Goal: Task Accomplishment & Management: Manage account settings

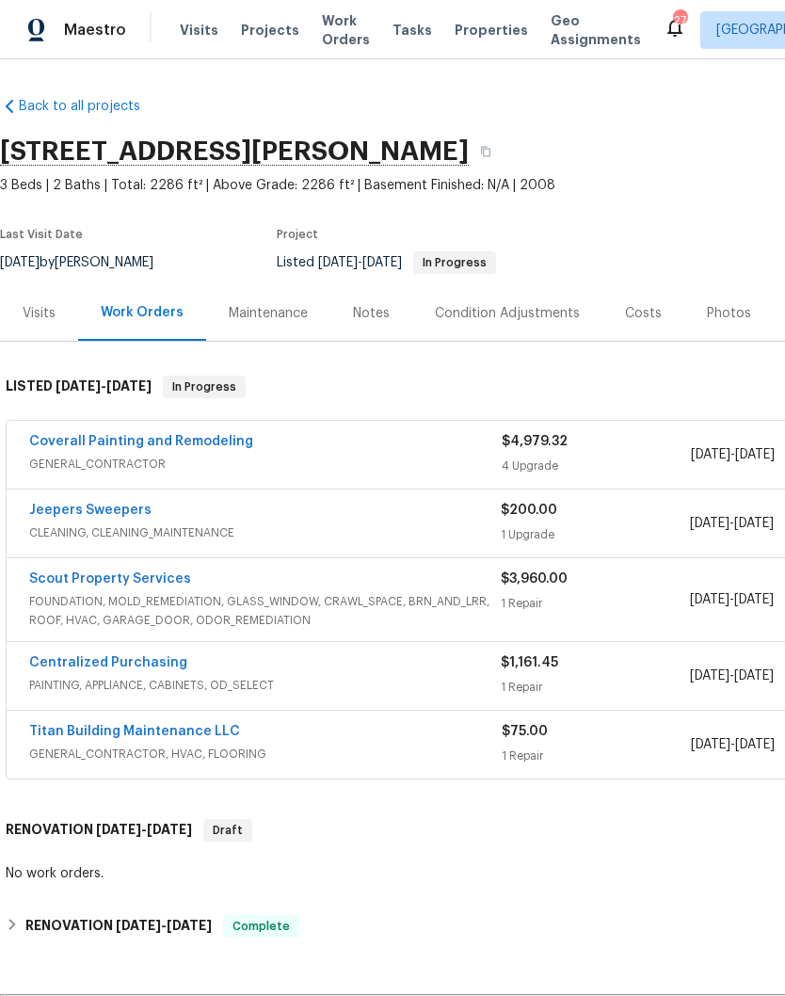
click at [151, 441] on link "Coverall Painting and Remodeling" at bounding box center [141, 441] width 224 height 13
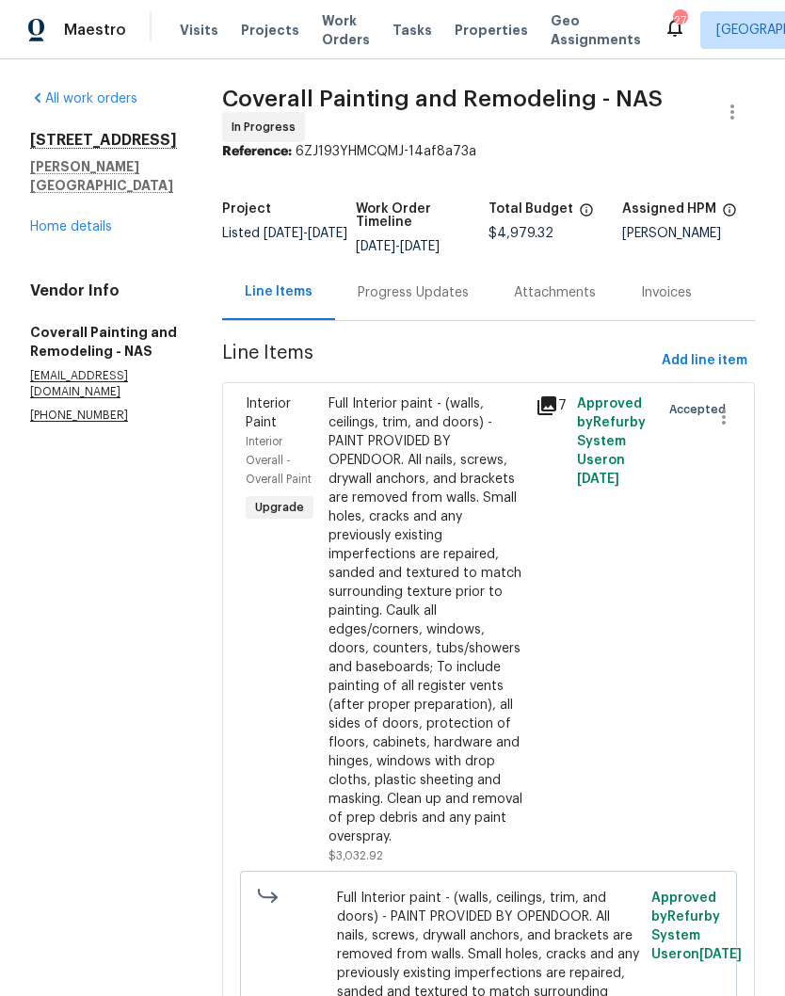
click at [463, 302] on div "Progress Updates" at bounding box center [413, 292] width 111 height 19
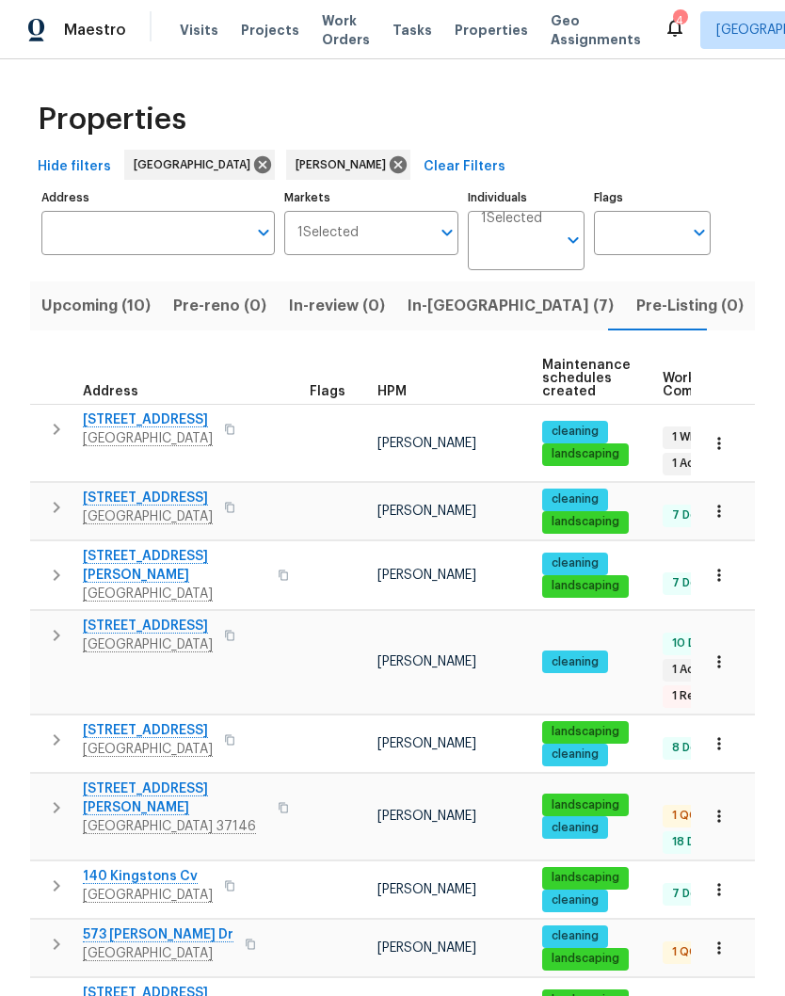
click at [426, 305] on span "In-reno (7)" at bounding box center [510, 306] width 206 height 26
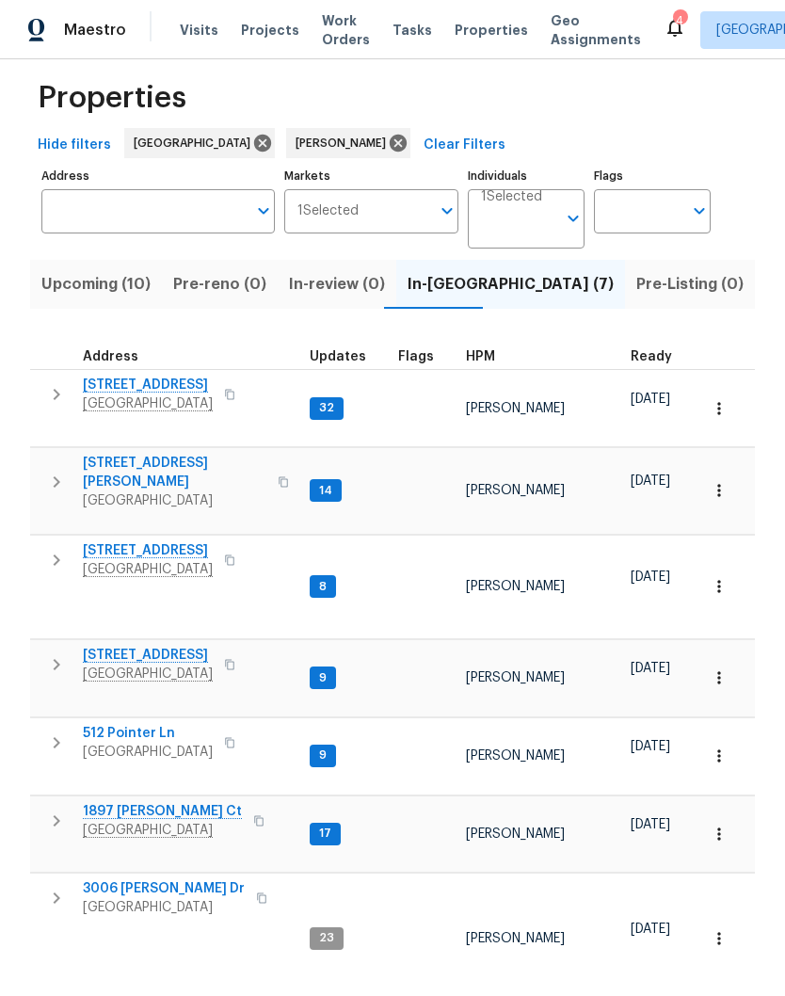
scroll to position [21, 0]
click at [149, 547] on span "2592 Emerald Ct" at bounding box center [148, 551] width 130 height 19
click at [151, 388] on span "[STREET_ADDRESS]" at bounding box center [148, 385] width 130 height 19
click at [133, 469] on span "[STREET_ADDRESS][PERSON_NAME]" at bounding box center [174, 473] width 183 height 38
click at [155, 542] on span "2592 Emerald Ct" at bounding box center [148, 551] width 130 height 19
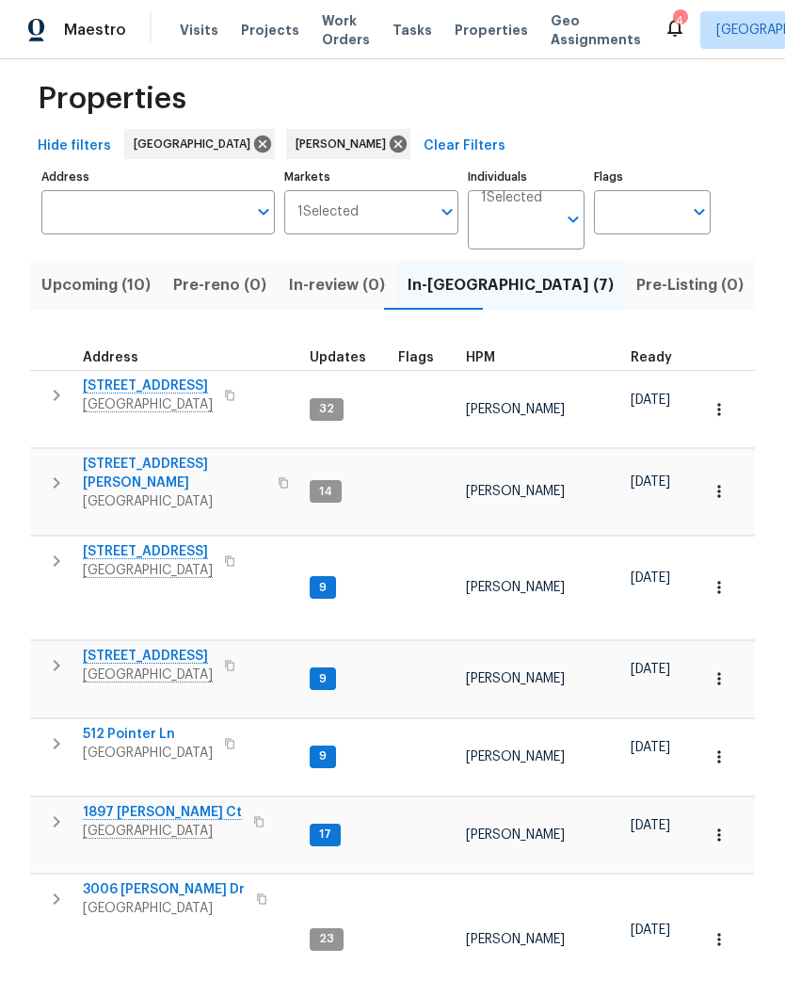
click at [157, 548] on span "2592 Emerald Ct" at bounding box center [148, 551] width 130 height 19
click at [176, 649] on span "843 Cherry Blossom Ln" at bounding box center [148, 655] width 130 height 19
click at [159, 546] on span "2592 Emerald Ct" at bounding box center [148, 551] width 130 height 19
click at [152, 543] on span "2592 Emerald Ct" at bounding box center [148, 551] width 130 height 19
click at [147, 729] on span "512 Pointer Ln" at bounding box center [148, 734] width 130 height 19
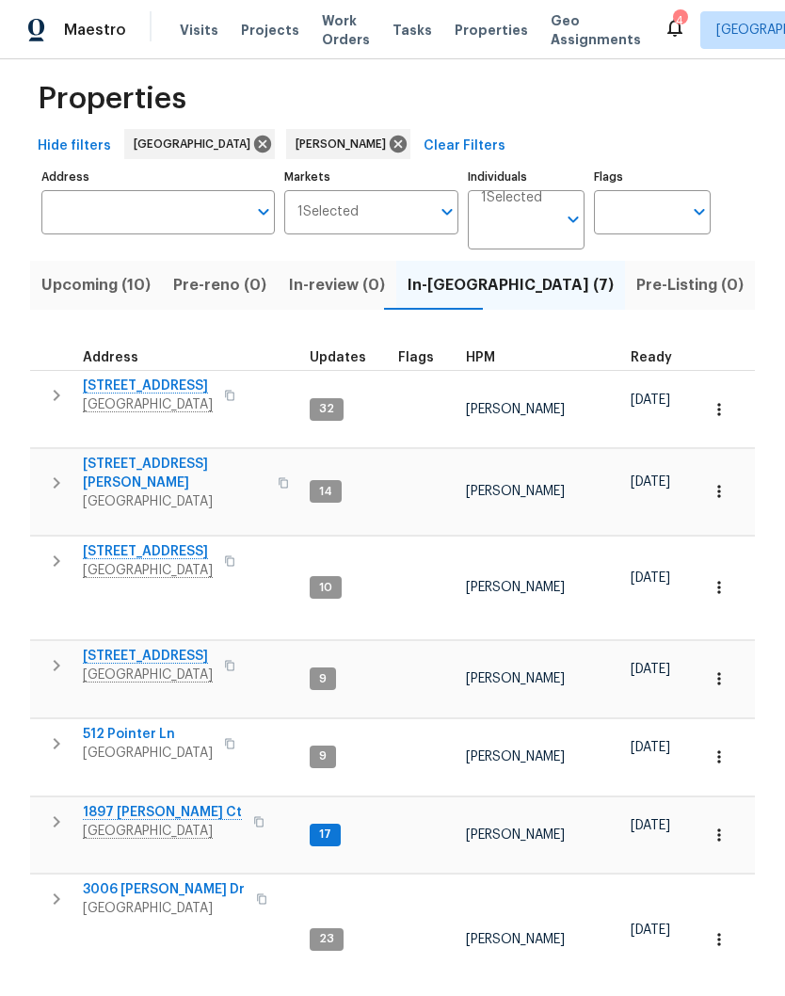
click at [167, 807] on span "1897 Sherman Ct" at bounding box center [162, 812] width 159 height 19
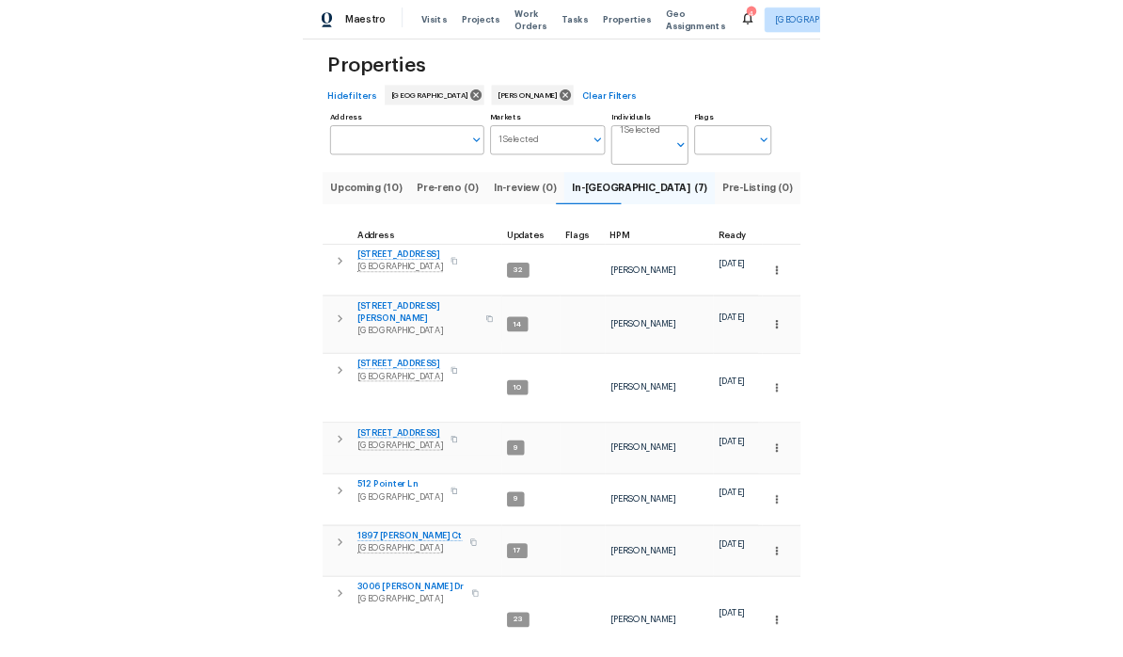
scroll to position [77, 0]
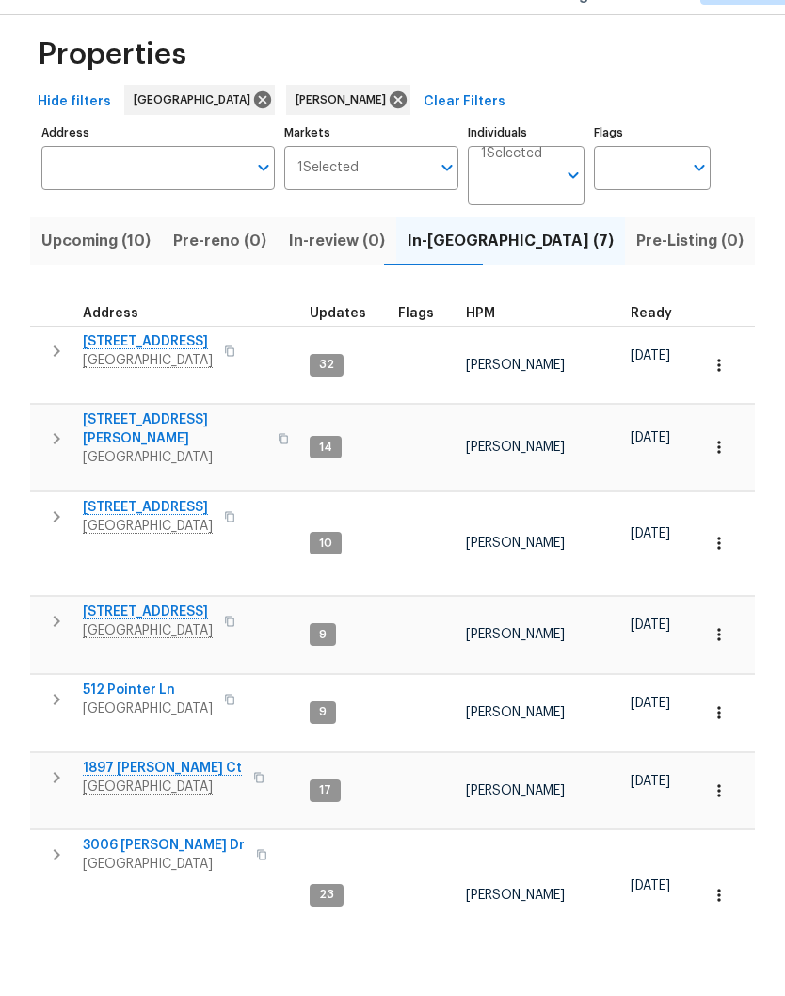
click at [169, 880] on span "3006 Sheddan Dr" at bounding box center [164, 889] width 162 height 19
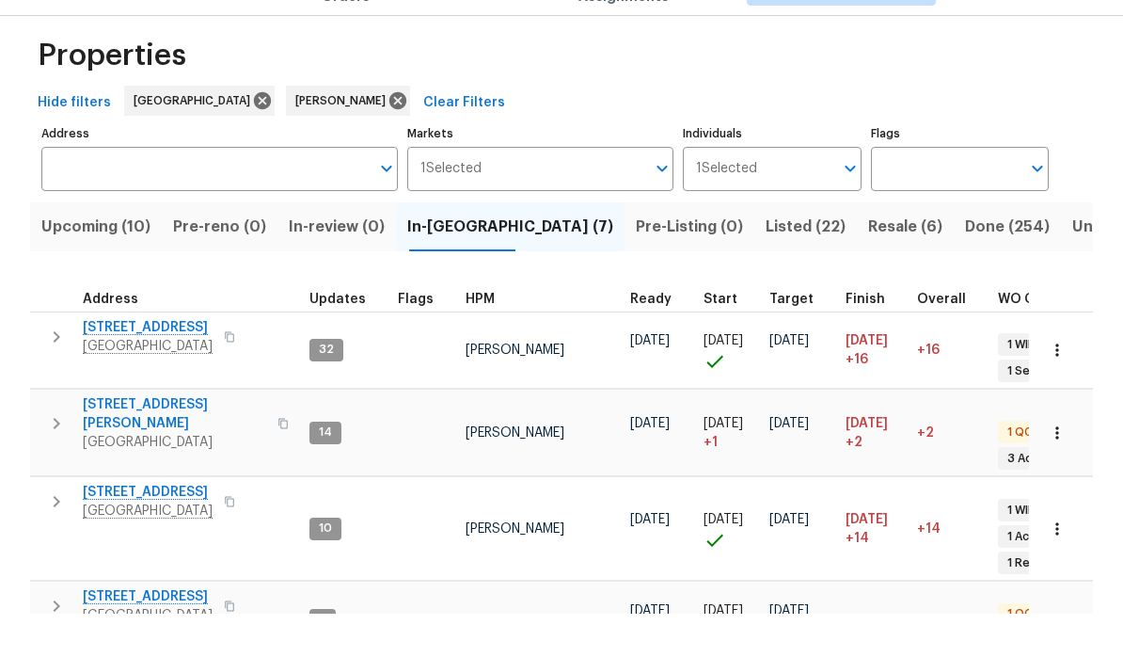
click at [140, 361] on span "2754 Cider Dr" at bounding box center [148, 370] width 130 height 19
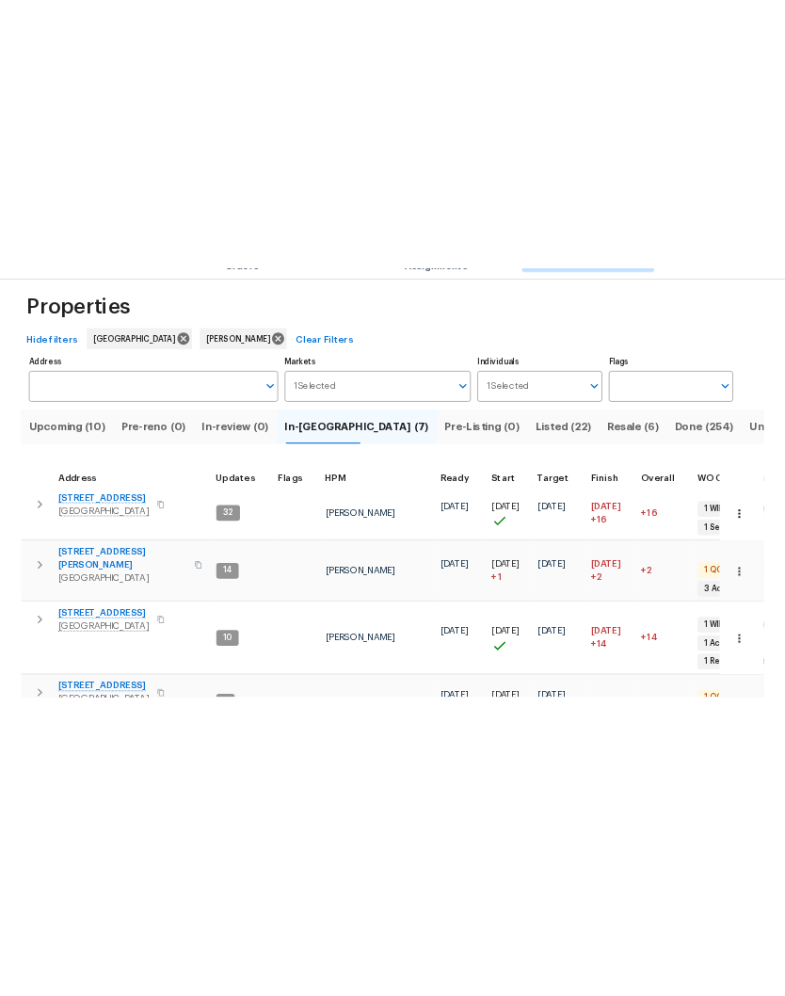
scroll to position [0, 0]
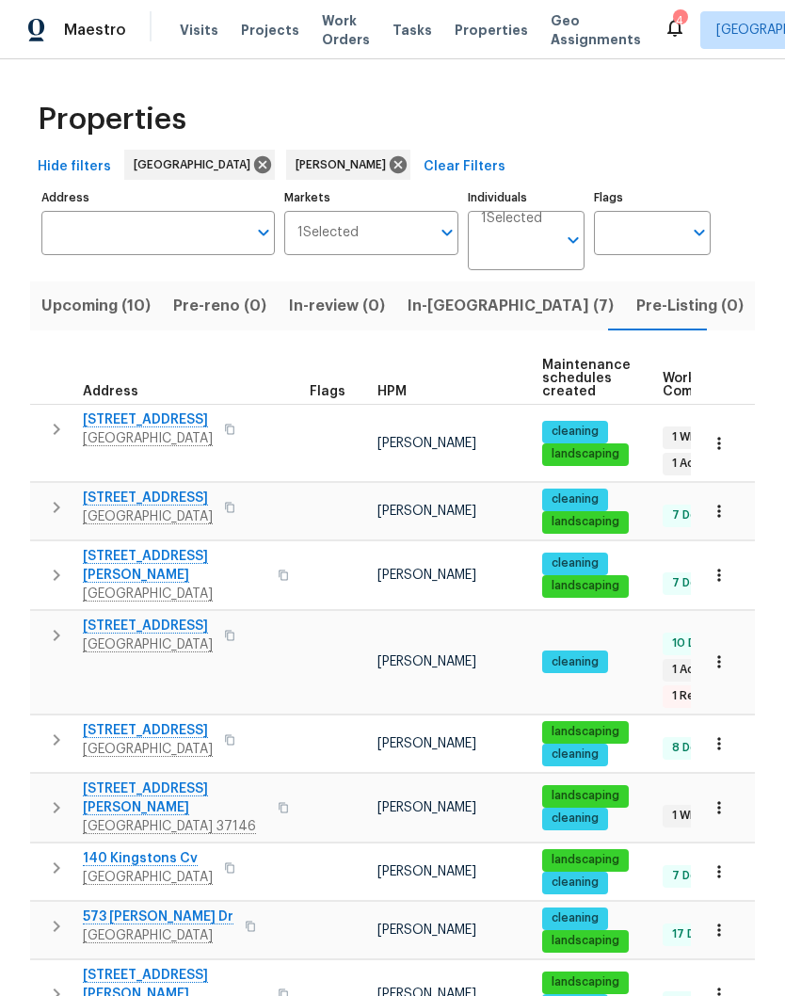
click at [160, 781] on span "108 Nancy Ave" at bounding box center [174, 798] width 183 height 38
click at [104, 303] on span "Upcoming (10)" at bounding box center [95, 306] width 109 height 26
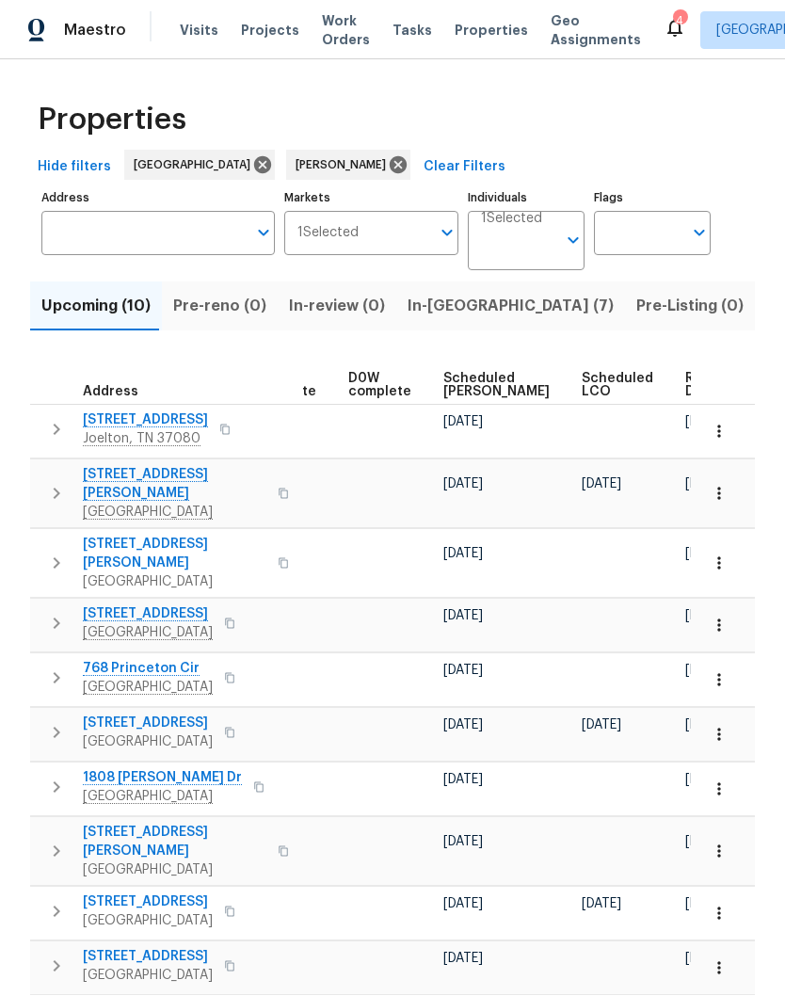
scroll to position [0, 473]
click at [470, 381] on span "Scheduled COE" at bounding box center [497, 385] width 106 height 26
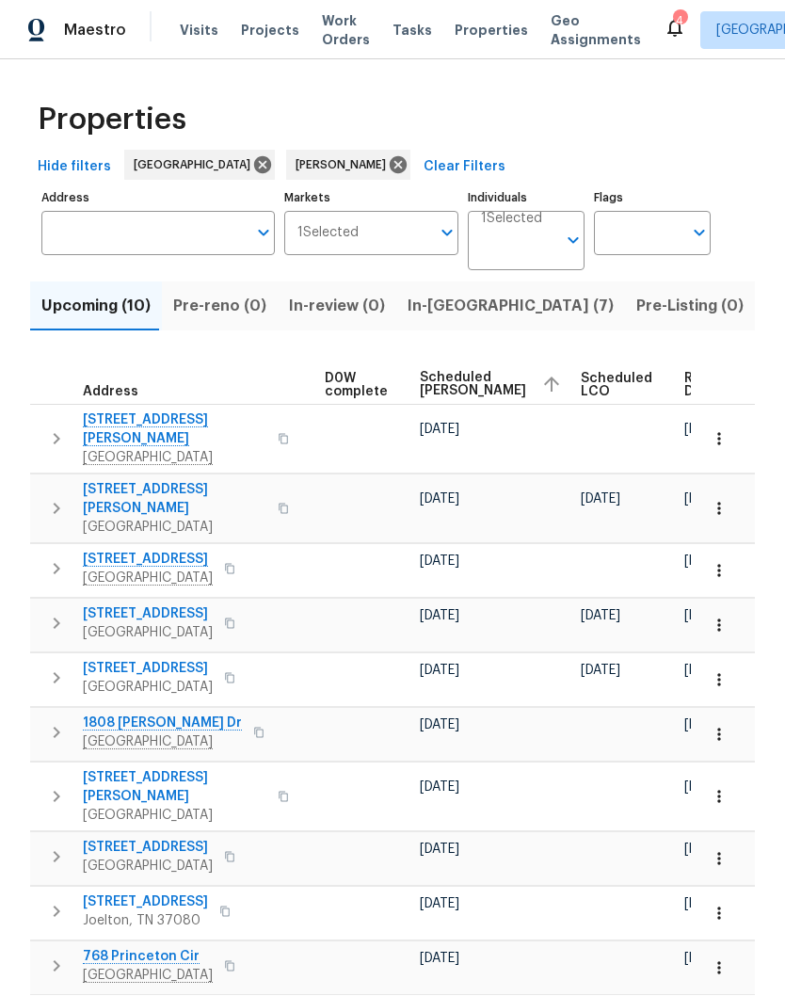
scroll to position [0, 496]
click at [686, 380] on span "Ready Date" at bounding box center [706, 385] width 41 height 26
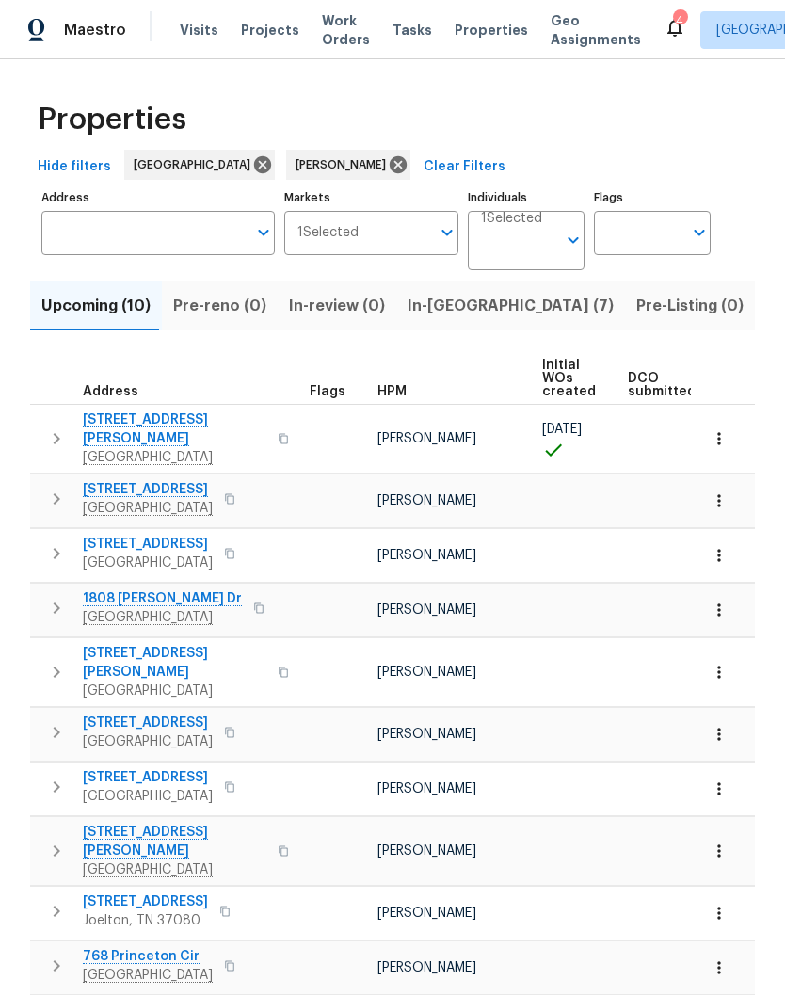
click at [169, 419] on span "2390 Senseney Dr" at bounding box center [174, 429] width 183 height 38
click at [725, 436] on icon "button" at bounding box center [718, 438] width 19 height 19
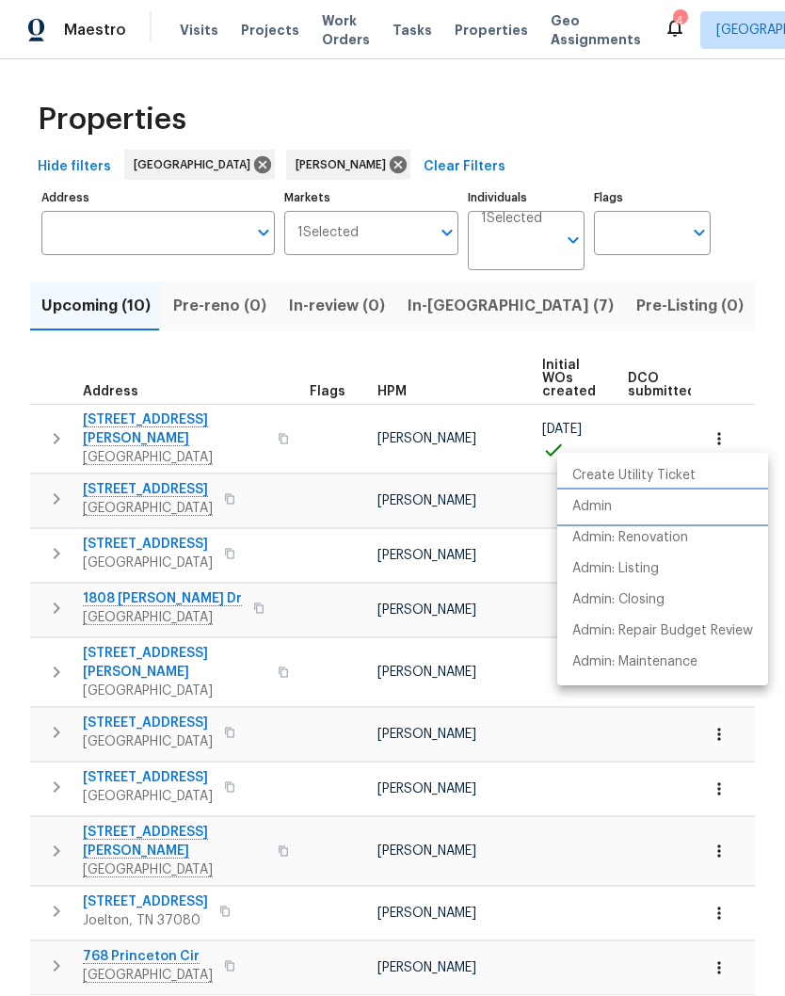
click at [597, 504] on p "Admin" at bounding box center [592, 507] width 40 height 20
click at [162, 478] on div at bounding box center [392, 498] width 785 height 996
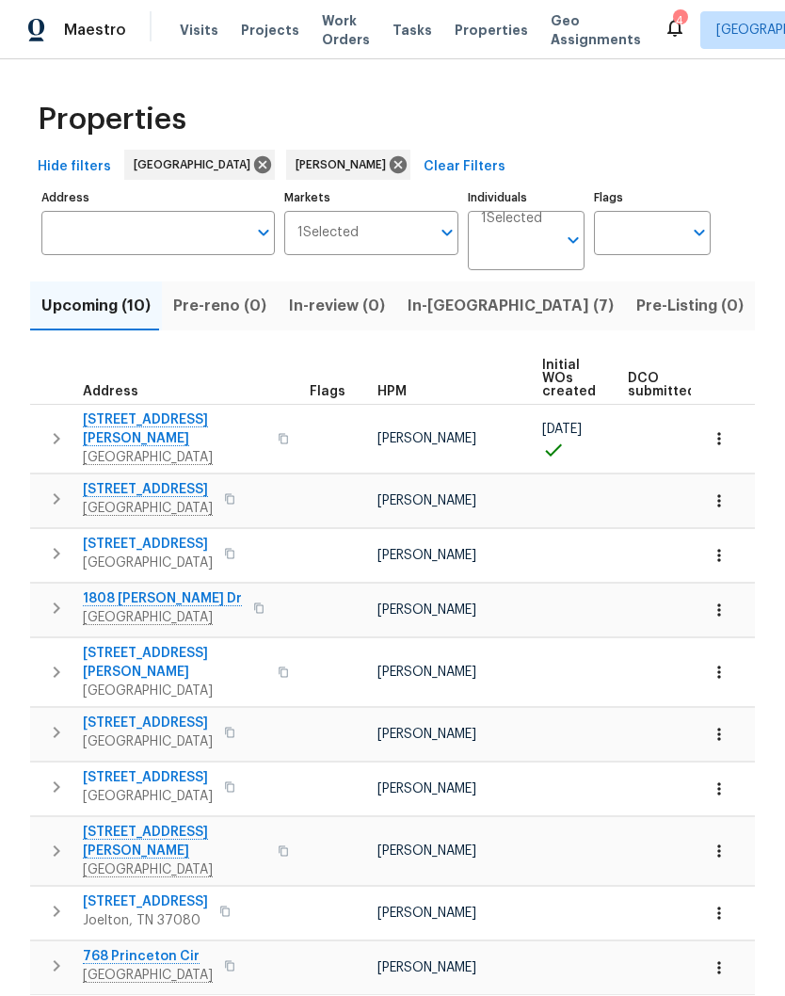
click at [725, 491] on icon "button" at bounding box center [718, 500] width 19 height 19
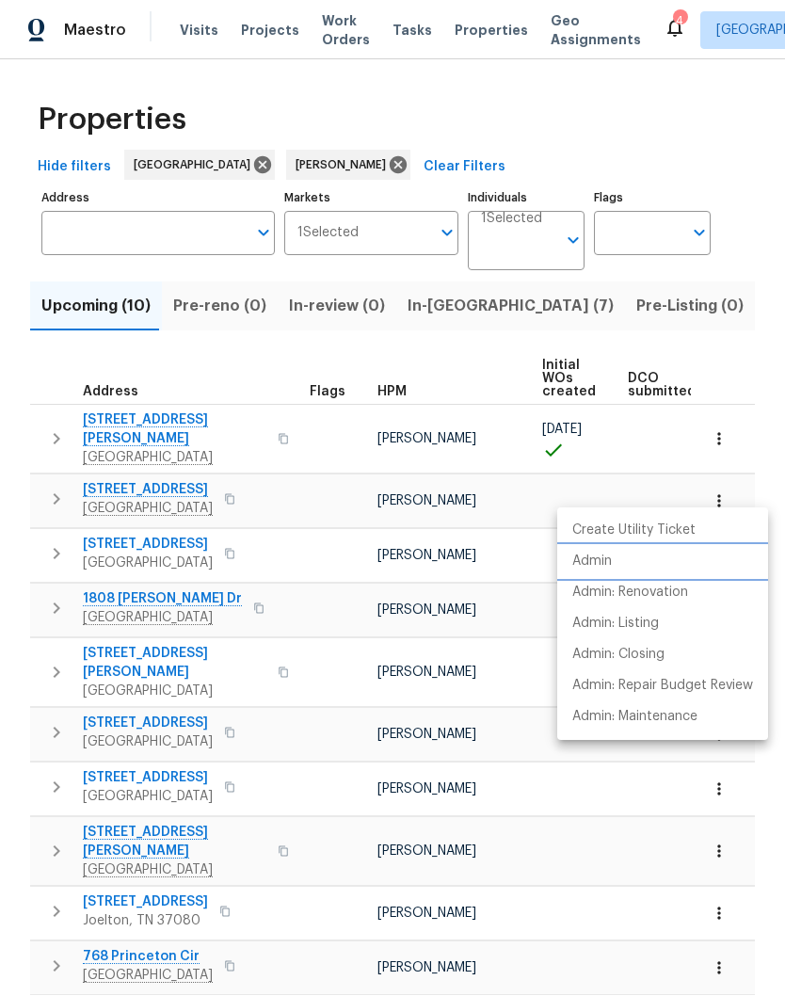
click at [601, 566] on p "Admin" at bounding box center [592, 561] width 40 height 20
click at [159, 477] on div at bounding box center [392, 498] width 785 height 996
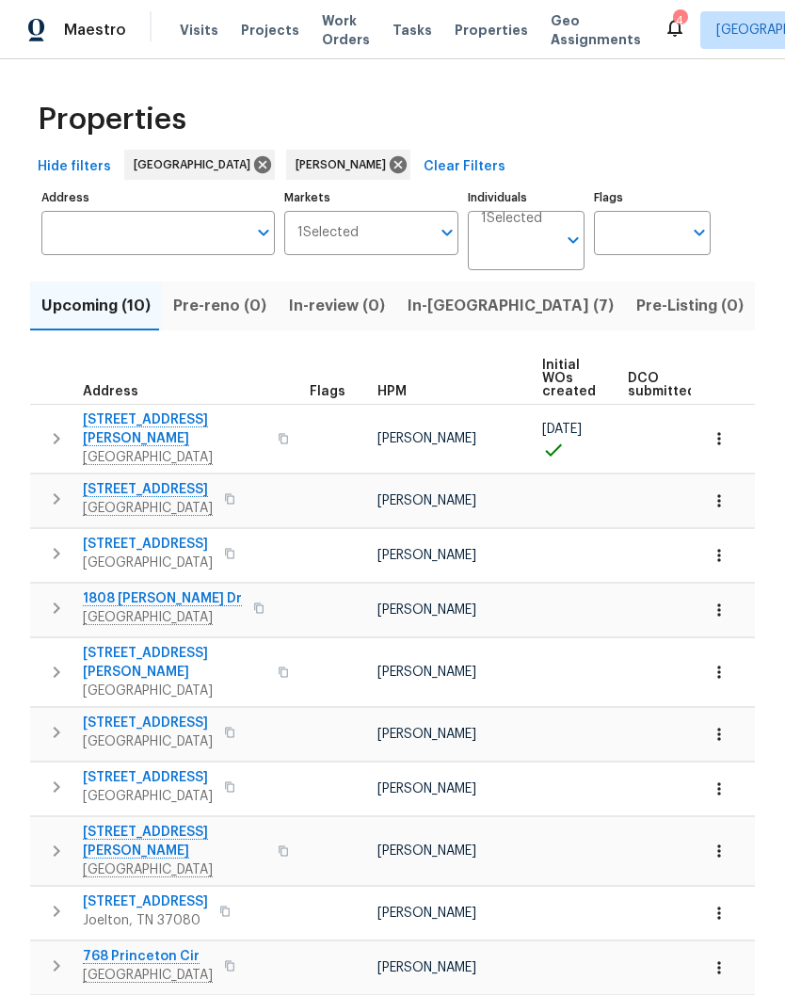
click at [166, 480] on span "1837 Twin Rivers Rd" at bounding box center [148, 489] width 130 height 19
click at [289, 539] on div "404 Elfie Ct Clarksville, TN 37040" at bounding box center [189, 553] width 212 height 38
click at [722, 546] on icon "button" at bounding box center [718, 555] width 19 height 19
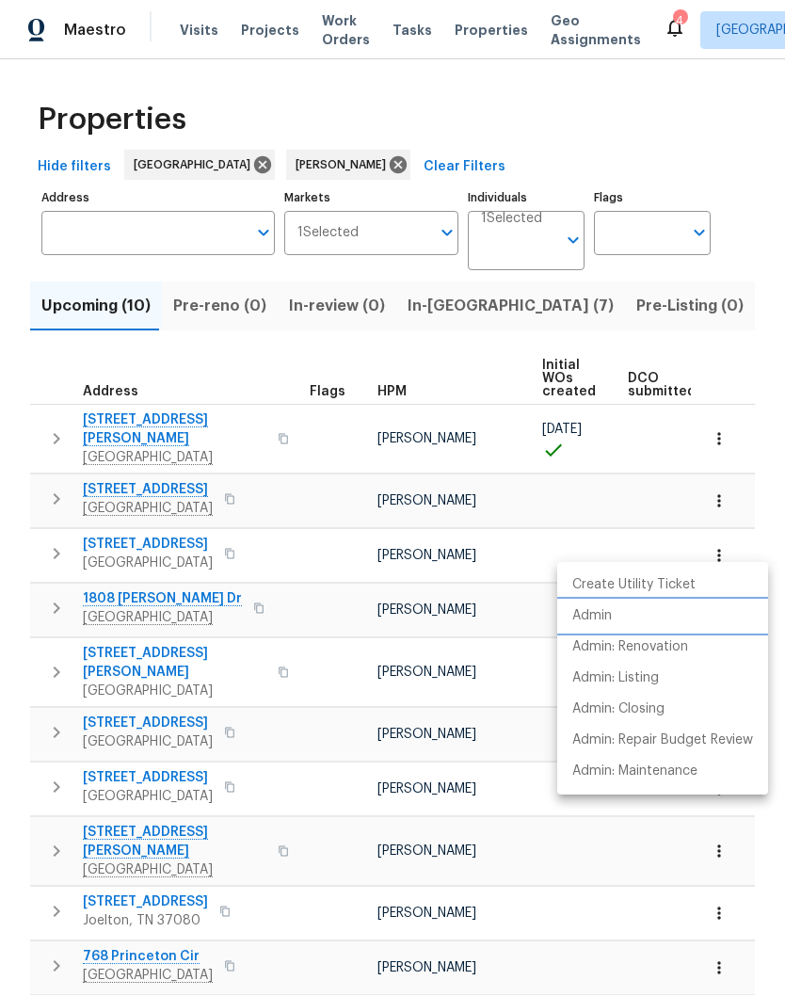
click at [613, 619] on li "Admin" at bounding box center [662, 615] width 211 height 31
click at [176, 473] on div at bounding box center [392, 498] width 785 height 996
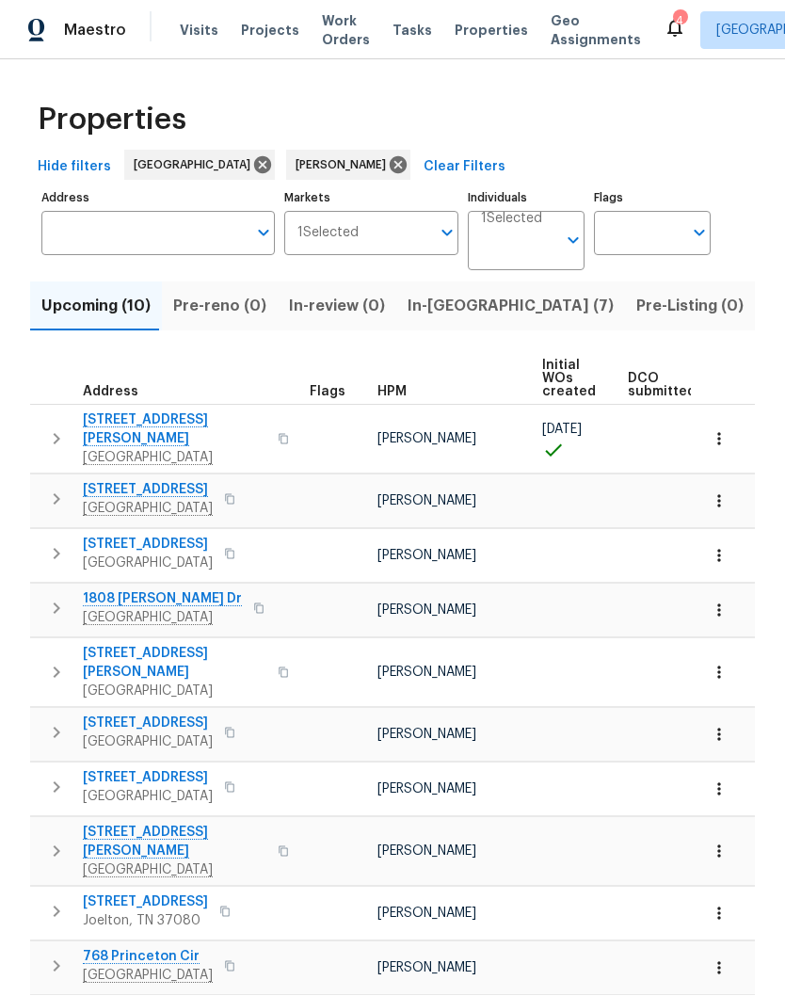
click at [173, 480] on span "1837 Twin Rivers Rd" at bounding box center [148, 489] width 130 height 19
click at [725, 546] on icon "button" at bounding box center [718, 555] width 19 height 19
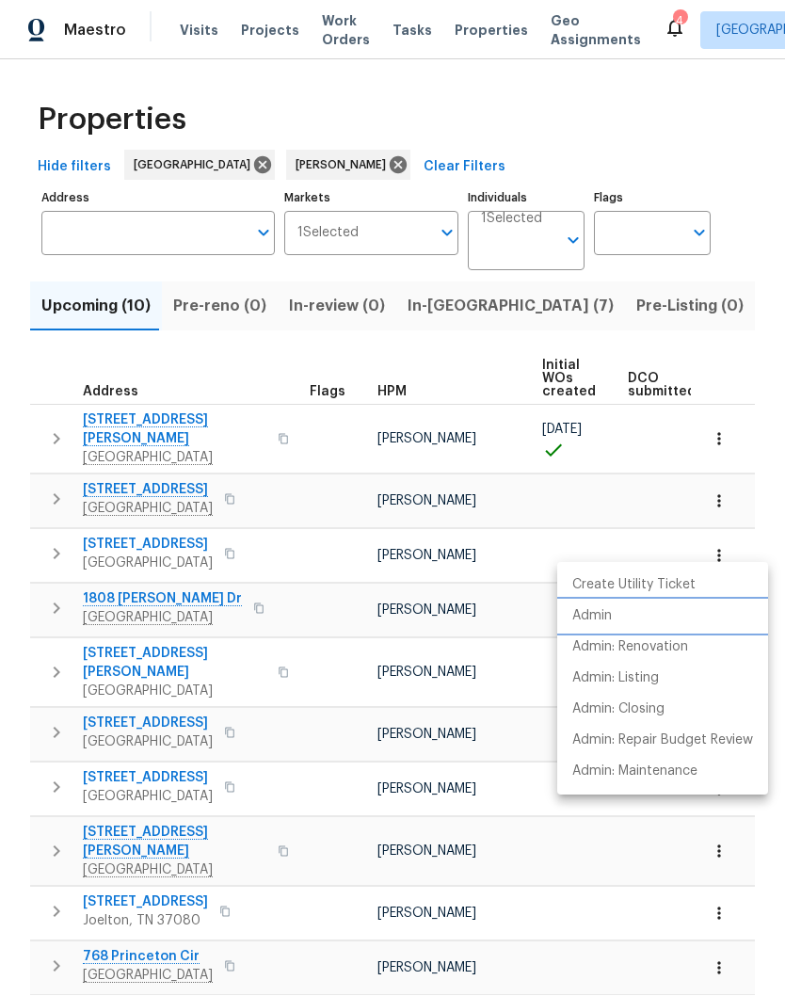
click at [606, 618] on p "Admin" at bounding box center [592, 616] width 40 height 20
click at [156, 583] on div at bounding box center [392, 498] width 785 height 996
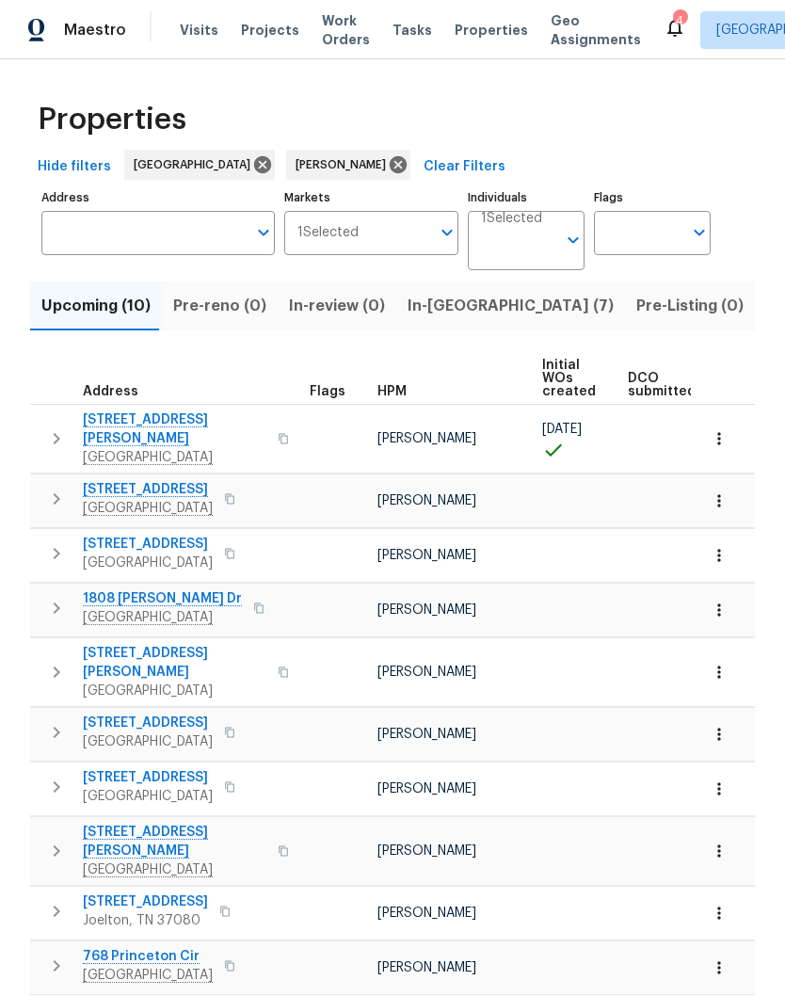
click at [151, 589] on span "1808 Calloway Dr" at bounding box center [162, 598] width 159 height 19
click at [131, 534] on span "404 Elfie Ct" at bounding box center [148, 543] width 130 height 19
click at [156, 589] on span "1808 Calloway Dr" at bounding box center [162, 598] width 159 height 19
click at [137, 644] on span "2988 Gibbs Ln" at bounding box center [174, 663] width 183 height 38
click at [722, 662] on icon "button" at bounding box center [718, 671] width 19 height 19
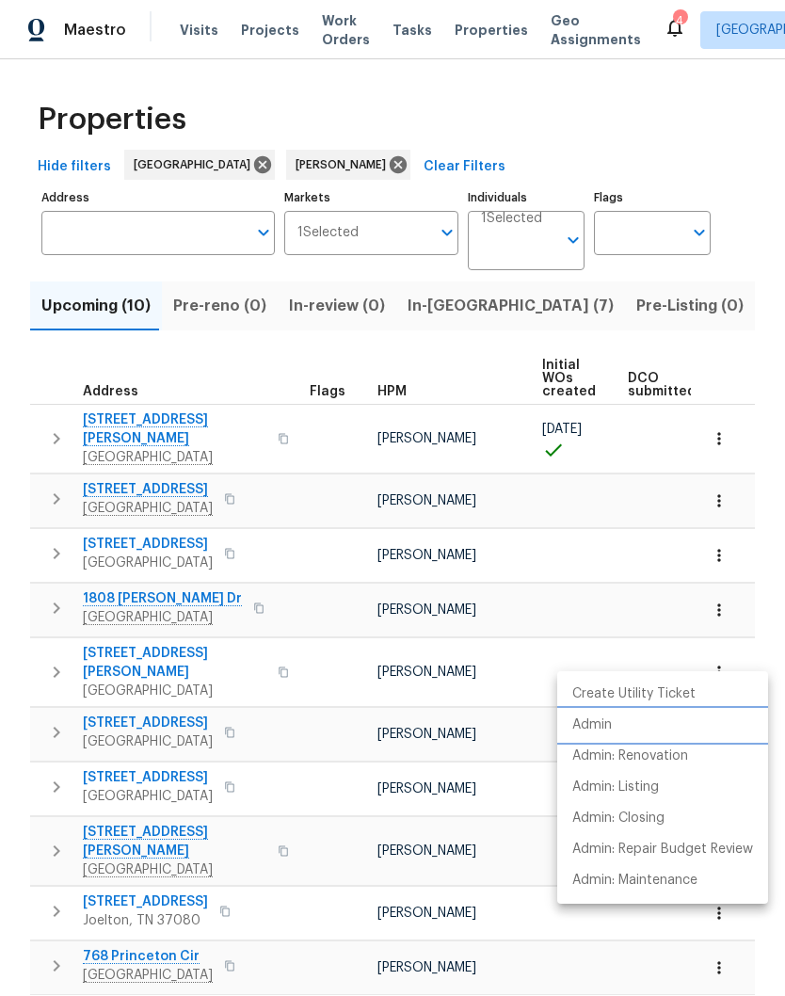
click at [607, 726] on p "Admin" at bounding box center [592, 725] width 40 height 20
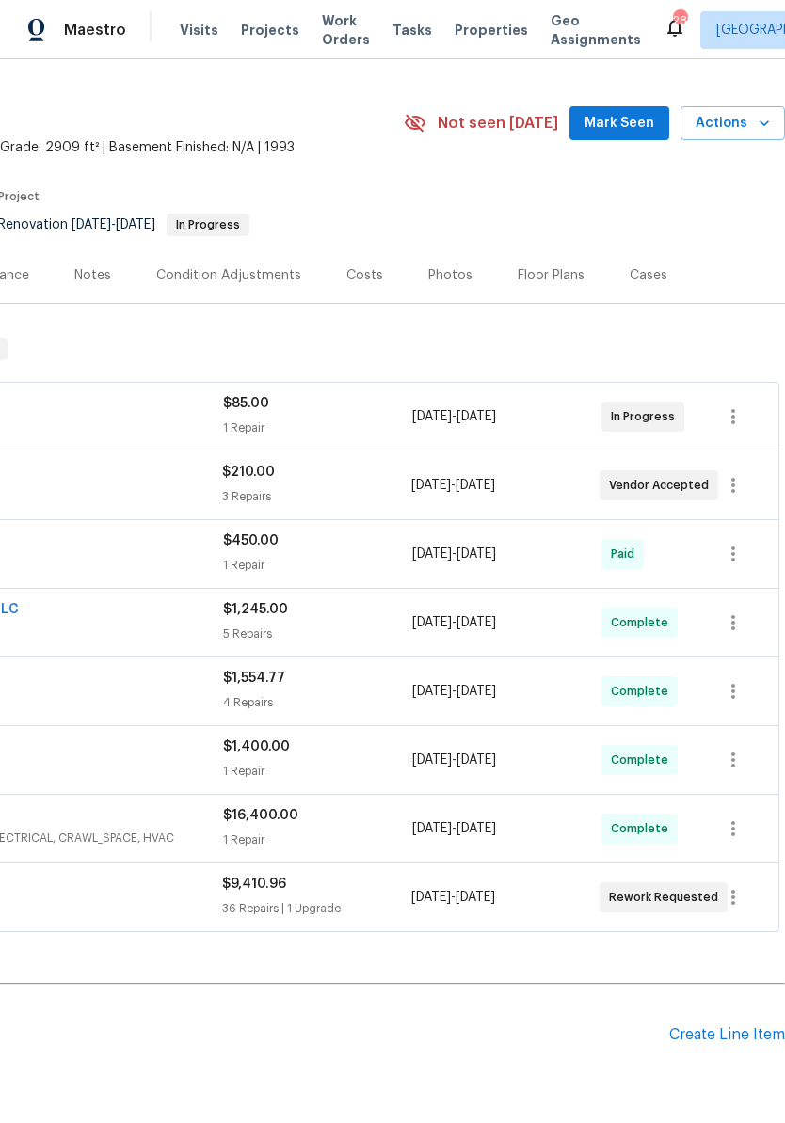
scroll to position [38, 279]
click at [632, 124] on span "Mark Seen" at bounding box center [619, 124] width 70 height 24
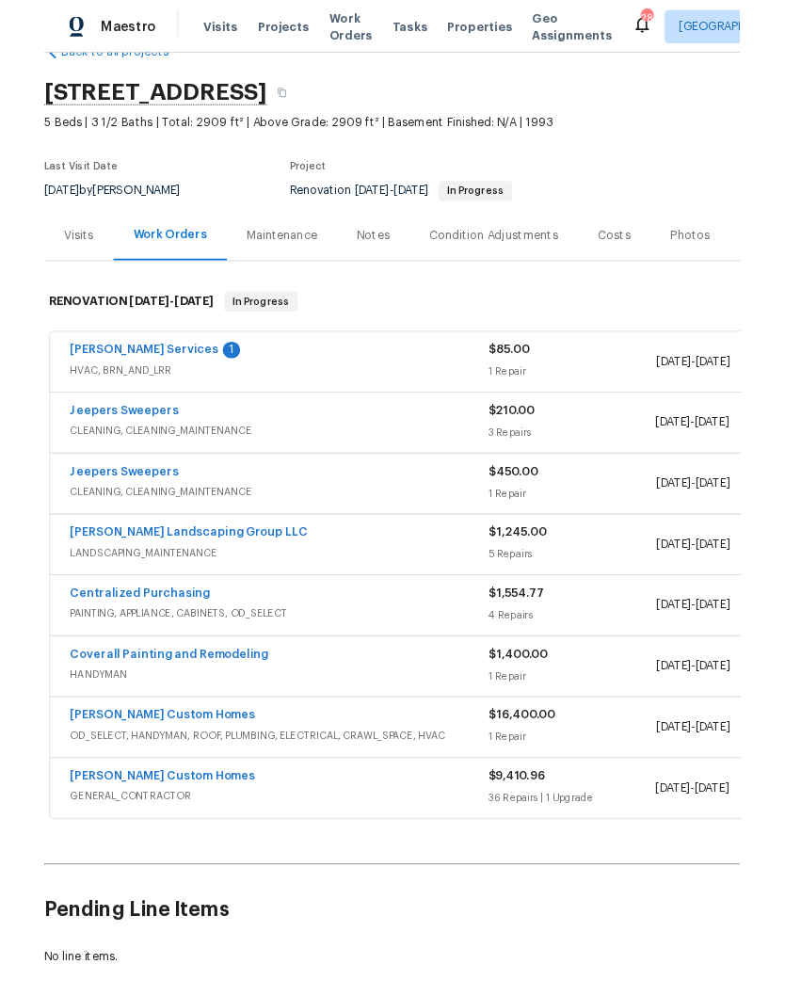
scroll to position [48, 0]
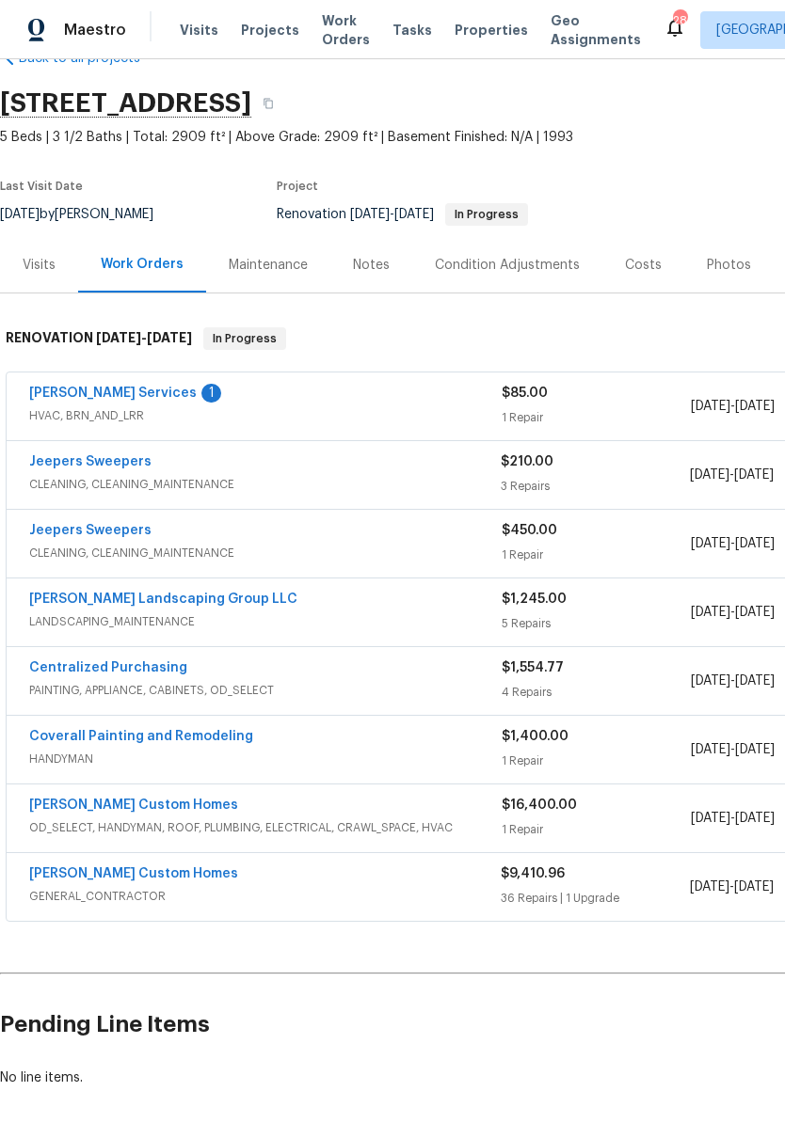
click at [116, 465] on link "Jeepers Sweepers" at bounding box center [90, 461] width 122 height 13
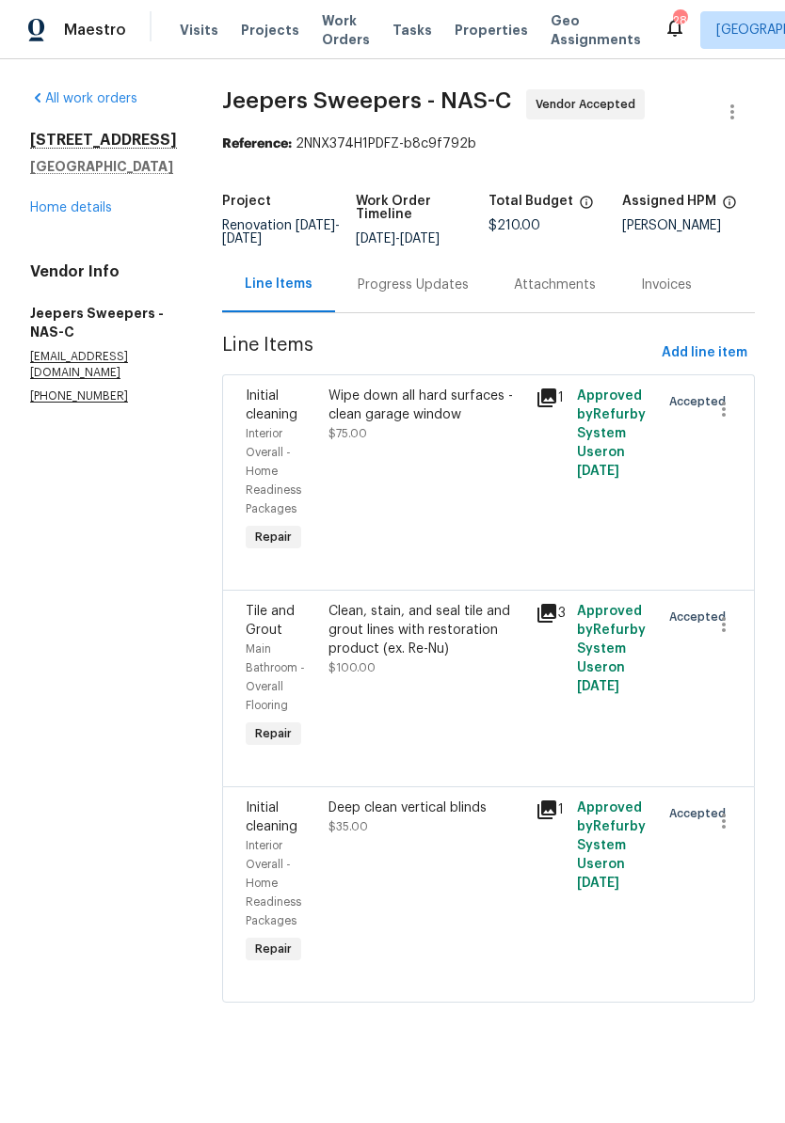
click at [446, 295] on div "Progress Updates" at bounding box center [413, 285] width 111 height 19
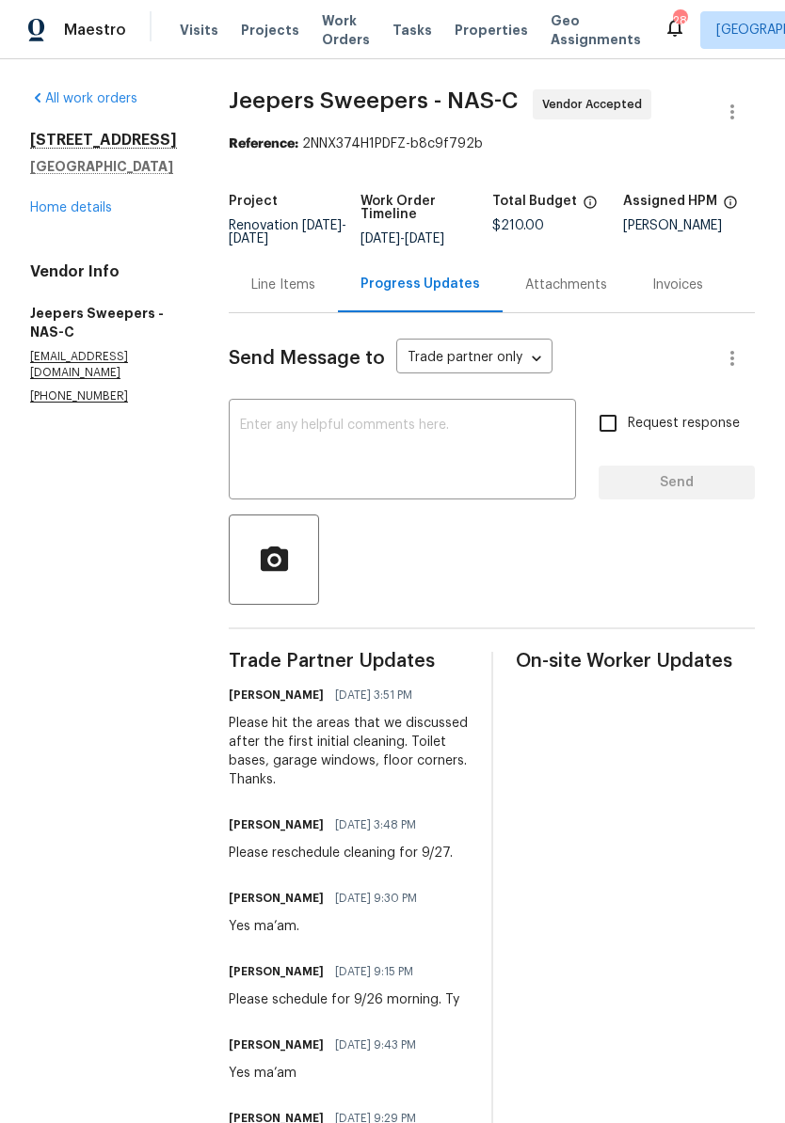
click at [434, 441] on textarea at bounding box center [402, 452] width 325 height 66
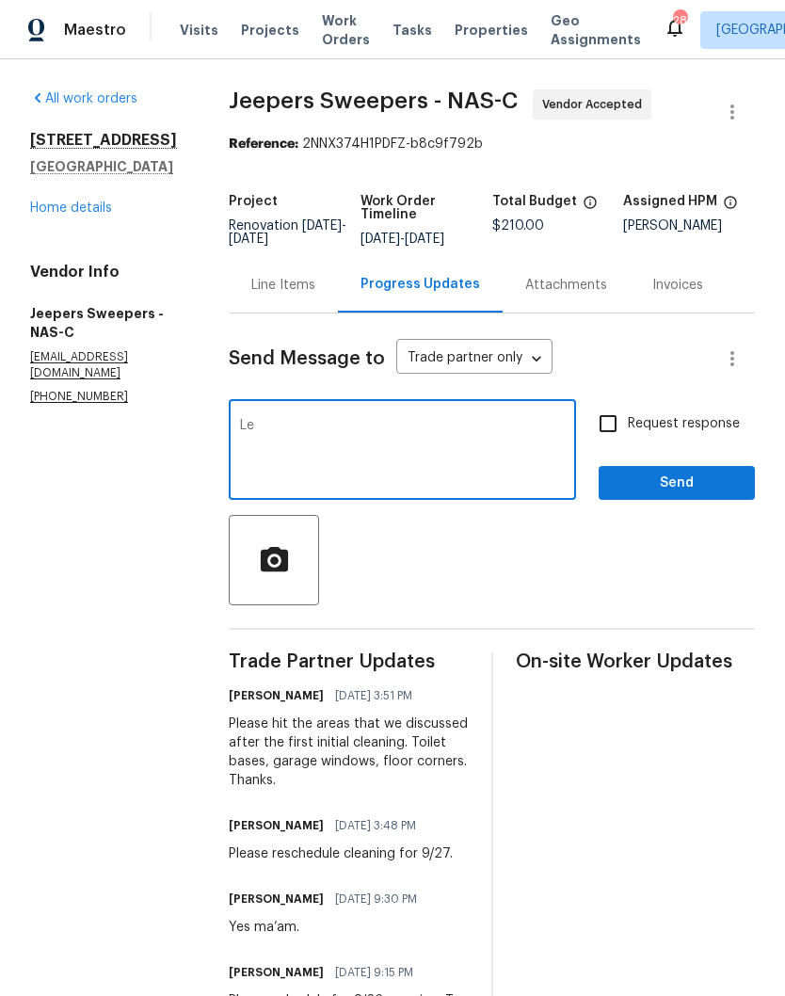
type textarea "L"
type textarea "Please reschedule"
click at [101, 201] on link "Home details" at bounding box center [71, 207] width 82 height 13
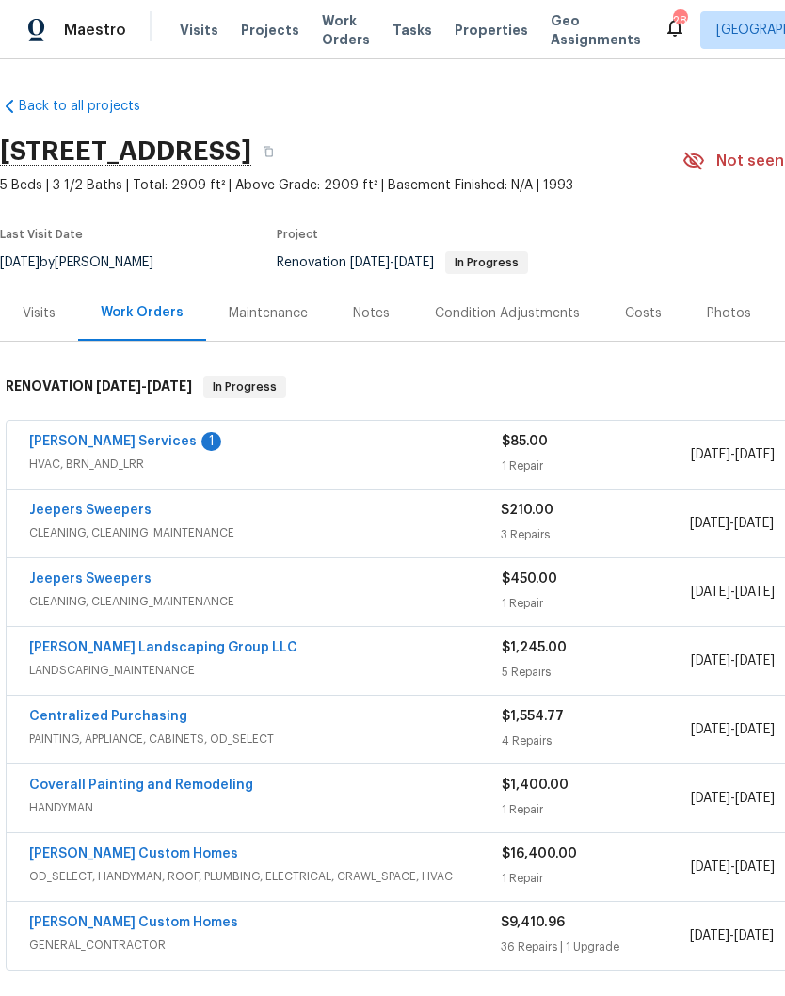
click at [114, 443] on link "Tony Barrett Services" at bounding box center [112, 441] width 167 height 13
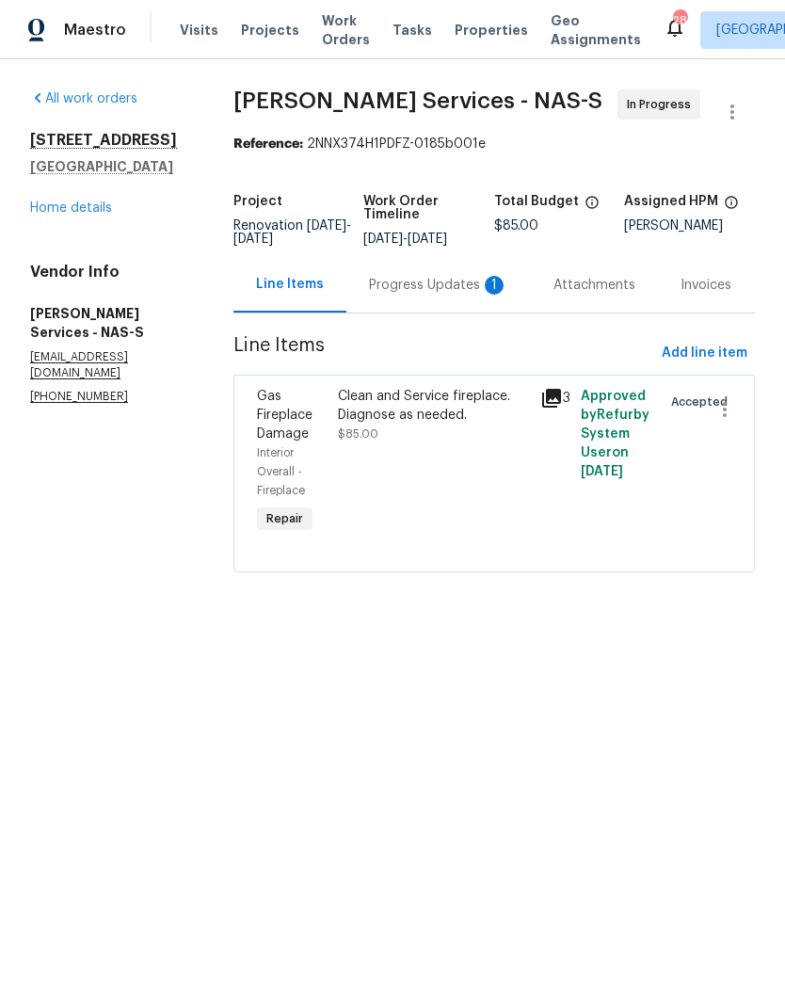
click at [434, 286] on div "Progress Updates 1" at bounding box center [438, 285] width 139 height 19
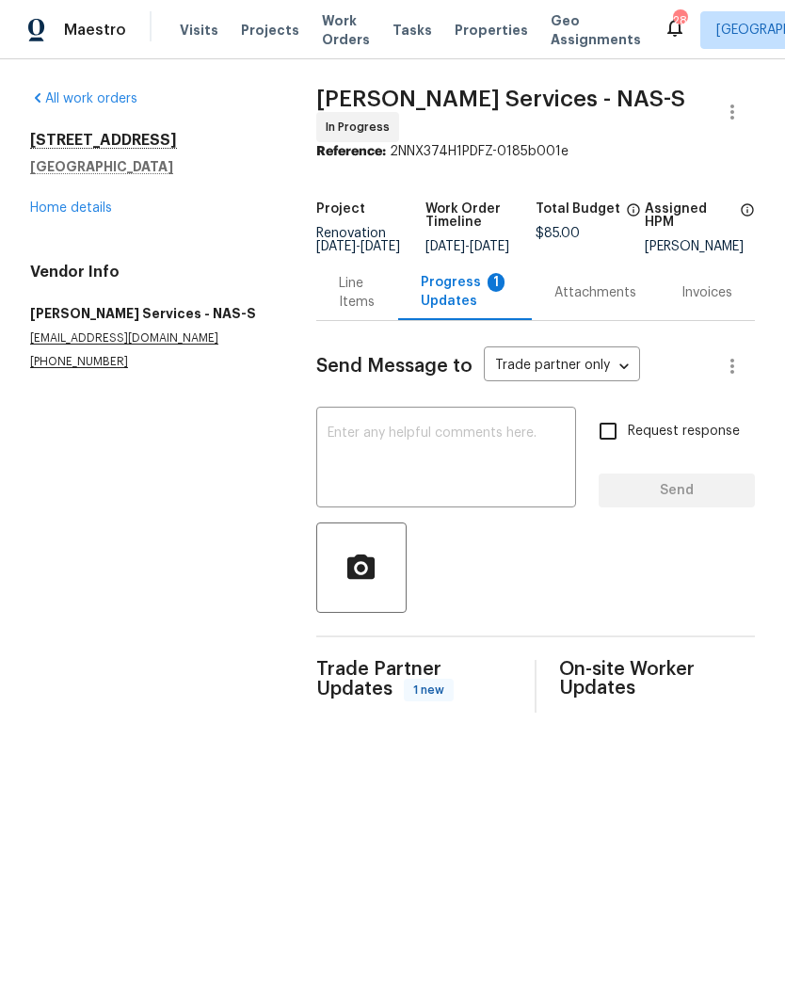
click at [459, 304] on div "Progress Updates 1" at bounding box center [465, 292] width 88 height 38
click at [470, 311] on div "Progress Updates 1" at bounding box center [465, 292] width 88 height 38
click at [460, 311] on div "Progress Updates 1" at bounding box center [465, 292] width 88 height 38
click at [462, 307] on div "Progress Updates 1" at bounding box center [465, 292] width 88 height 38
click at [362, 311] on div "Line Items" at bounding box center [357, 293] width 37 height 38
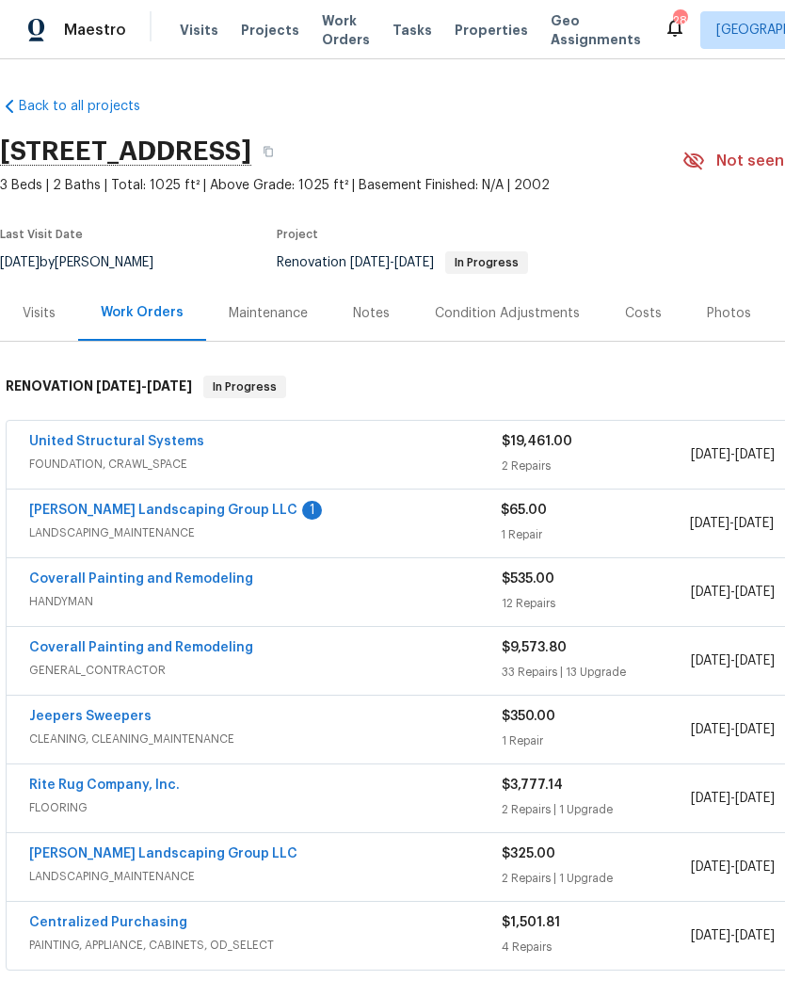
click at [204, 504] on link "[PERSON_NAME] Landscaping Group LLC" at bounding box center [163, 509] width 268 height 13
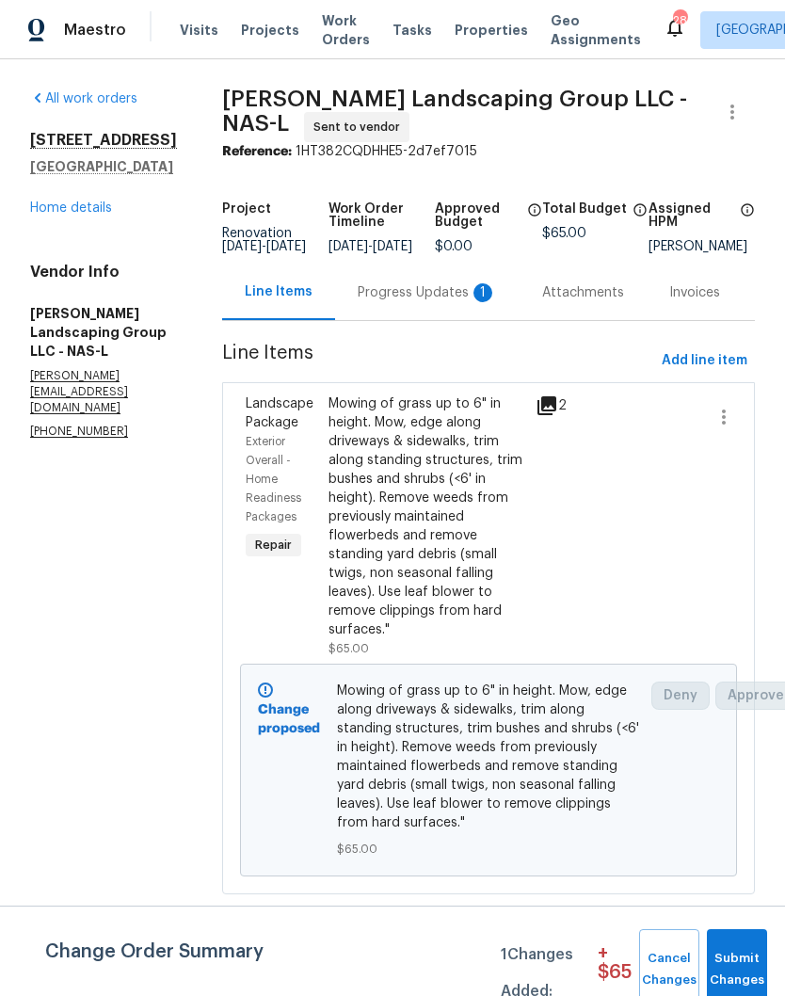
click at [431, 302] on div "Progress Updates 1" at bounding box center [427, 292] width 139 height 19
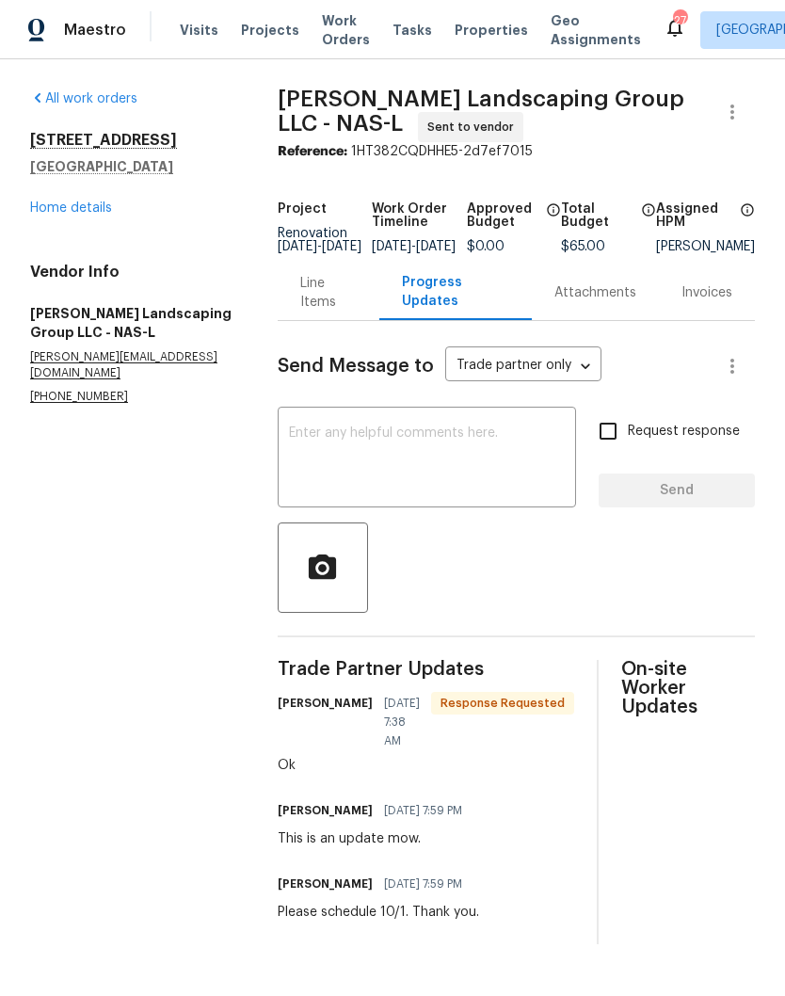
click at [100, 213] on link "Home details" at bounding box center [71, 207] width 82 height 13
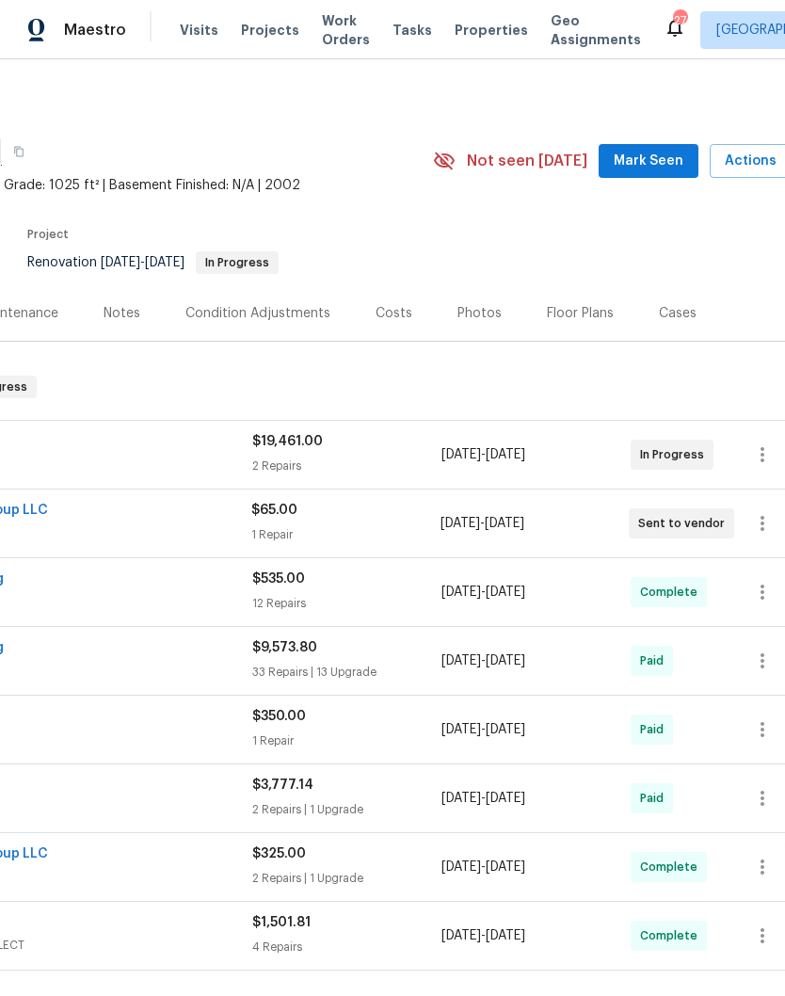
scroll to position [0, 250]
click at [661, 165] on span "Mark Seen" at bounding box center [648, 162] width 70 height 24
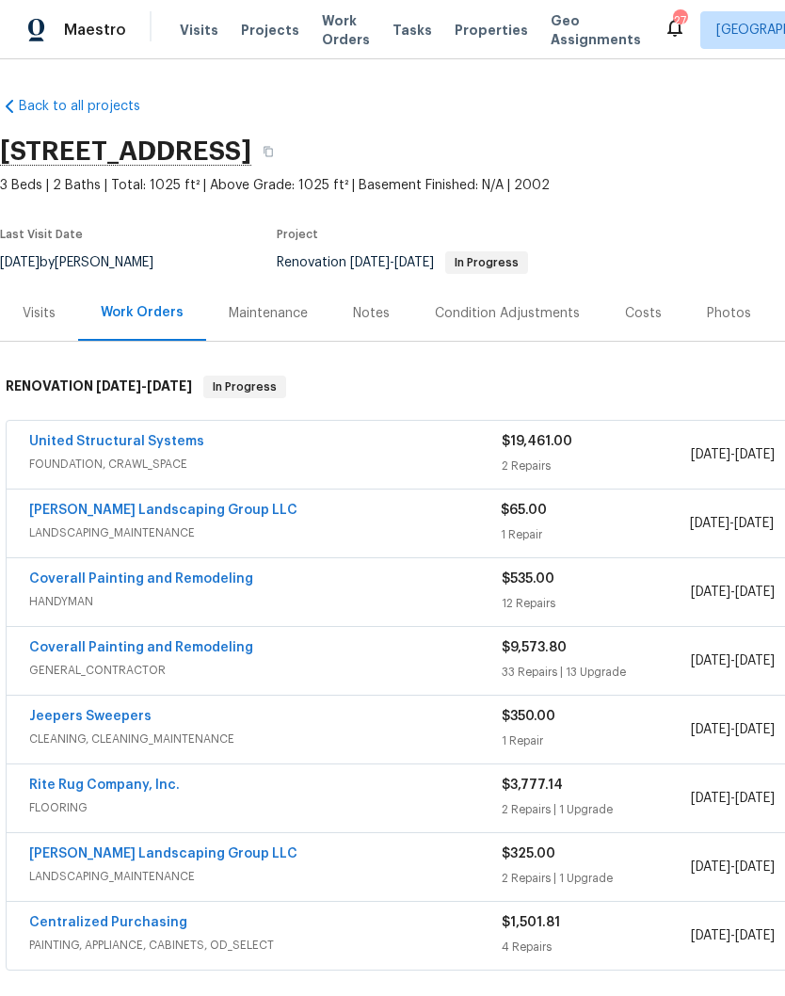
scroll to position [0, 0]
click at [378, 313] on div "Notes" at bounding box center [371, 313] width 37 height 19
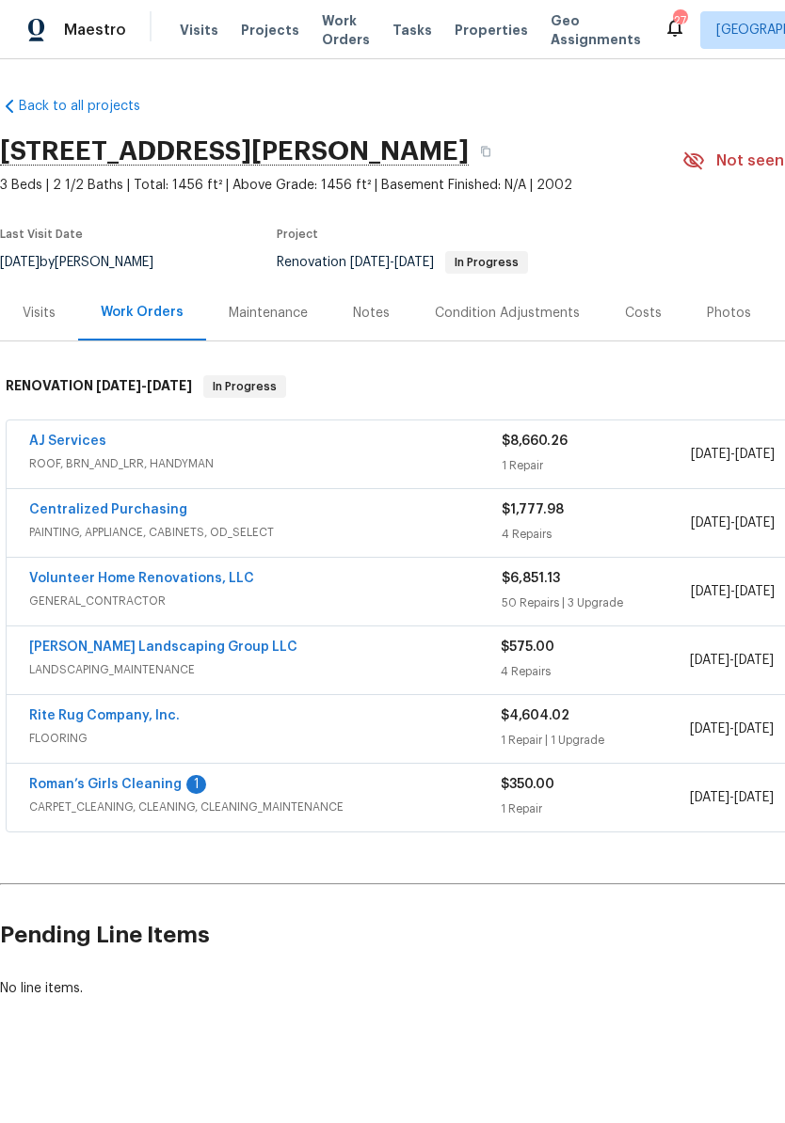
click at [126, 783] on link "Roman’s Girls Cleaning" at bounding box center [105, 784] width 152 height 13
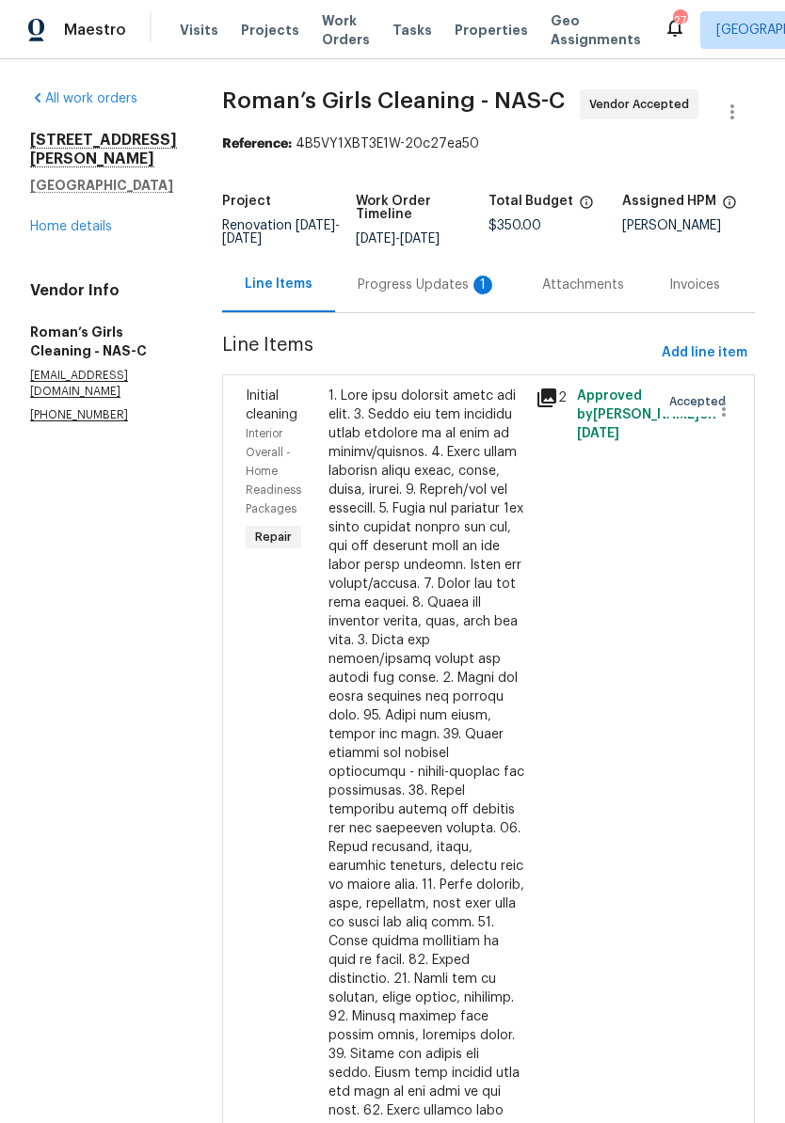
click at [433, 295] on div "Progress Updates 1" at bounding box center [427, 285] width 139 height 19
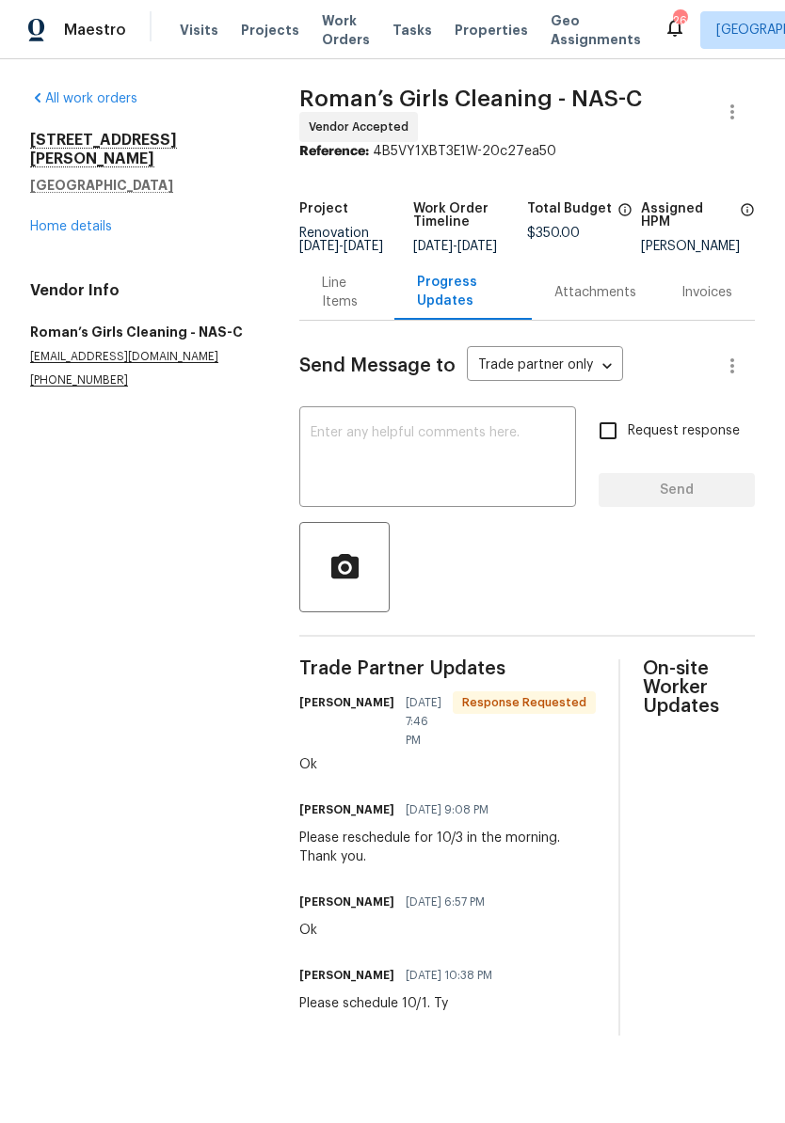
click at [103, 220] on link "Home details" at bounding box center [71, 226] width 82 height 13
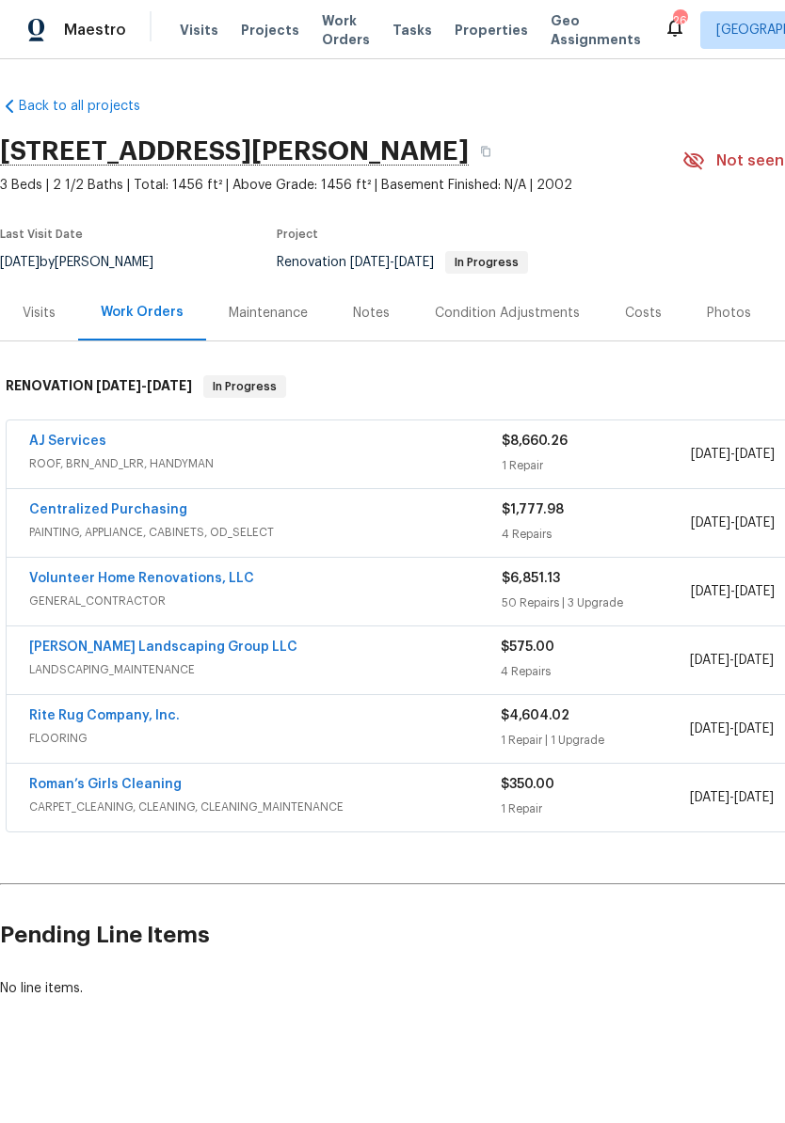
click at [377, 311] on div "Notes" at bounding box center [371, 313] width 37 height 19
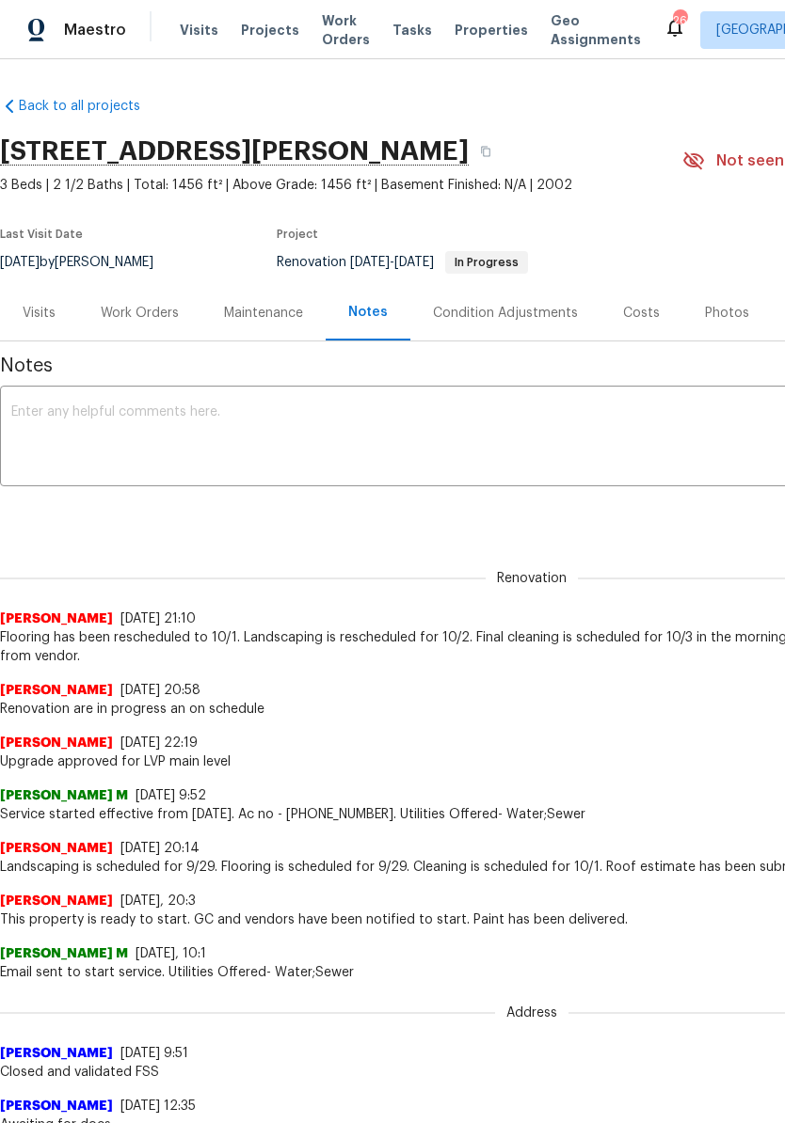
click at [333, 412] on textarea at bounding box center [531, 439] width 1041 height 66
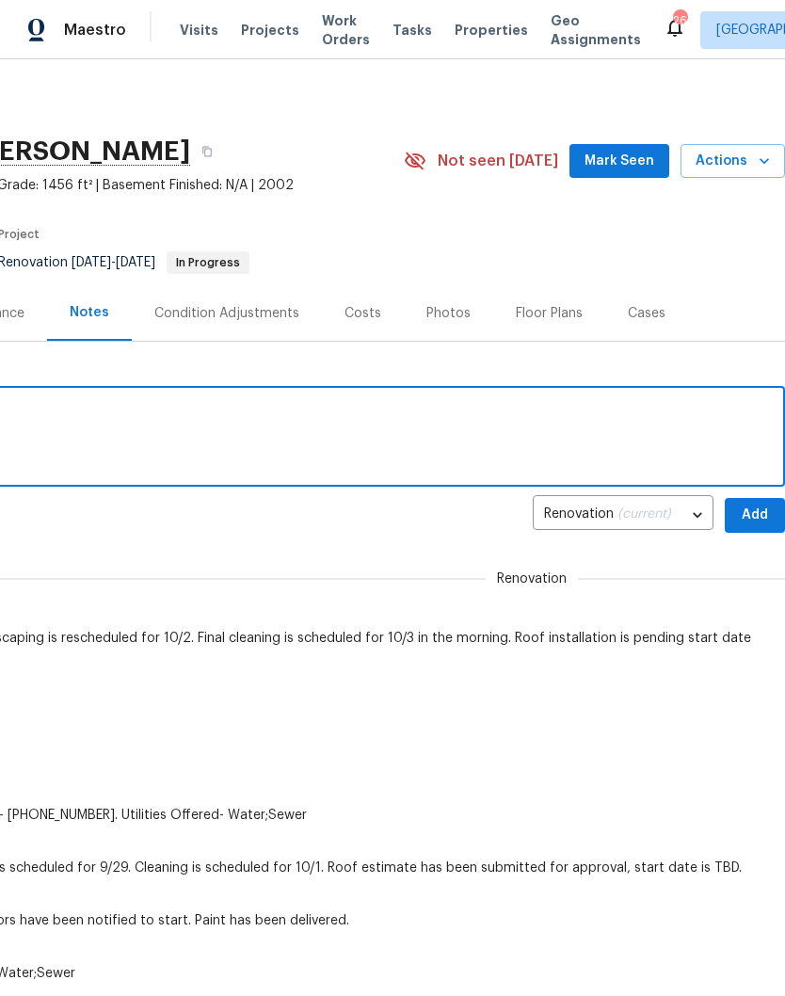
scroll to position [0, 279]
type textarea "Renovation is in progress and on schedule"
click at [754, 513] on span "Add" at bounding box center [755, 515] width 30 height 24
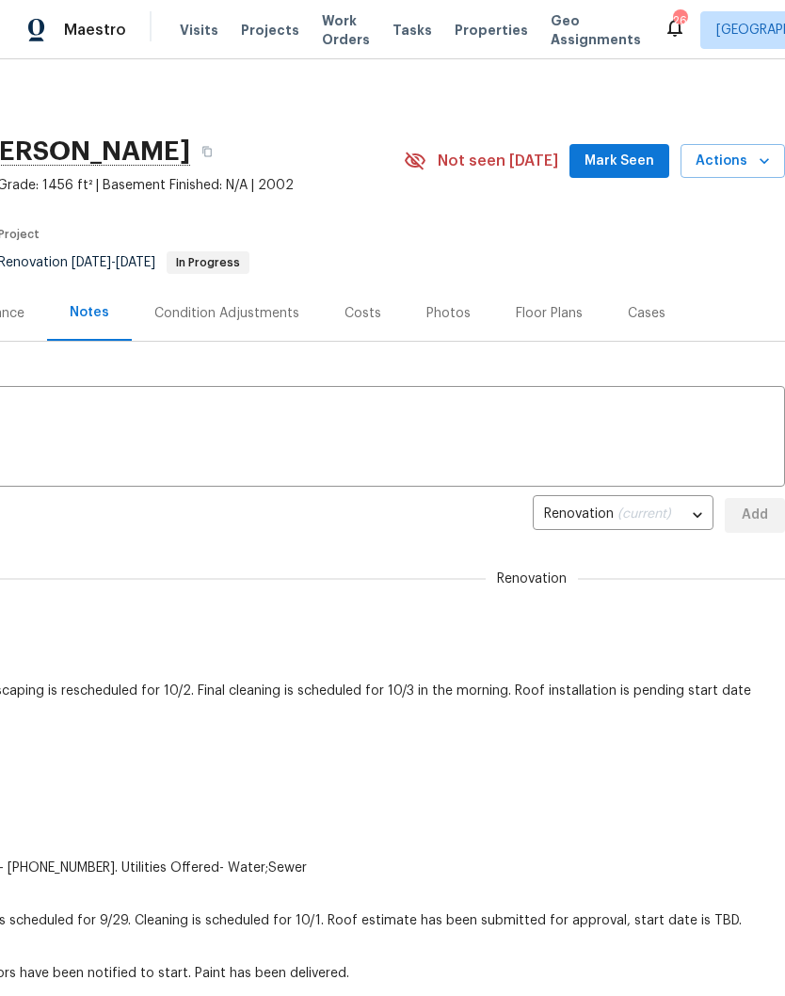
click at [641, 158] on span "Mark Seen" at bounding box center [619, 162] width 70 height 24
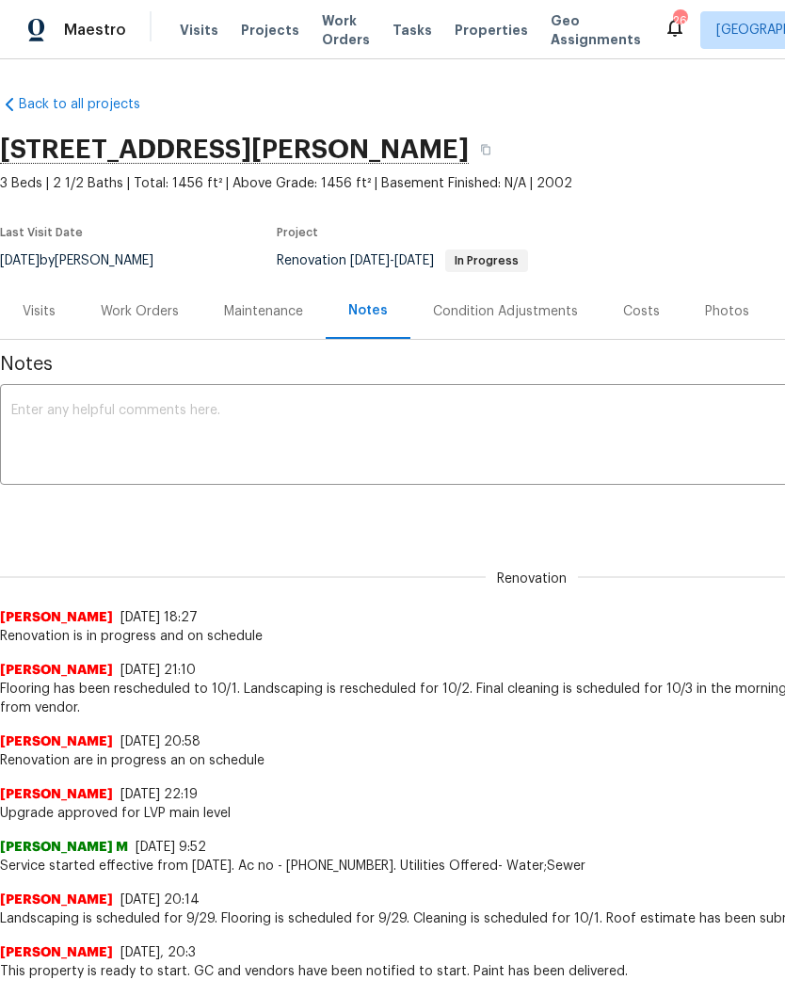
scroll to position [2, 0]
click at [167, 308] on div "Work Orders" at bounding box center [140, 311] width 78 height 19
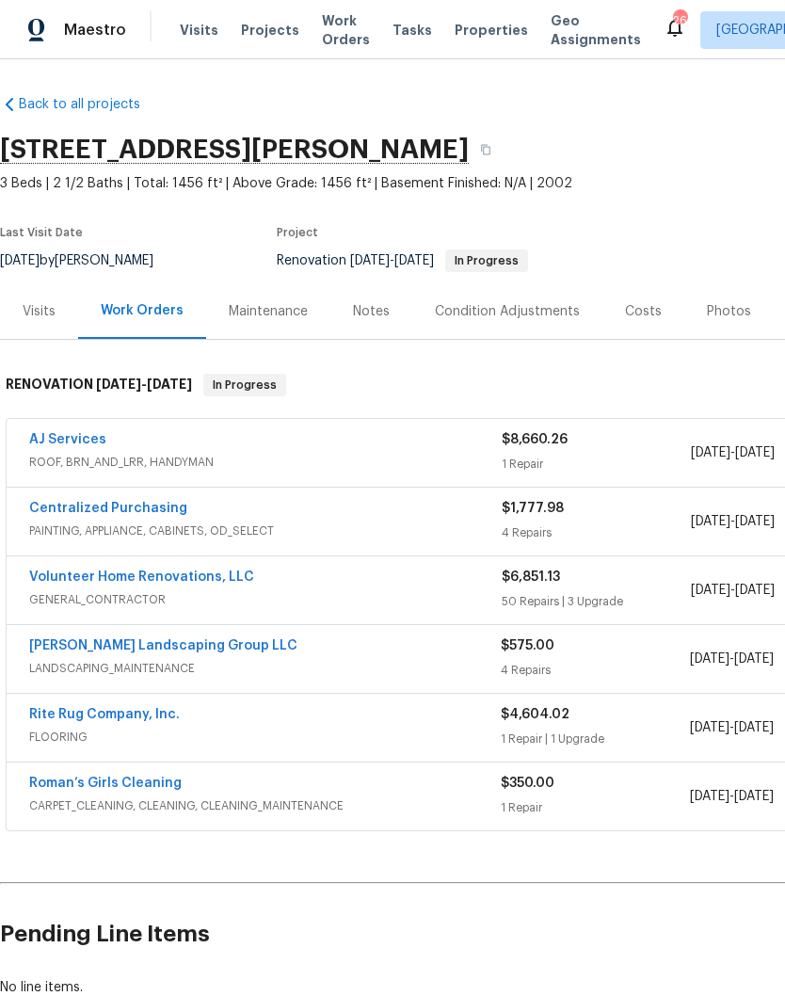
click at [184, 575] on link "Volunteer Home Renovations, LLC" at bounding box center [141, 576] width 225 height 13
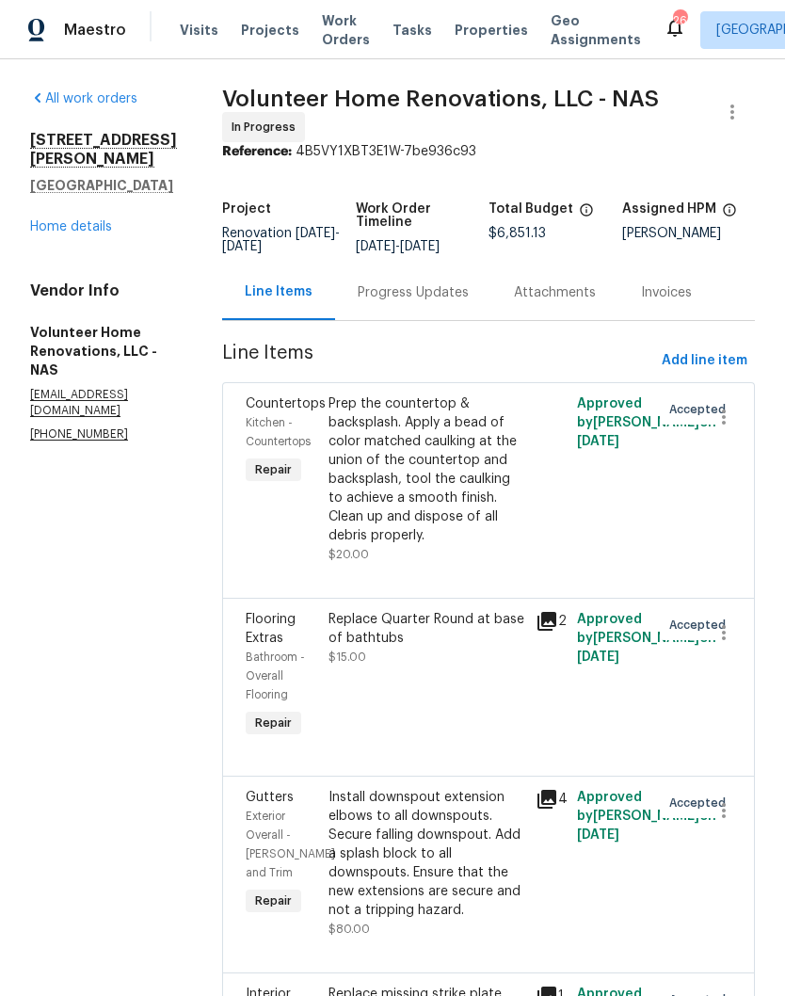
click at [454, 302] on div "Progress Updates" at bounding box center [413, 292] width 111 height 19
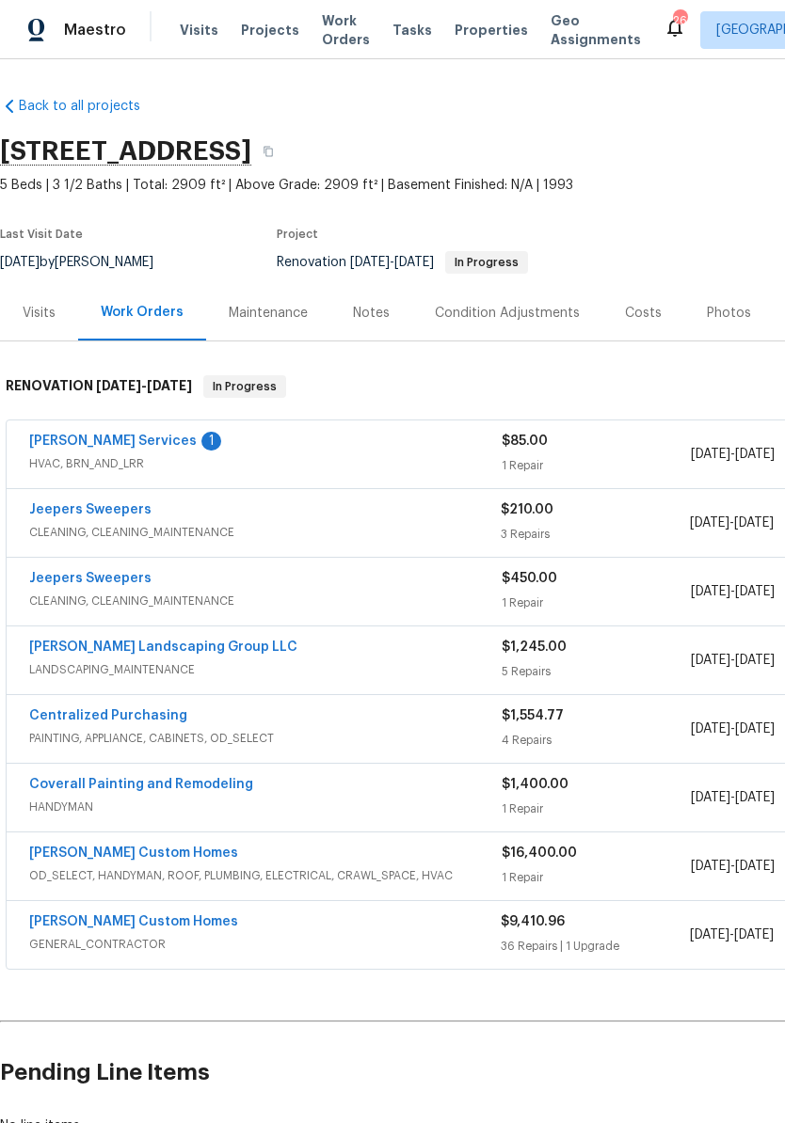
click at [121, 446] on link "[PERSON_NAME] Services" at bounding box center [112, 441] width 167 height 13
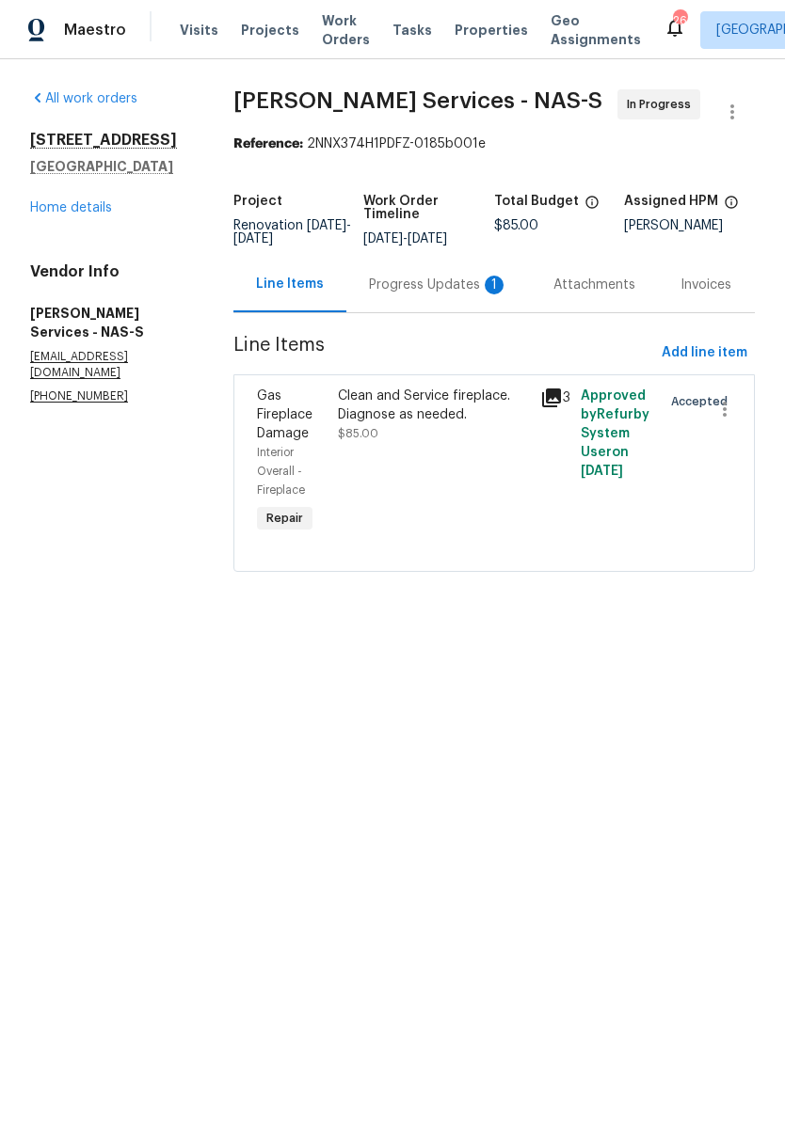
click at [447, 289] on div "Progress Updates 1" at bounding box center [438, 285] width 139 height 19
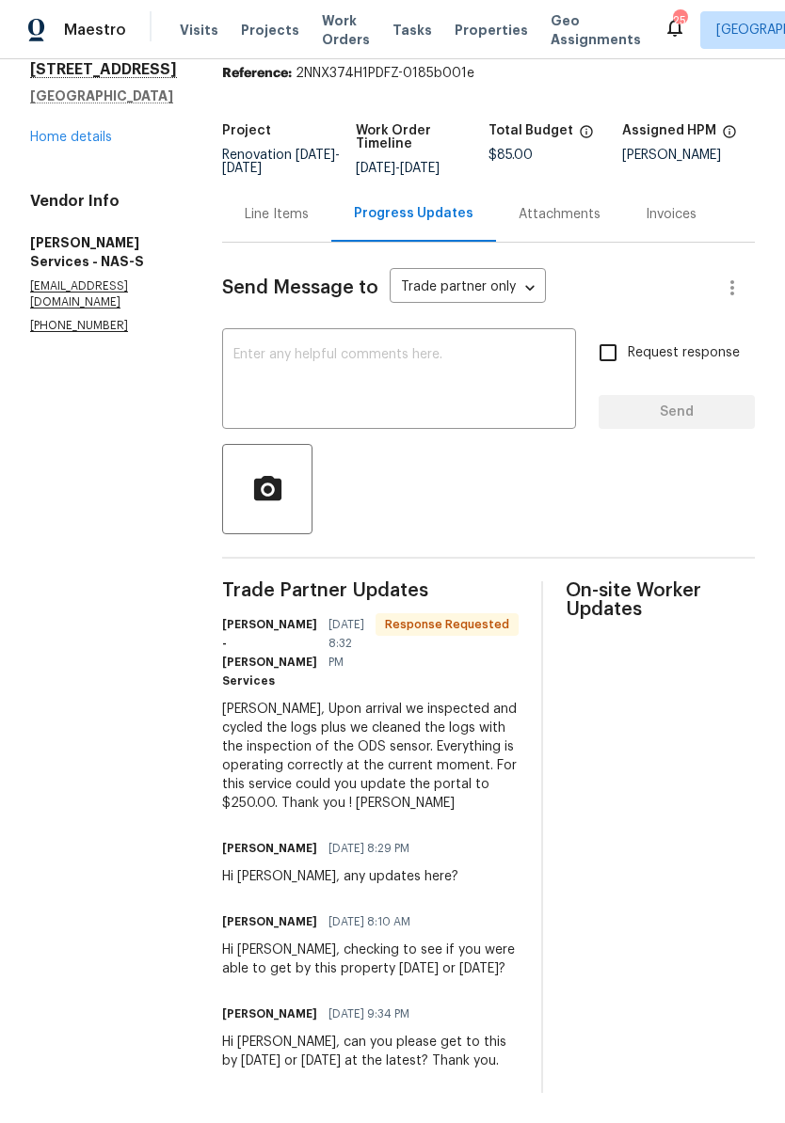
scroll to position [147, 0]
click at [284, 186] on div "Line Items" at bounding box center [276, 214] width 109 height 56
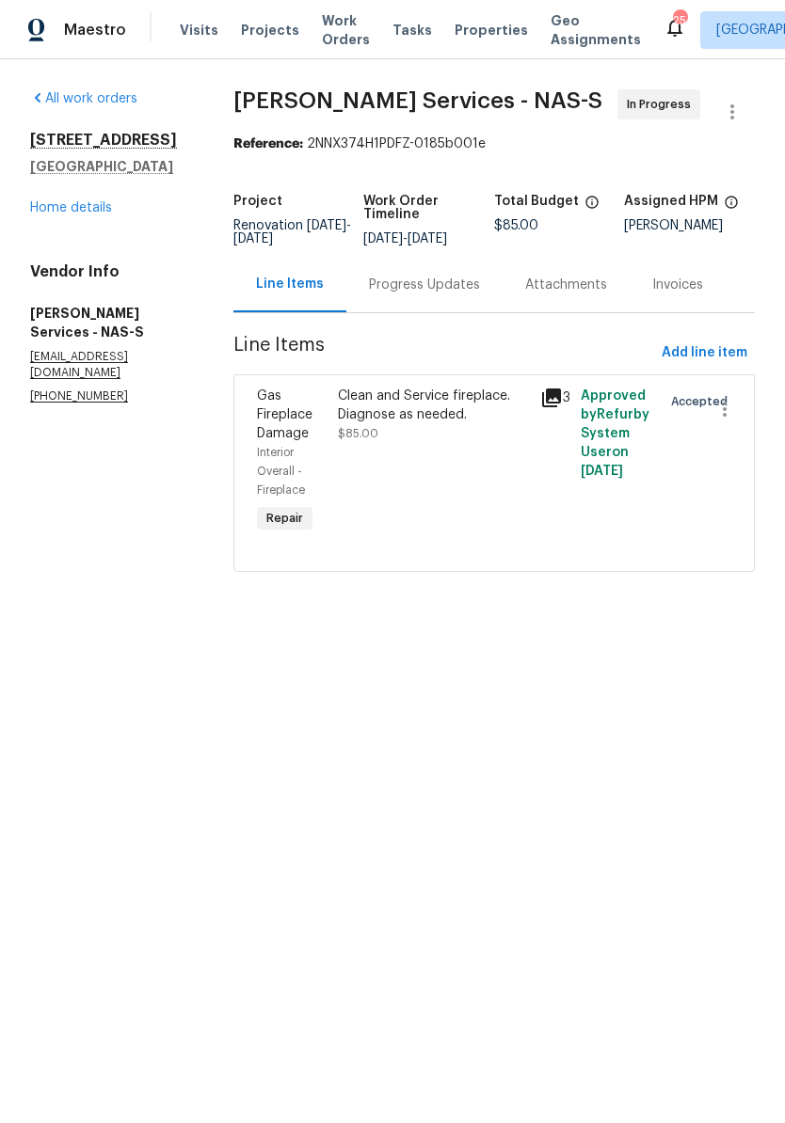
click at [403, 406] on div "Clean and Service fireplace. Diagnose as needed." at bounding box center [433, 406] width 191 height 38
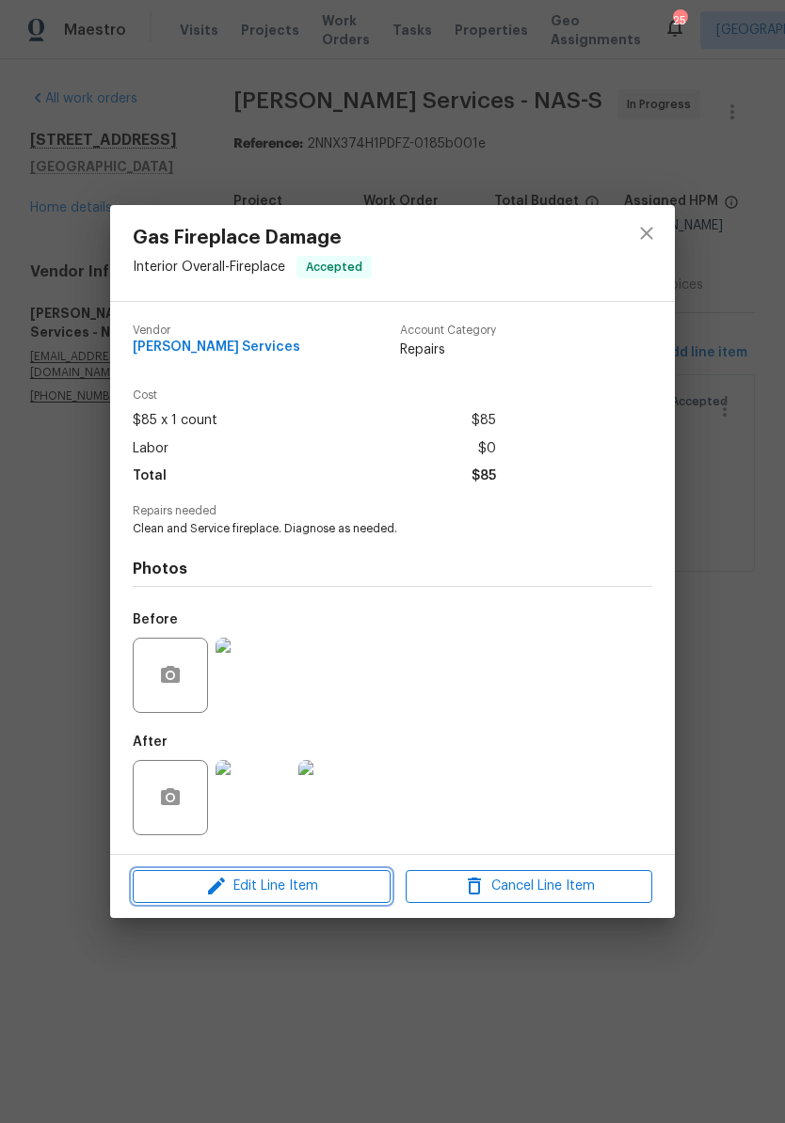
click at [286, 891] on span "Edit Line Item" at bounding box center [261, 887] width 247 height 24
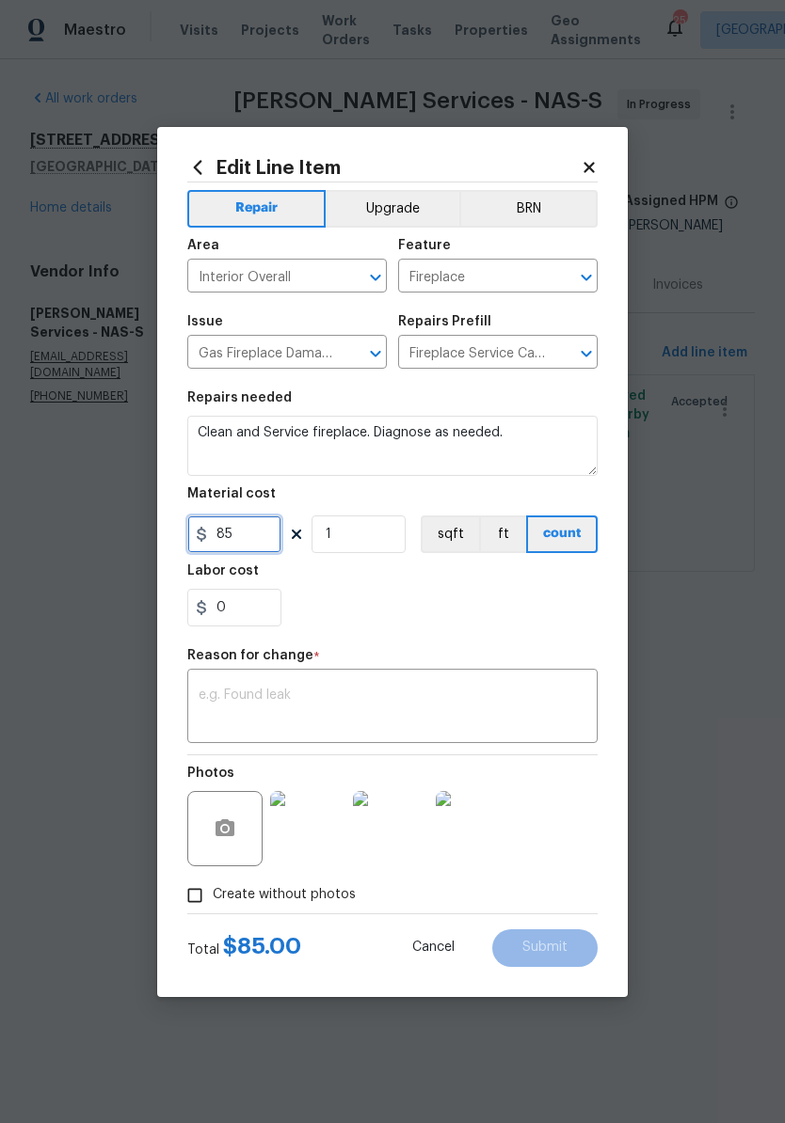
click at [258, 534] on input "85" at bounding box center [234, 535] width 94 height 38
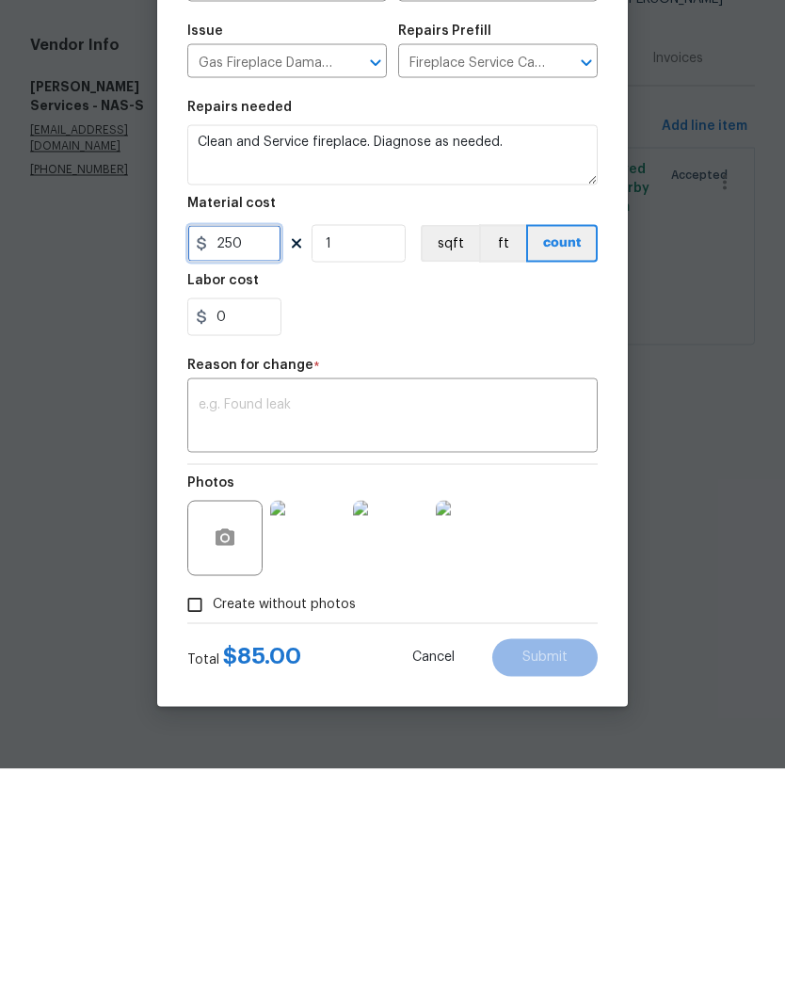
type input "250"
click at [322, 625] on textarea at bounding box center [393, 645] width 388 height 40
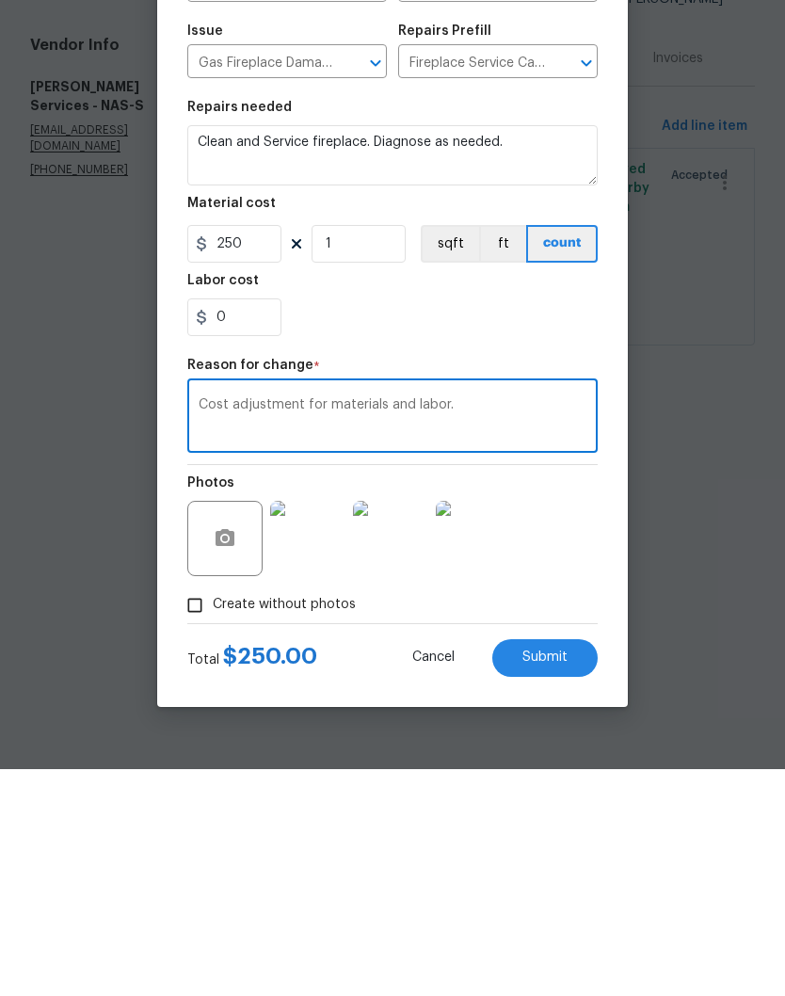
type textarea "Cost adjustment for materials and labor."
click at [319, 727] on img at bounding box center [307, 764] width 75 height 75
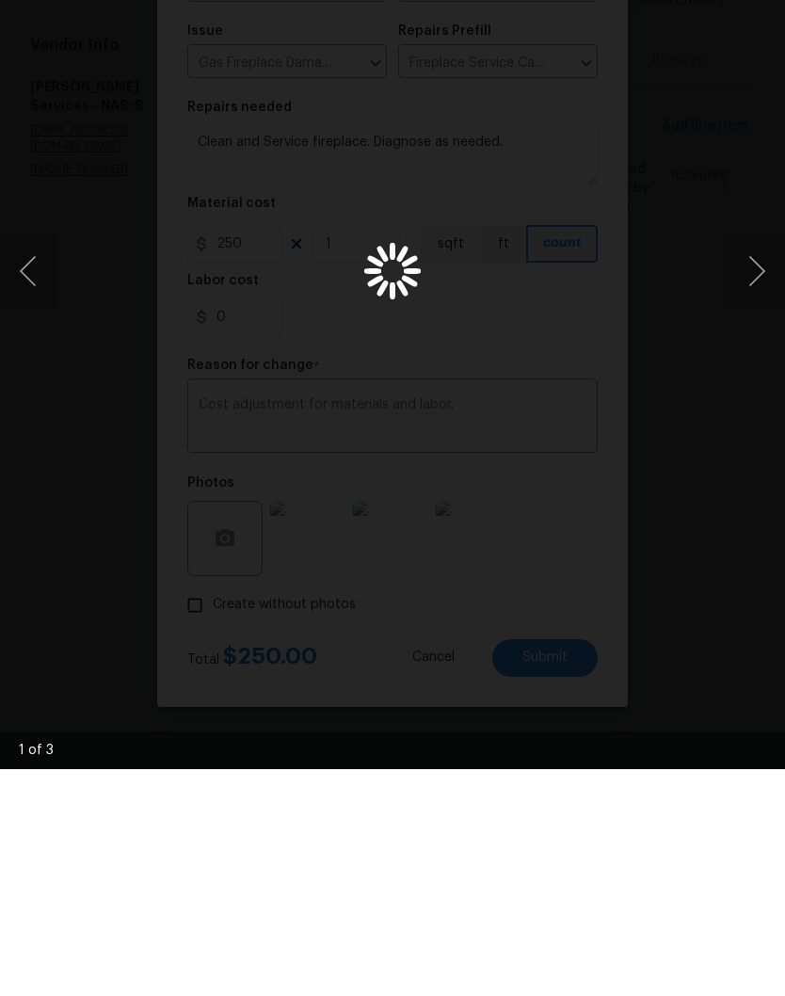
scroll to position [1, 0]
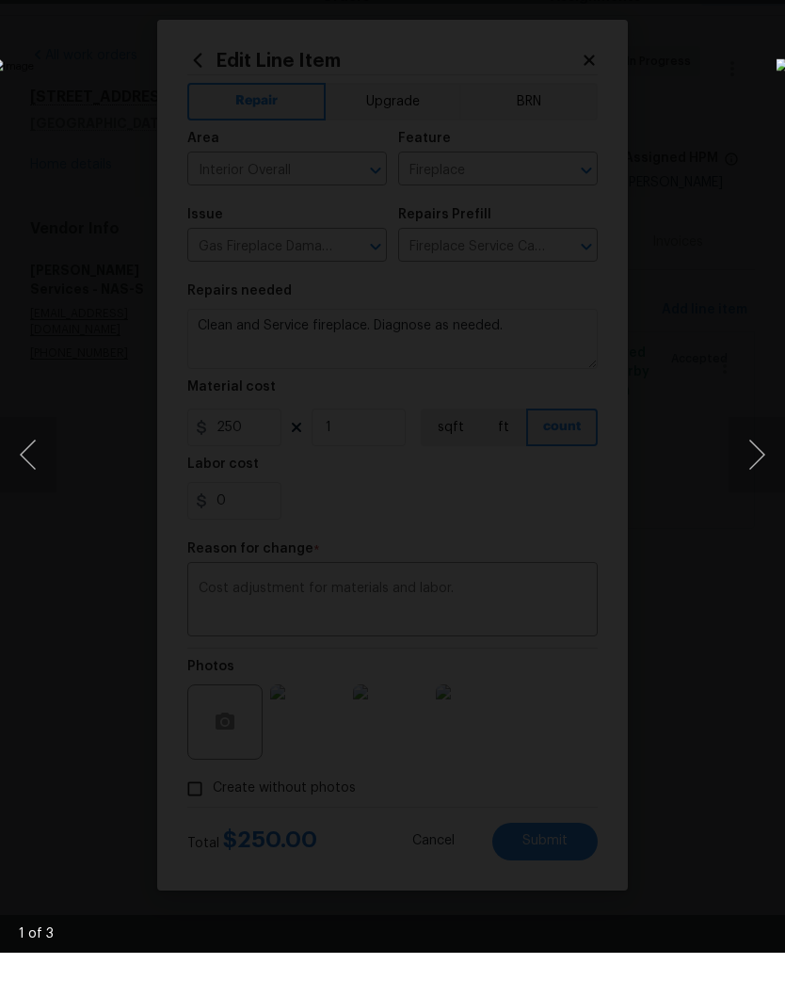
click at [750, 460] on button "Next image" at bounding box center [756, 497] width 56 height 75
click at [757, 461] on button "Next image" at bounding box center [756, 497] width 56 height 75
click at [753, 466] on button "Next image" at bounding box center [756, 497] width 56 height 75
click at [753, 56] on div "Lightbox" at bounding box center [392, 498] width 785 height 996
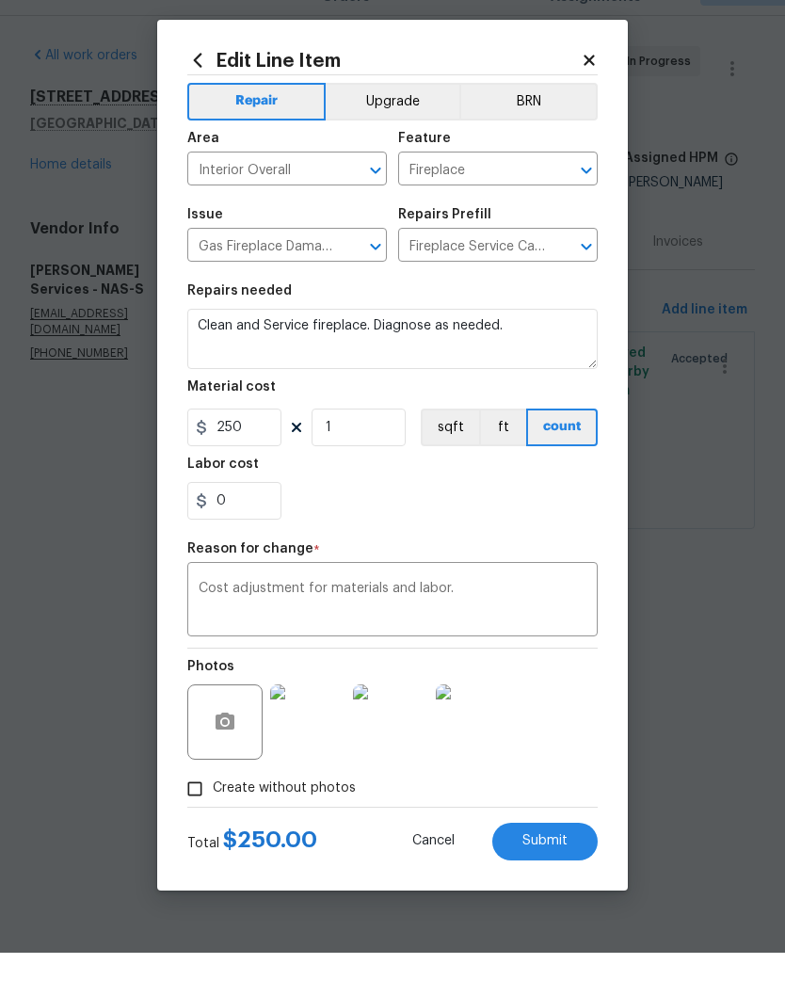
click at [552, 877] on span "Submit" at bounding box center [544, 884] width 45 height 14
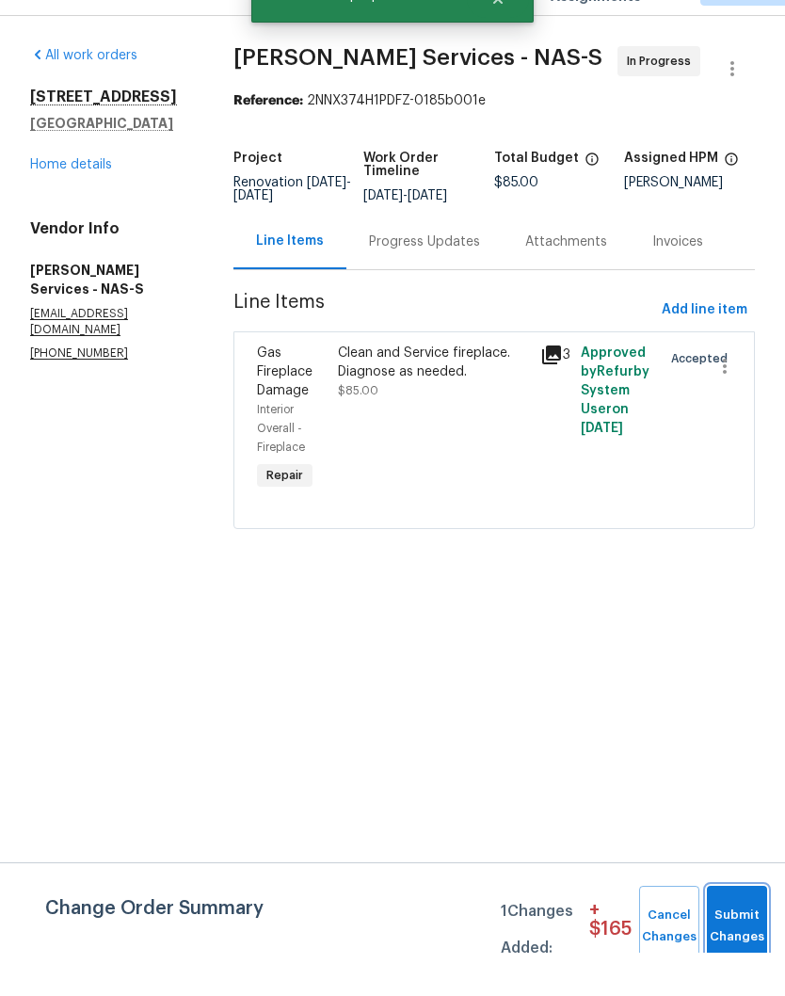
click at [740, 929] on button "Submit Changes" at bounding box center [737, 969] width 60 height 81
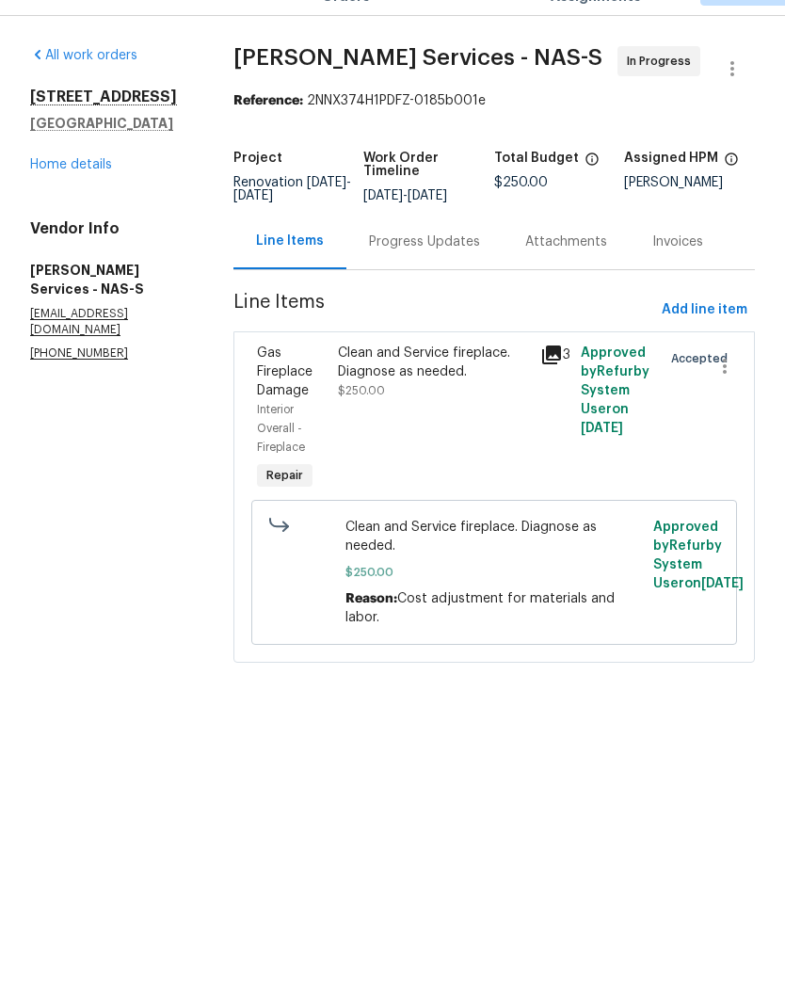
click at [89, 201] on link "Home details" at bounding box center [71, 207] width 82 height 13
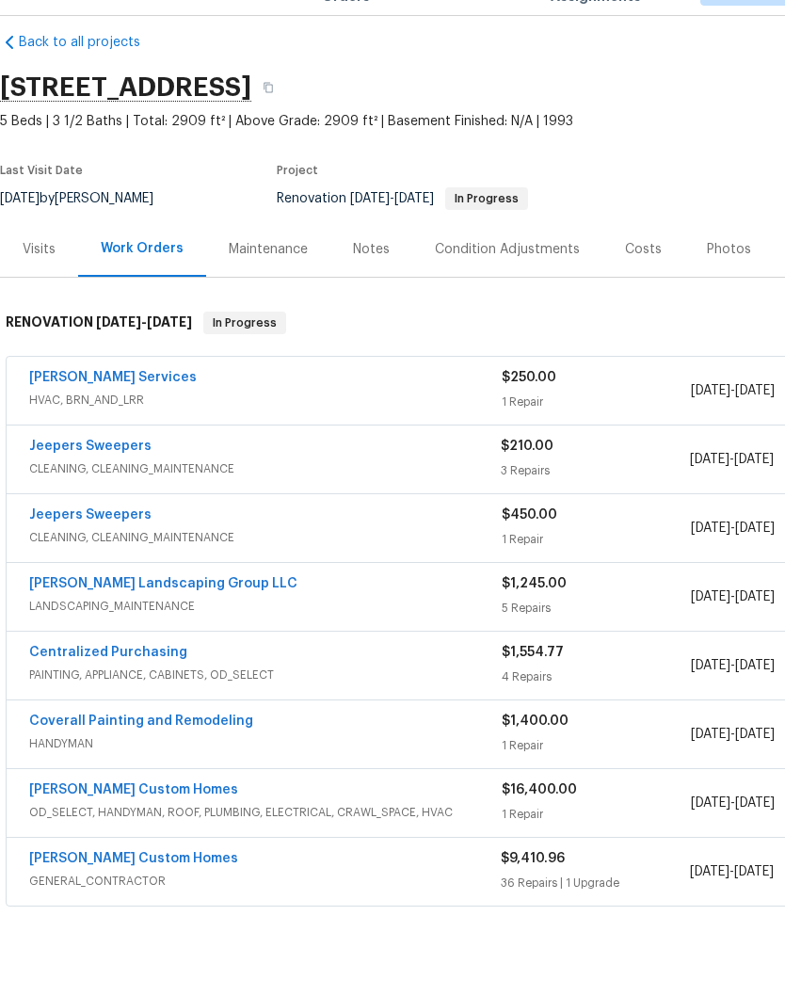
scroll to position [21, 0]
click at [117, 483] on link "Jeepers Sweepers" at bounding box center [90, 489] width 122 height 13
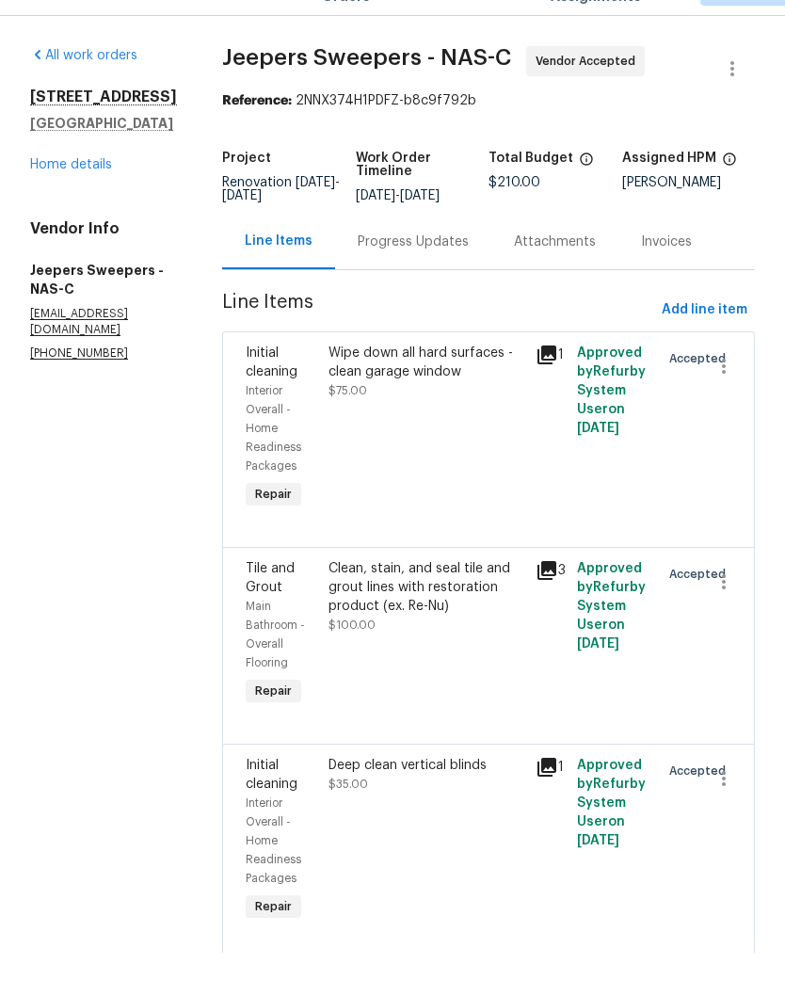
click at [452, 276] on div "Progress Updates" at bounding box center [413, 285] width 111 height 19
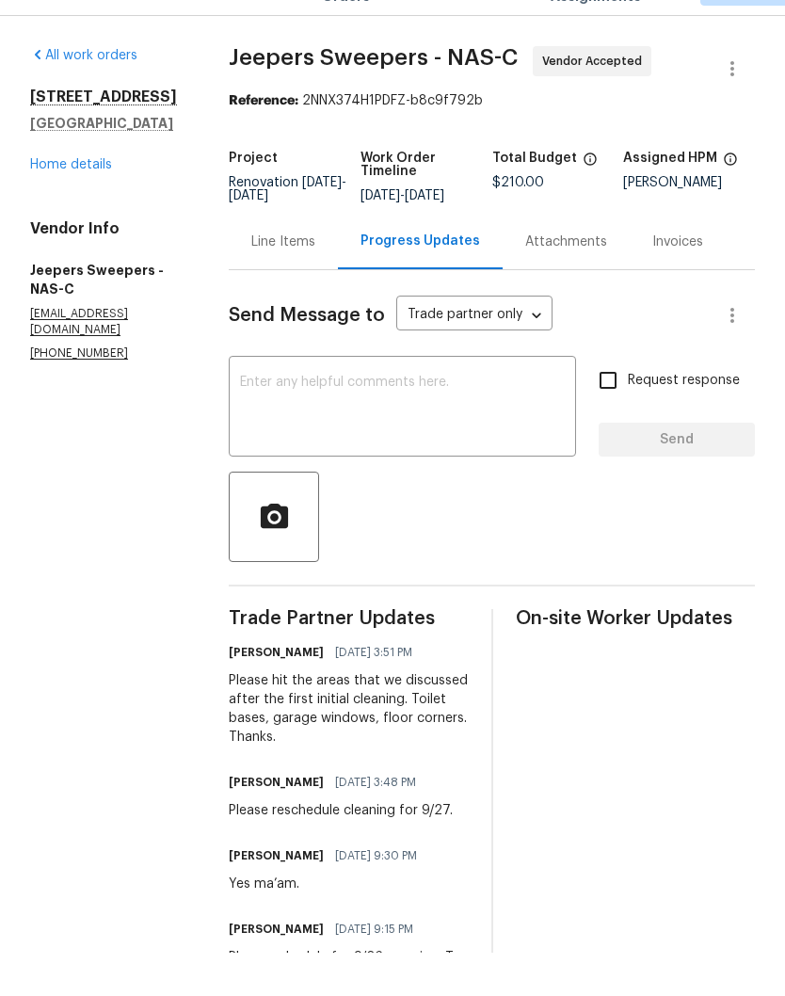
click at [374, 419] on textarea at bounding box center [402, 452] width 325 height 66
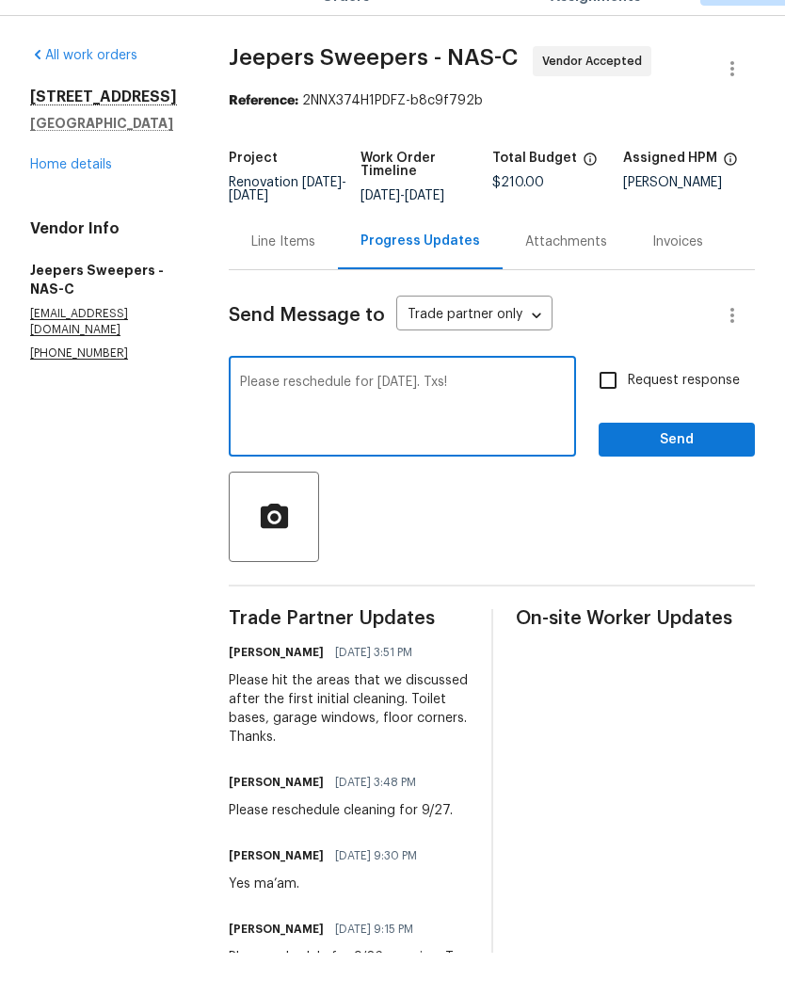
type textarea "Please reschedule for Monday 9/29. Txs!"
click at [698, 471] on span "Send" at bounding box center [676, 483] width 126 height 24
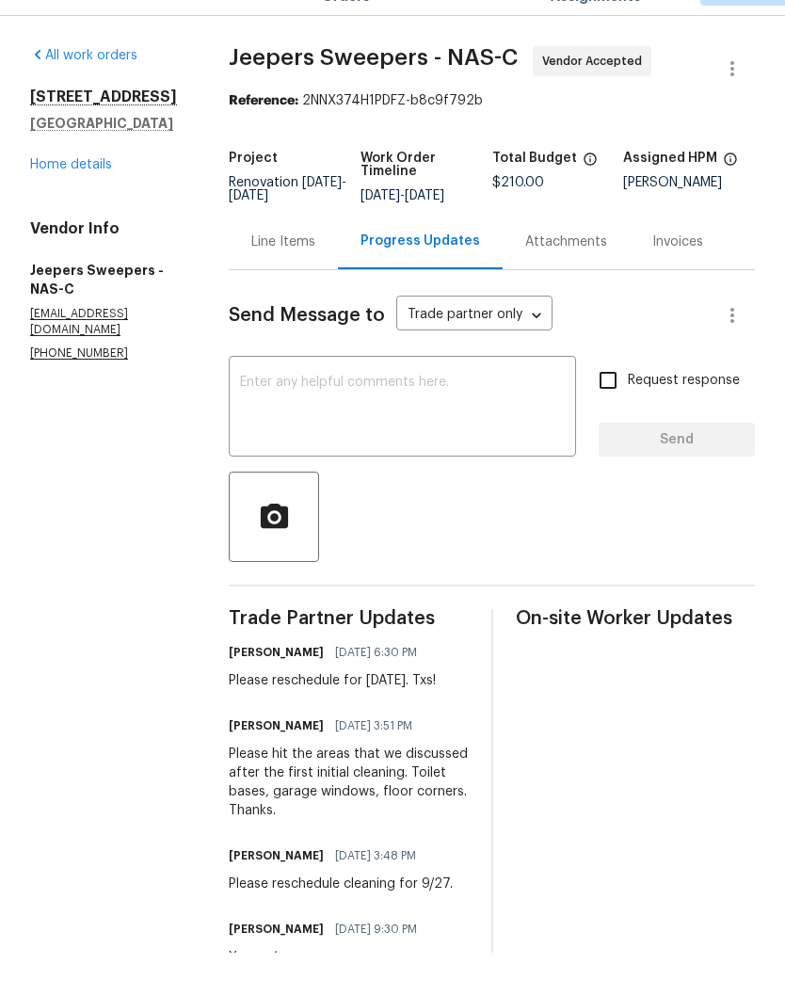
click at [98, 201] on link "Home details" at bounding box center [71, 207] width 82 height 13
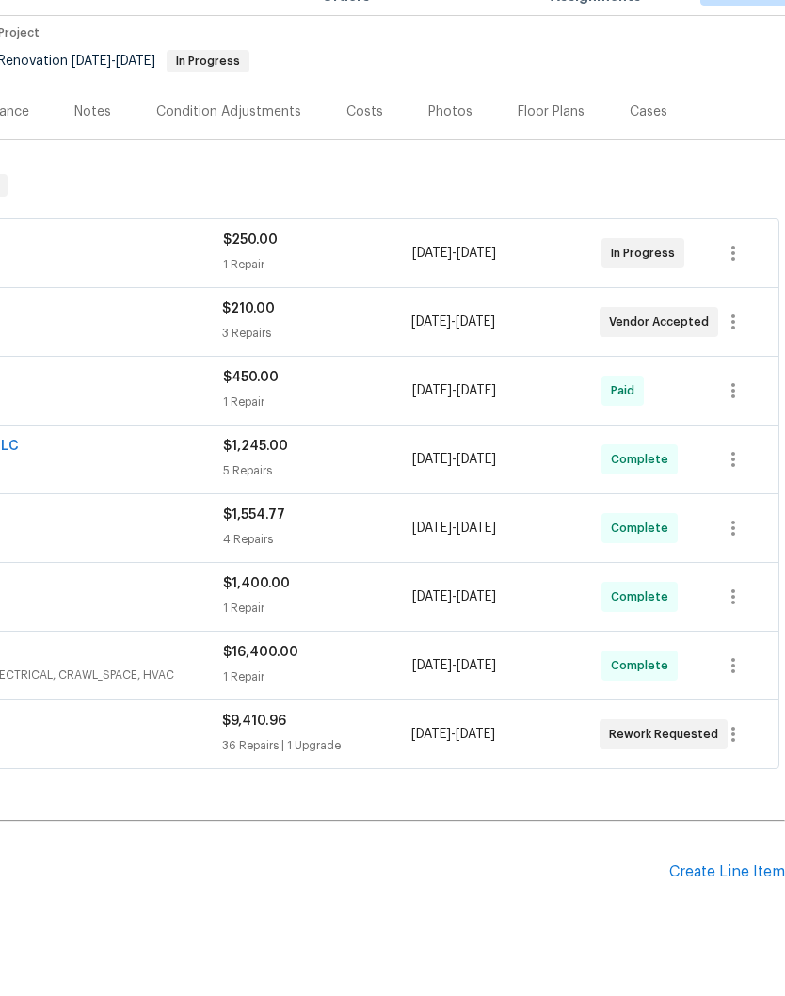
scroll to position [148, 279]
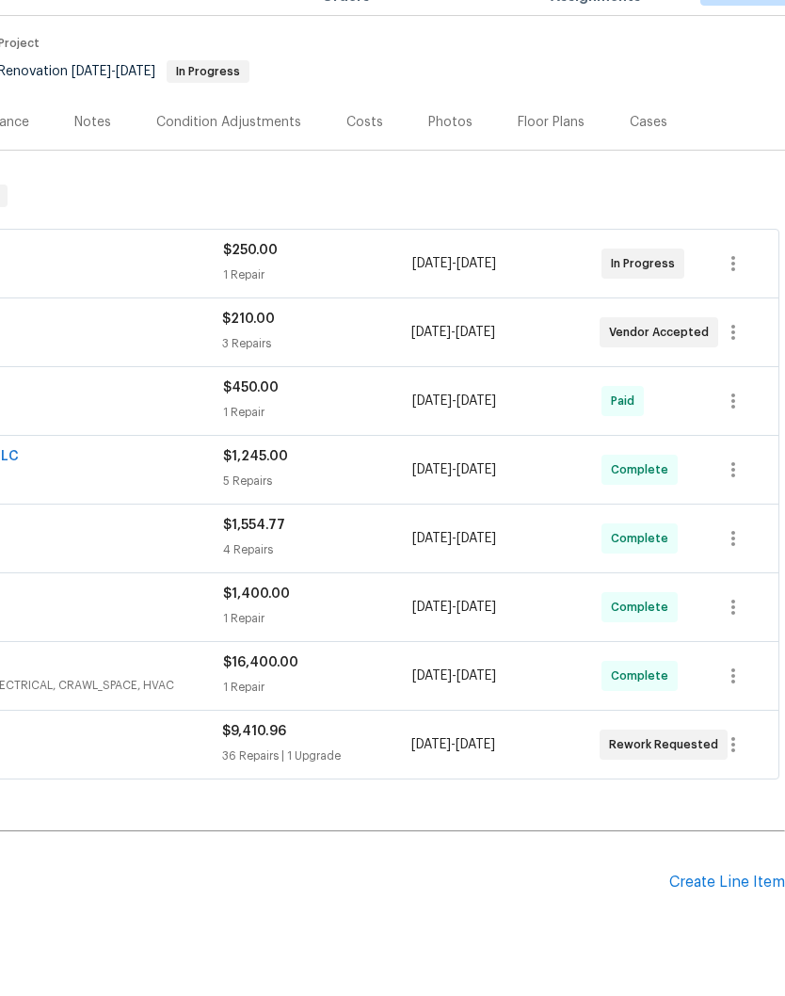
click at [744, 916] on div "Create Line Item" at bounding box center [727, 925] width 116 height 18
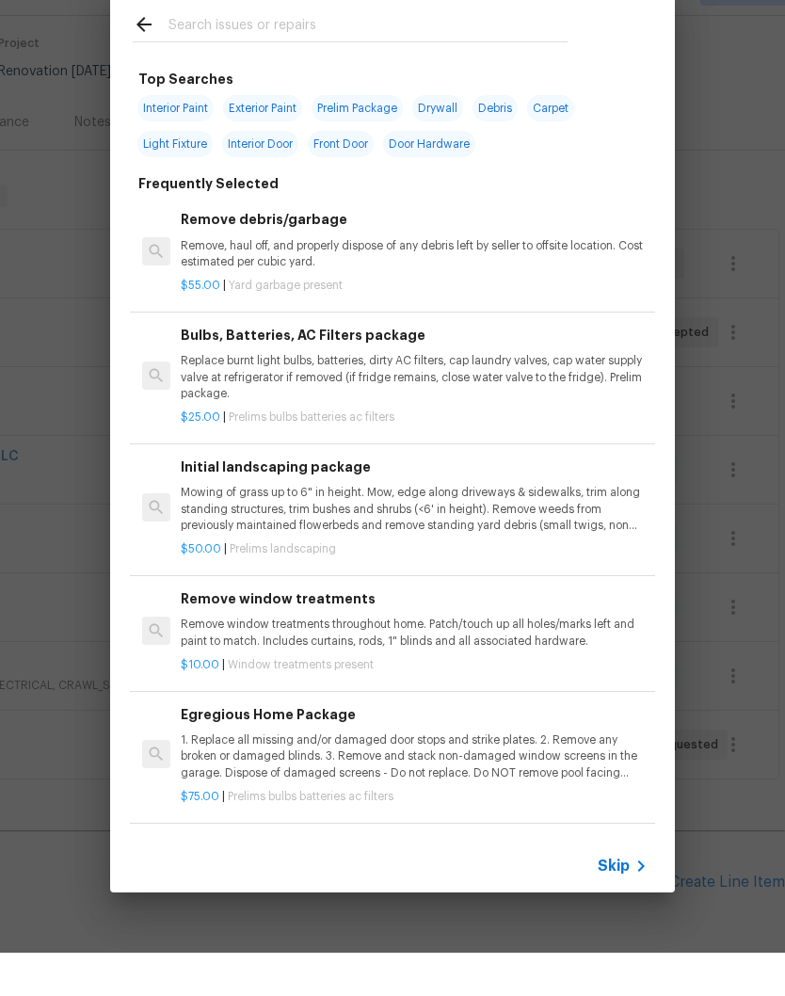
click at [310, 56] on input "text" at bounding box center [367, 70] width 399 height 28
type input "Flooring"
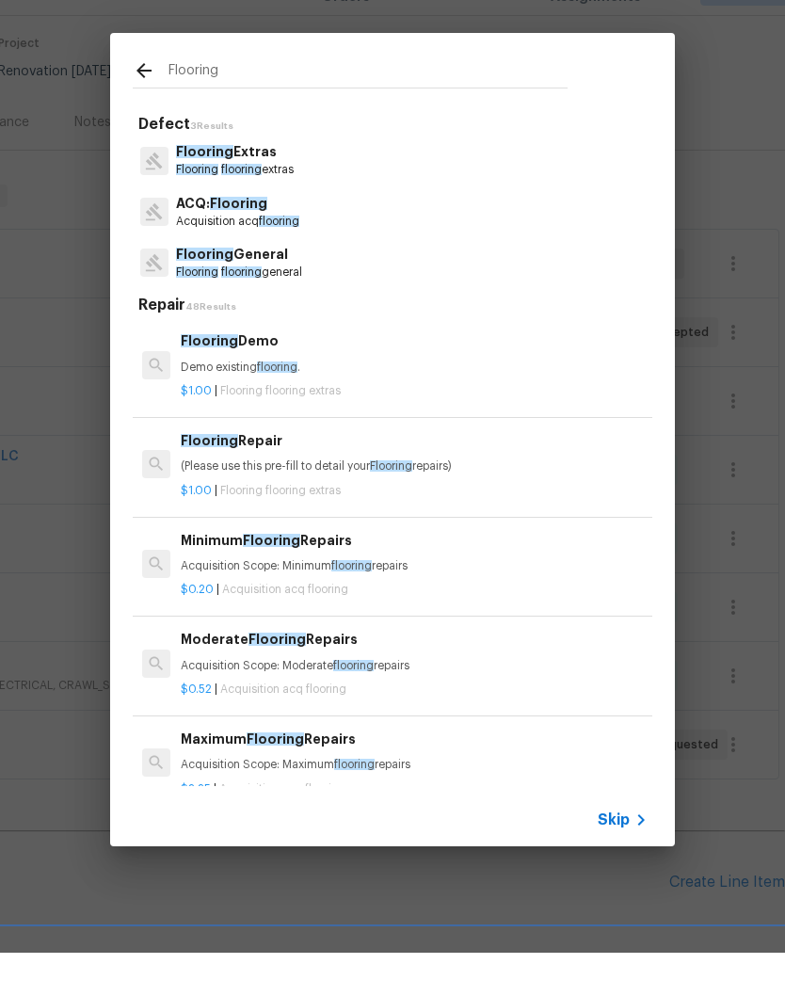
click at [259, 205] on p "Flooring flooring extras" at bounding box center [235, 213] width 118 height 16
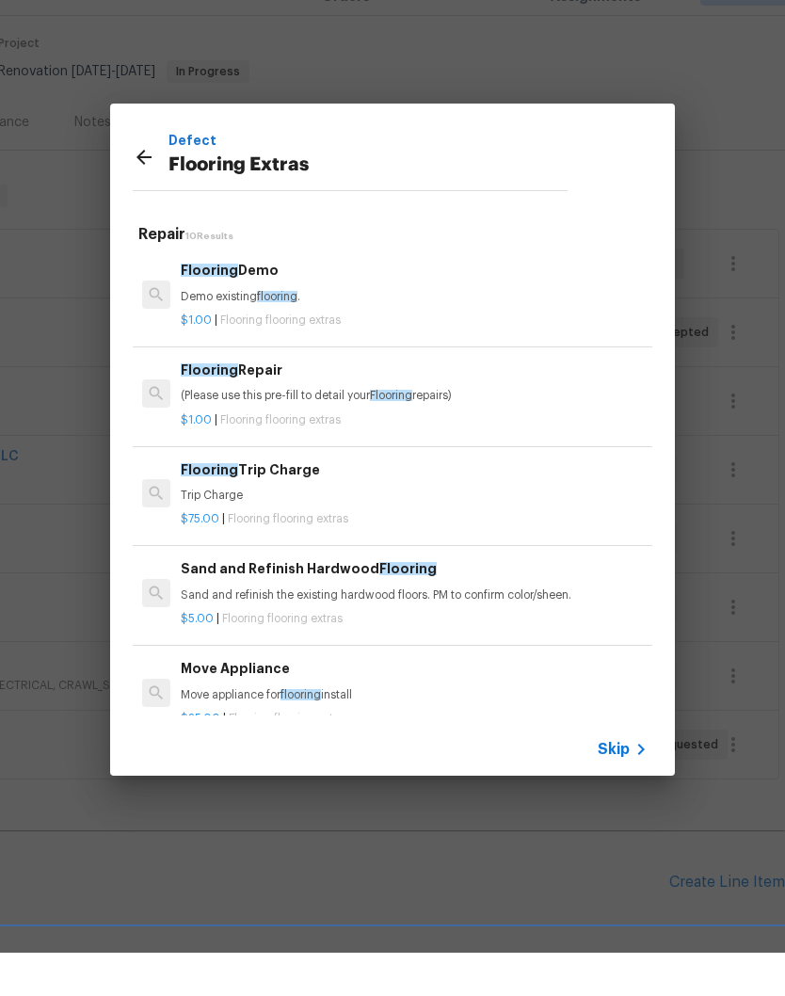
click at [274, 403] on h6 "Flooring Repair" at bounding box center [414, 413] width 467 height 21
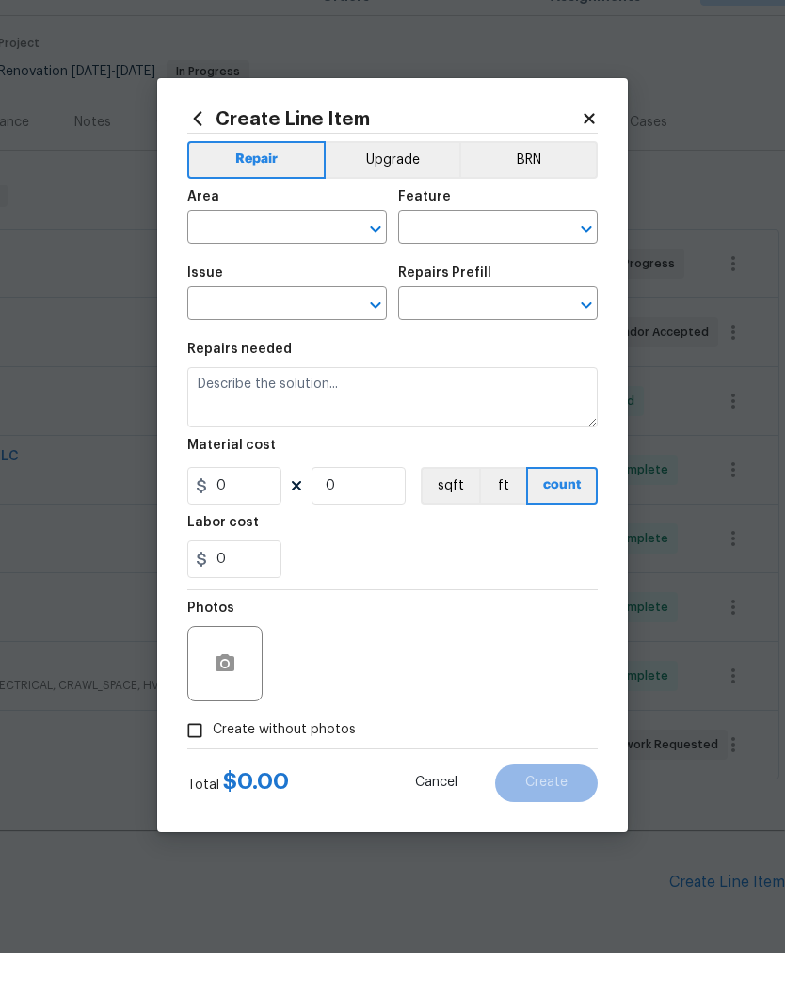
type input "Overall Flooring"
type input "Flooring Extras"
type input "Flooring Repair $1.00"
type textarea "(Please use this pre-fill to detail your Flooring repairs)"
type input "1"
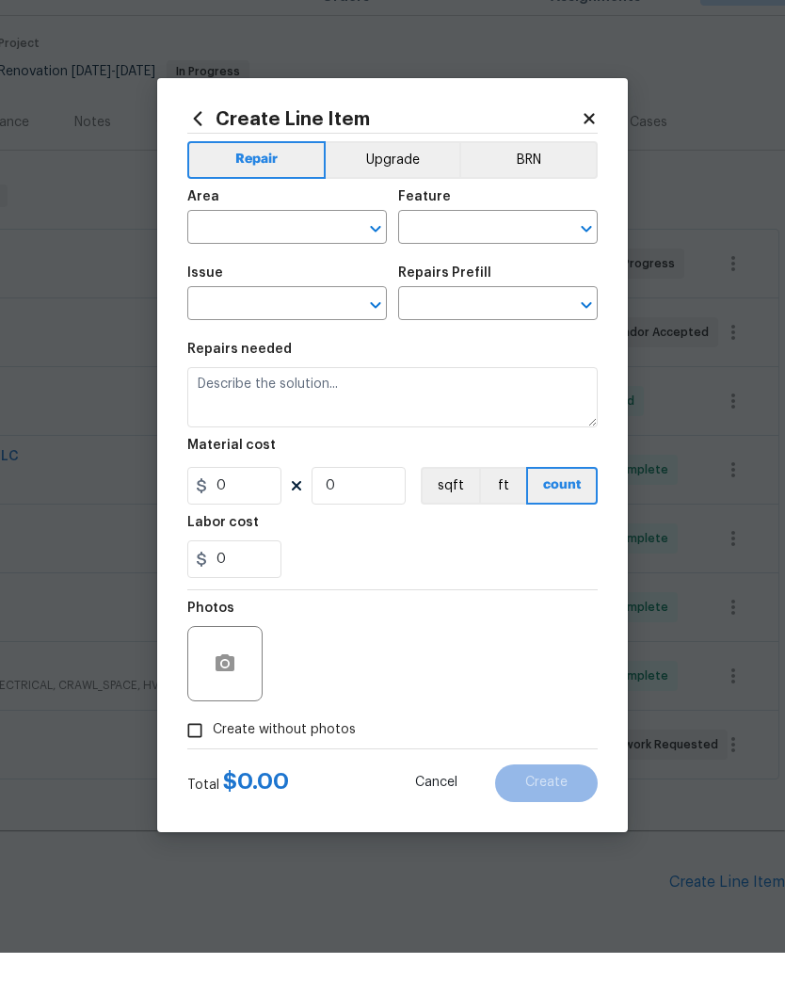
type input "1"
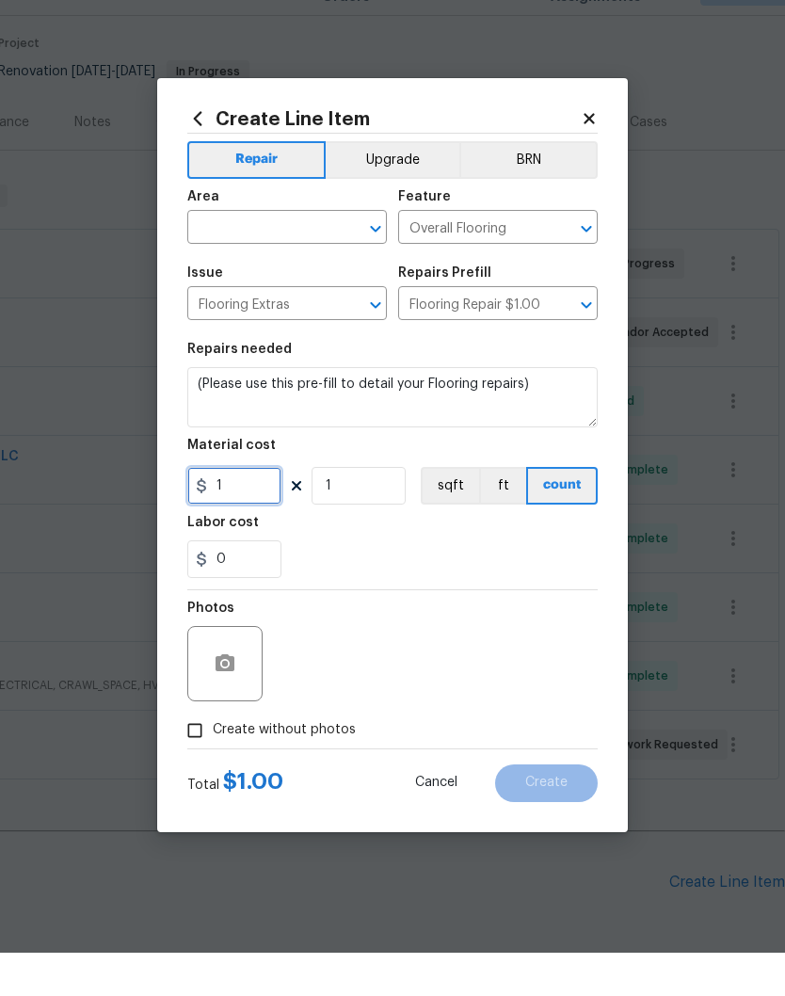
click at [258, 510] on input "1" at bounding box center [234, 529] width 94 height 38
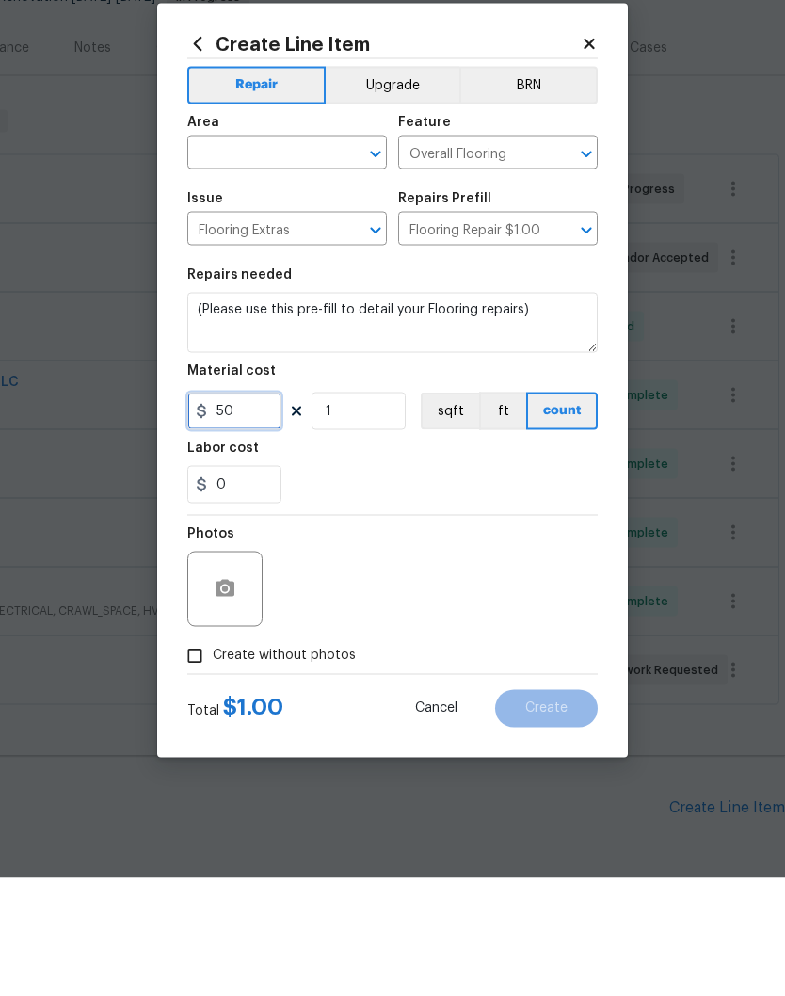
type input "50"
click at [331, 258] on input "text" at bounding box center [260, 272] width 147 height 29
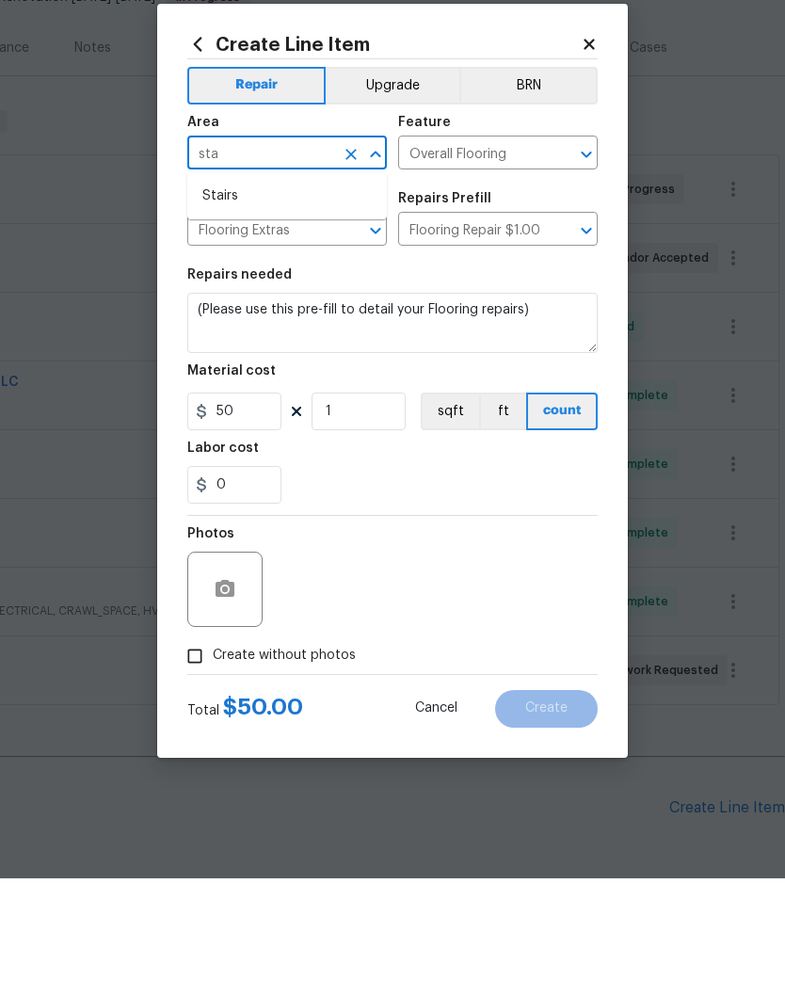
click at [233, 298] on li "Stairs" at bounding box center [286, 313] width 199 height 31
type input "Stairs"
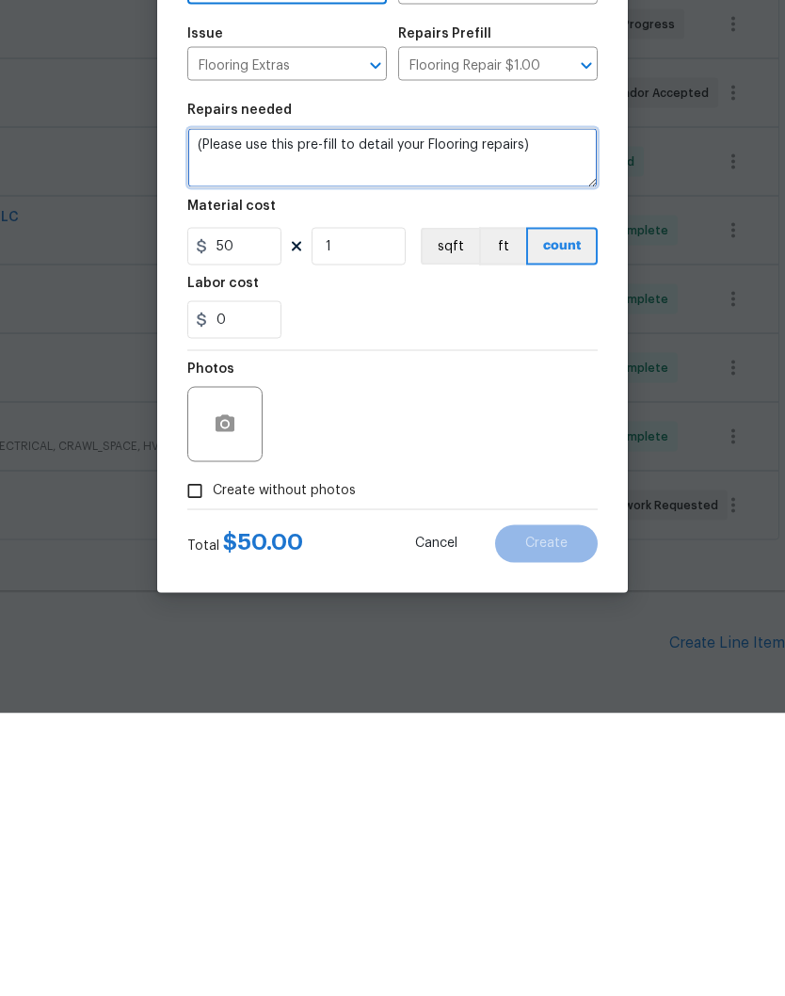
click at [207, 410] on textarea "(Please use this pre-fill to detail your Flooring repairs)" at bounding box center [392, 440] width 410 height 60
click at [206, 410] on textarea "(Please use this pre-fill to detail your Flooring repairs)" at bounding box center [392, 440] width 410 height 60
click at [538, 410] on textarea "(Please use this pre-fill to detail your Flooring repairs)" at bounding box center [392, 440] width 410 height 60
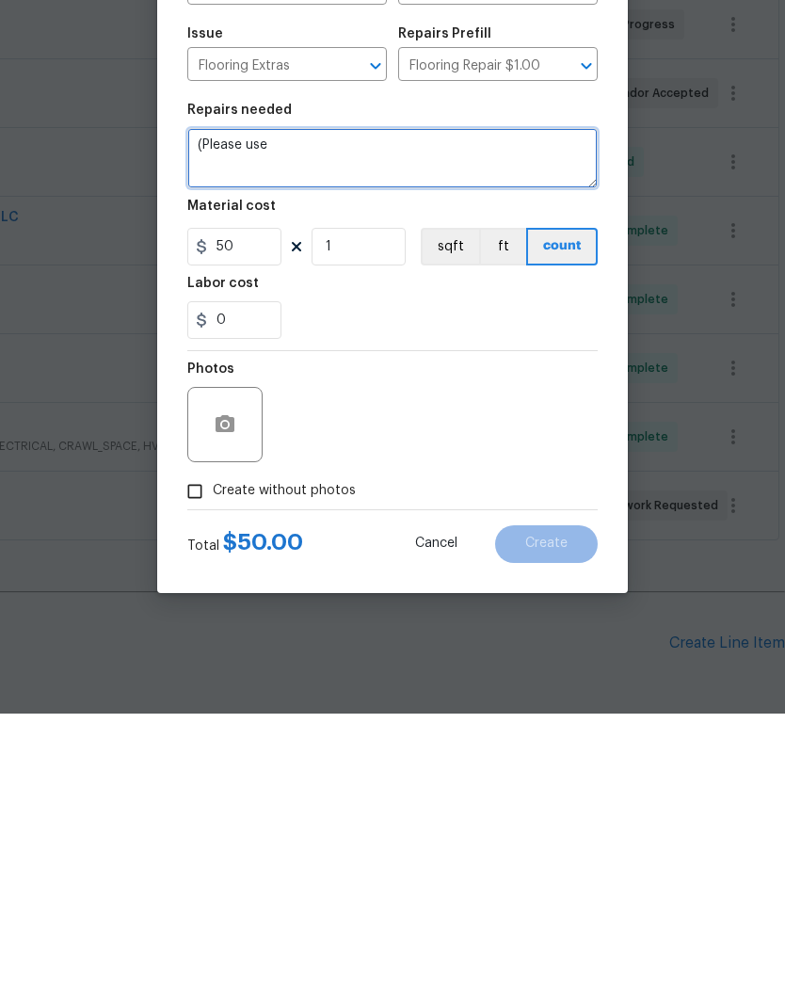
type textarea "("
type textarea "Replace missing LVP on stairs - match color"
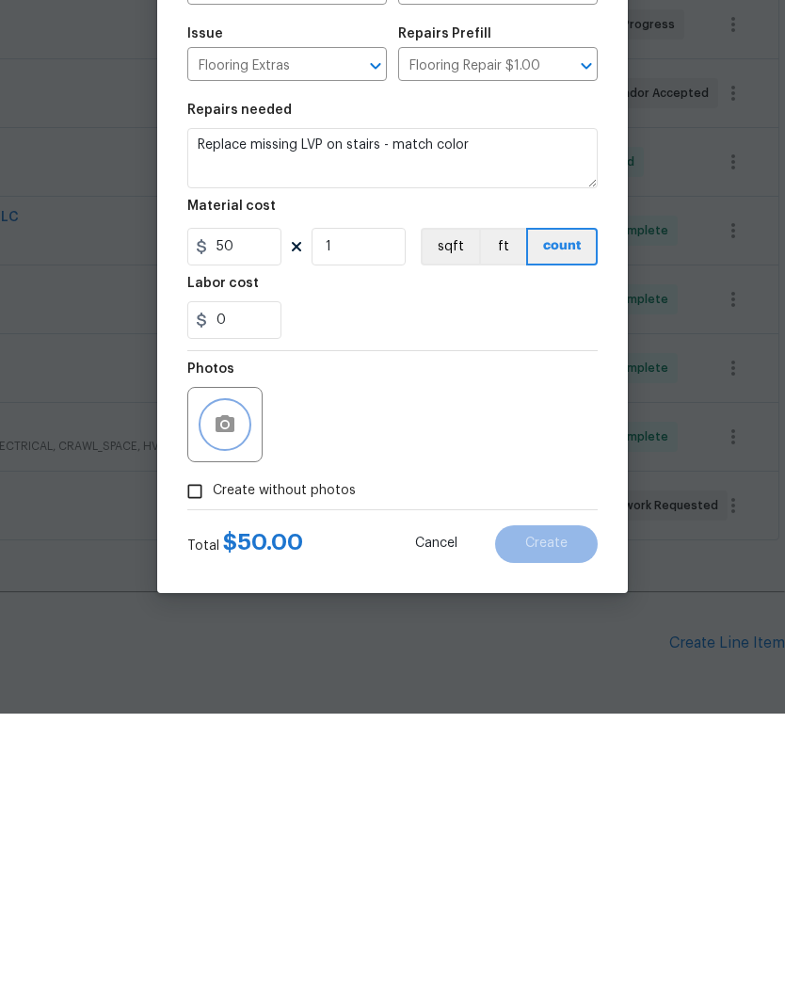
click at [231, 697] on icon "button" at bounding box center [224, 705] width 19 height 17
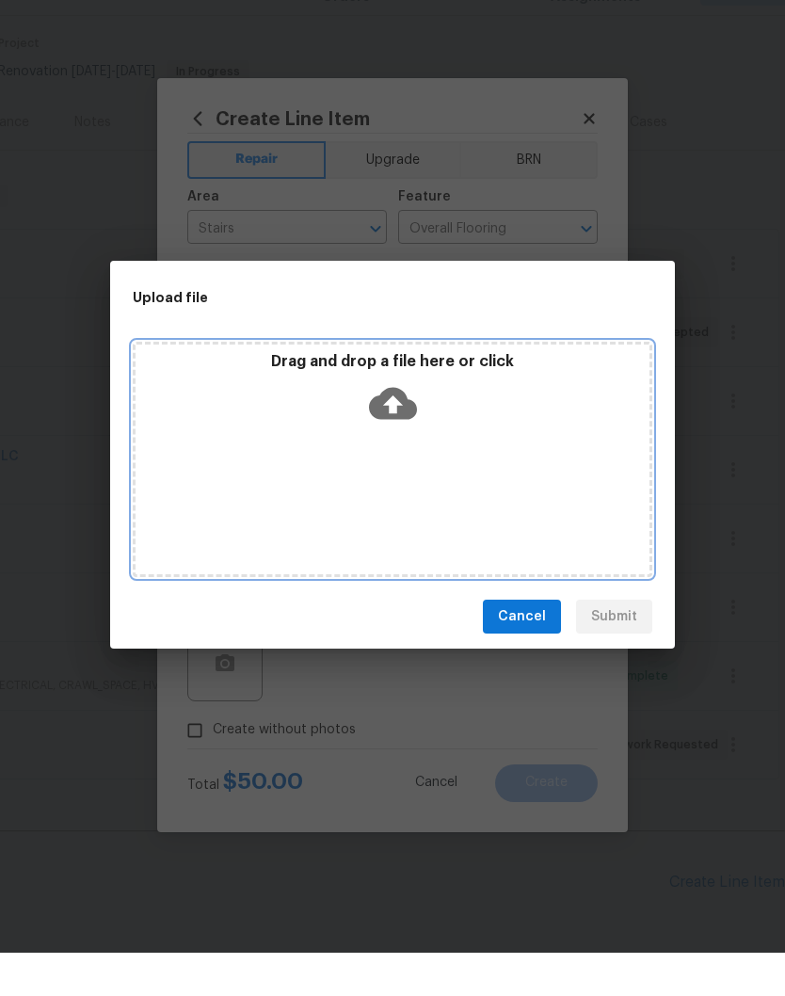
click at [477, 438] on div "Drag and drop a file here or click" at bounding box center [392, 502] width 519 height 235
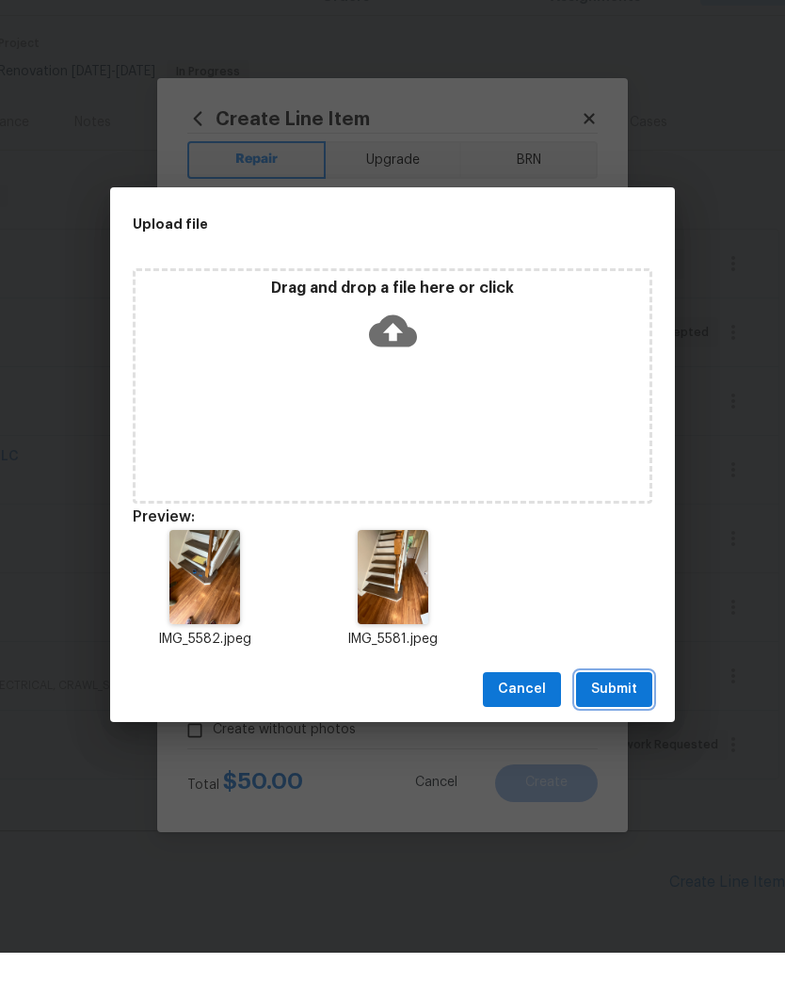
click at [611, 721] on span "Submit" at bounding box center [614, 733] width 46 height 24
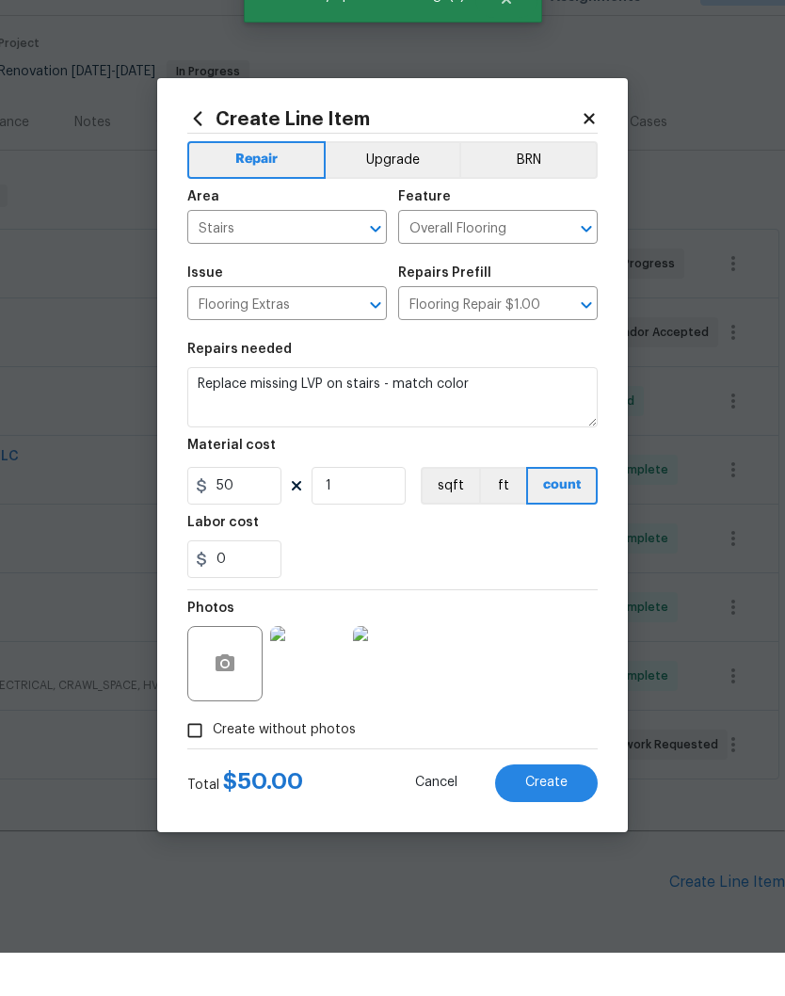
click at [325, 669] on img at bounding box center [307, 706] width 75 height 75
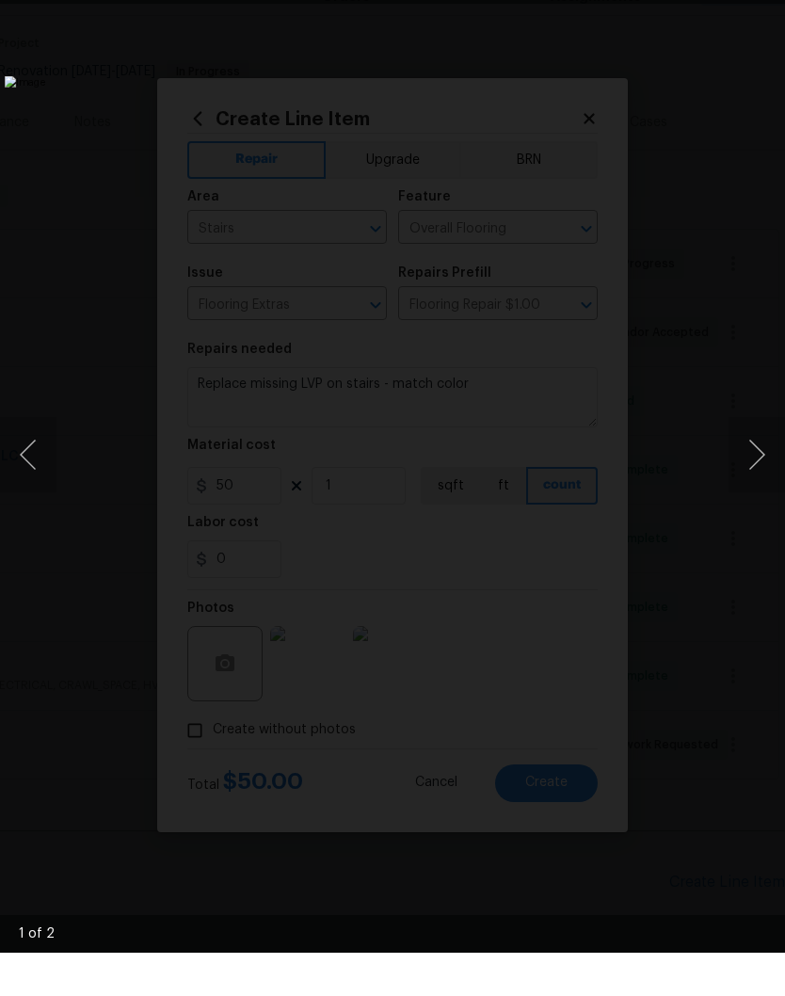
click at [758, 460] on button "Next image" at bounding box center [756, 497] width 56 height 75
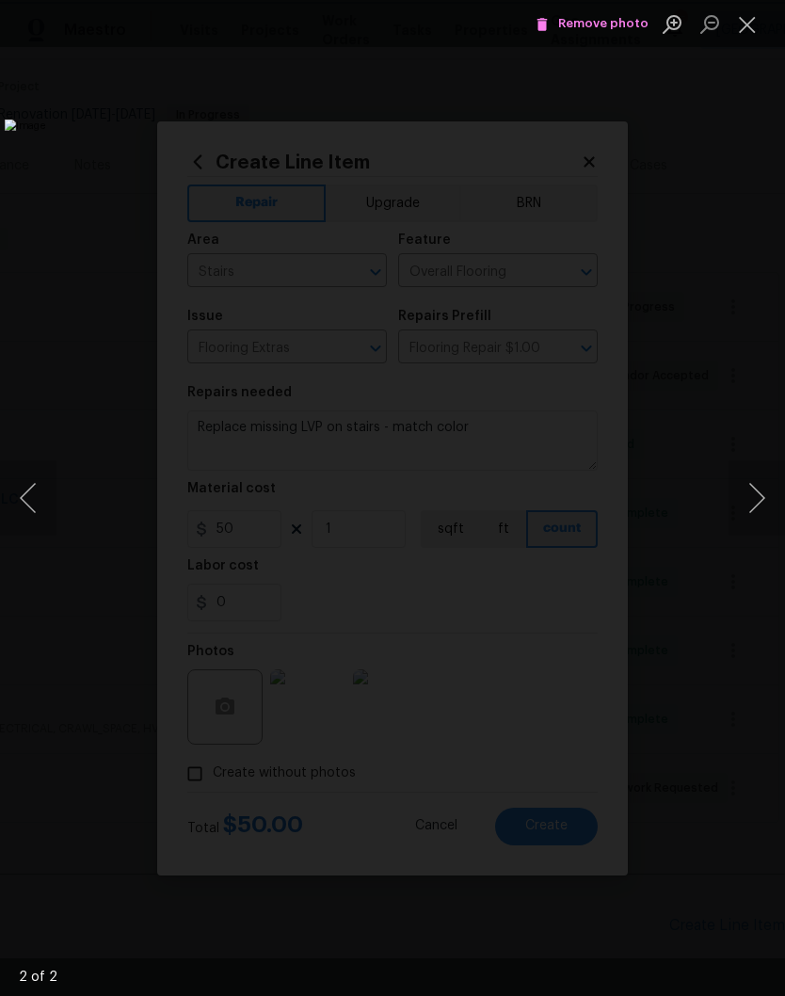
scroll to position [148, 279]
click at [751, 30] on button "Close lightbox" at bounding box center [747, 24] width 38 height 33
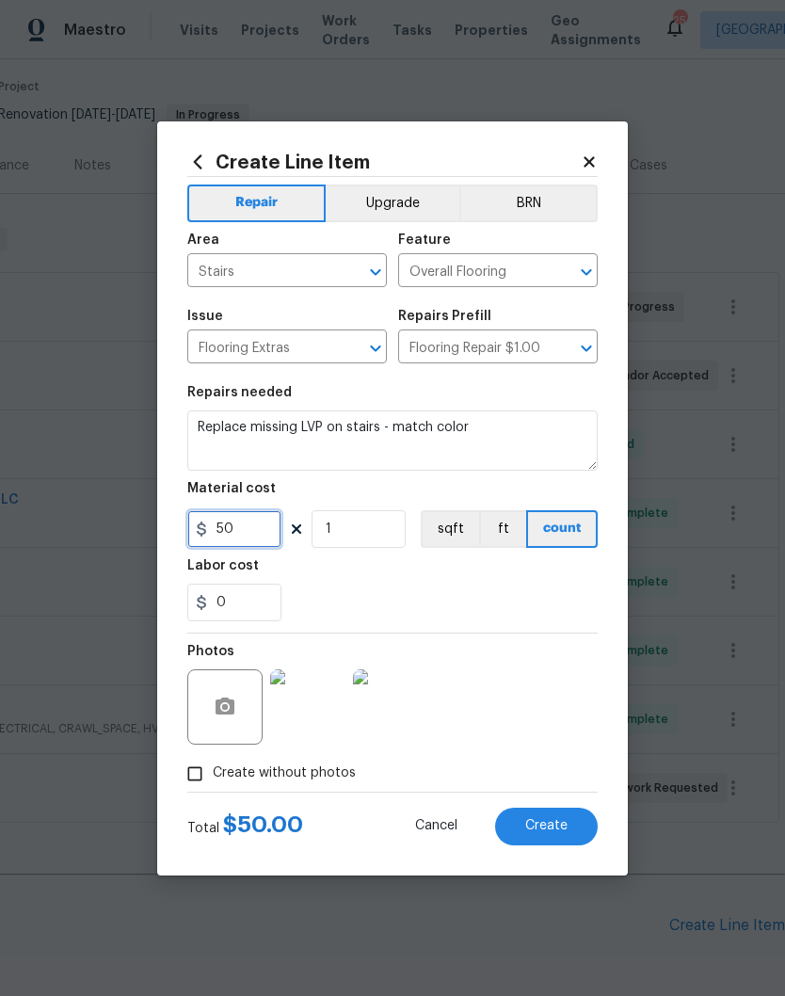
click at [262, 533] on input "50" at bounding box center [234, 529] width 94 height 38
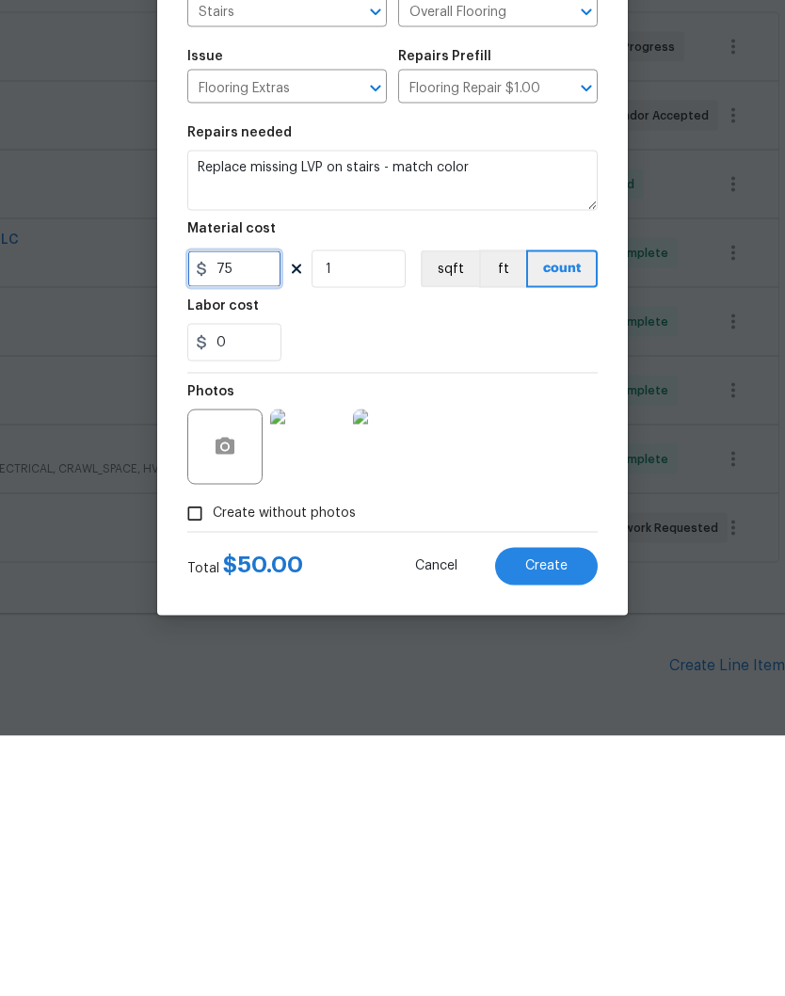
type input "75"
click at [376, 410] on textarea "Replace missing LVP on stairs - match color" at bounding box center [392, 440] width 410 height 60
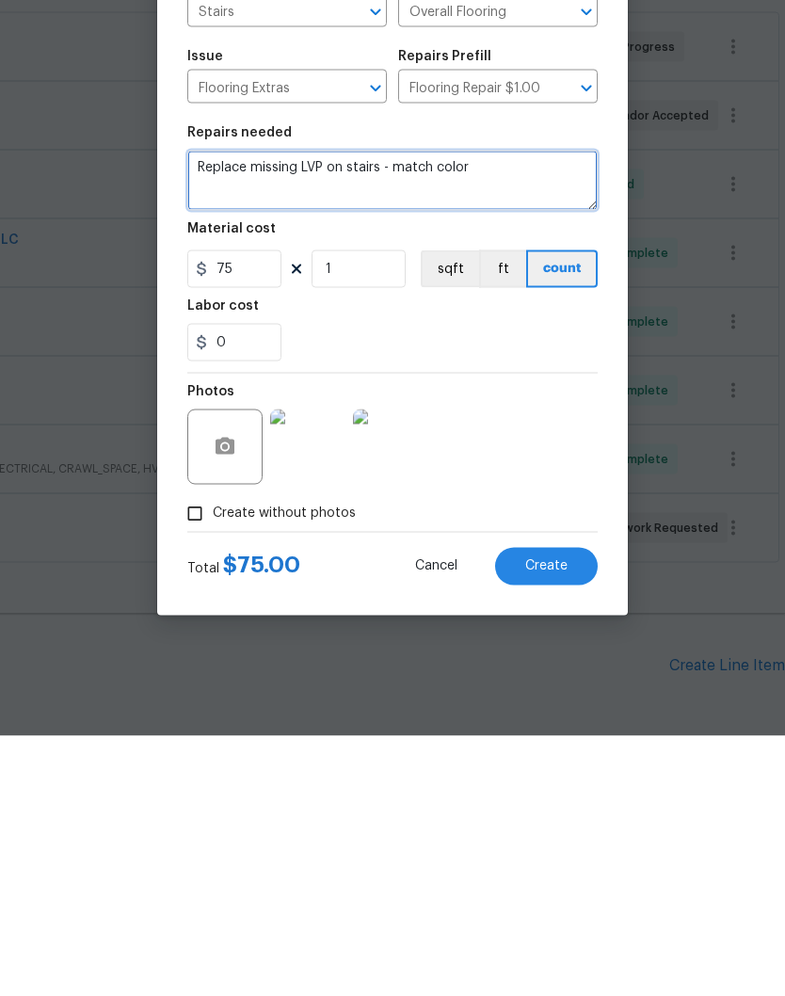
click at [345, 410] on textarea "Replace missing LVP on stairs - match color" at bounding box center [392, 440] width 410 height 60
click at [424, 410] on textarea "Replace missing LVP on bottom stairs - match color" at bounding box center [392, 440] width 410 height 60
click at [333, 410] on textarea "Replace missing LVP on bottom stair - match color" at bounding box center [392, 440] width 410 height 60
type textarea "Replace missing LVP stair nosing on bottom stair - match color"
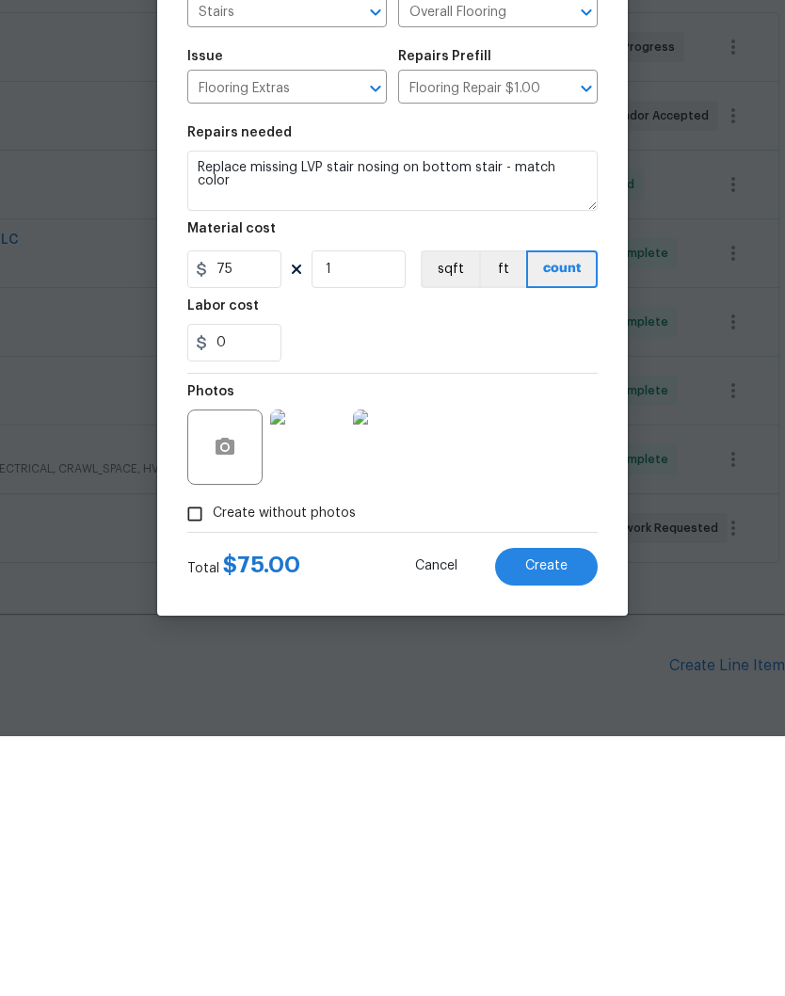
click at [552, 819] on span "Create" at bounding box center [546, 826] width 42 height 14
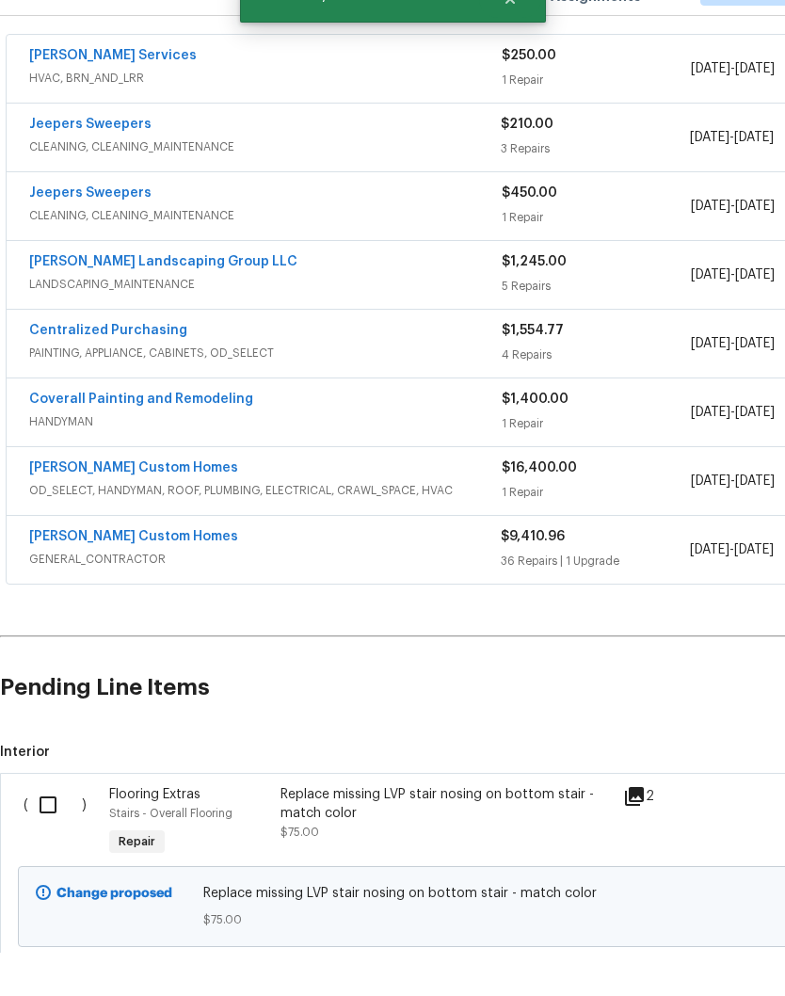
scroll to position [343, 0]
click at [56, 828] on input "checkbox" at bounding box center [55, 848] width 54 height 40
checkbox input "true"
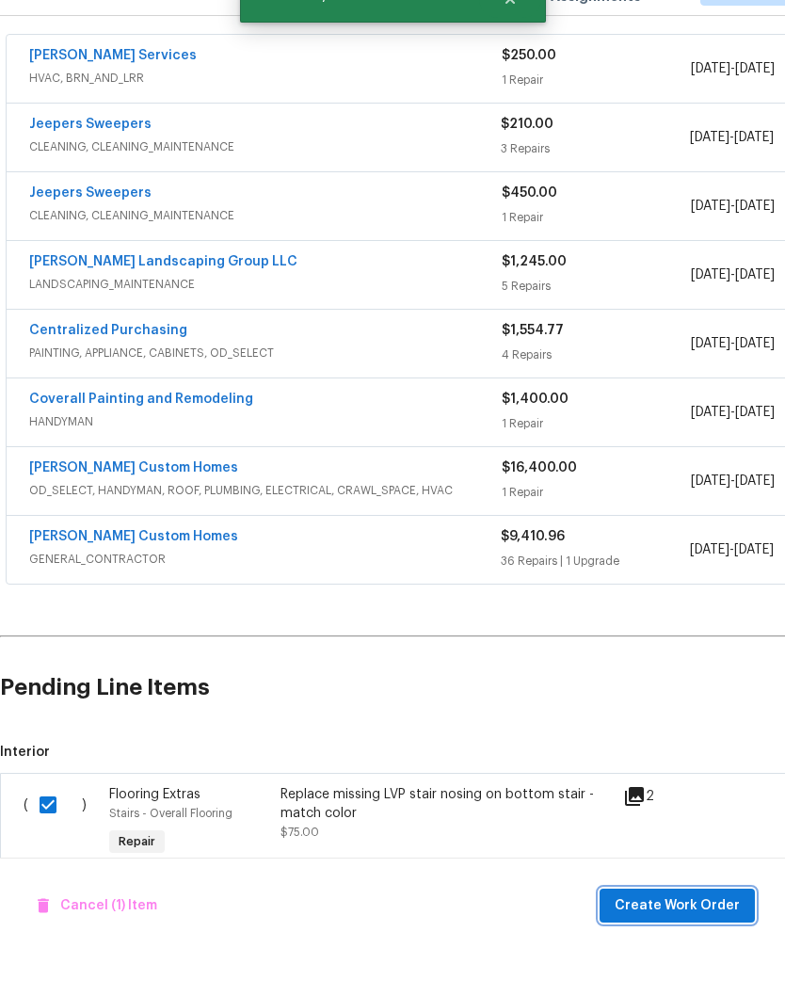
click at [695, 937] on span "Create Work Order" at bounding box center [676, 949] width 125 height 24
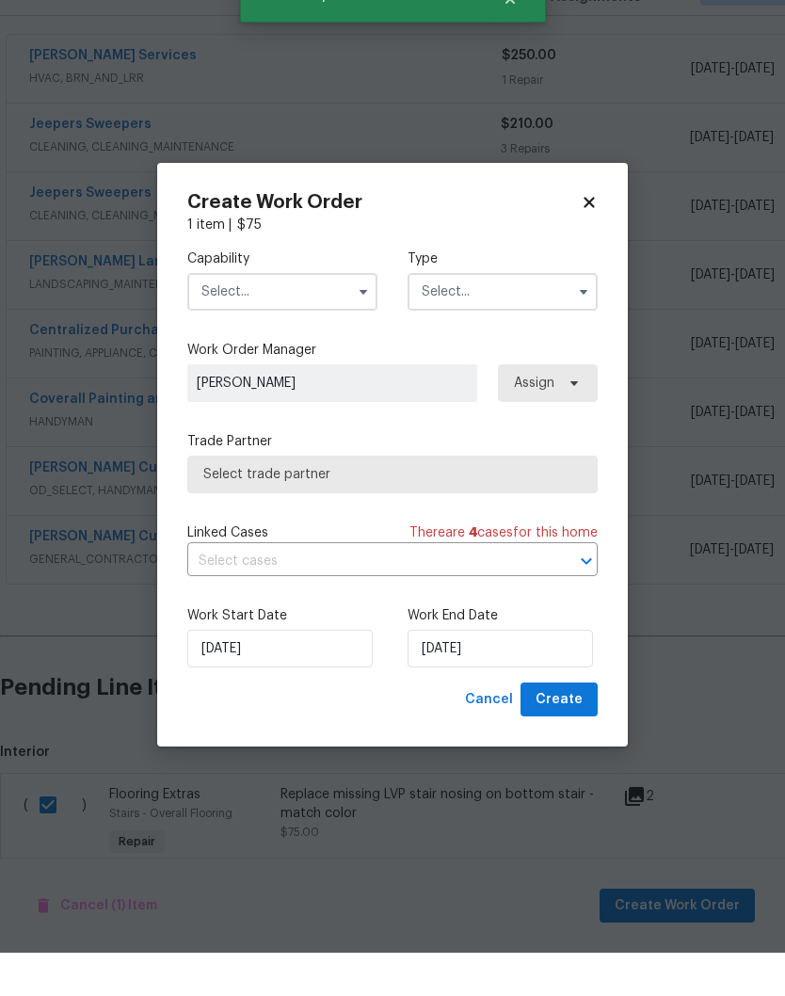
click at [359, 327] on icon "button" at bounding box center [363, 334] width 15 height 15
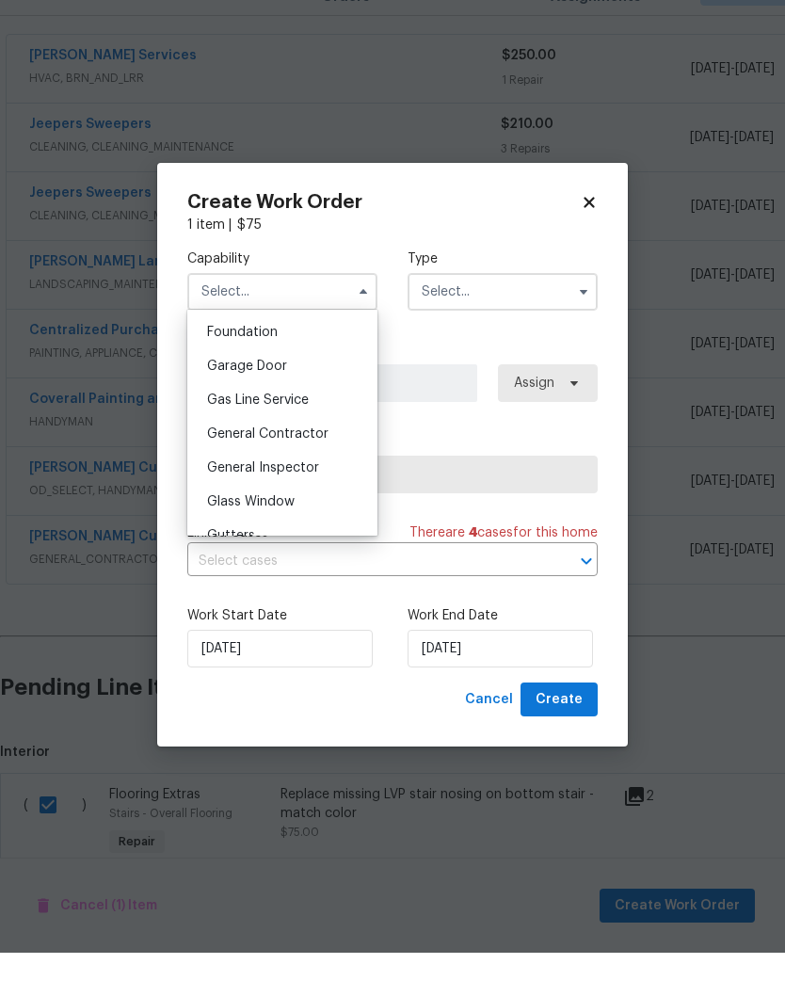
scroll to position [810, 0]
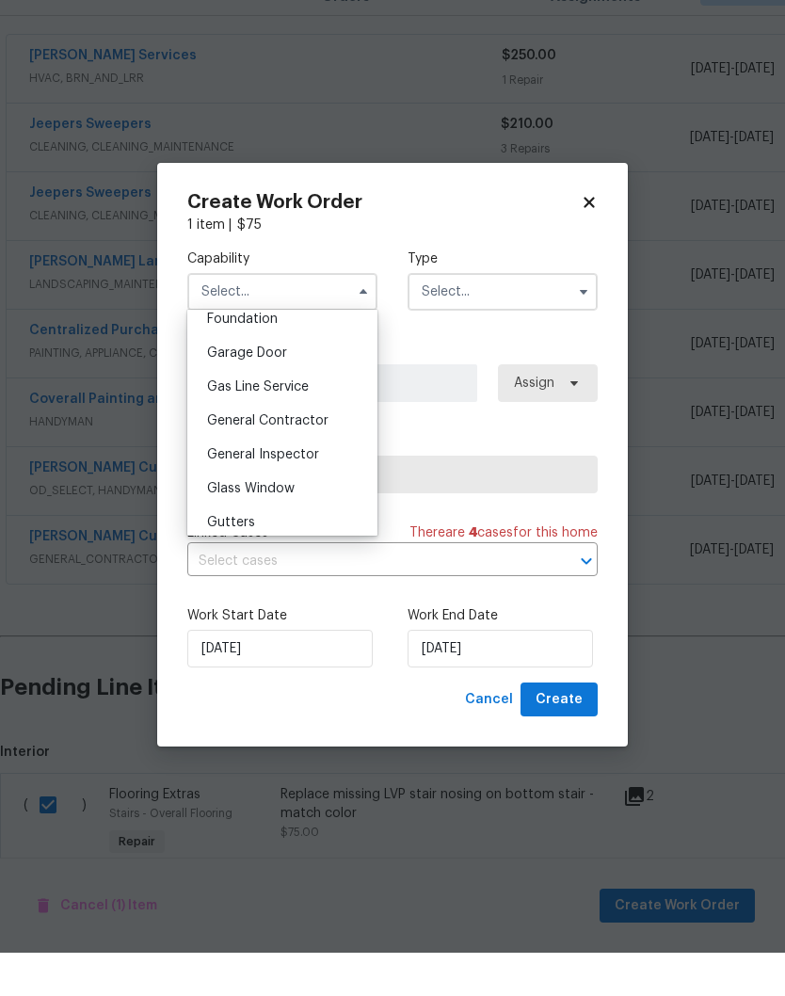
click at [307, 457] on span "General Contractor" at bounding box center [267, 463] width 121 height 13
type input "General Contractor"
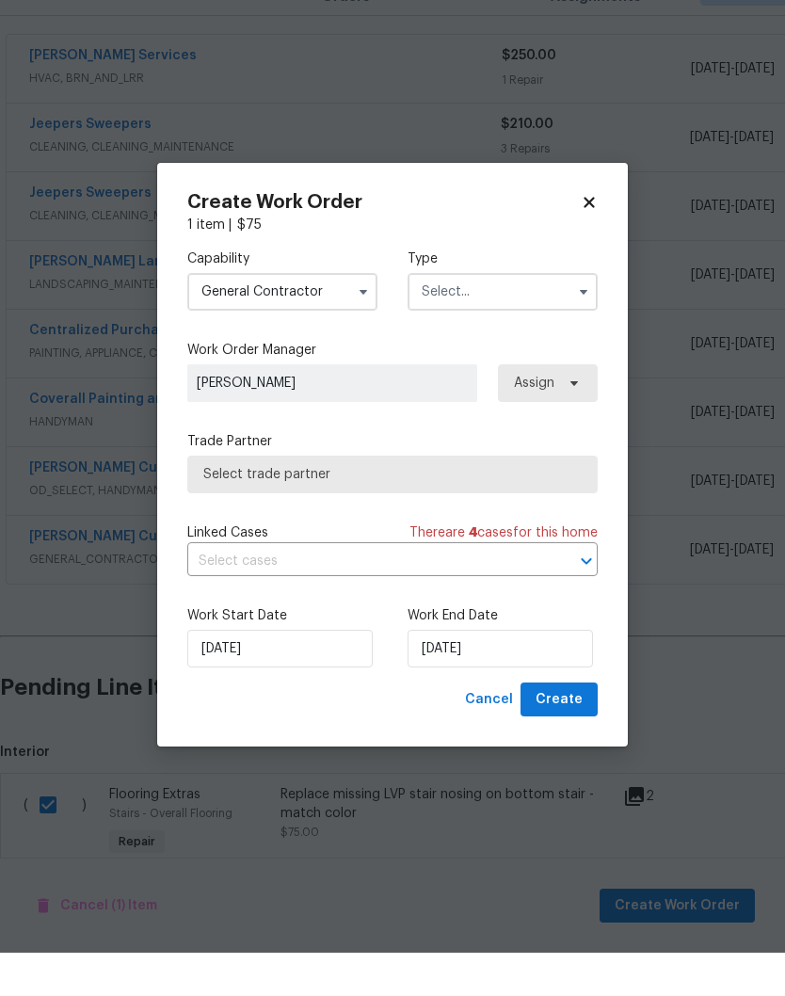
click at [539, 316] on input "text" at bounding box center [502, 335] width 190 height 38
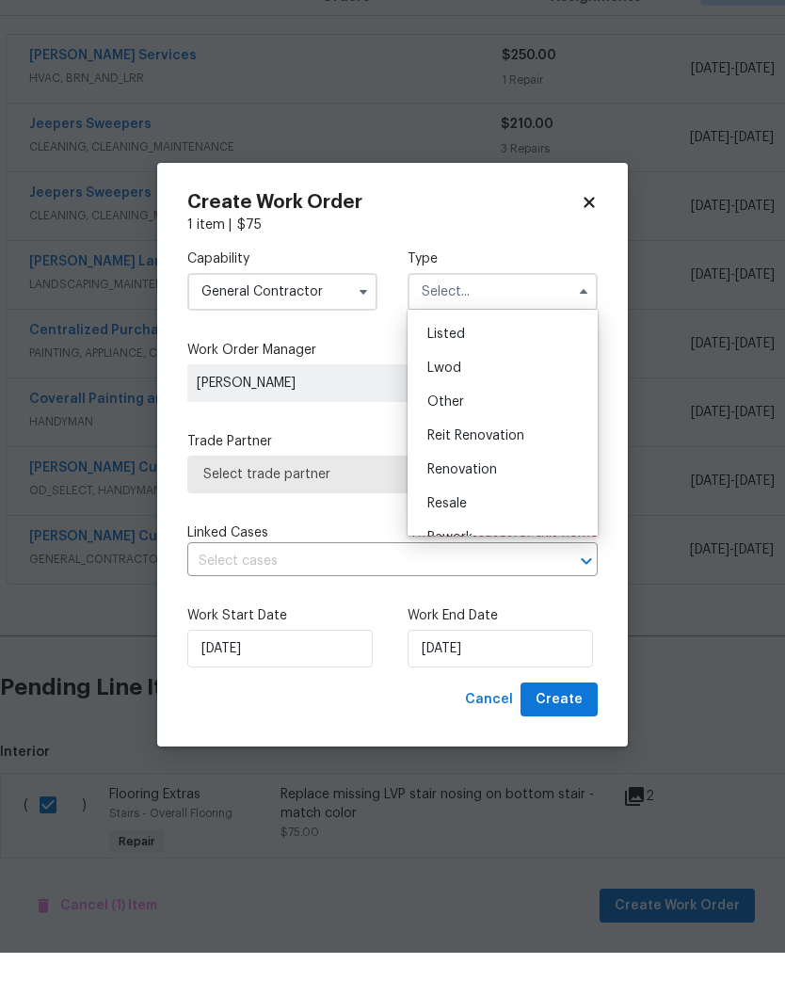
scroll to position [169, 0]
click at [488, 503] on span "Renovation" at bounding box center [462, 509] width 70 height 13
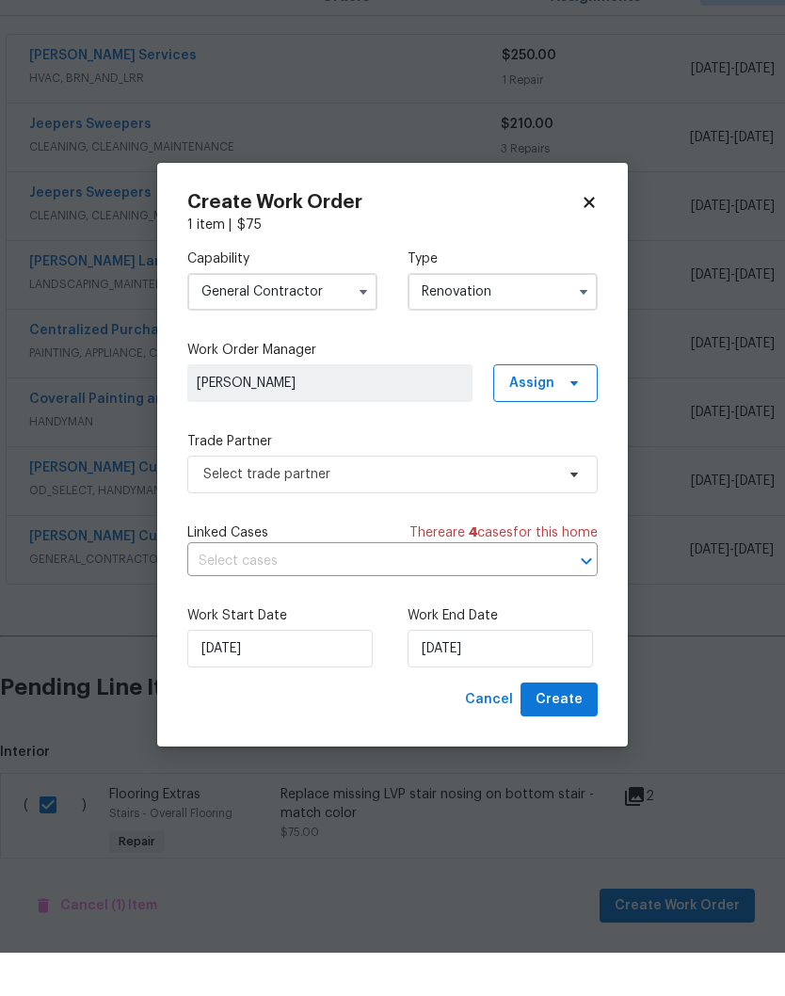
type input "Renovation"
click at [580, 510] on icon at bounding box center [573, 517] width 15 height 15
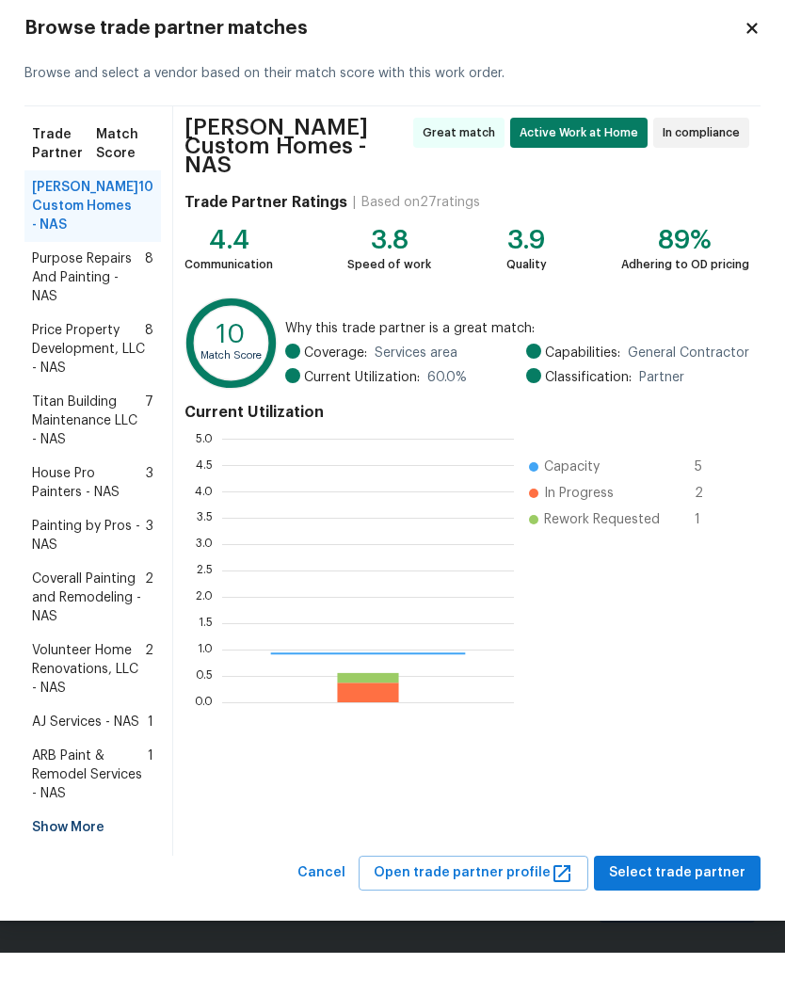
scroll to position [263, 292]
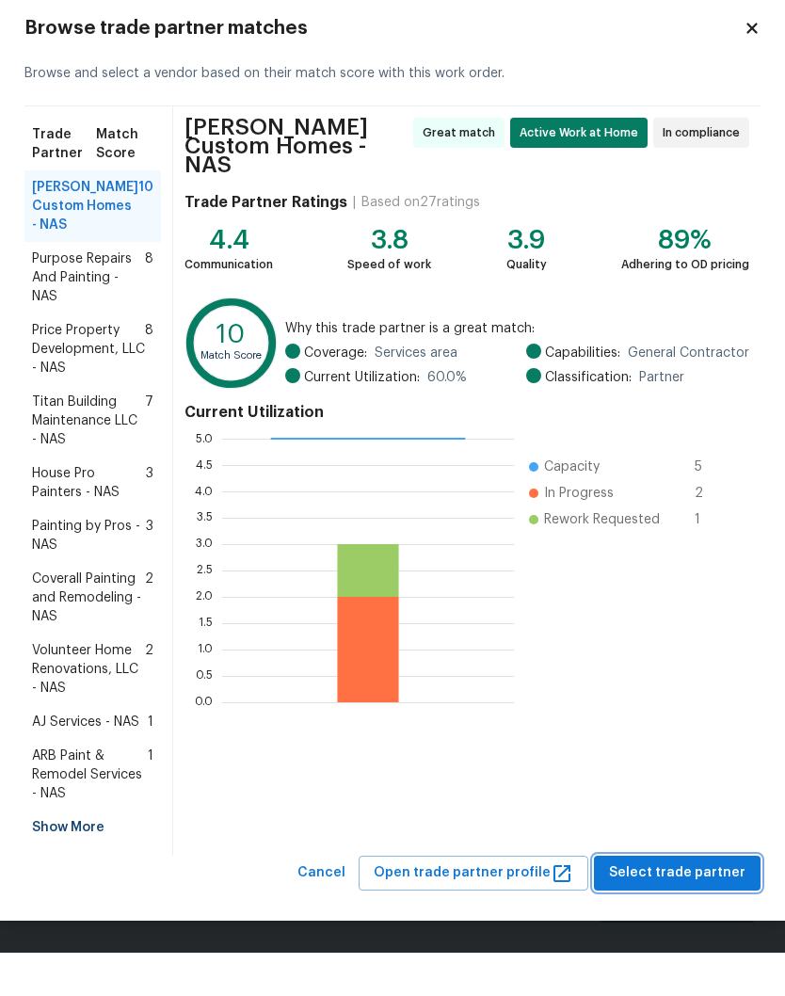
click at [678, 904] on span "Select trade partner" at bounding box center [677, 916] width 136 height 24
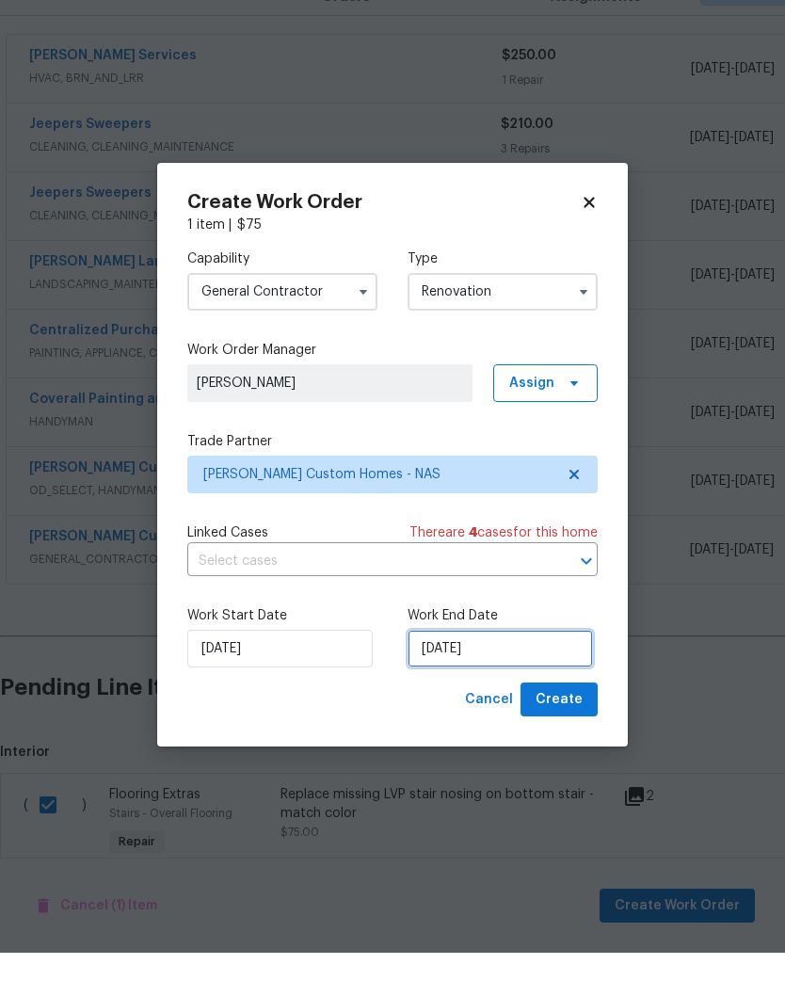
click at [513, 673] on input "9/26/2025" at bounding box center [499, 692] width 185 height 38
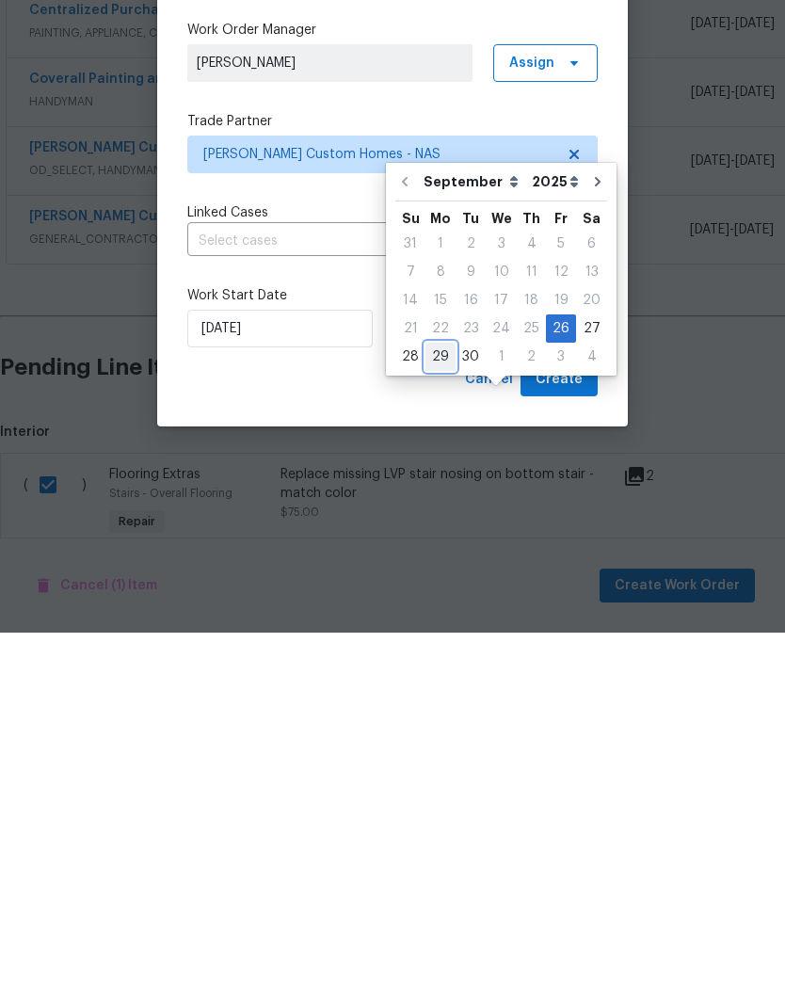
click at [441, 707] on div "29" at bounding box center [440, 720] width 30 height 26
type input "[DATE]"
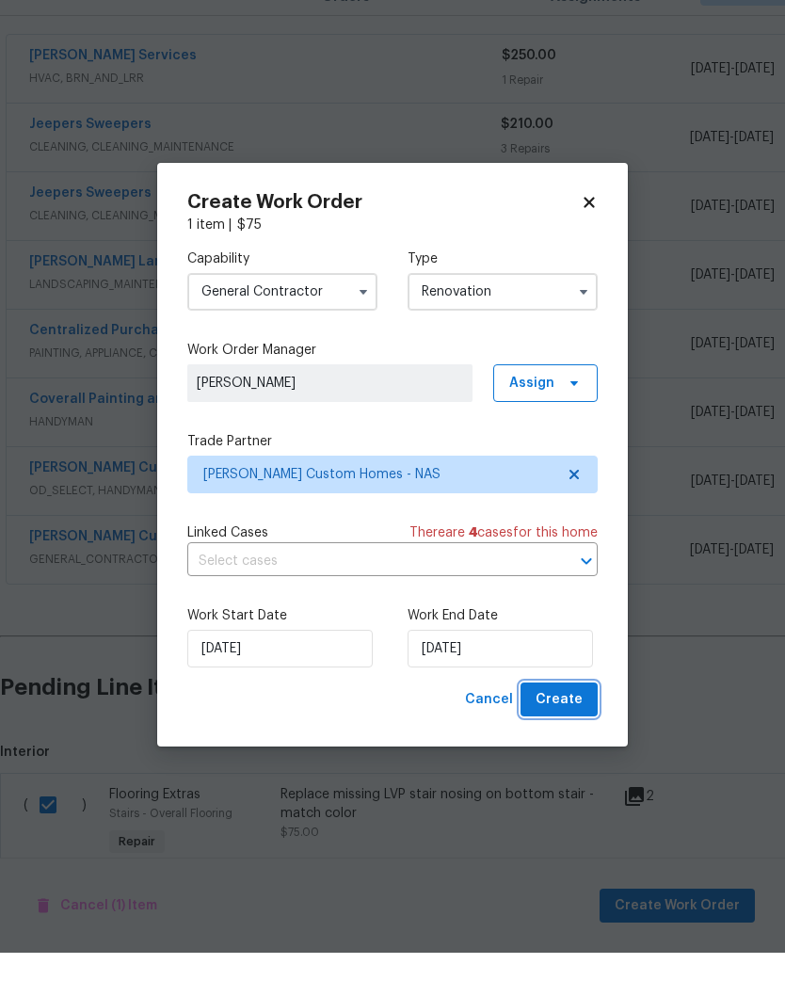
click at [566, 731] on span "Create" at bounding box center [558, 743] width 47 height 24
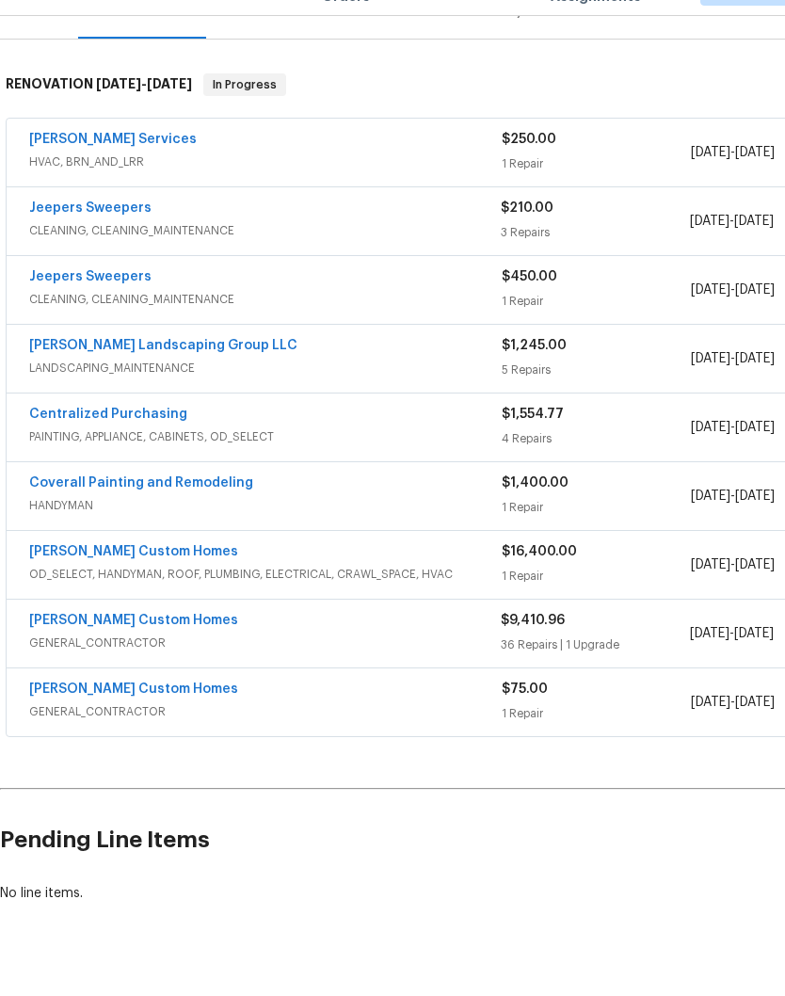
scroll to position [259, 0]
click at [125, 725] on link "Rappa Custom Homes" at bounding box center [133, 731] width 209 height 13
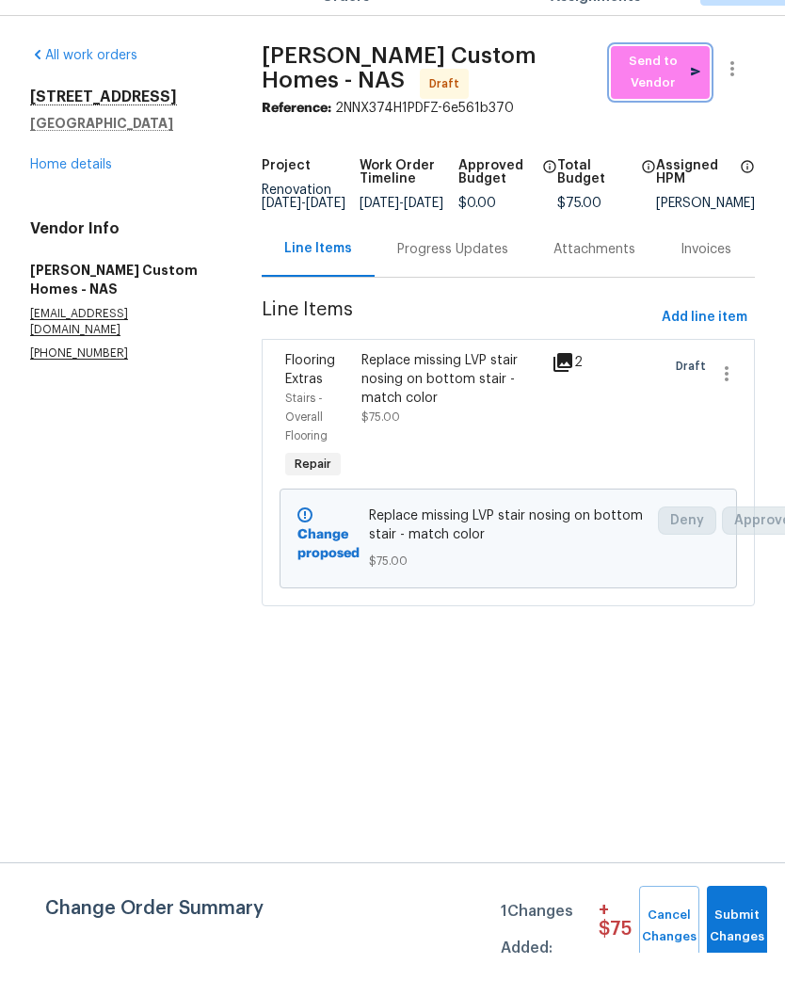
click at [668, 94] on span "Send to Vendor" at bounding box center [660, 115] width 80 height 43
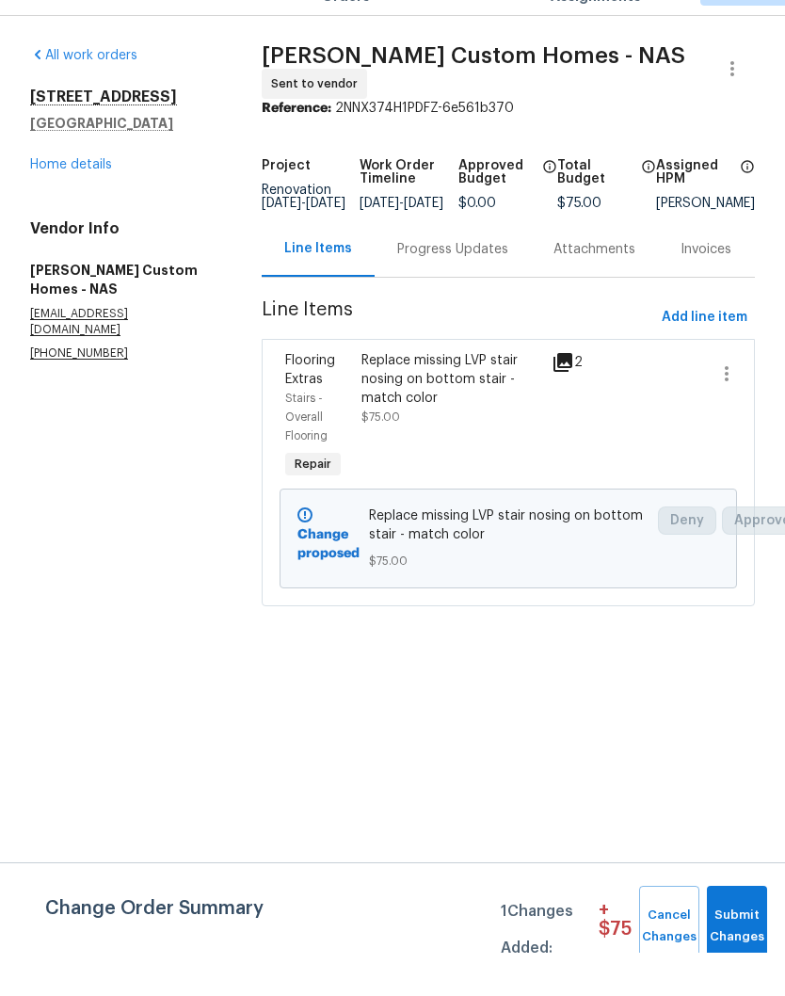
click at [486, 283] on div "Progress Updates" at bounding box center [452, 292] width 111 height 19
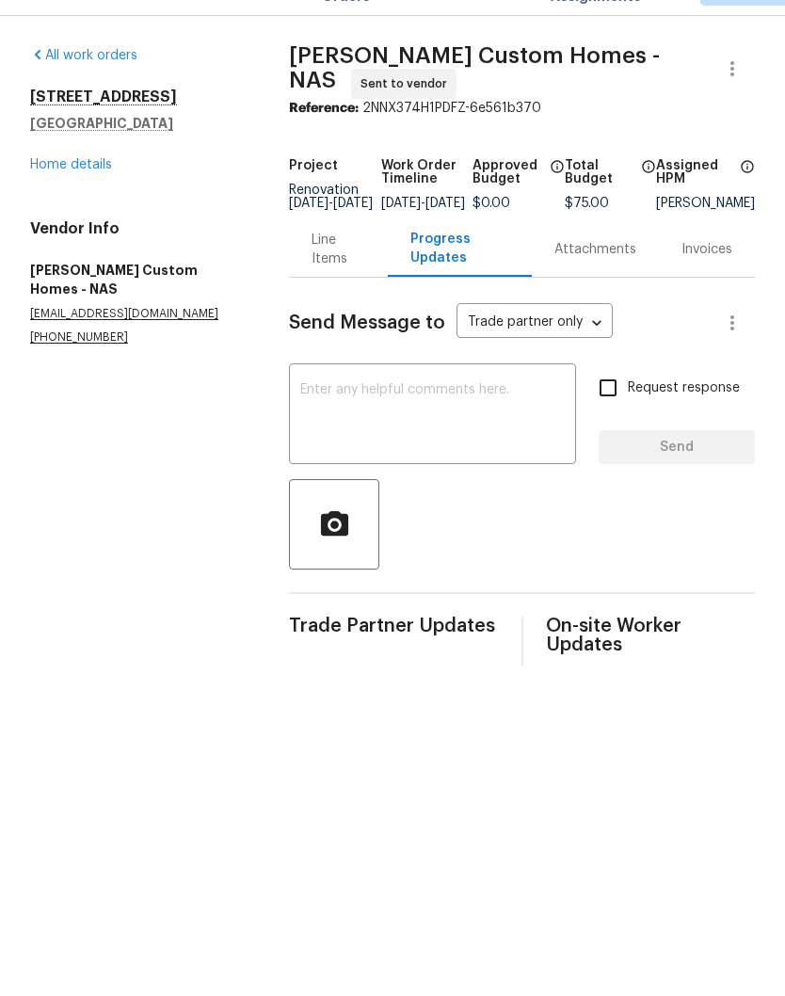
click at [396, 426] on textarea at bounding box center [432, 459] width 264 height 66
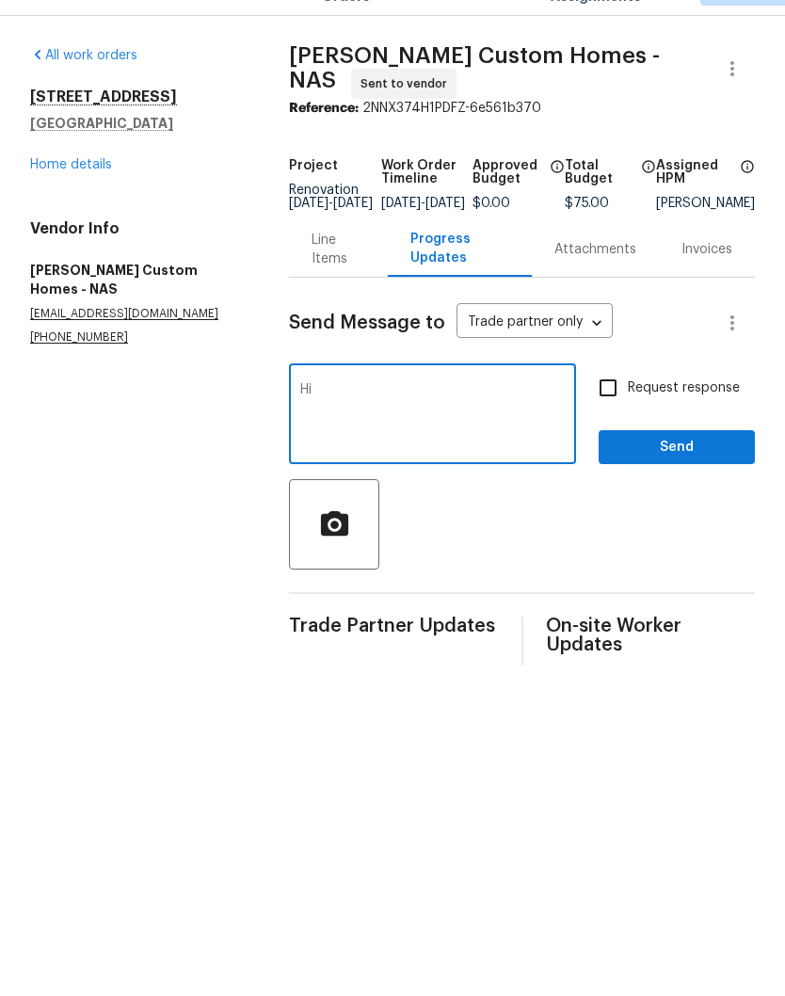
type textarea "H"
type textarea "Can you get your flooring guy to complete this on Monday? Txs!"
click at [674, 479] on span "Send" at bounding box center [676, 491] width 126 height 24
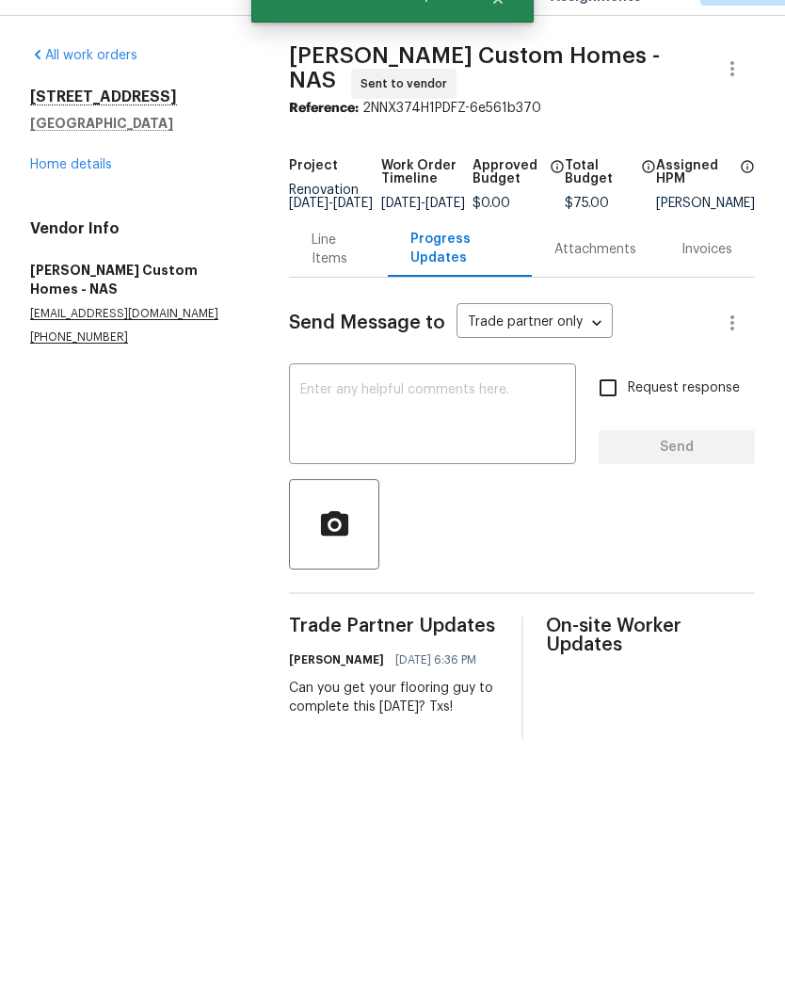
click at [91, 201] on link "Home details" at bounding box center [71, 207] width 82 height 13
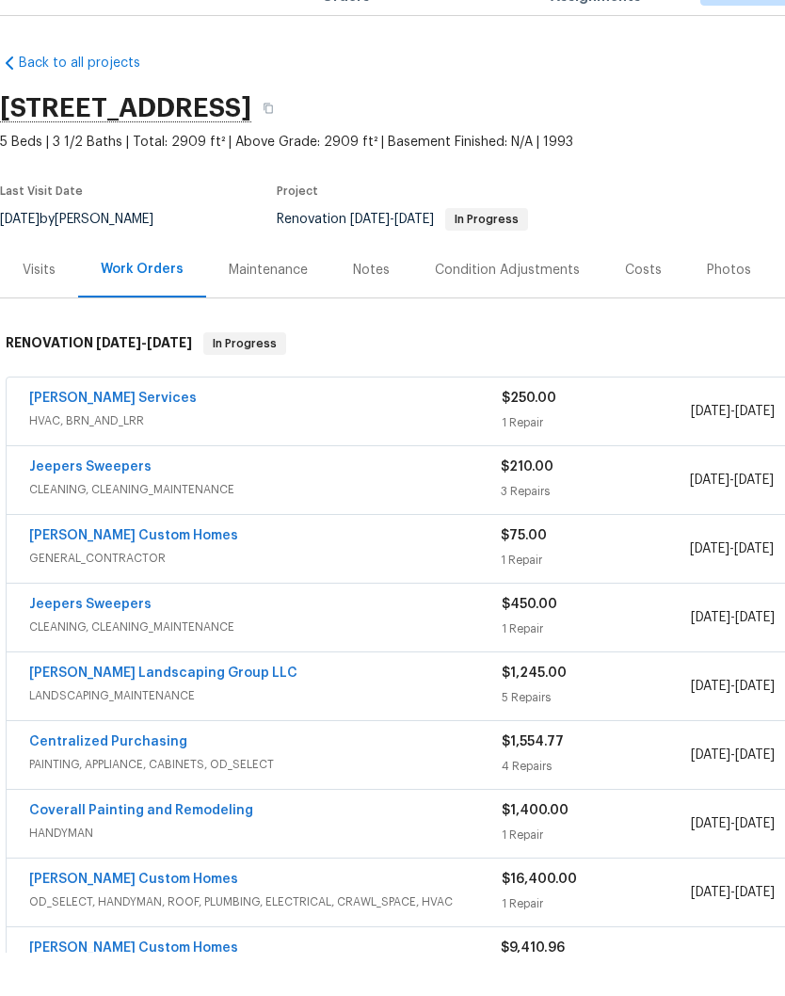
click at [638, 304] on div "Costs" at bounding box center [643, 313] width 37 height 19
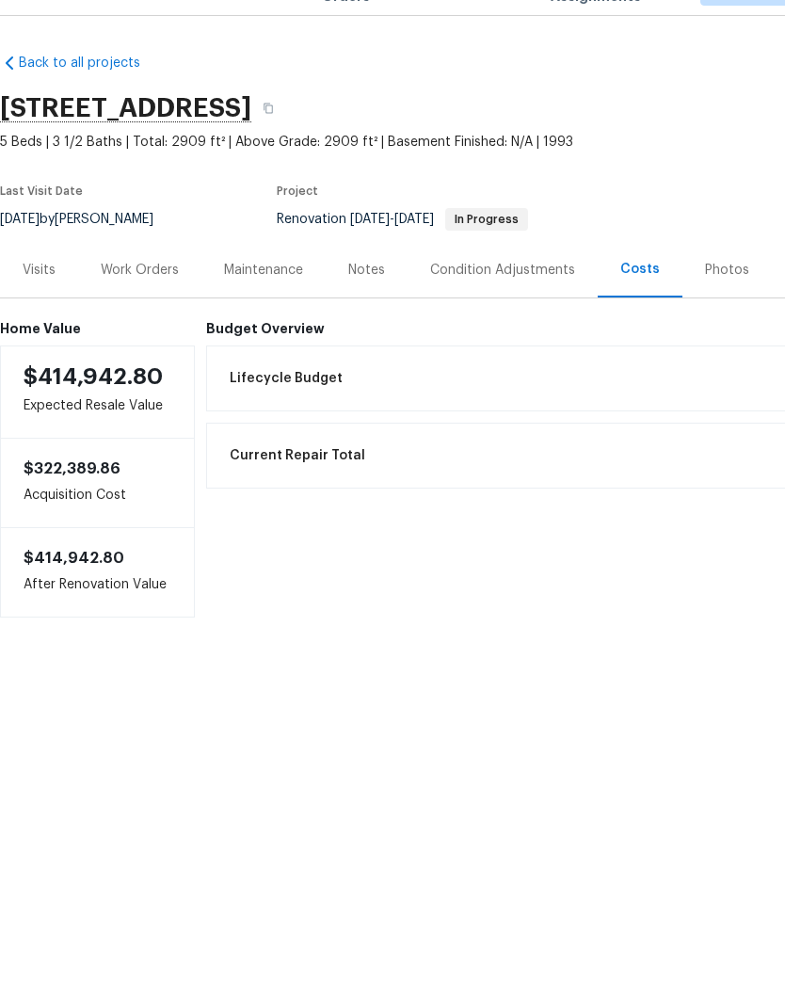
click at [152, 304] on div "Work Orders" at bounding box center [140, 313] width 78 height 19
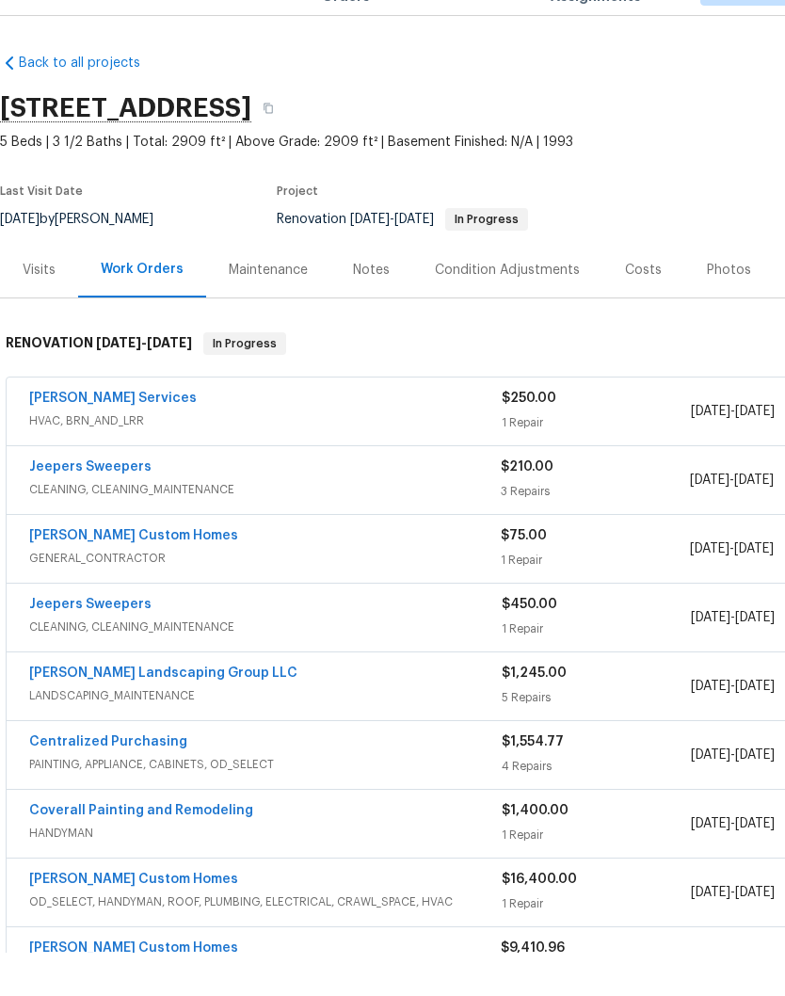
click at [134, 916] on link "[PERSON_NAME] Custom Homes" at bounding box center [133, 922] width 209 height 13
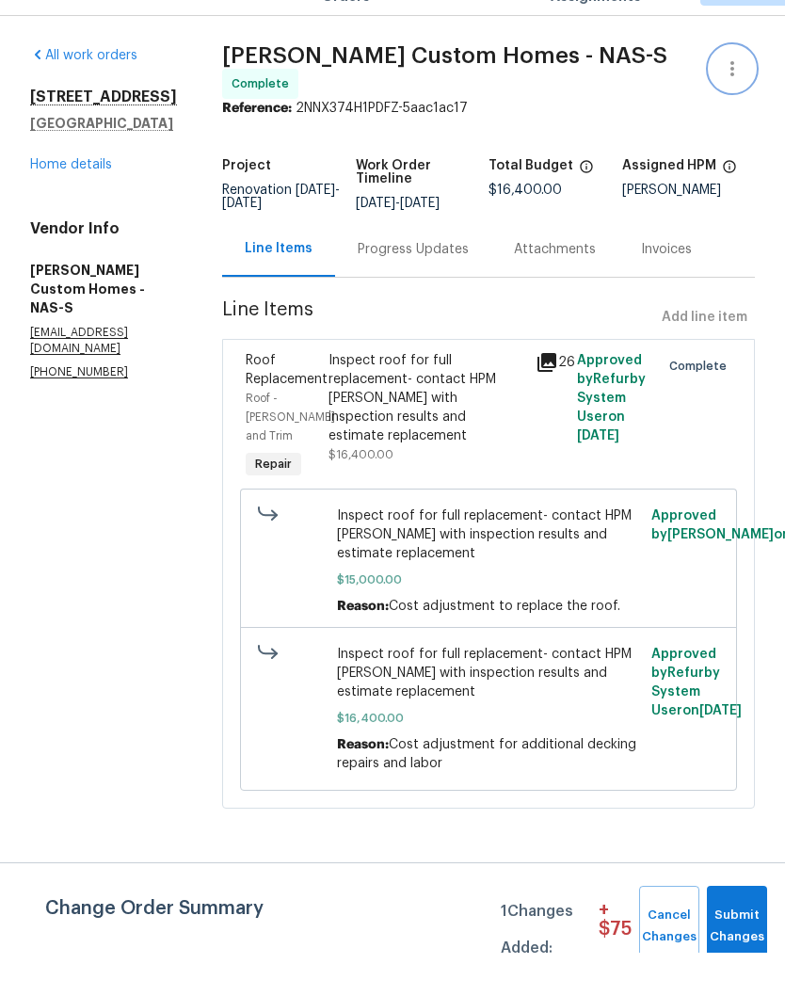
click at [736, 101] on icon "button" at bounding box center [732, 112] width 23 height 23
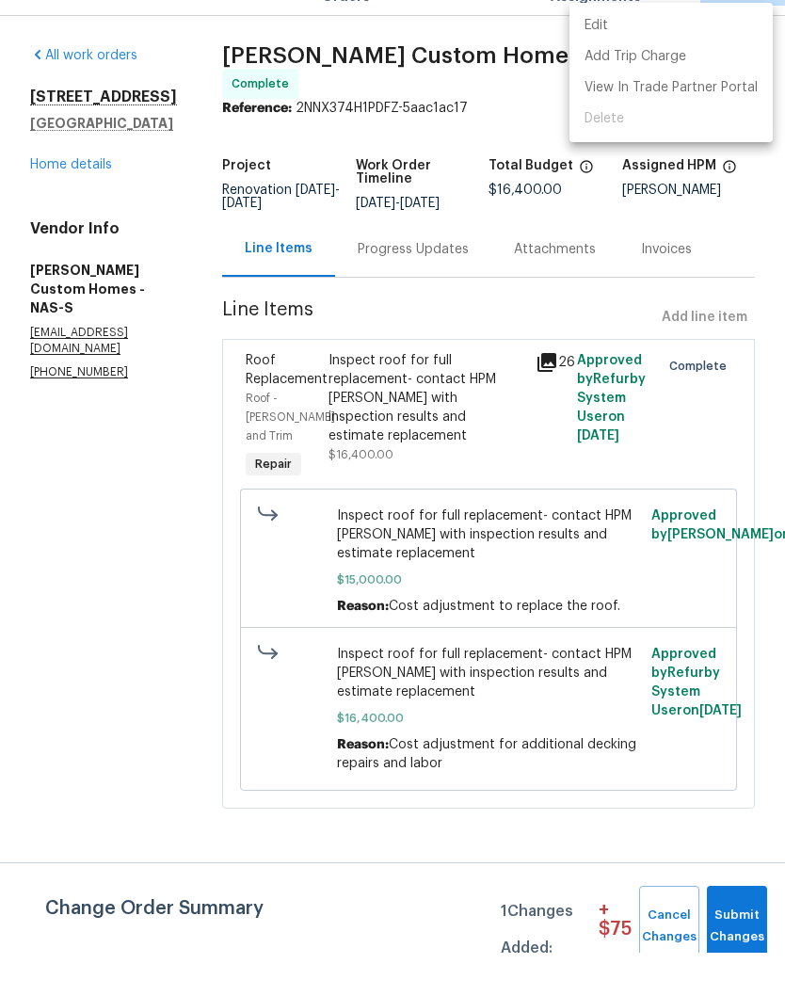
click at [645, 54] on li "Edit" at bounding box center [670, 69] width 203 height 31
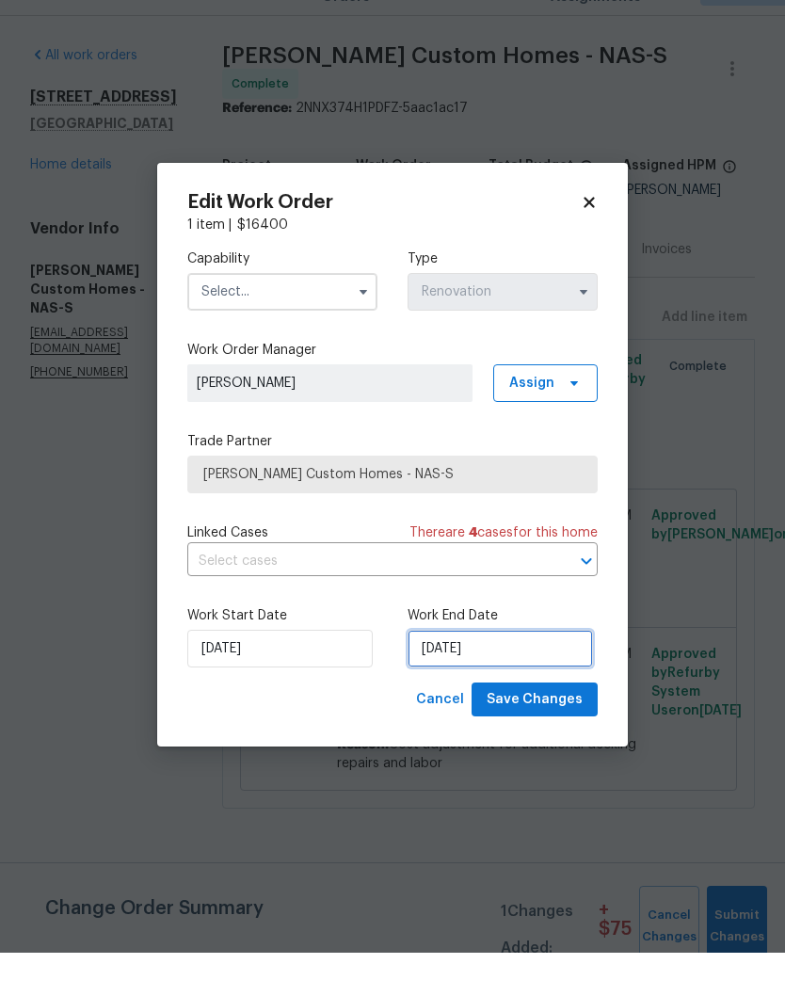
click at [541, 673] on input "9/15/2025" at bounding box center [499, 692] width 185 height 38
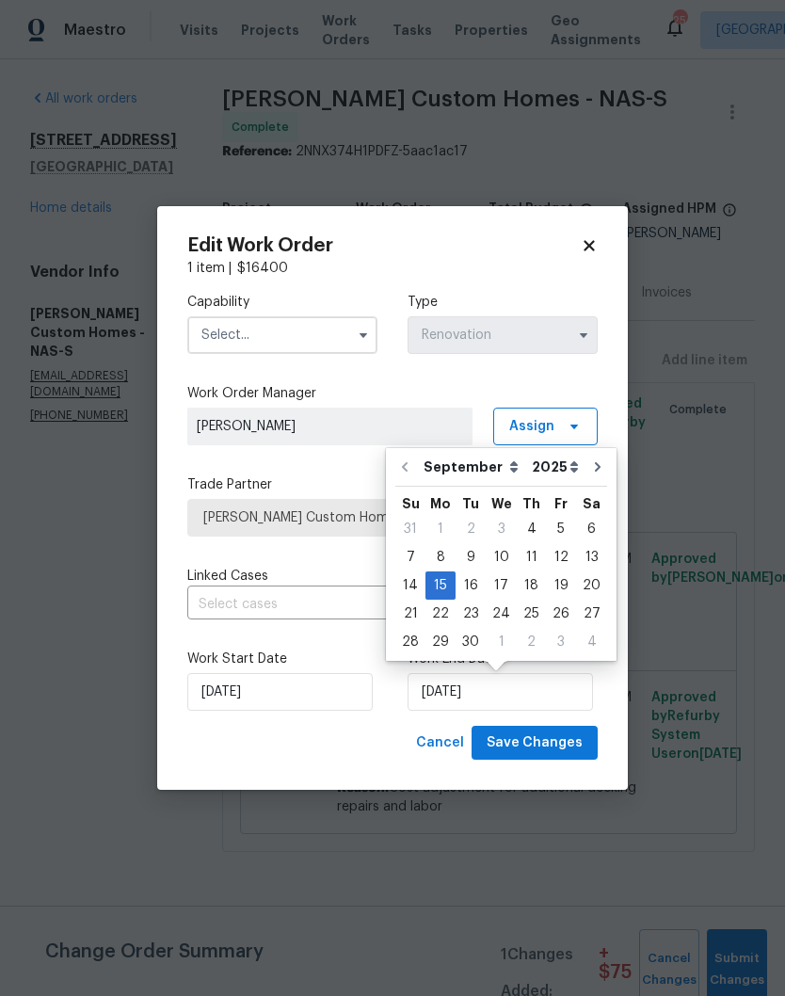
click at [592, 252] on icon at bounding box center [589, 245] width 17 height 17
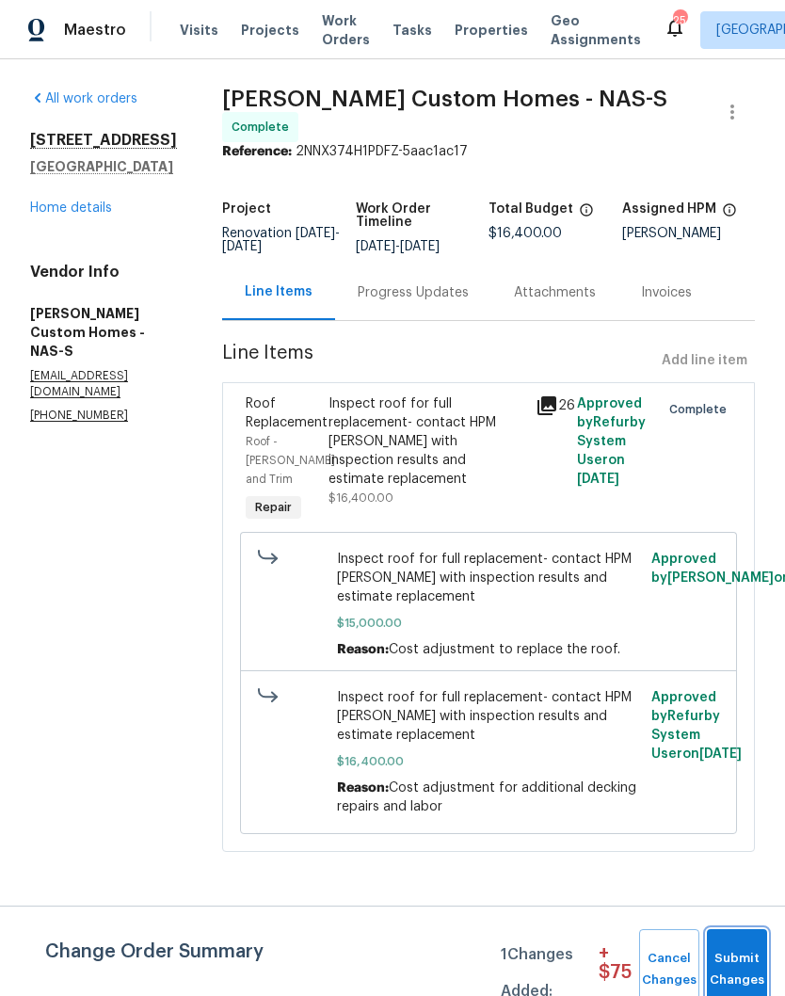
click at [742, 963] on span "Submit Changes" at bounding box center [736, 969] width 41 height 43
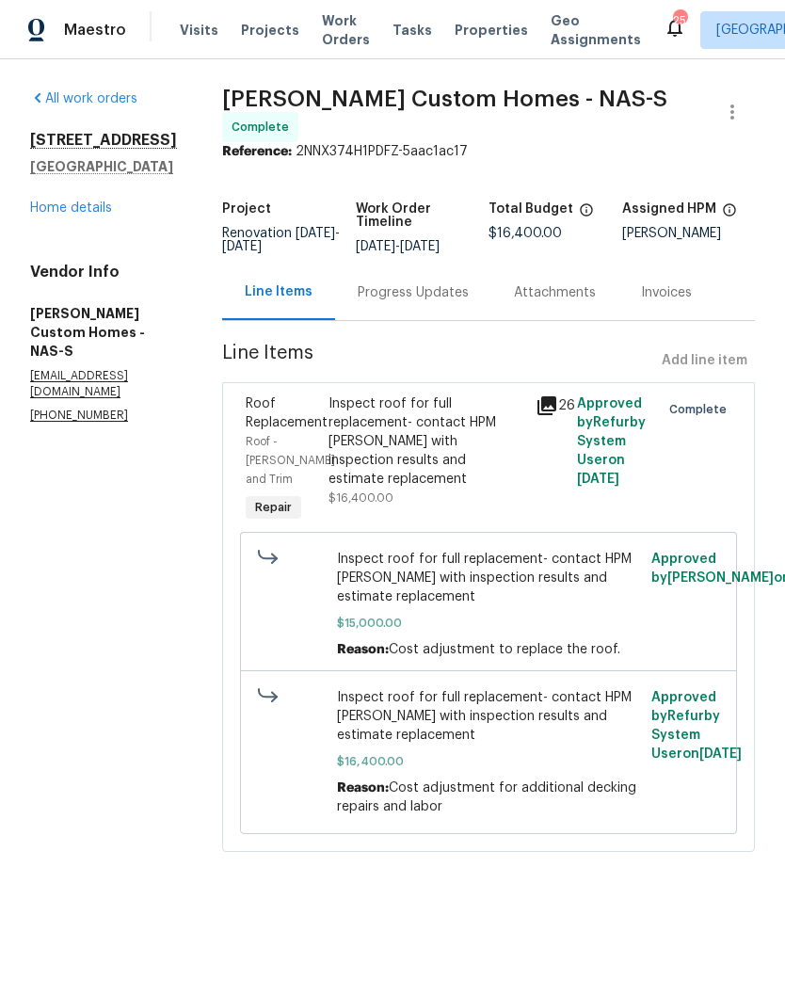
click at [89, 214] on link "Home details" at bounding box center [71, 207] width 82 height 13
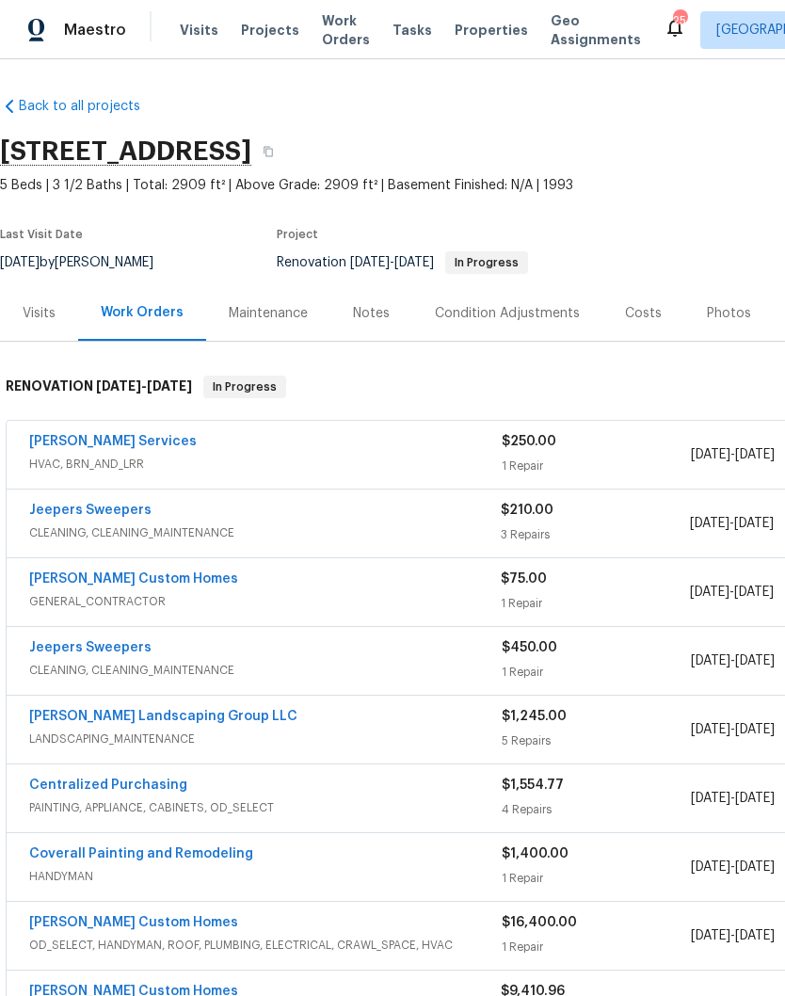
click at [380, 312] on div "Notes" at bounding box center [371, 313] width 37 height 19
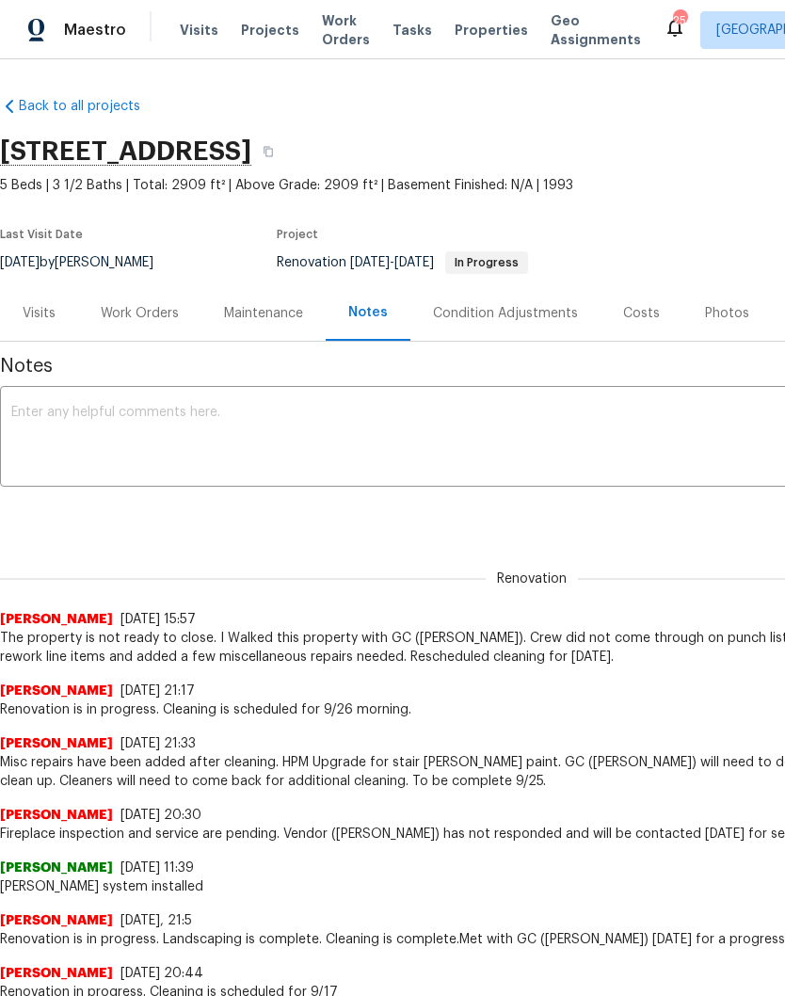
click at [323, 423] on textarea at bounding box center [531, 439] width 1041 height 66
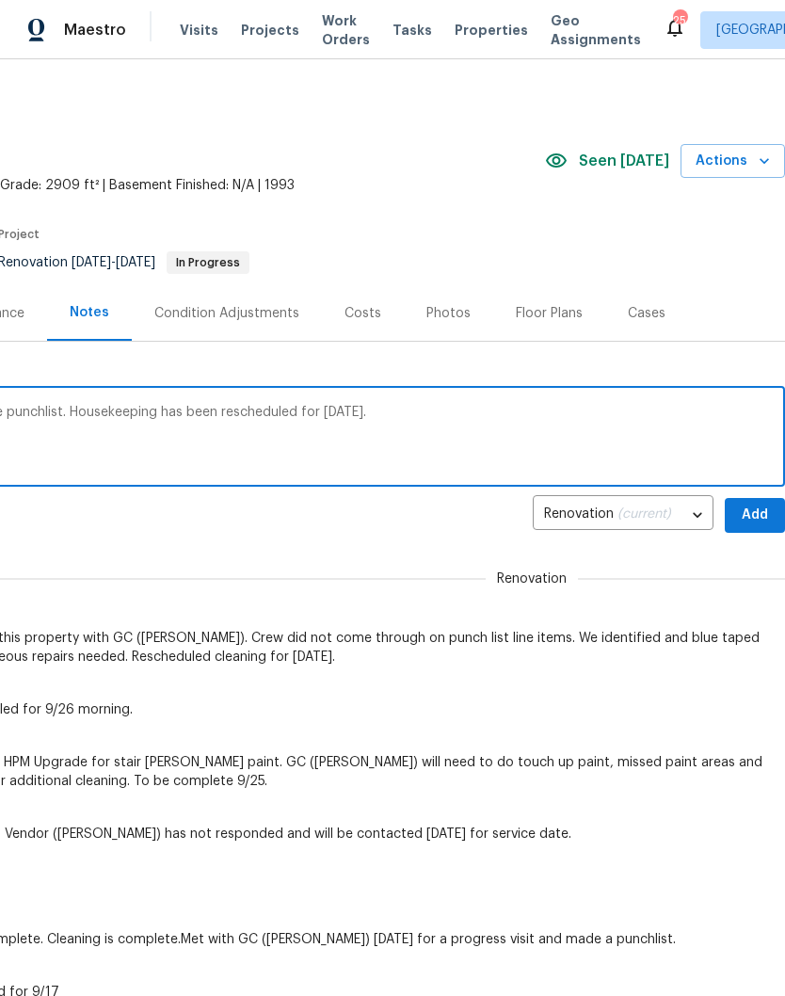
scroll to position [0, 279]
type textarea "The GC is in the process of completing the punchlist. Housekeeping has been res…"
click at [757, 507] on span "Add" at bounding box center [755, 515] width 30 height 24
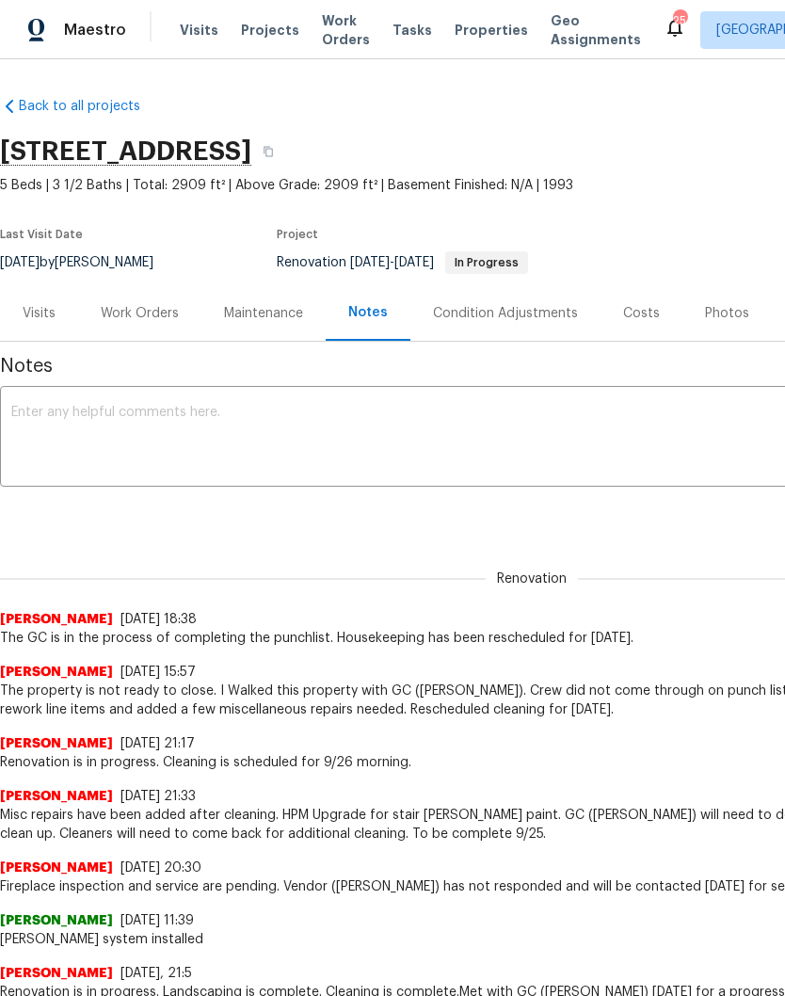
scroll to position [0, 0]
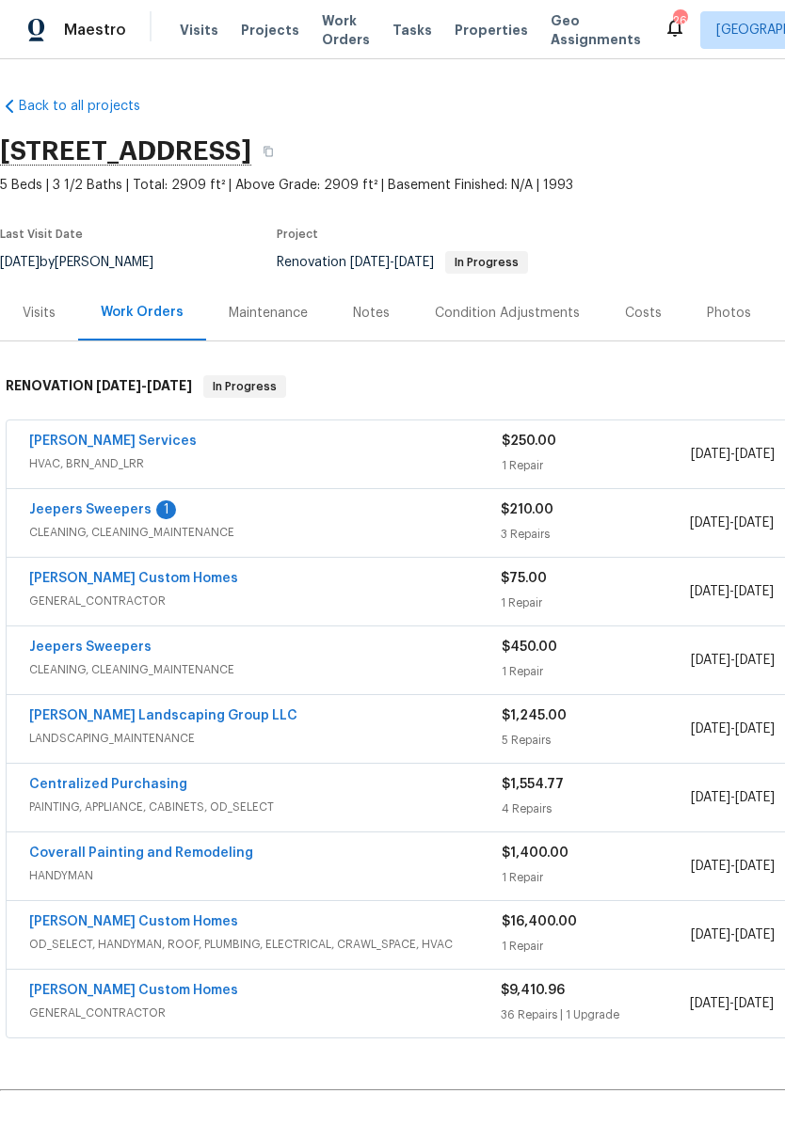
click at [116, 512] on link "Jeepers Sweepers" at bounding box center [90, 509] width 122 height 13
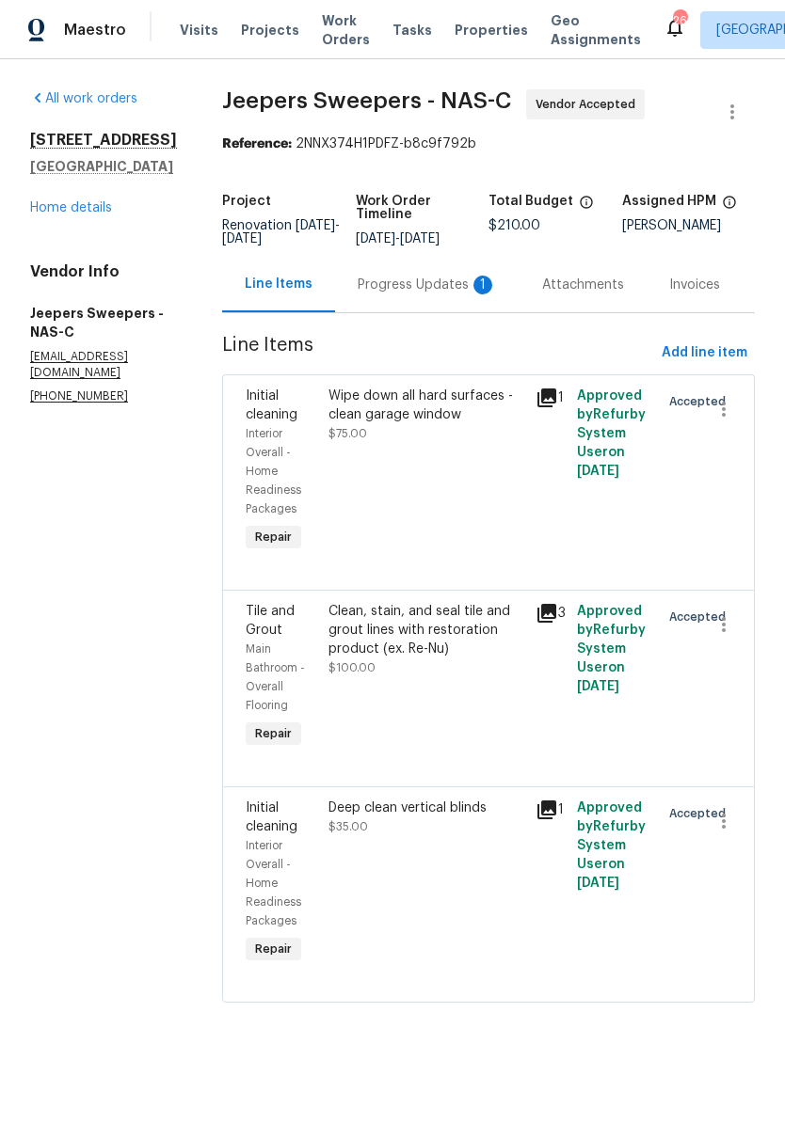
click at [418, 295] on div "Progress Updates 1" at bounding box center [427, 285] width 139 height 19
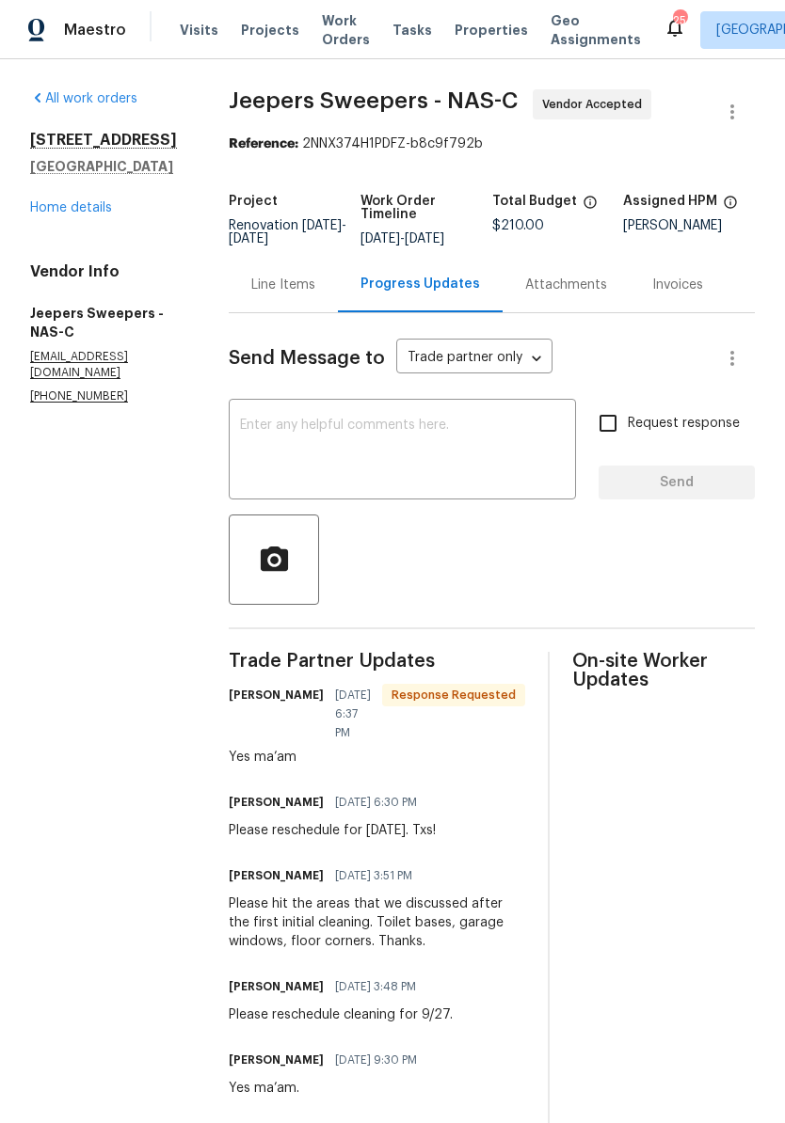
click at [361, 439] on textarea at bounding box center [402, 452] width 325 height 66
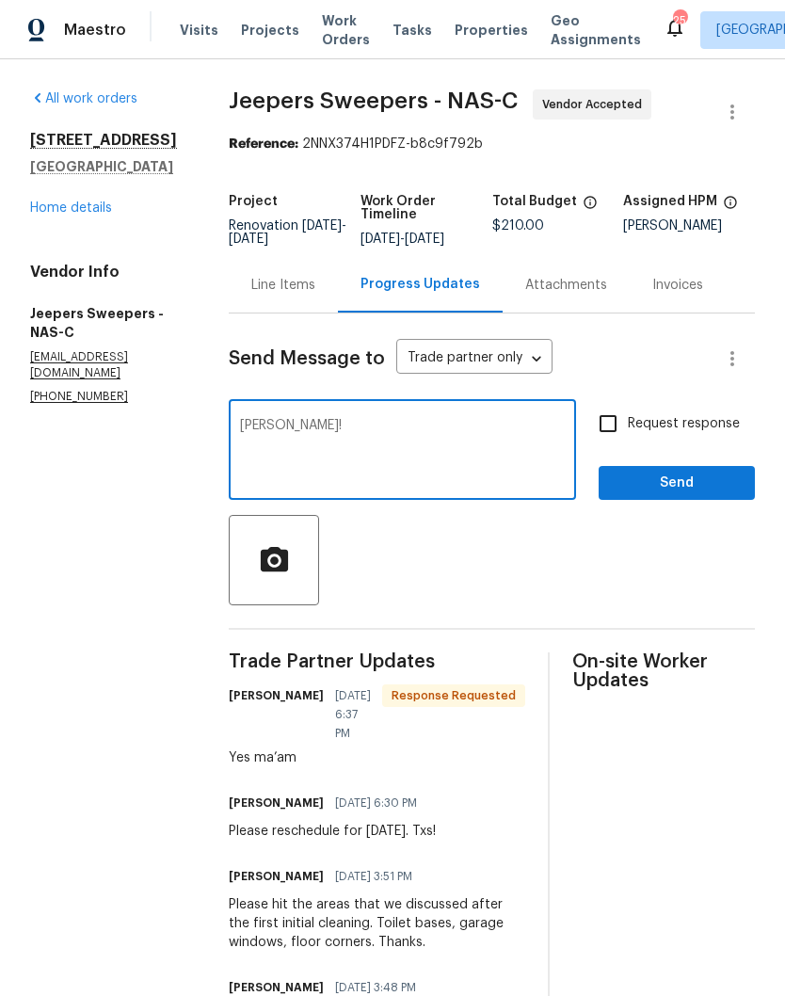
type textarea "[PERSON_NAME]!"
click at [674, 495] on span "Send" at bounding box center [676, 483] width 126 height 24
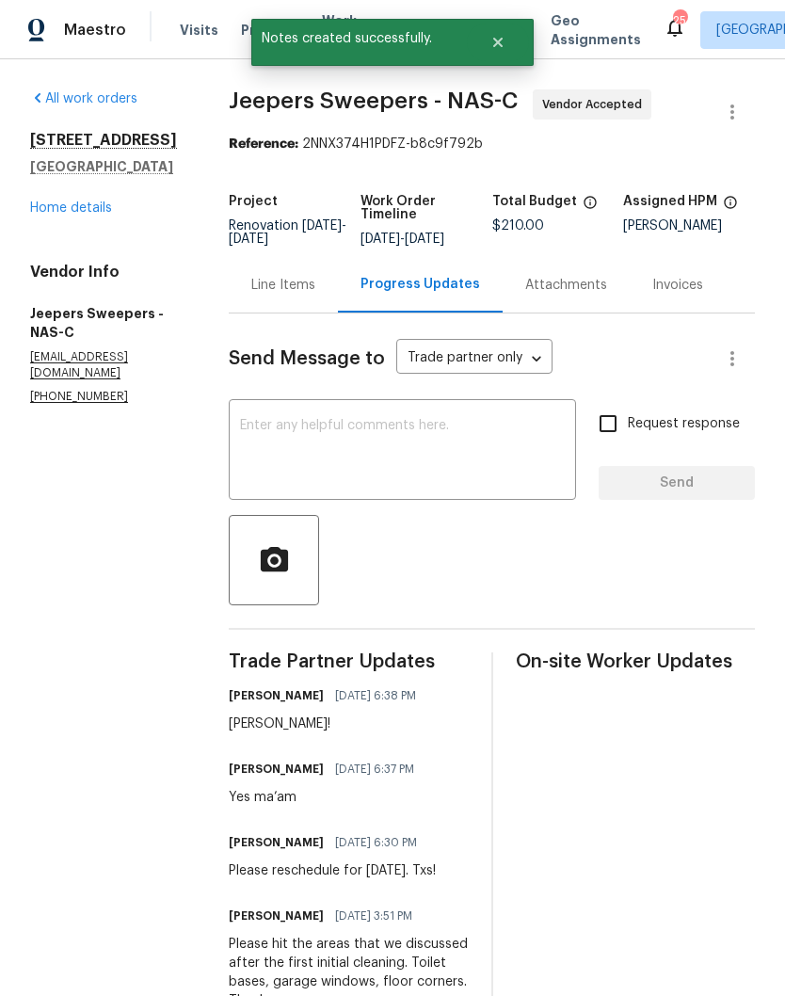
click at [97, 204] on link "Home details" at bounding box center [71, 207] width 82 height 13
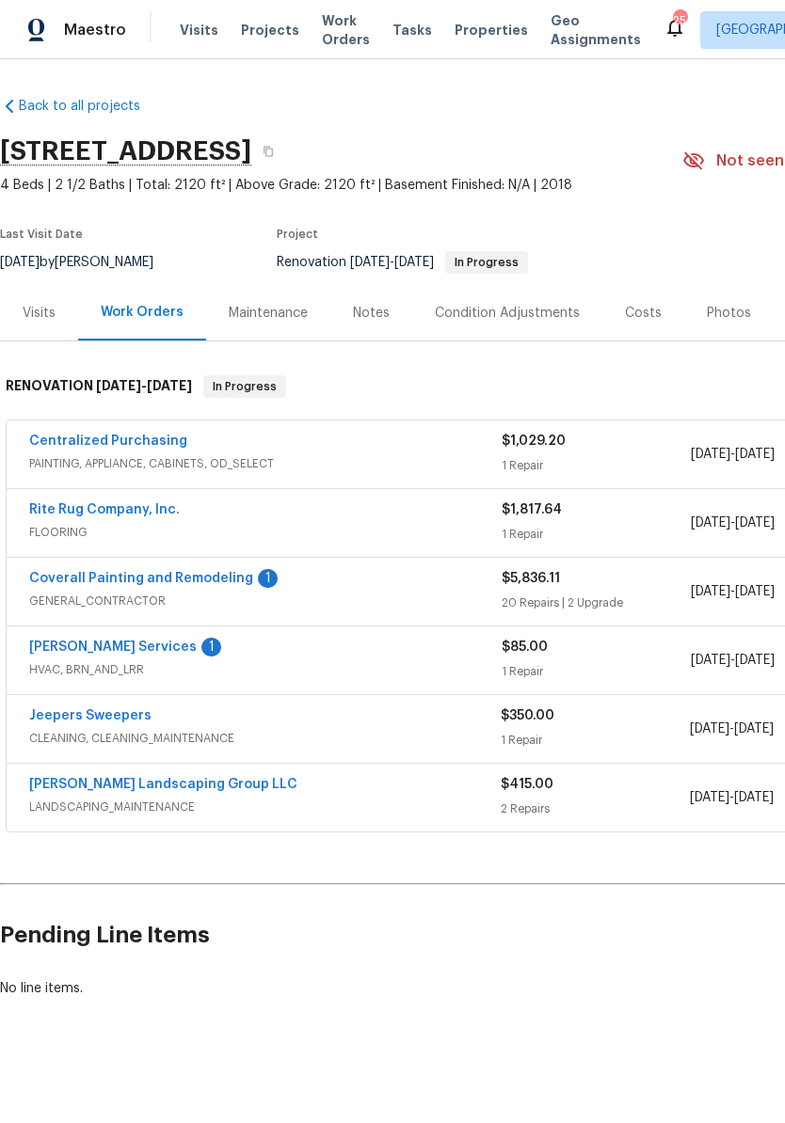
click at [200, 580] on link "Coverall Painting and Remodeling" at bounding box center [141, 578] width 224 height 13
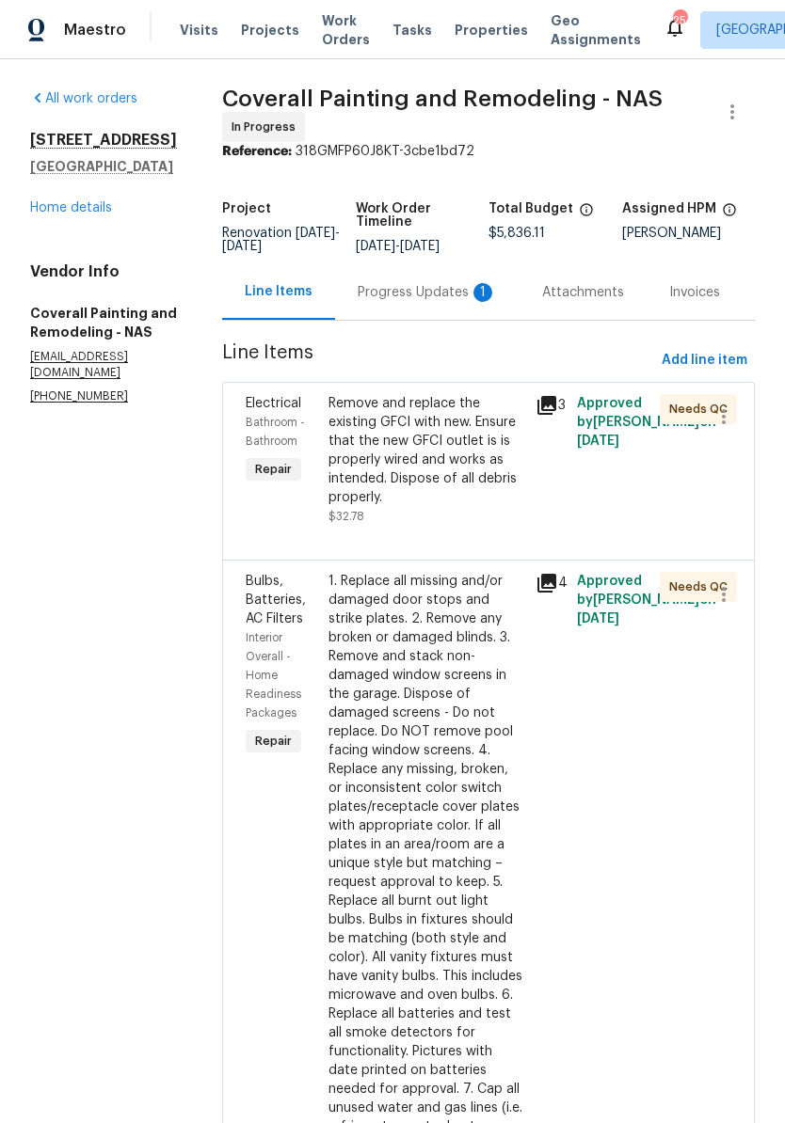
click at [467, 302] on div "Progress Updates 1" at bounding box center [427, 292] width 139 height 19
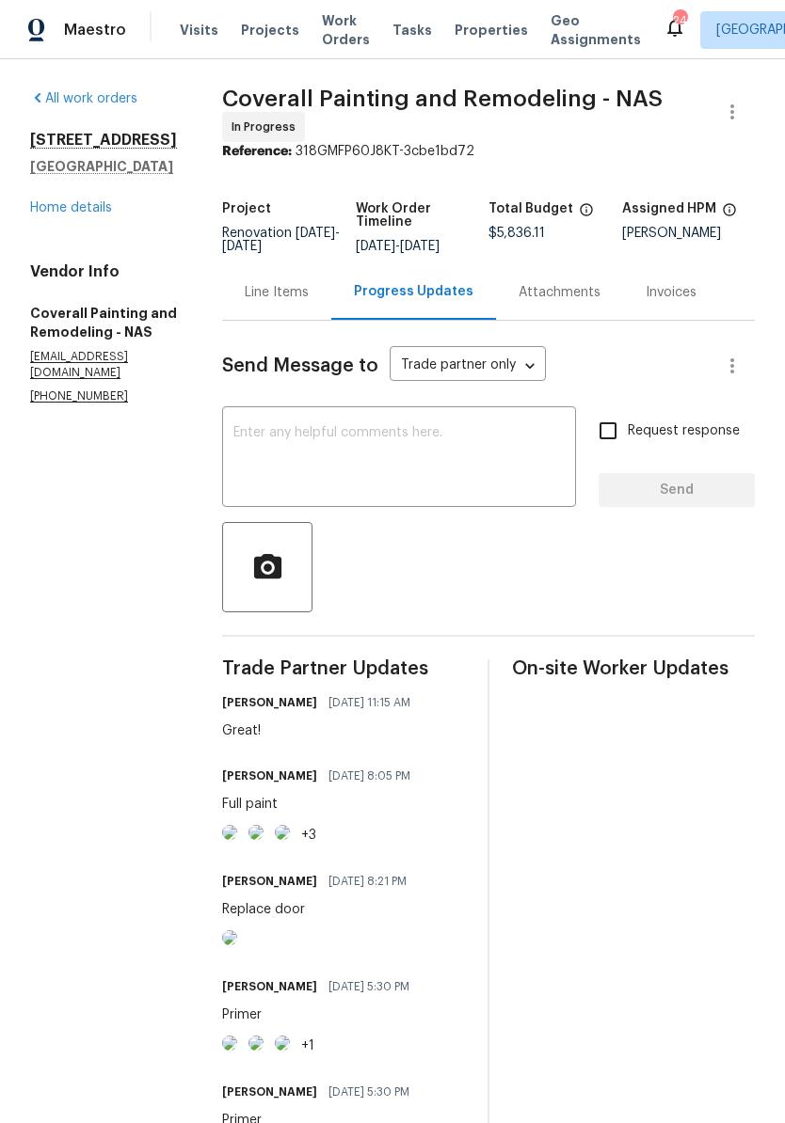
click at [99, 212] on link "Home details" at bounding box center [71, 207] width 82 height 13
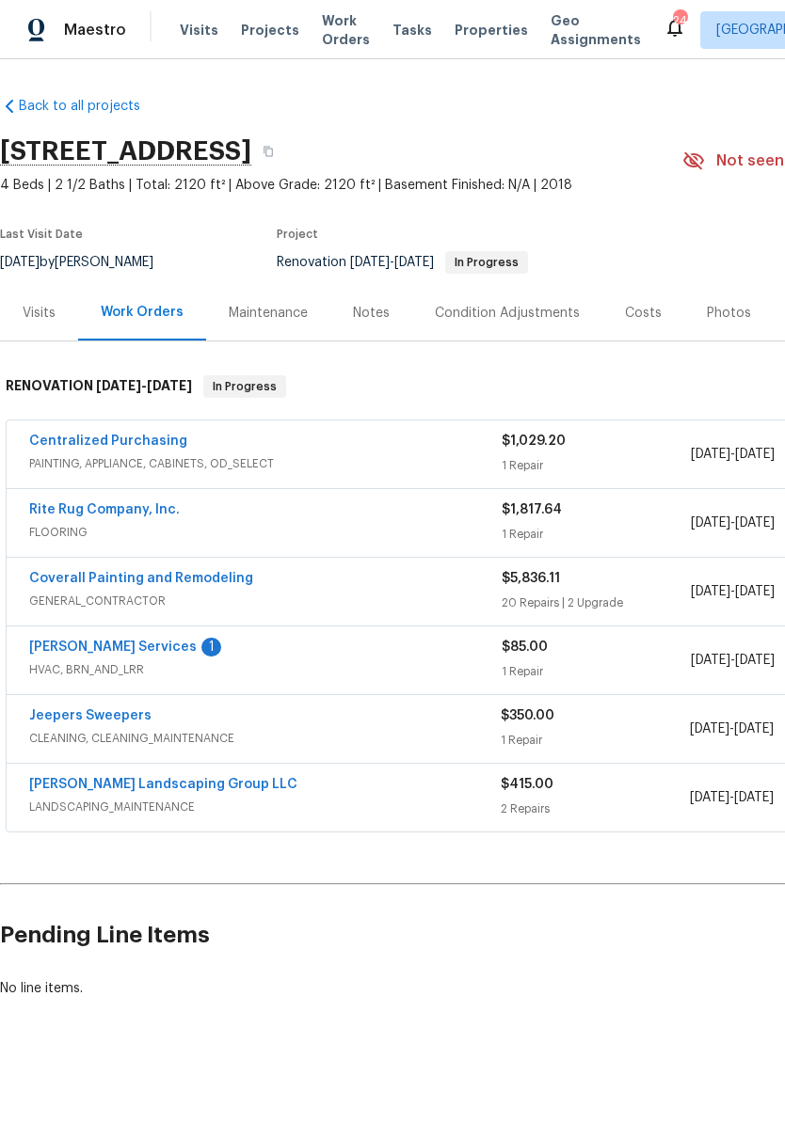
click at [120, 650] on link "Tony Barrett Services" at bounding box center [112, 647] width 167 height 13
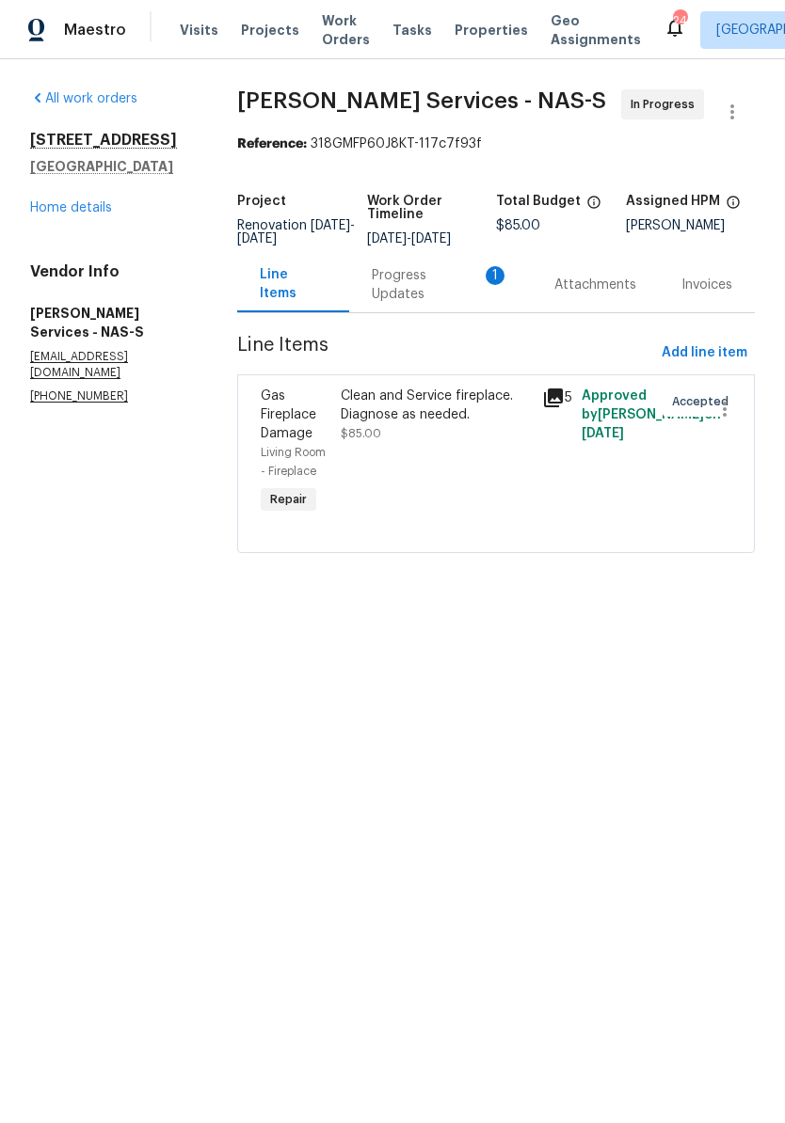
click at [447, 297] on div "Progress Updates 1" at bounding box center [440, 285] width 137 height 38
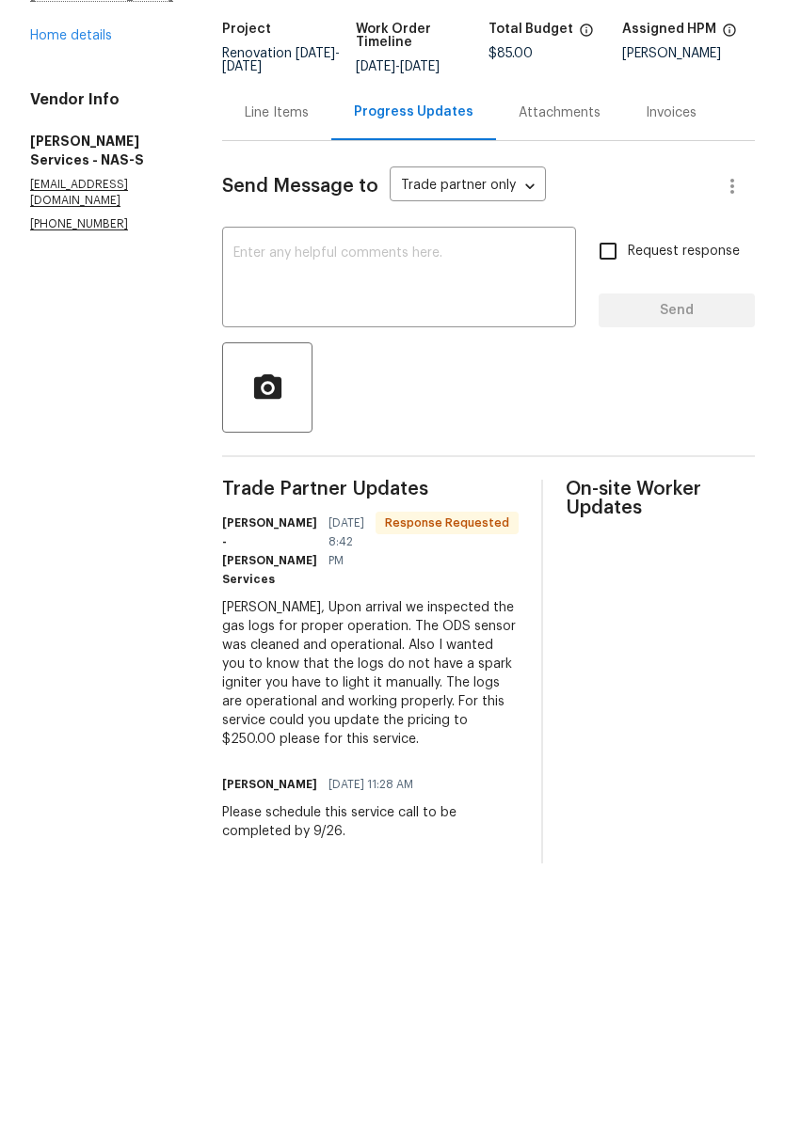
click at [295, 276] on div "Line Items" at bounding box center [277, 285] width 64 height 19
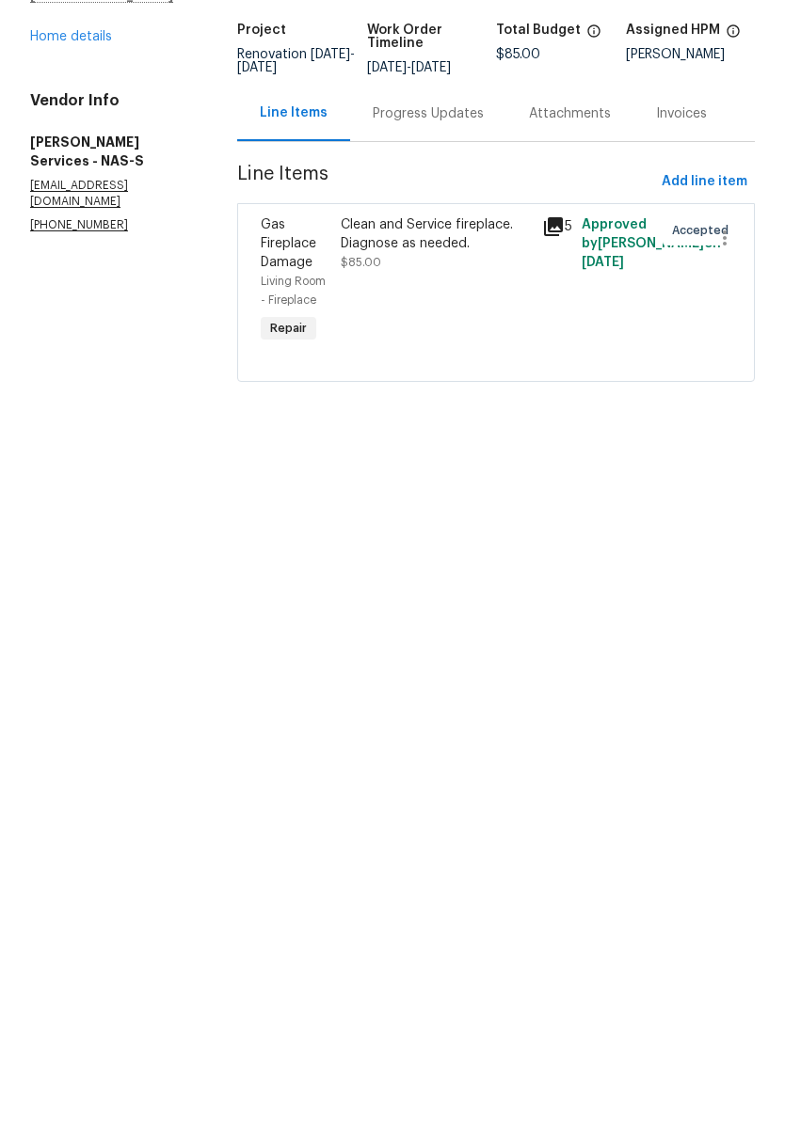
click at [410, 387] on div "Clean and Service fireplace. Diagnose as needed." at bounding box center [435, 406] width 189 height 38
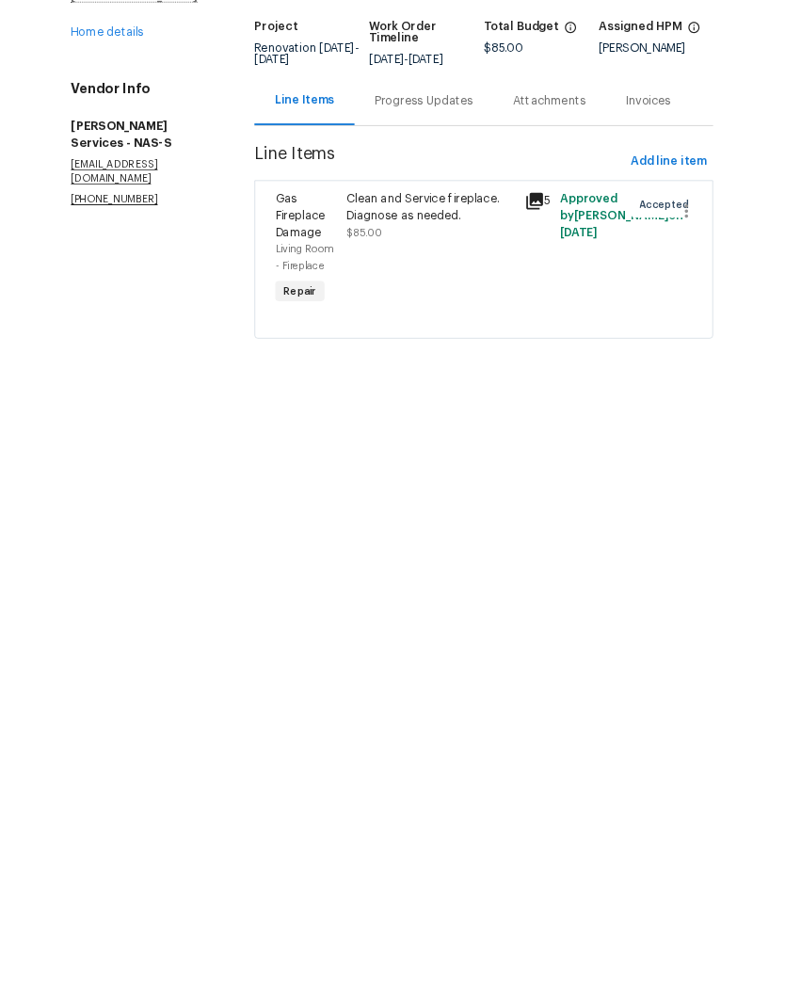
scroll to position [0, 0]
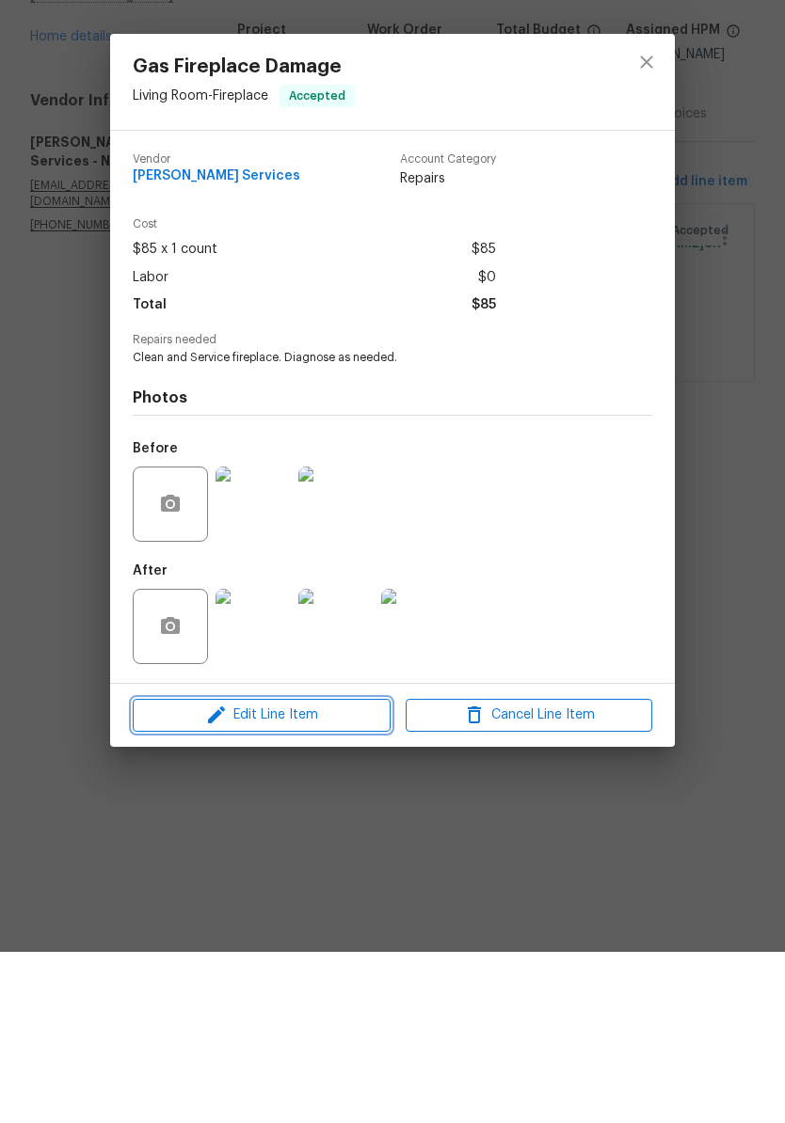
click at [308, 875] on span "Edit Line Item" at bounding box center [261, 887] width 247 height 24
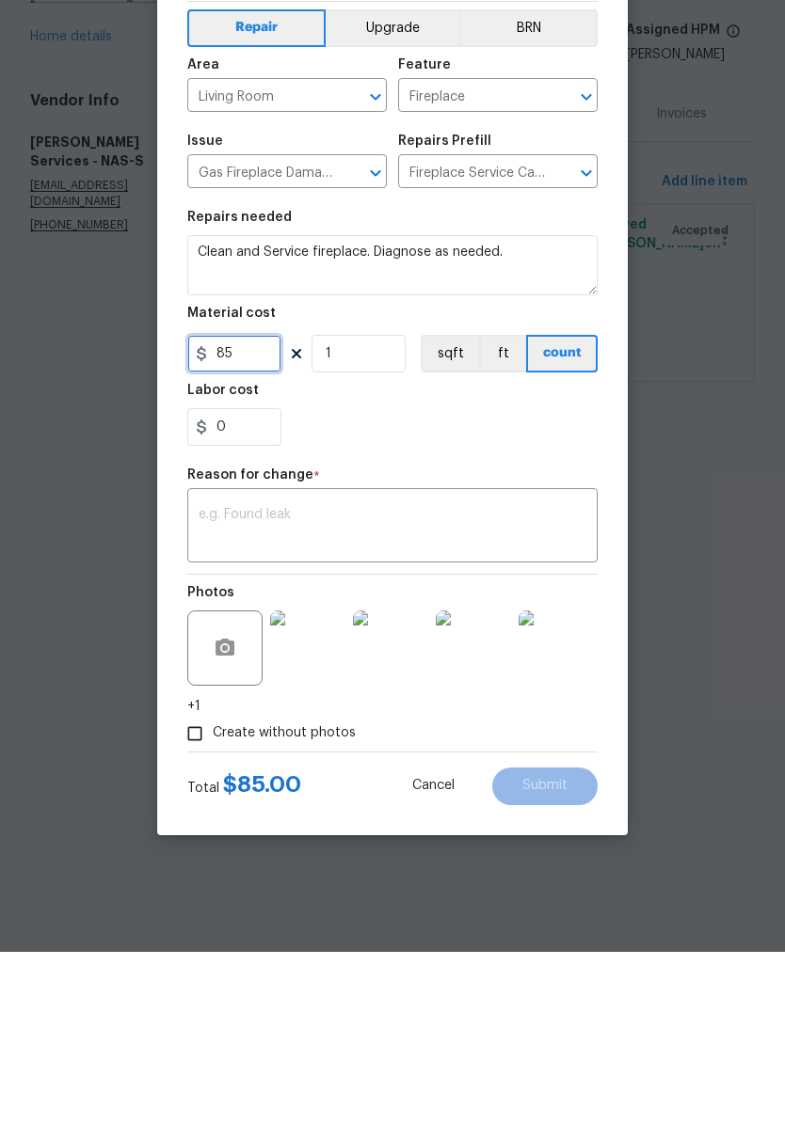
click at [265, 506] on input "85" at bounding box center [234, 525] width 94 height 38
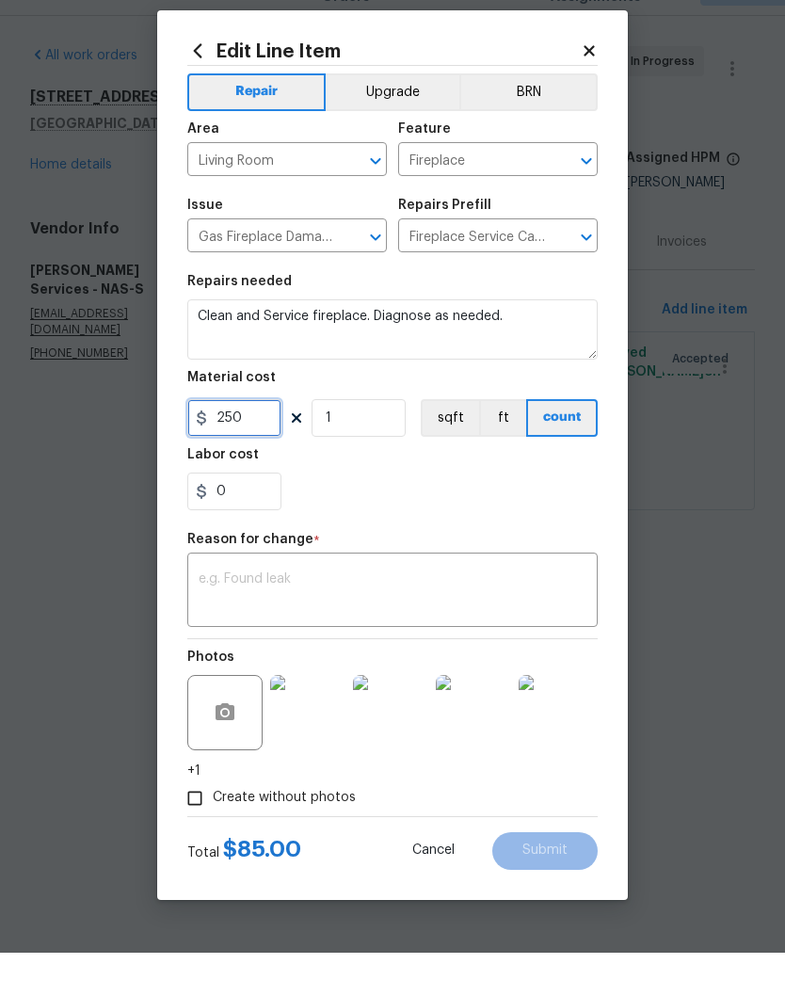
type input "250"
click at [410, 615] on textarea at bounding box center [393, 635] width 388 height 40
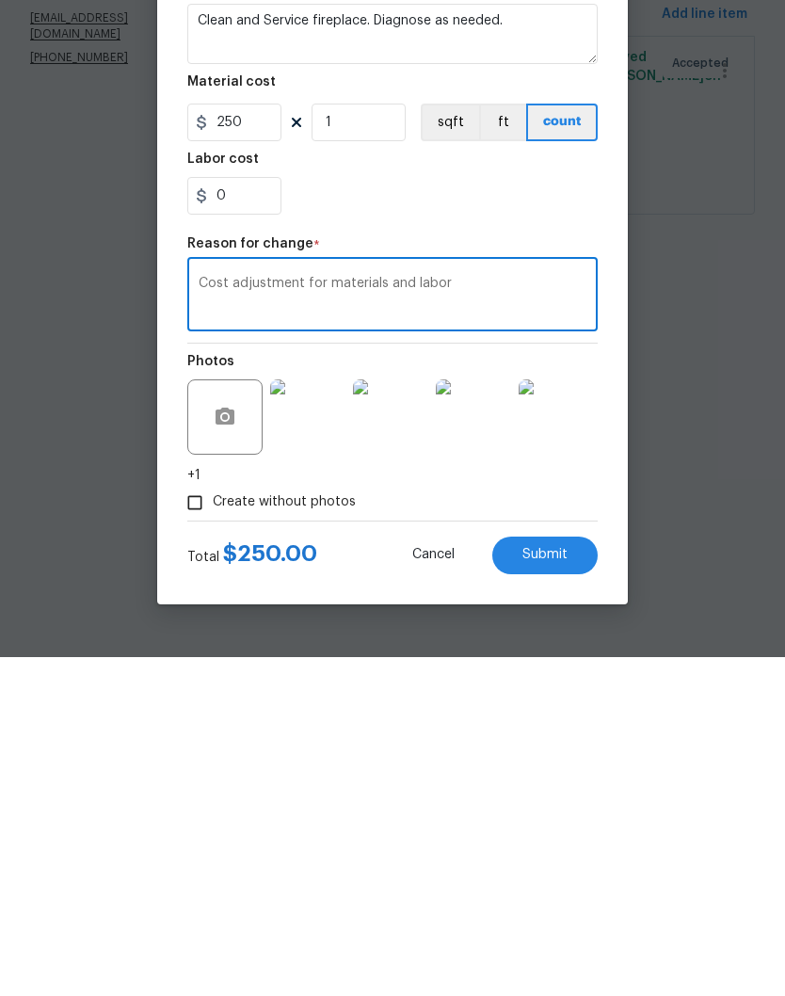
type textarea "Cost adjustment for materials and labor"
click at [566, 886] on span "Submit" at bounding box center [544, 893] width 45 height 14
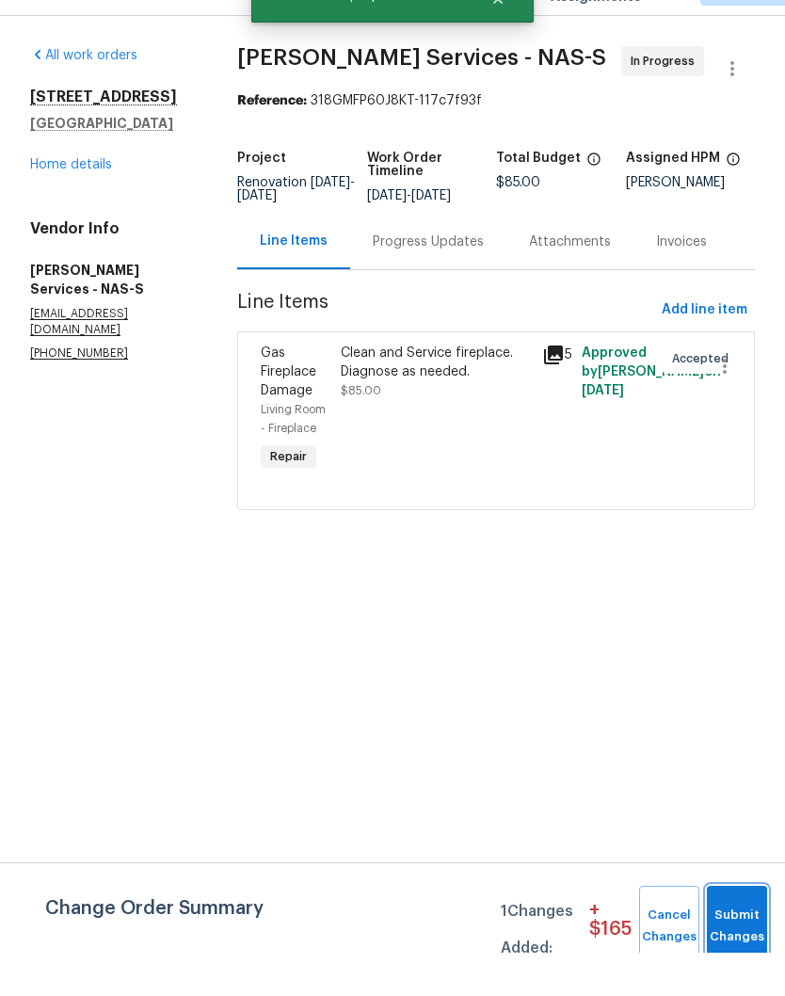
click at [742, 929] on button "Submit Changes" at bounding box center [737, 969] width 60 height 81
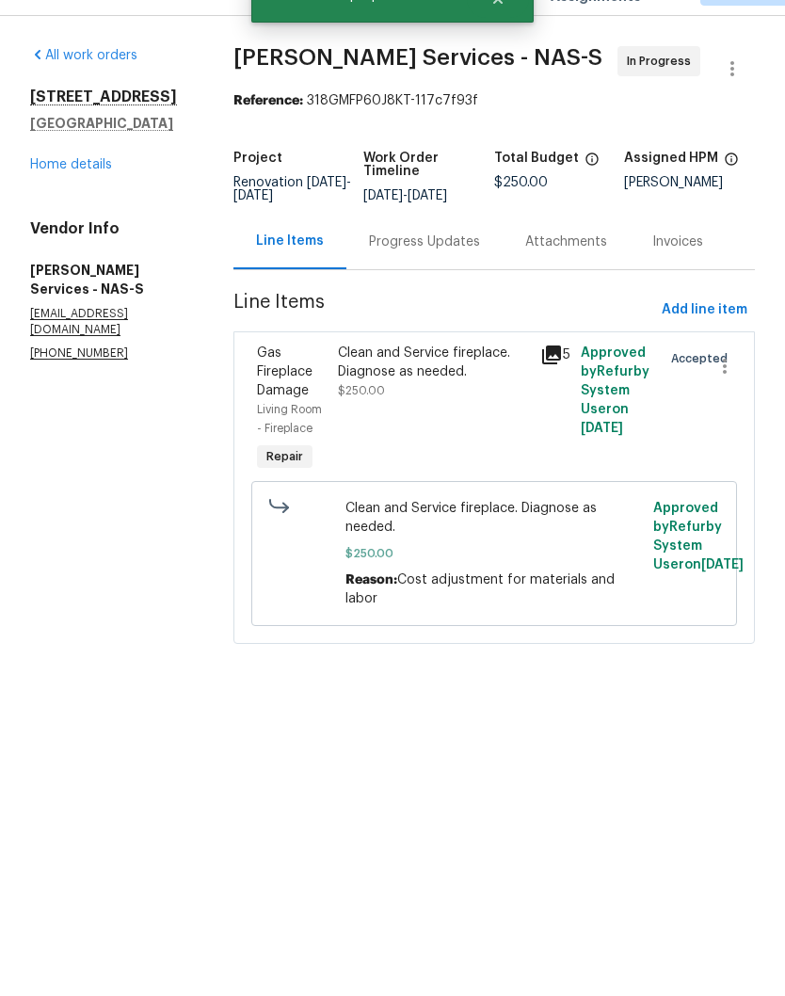
click at [92, 201] on link "Home details" at bounding box center [71, 207] width 82 height 13
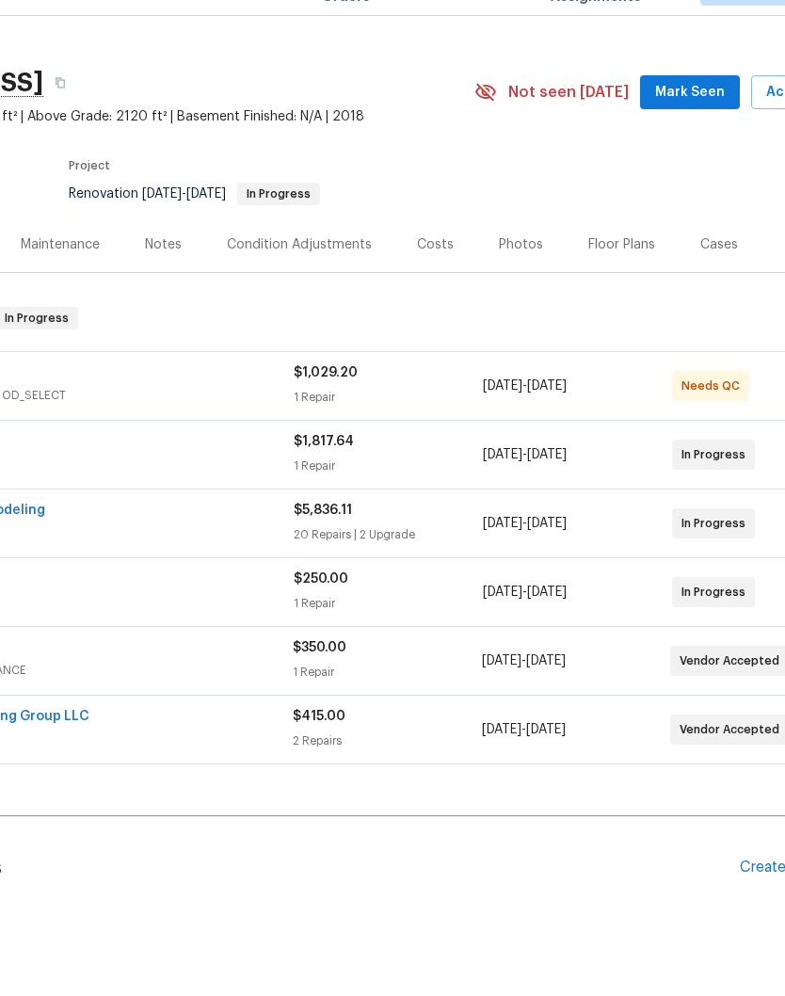
scroll to position [29, 217]
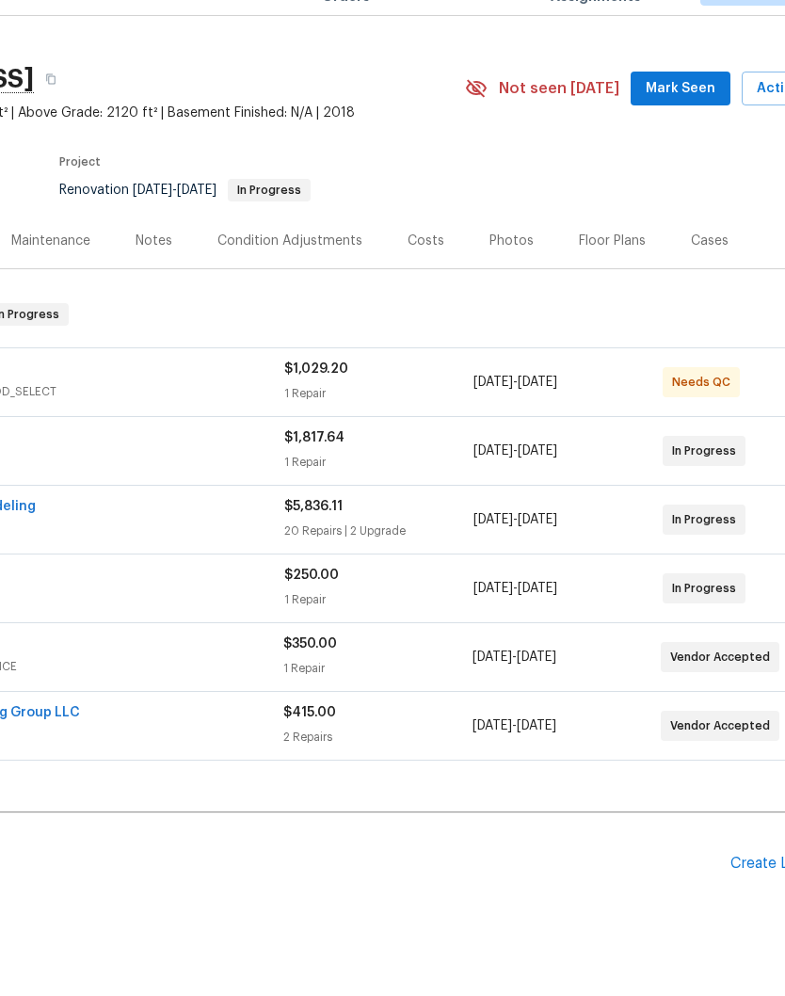
click at [696, 120] on span "Mark Seen" at bounding box center [680, 132] width 70 height 24
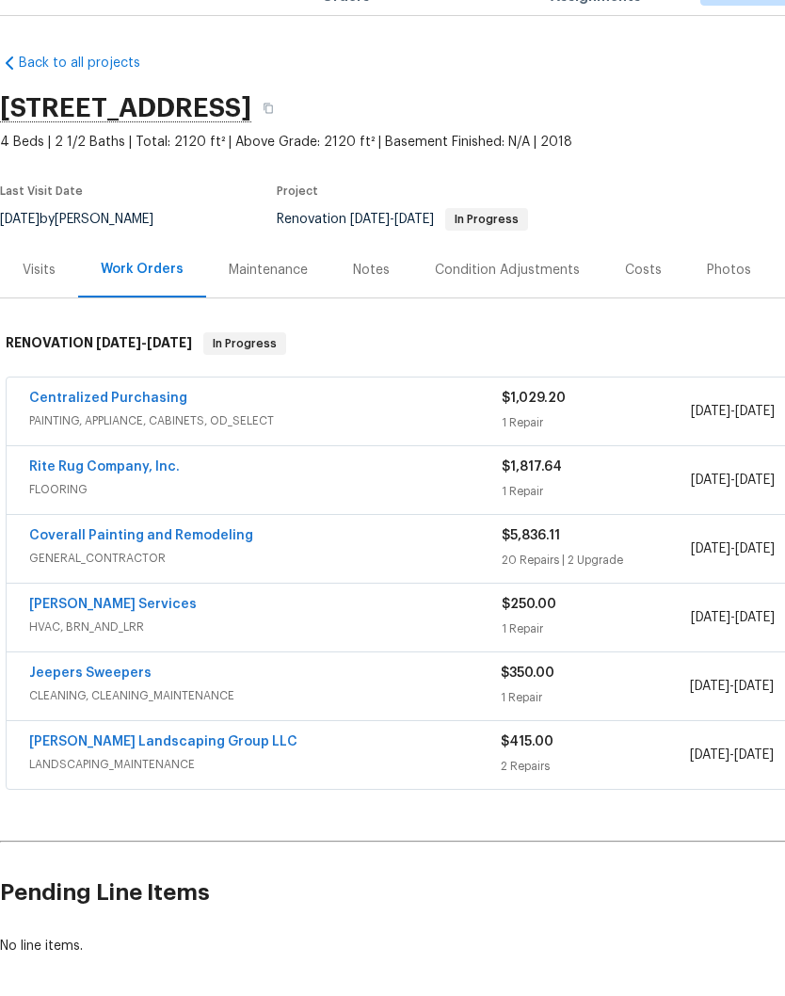
scroll to position [0, 0]
click at [153, 503] on link "Rite Rug Company, Inc." at bounding box center [104, 509] width 151 height 13
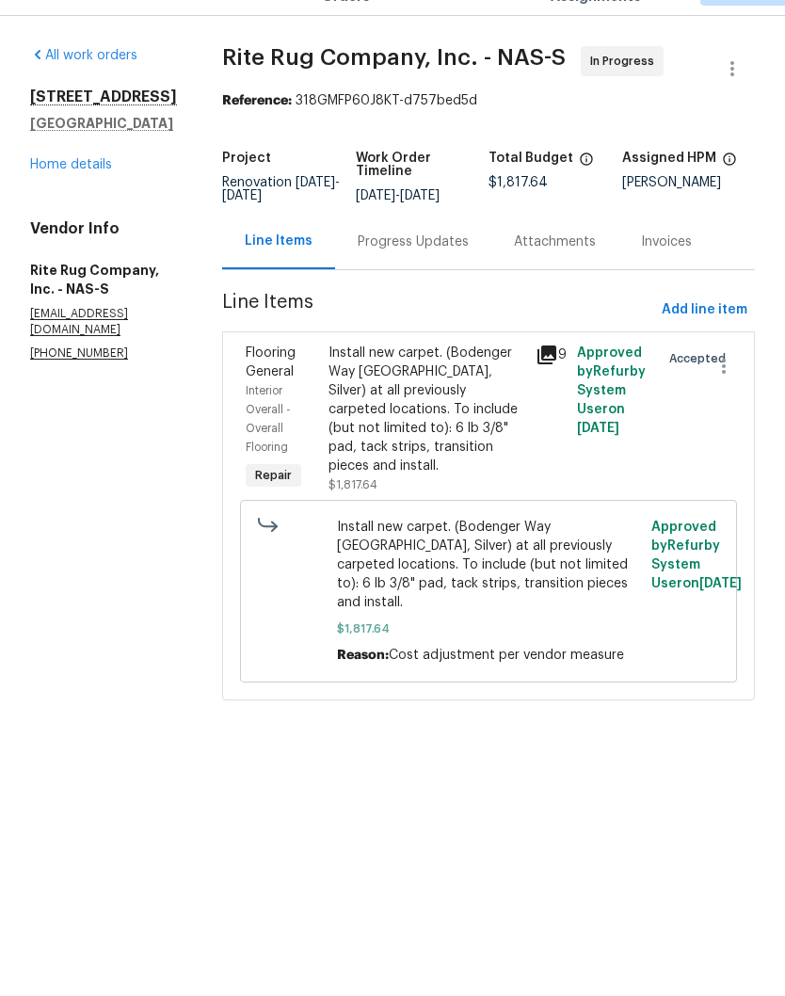
click at [469, 276] on div "Progress Updates" at bounding box center [413, 285] width 111 height 19
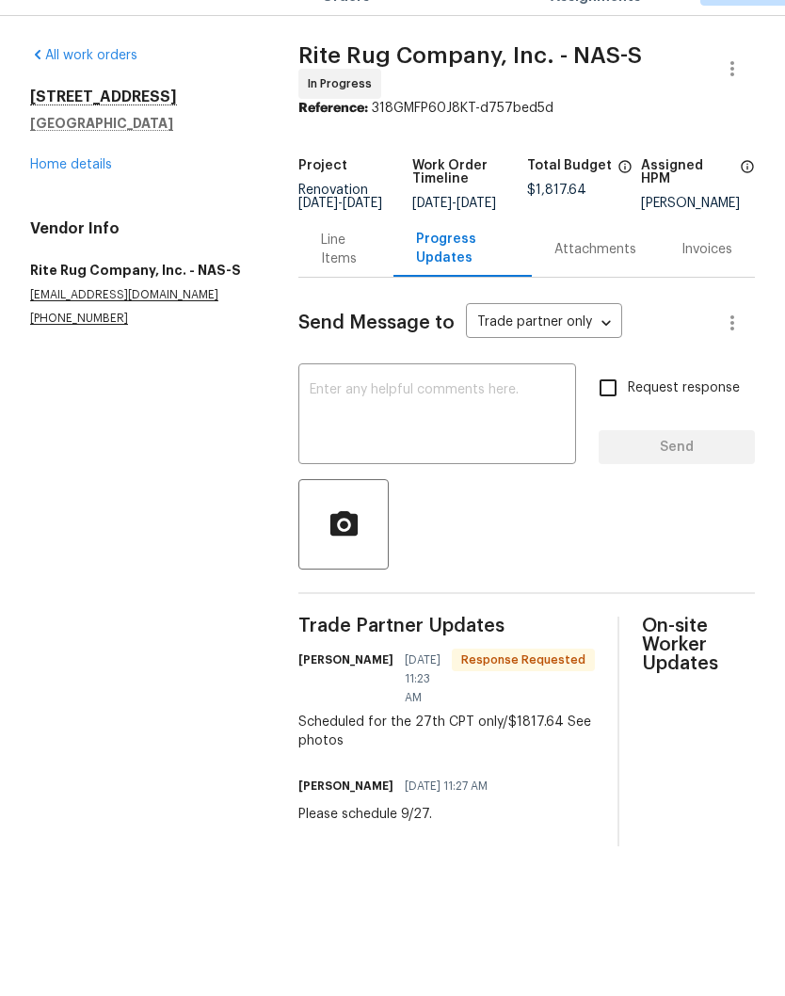
click at [98, 201] on link "Home details" at bounding box center [71, 207] width 82 height 13
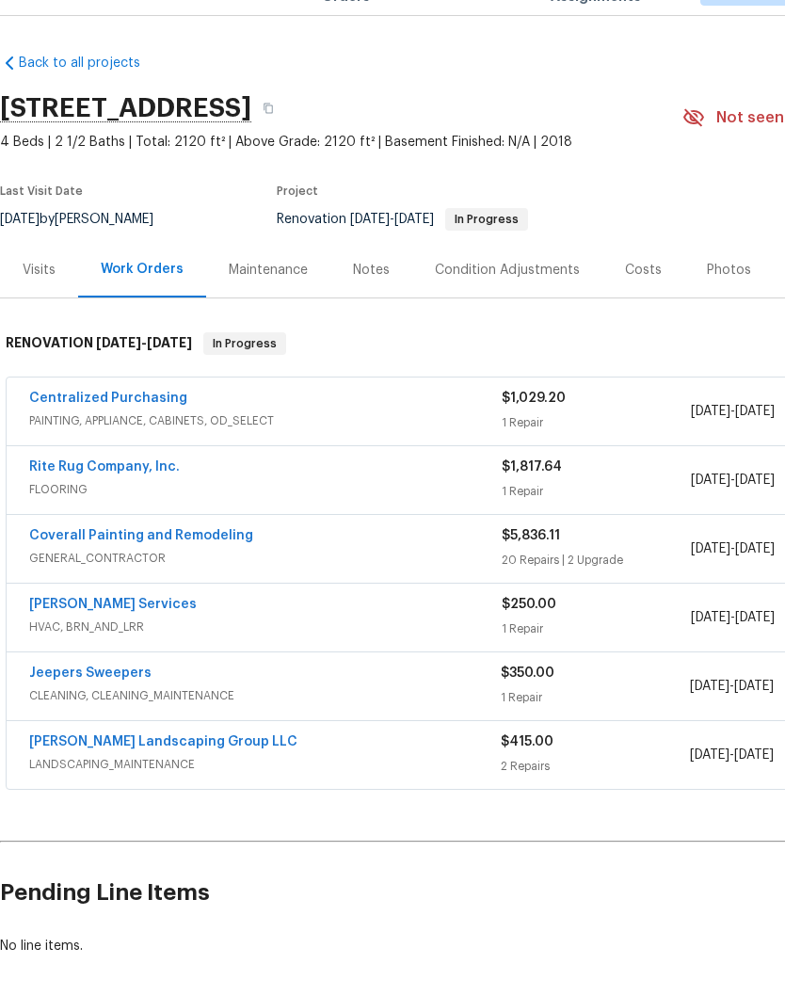
click at [373, 304] on div "Notes" at bounding box center [371, 313] width 37 height 19
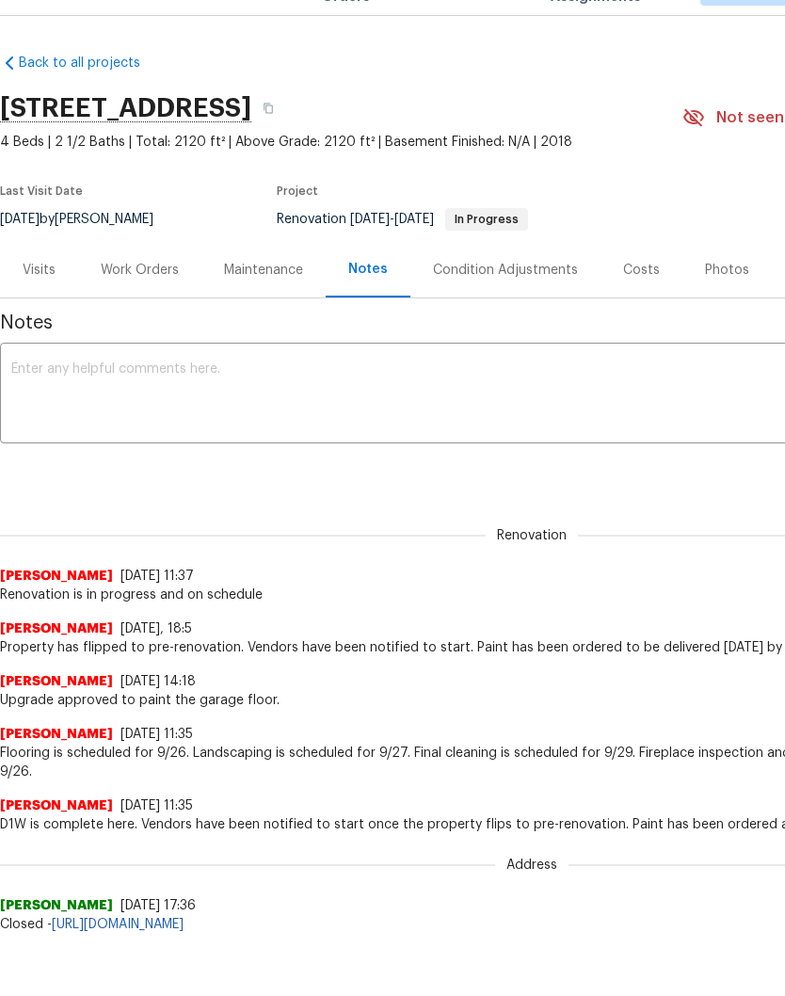
click at [290, 406] on textarea at bounding box center [531, 439] width 1041 height 66
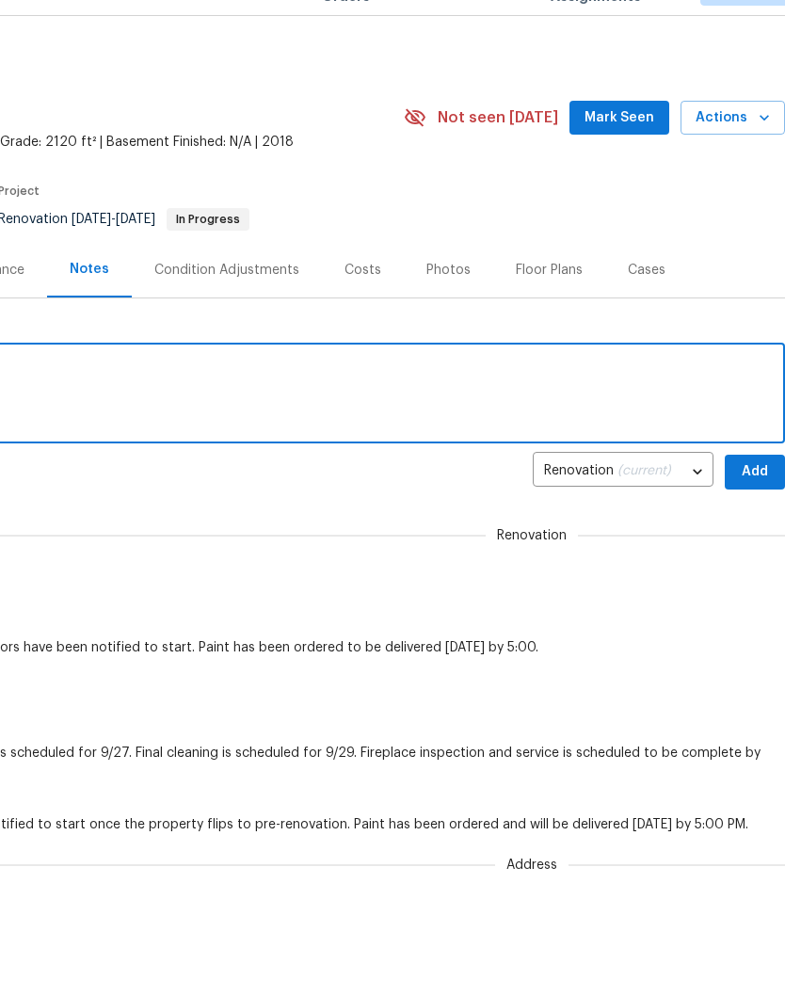
scroll to position [0, 279]
type textarea "Renovation is in progress and on schedule"
click at [756, 503] on span "Add" at bounding box center [755, 515] width 30 height 24
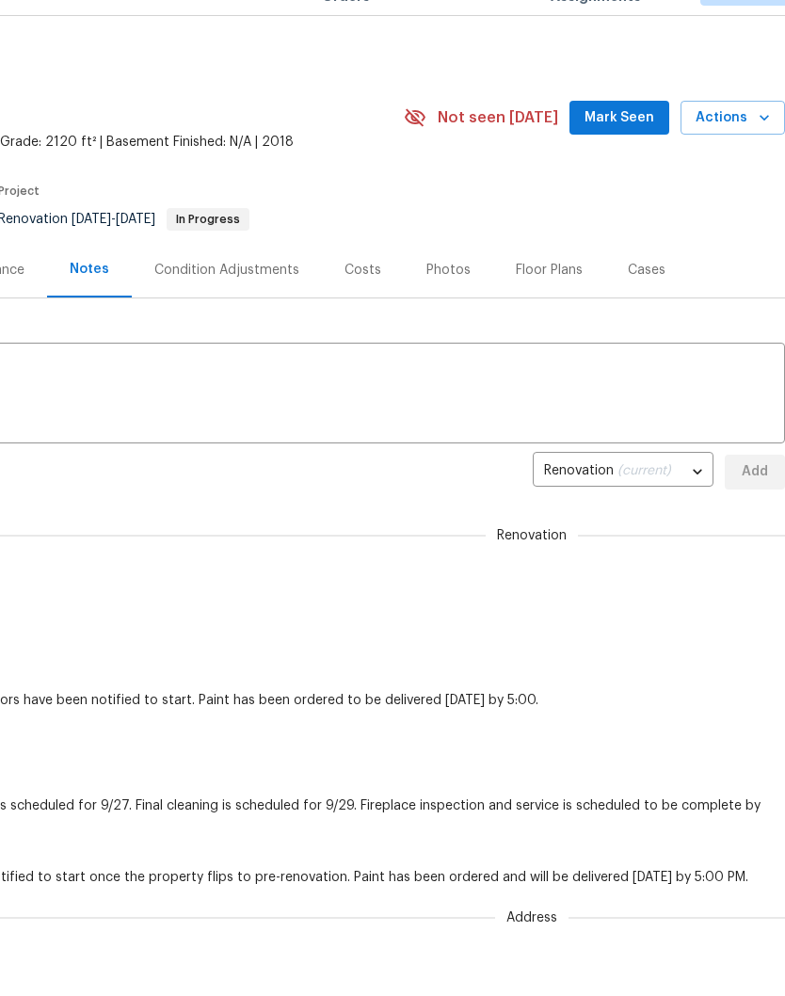
click at [637, 150] on span "Mark Seen" at bounding box center [619, 162] width 70 height 24
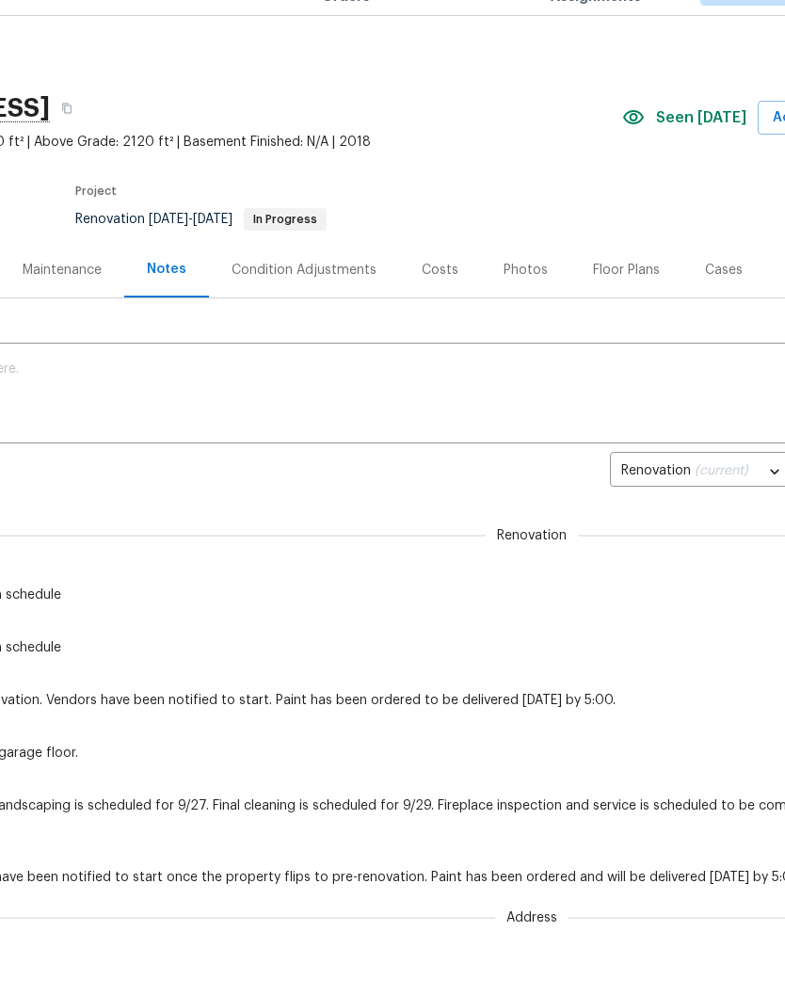
scroll to position [0, 201]
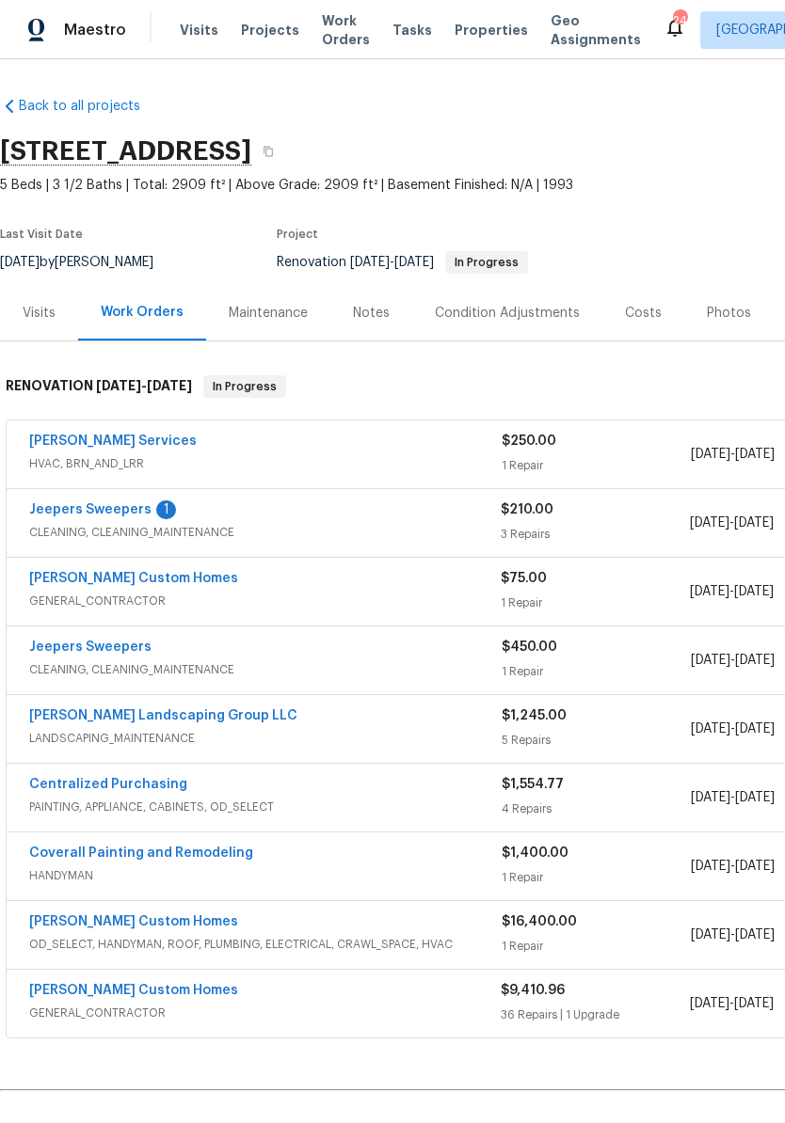
click at [114, 516] on link "Jeepers Sweepers" at bounding box center [90, 509] width 122 height 13
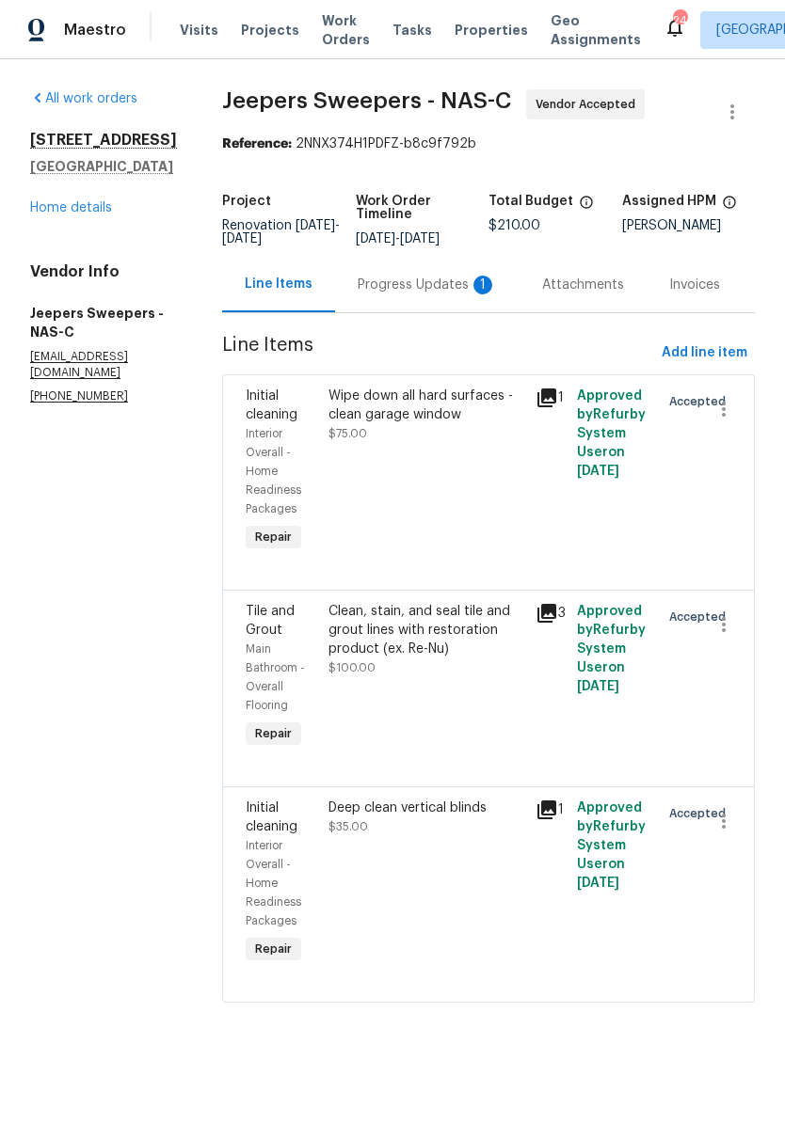
click at [415, 295] on div "Progress Updates 1" at bounding box center [427, 285] width 139 height 19
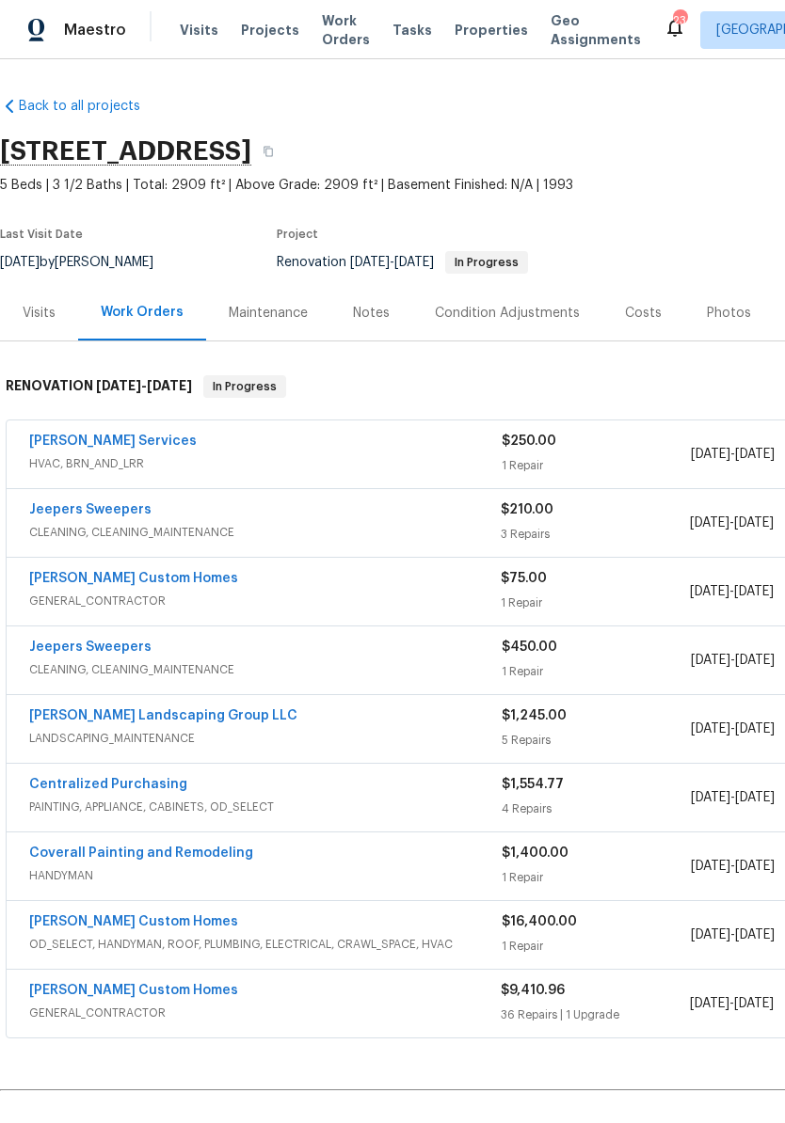
scroll to position [-1, -1]
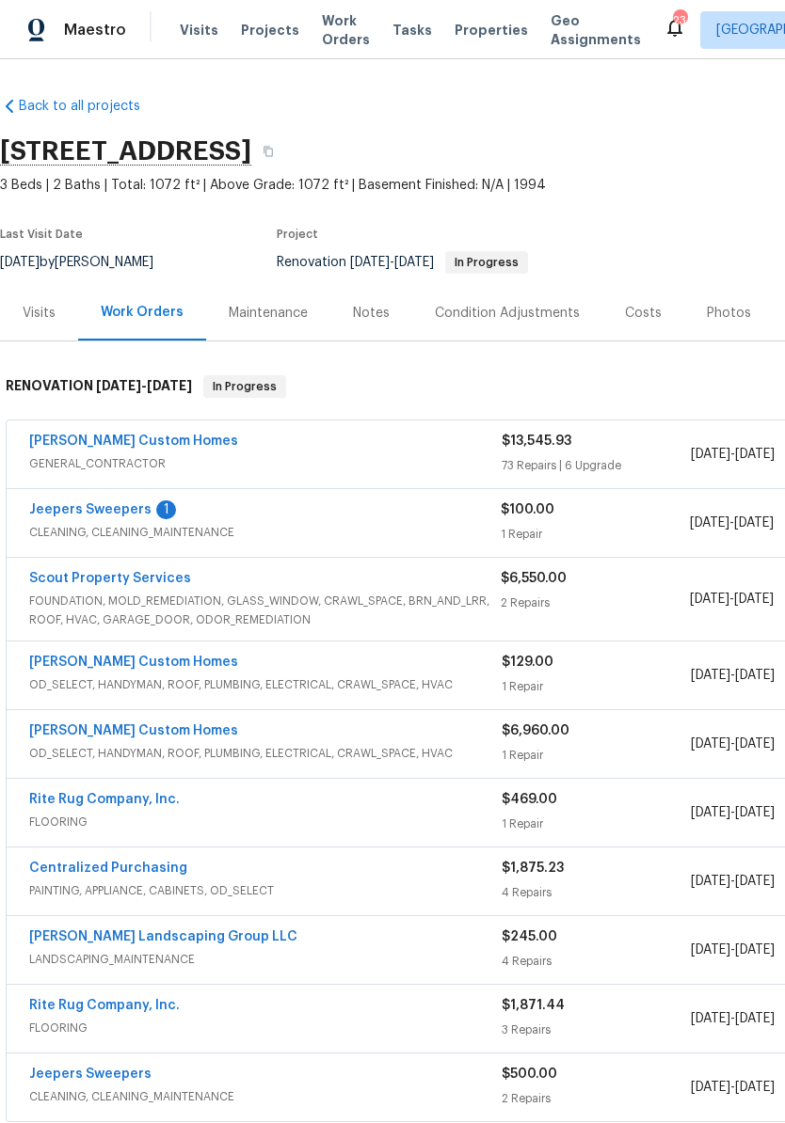
click at [124, 510] on link "Jeepers Sweepers" at bounding box center [90, 509] width 122 height 13
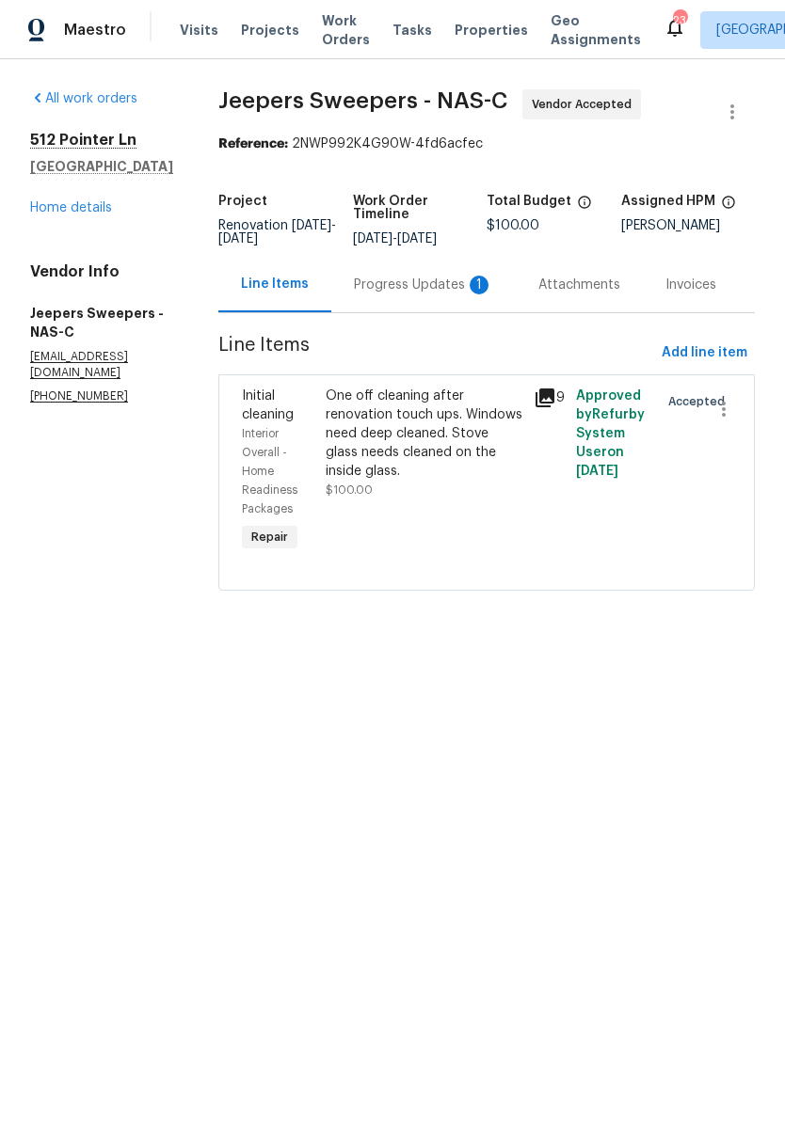
click at [424, 295] on div "Progress Updates 1" at bounding box center [423, 285] width 139 height 19
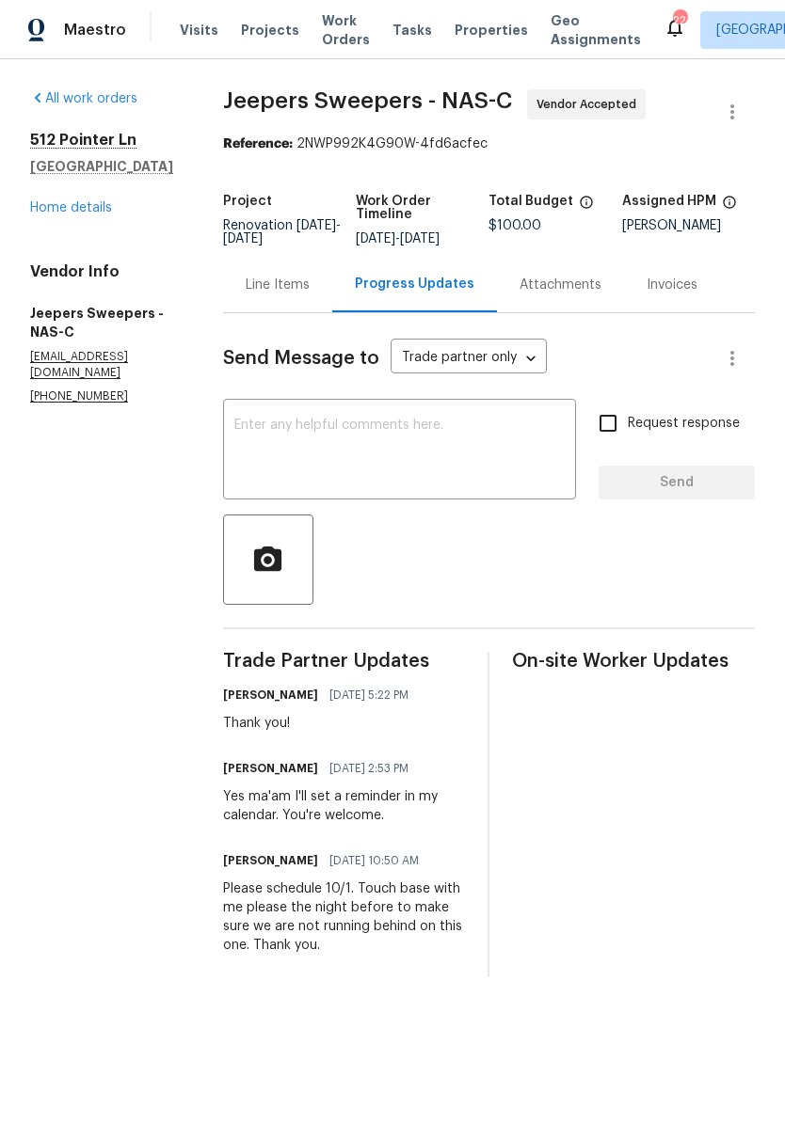
click at [97, 207] on link "Home details" at bounding box center [71, 207] width 82 height 13
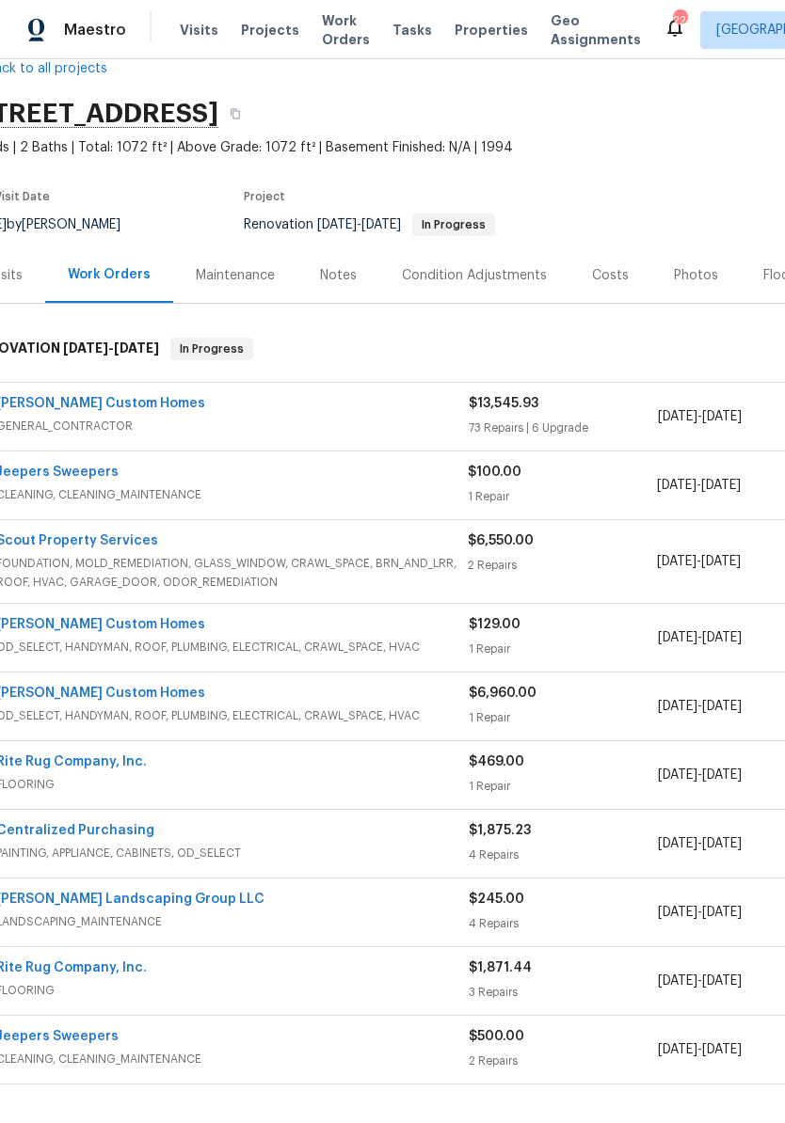
scroll to position [40, 37]
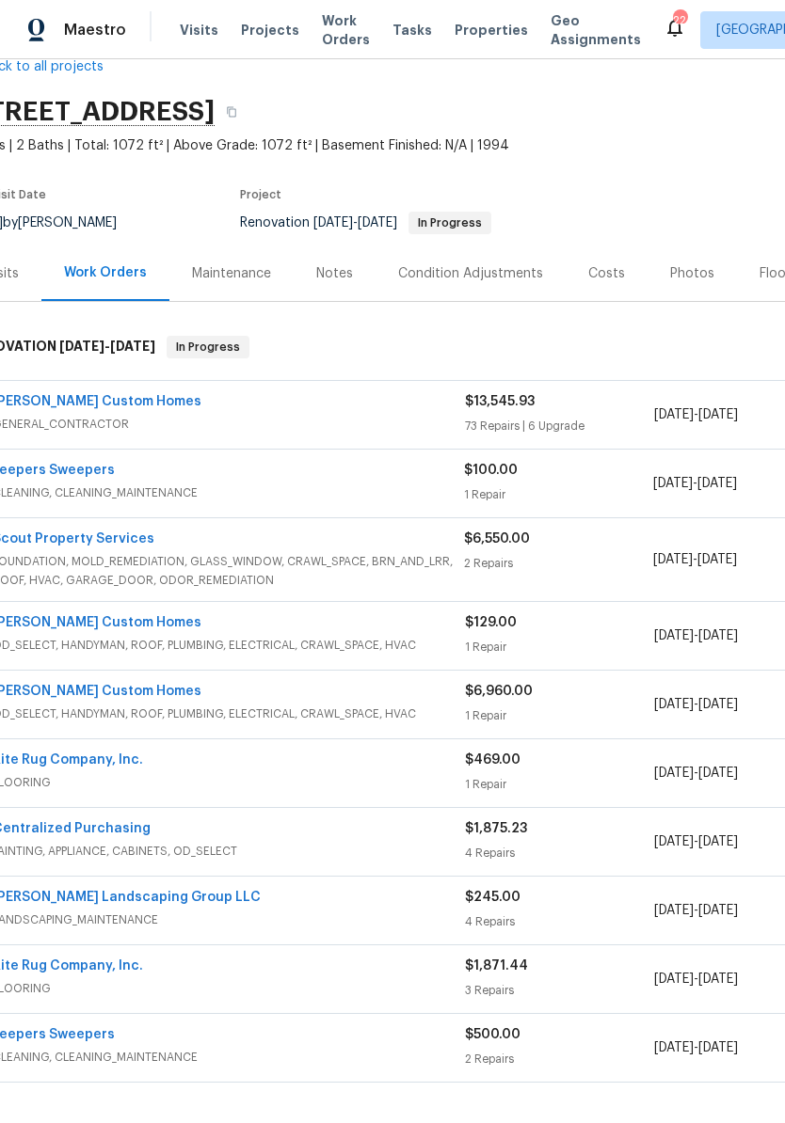
click at [102, 399] on link "[PERSON_NAME] Custom Homes" at bounding box center [96, 401] width 209 height 13
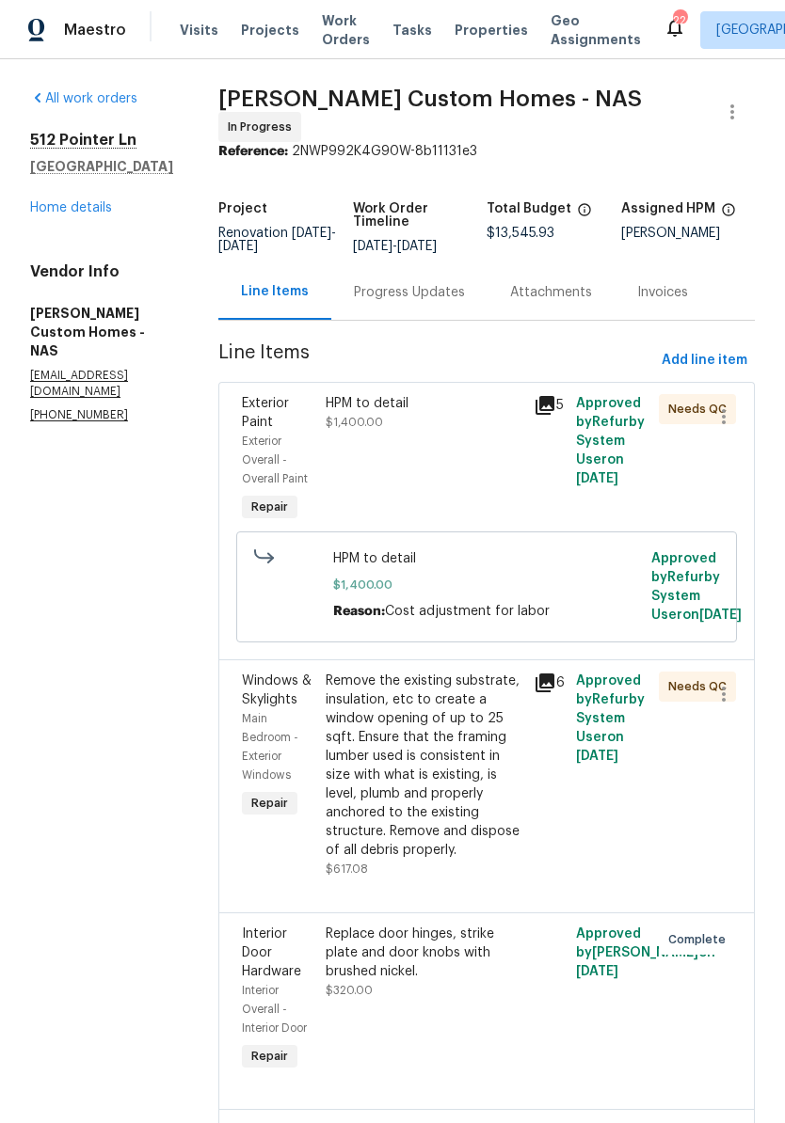
click at [82, 213] on link "Home details" at bounding box center [71, 207] width 82 height 13
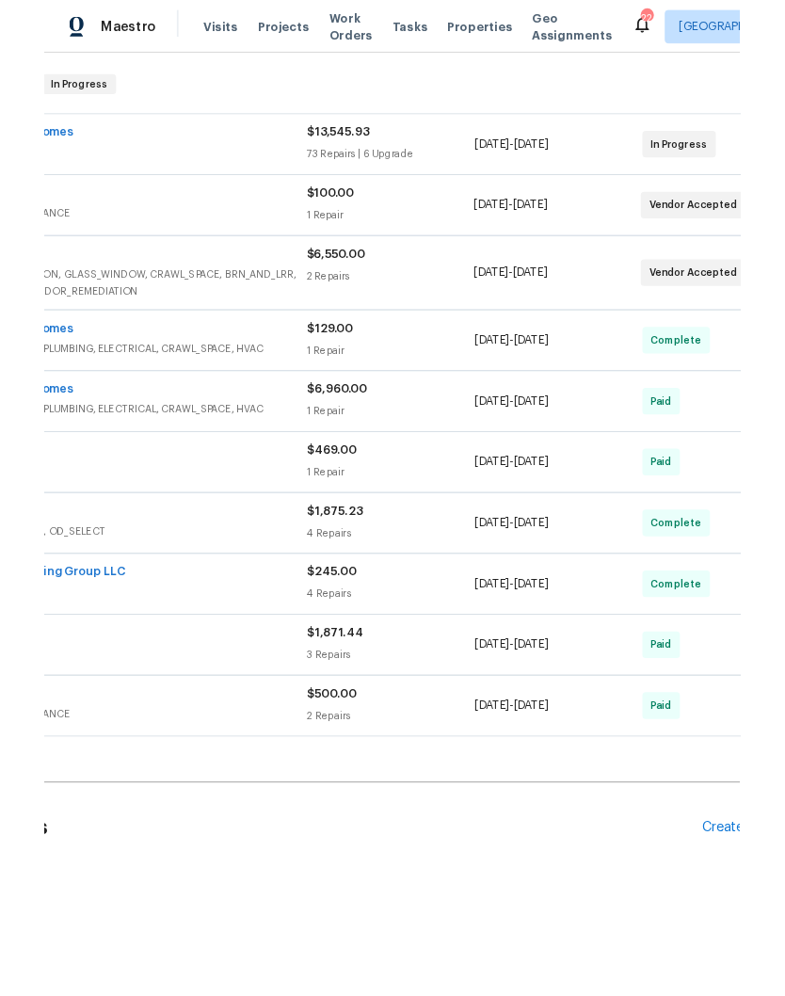
scroll to position [292, 204]
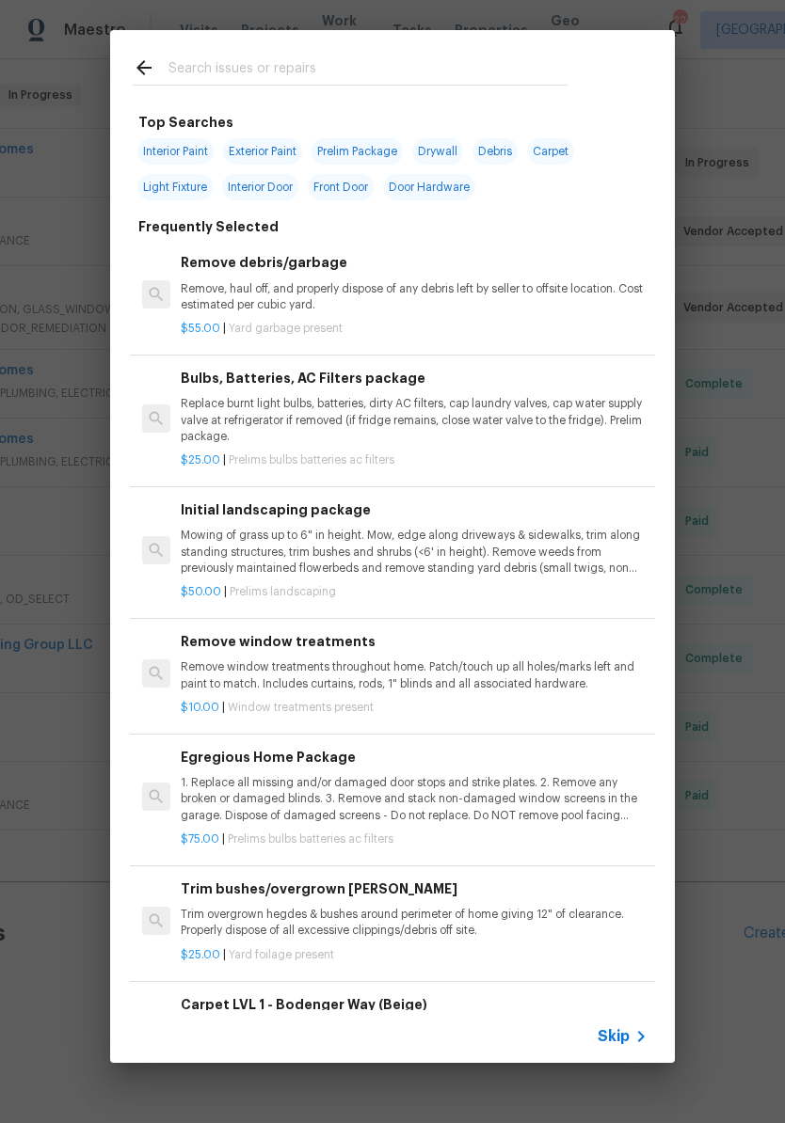
click at [306, 64] on input "text" at bounding box center [367, 70] width 399 height 28
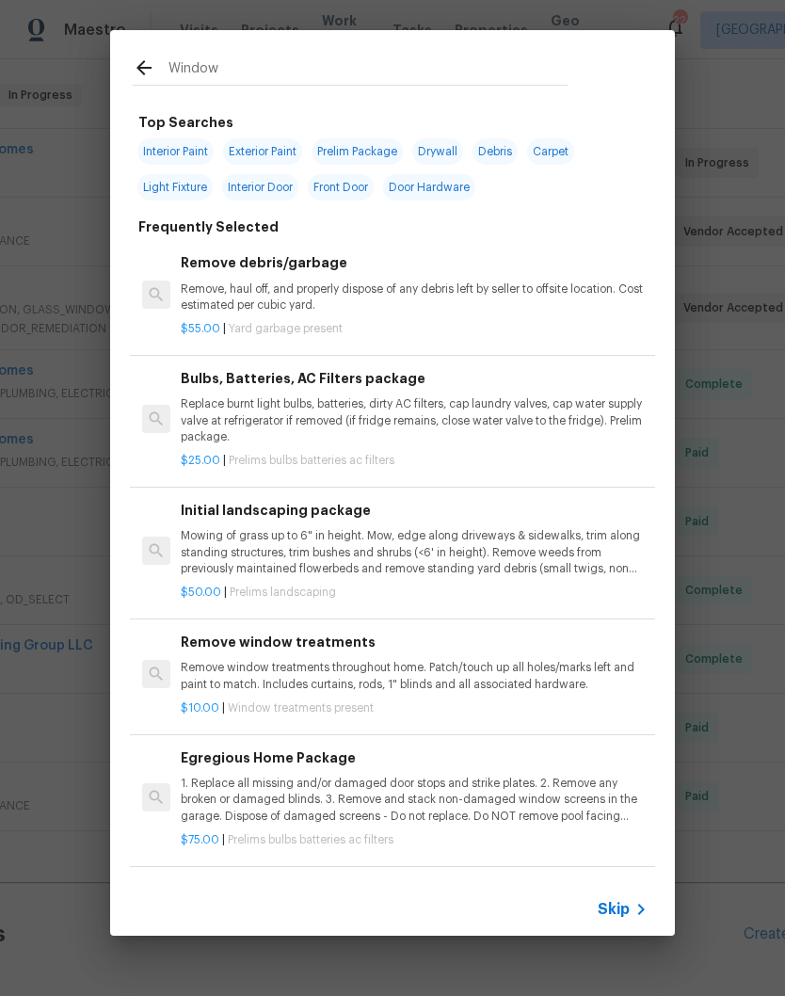
type input "Windows"
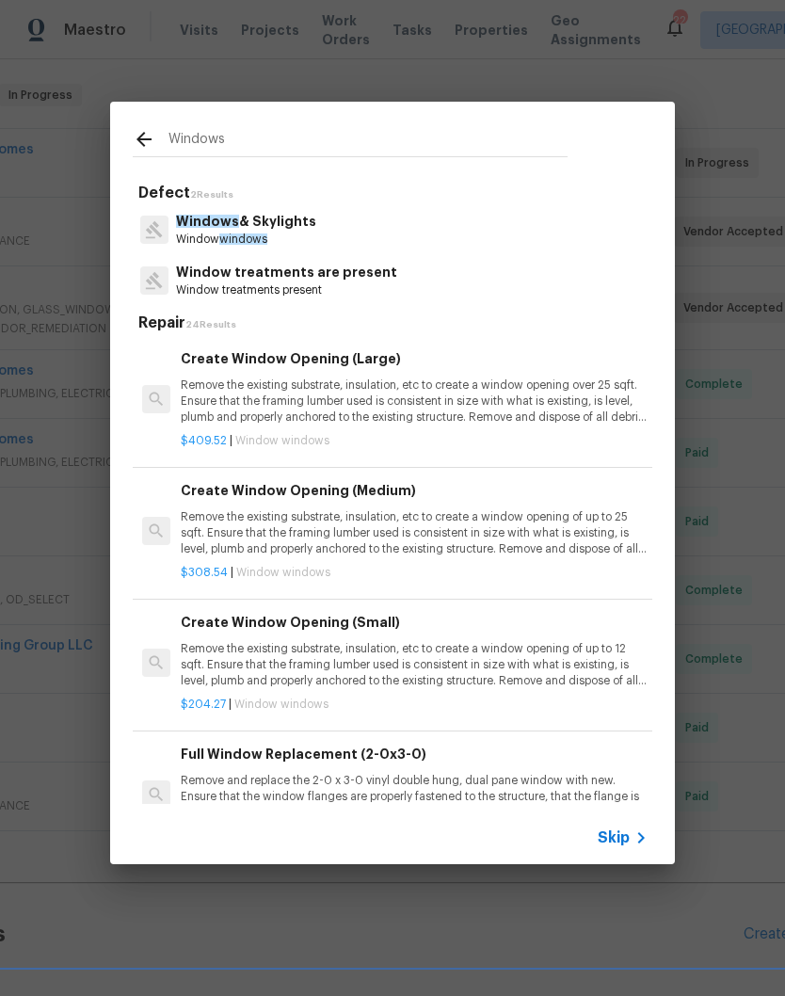
click at [305, 225] on p "Windows & Skylights" at bounding box center [246, 222] width 140 height 20
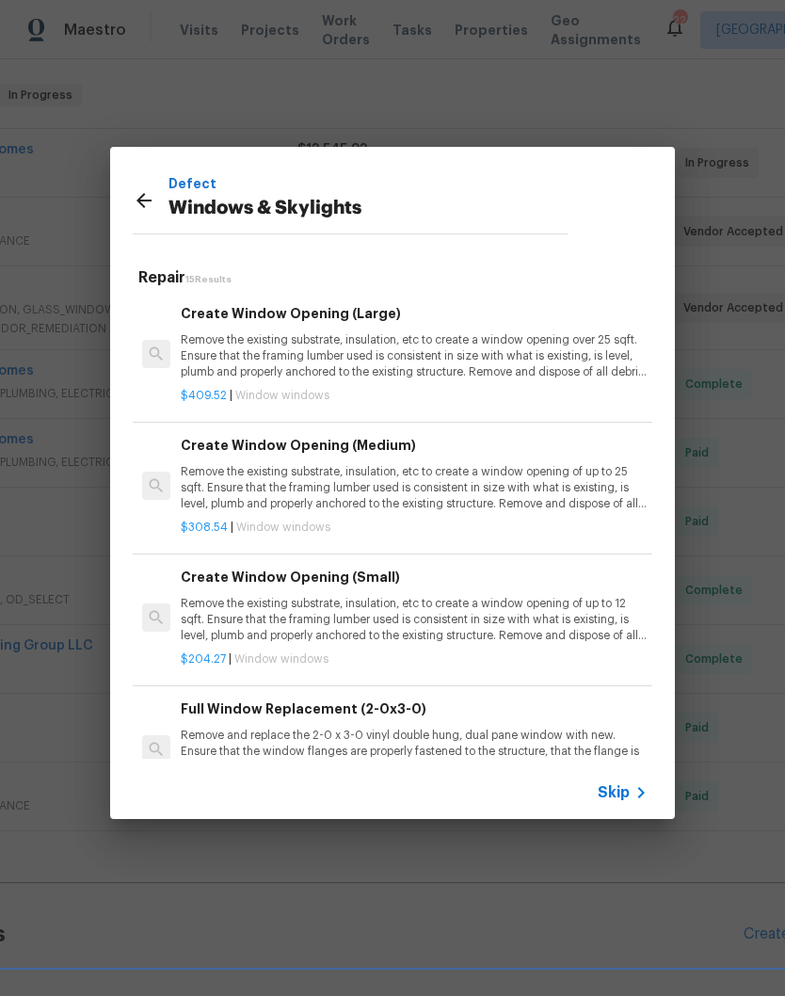
click at [385, 481] on p "Remove the existing substrate, insulation, etc to create a window opening of up…" at bounding box center [414, 488] width 467 height 48
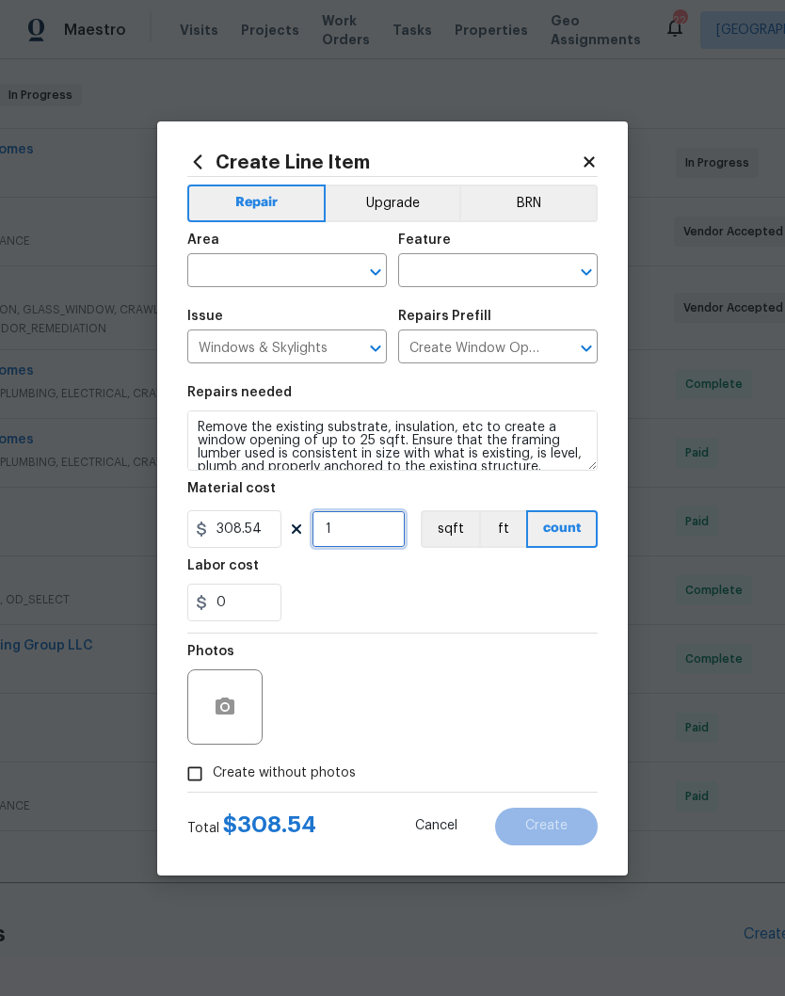
click at [374, 530] on input "1" at bounding box center [358, 529] width 94 height 38
type input "3"
click at [318, 263] on input "text" at bounding box center [260, 272] width 147 height 29
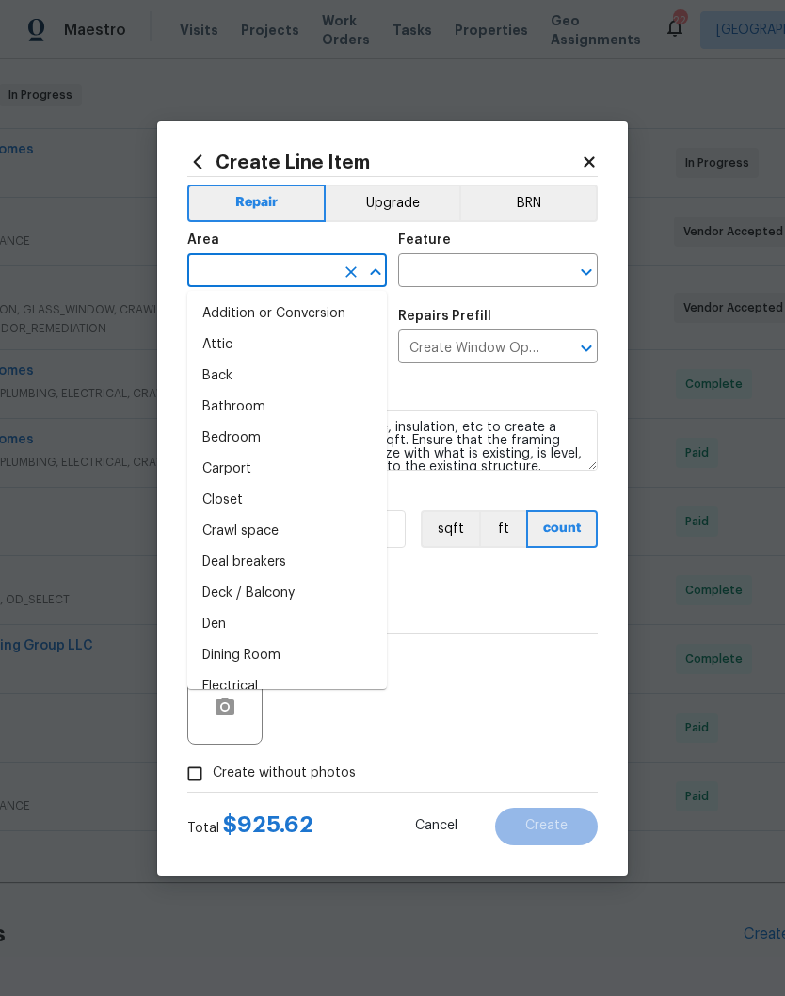
type input "b"
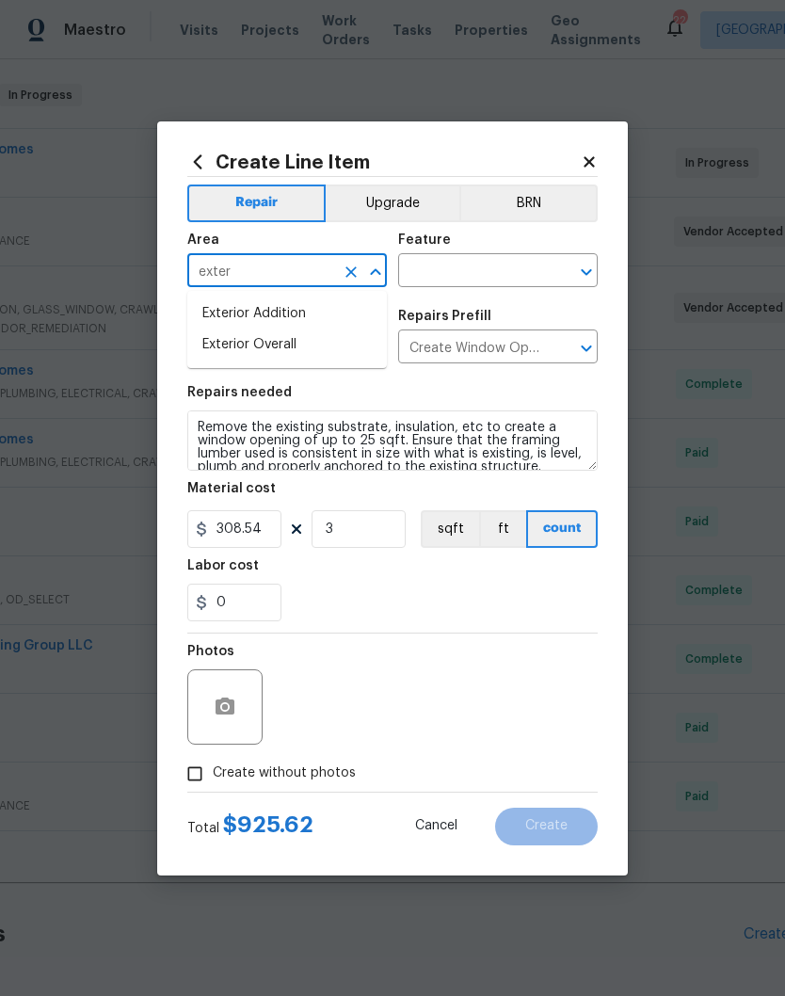
click at [294, 342] on li "Exterior Overall" at bounding box center [286, 344] width 199 height 31
type input "Exterior Overall"
click at [503, 267] on input "text" at bounding box center [471, 272] width 147 height 29
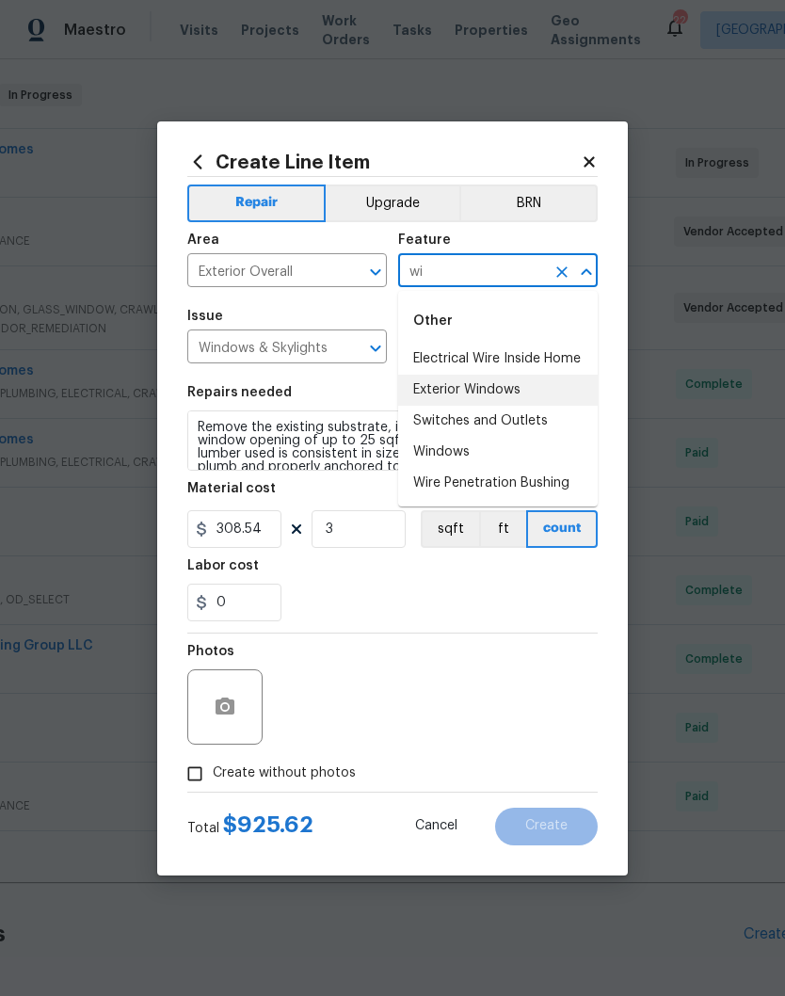
click at [507, 395] on li "Exterior Windows" at bounding box center [497, 389] width 199 height 31
type input "Exterior Windows"
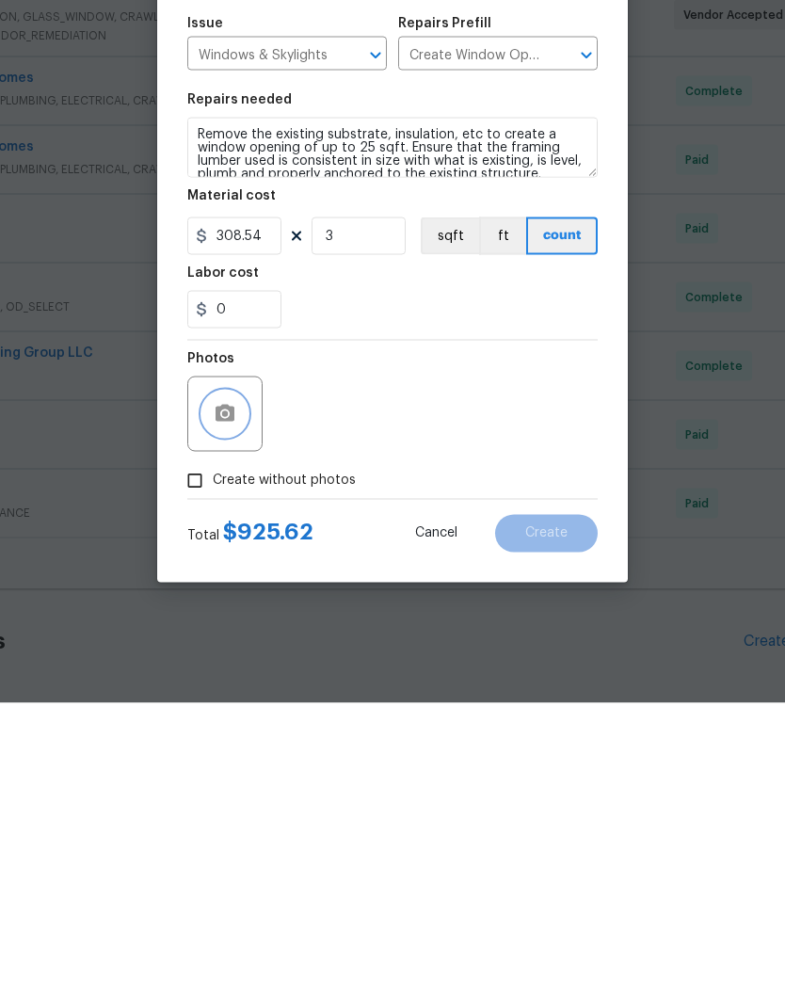
click at [234, 695] on icon "button" at bounding box center [225, 706] width 23 height 23
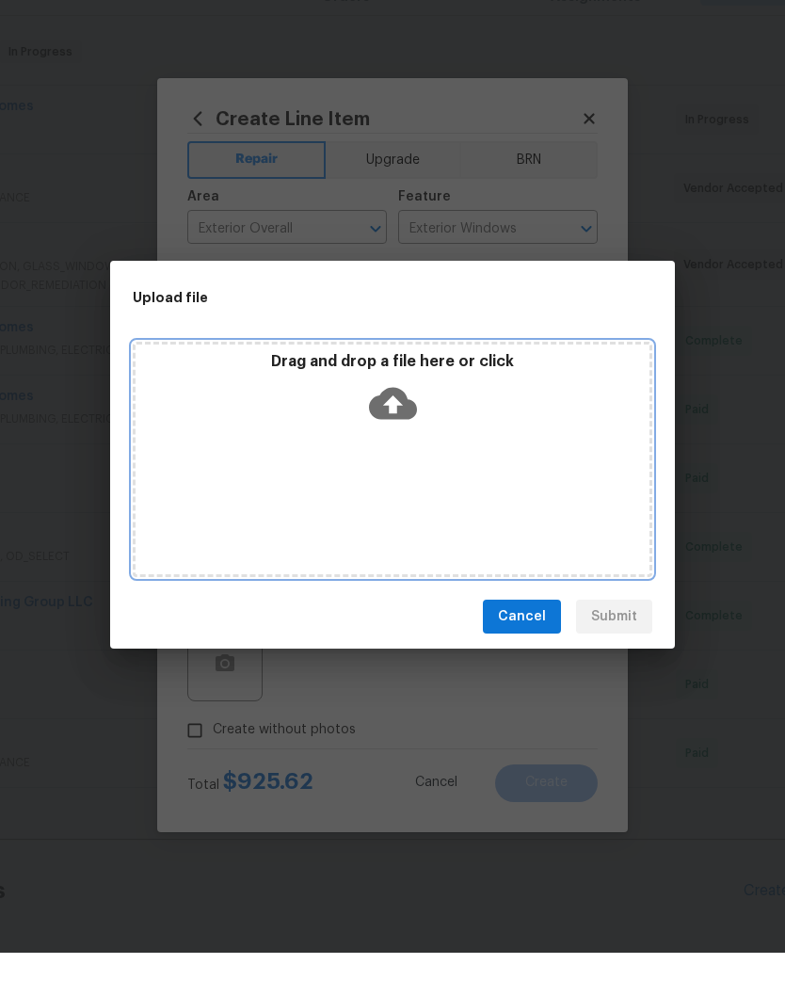
click at [506, 447] on div "Drag and drop a file here or click" at bounding box center [392, 502] width 519 height 235
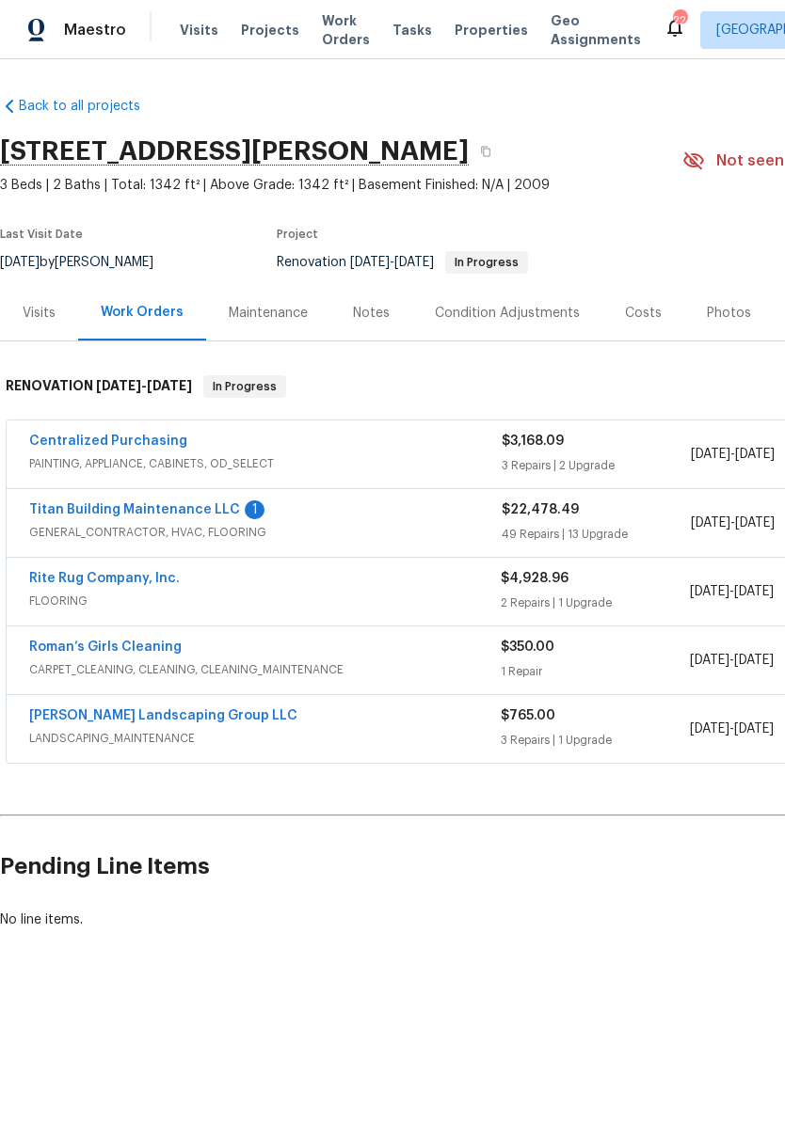
click at [183, 512] on link "Titan Building Maintenance LLC" at bounding box center [134, 509] width 211 height 13
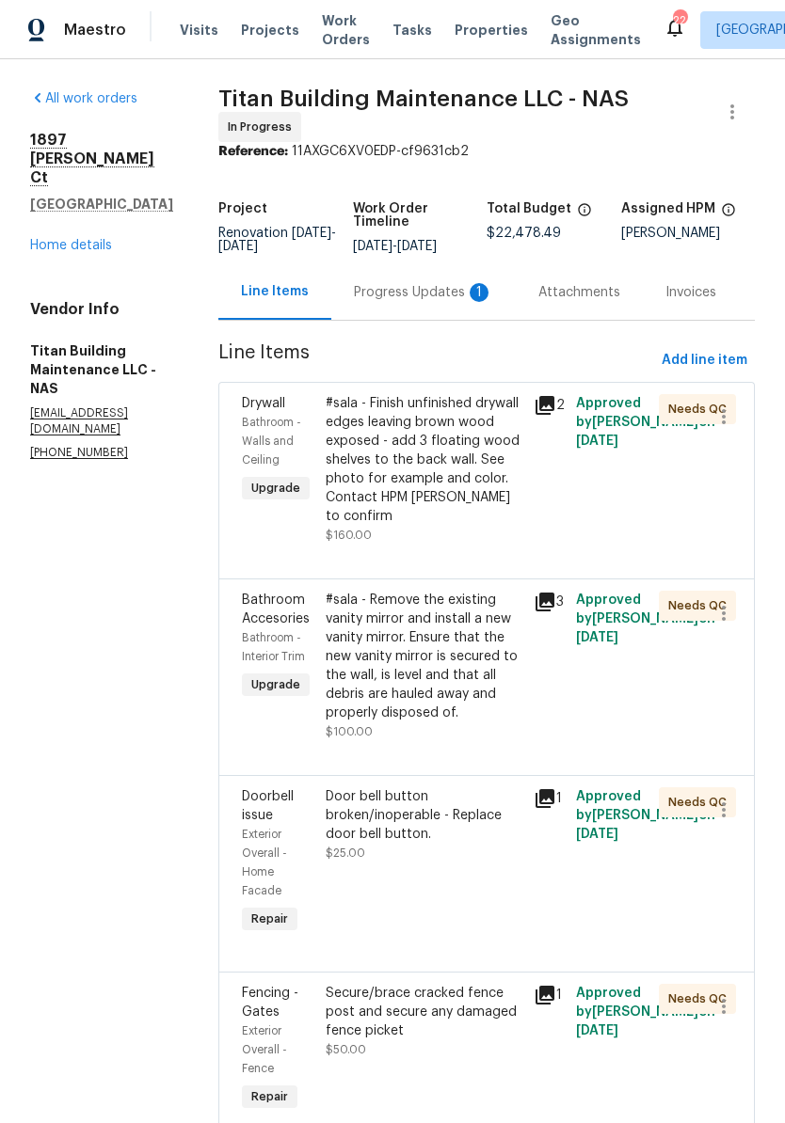
click at [416, 283] on div "Progress Updates 1" at bounding box center [423, 292] width 139 height 19
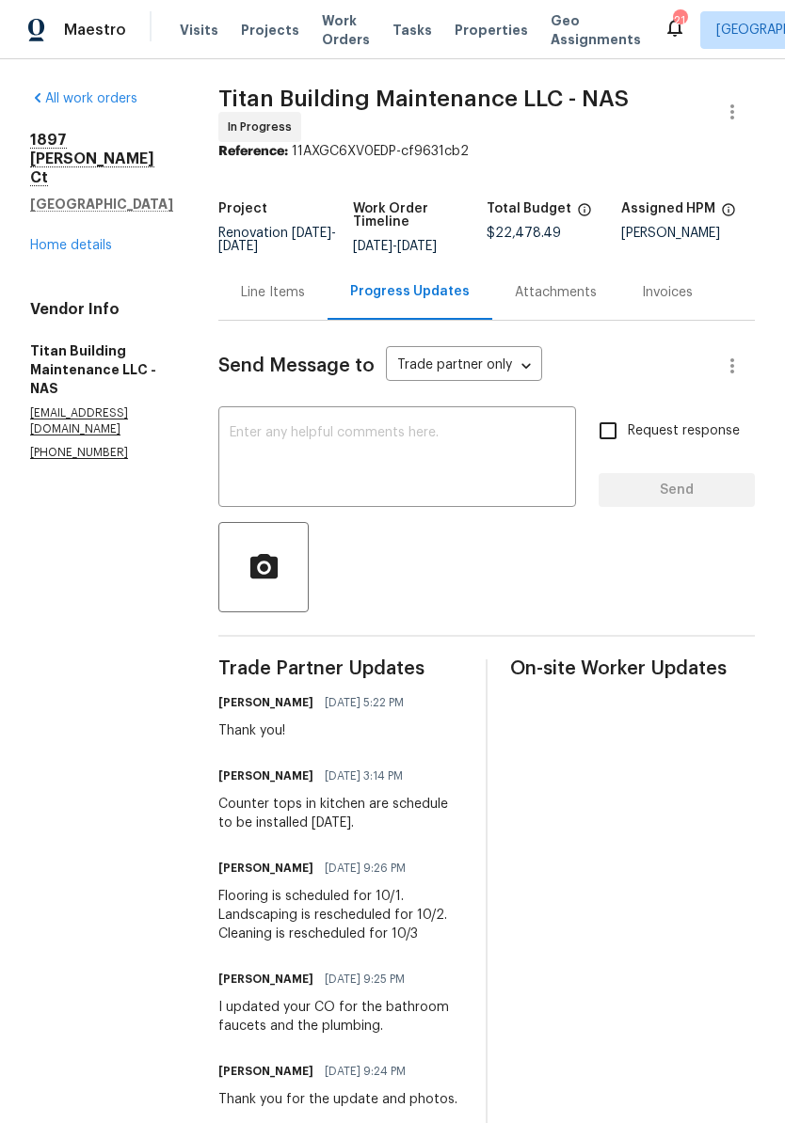
click at [94, 249] on link "Home details" at bounding box center [71, 245] width 82 height 13
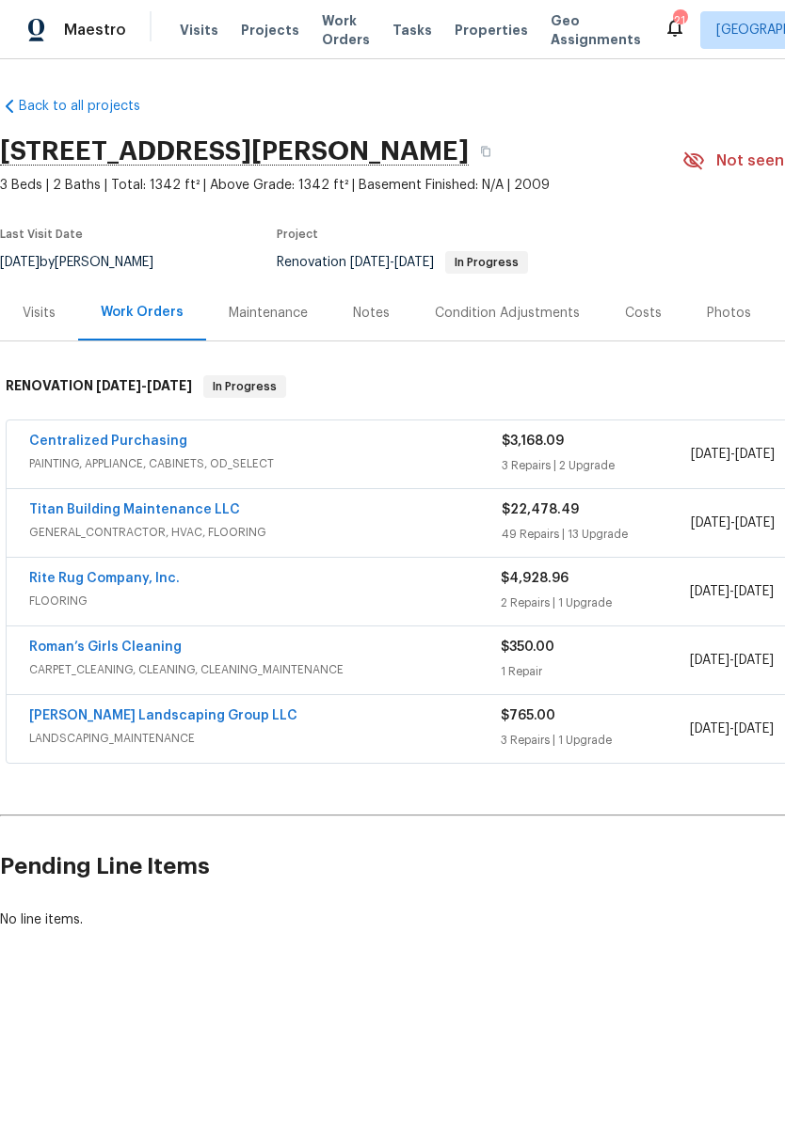
click at [375, 314] on div "Notes" at bounding box center [371, 313] width 37 height 19
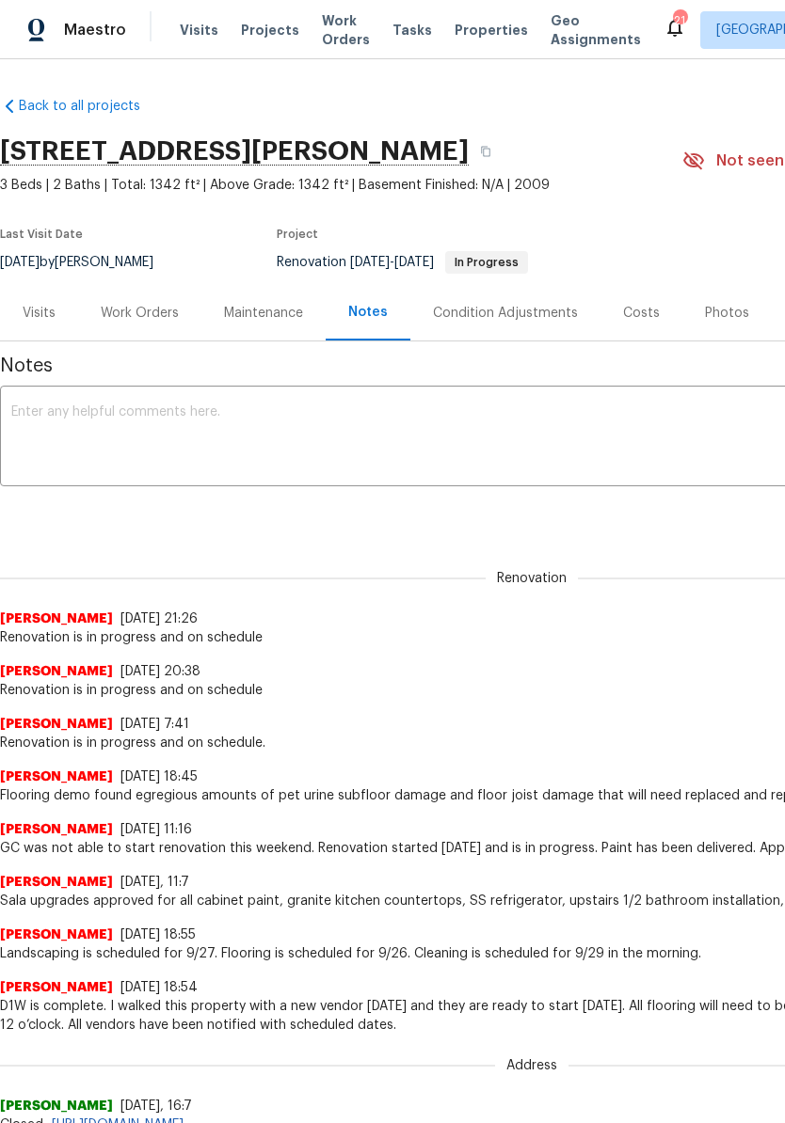
click at [298, 418] on textarea at bounding box center [531, 439] width 1041 height 66
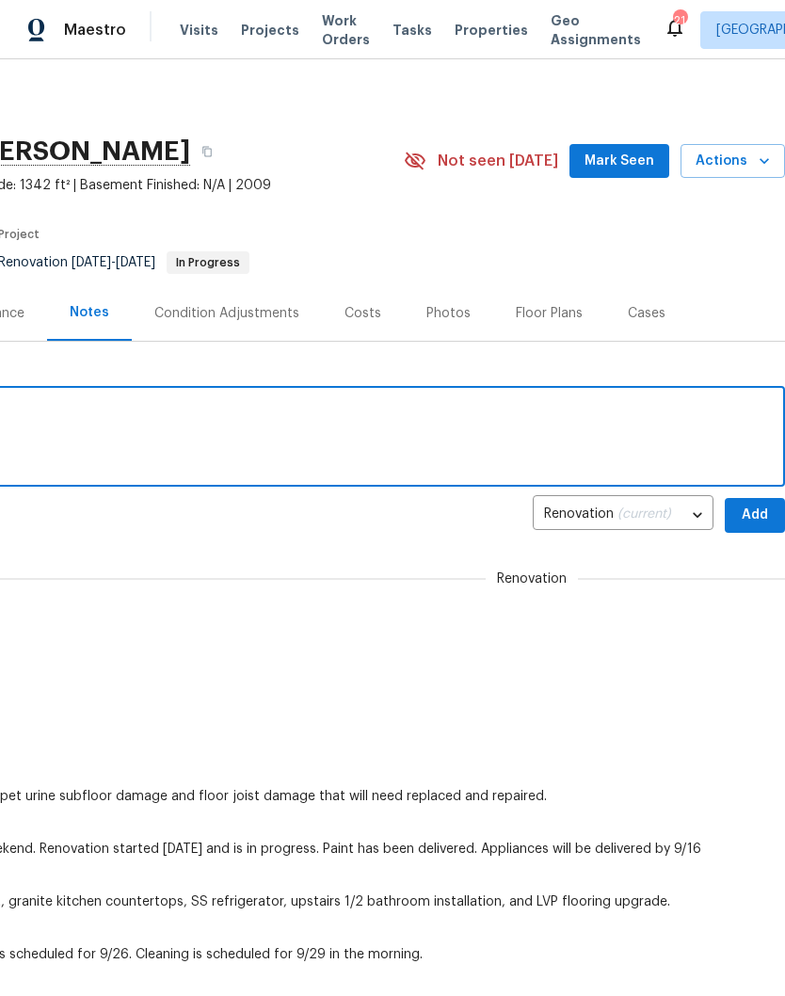
scroll to position [0, 279]
type textarea "Renovation is on schedule and in progress"
click at [762, 511] on span "Add" at bounding box center [755, 515] width 30 height 24
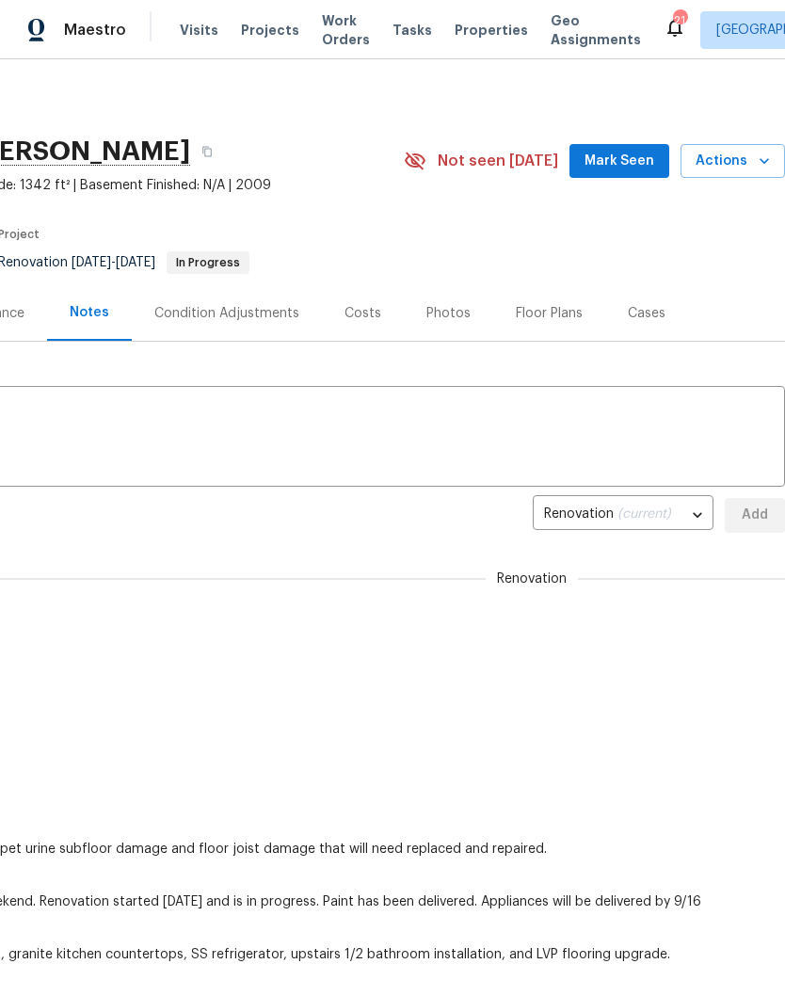
click at [645, 154] on span "Mark Seen" at bounding box center [619, 162] width 70 height 24
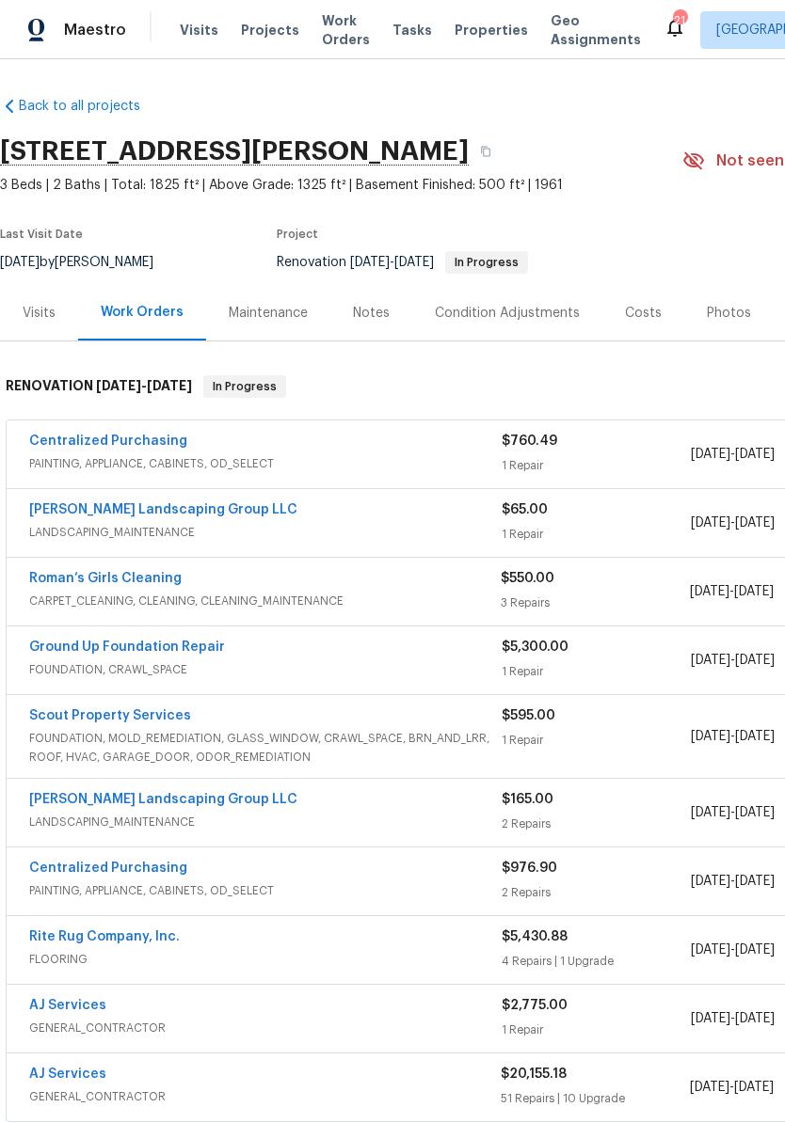
click at [365, 320] on div "Notes" at bounding box center [371, 313] width 37 height 19
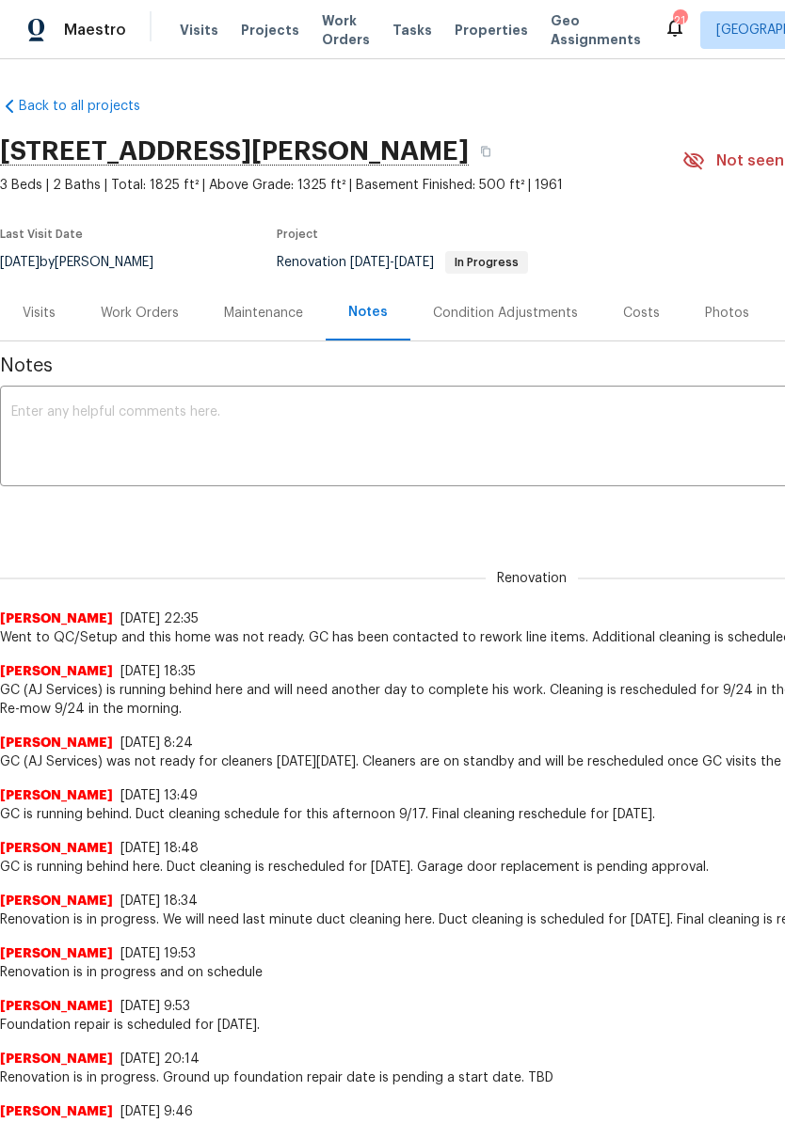
click at [333, 423] on textarea at bounding box center [531, 439] width 1041 height 66
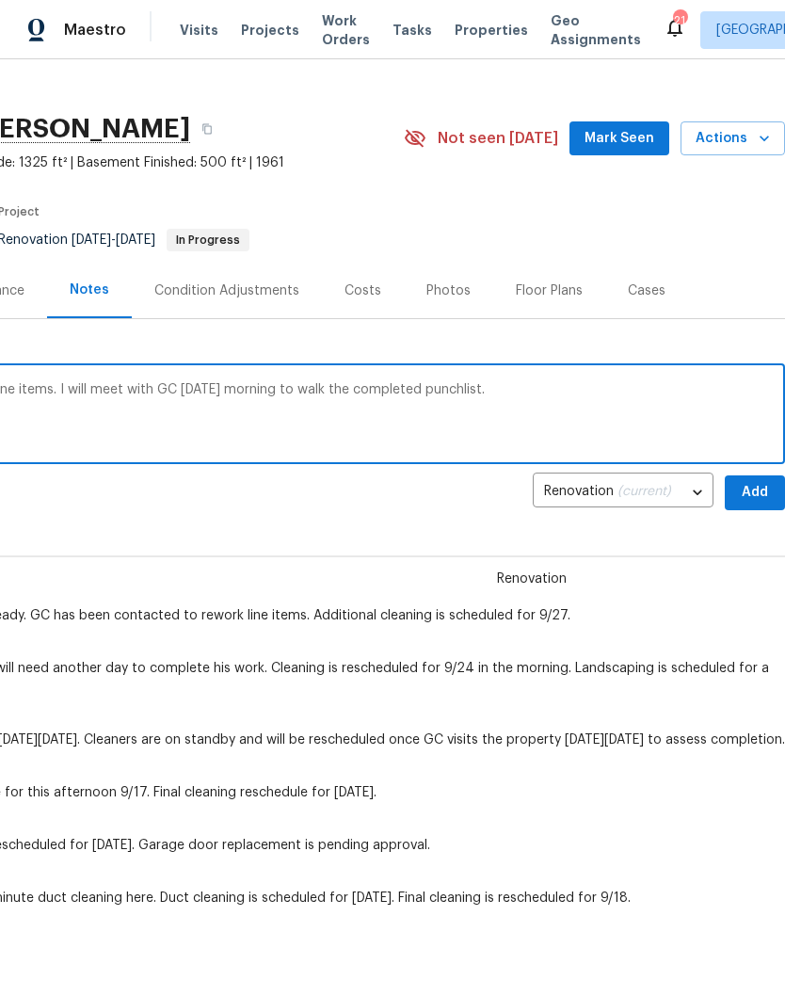
scroll to position [24, 279]
type textarea "GC, AJ services, is still completing rework line items. I will meet with GC [DA…"
click at [759, 487] on span "Add" at bounding box center [755, 492] width 30 height 24
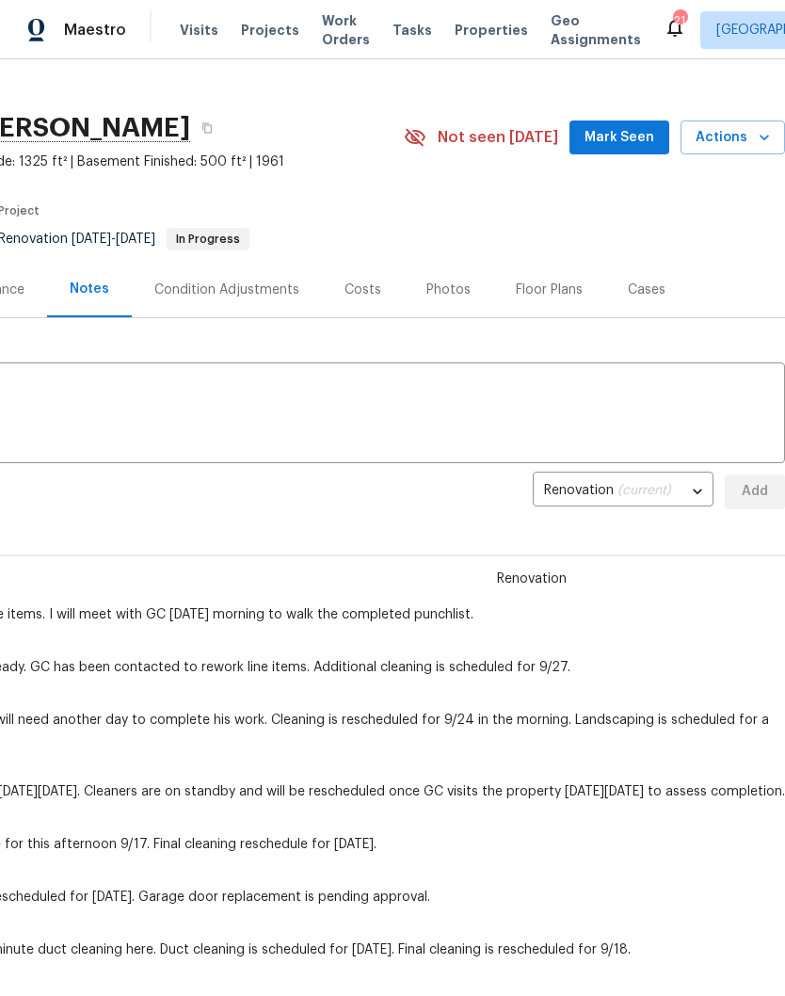
click at [639, 135] on span "Mark Seen" at bounding box center [619, 138] width 70 height 24
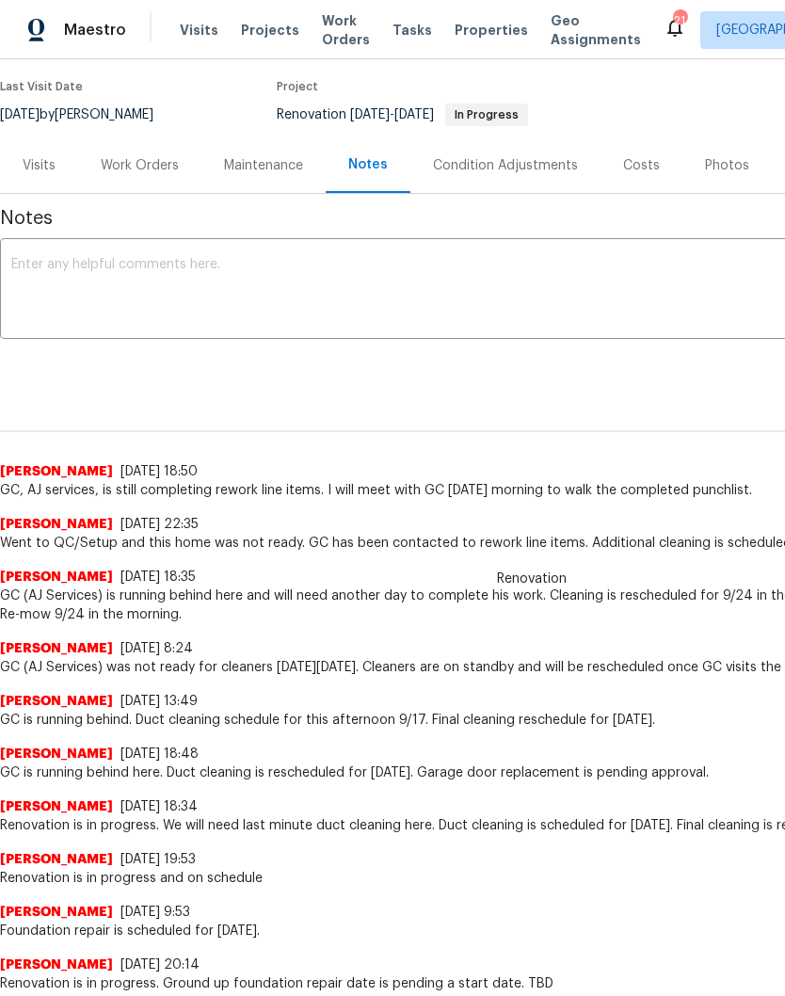
scroll to position [149, 0]
click at [151, 164] on div "Work Orders" at bounding box center [140, 164] width 78 height 19
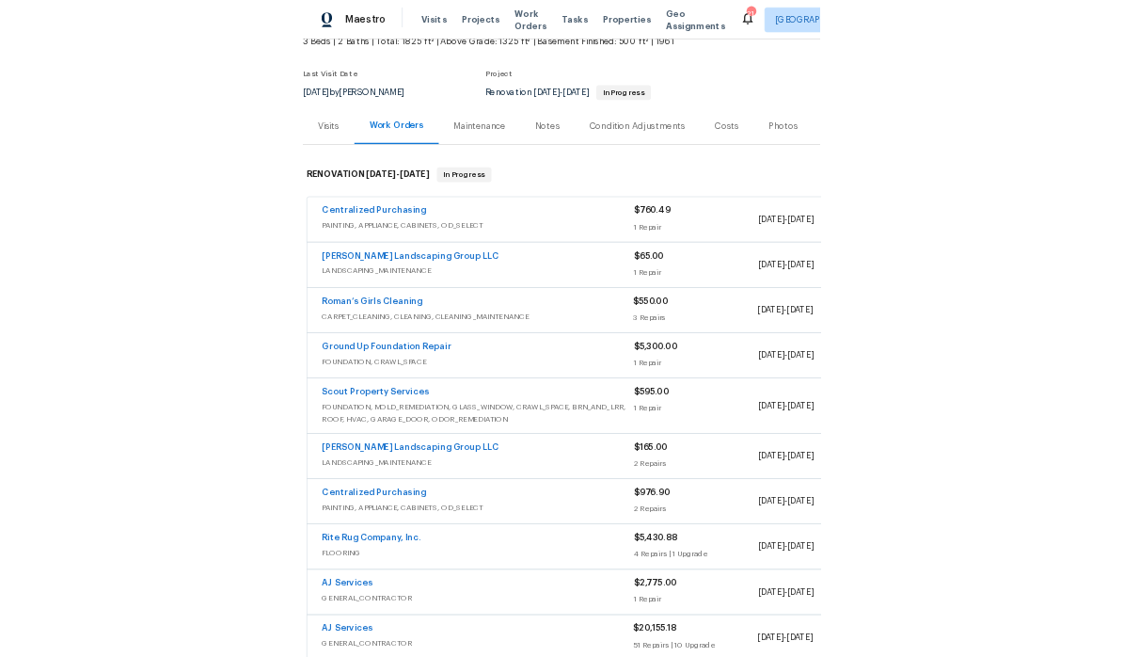
scroll to position [122, 0]
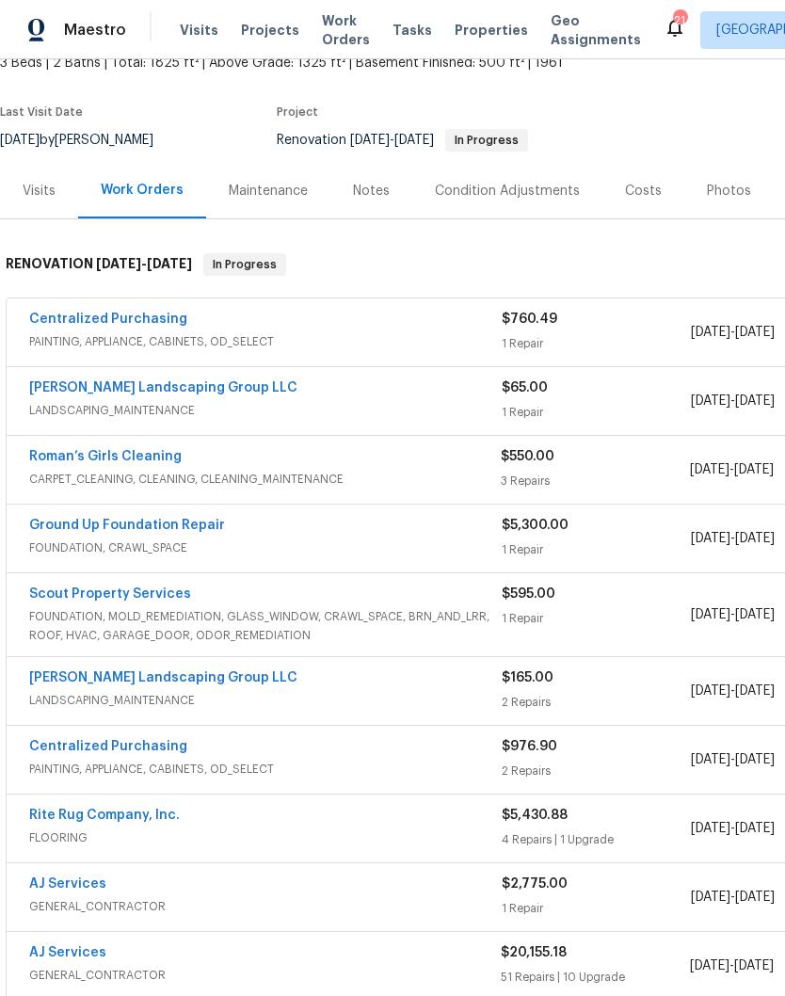
click at [154, 453] on link "Roman’s Girls Cleaning" at bounding box center [105, 456] width 152 height 13
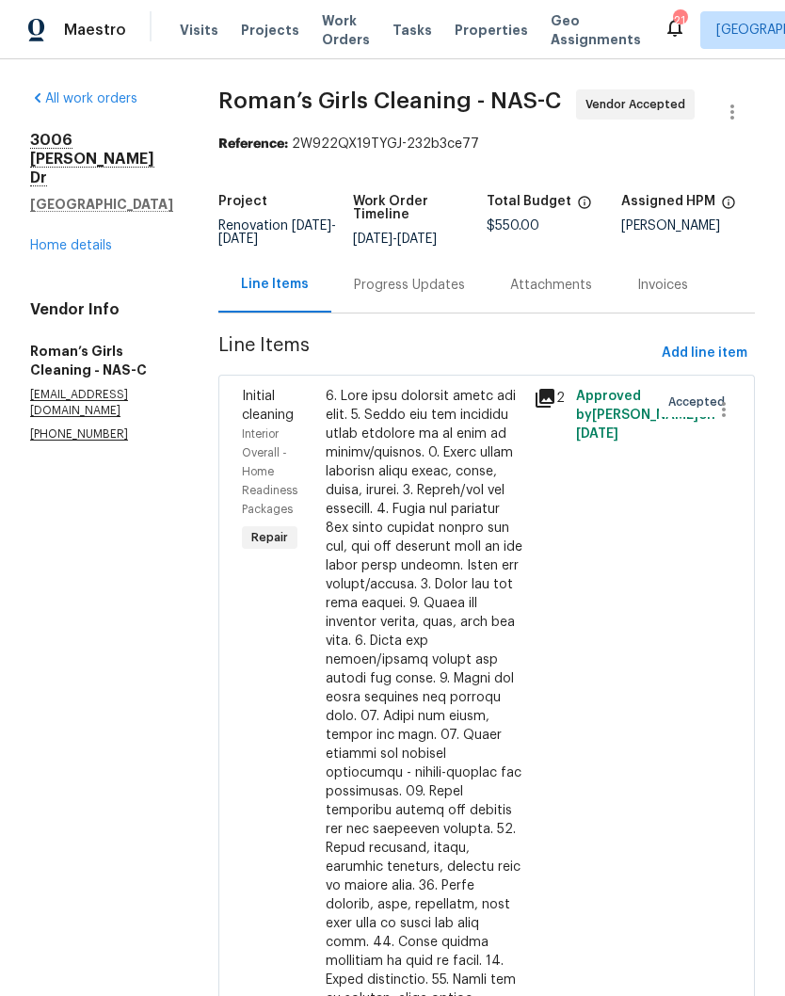
click at [465, 295] on div "Progress Updates" at bounding box center [409, 285] width 111 height 19
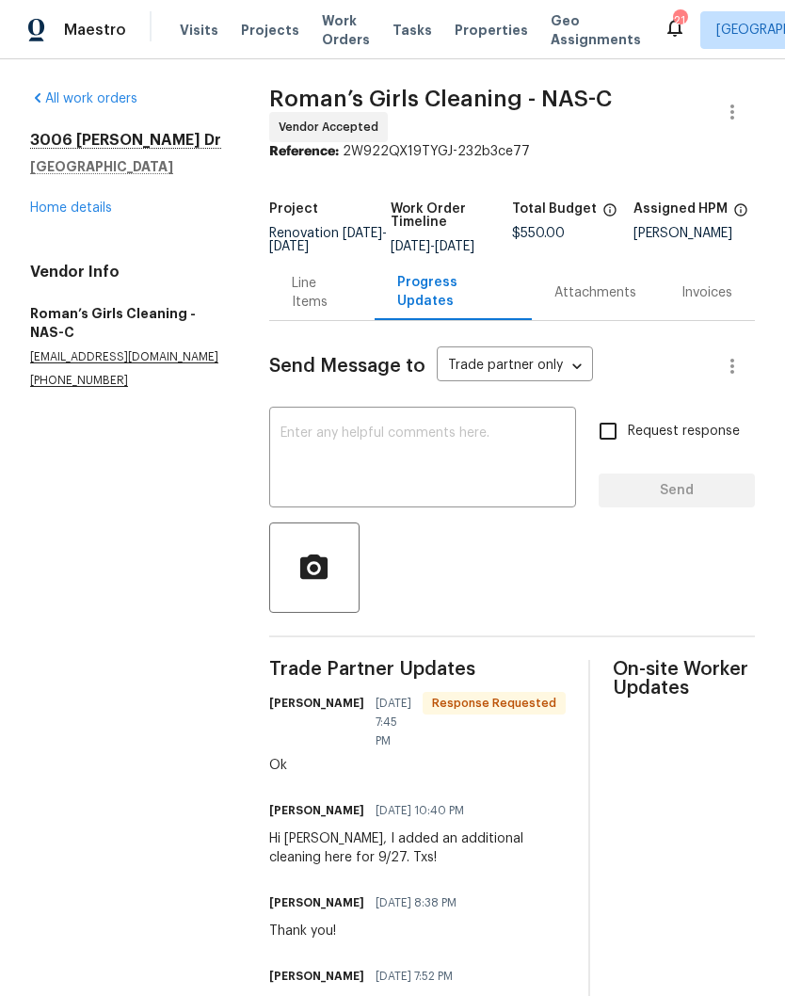
click at [420, 444] on textarea at bounding box center [422, 459] width 284 height 66
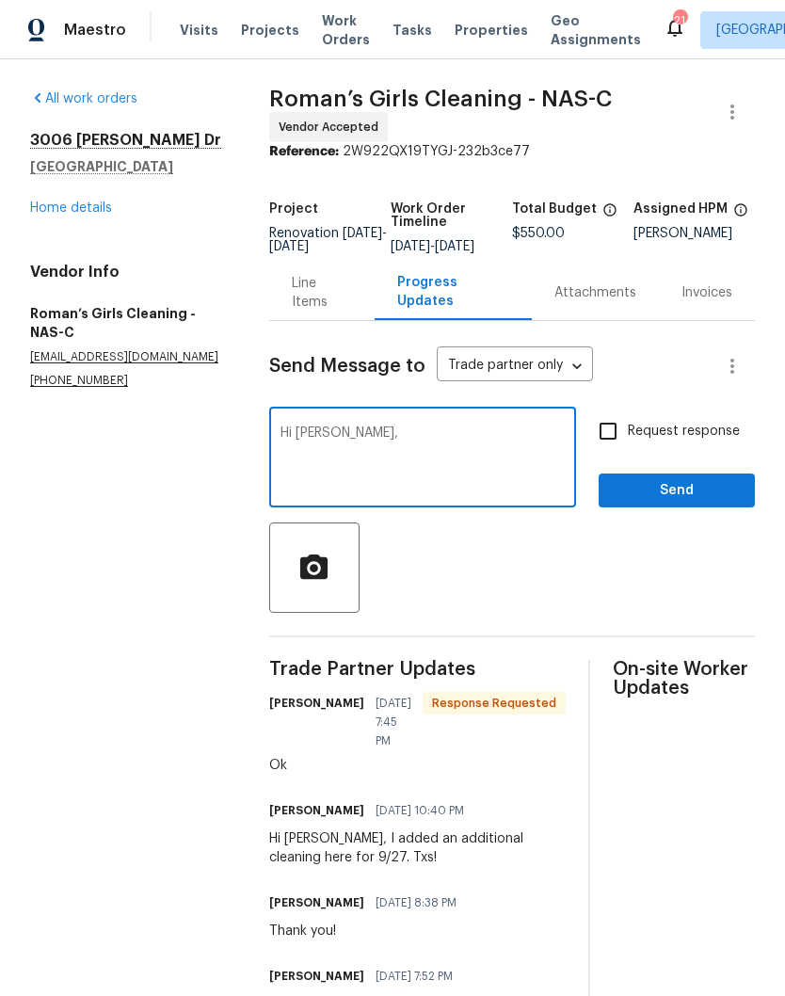
click at [411, 454] on textarea "Hi [PERSON_NAME]," at bounding box center [422, 459] width 284 height 66
click at [550, 448] on textarea "Hi [PERSON_NAME], we are running behind. Can you reschedule this for first thin…" at bounding box center [422, 459] width 284 height 66
type textarea "Hi [PERSON_NAME], we are running behind. Can you please reschedule this for fir…"
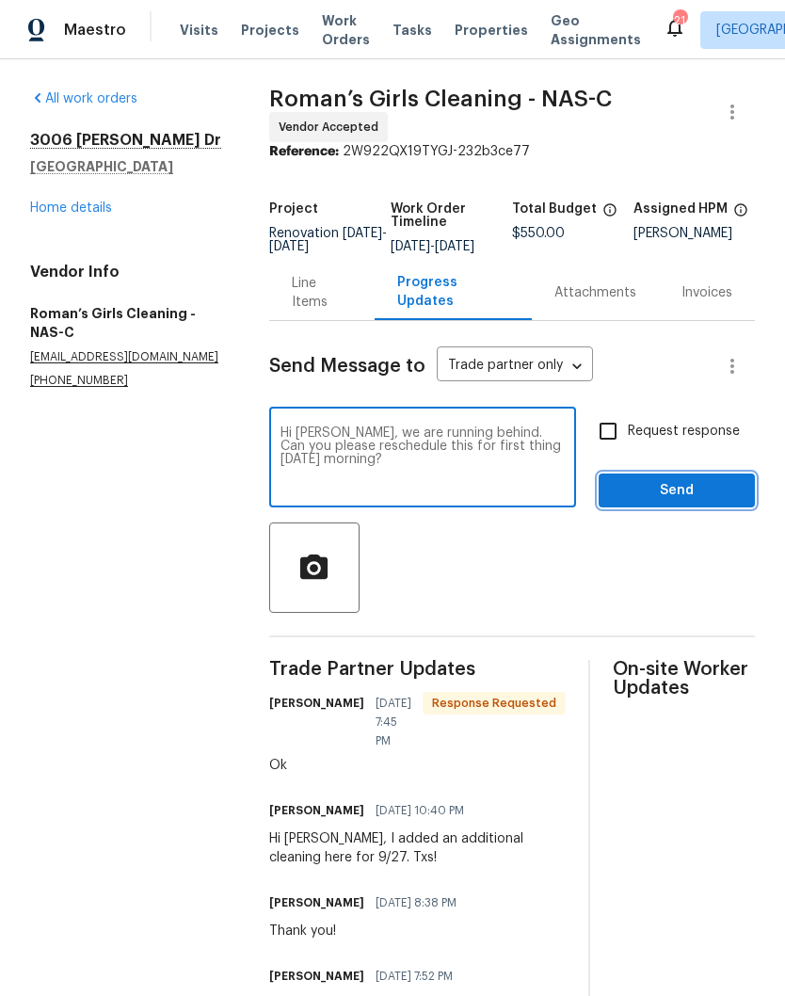
click at [694, 499] on span "Send" at bounding box center [676, 491] width 126 height 24
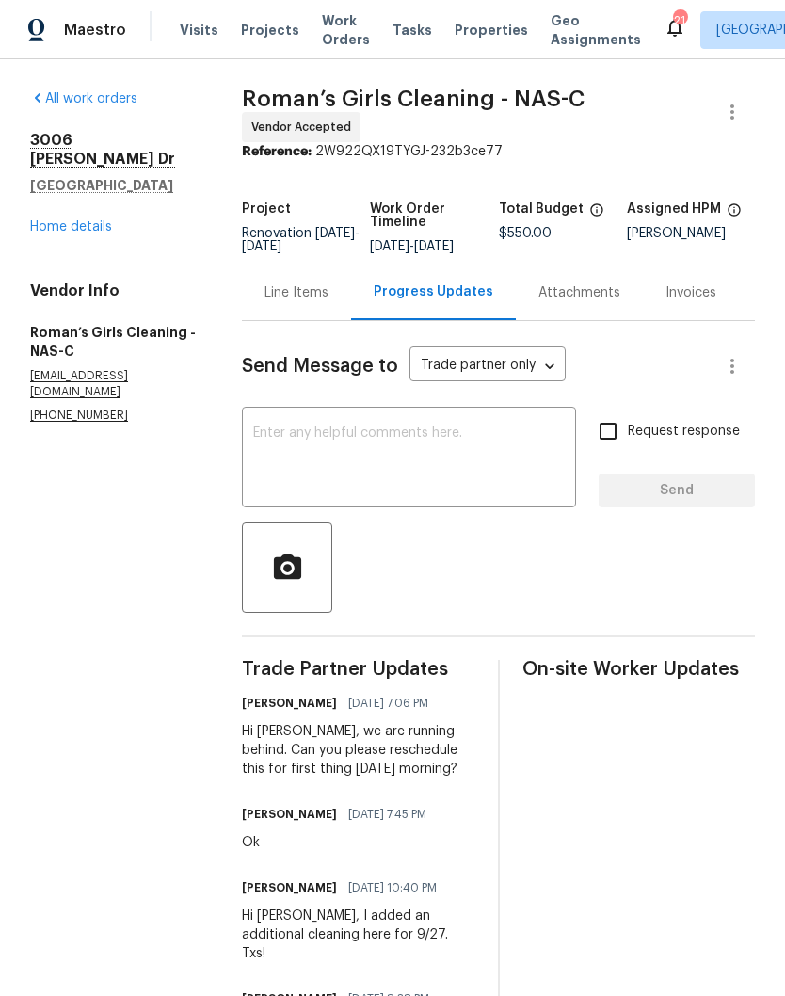
click at [93, 220] on link "Home details" at bounding box center [71, 226] width 82 height 13
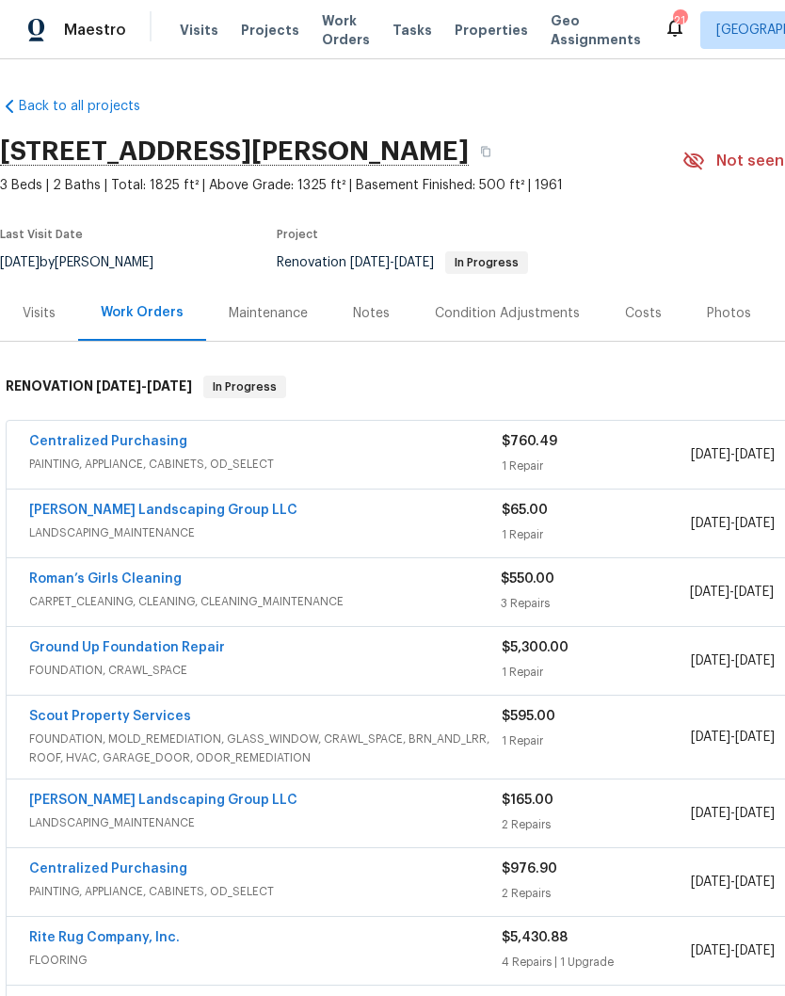
click at [378, 319] on div "Notes" at bounding box center [371, 313] width 37 height 19
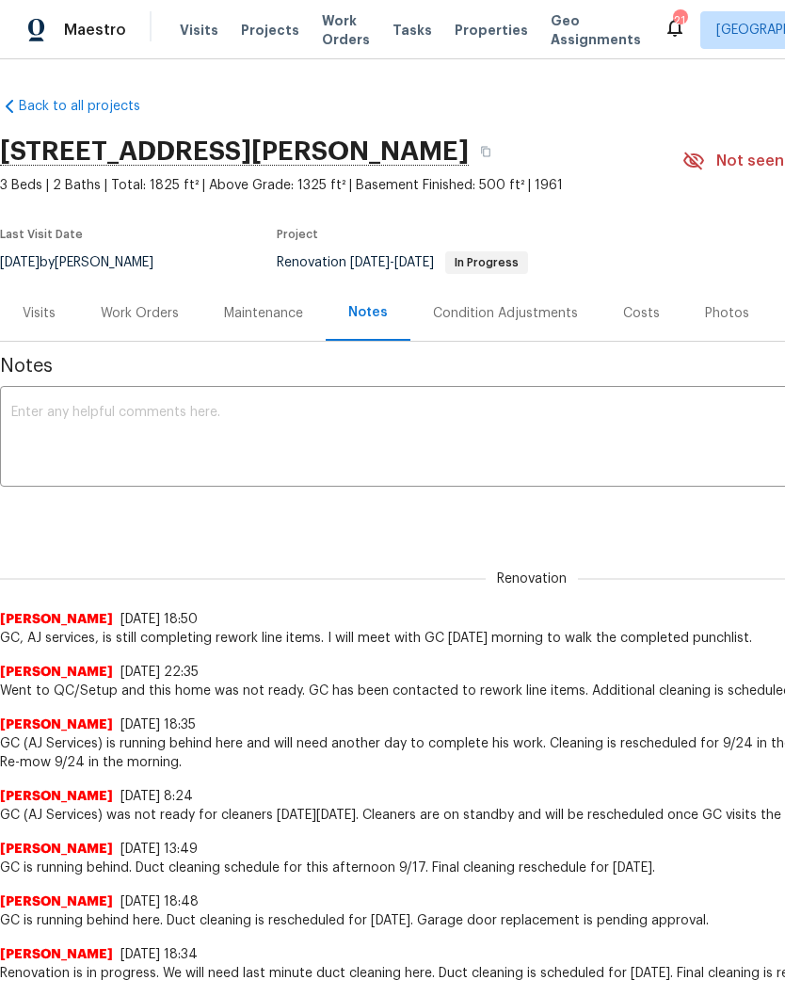
click at [372, 416] on textarea at bounding box center [531, 439] width 1041 height 66
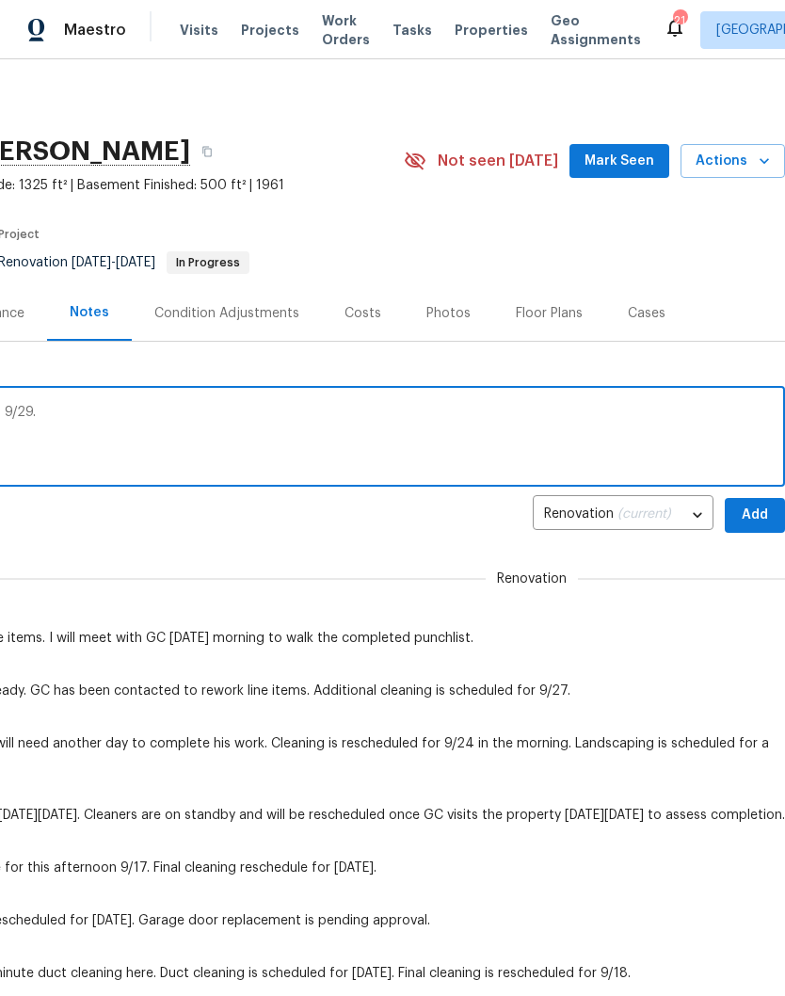
scroll to position [0, 279]
type textarea "Cleaning is rescheduled for [DATE] morning 9/29."
click at [758, 511] on span "Add" at bounding box center [755, 515] width 30 height 24
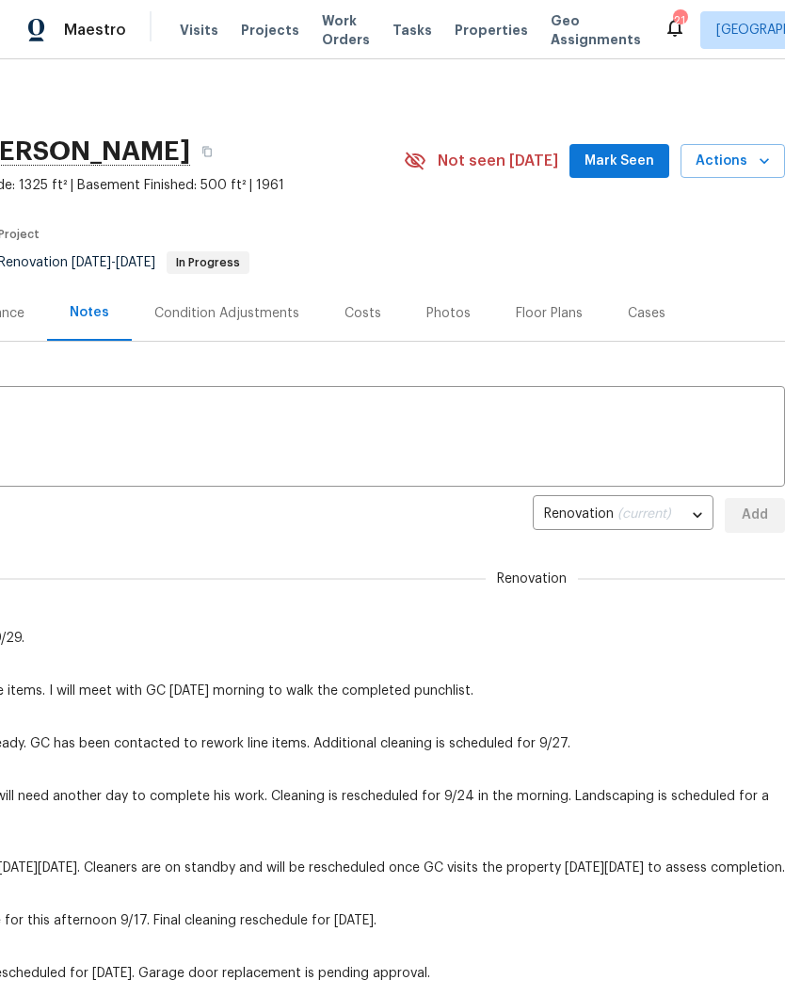
click at [638, 160] on span "Mark Seen" at bounding box center [619, 162] width 70 height 24
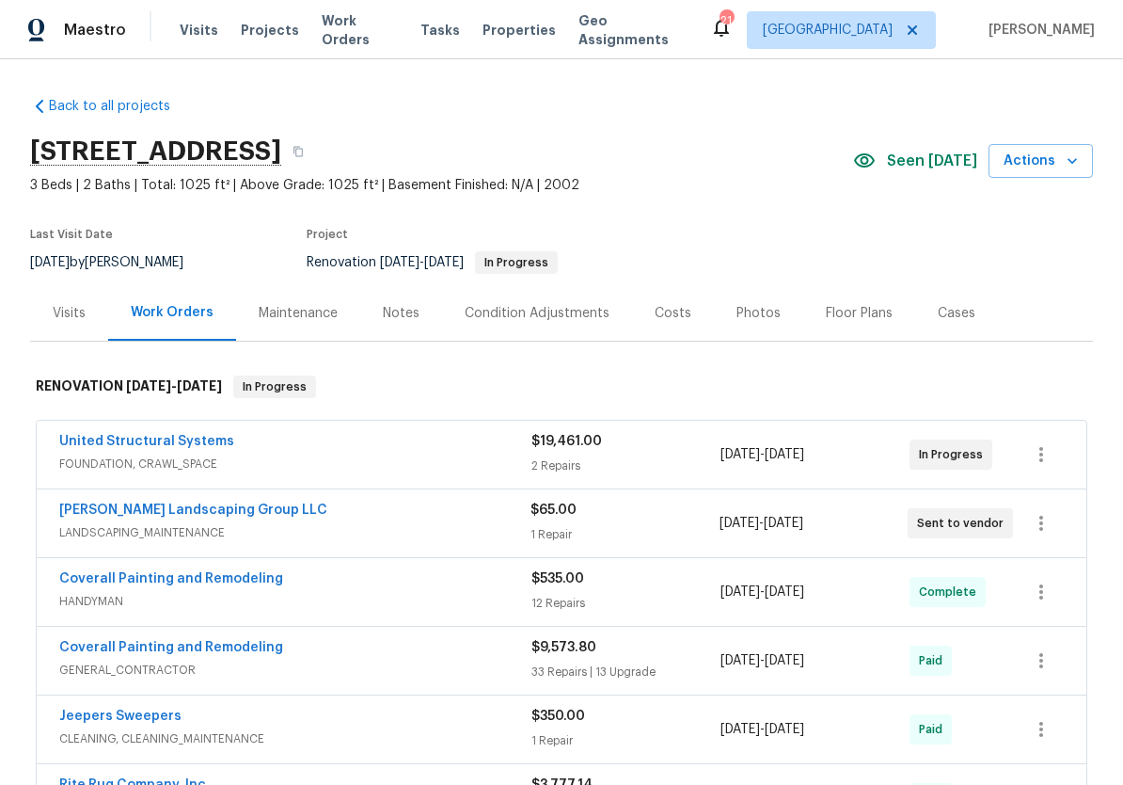
click at [369, 35] on span "Work Orders" at bounding box center [360, 30] width 76 height 38
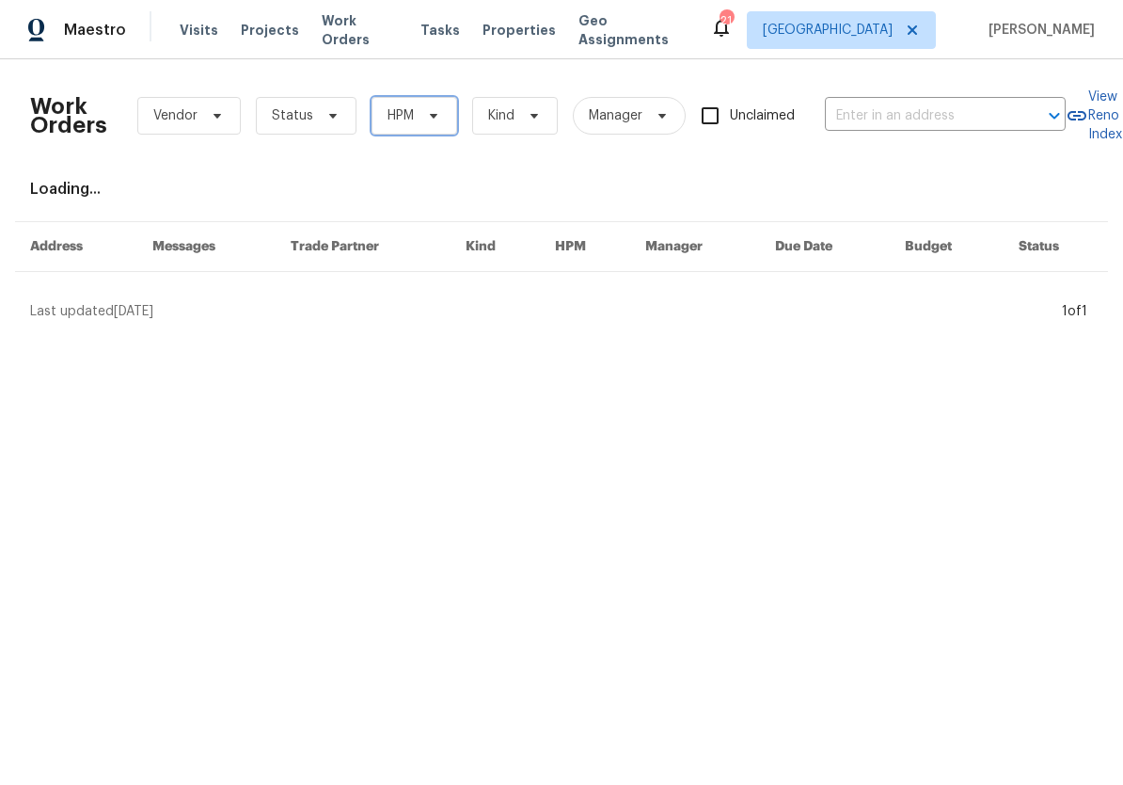
click at [434, 115] on icon at bounding box center [434, 116] width 8 height 5
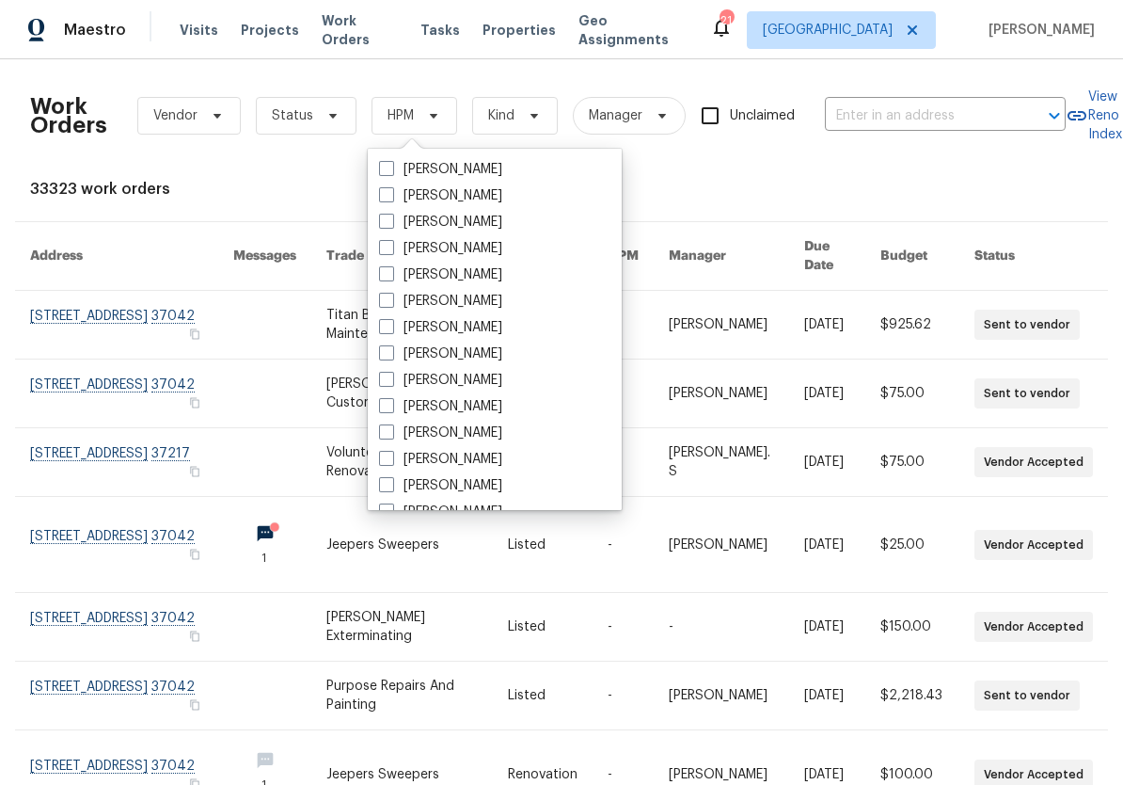
click at [486, 406] on label "[PERSON_NAME]" at bounding box center [440, 406] width 123 height 19
click at [391, 406] on input "[PERSON_NAME]" at bounding box center [385, 403] width 12 height 12
checkbox input "true"
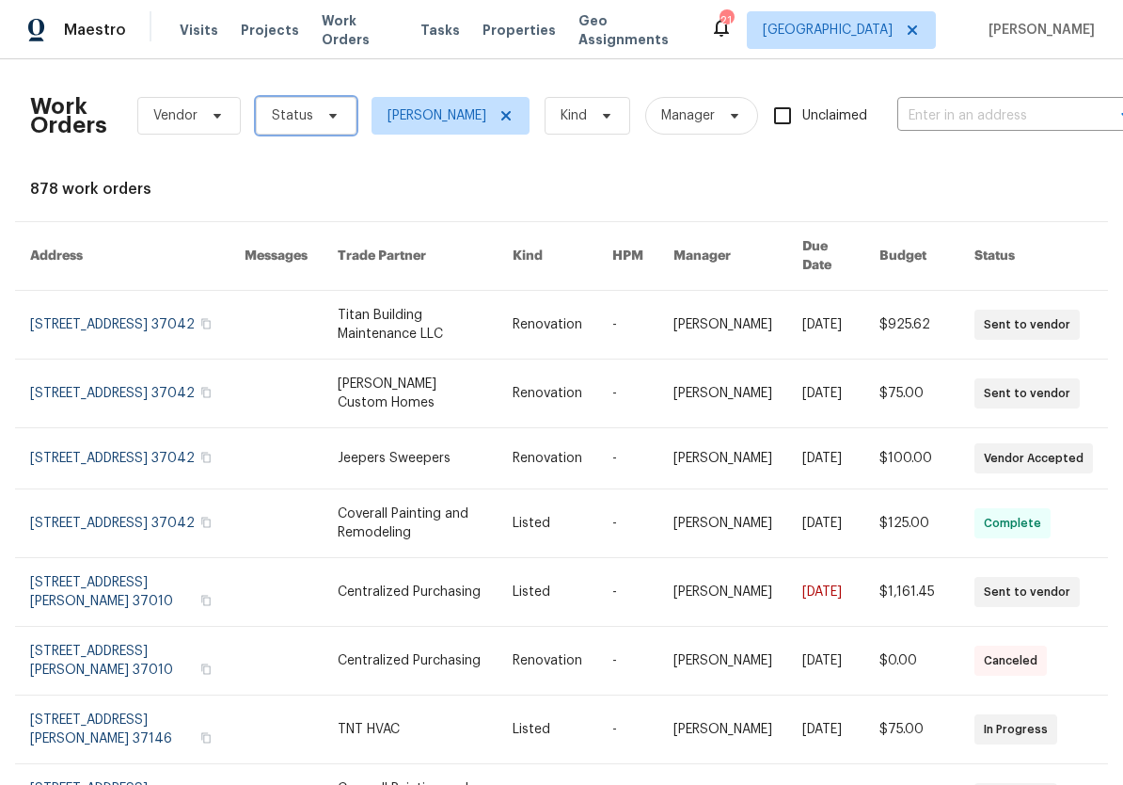
click at [320, 117] on span at bounding box center [330, 115] width 21 height 15
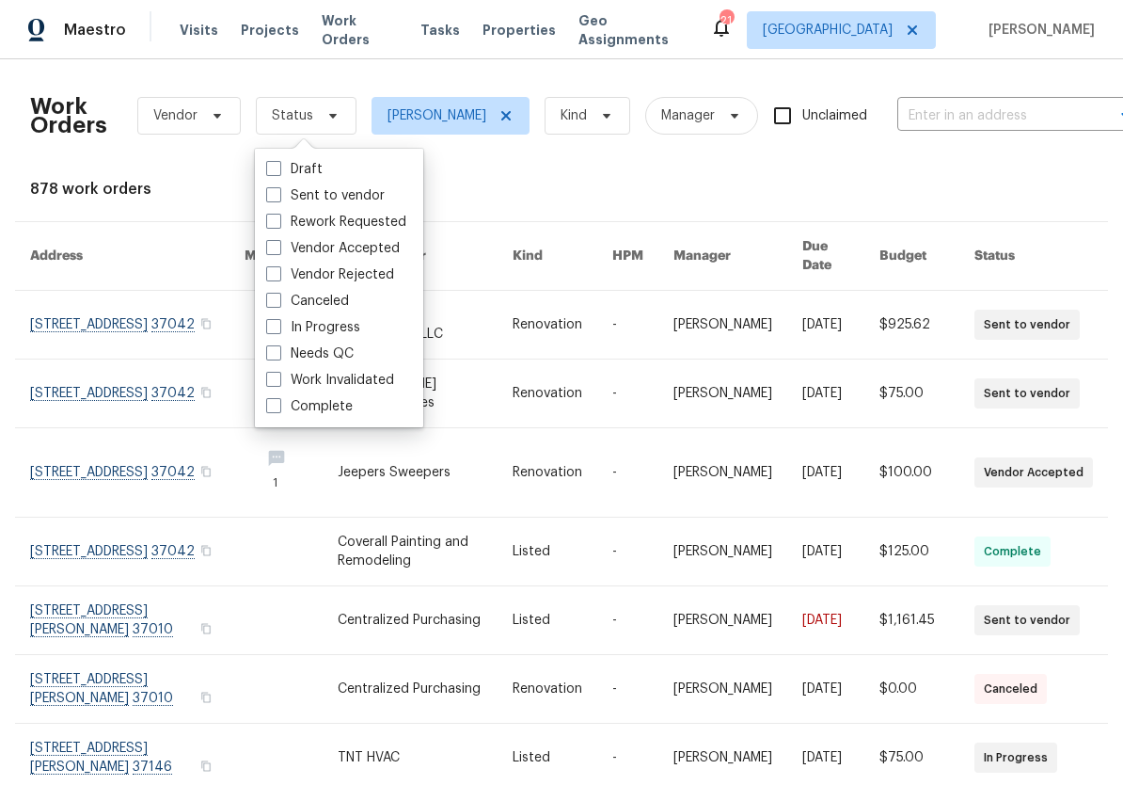
click at [347, 351] on label "Needs QC" at bounding box center [310, 353] width 88 height 19
click at [279, 351] on input "Needs QC" at bounding box center [272, 350] width 12 height 12
checkbox input "true"
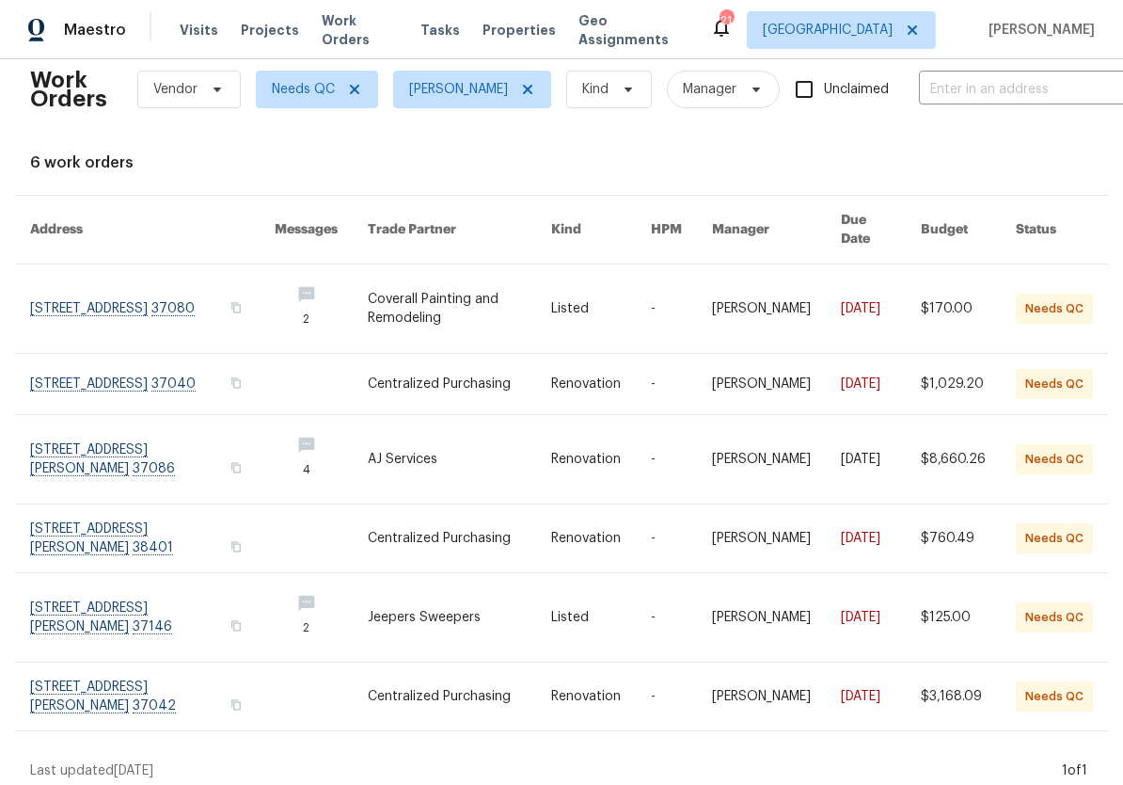
scroll to position [25, 0]
click at [136, 282] on link at bounding box center [152, 309] width 245 height 88
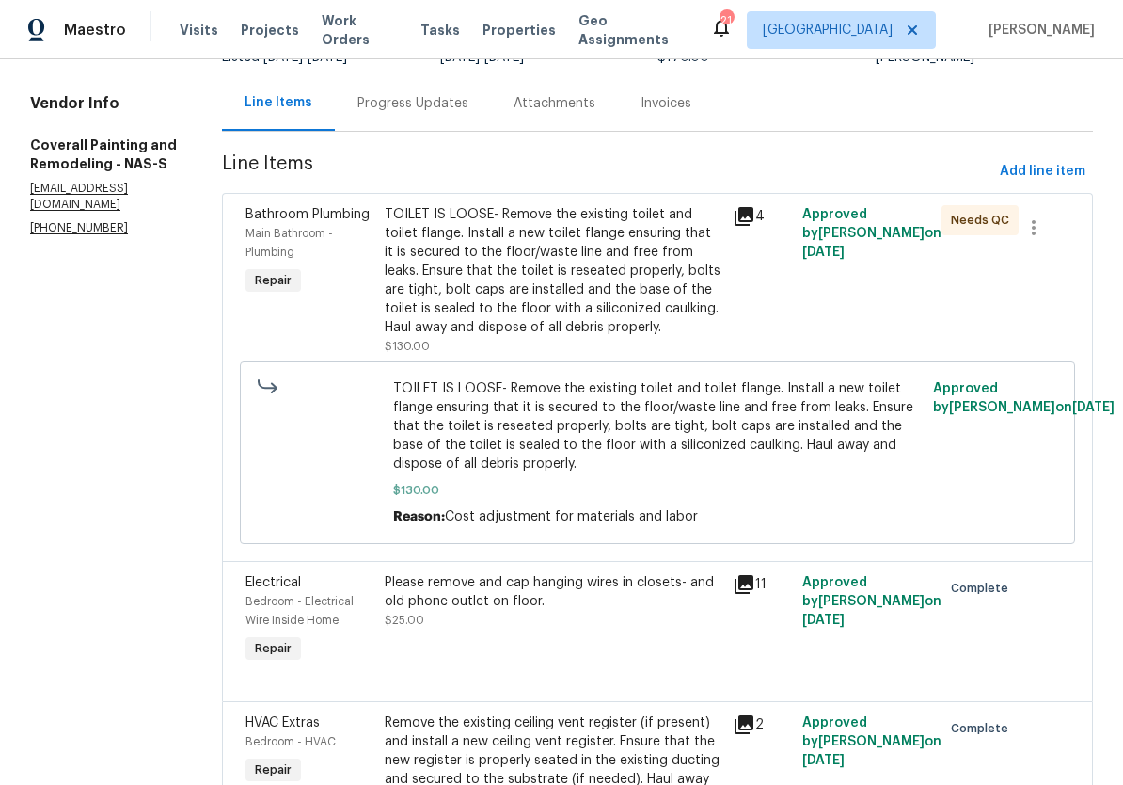
scroll to position [175, 0]
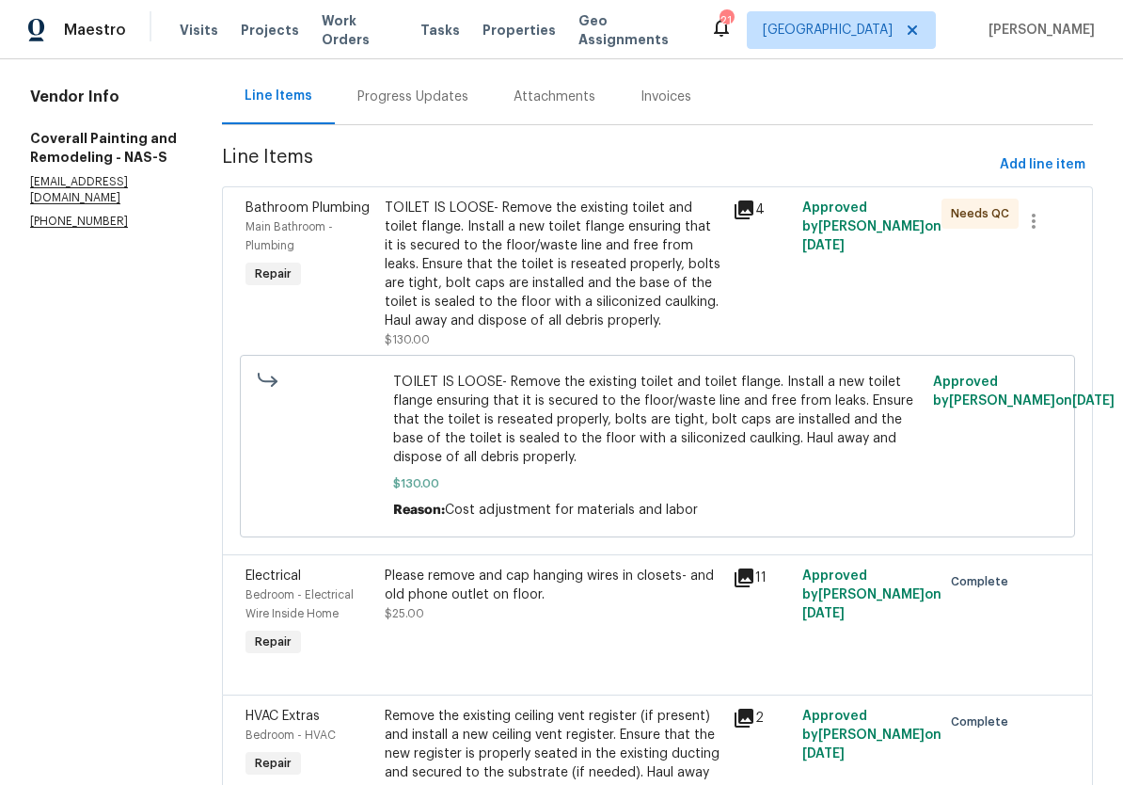
click at [629, 217] on div "TOILET IS LOOSE- Remove the existing toilet and toilet flange. Install a new to…" at bounding box center [553, 265] width 337 height 132
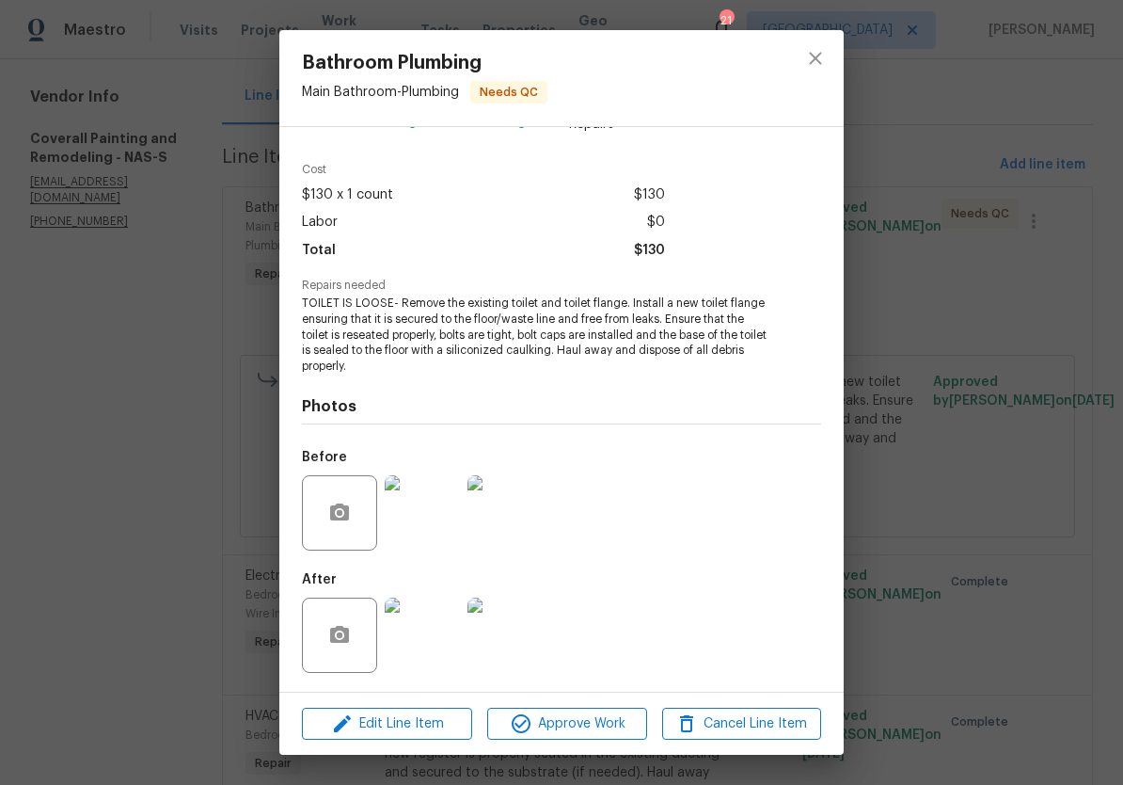
scroll to position [53, 0]
click at [438, 621] on img at bounding box center [422, 634] width 75 height 75
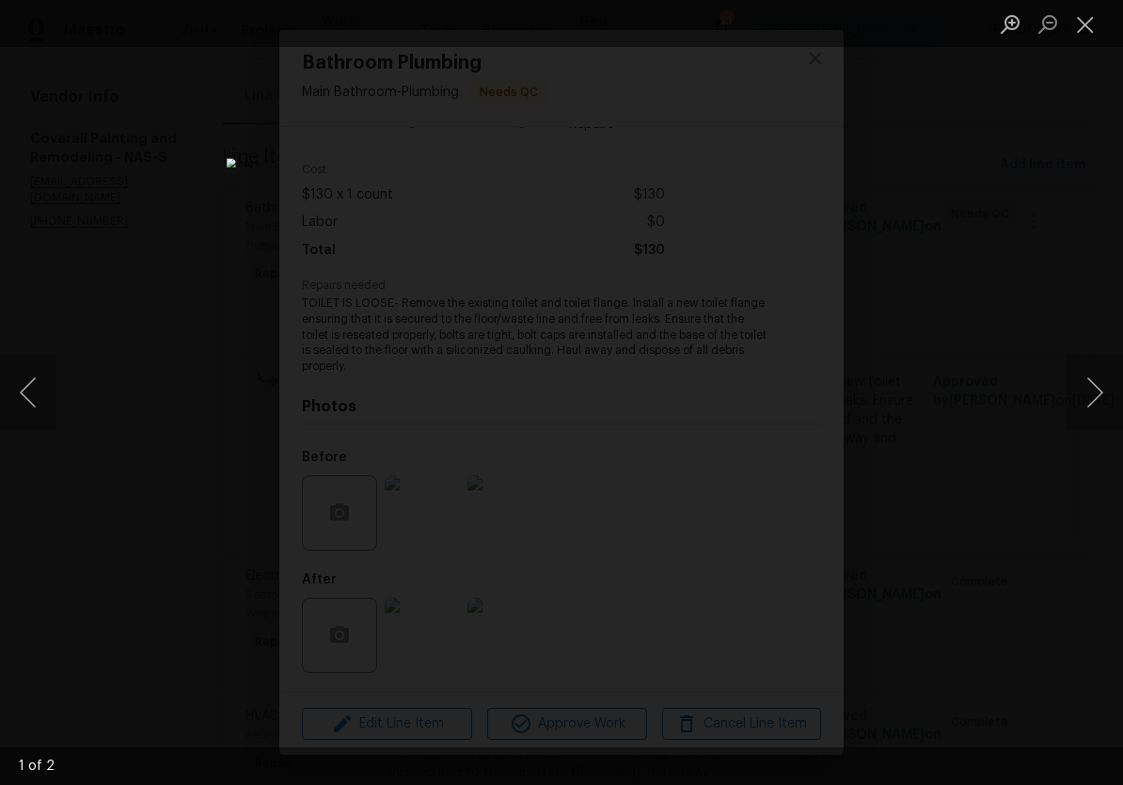
click at [1095, 408] on button "Next image" at bounding box center [1095, 392] width 56 height 75
click at [1095, 37] on button "Close lightbox" at bounding box center [1086, 24] width 38 height 33
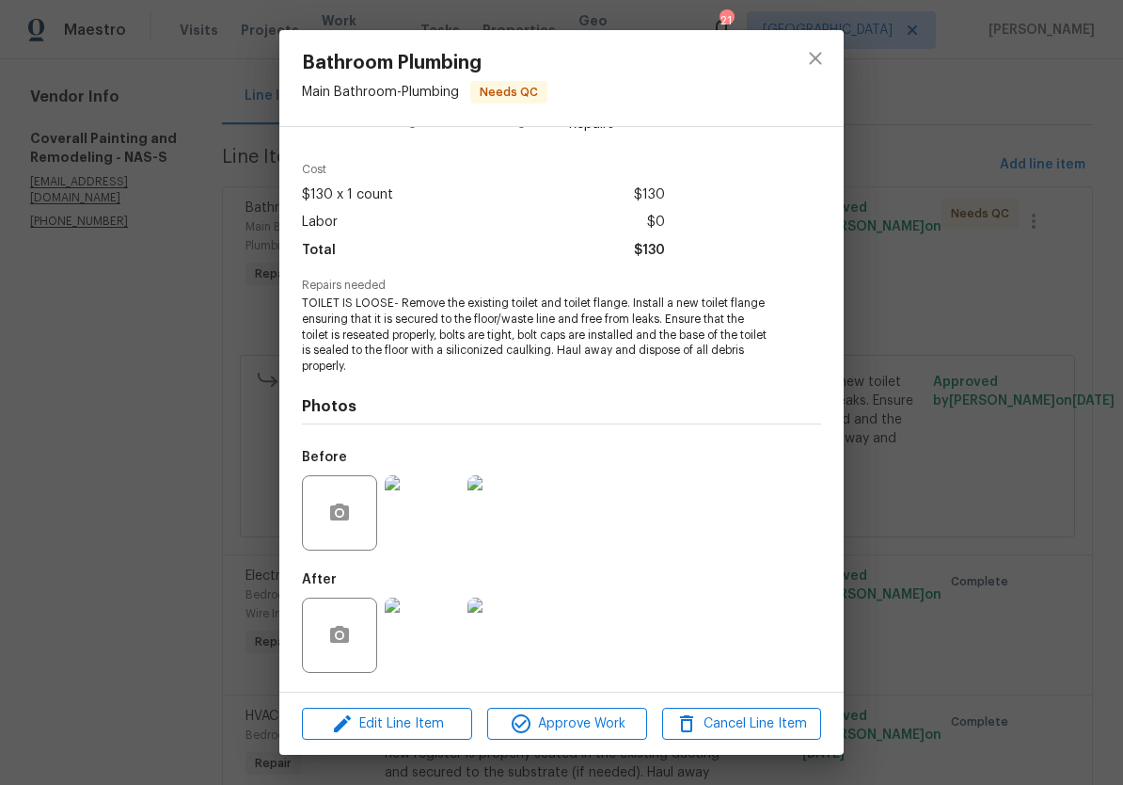
click at [438, 519] on img at bounding box center [422, 512] width 75 height 75
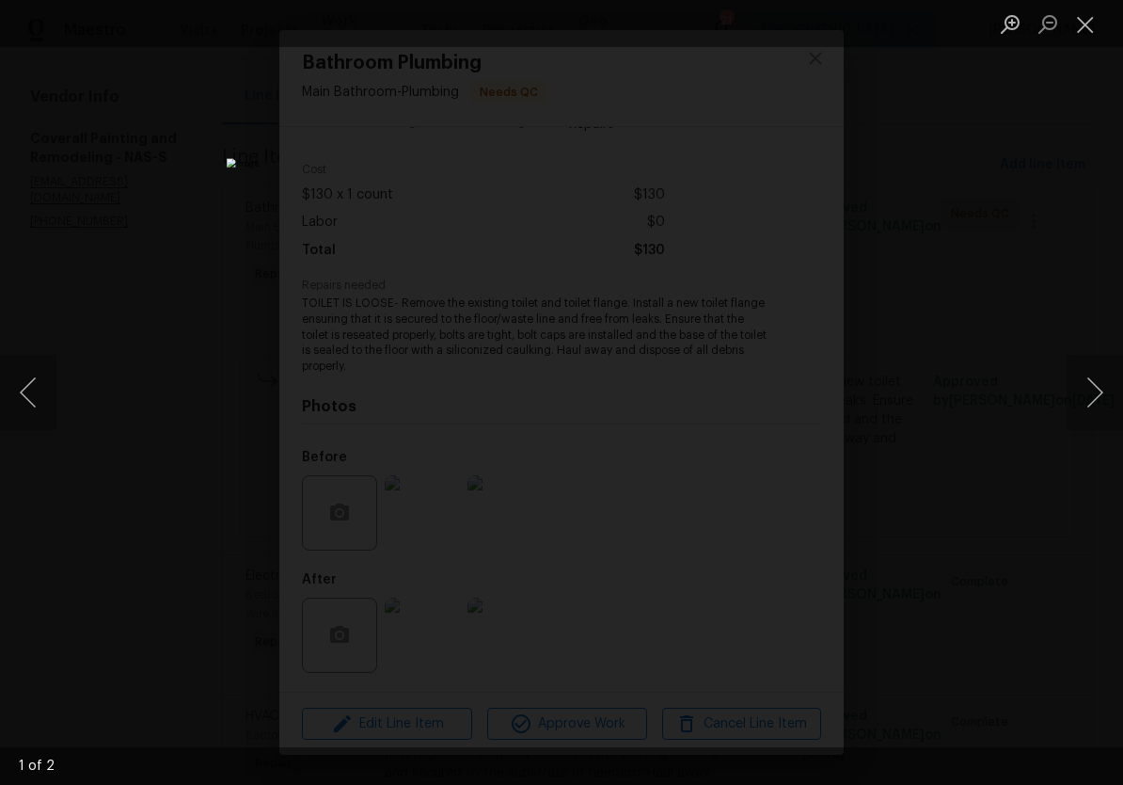
click at [1097, 389] on button "Next image" at bounding box center [1095, 392] width 56 height 75
click at [1102, 389] on button "Next image" at bounding box center [1095, 392] width 56 height 75
click at [1088, 33] on button "Close lightbox" at bounding box center [1086, 24] width 38 height 33
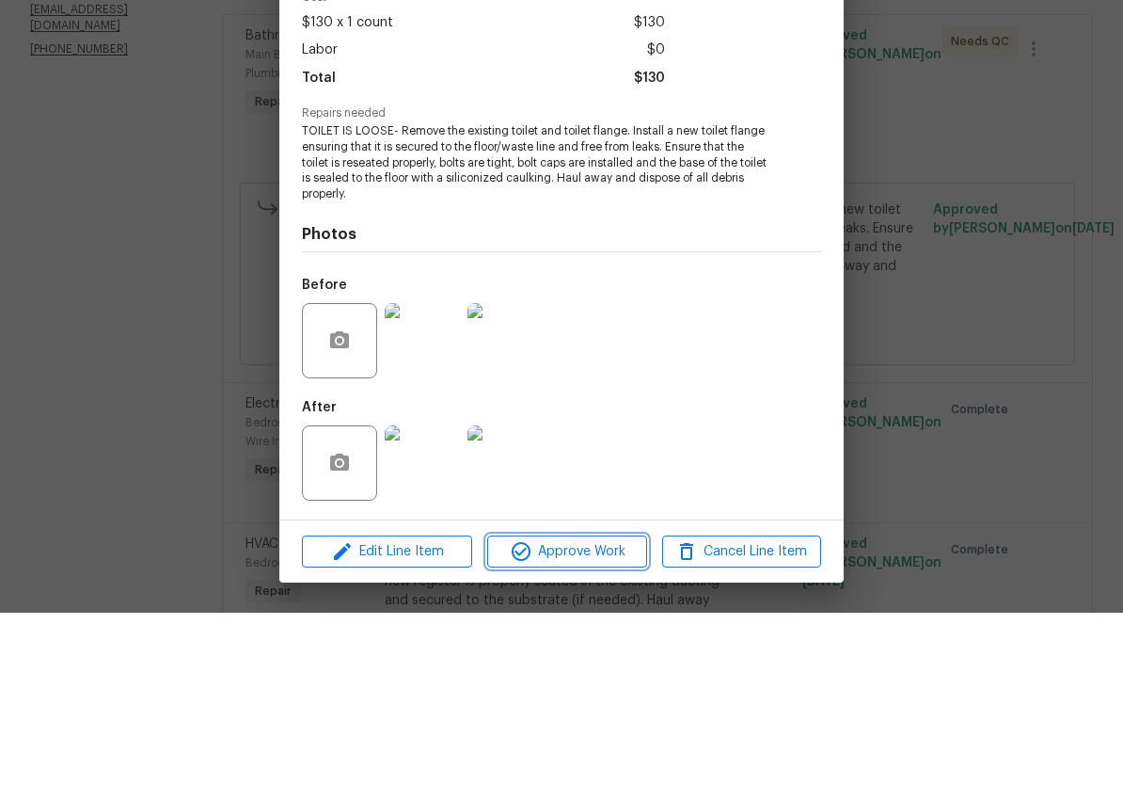
click at [569, 712] on span "Approve Work" at bounding box center [567, 724] width 148 height 24
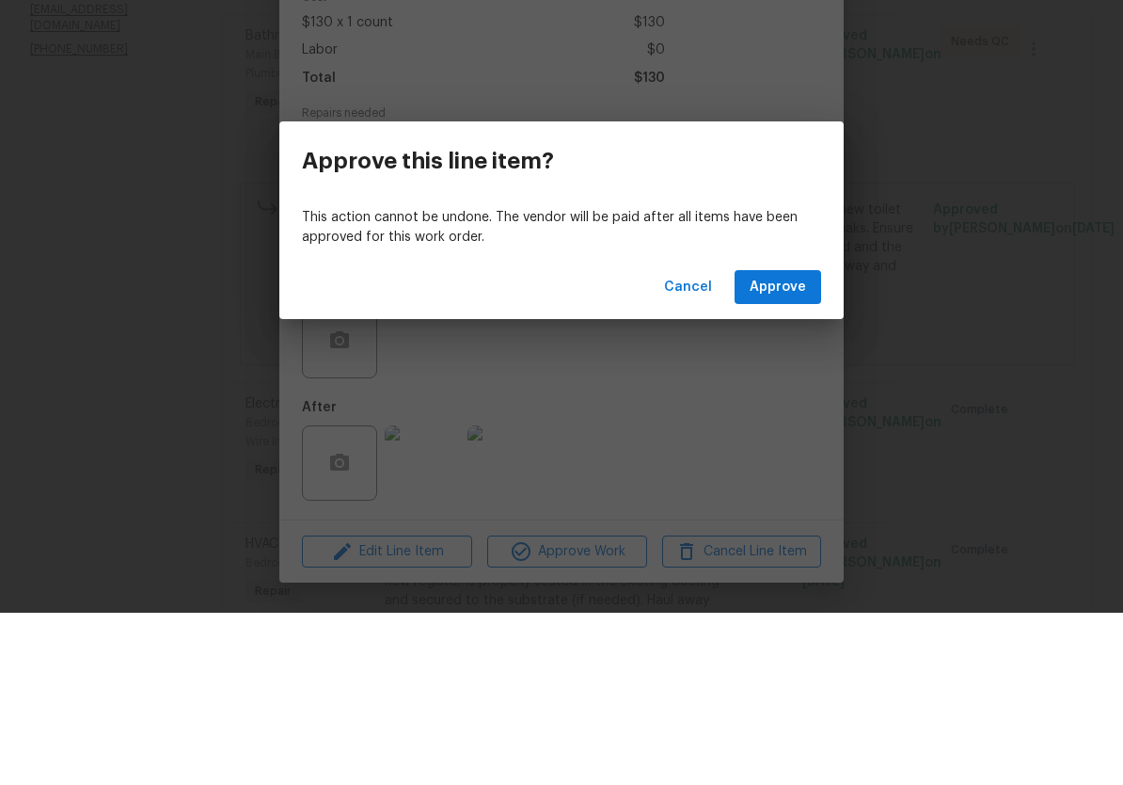
scroll to position [1, 0]
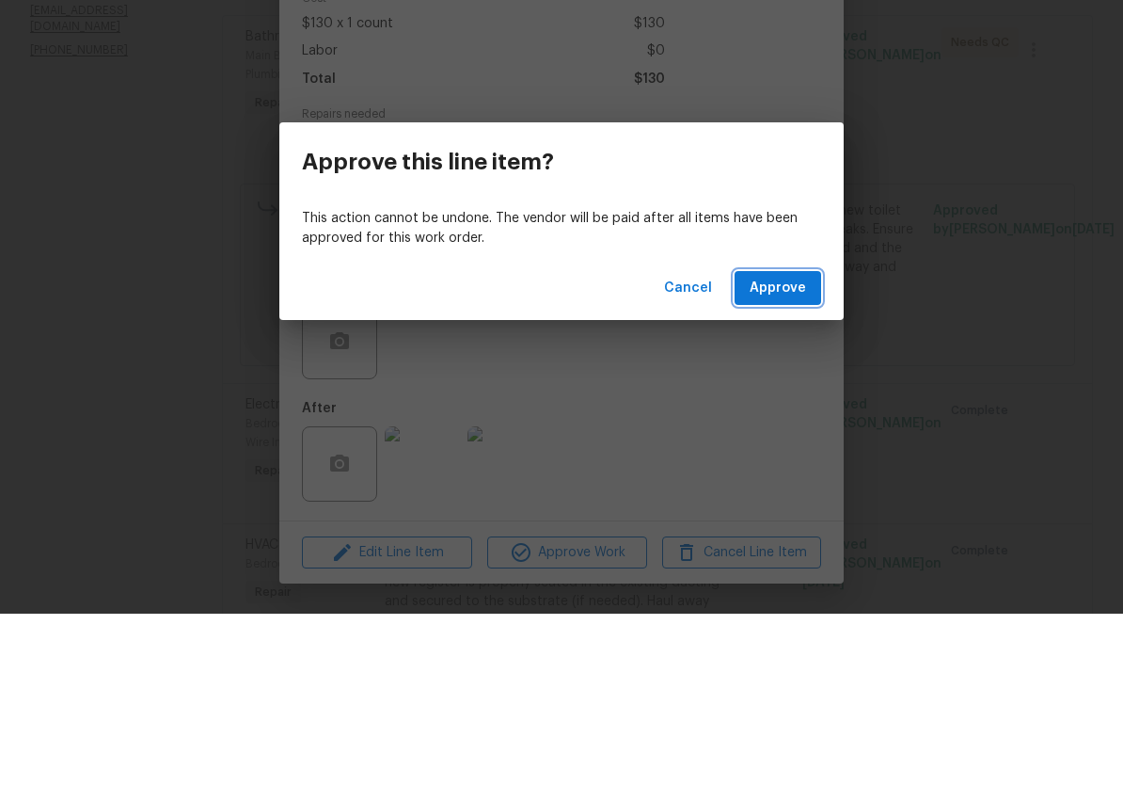
click at [804, 448] on span "Approve" at bounding box center [778, 460] width 56 height 24
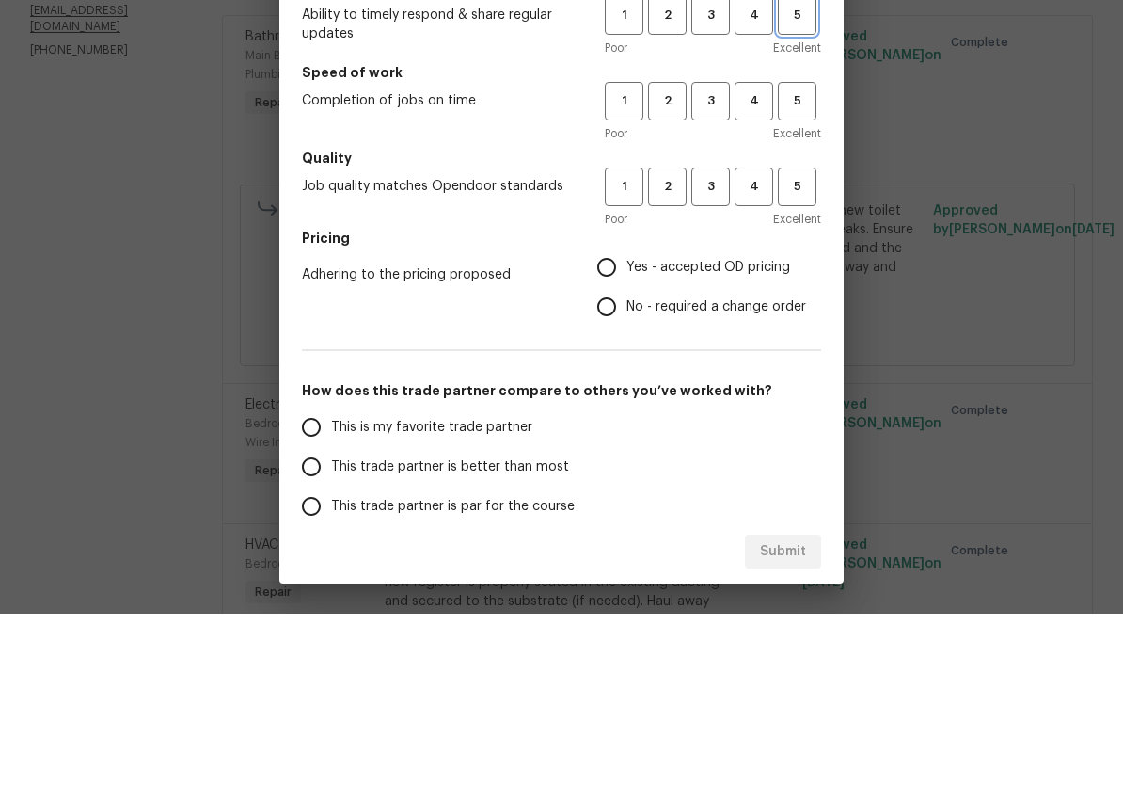
click at [806, 176] on span "5" at bounding box center [797, 187] width 35 height 22
click at [803, 262] on span "5" at bounding box center [797, 273] width 35 height 22
click at [803, 347] on span "5" at bounding box center [797, 358] width 35 height 22
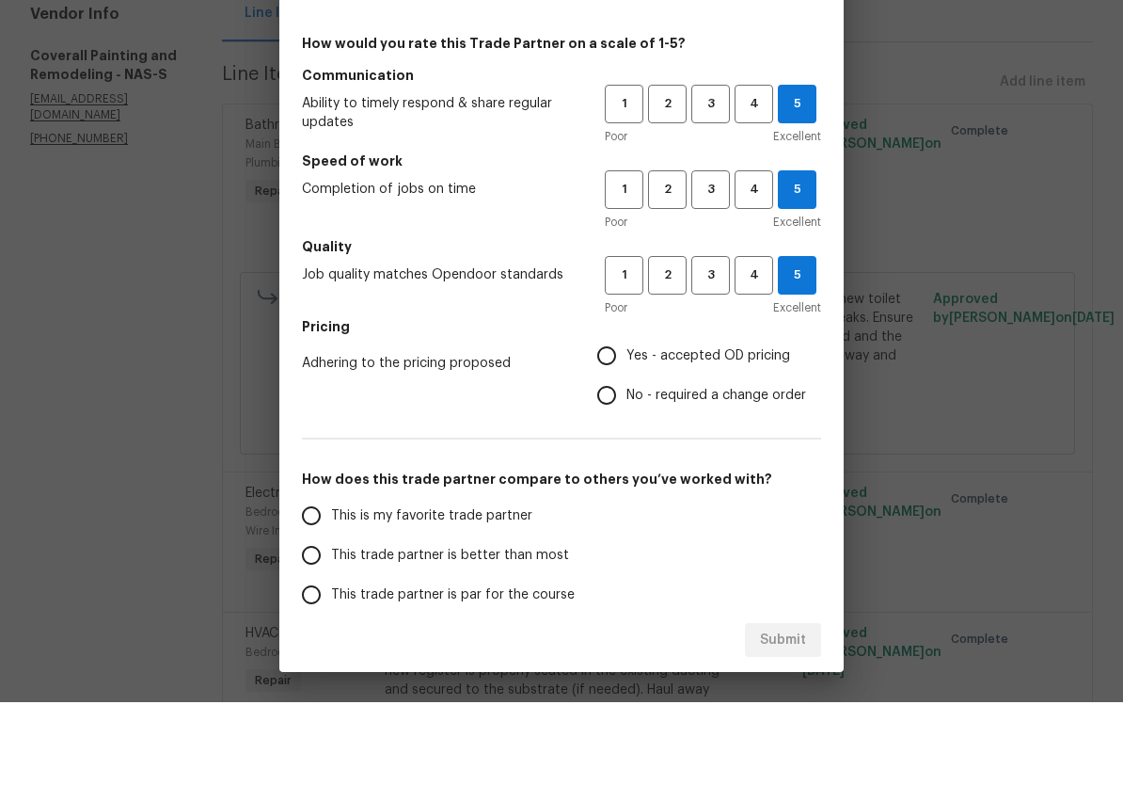
click at [608, 419] on input "Yes - accepted OD pricing" at bounding box center [607, 439] width 40 height 40
radio input "true"
click at [324, 579] on input "This is my favorite trade partner" at bounding box center [312, 599] width 40 height 40
click at [801, 711] on span "Submit" at bounding box center [783, 723] width 46 height 24
radio input "true"
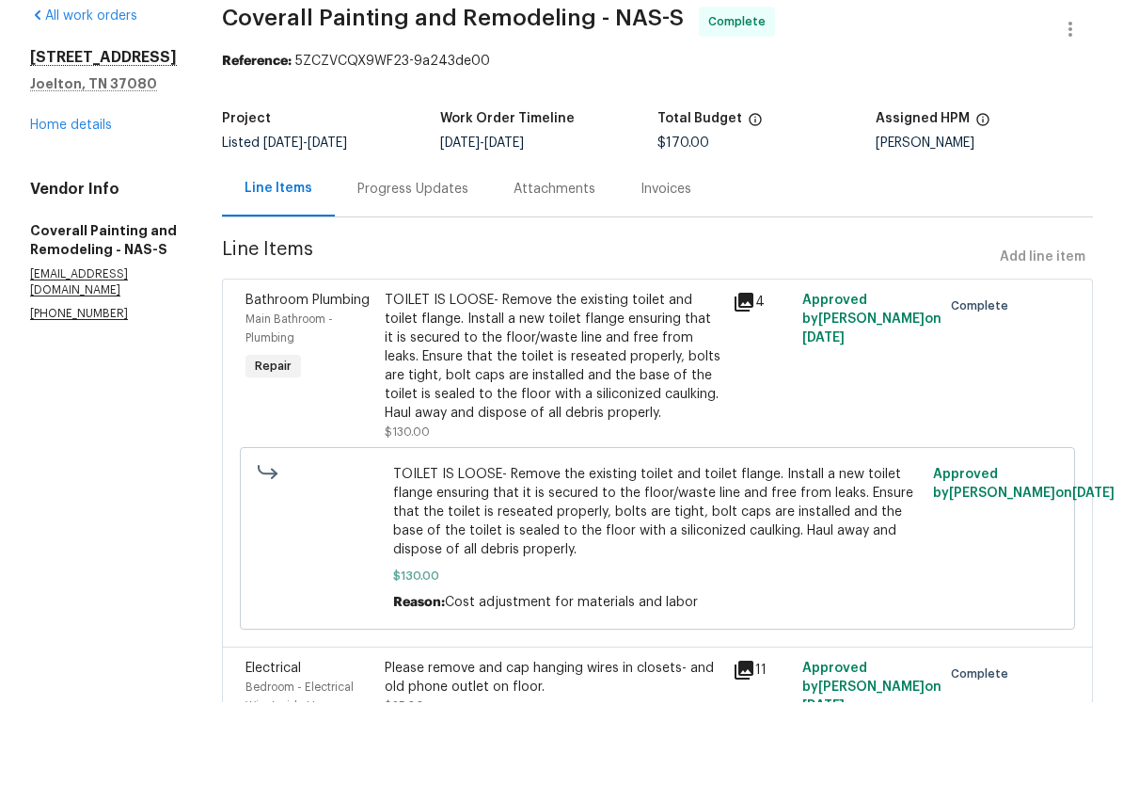
click at [89, 201] on link "Home details" at bounding box center [71, 207] width 82 height 13
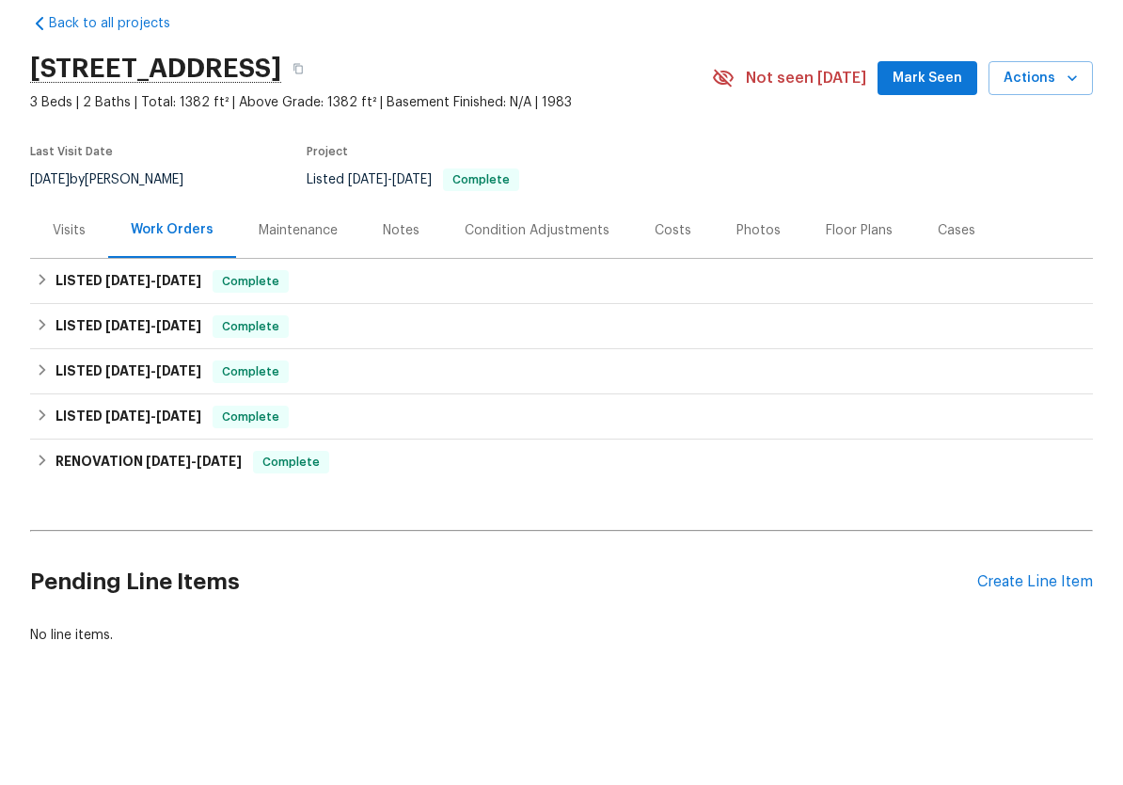
click at [409, 304] on div "Notes" at bounding box center [401, 313] width 37 height 19
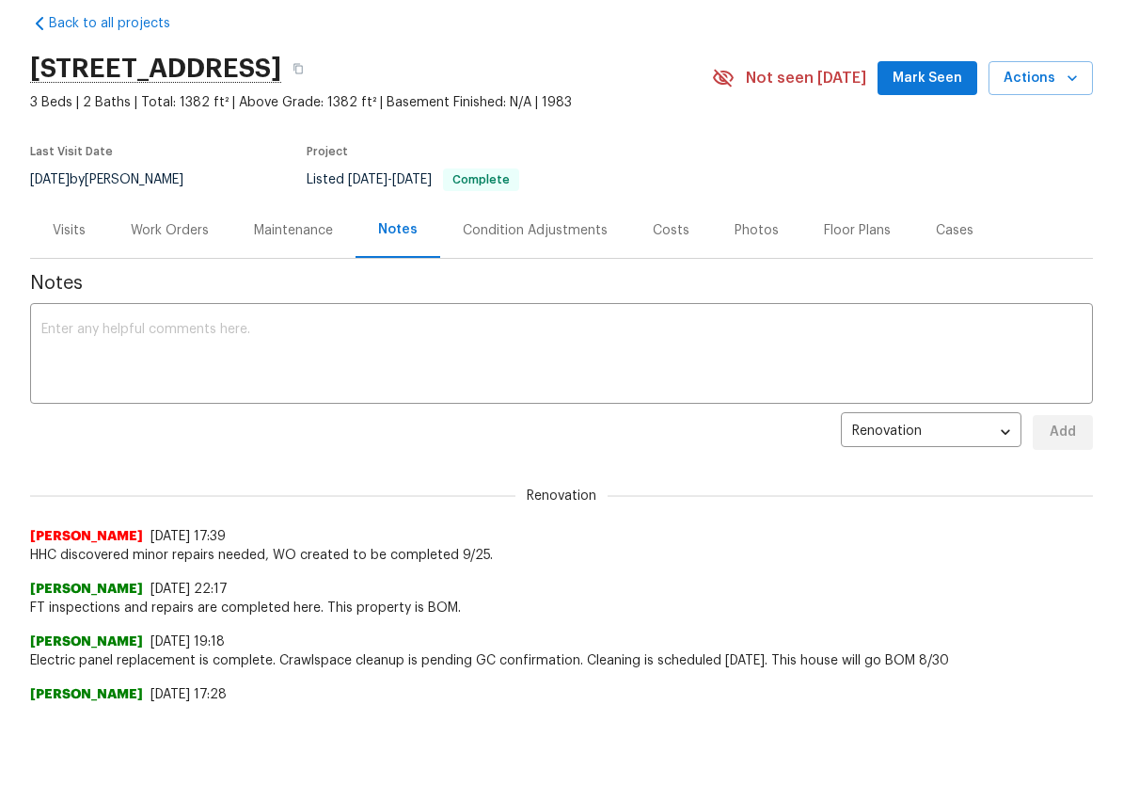
click at [556, 406] on textarea at bounding box center [561, 439] width 1041 height 66
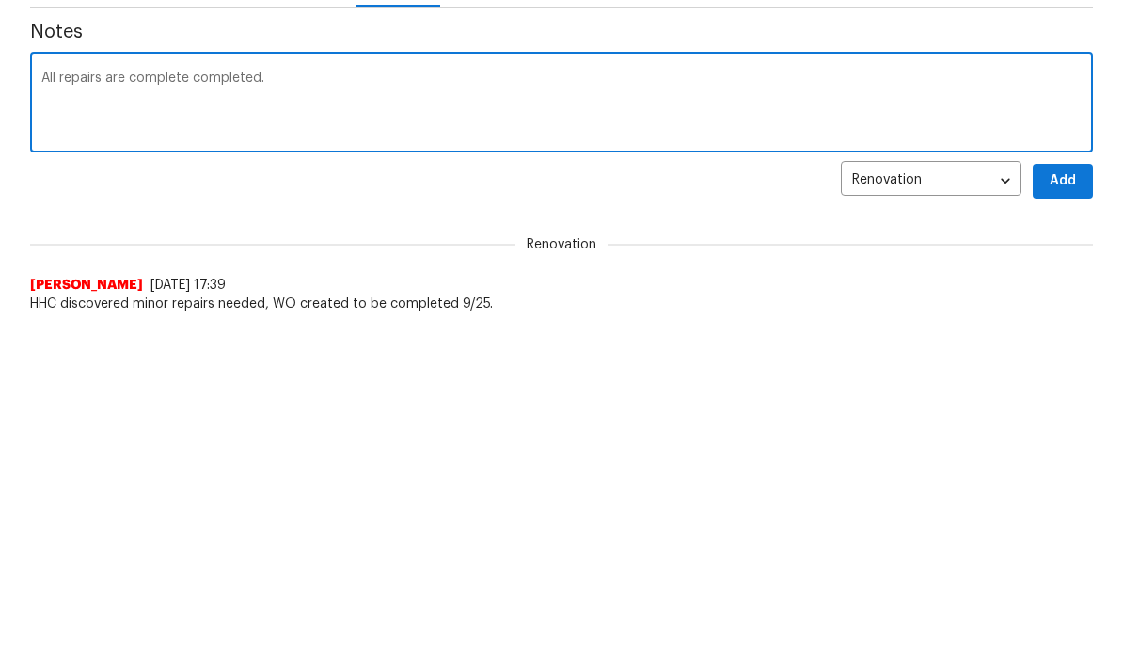
type textarea "All repairs are complete completed."
click at [1068, 503] on span "Add" at bounding box center [1063, 515] width 30 height 24
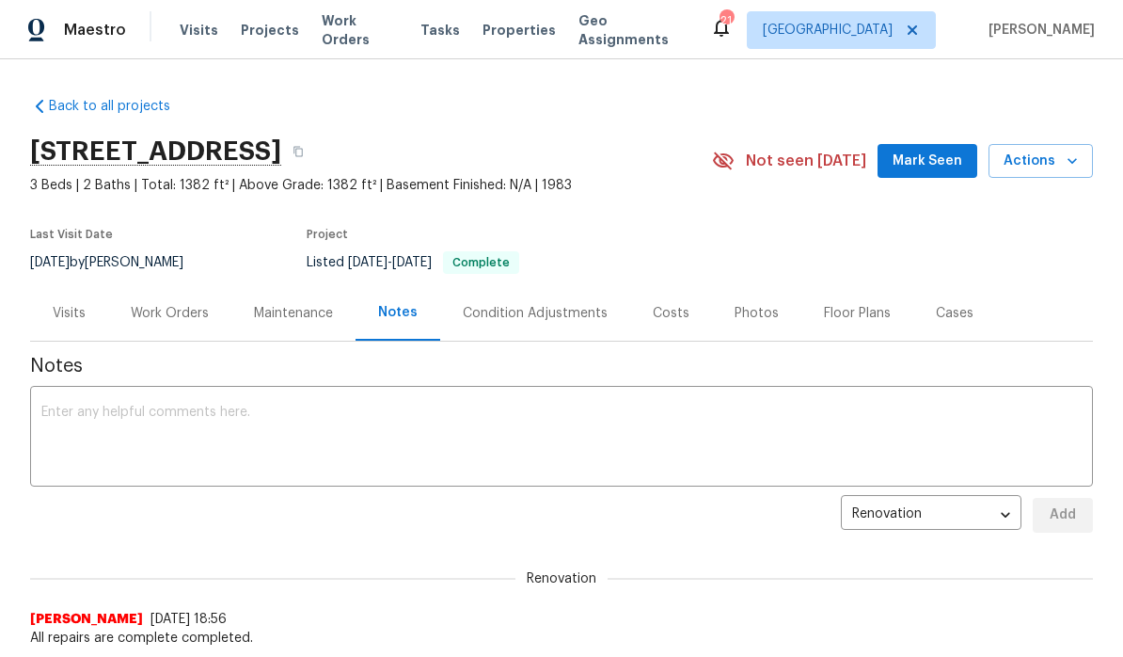
click at [939, 167] on span "Mark Seen" at bounding box center [928, 162] width 70 height 24
click at [363, 32] on span "Work Orders" at bounding box center [360, 30] width 76 height 38
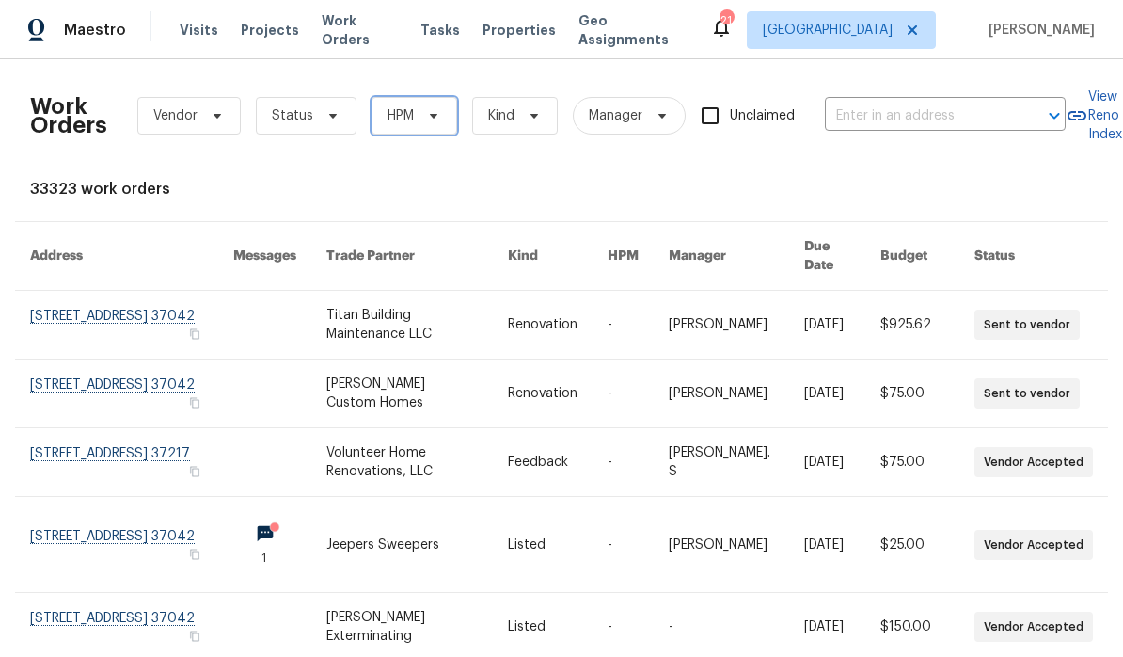
click at [433, 118] on icon at bounding box center [434, 116] width 8 height 5
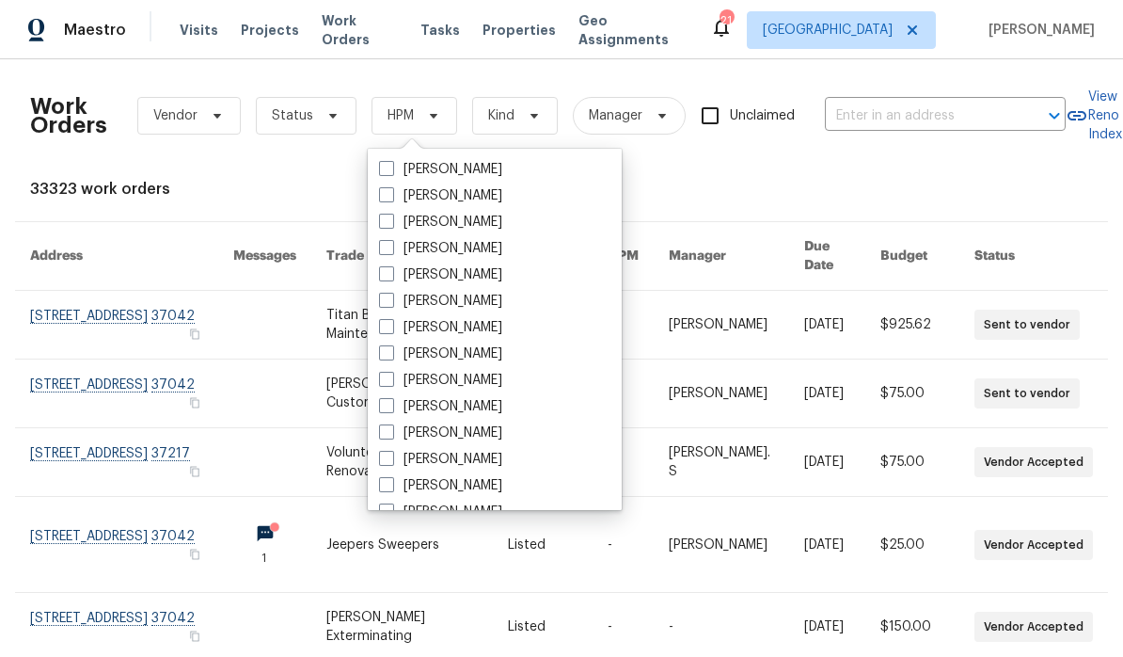
click at [493, 409] on label "[PERSON_NAME]" at bounding box center [440, 406] width 123 height 19
click at [391, 409] on input "[PERSON_NAME]" at bounding box center [385, 403] width 12 height 12
checkbox input "true"
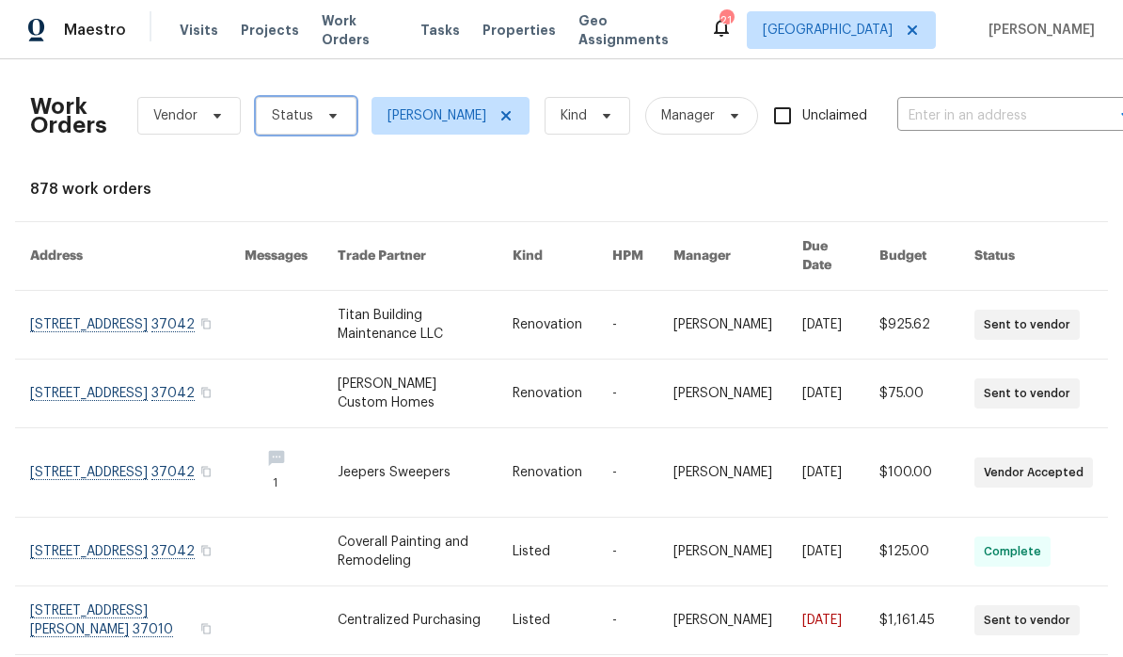
click at [331, 117] on icon at bounding box center [333, 115] width 15 height 15
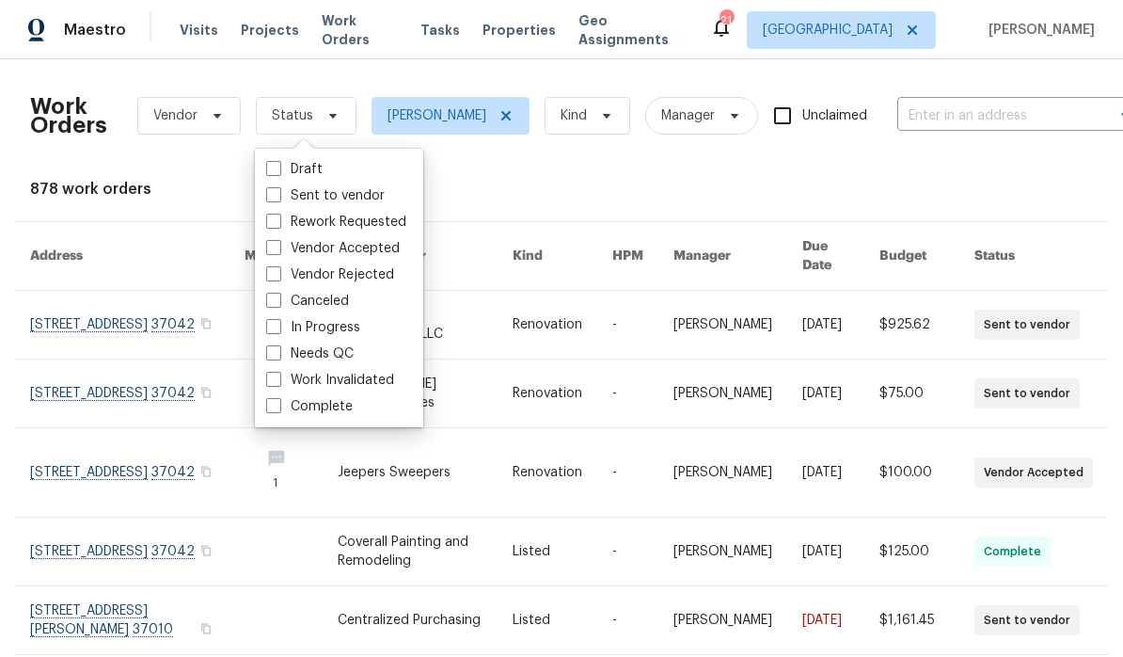
click at [346, 355] on label "Needs QC" at bounding box center [310, 353] width 88 height 19
click at [279, 355] on input "Needs QC" at bounding box center [272, 350] width 12 height 12
checkbox input "true"
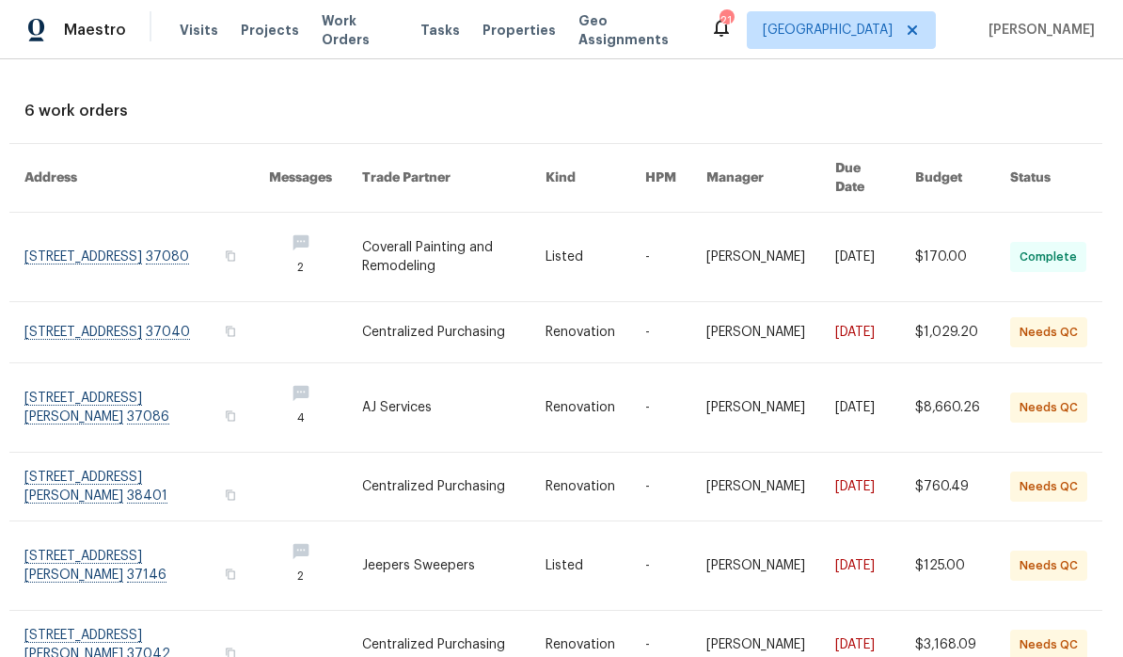
scroll to position [76, 6]
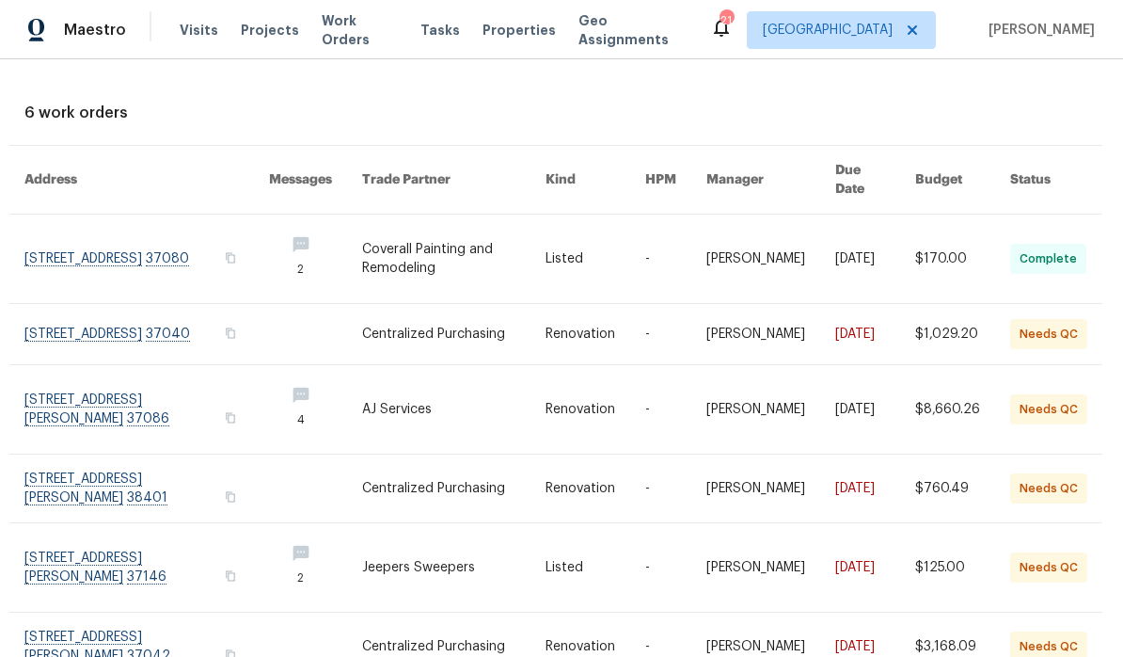
click at [137, 550] on link at bounding box center [146, 567] width 245 height 88
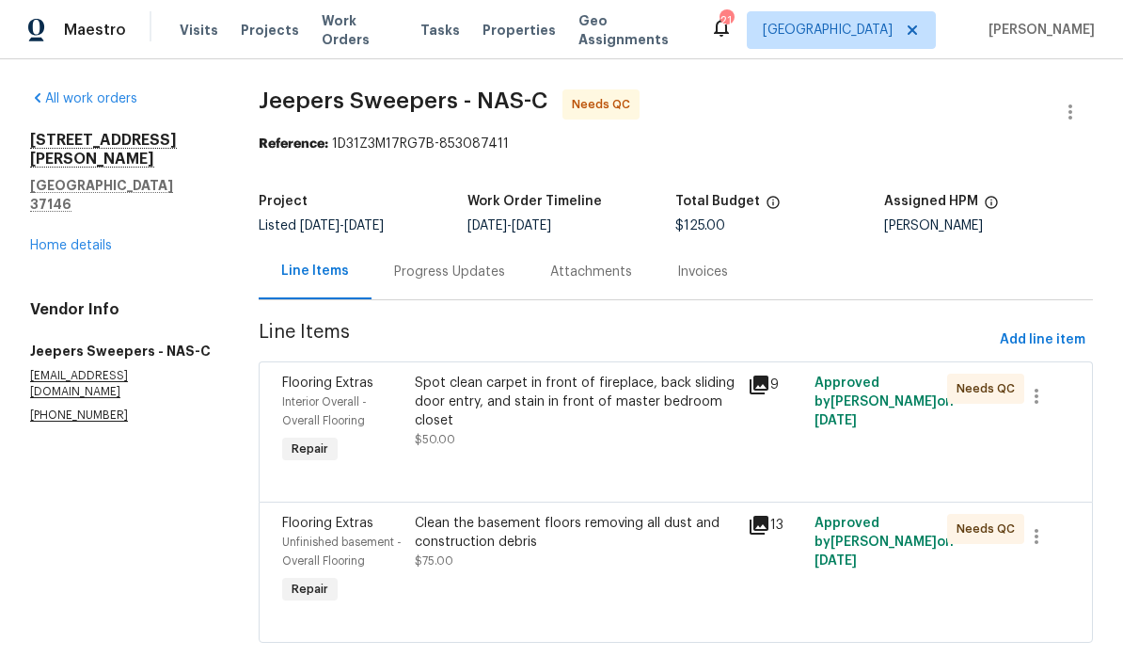
click at [653, 394] on div "Spot clean carpet in front of fireplace, back sliding door entry, and stain in …" at bounding box center [576, 402] width 322 height 56
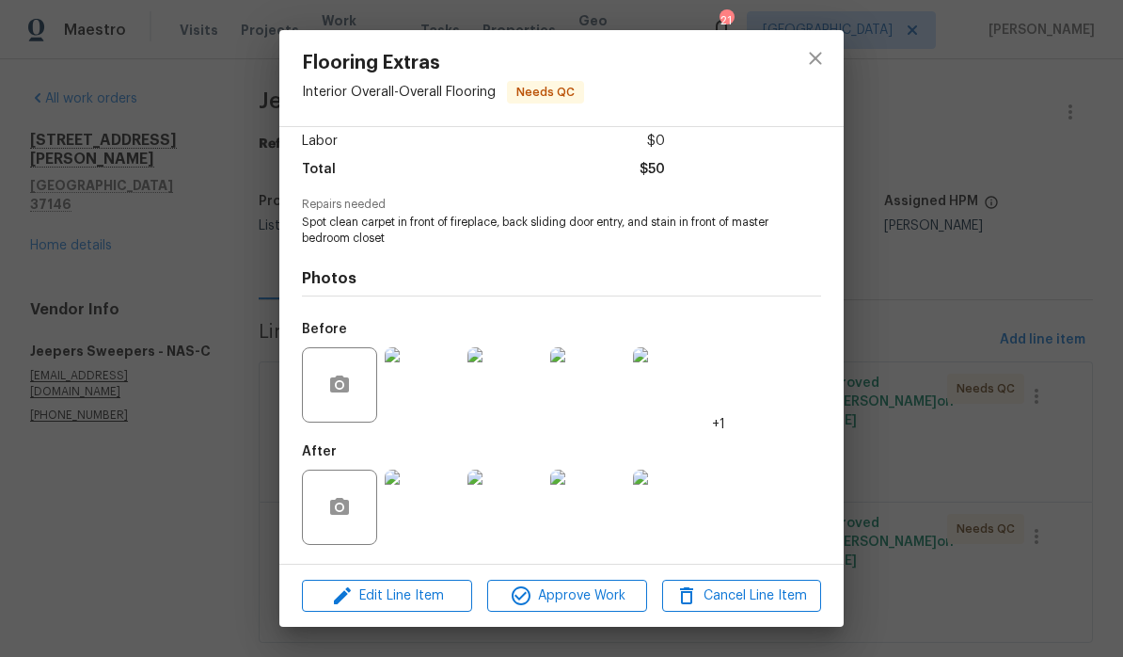
scroll to position [135, 0]
click at [438, 518] on img at bounding box center [422, 507] width 75 height 75
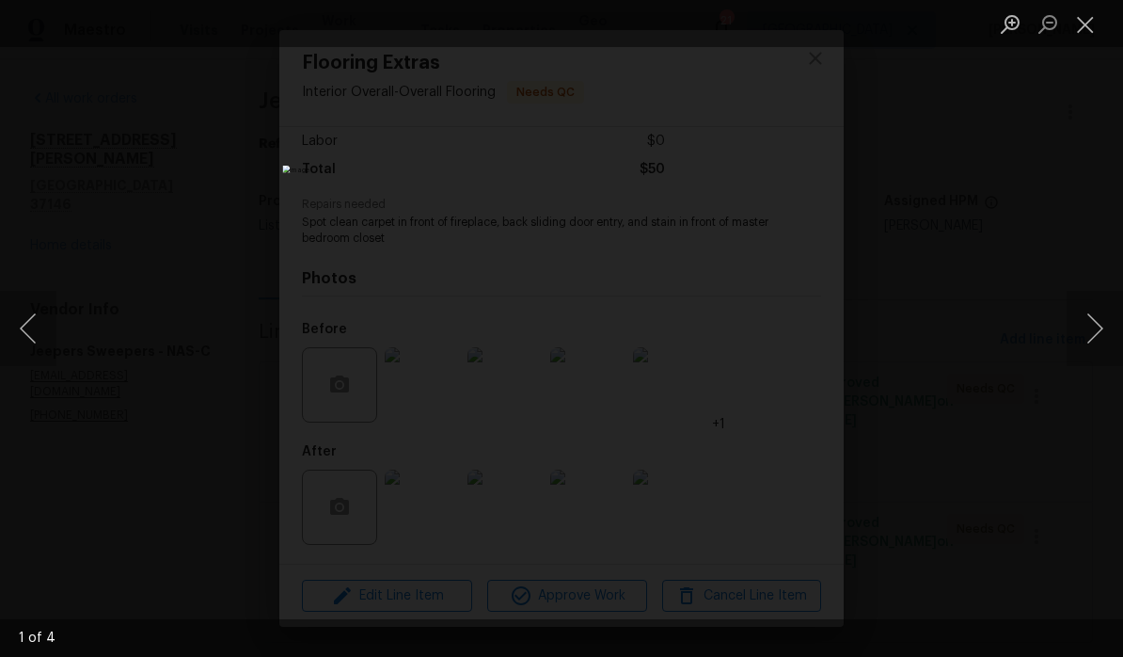
click at [1098, 333] on button "Next image" at bounding box center [1095, 328] width 56 height 75
click at [1096, 337] on button "Next image" at bounding box center [1095, 328] width 56 height 75
click at [1103, 332] on button "Next image" at bounding box center [1095, 328] width 56 height 75
click at [1103, 337] on button "Next image" at bounding box center [1095, 328] width 56 height 75
click at [1098, 337] on button "Next image" at bounding box center [1095, 328] width 56 height 75
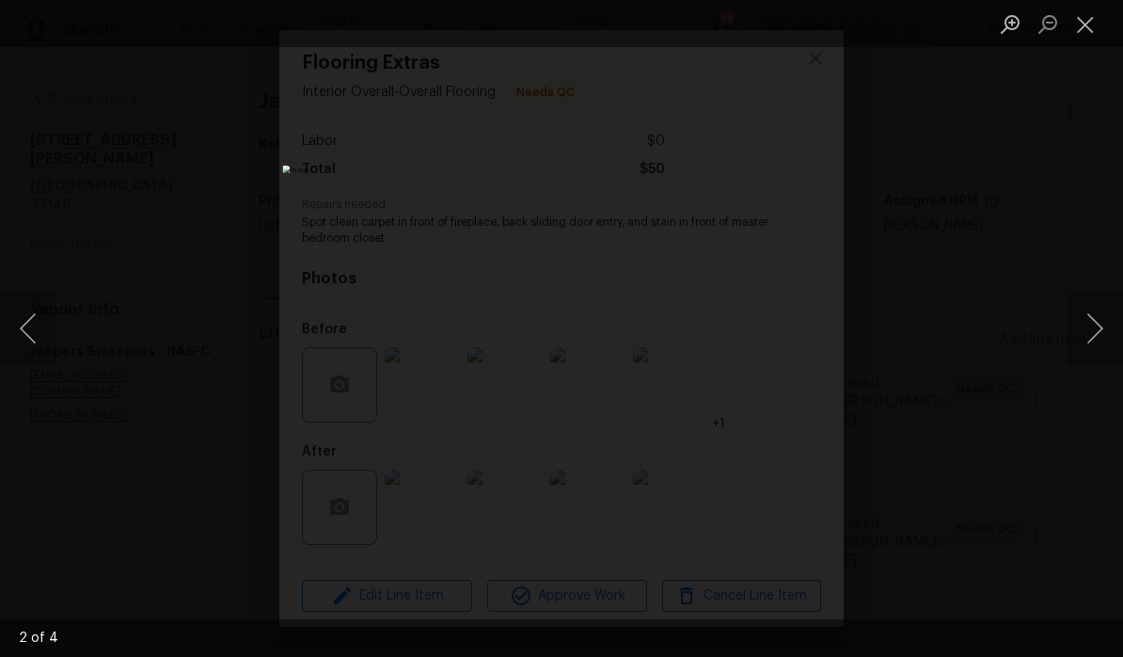
click at [1091, 22] on button "Close lightbox" at bounding box center [1086, 24] width 38 height 33
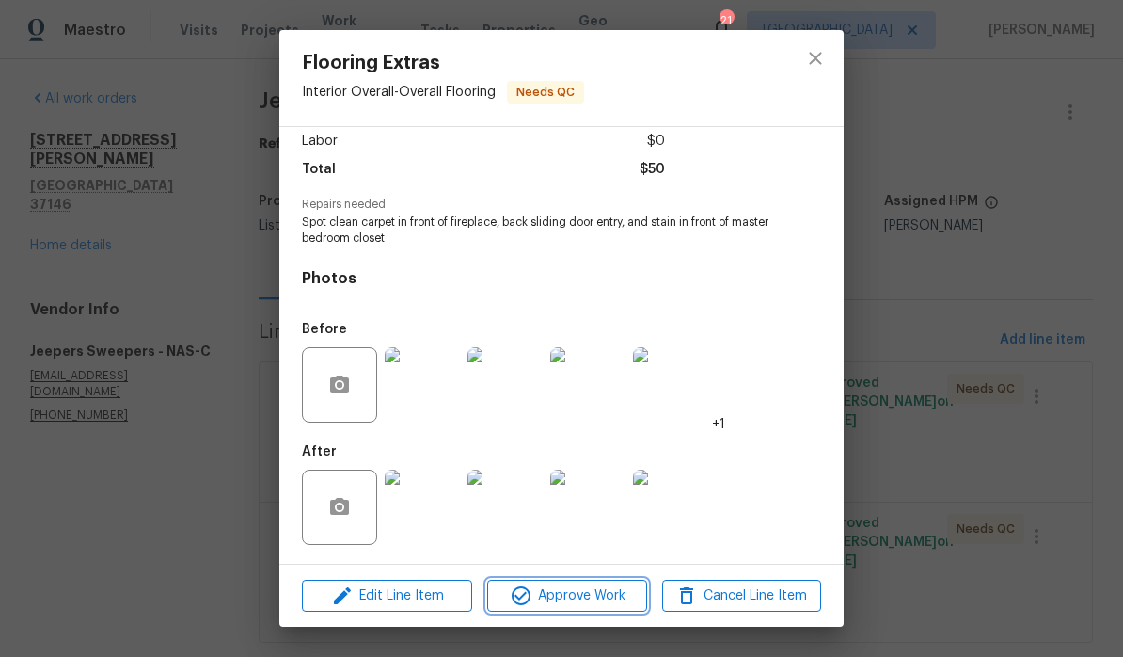
click at [611, 597] on span "Approve Work" at bounding box center [567, 596] width 148 height 24
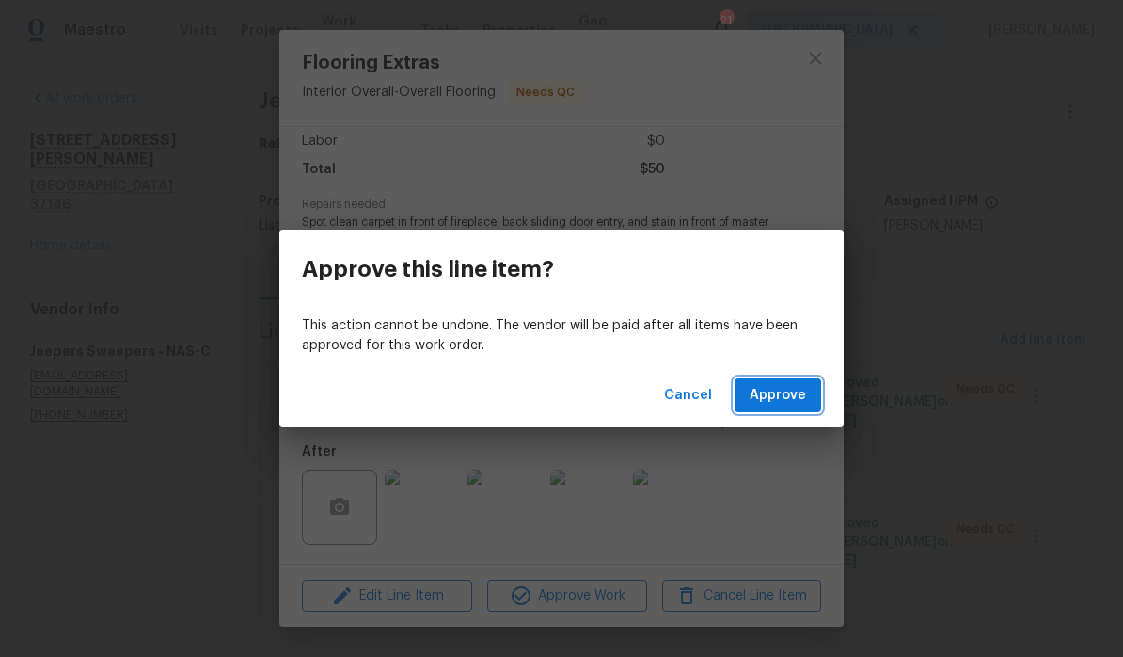
click at [811, 397] on button "Approve" at bounding box center [778, 395] width 87 height 35
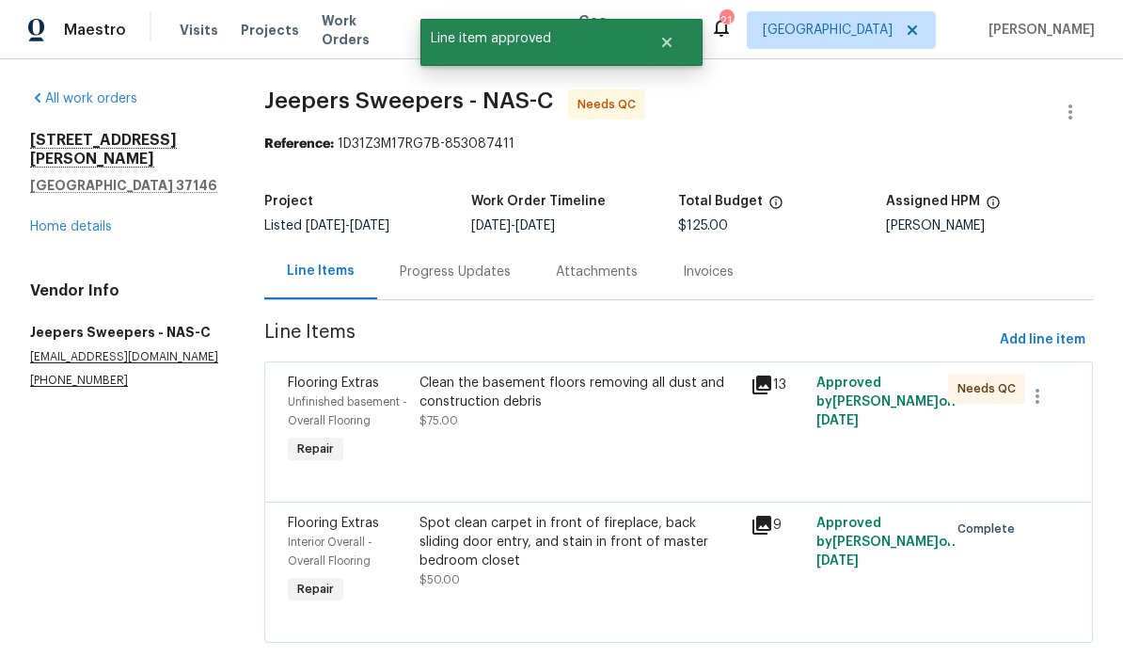
click at [603, 389] on div "Clean the basement floors removing all dust and construction debris" at bounding box center [579, 393] width 319 height 38
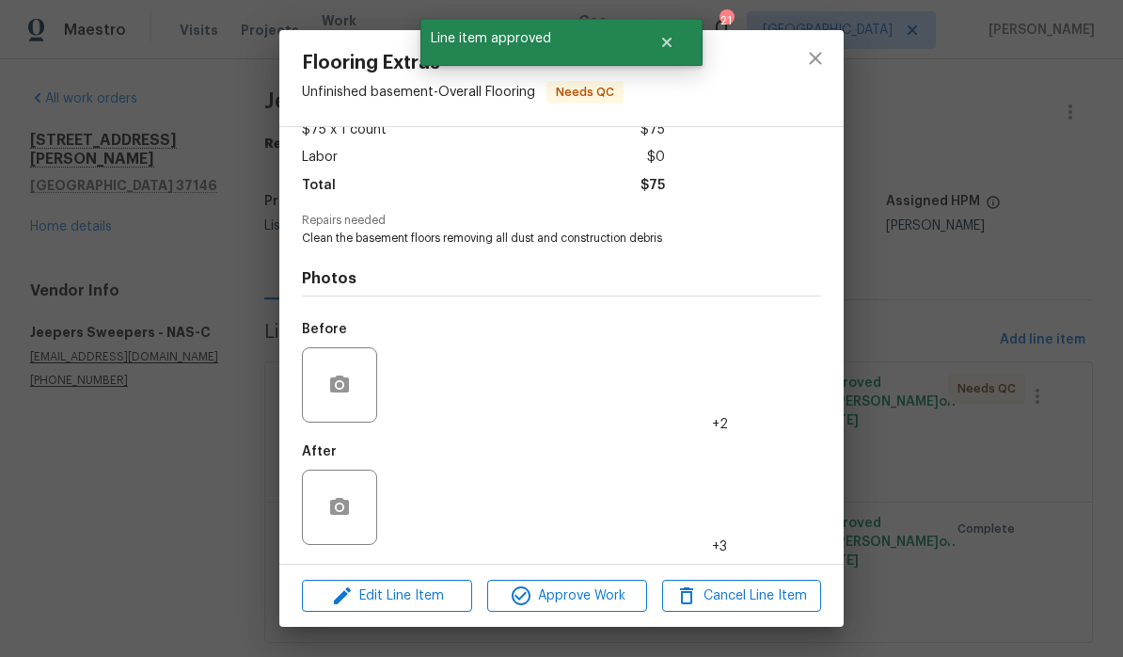
scroll to position [120, 0]
click at [434, 527] on img at bounding box center [422, 507] width 75 height 75
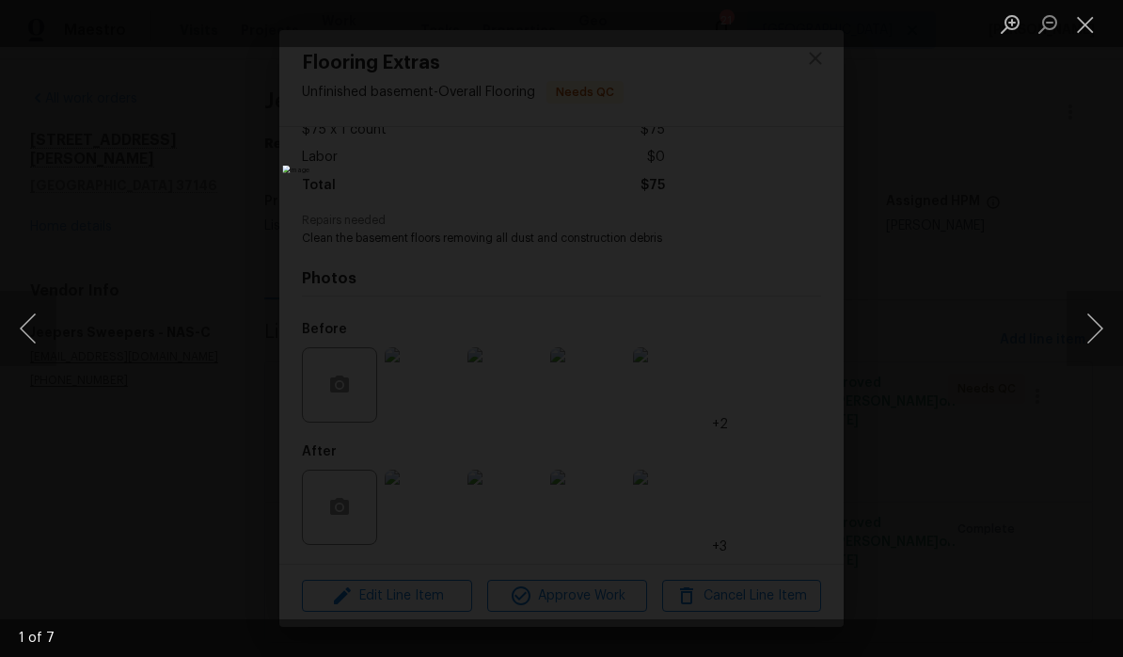
click at [1105, 334] on button "Next image" at bounding box center [1095, 328] width 56 height 75
click at [1098, 341] on button "Next image" at bounding box center [1095, 328] width 56 height 75
click at [1100, 339] on button "Next image" at bounding box center [1095, 328] width 56 height 75
click at [1102, 339] on button "Next image" at bounding box center [1095, 328] width 56 height 75
click at [1103, 336] on button "Next image" at bounding box center [1095, 328] width 56 height 75
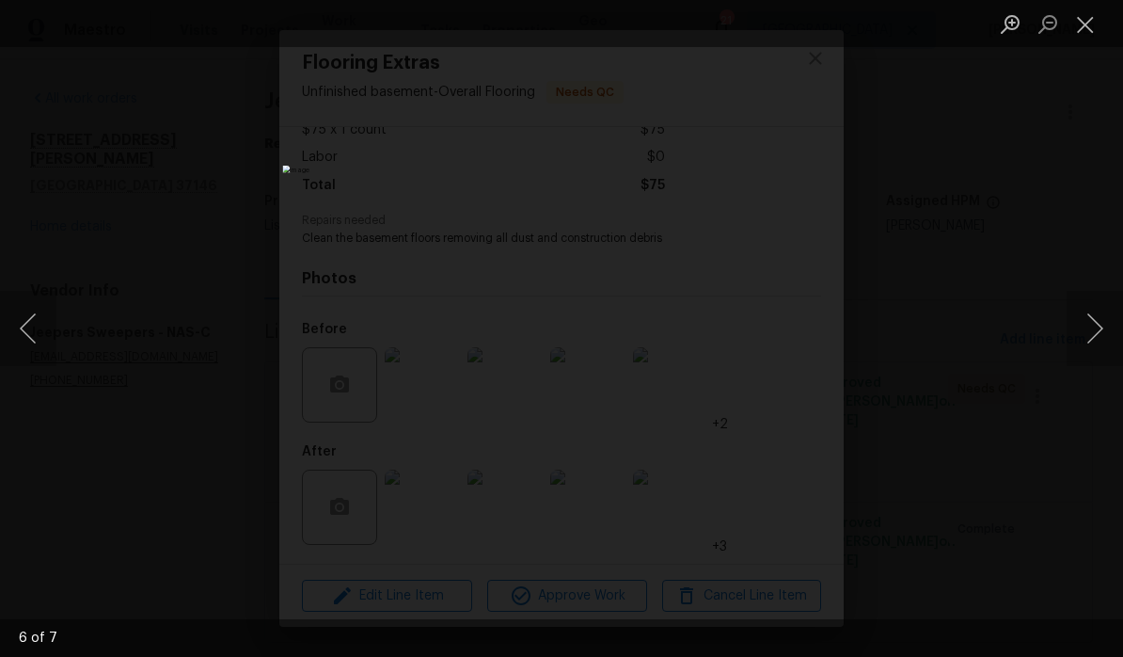
click at [1091, 28] on button "Close lightbox" at bounding box center [1086, 24] width 38 height 33
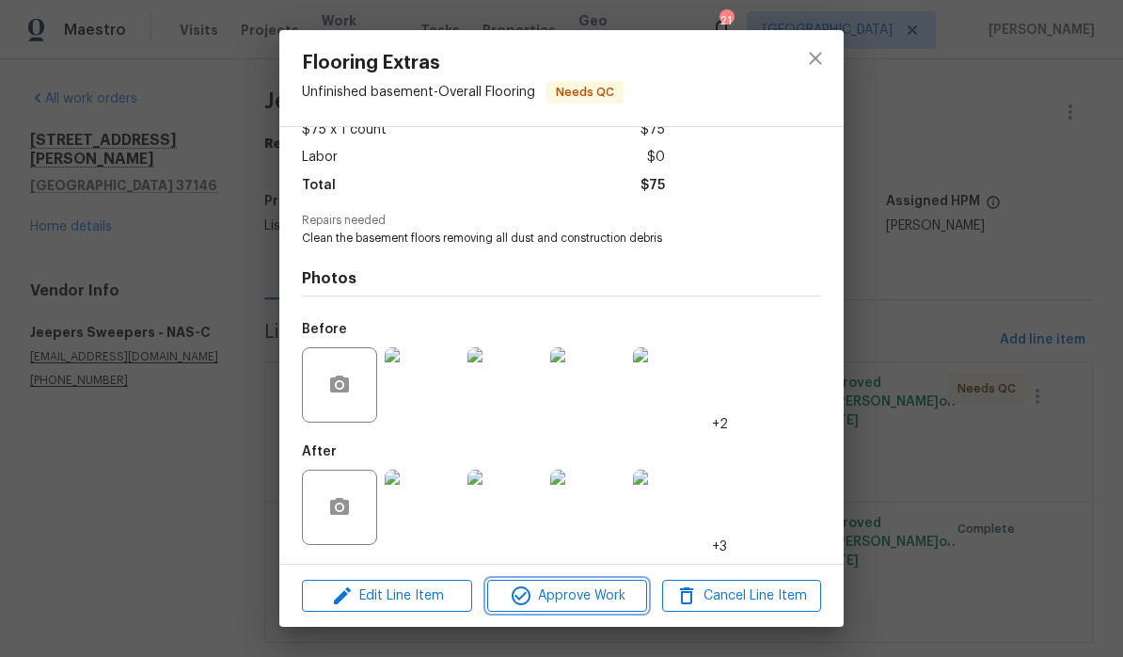
click at [600, 601] on span "Approve Work" at bounding box center [567, 596] width 148 height 24
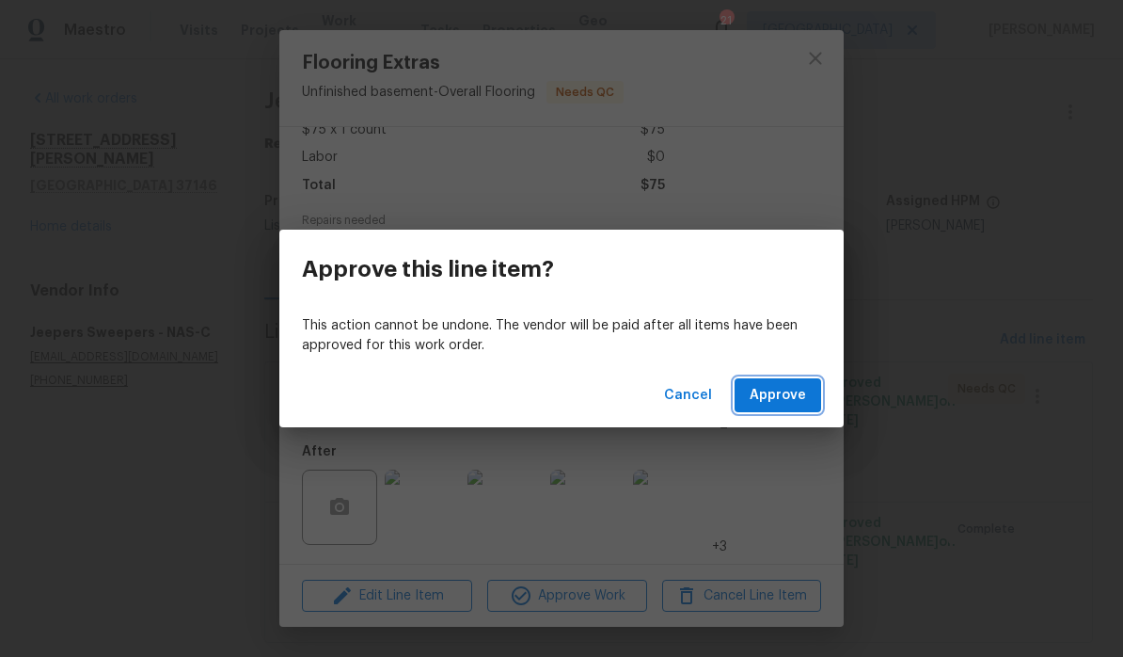
click at [804, 397] on span "Approve" at bounding box center [778, 396] width 56 height 24
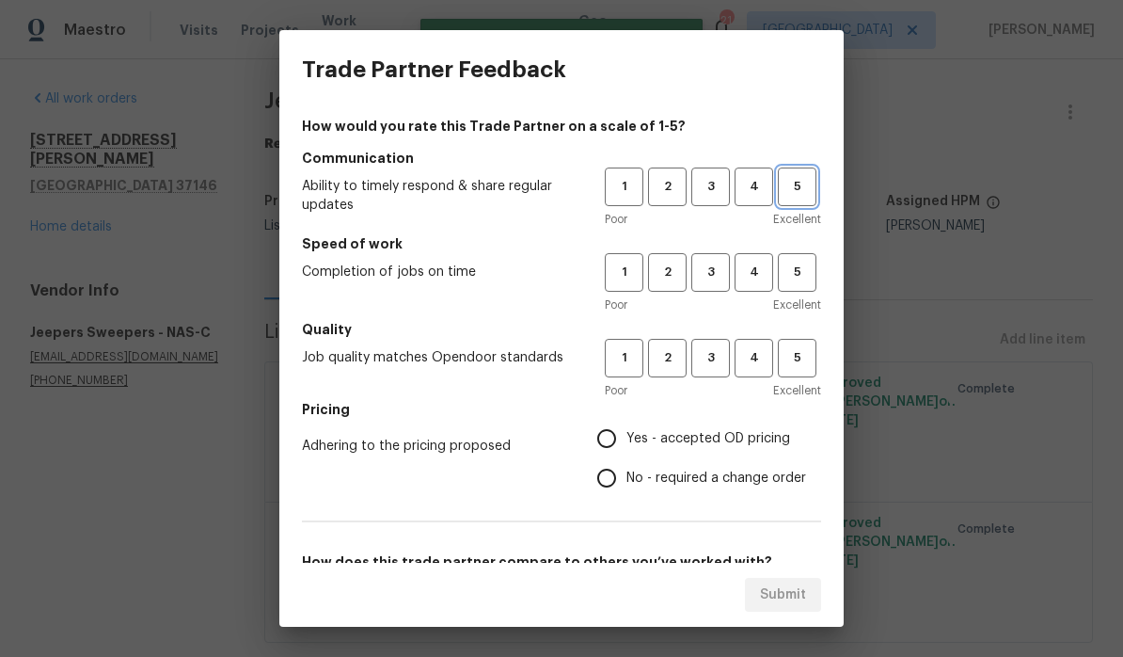
click at [799, 202] on button "5" at bounding box center [797, 186] width 39 height 39
click at [807, 282] on span "5" at bounding box center [797, 273] width 35 height 22
click at [762, 363] on span "4" at bounding box center [754, 358] width 35 height 22
click at [620, 443] on input "Yes - accepted OD pricing" at bounding box center [607, 439] width 40 height 40
radio input "true"
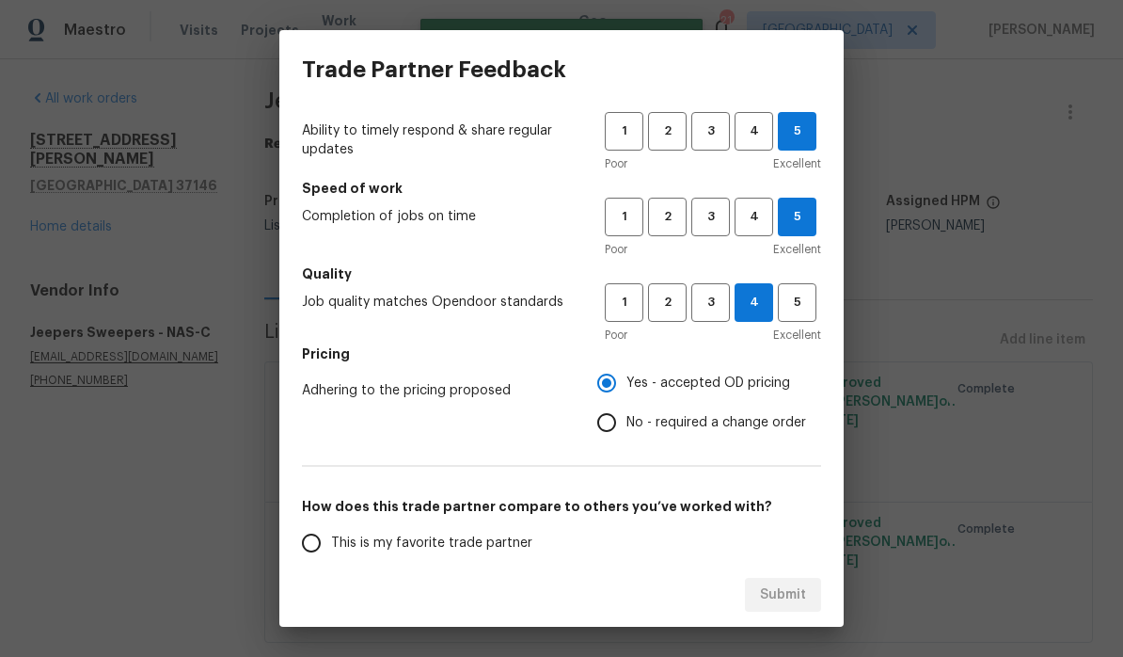
scroll to position [127, 0]
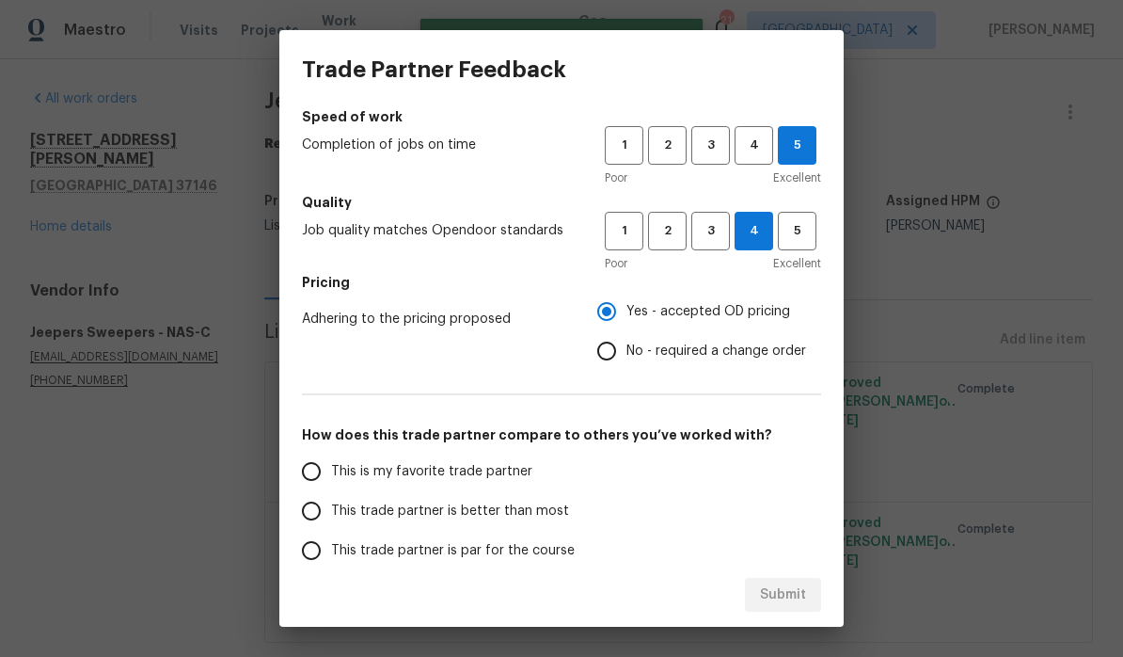
click at [320, 483] on input "This is my favorite trade partner" at bounding box center [312, 472] width 40 height 40
radio input "false"
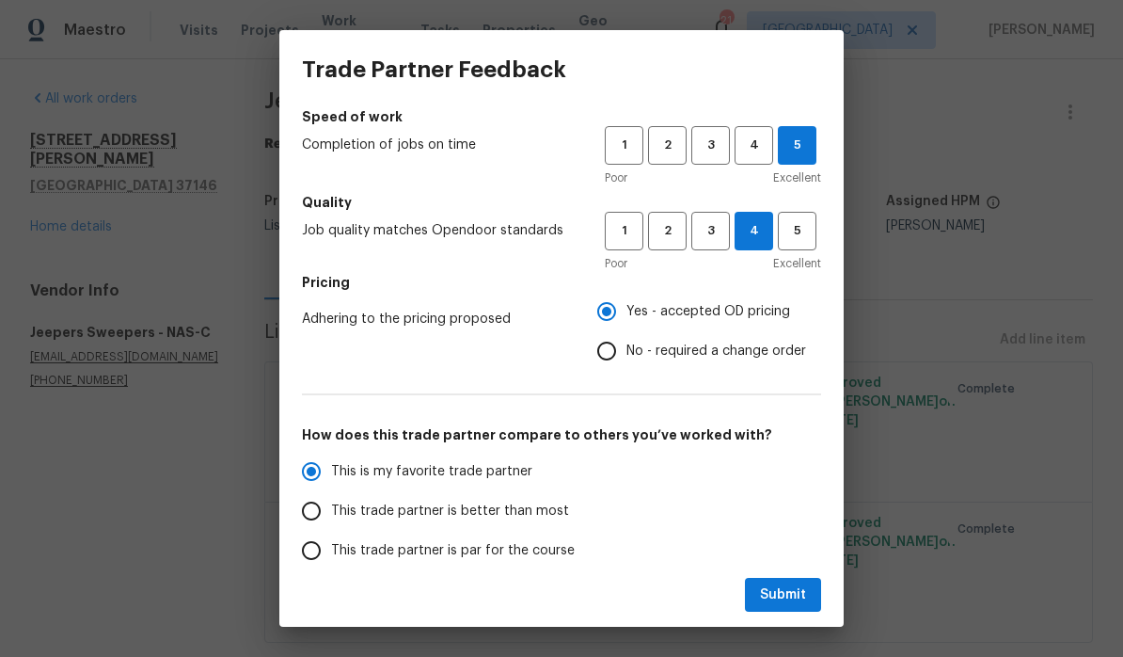
click at [314, 518] on input "This trade partner is better than most" at bounding box center [312, 511] width 40 height 40
click at [786, 602] on span "Submit" at bounding box center [783, 595] width 46 height 24
radio input "true"
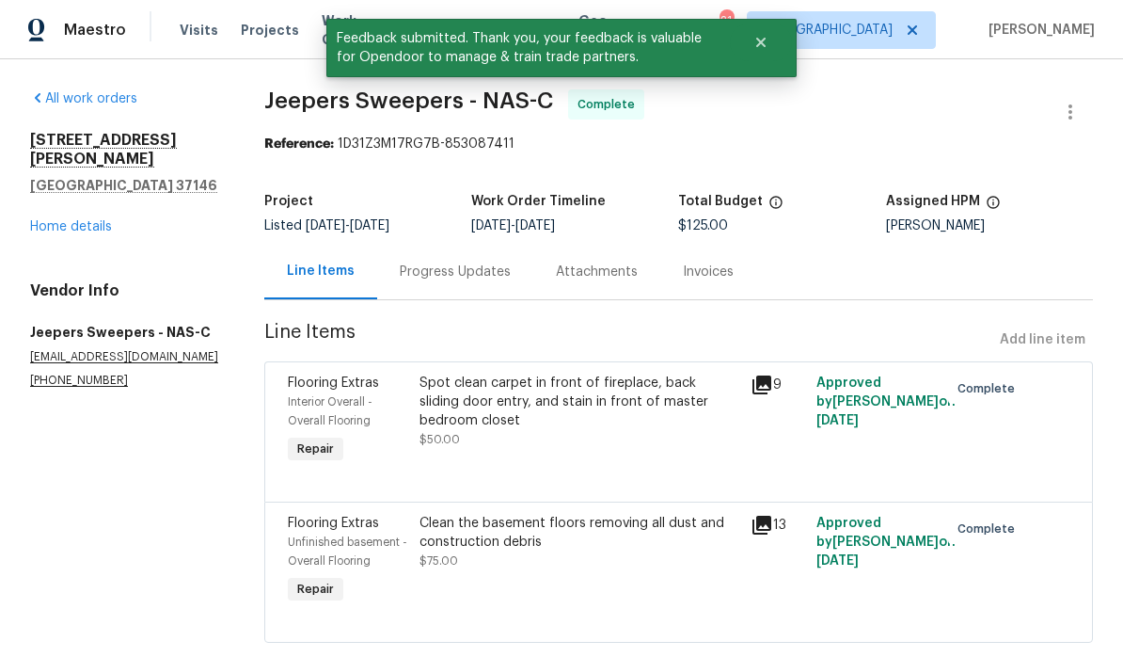
click at [102, 220] on link "Home details" at bounding box center [71, 226] width 82 height 13
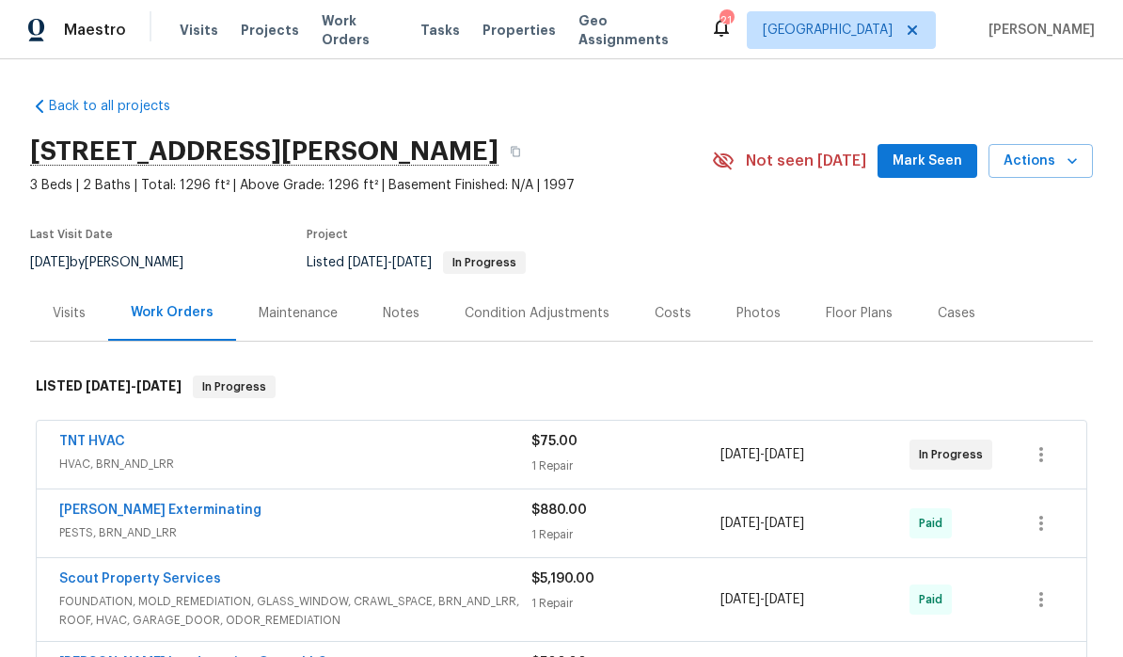
click at [941, 169] on span "Mark Seen" at bounding box center [928, 162] width 70 height 24
click at [406, 309] on div "Notes" at bounding box center [401, 313] width 37 height 19
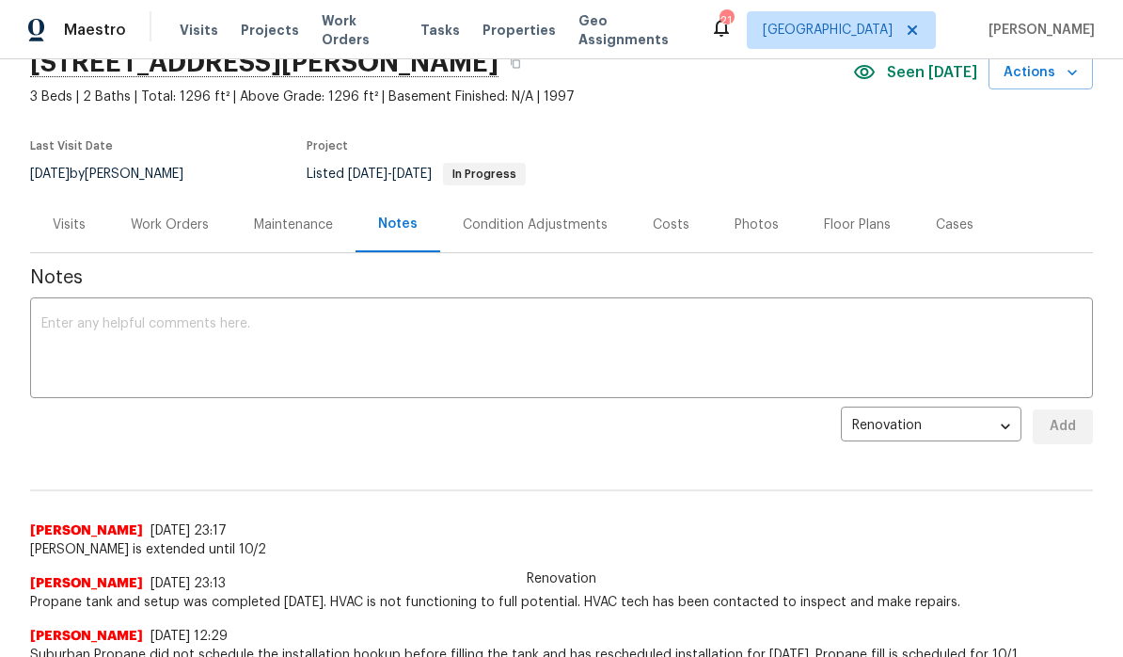
scroll to position [46, 0]
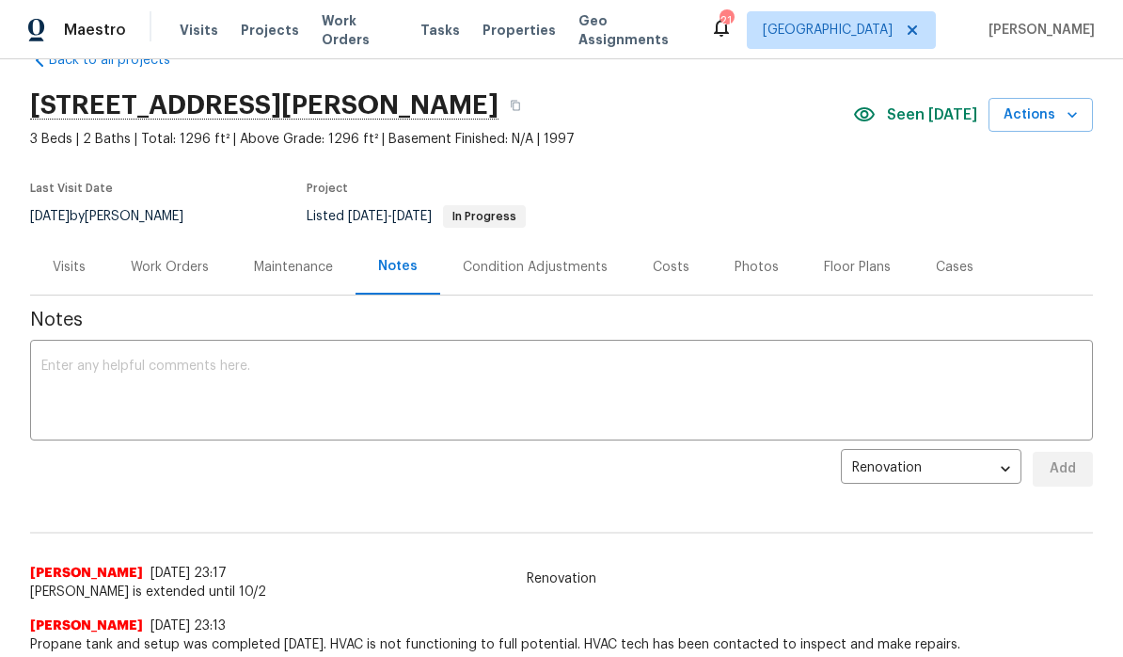
click at [185, 271] on div "Work Orders" at bounding box center [170, 267] width 78 height 19
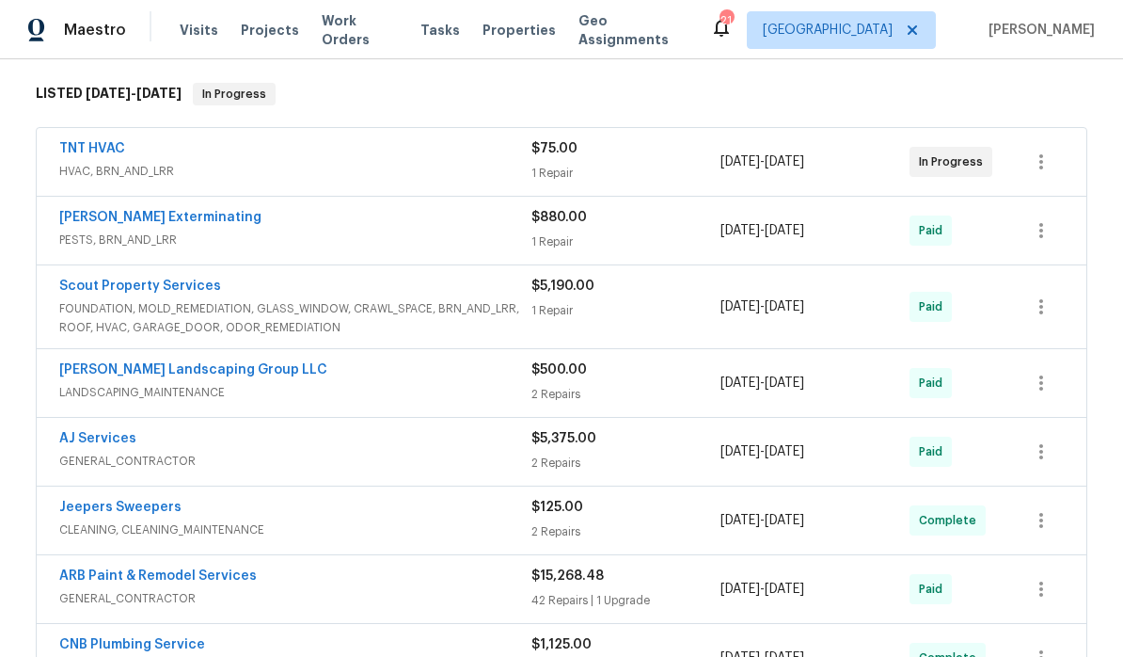
scroll to position [292, 0]
click at [112, 155] on link "TNT HVAC" at bounding box center [92, 149] width 66 height 13
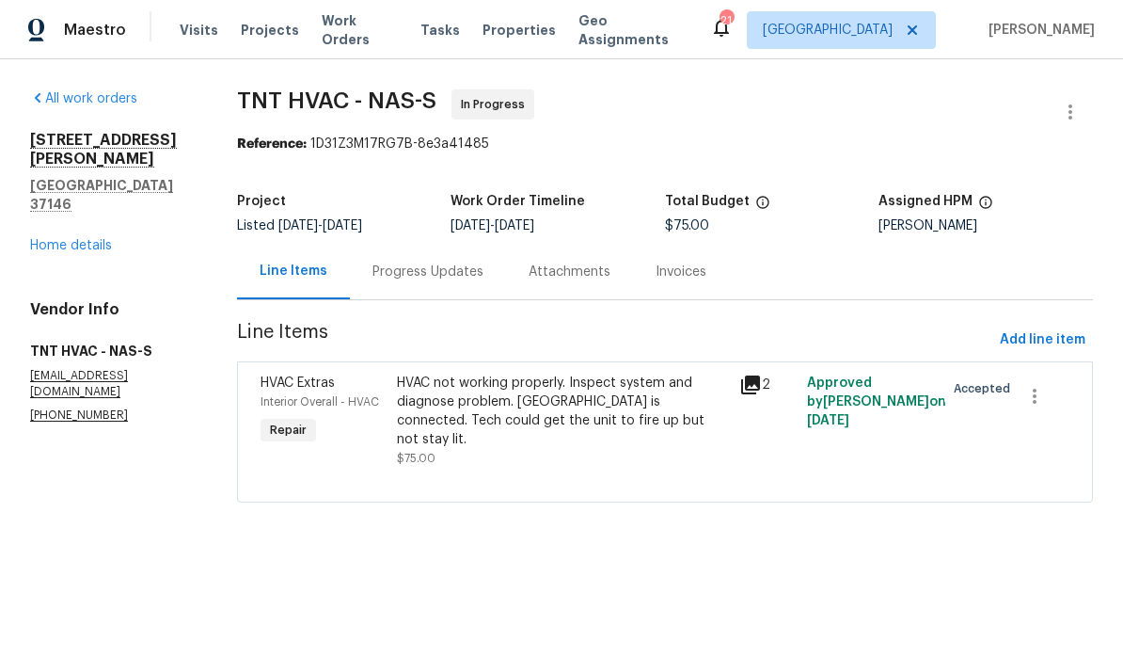
click at [467, 271] on div "Progress Updates" at bounding box center [428, 272] width 111 height 19
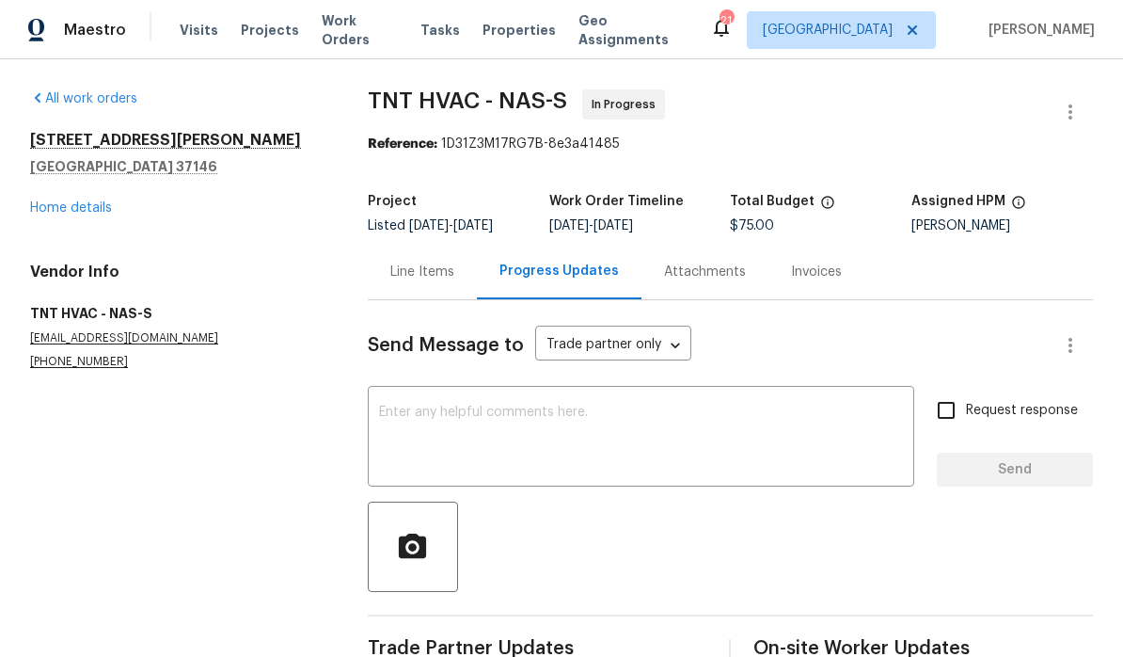
click at [500, 418] on textarea at bounding box center [641, 439] width 524 height 66
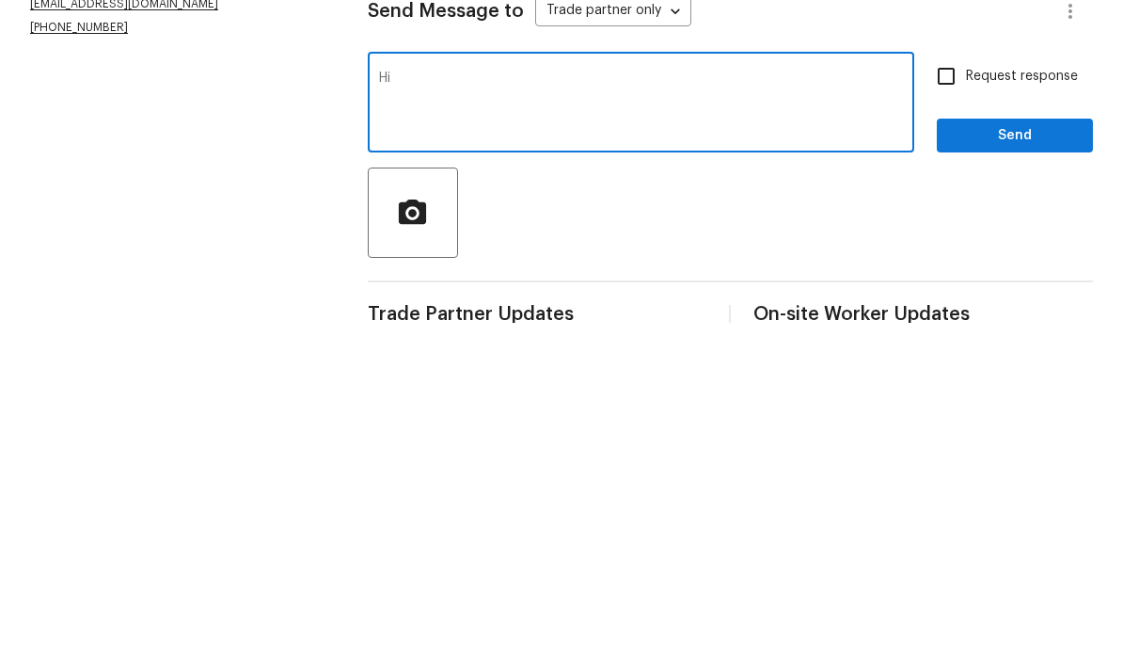
type textarea "H"
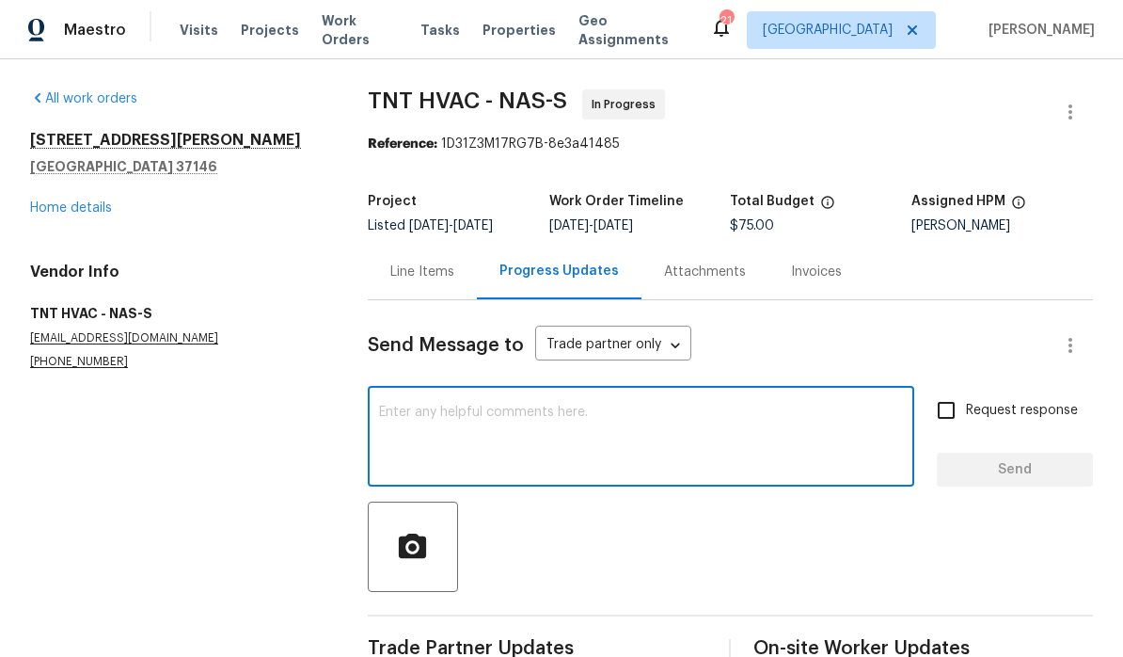
click at [369, 21] on span "Work Orders" at bounding box center [360, 30] width 76 height 38
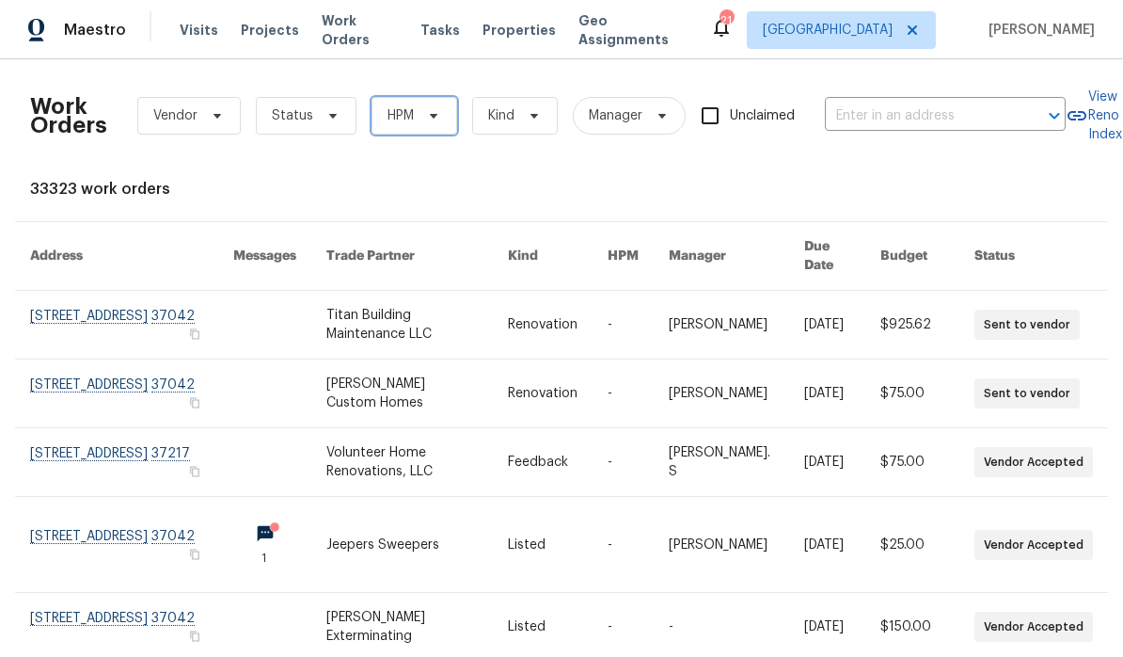
click at [430, 114] on icon at bounding box center [434, 116] width 8 height 5
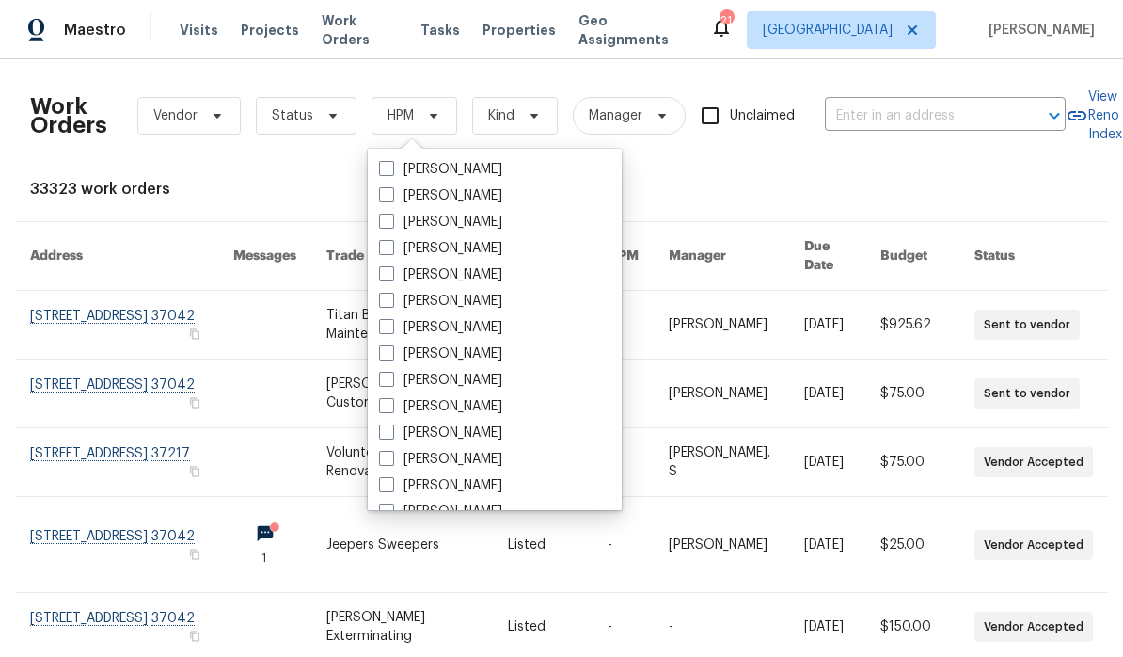
click at [484, 406] on label "[PERSON_NAME]" at bounding box center [440, 406] width 123 height 19
click at [391, 406] on input "[PERSON_NAME]" at bounding box center [385, 403] width 12 height 12
checkbox input "true"
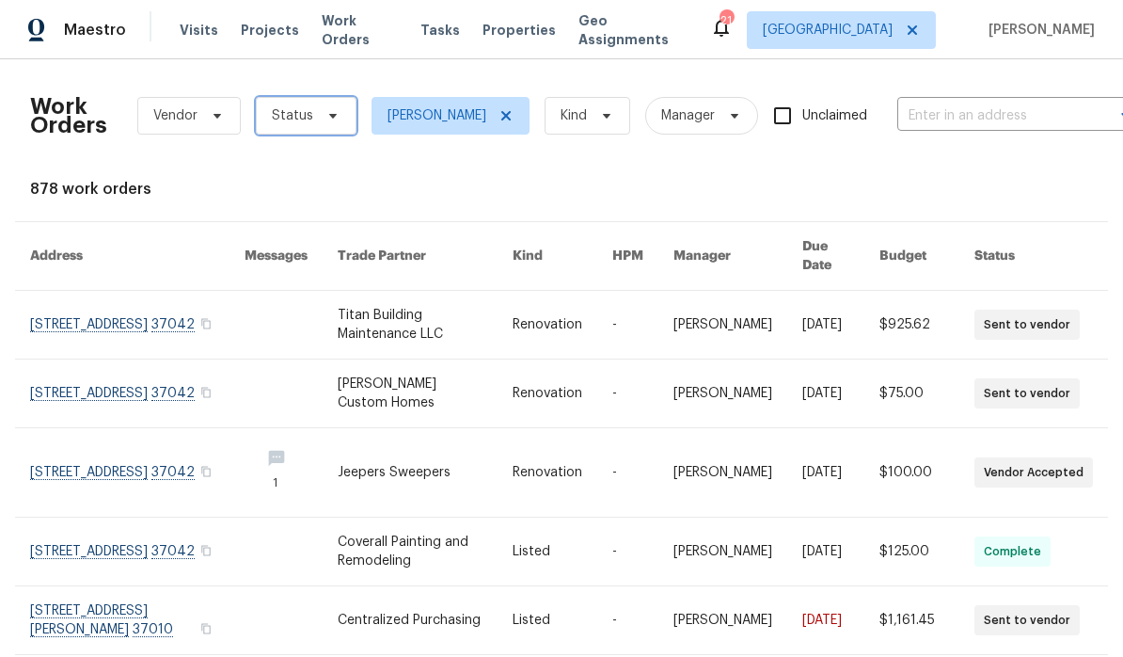
click at [329, 118] on icon at bounding box center [333, 116] width 8 height 5
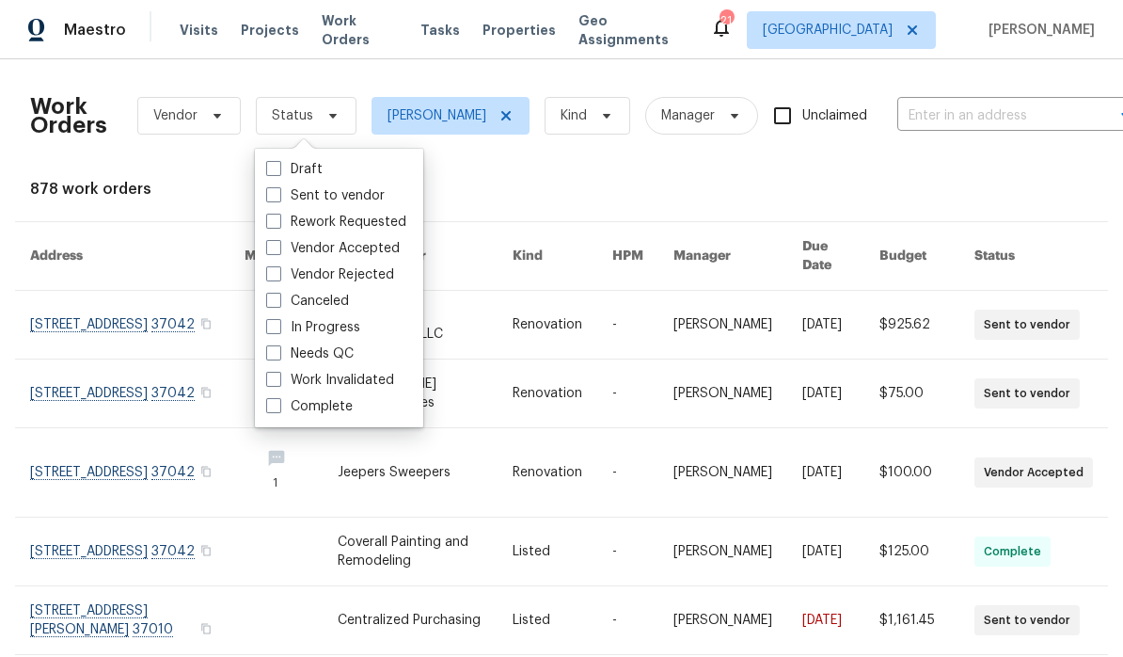
click at [348, 355] on label "Needs QC" at bounding box center [310, 353] width 88 height 19
click at [279, 355] on input "Needs QC" at bounding box center [272, 350] width 12 height 12
checkbox input "true"
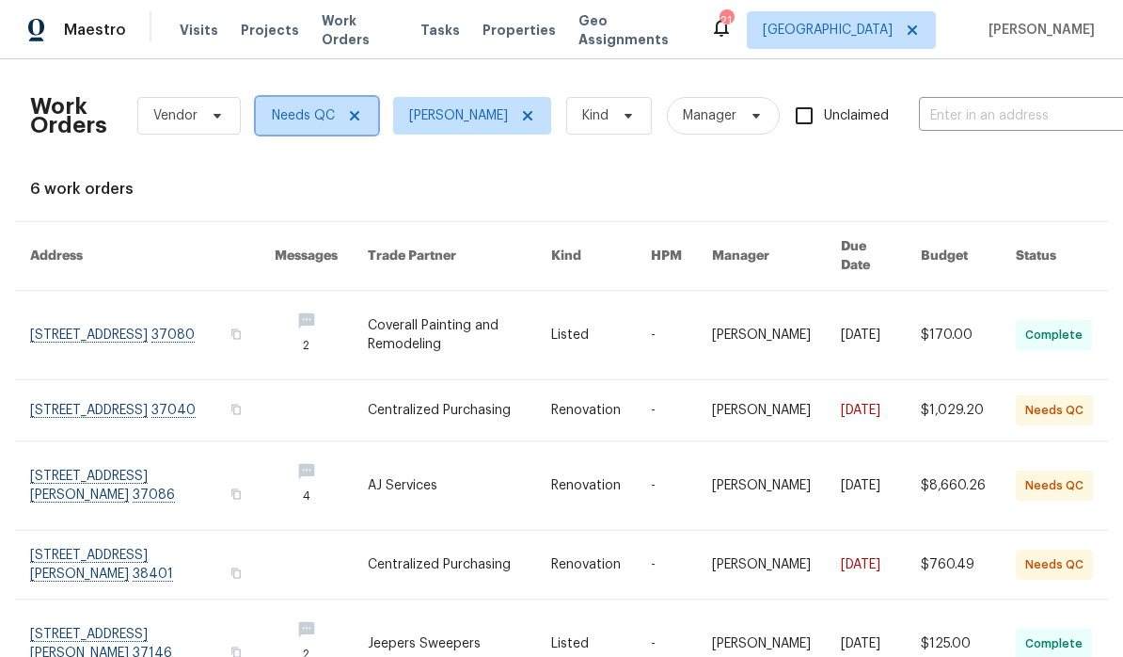
click at [355, 118] on icon at bounding box center [354, 115] width 9 height 9
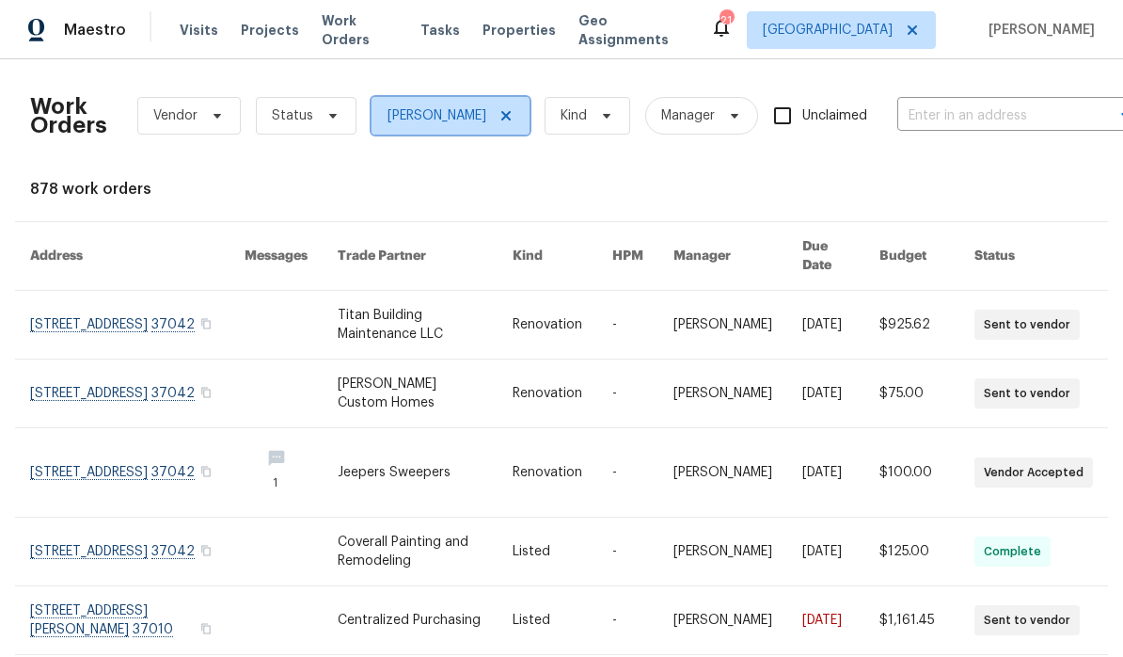
click at [505, 116] on icon at bounding box center [506, 115] width 15 height 15
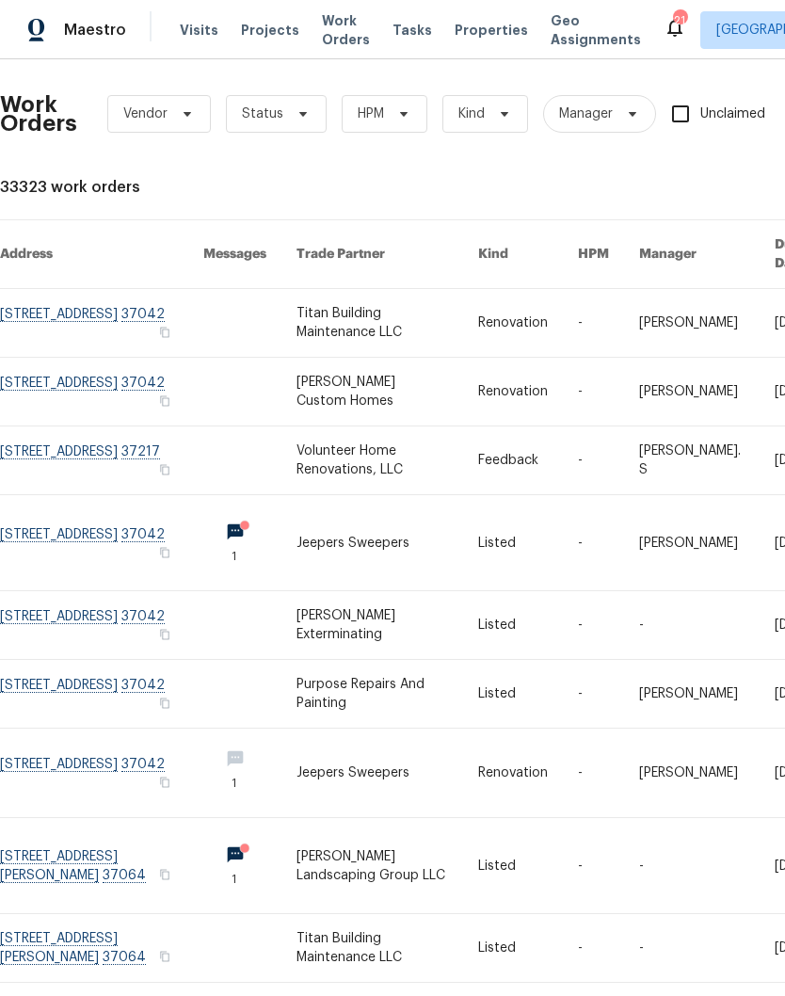
scroll to position [2, 0]
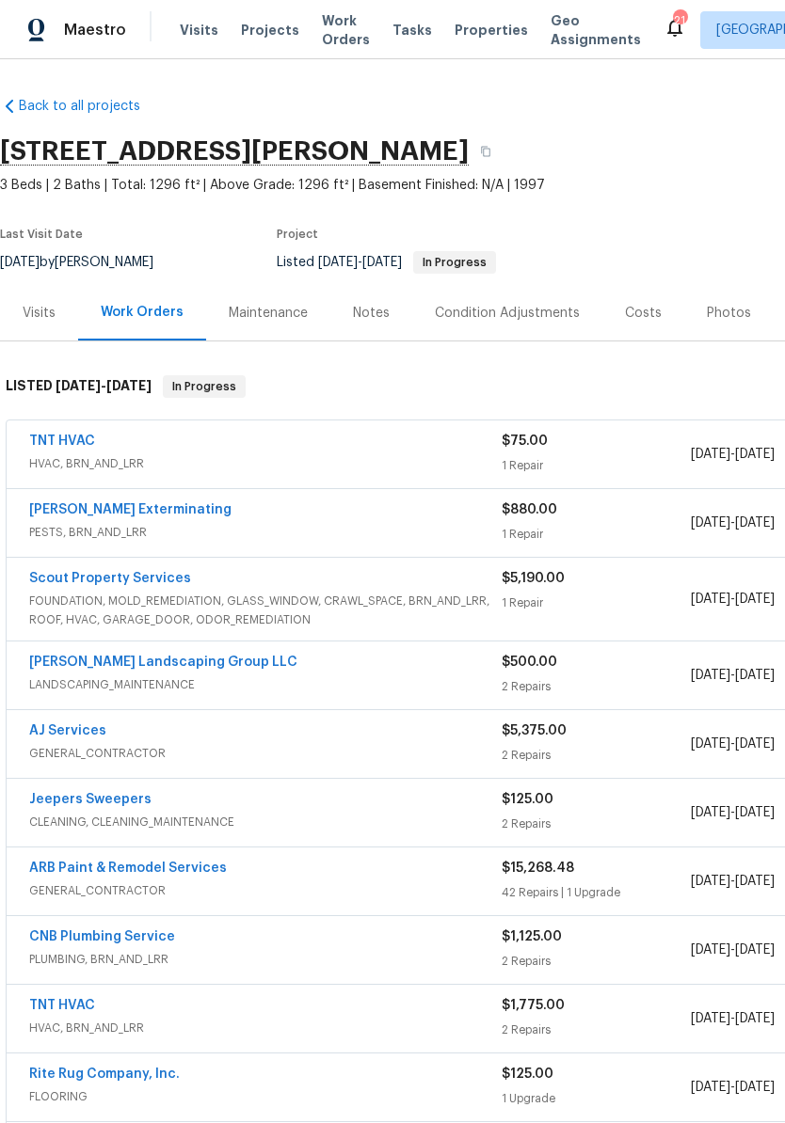
click at [379, 314] on div "Notes" at bounding box center [371, 313] width 37 height 19
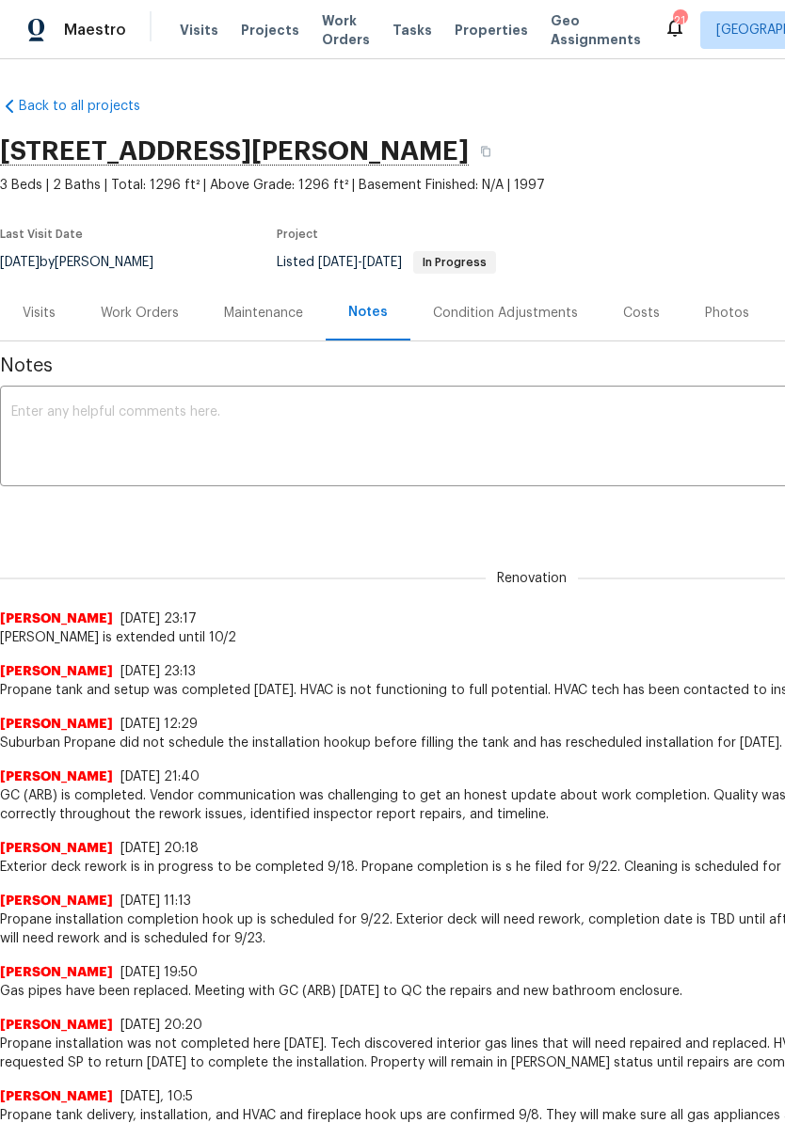
click at [361, 428] on textarea at bounding box center [531, 439] width 1041 height 66
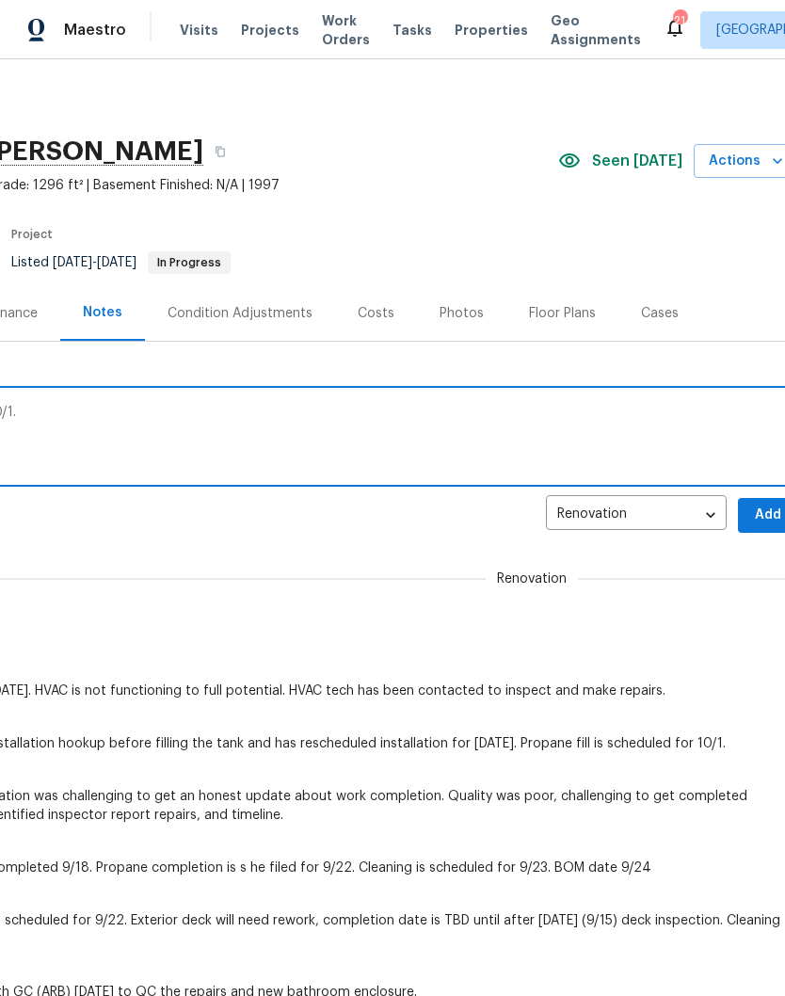
scroll to position [0, 267]
type textarea "Propane tank is scheduled to be filled. 10/1."
click at [764, 510] on span "Add" at bounding box center [766, 515] width 30 height 24
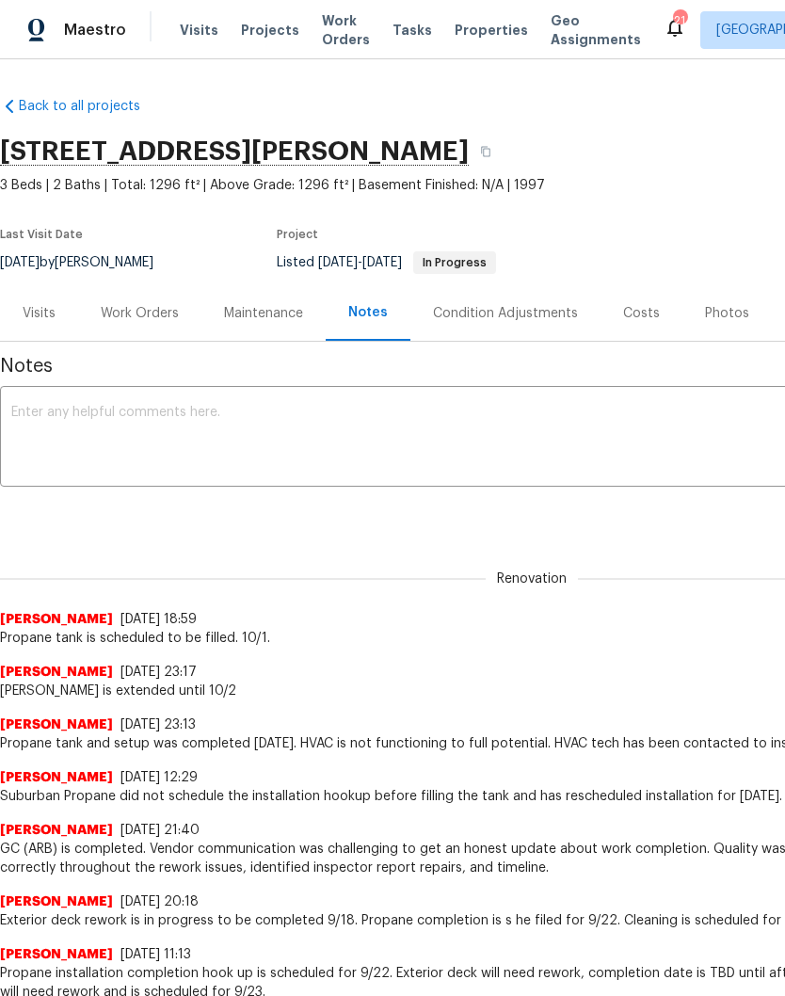
scroll to position [0, 0]
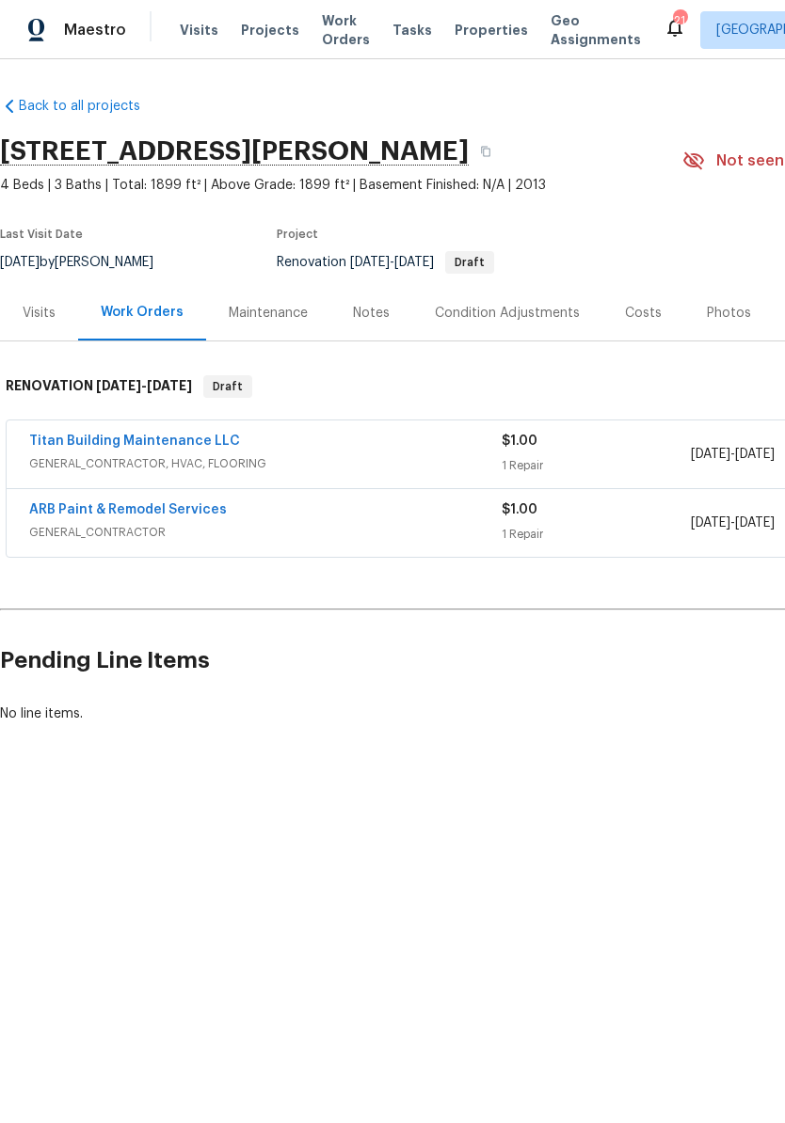
click at [499, 309] on div "Condition Adjustments" at bounding box center [507, 313] width 145 height 19
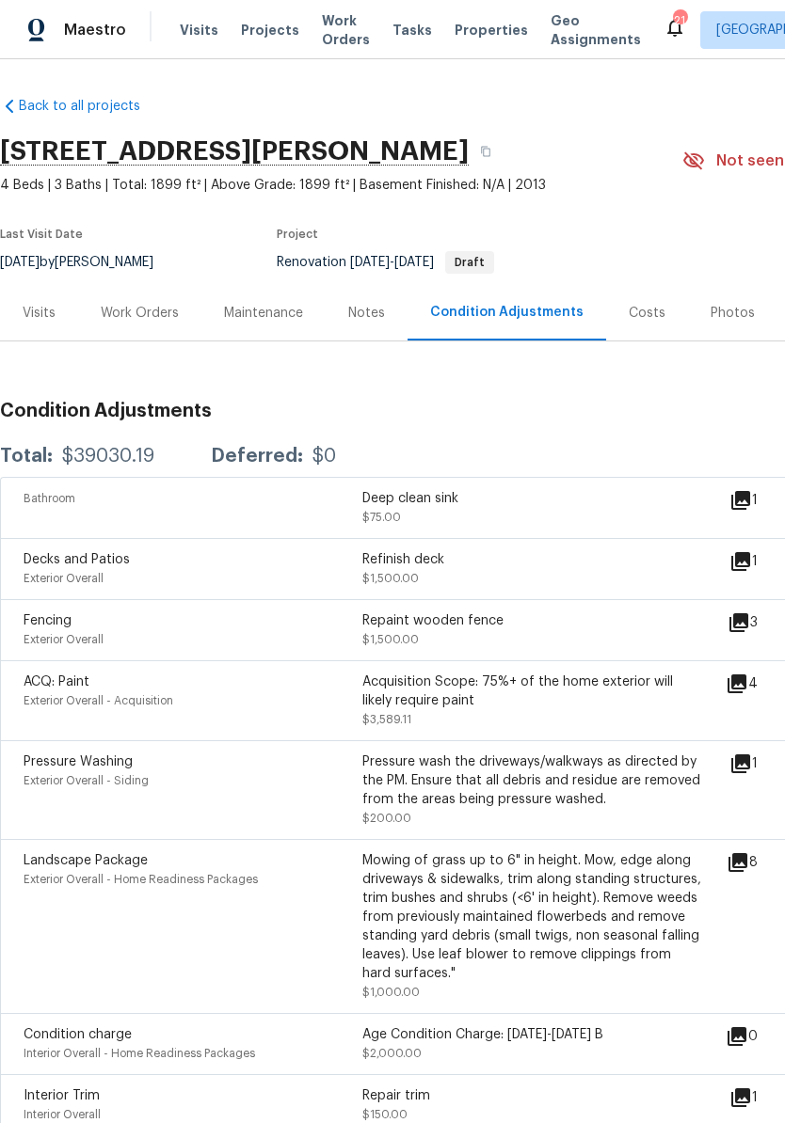
click at [170, 309] on div "Work Orders" at bounding box center [140, 313] width 78 height 19
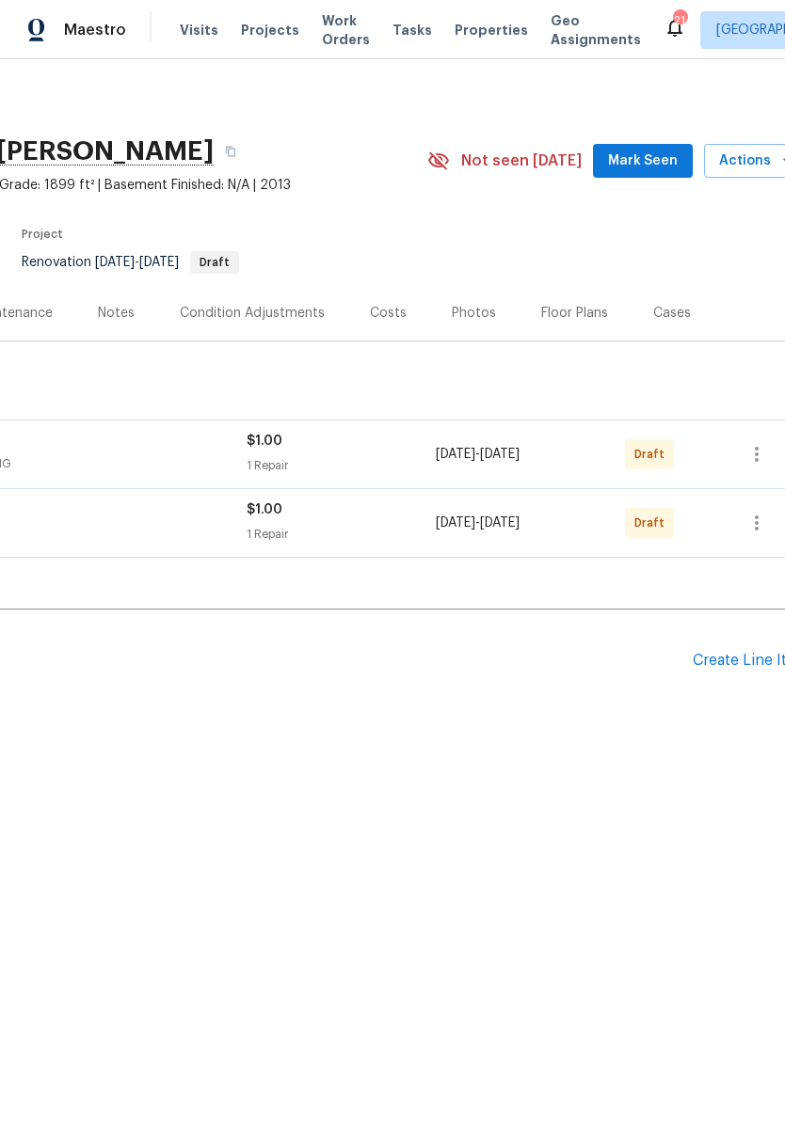
scroll to position [0, 266]
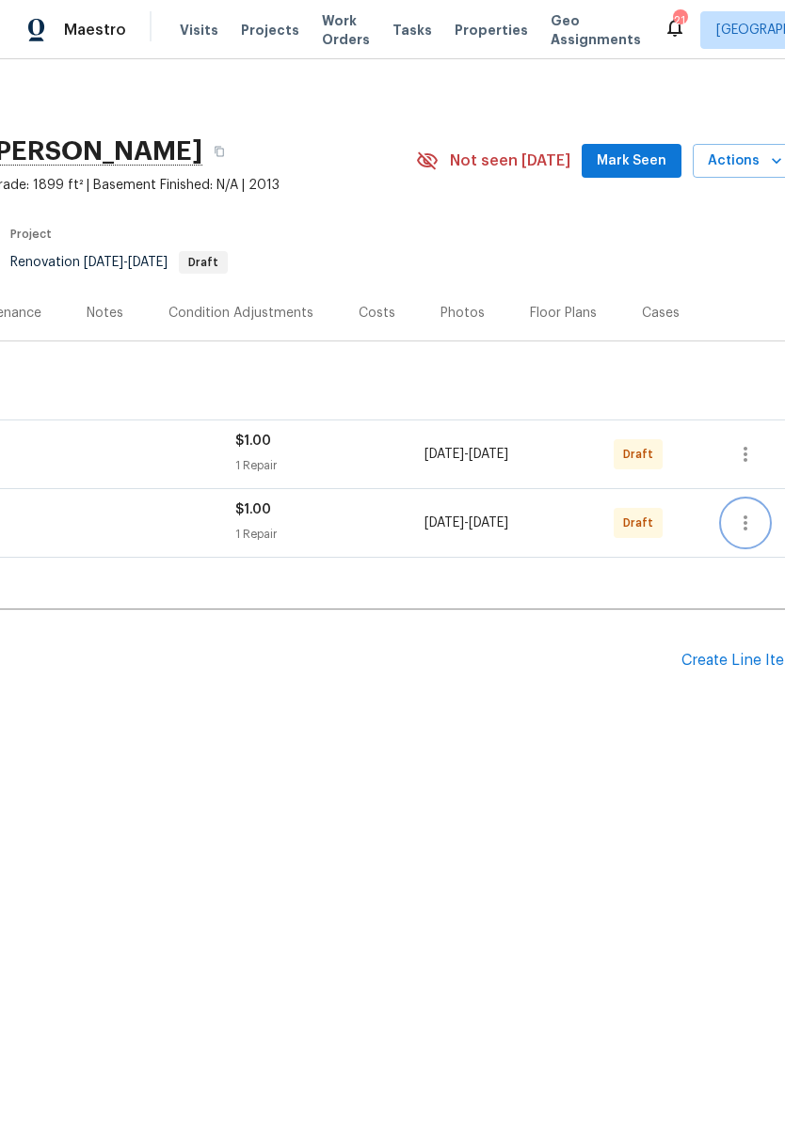
click at [753, 528] on icon "button" at bounding box center [745, 523] width 23 height 23
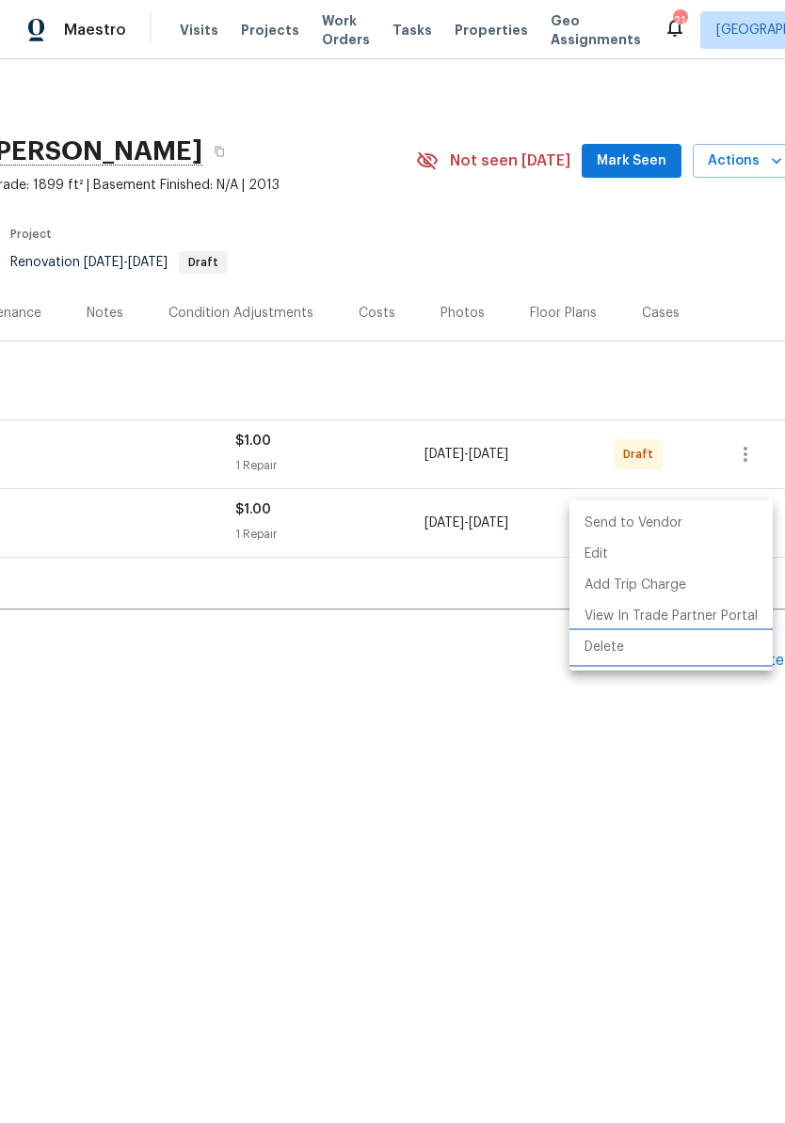
click at [613, 649] on li "Delete" at bounding box center [670, 647] width 203 height 31
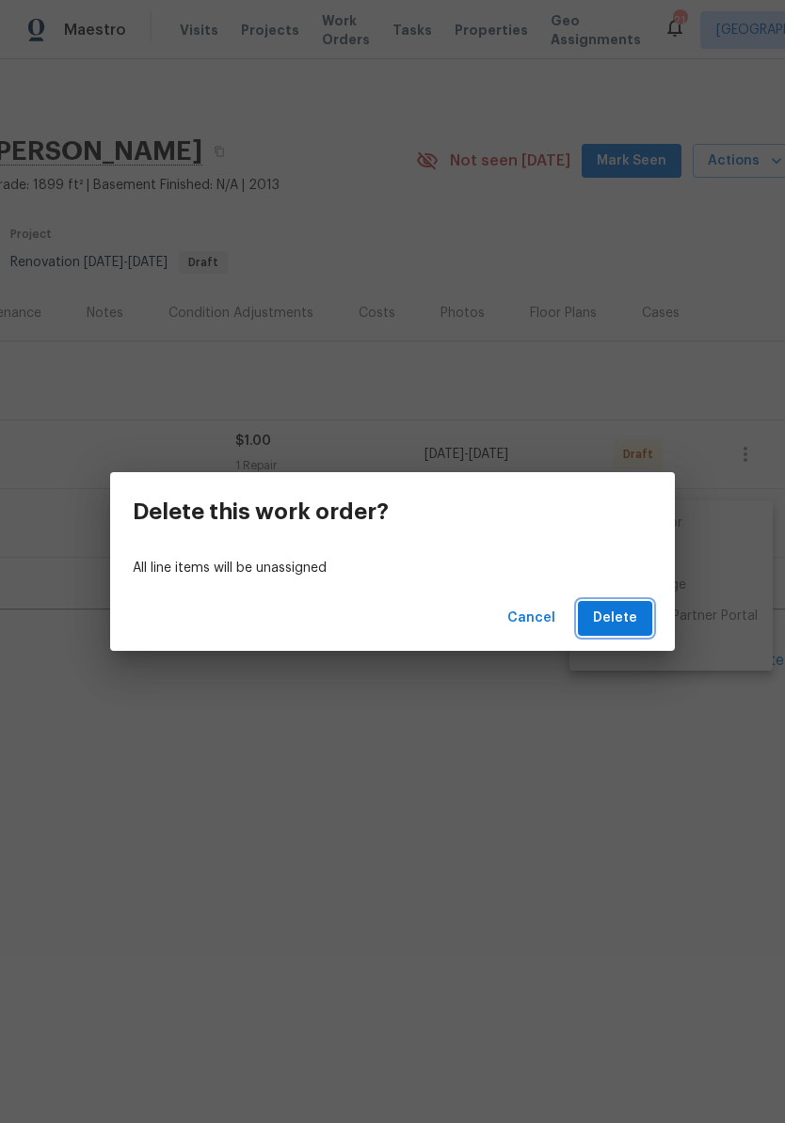
click at [629, 624] on span "Delete" at bounding box center [615, 619] width 44 height 24
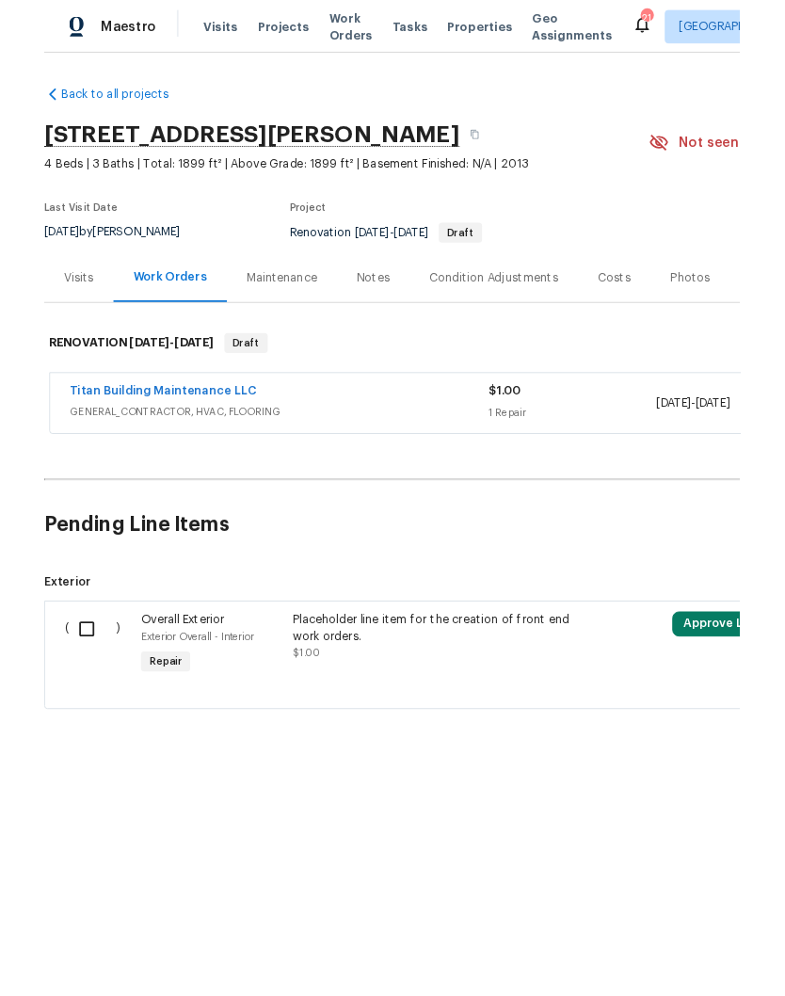
scroll to position [0, 0]
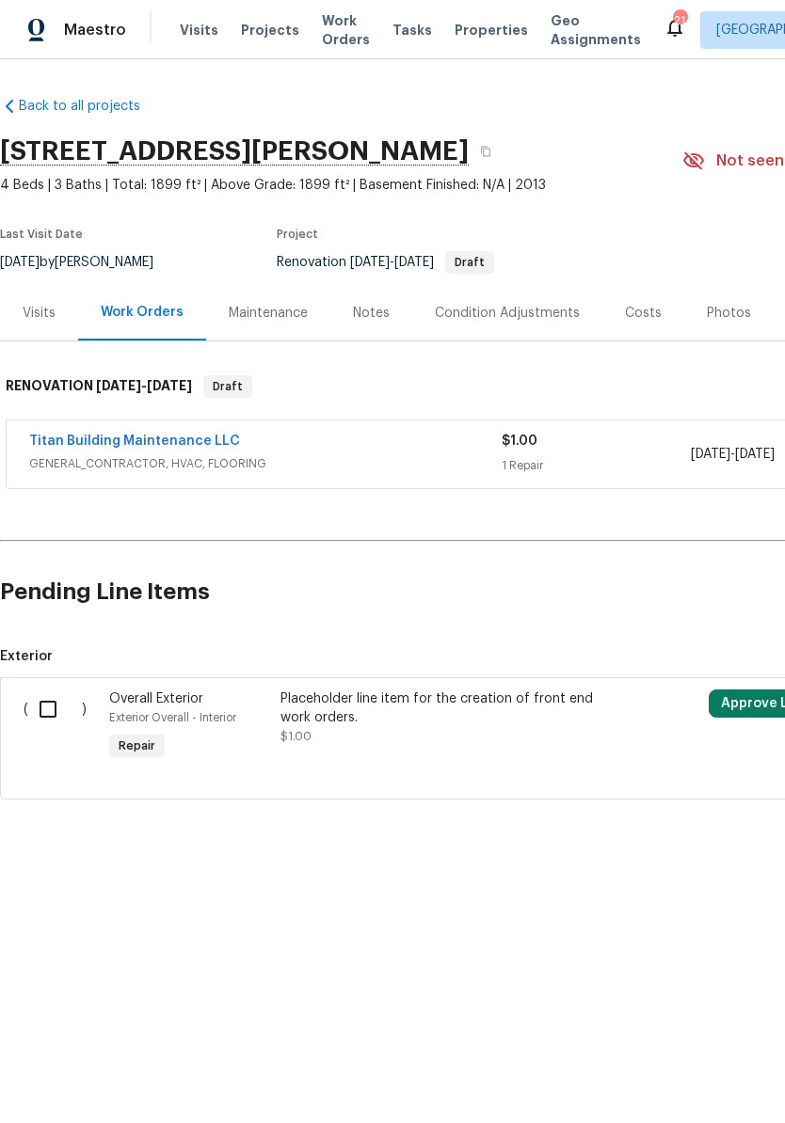
click at [161, 442] on link "Titan Building Maintenance LLC" at bounding box center [134, 441] width 211 height 13
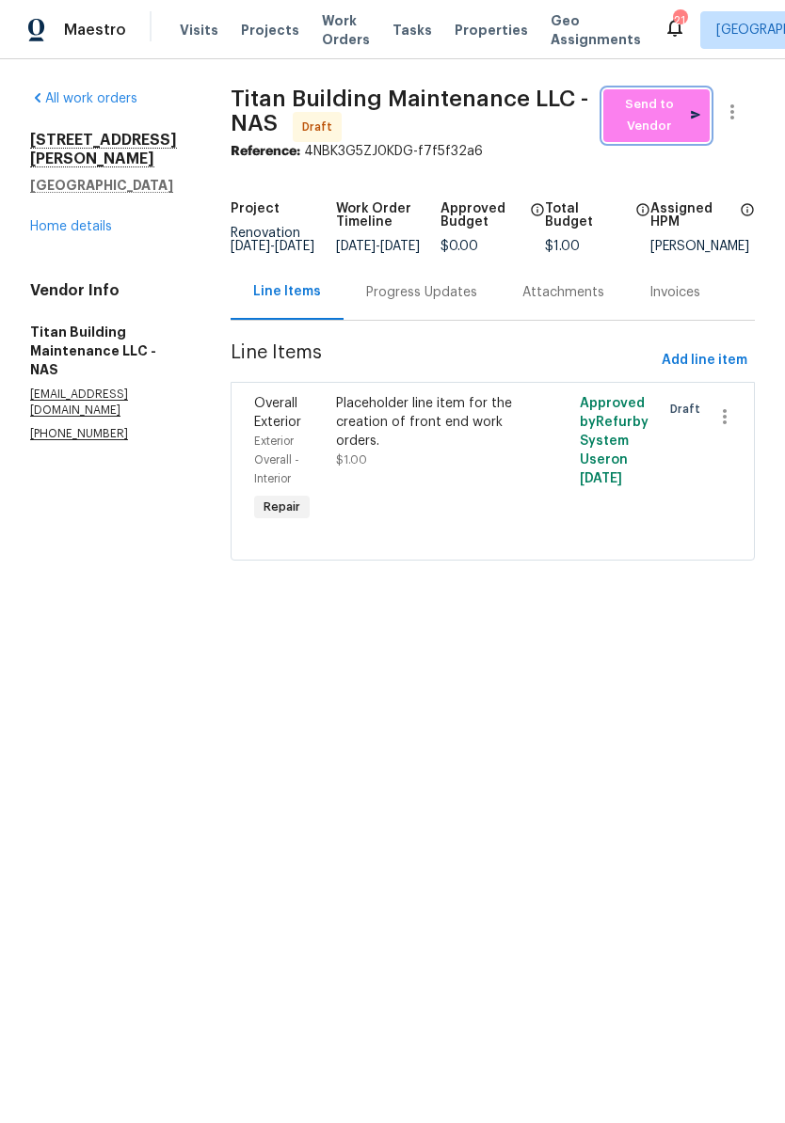
click at [666, 123] on span "Send to Vendor" at bounding box center [657, 115] width 88 height 43
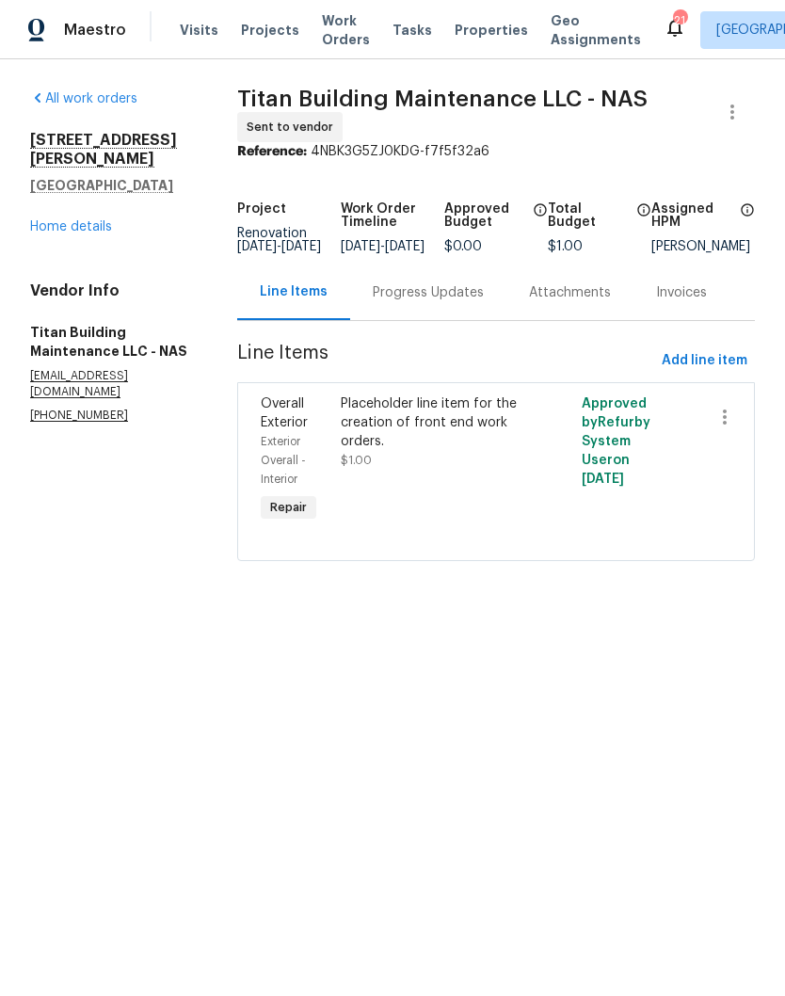
click at [449, 302] on div "Progress Updates" at bounding box center [428, 292] width 111 height 19
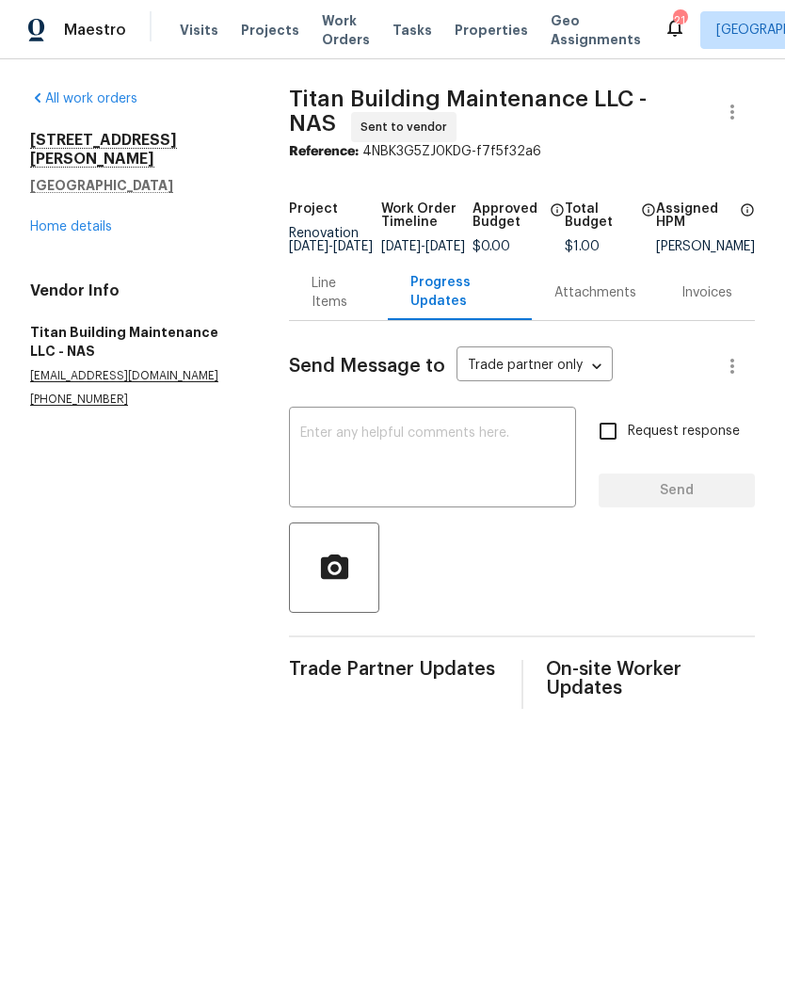
click at [427, 445] on textarea at bounding box center [432, 459] width 264 height 66
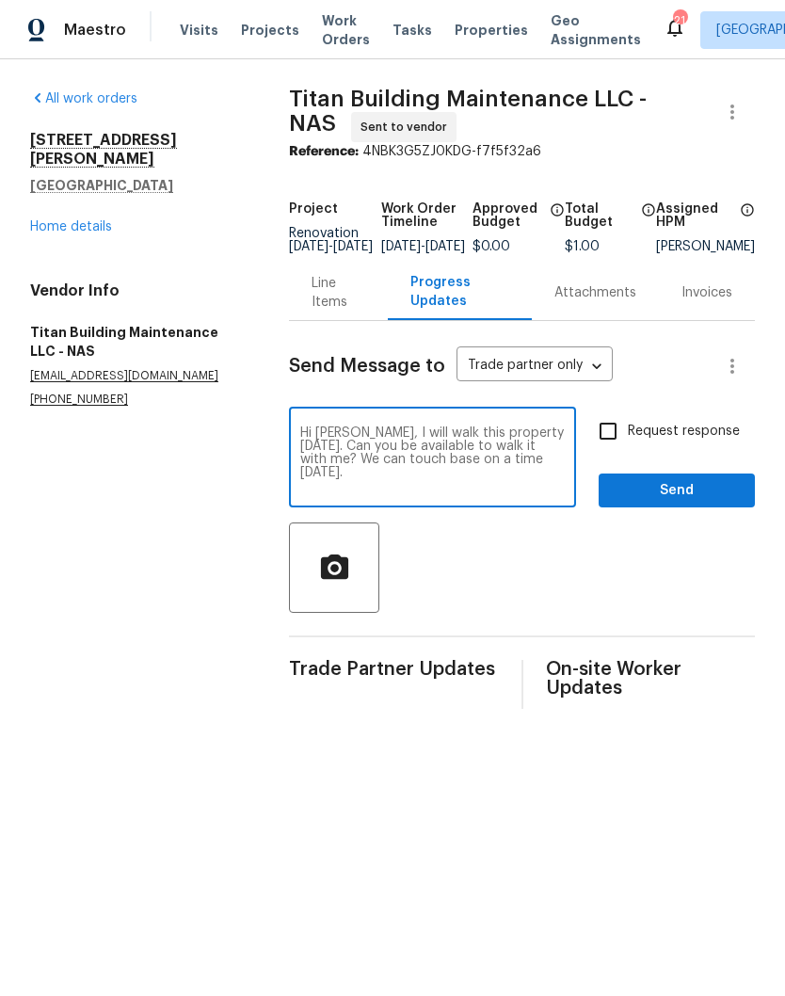
type textarea "Hi Scott, I will walk this property on Tuesday. Can you be available to walk it…"
click at [693, 502] on span "Send" at bounding box center [676, 491] width 126 height 24
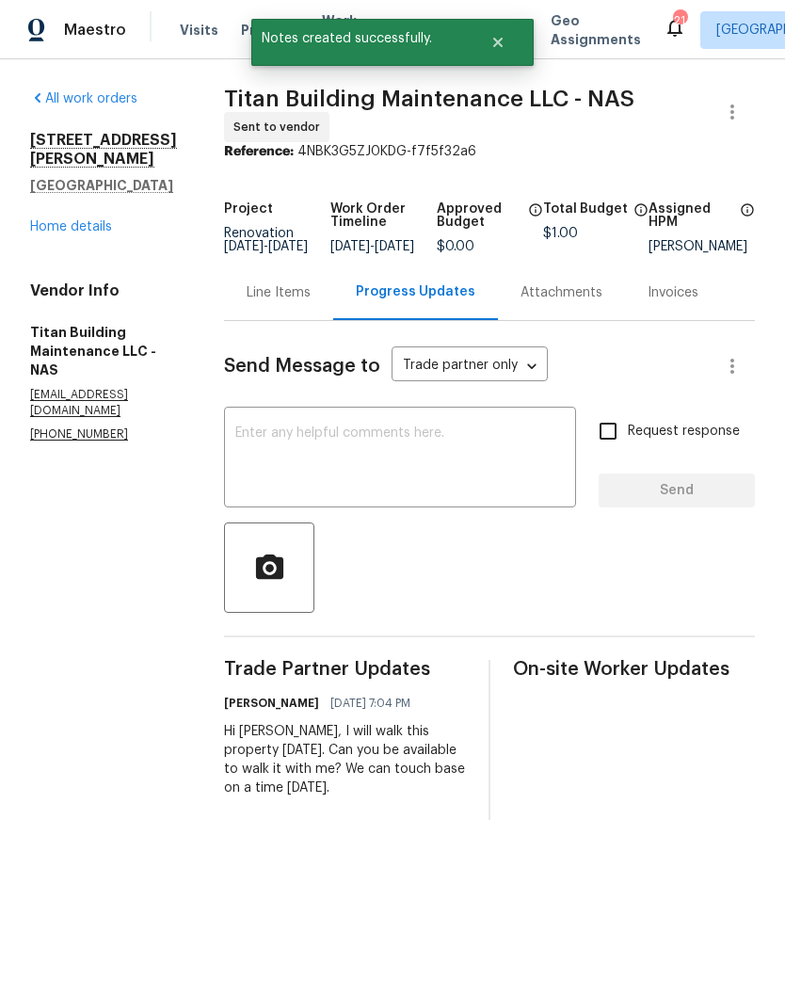
click at [95, 220] on link "Home details" at bounding box center [71, 226] width 82 height 13
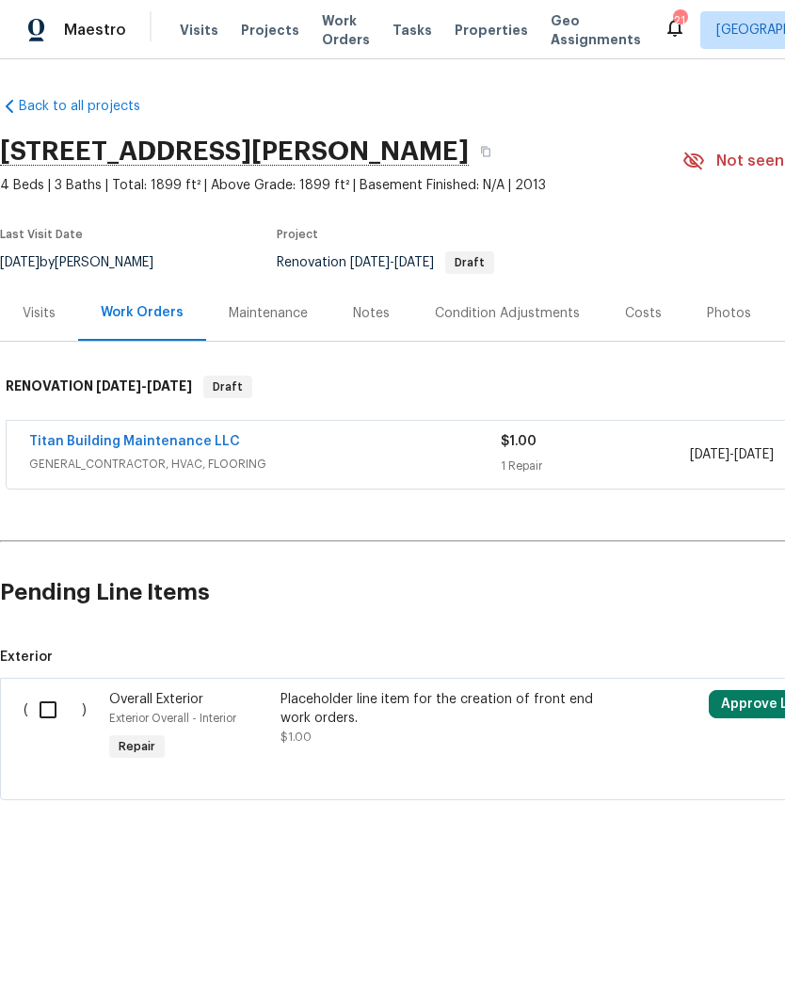
click at [536, 312] on div "Condition Adjustments" at bounding box center [507, 313] width 145 height 19
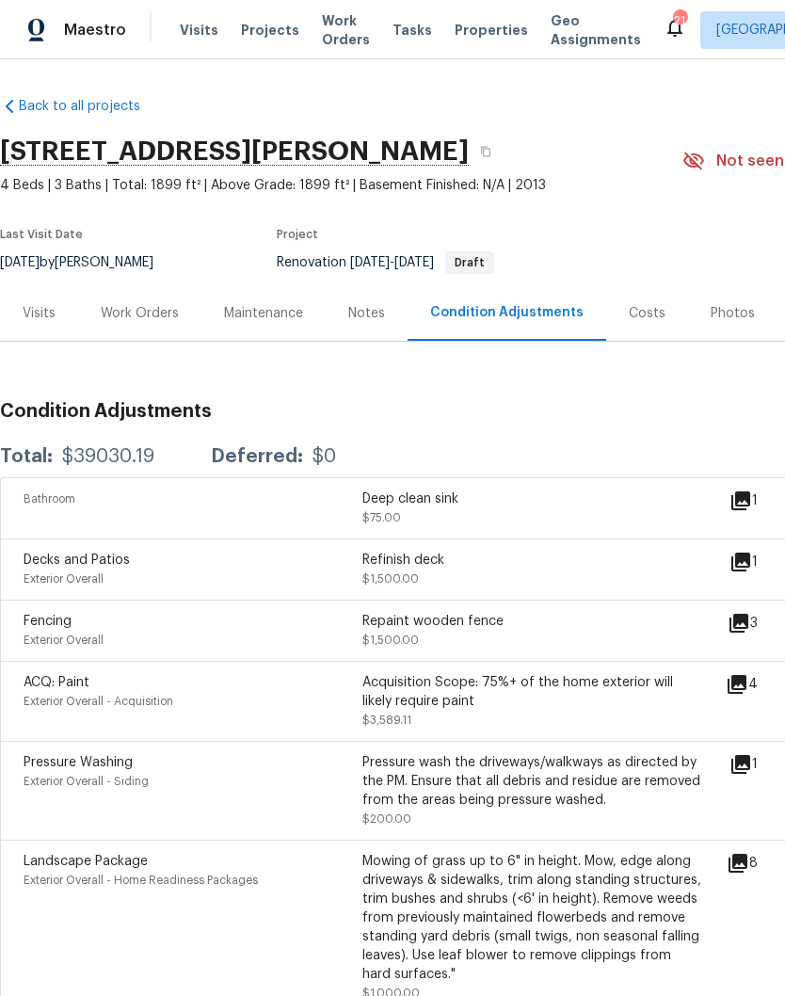
click at [631, 319] on div "Costs" at bounding box center [647, 313] width 37 height 19
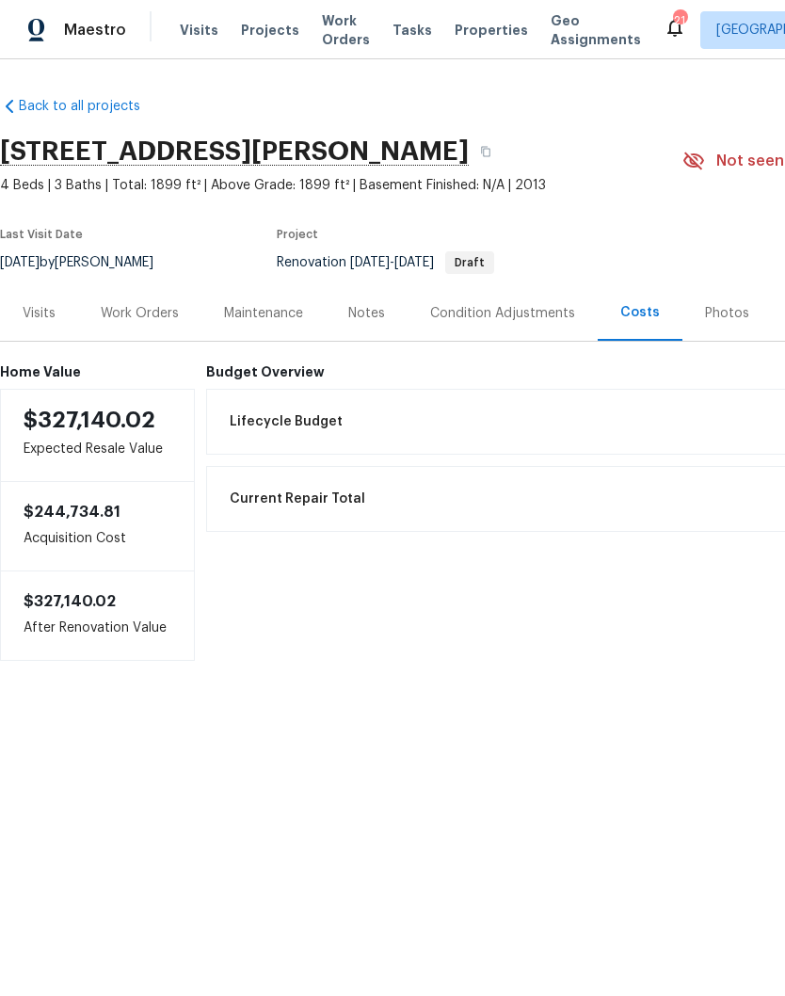
click at [496, 314] on div "Condition Adjustments" at bounding box center [502, 313] width 145 height 19
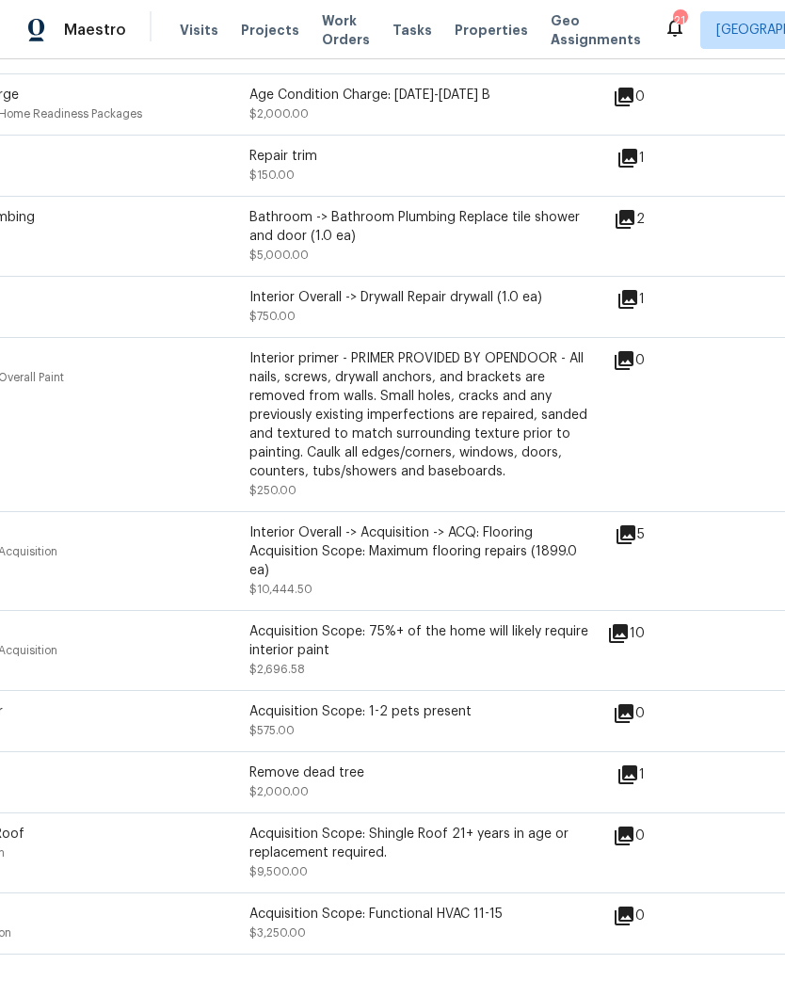
scroll to position [946, 132]
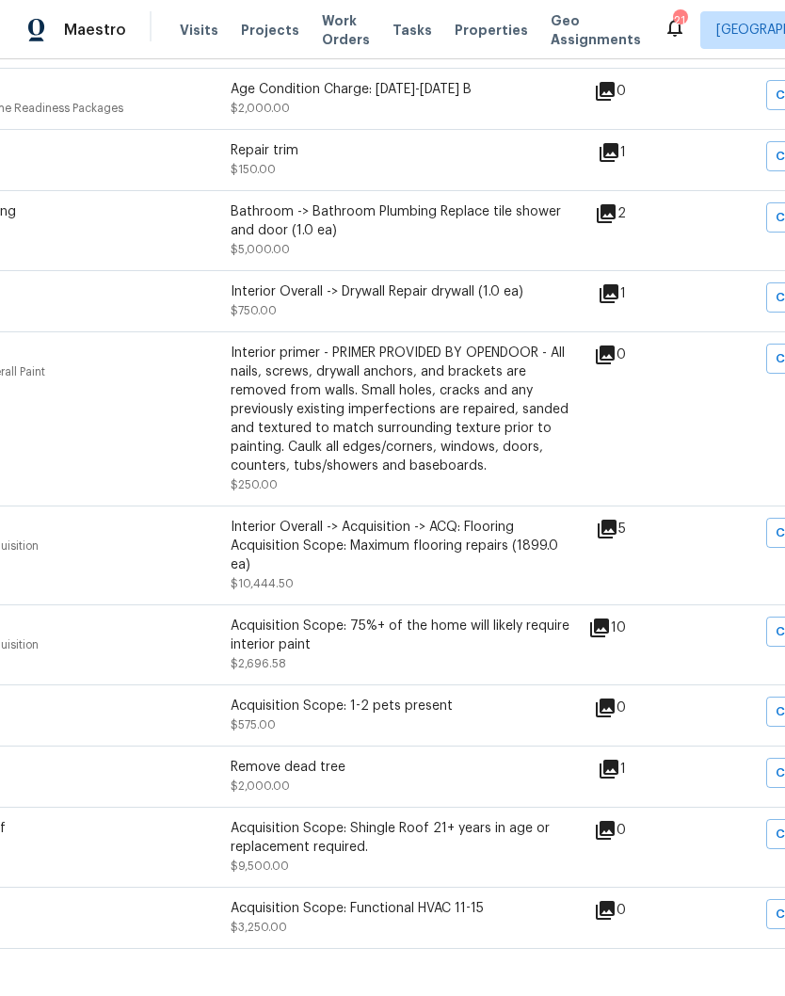
click at [618, 157] on icon at bounding box center [608, 152] width 19 height 19
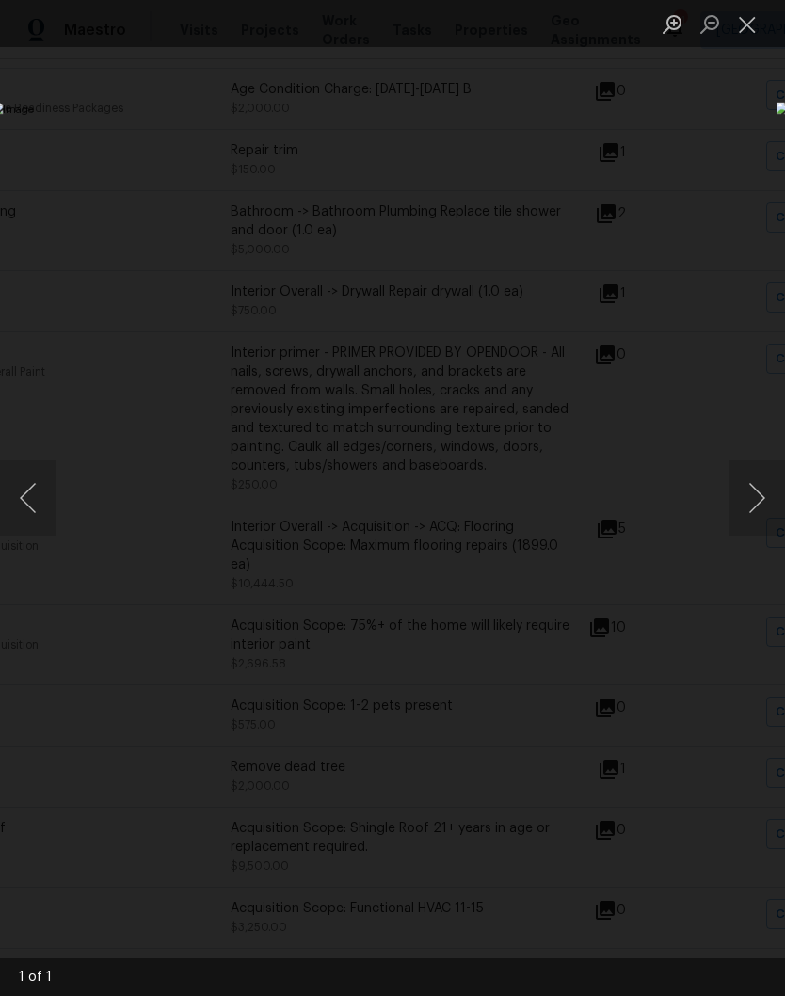
click at [743, 28] on button "Close lightbox" at bounding box center [747, 24] width 38 height 33
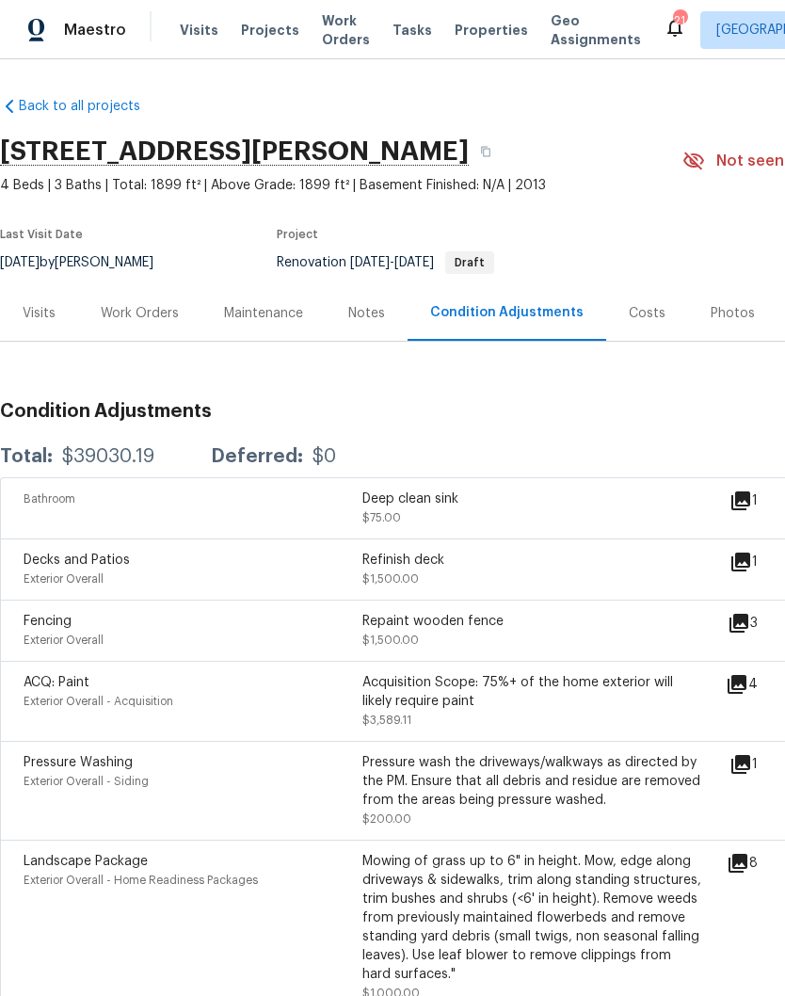
scroll to position [0, 0]
click at [162, 311] on div "Work Orders" at bounding box center [140, 313] width 78 height 19
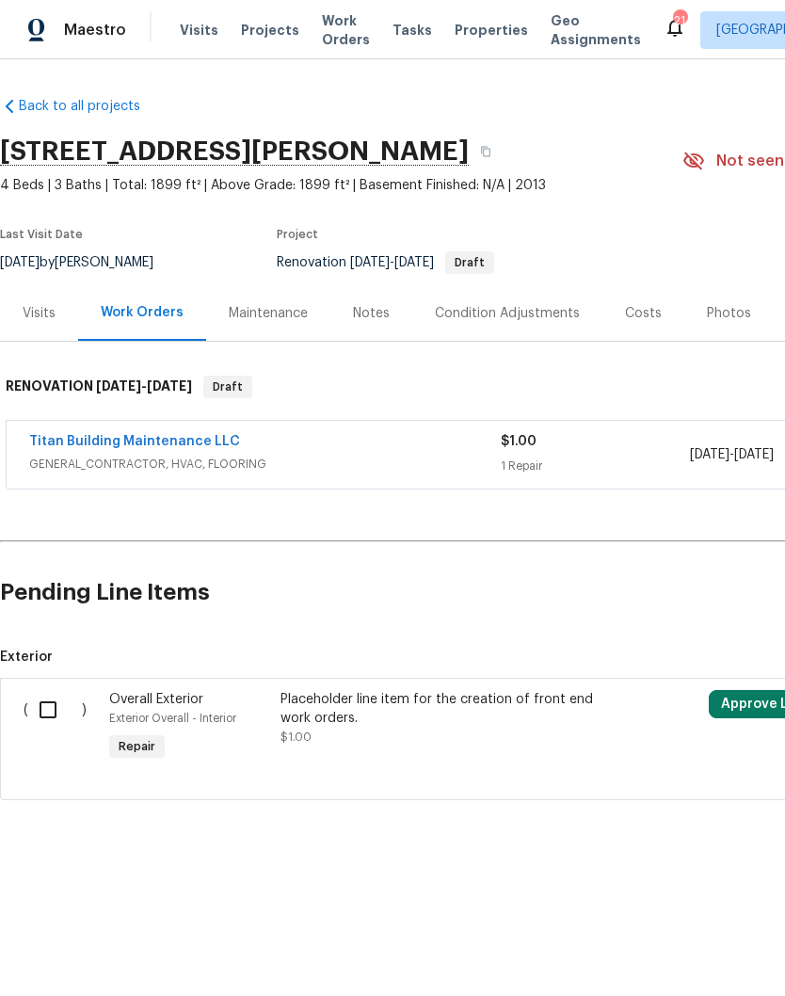
click at [377, 311] on div "Notes" at bounding box center [371, 313] width 37 height 19
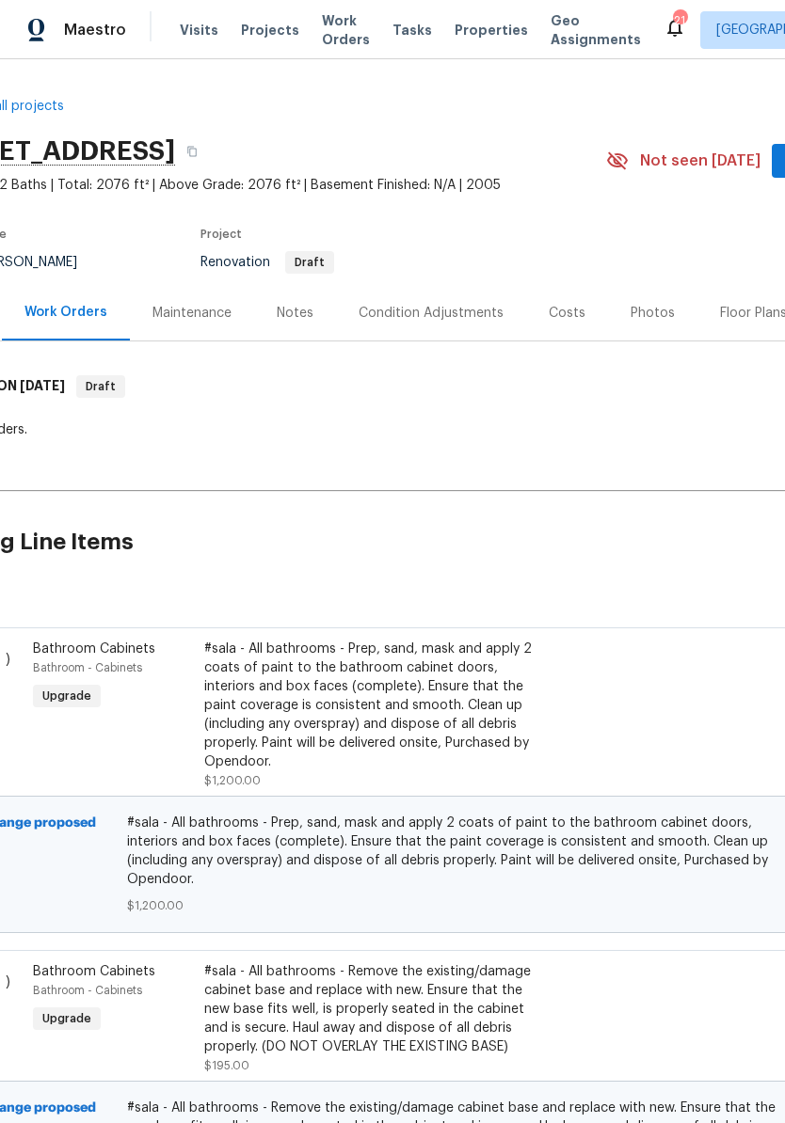
scroll to position [0, 78]
click at [450, 311] on div "Condition Adjustments" at bounding box center [429, 313] width 145 height 19
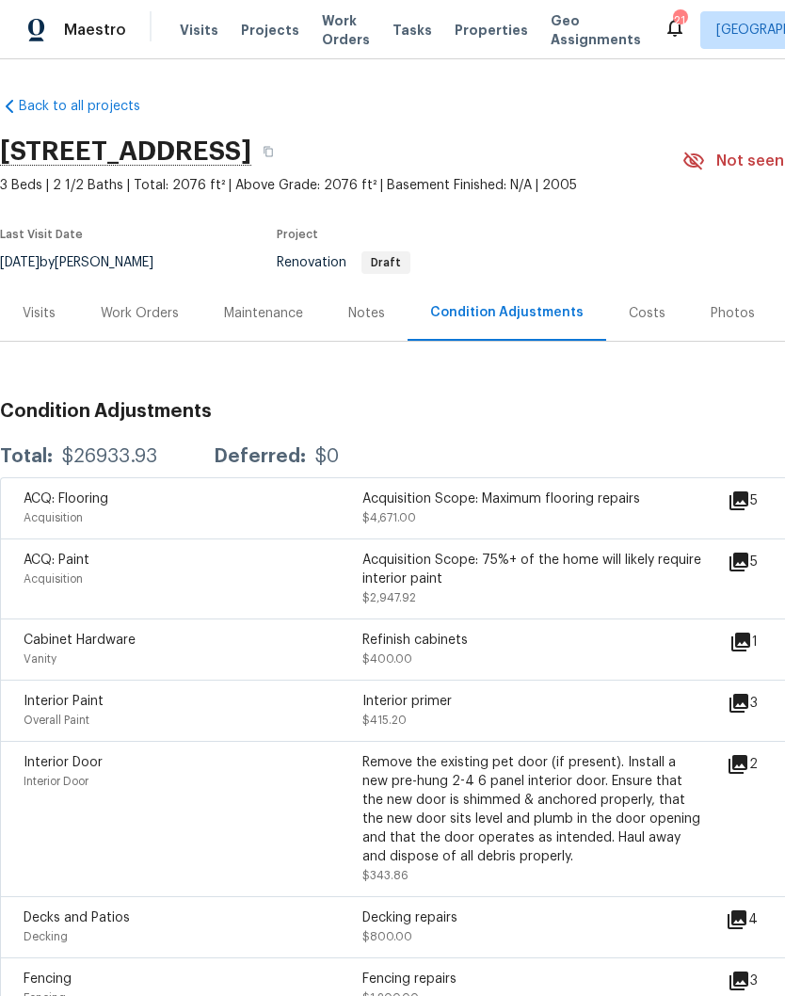
click at [162, 313] on div "Work Orders" at bounding box center [140, 313] width 78 height 19
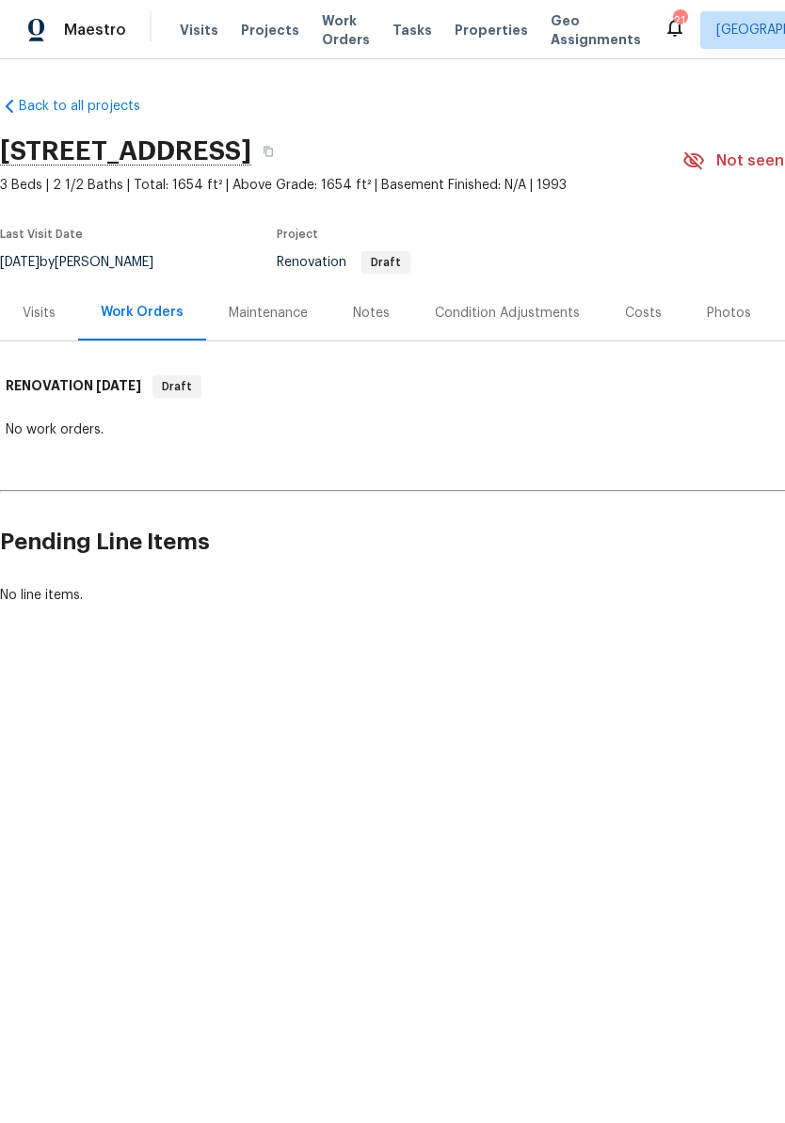
click at [502, 320] on div "Condition Adjustments" at bounding box center [507, 313] width 145 height 19
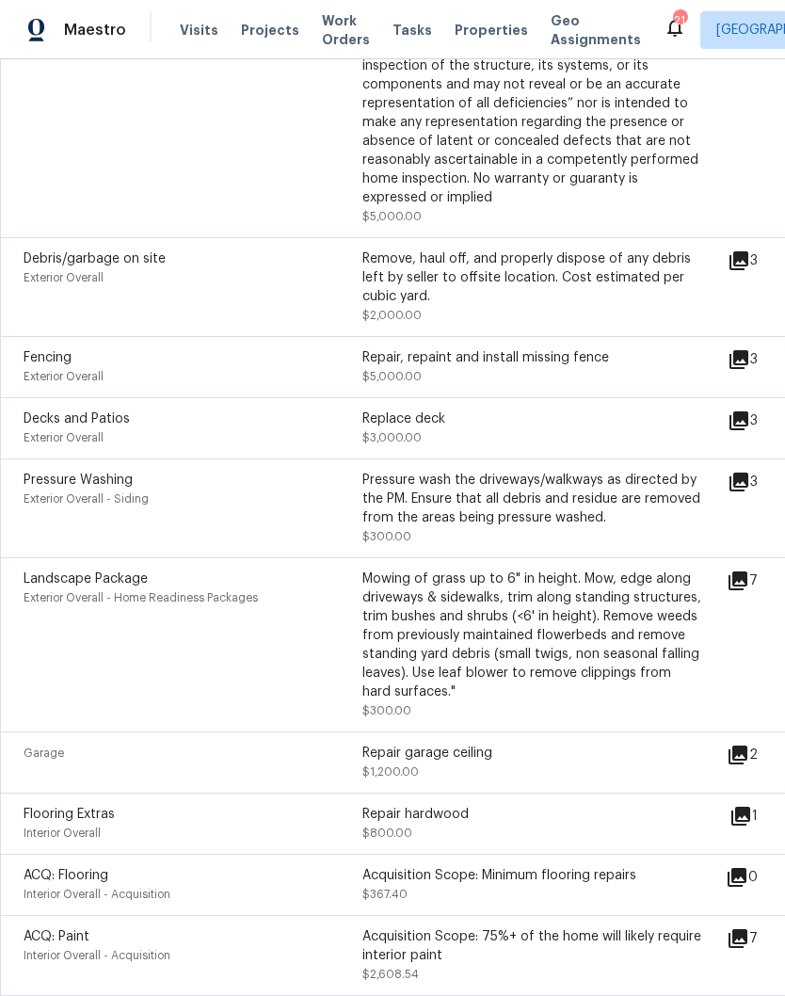
scroll to position [589, 0]
click at [748, 363] on icon at bounding box center [738, 358] width 19 height 19
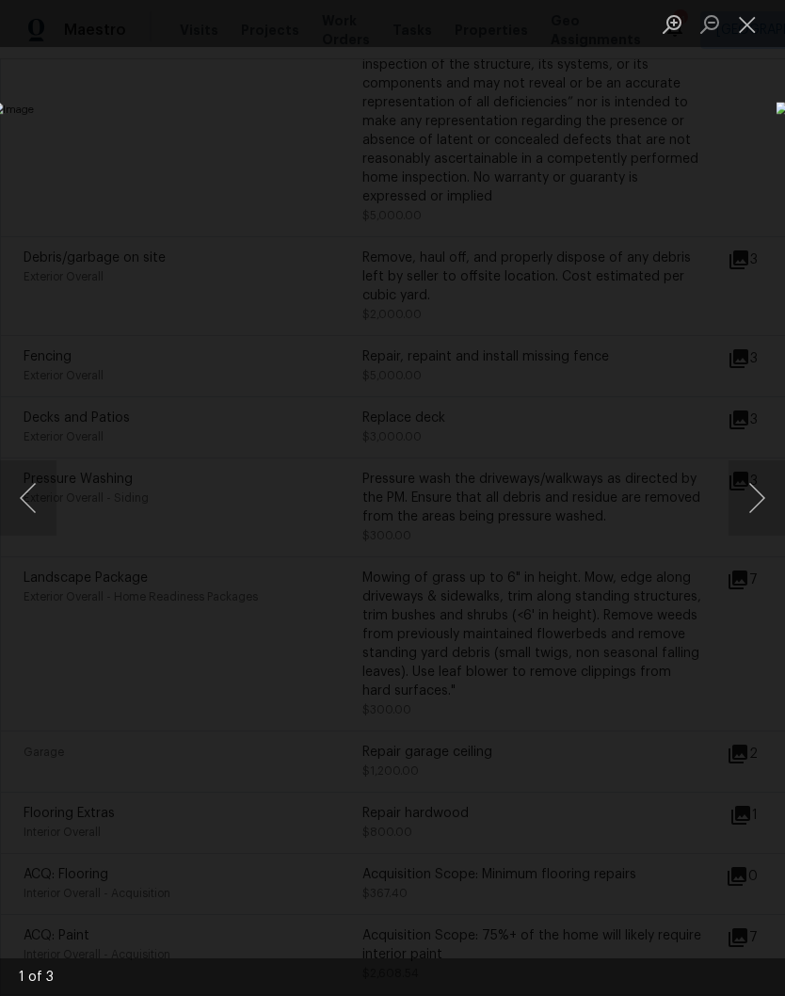
click at [762, 496] on button "Next image" at bounding box center [756, 497] width 56 height 75
click at [755, 27] on button "Close lightbox" at bounding box center [747, 24] width 38 height 33
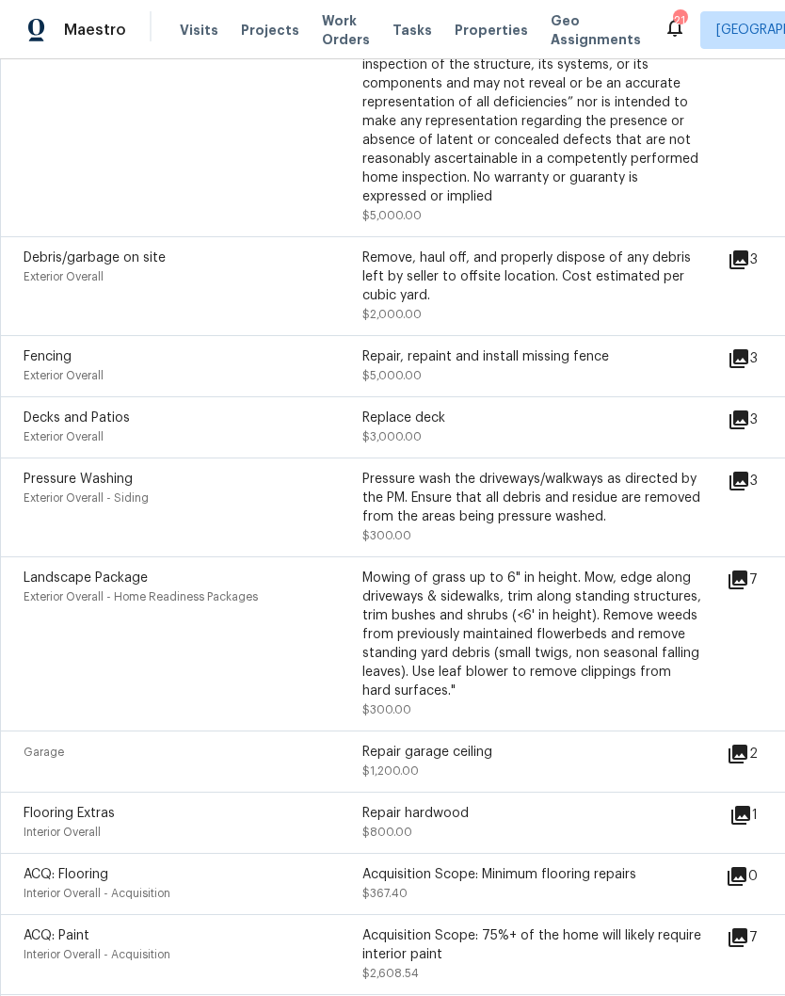
click at [435, 423] on div "Replace deck" at bounding box center [531, 417] width 339 height 19
click at [748, 428] on icon at bounding box center [738, 419] width 19 height 19
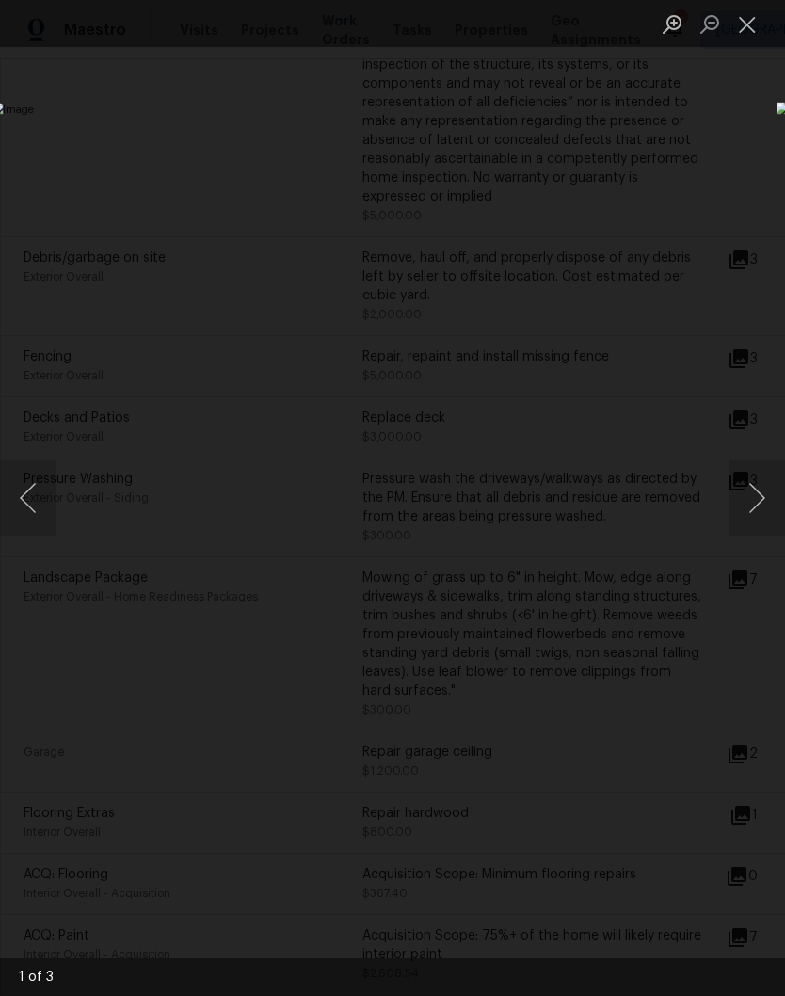
click at [755, 33] on button "Close lightbox" at bounding box center [747, 24] width 38 height 33
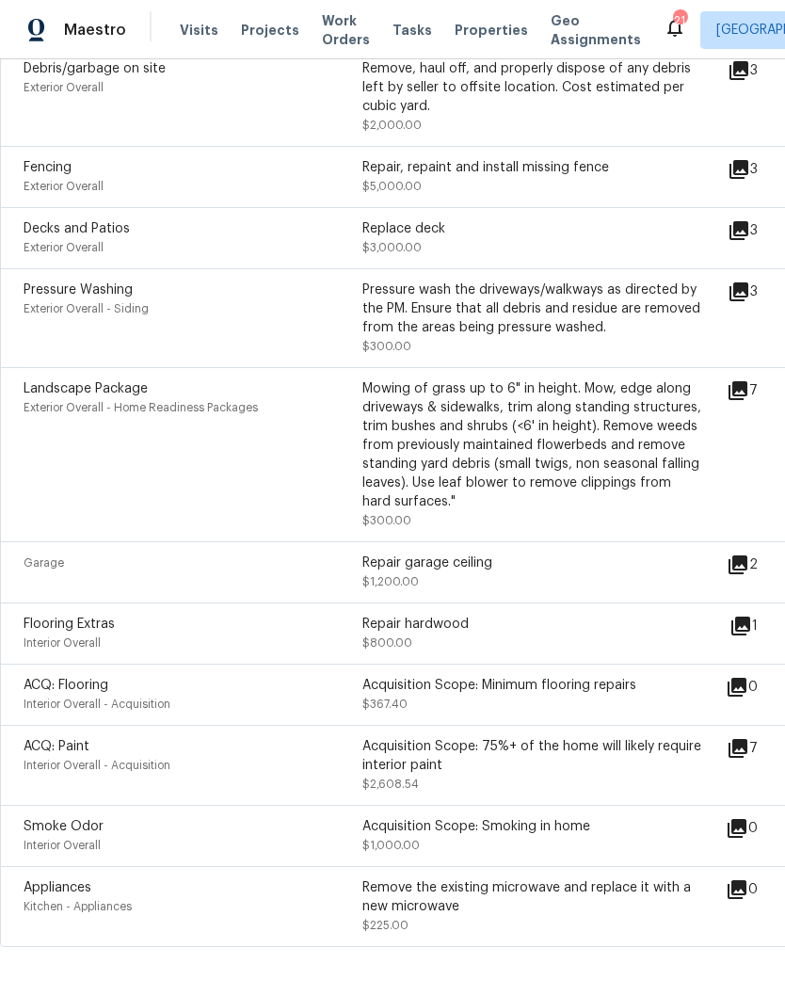
scroll to position [777, 0]
click at [749, 573] on icon at bounding box center [737, 565] width 23 height 23
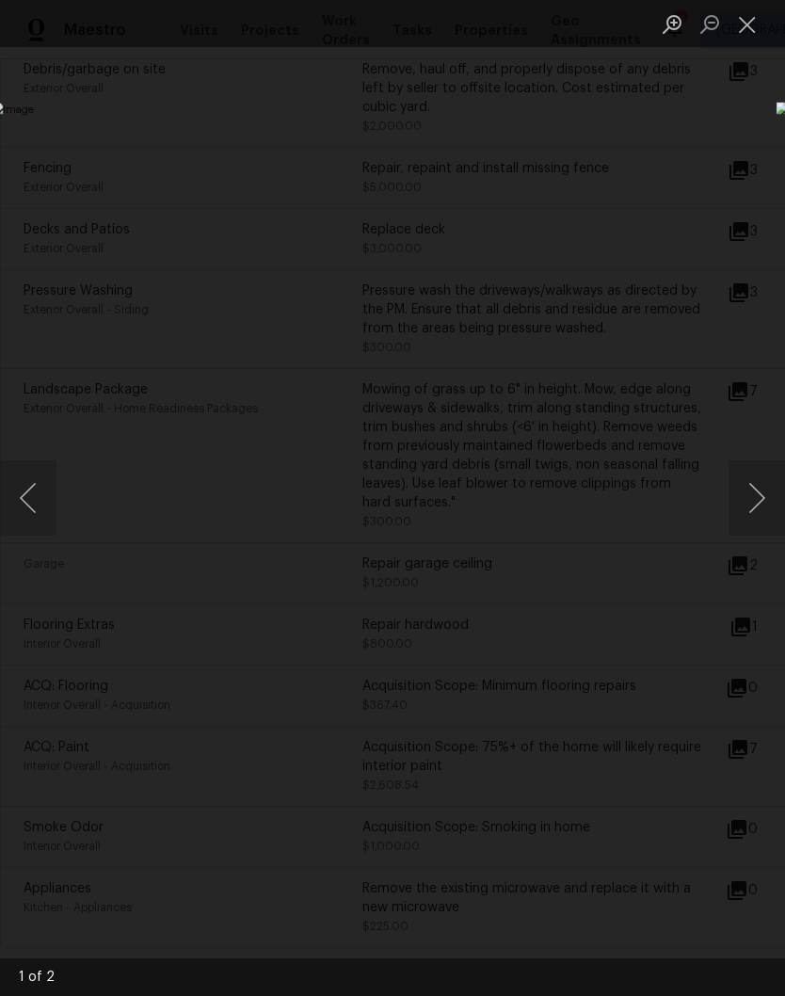
click at [750, 32] on button "Close lightbox" at bounding box center [747, 24] width 38 height 33
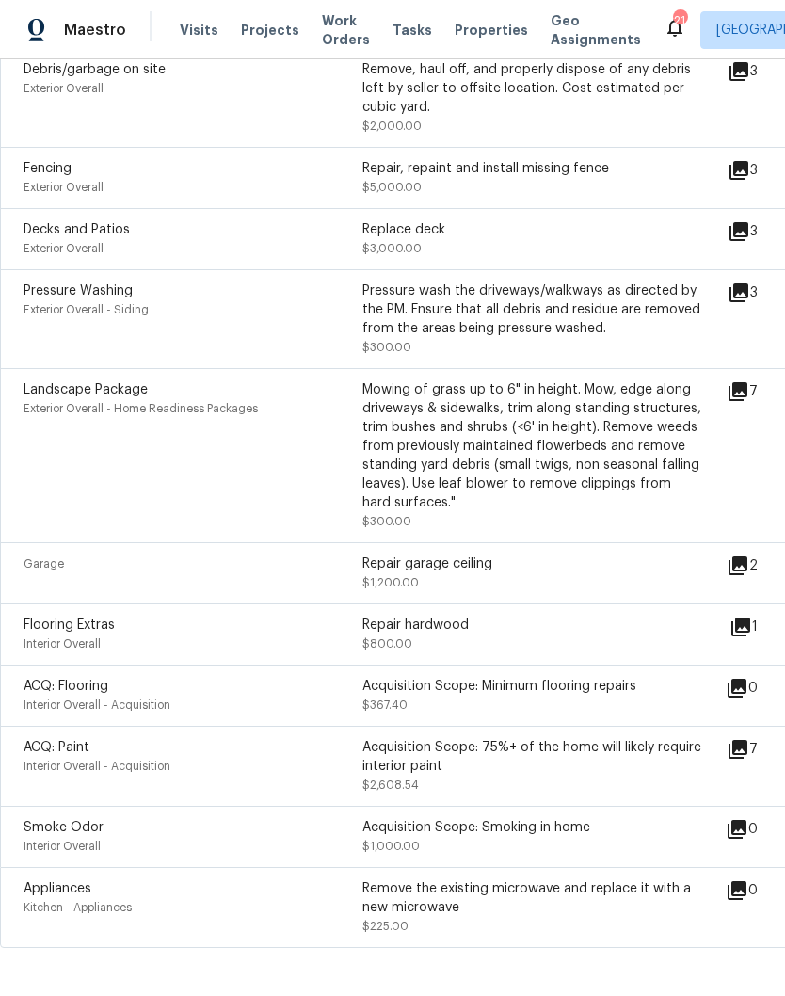
click at [750, 632] on icon at bounding box center [740, 626] width 19 height 19
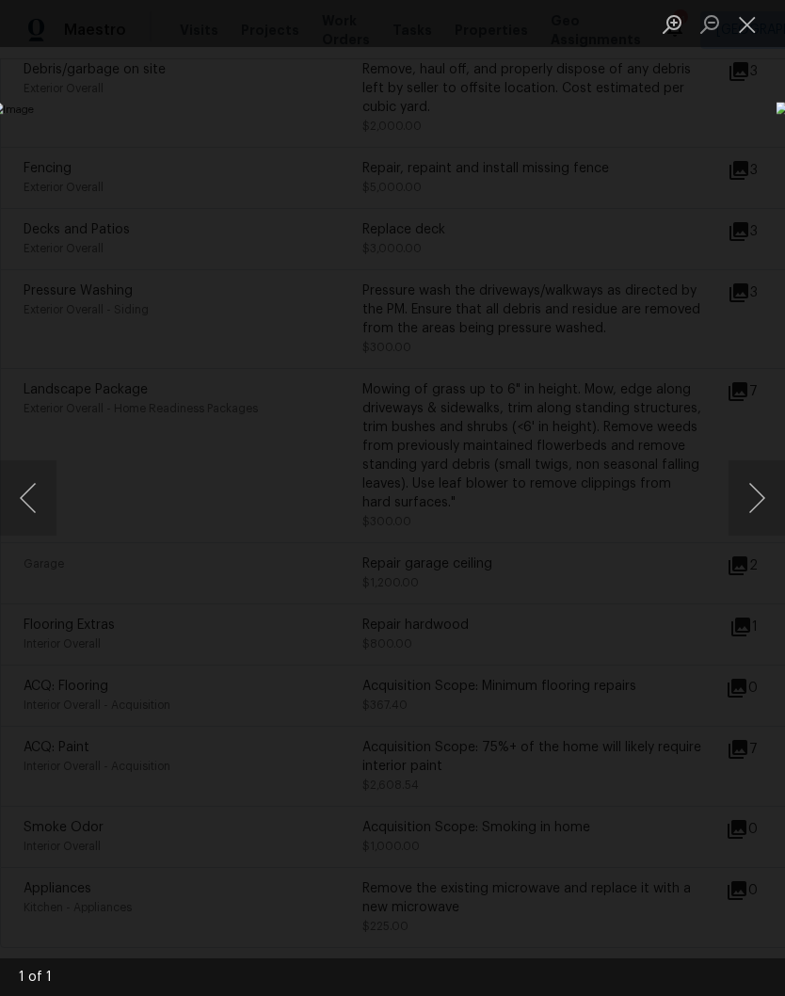
click at [755, 31] on button "Close lightbox" at bounding box center [747, 24] width 38 height 33
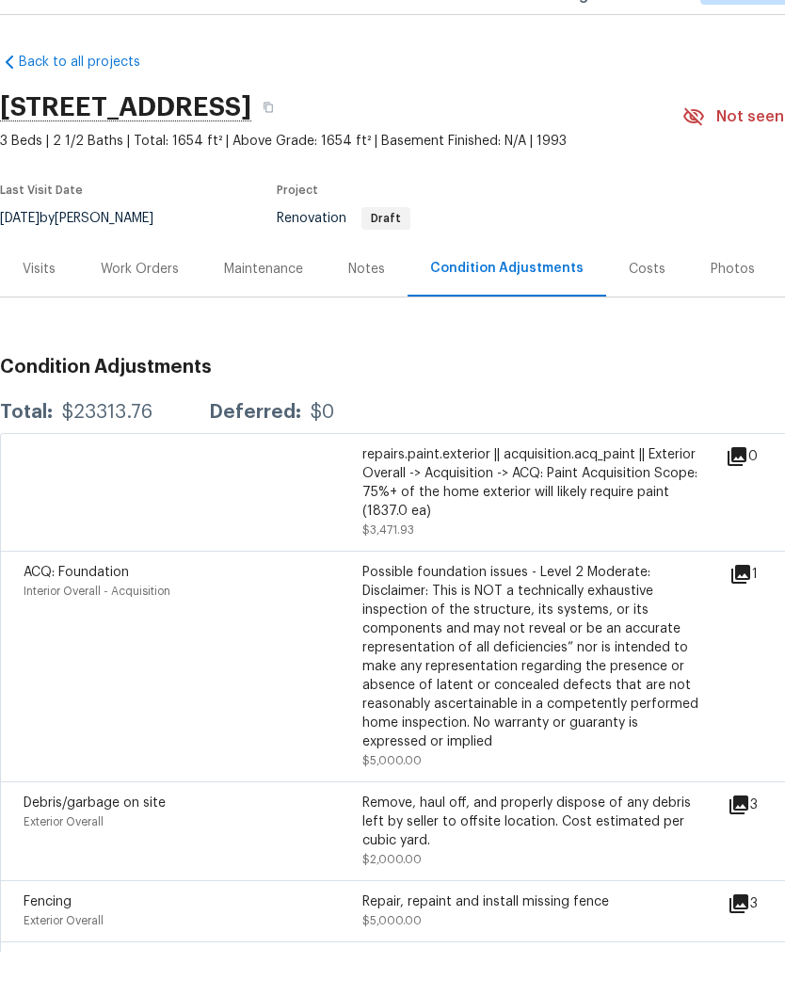
scroll to position [78, 0]
click at [159, 304] on div "Work Orders" at bounding box center [140, 313] width 78 height 19
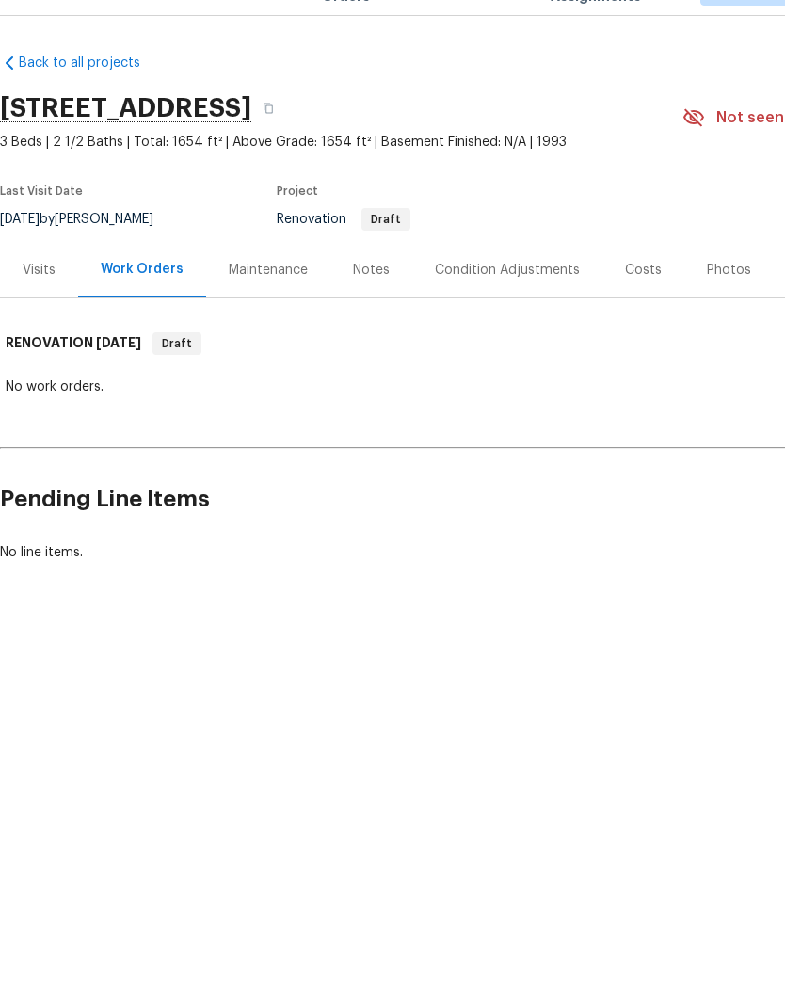
click at [488, 304] on div "Condition Adjustments" at bounding box center [507, 313] width 145 height 19
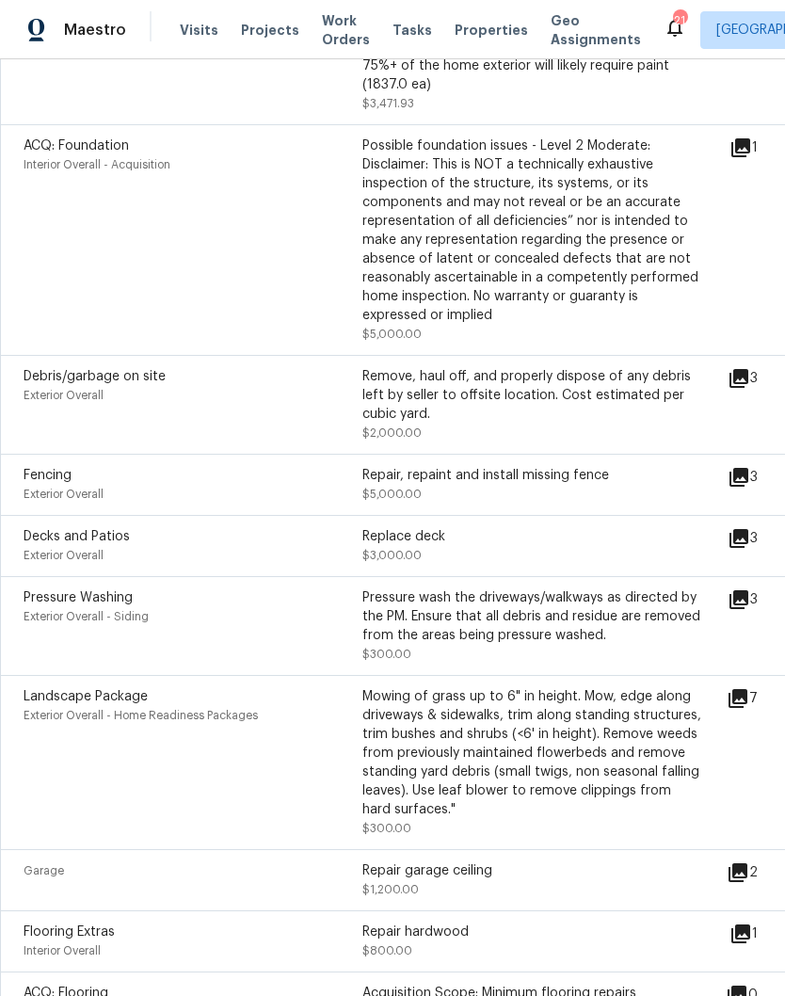
scroll to position [472, 0]
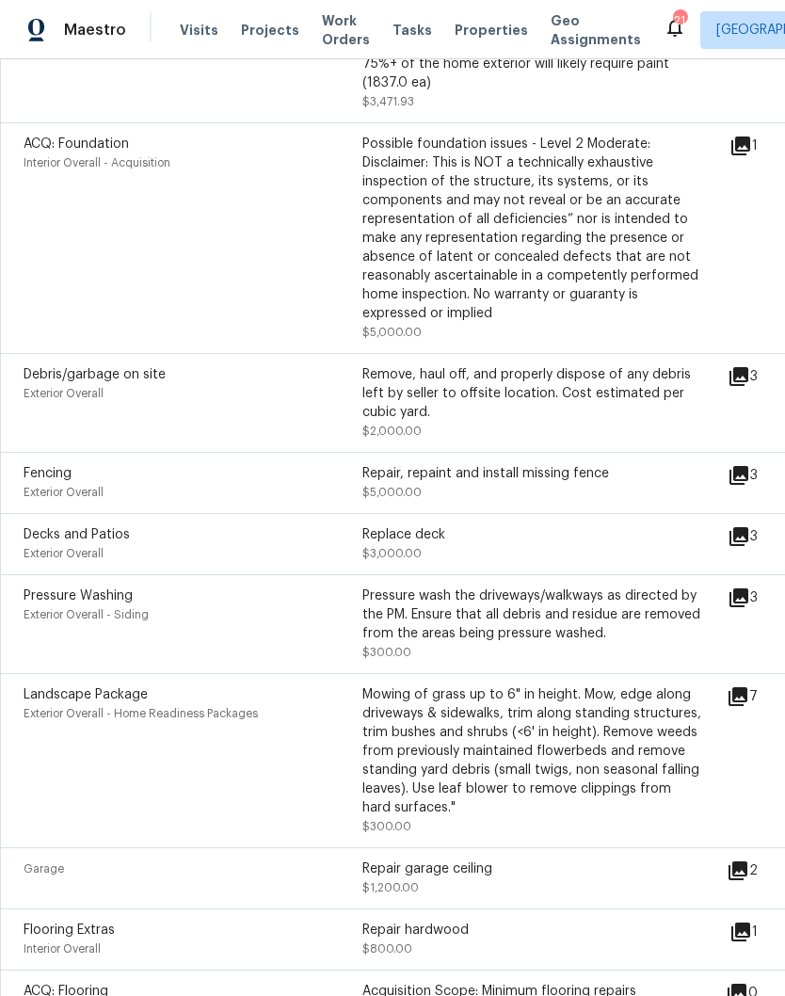
click at [746, 367] on icon at bounding box center [738, 376] width 19 height 19
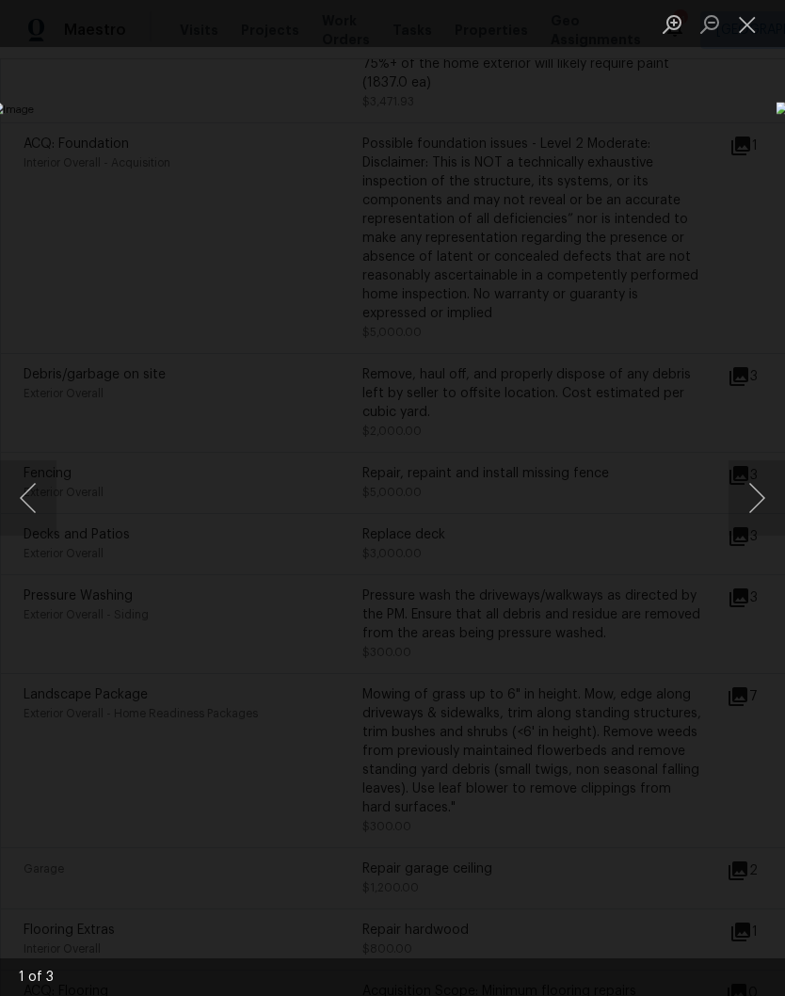
click at [755, 26] on button "Close lightbox" at bounding box center [747, 24] width 38 height 33
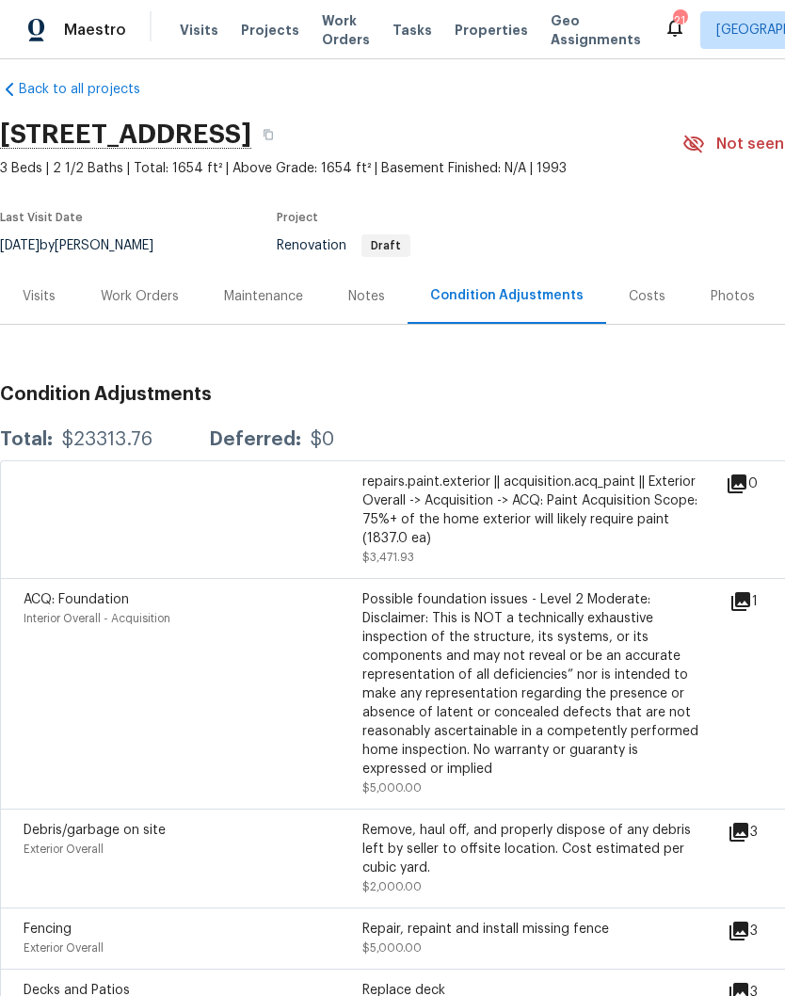
scroll to position [18, 0]
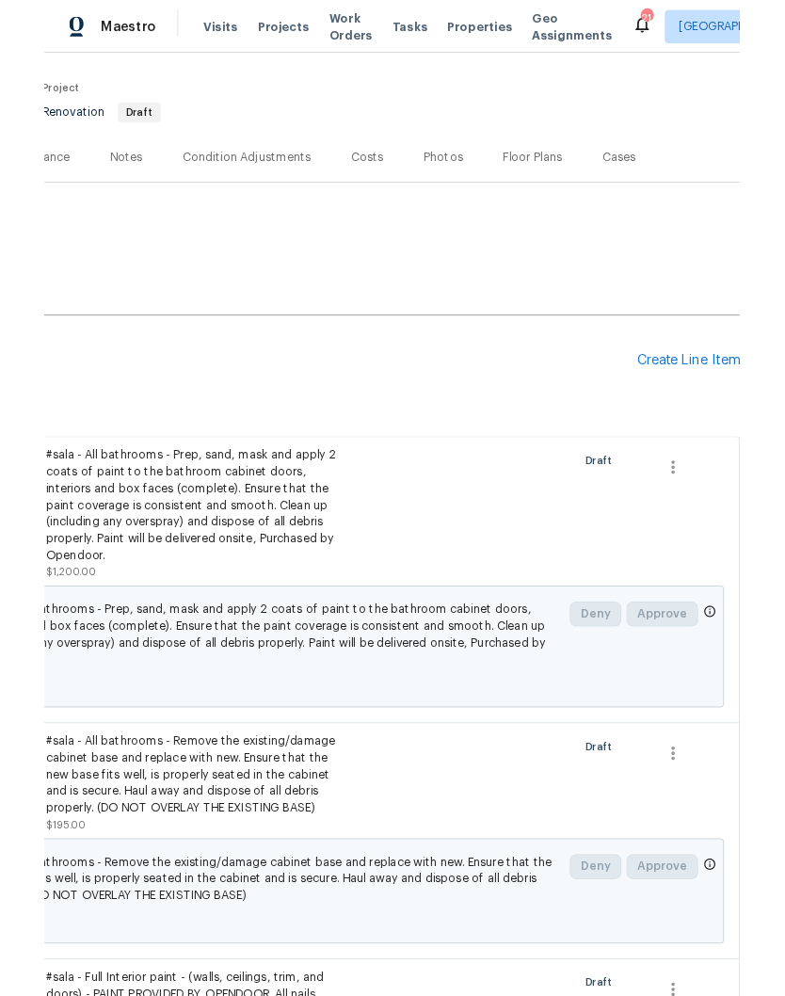
scroll to position [135, 279]
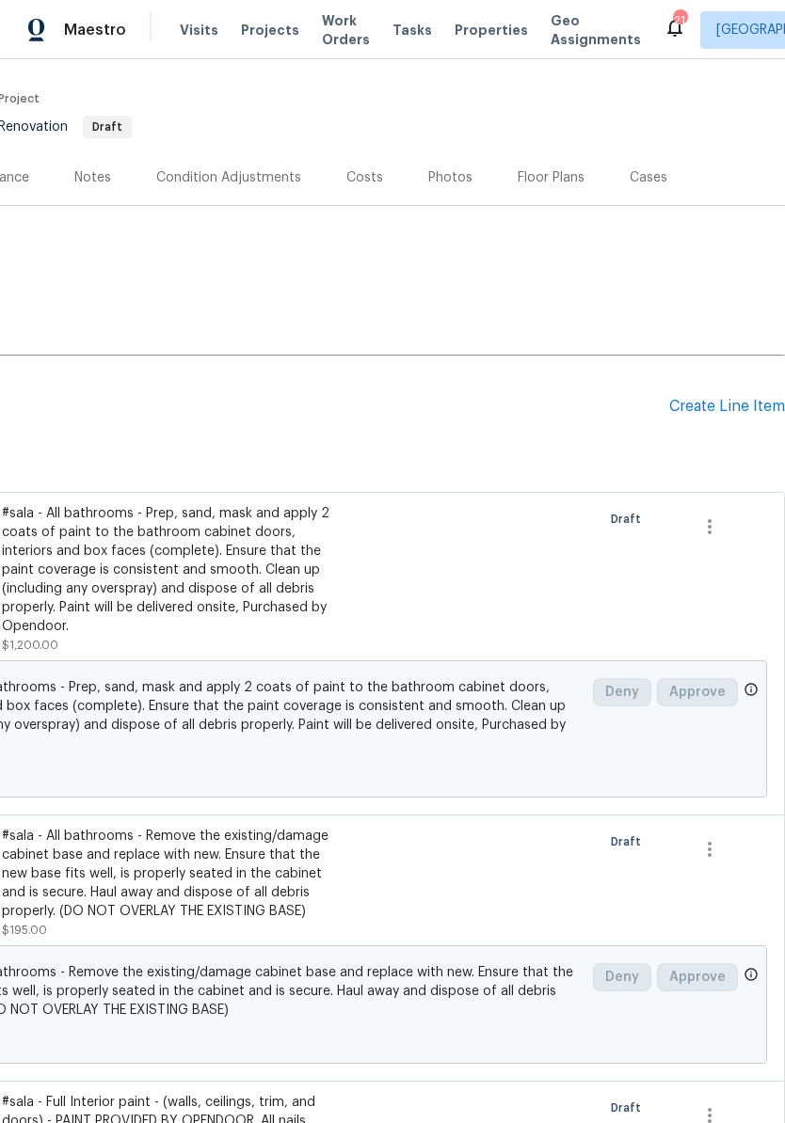
click at [722, 399] on div "Create Line Item" at bounding box center [727, 407] width 116 height 18
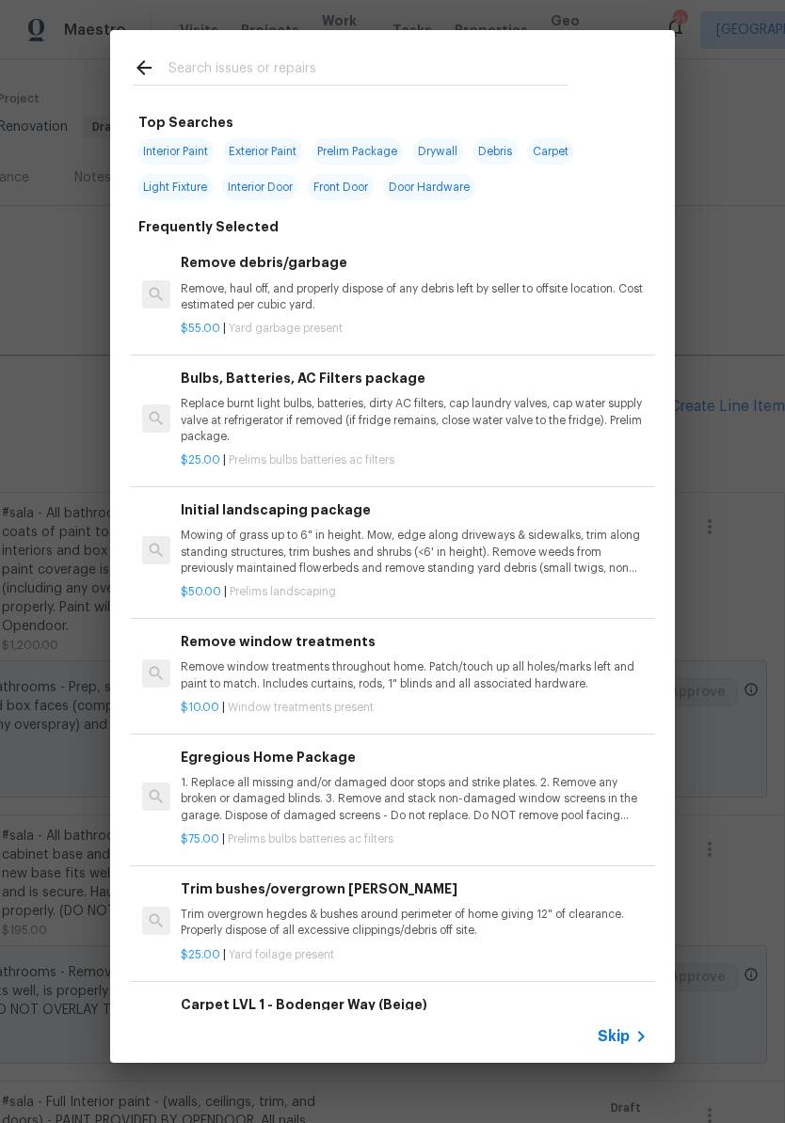
click at [333, 64] on input "text" at bounding box center [367, 70] width 399 height 28
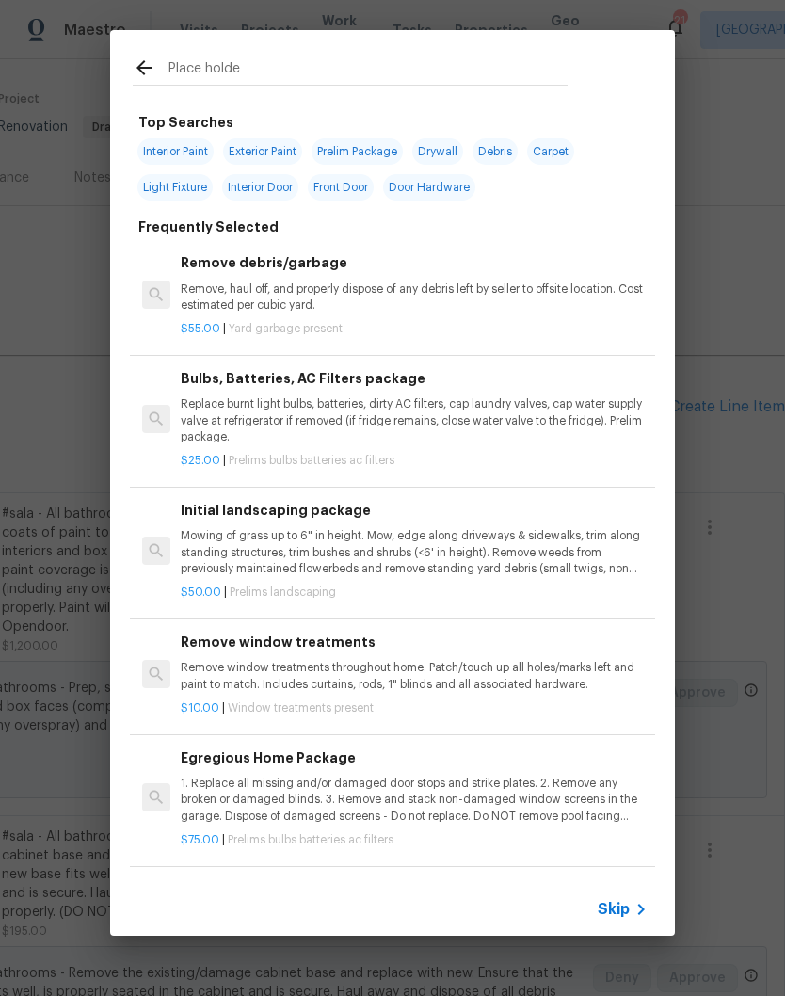
type input "Place holder"
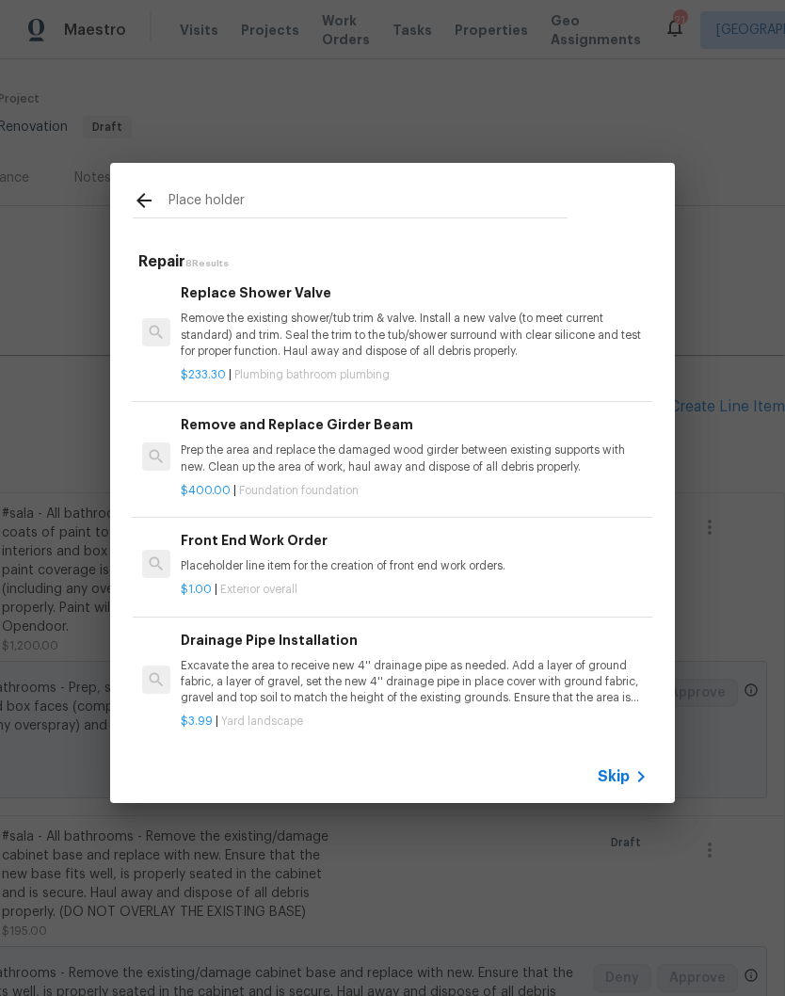
scroll to position [483, 0]
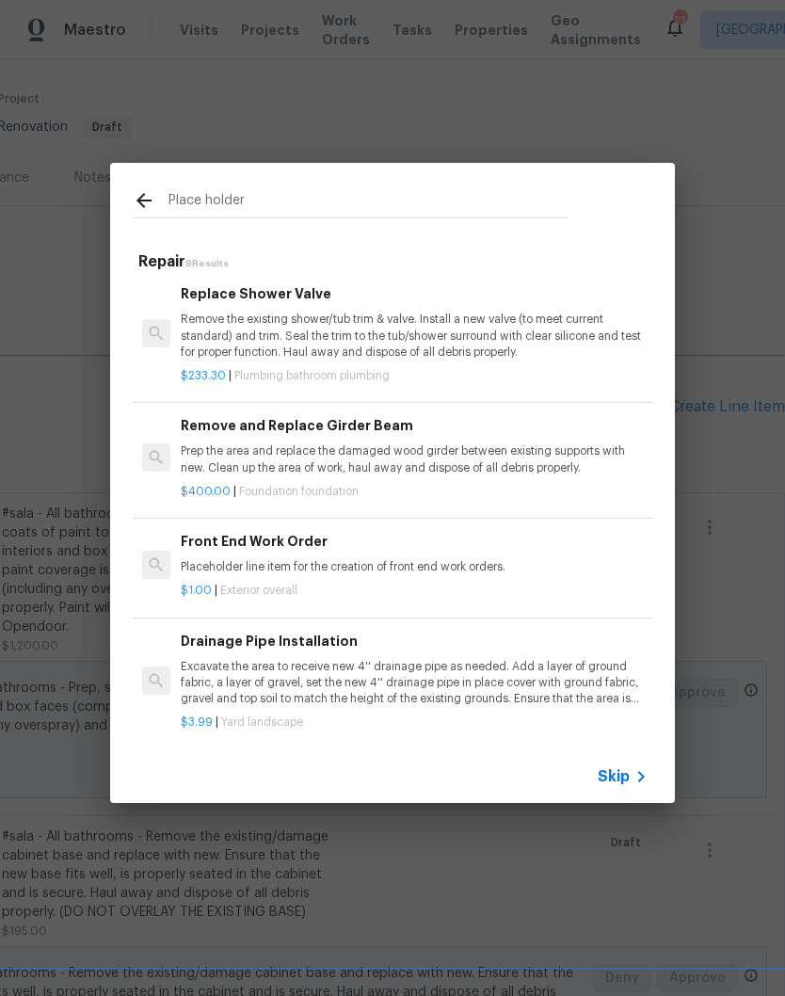
click at [306, 562] on p "Placeholder line item for the creation of front end work orders." at bounding box center [414, 567] width 467 height 16
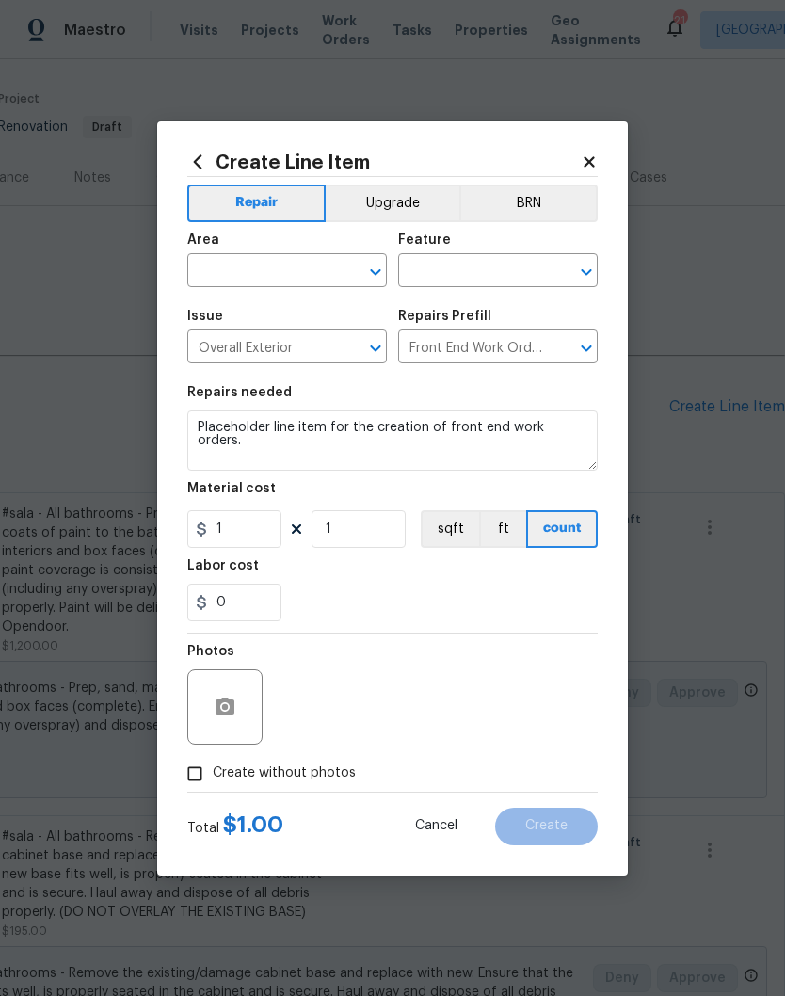
click at [324, 267] on input "text" at bounding box center [260, 272] width 147 height 29
click at [294, 351] on li "Exterior Overall" at bounding box center [286, 344] width 199 height 31
type input "Exterior Overall"
click at [507, 267] on input "text" at bounding box center [471, 272] width 147 height 29
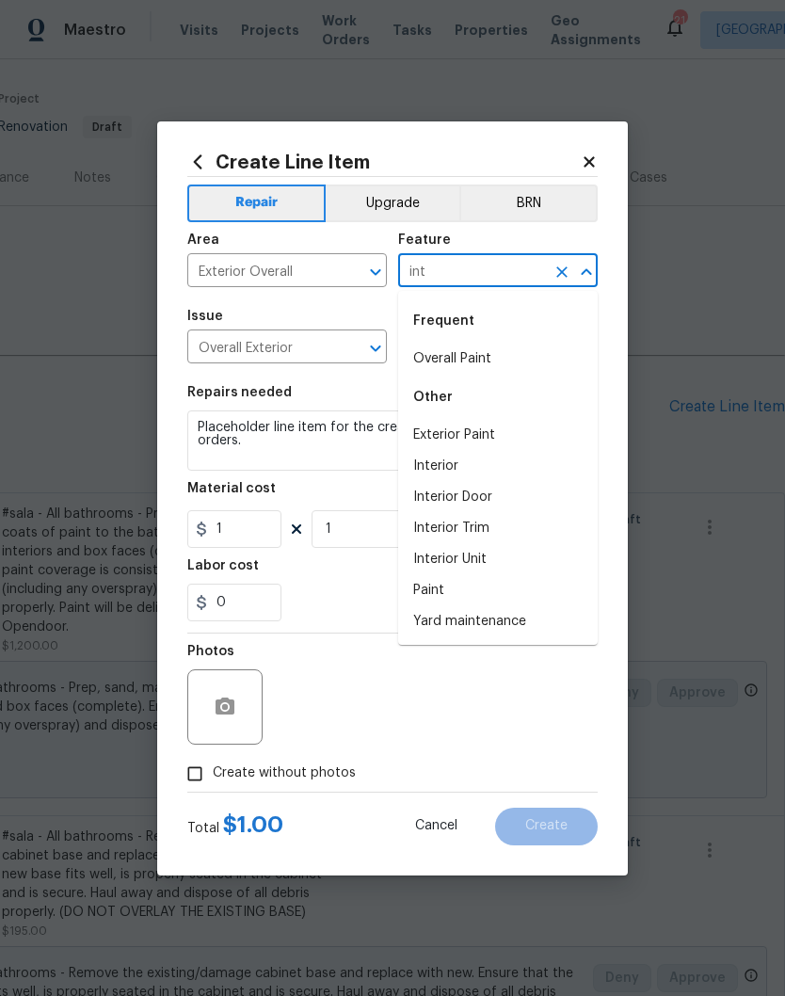
click at [456, 467] on li "Interior" at bounding box center [497, 466] width 199 height 31
type input "Interior"
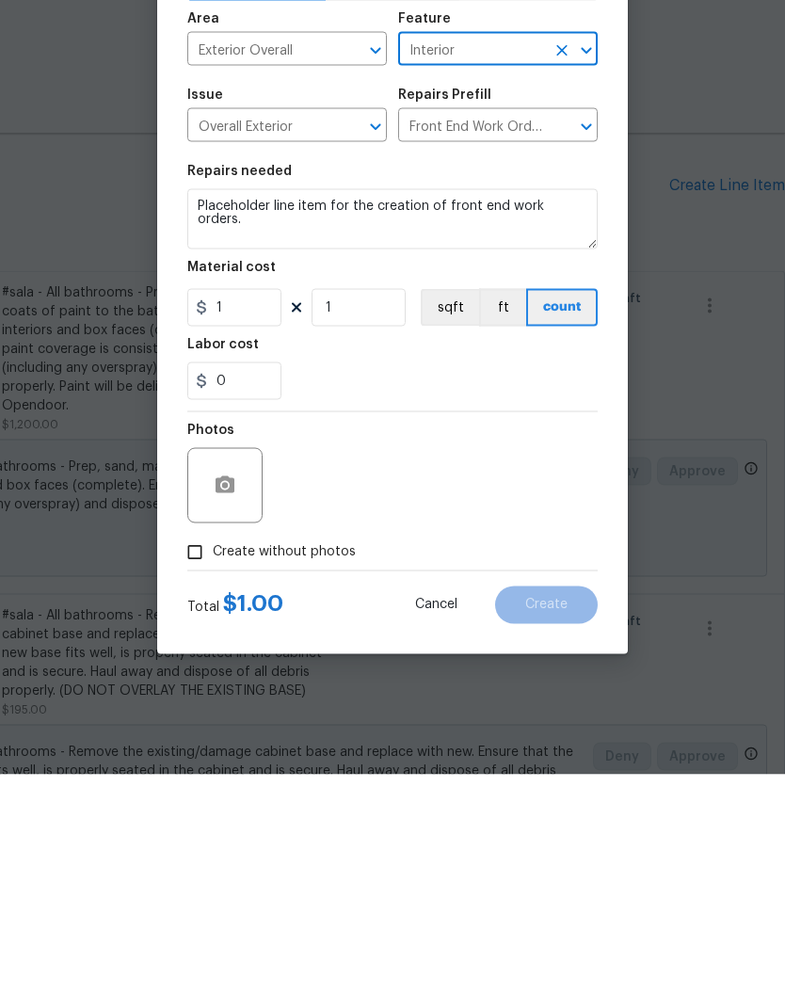
click at [207, 756] on input "Create without photos" at bounding box center [195, 774] width 36 height 36
checkbox input "true"
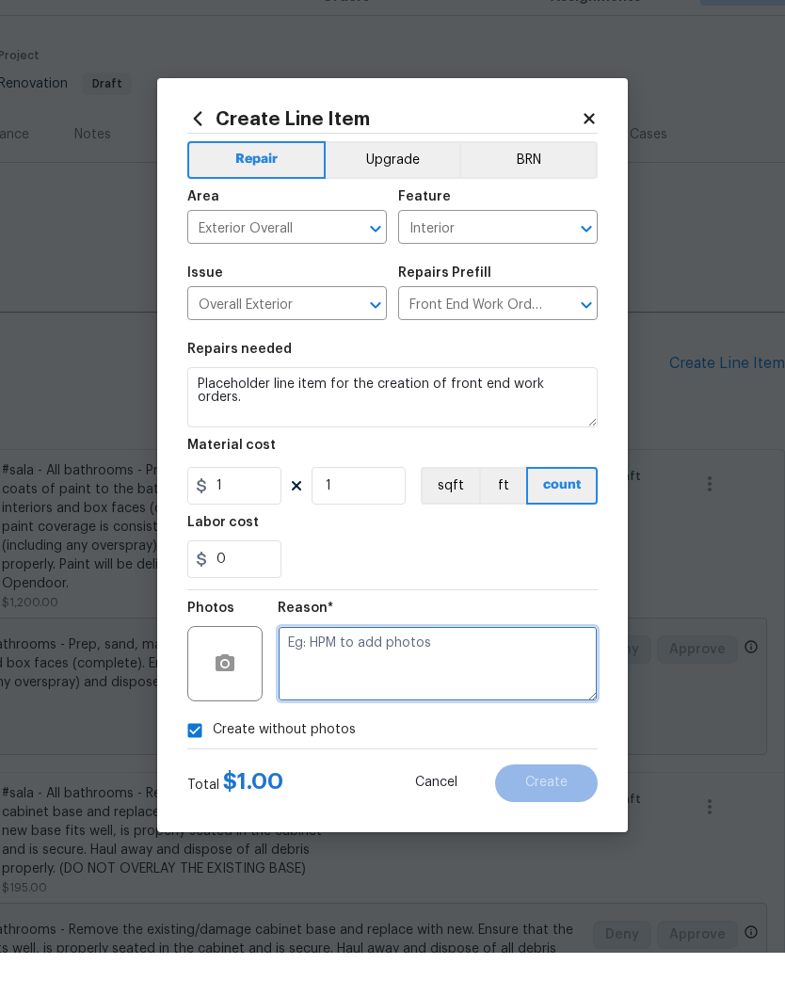
click at [394, 669] on textarea at bounding box center [438, 706] width 320 height 75
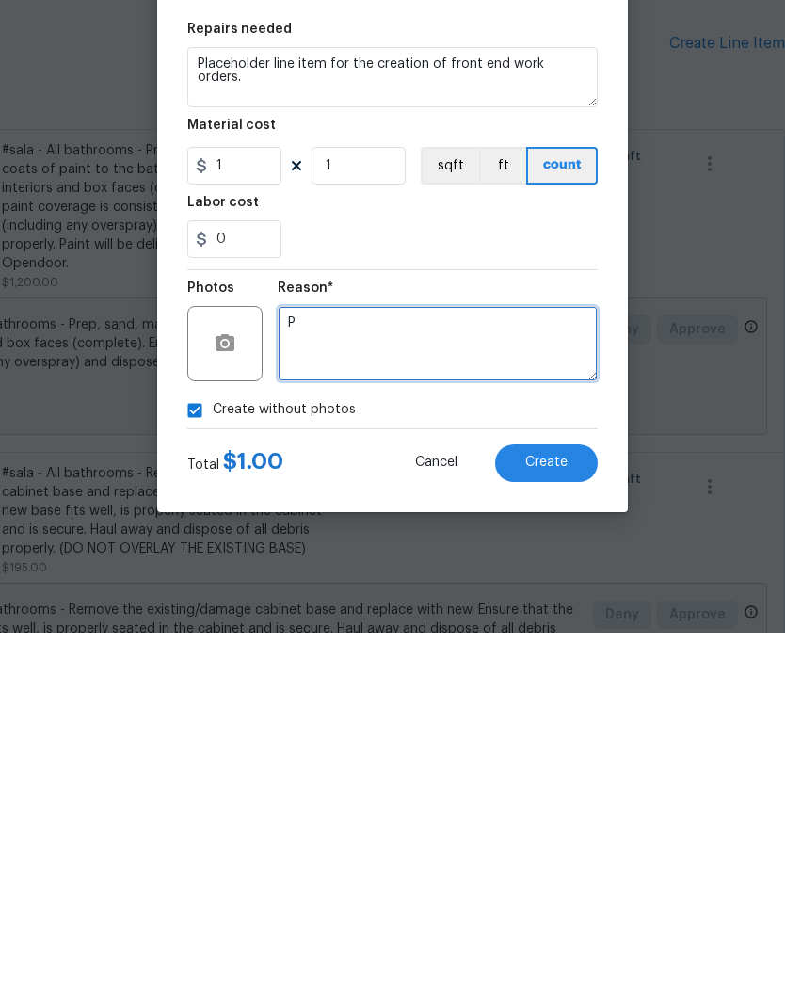
scroll to position [77, 0]
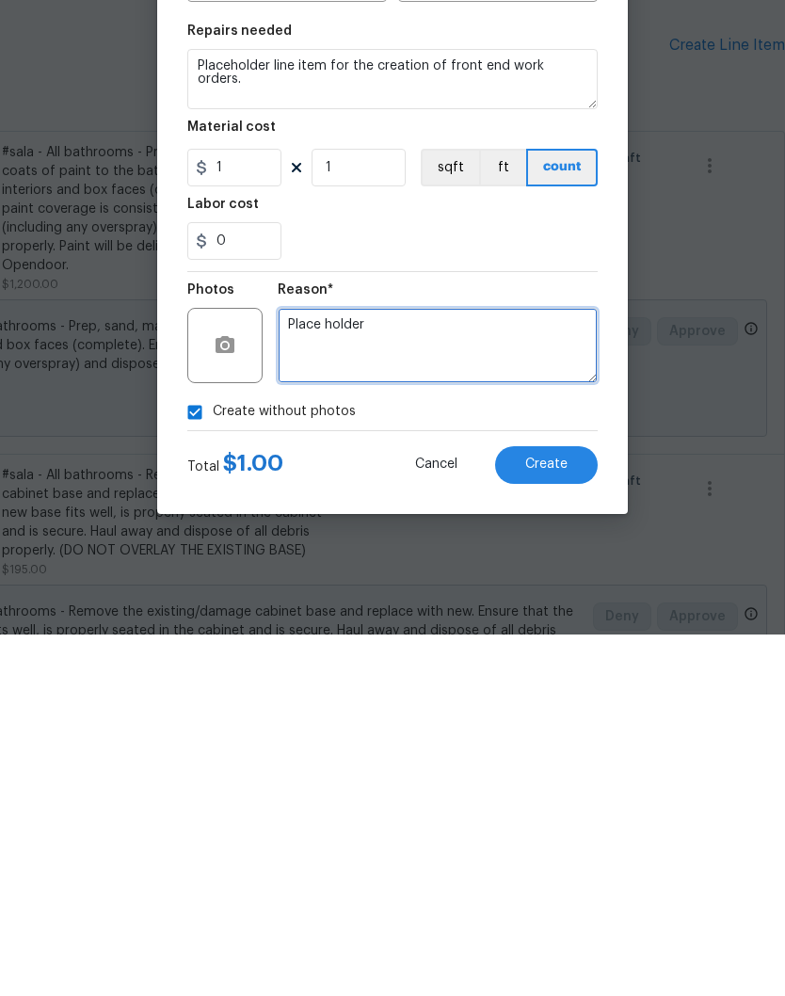
type textarea "Place holder"
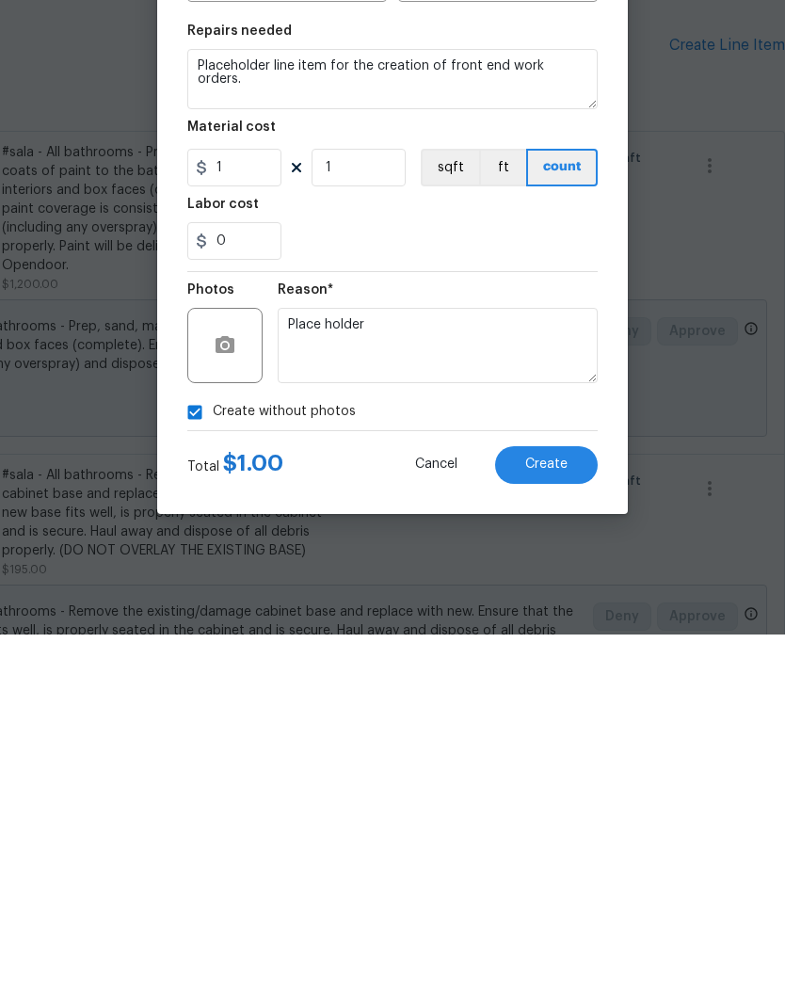
click at [557, 819] on span "Create" at bounding box center [546, 826] width 42 height 14
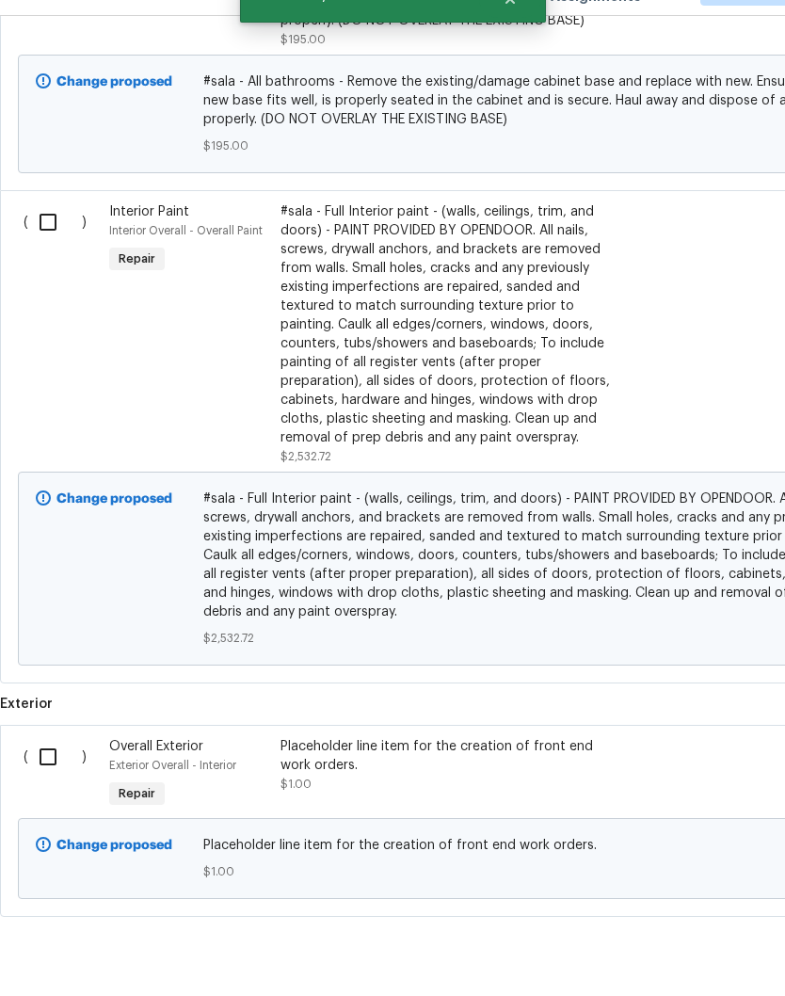
scroll to position [982, 0]
click at [66, 781] on input "checkbox" at bounding box center [55, 801] width 54 height 40
checkbox input "true"
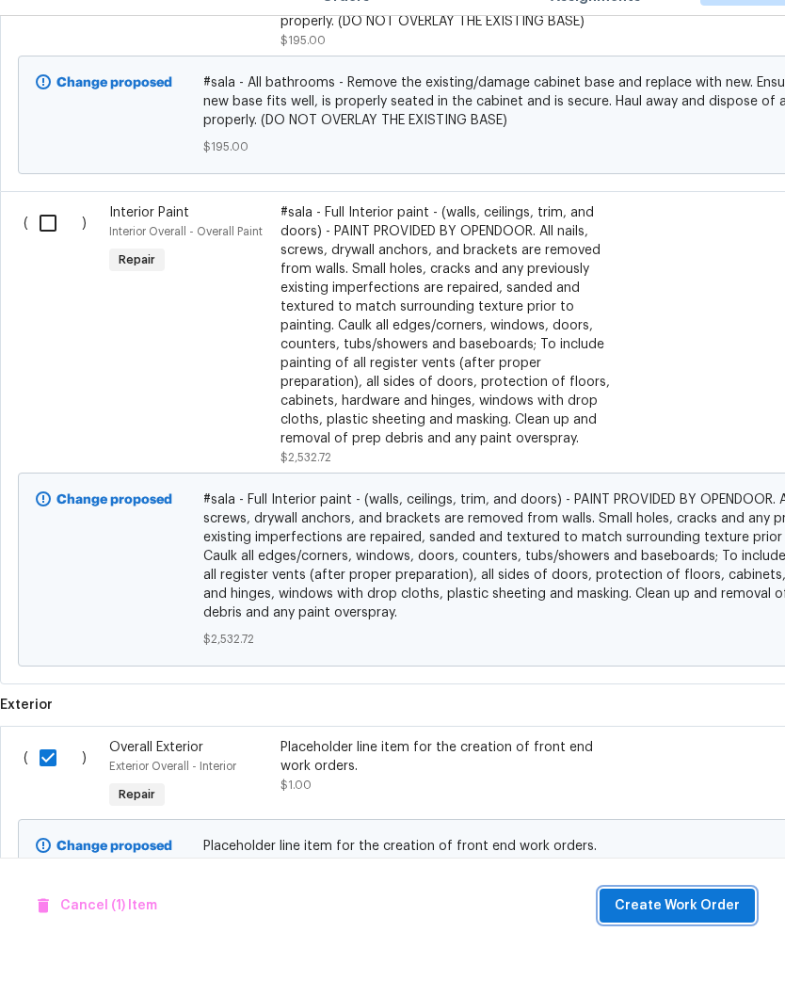
click at [672, 937] on span "Create Work Order" at bounding box center [676, 949] width 125 height 24
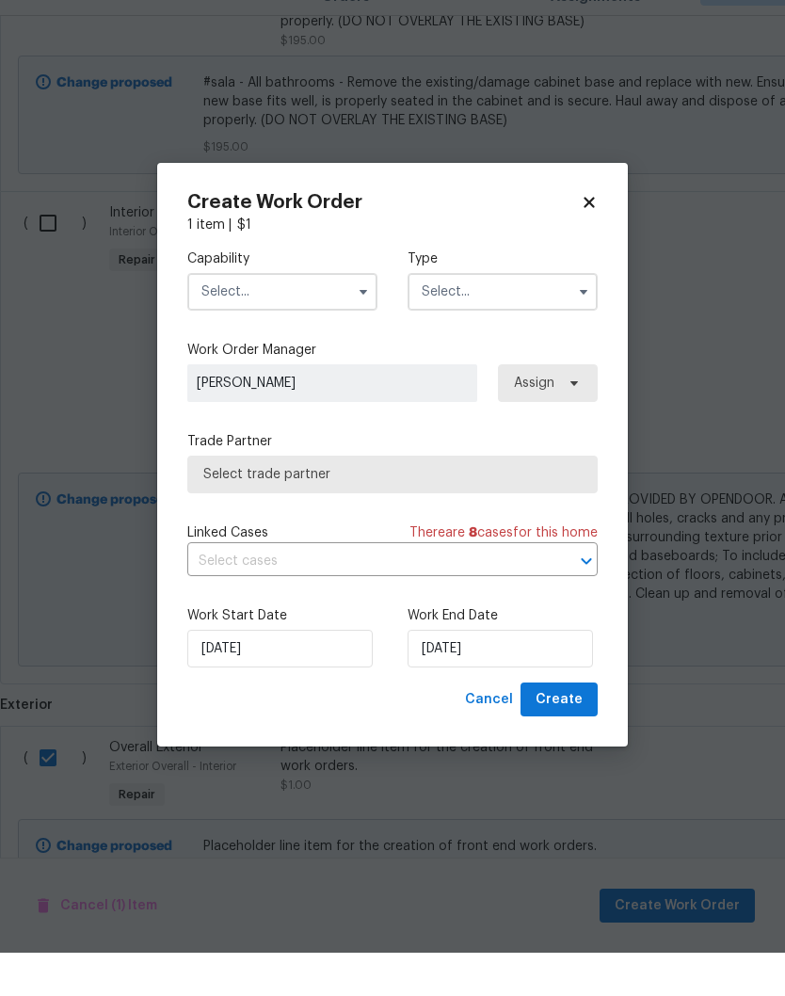
click at [339, 316] on input "text" at bounding box center [282, 335] width 190 height 38
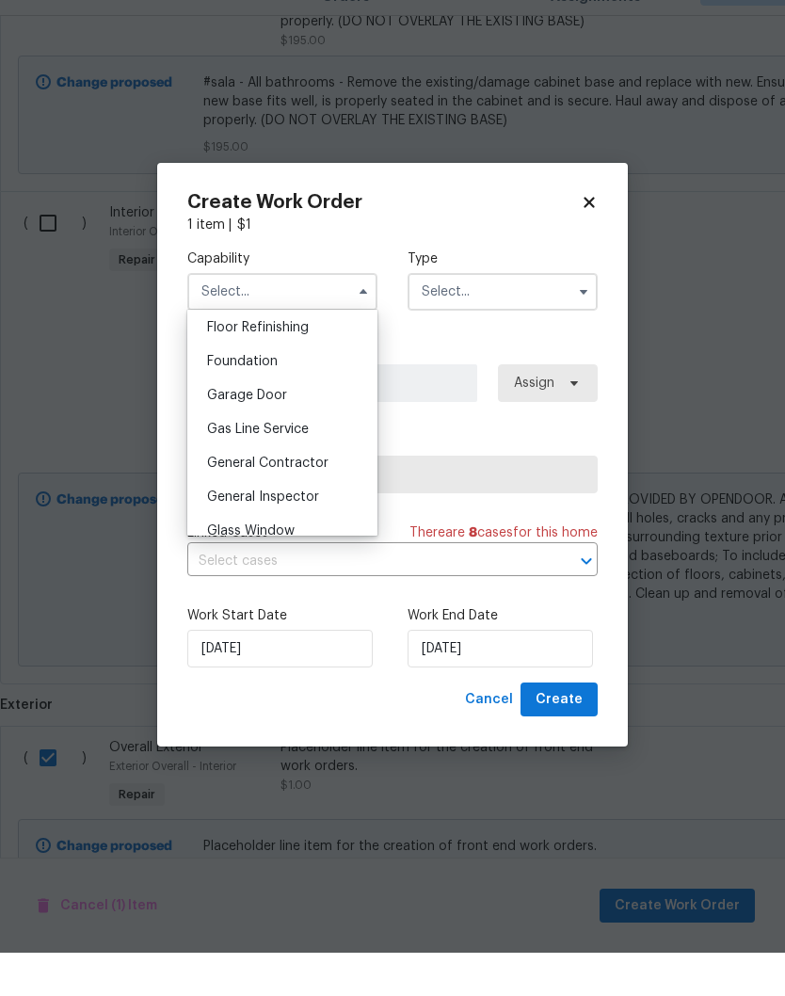
scroll to position [792, 0]
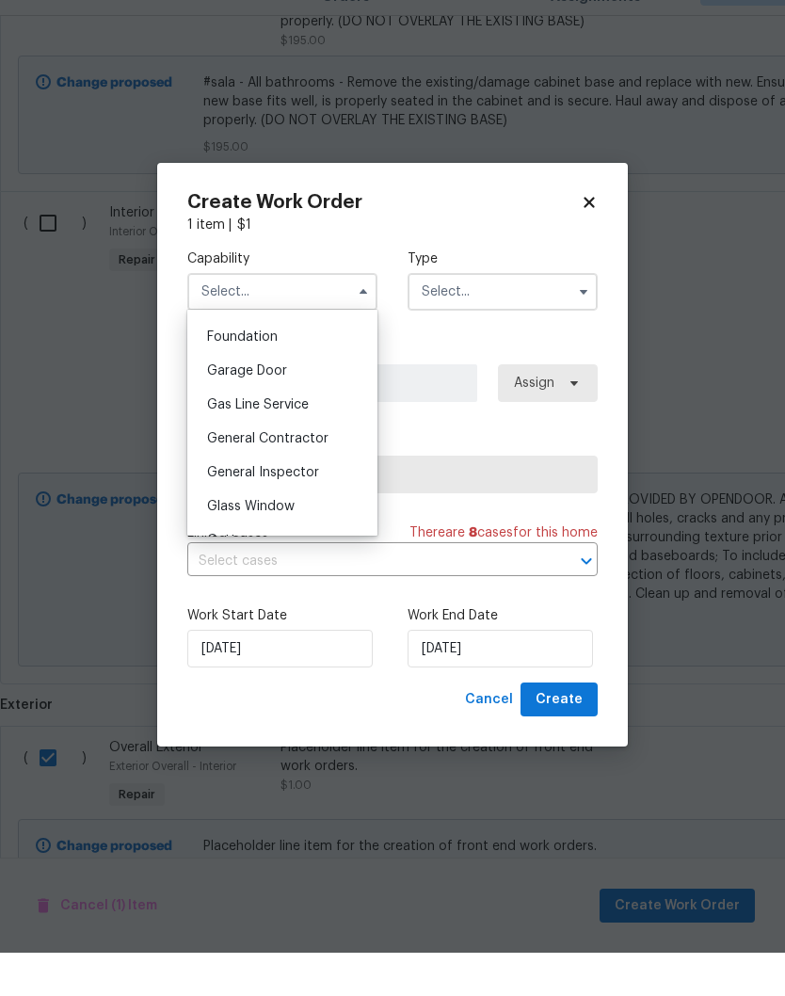
click at [312, 475] on span "General Contractor" at bounding box center [267, 481] width 121 height 13
type input "General Contractor"
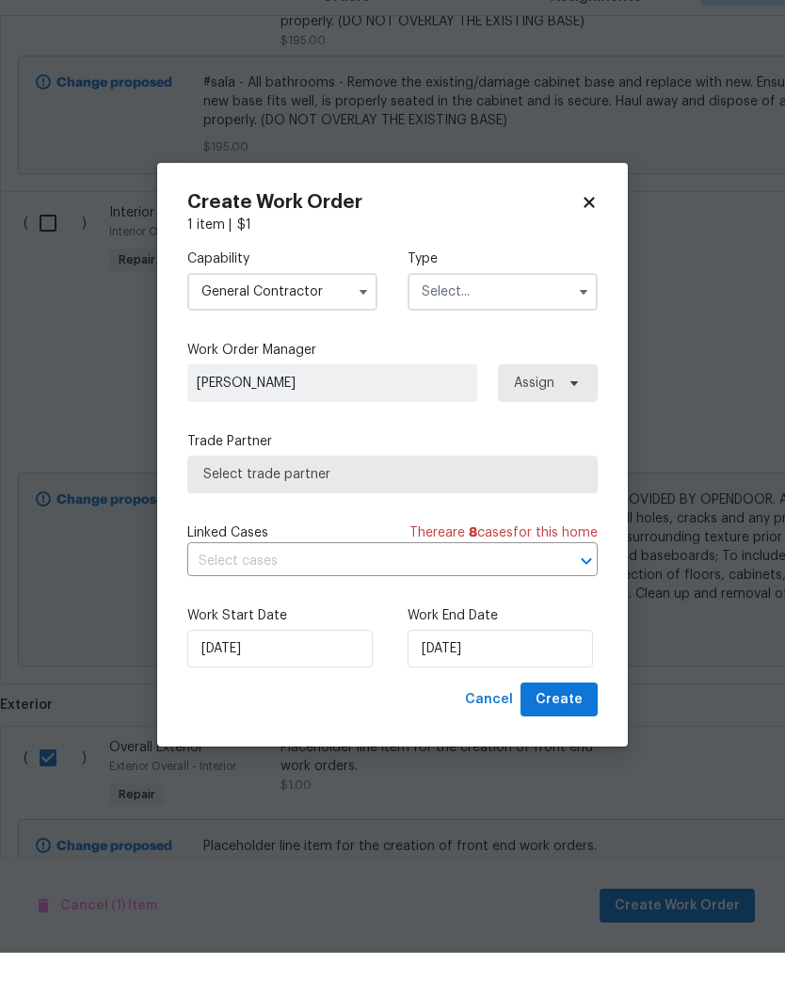
click at [518, 316] on input "text" at bounding box center [502, 335] width 190 height 38
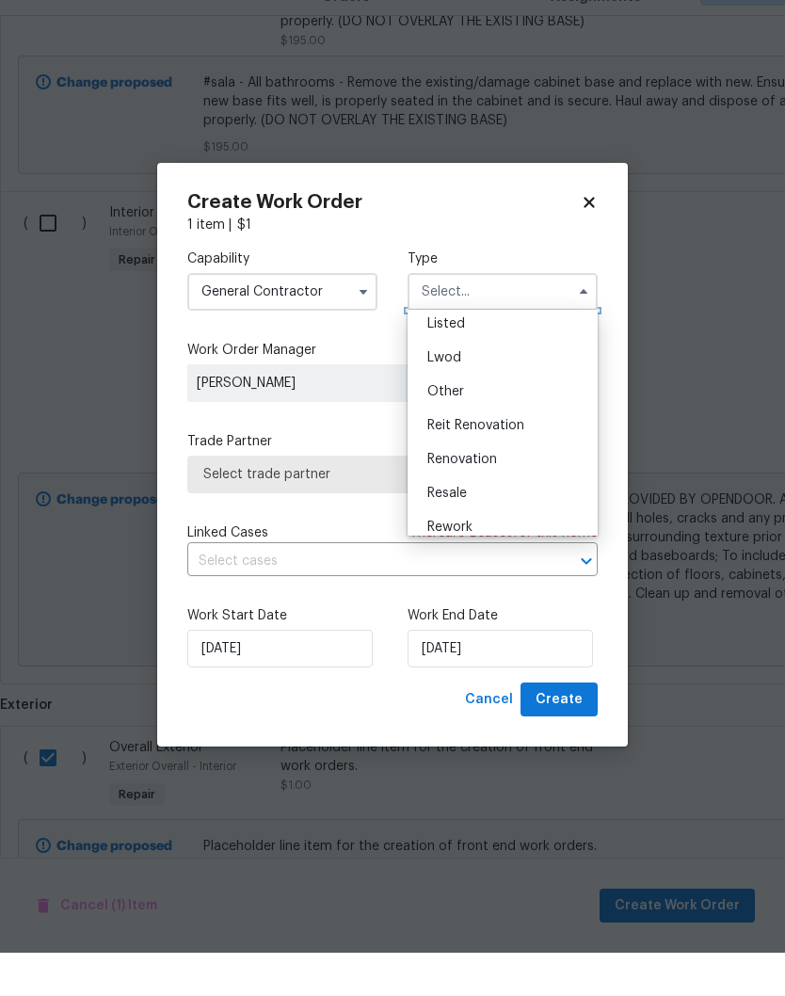
scroll to position [179, 0]
click at [488, 494] on span "Renovation" at bounding box center [462, 500] width 70 height 13
type input "Renovation"
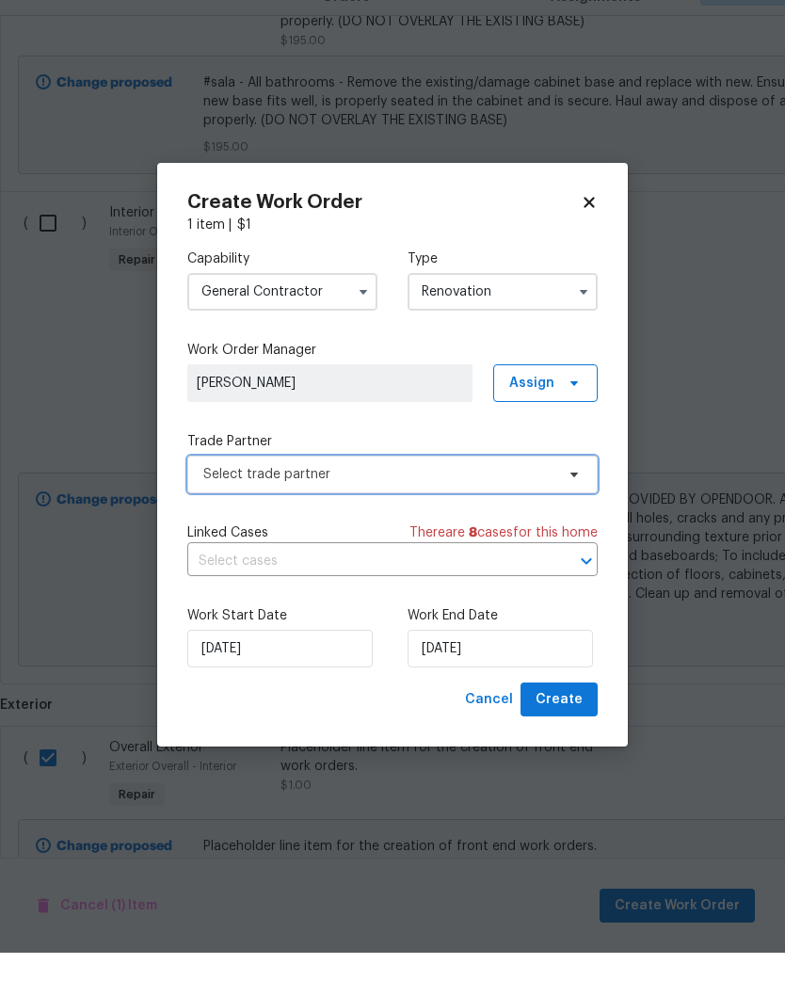
click at [577, 516] on icon at bounding box center [574, 518] width 8 height 5
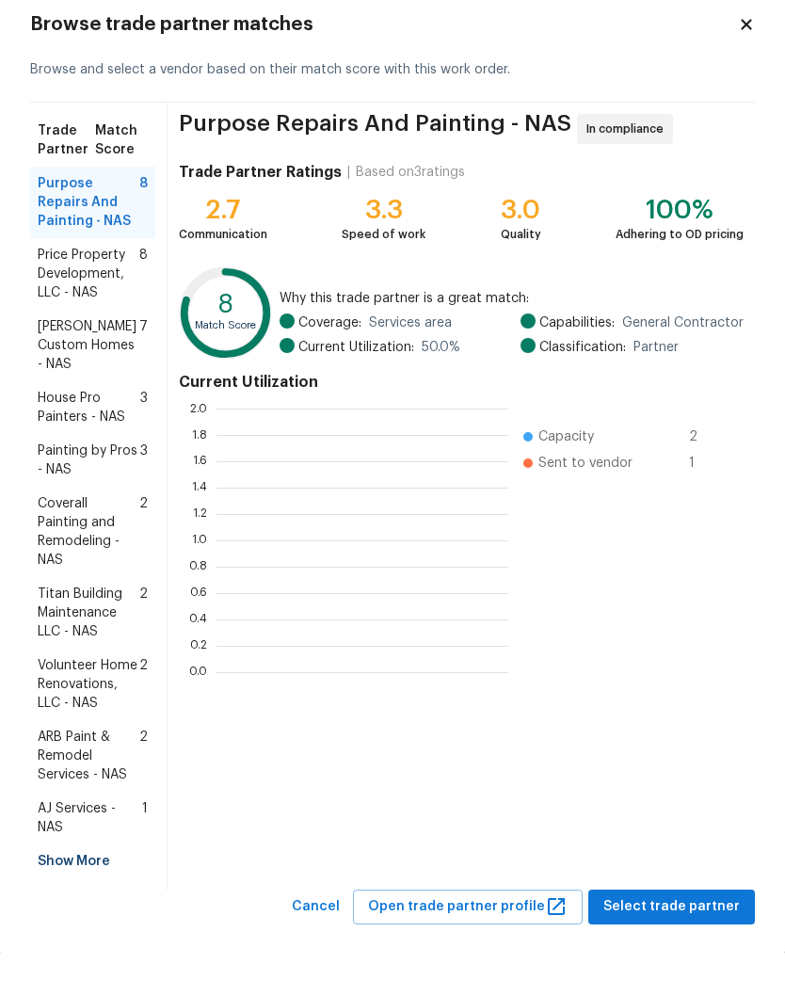
scroll to position [263, 292]
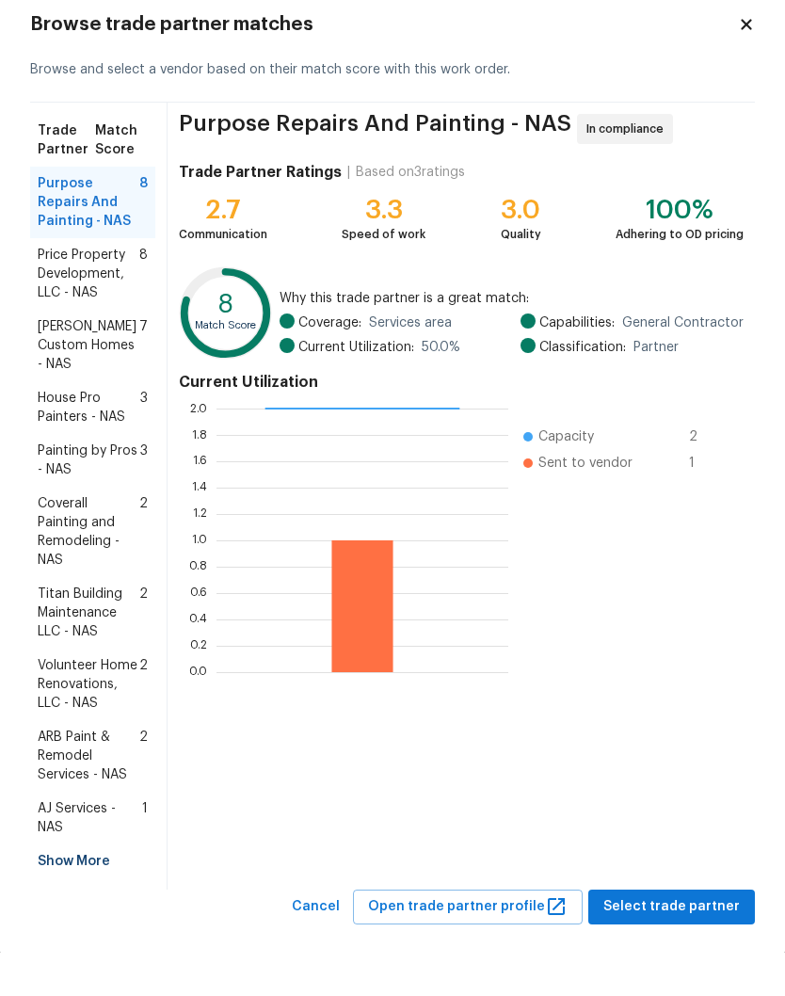
click at [121, 360] on span "[PERSON_NAME] Custom Homes - NAS" at bounding box center [89, 388] width 102 height 56
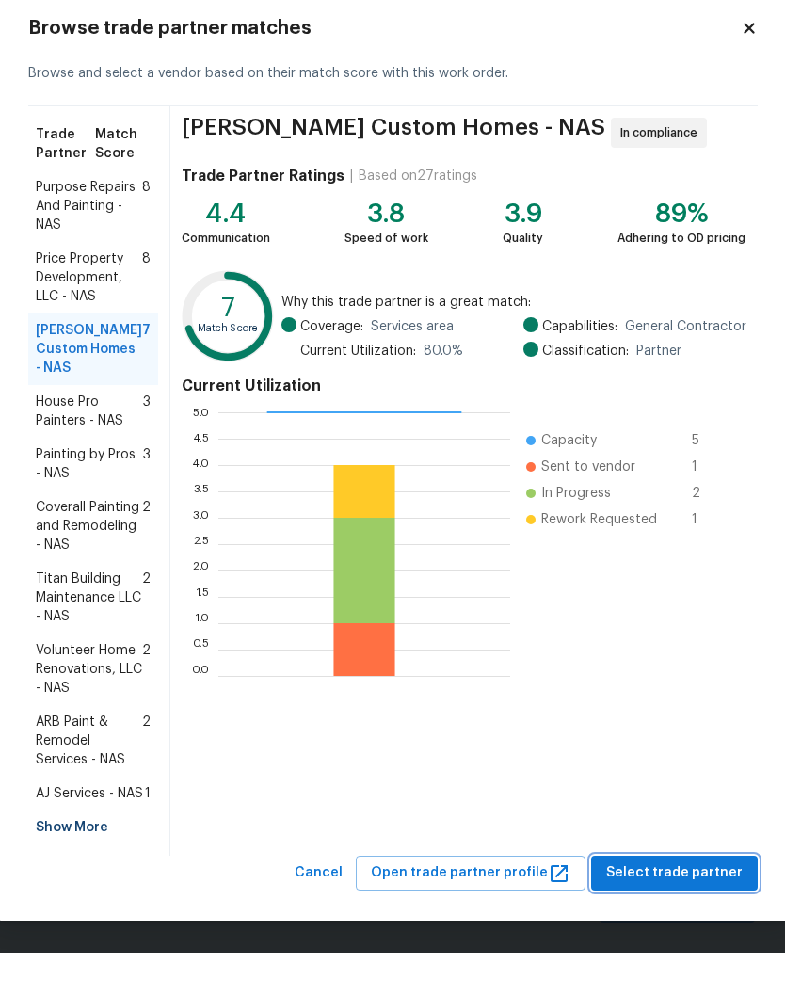
click at [683, 904] on span "Select trade partner" at bounding box center [674, 916] width 136 height 24
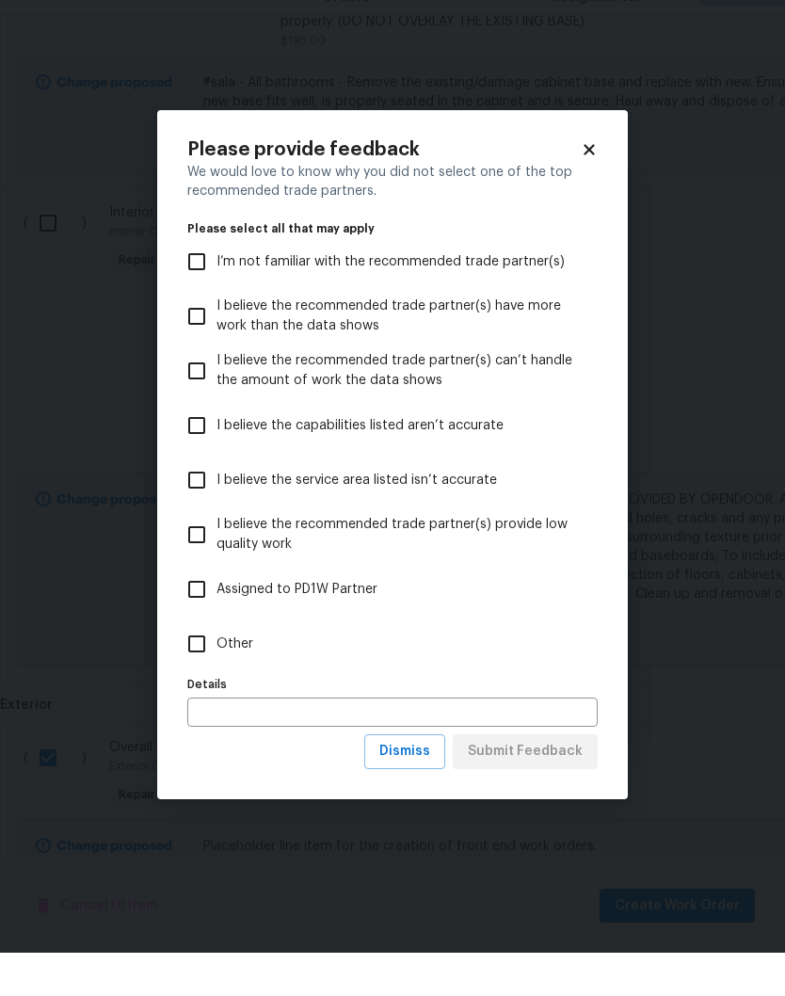
click at [205, 667] on input "Other" at bounding box center [197, 687] width 40 height 40
checkbox input "true"
click at [540, 783] on span "Submit Feedback" at bounding box center [525, 795] width 115 height 24
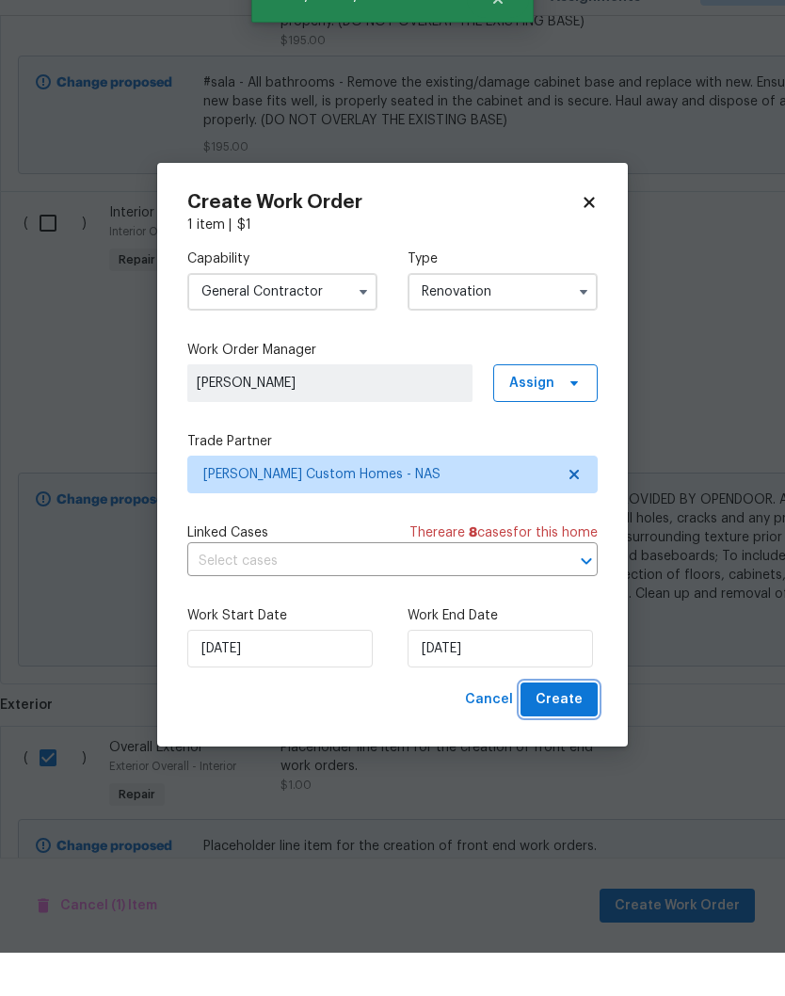
click at [573, 731] on span "Create" at bounding box center [558, 743] width 47 height 24
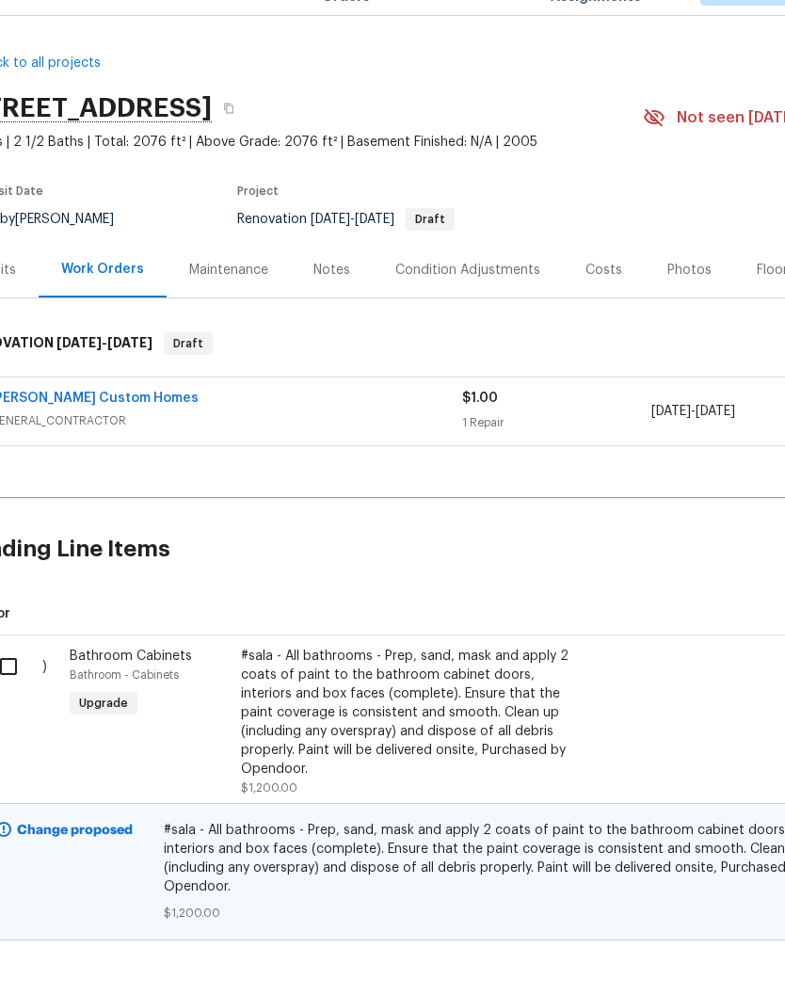
scroll to position [0, 36]
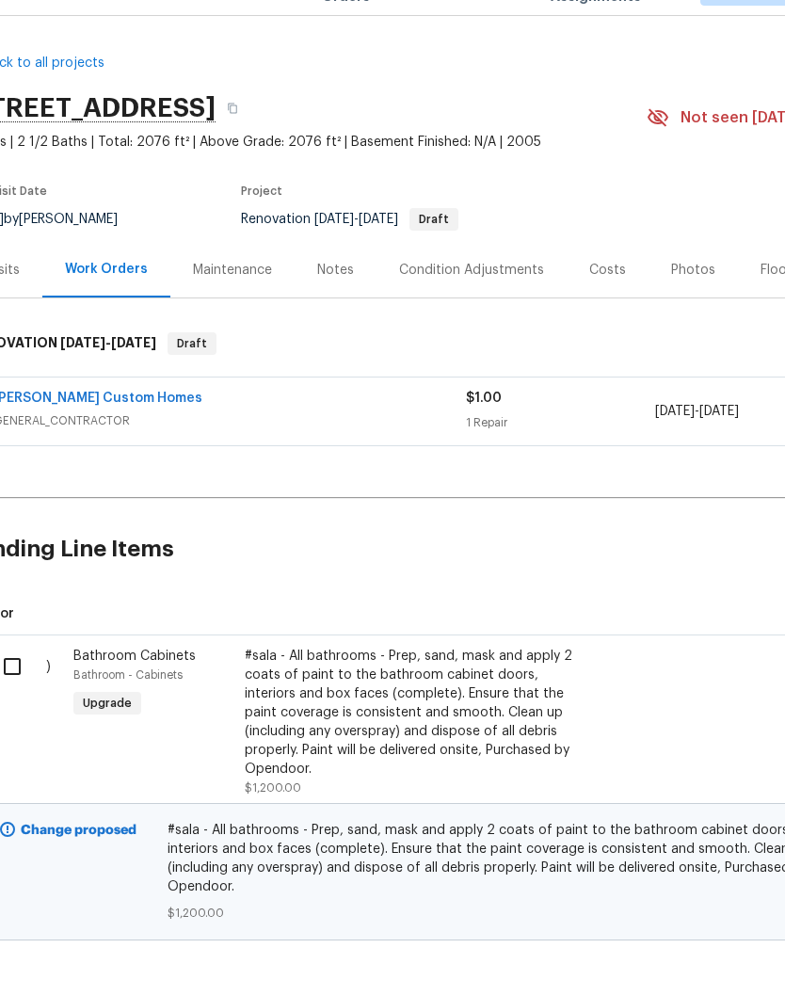
click at [87, 435] on link "[PERSON_NAME] Custom Homes" at bounding box center [97, 441] width 209 height 13
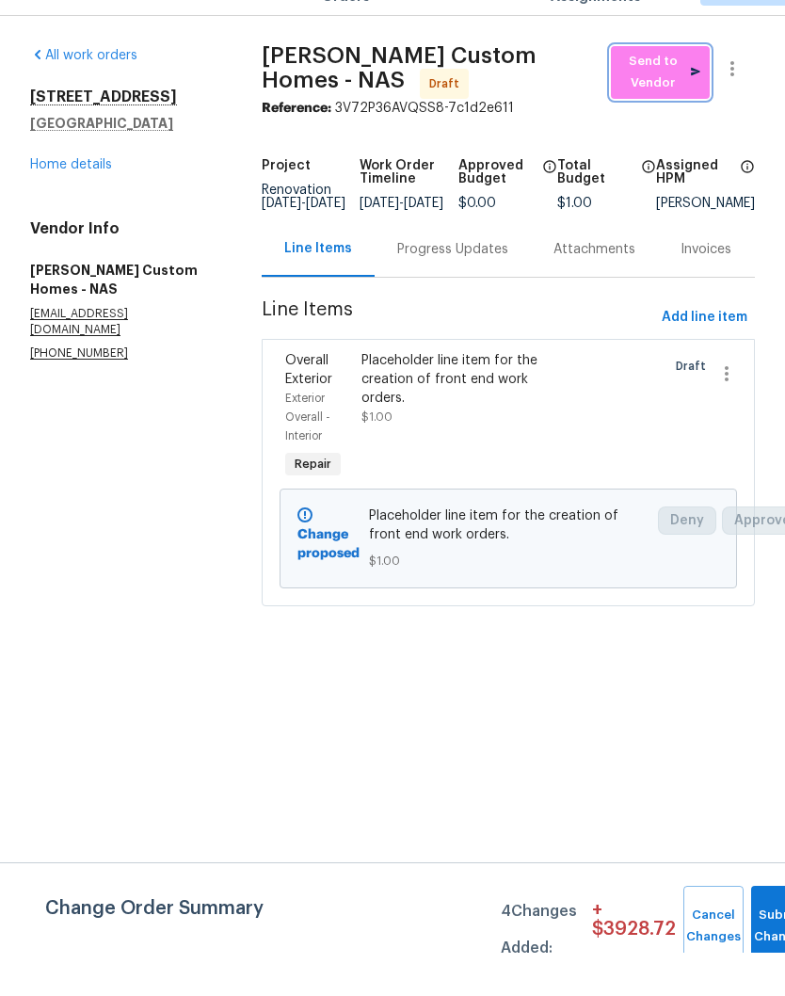
click at [664, 94] on span "Send to Vendor" at bounding box center [660, 115] width 80 height 43
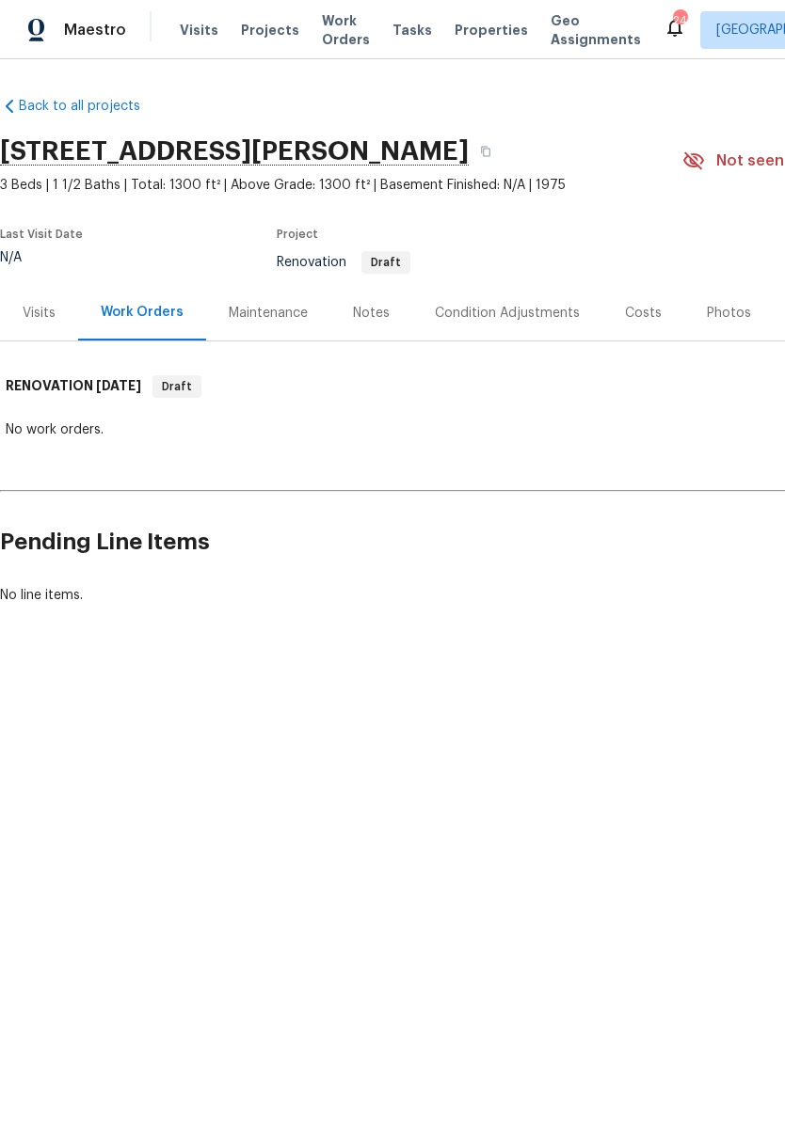
click at [532, 315] on div "Condition Adjustments" at bounding box center [507, 313] width 145 height 19
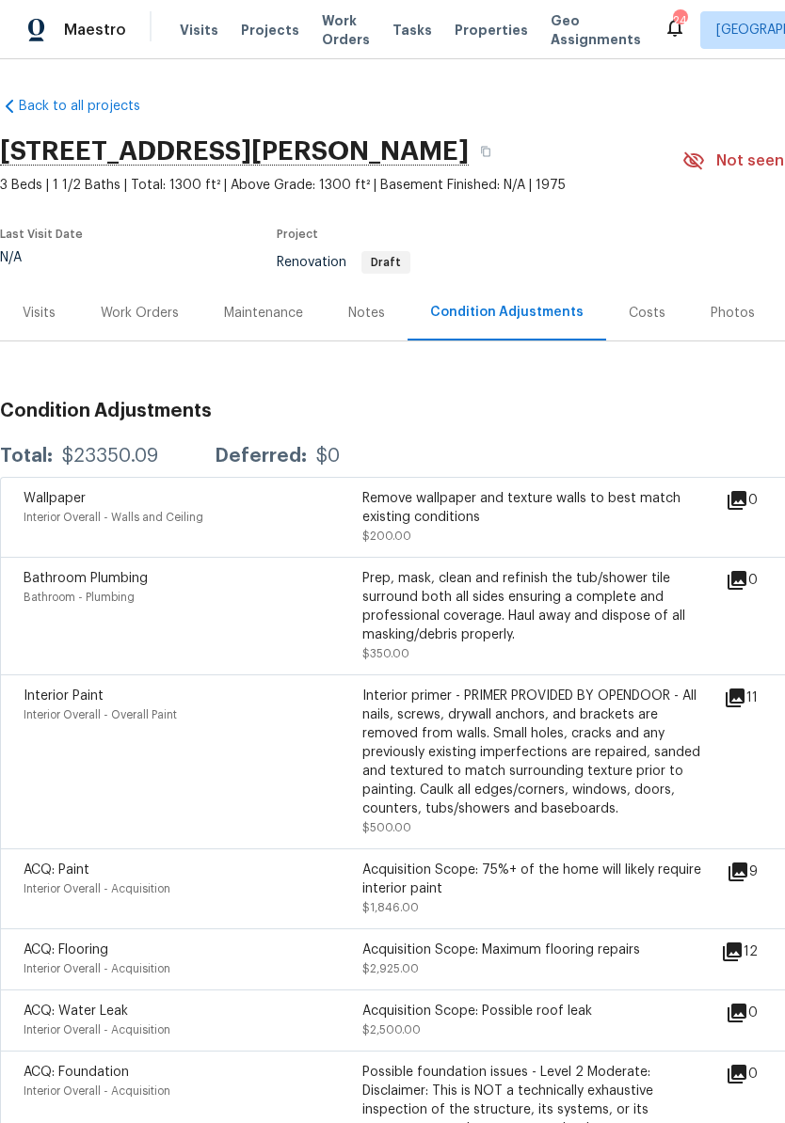
click at [746, 503] on icon at bounding box center [736, 500] width 23 height 23
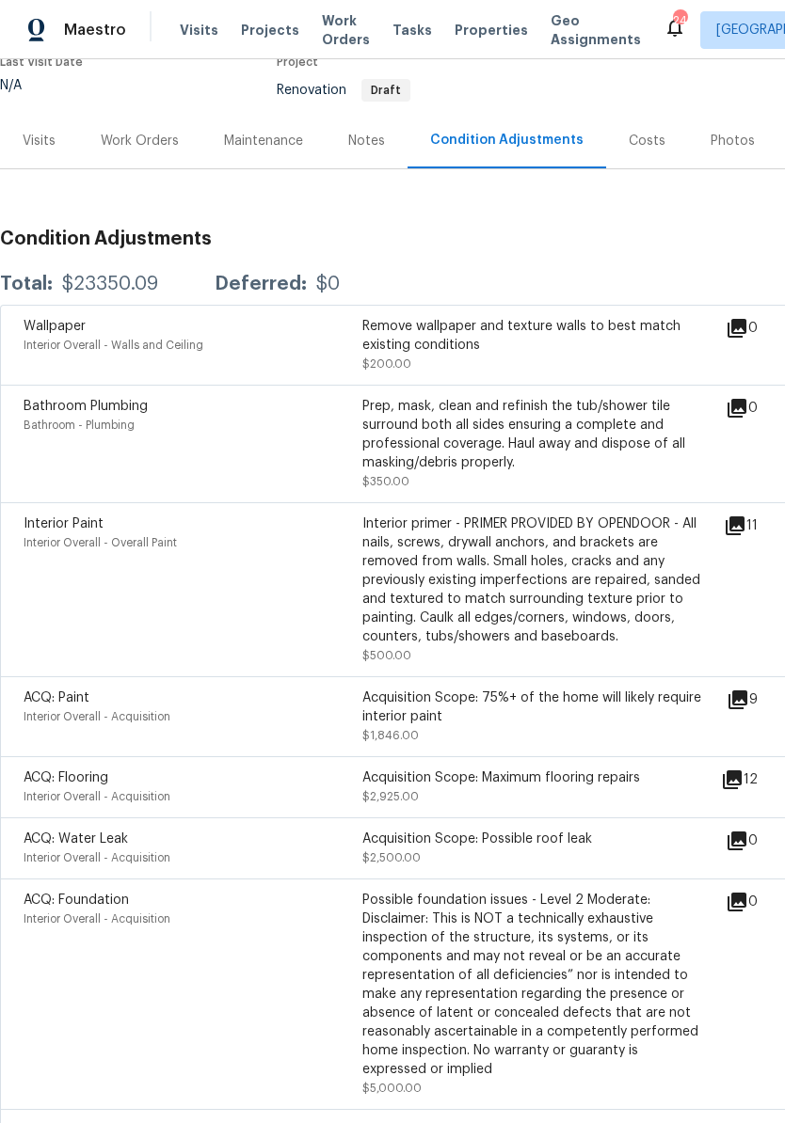
scroll to position [173, 0]
click at [744, 527] on icon at bounding box center [734, 525] width 19 height 19
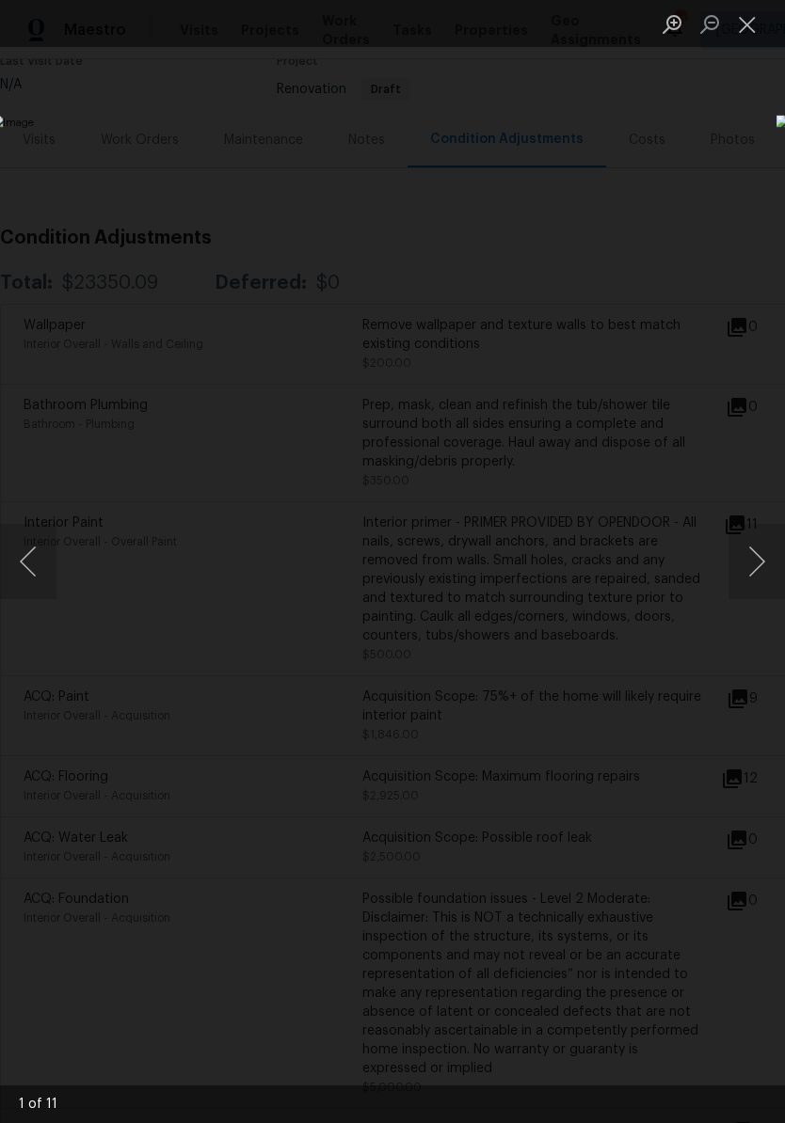
click at [773, 556] on button "Next image" at bounding box center [756, 561] width 56 height 75
click at [764, 563] on button "Next image" at bounding box center [756, 561] width 56 height 75
click at [764, 570] on button "Next image" at bounding box center [756, 561] width 56 height 75
click at [762, 567] on button "Next image" at bounding box center [756, 561] width 56 height 75
click at [761, 571] on button "Next image" at bounding box center [756, 561] width 56 height 75
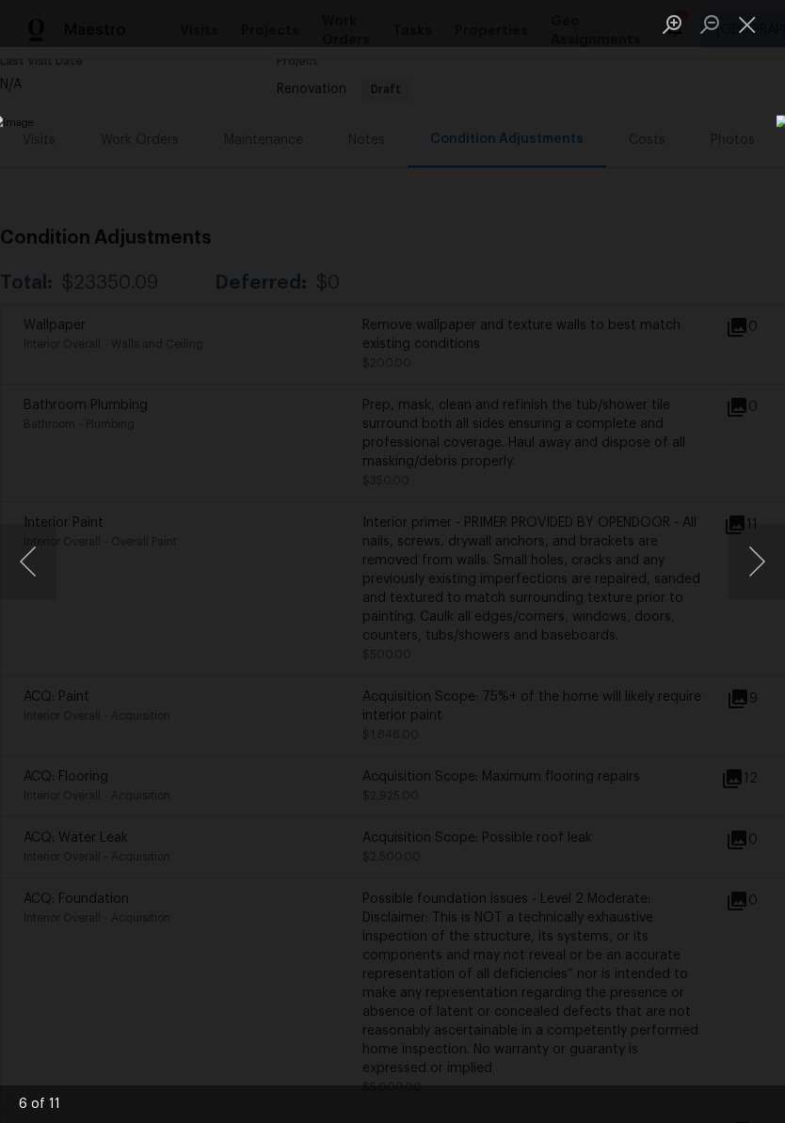
click at [757, 572] on button "Next image" at bounding box center [756, 561] width 56 height 75
click at [758, 585] on button "Next image" at bounding box center [756, 561] width 56 height 75
click at [763, 584] on button "Next image" at bounding box center [756, 561] width 56 height 75
click at [763, 579] on button "Next image" at bounding box center [756, 561] width 56 height 75
click at [752, 35] on button "Close lightbox" at bounding box center [747, 24] width 38 height 33
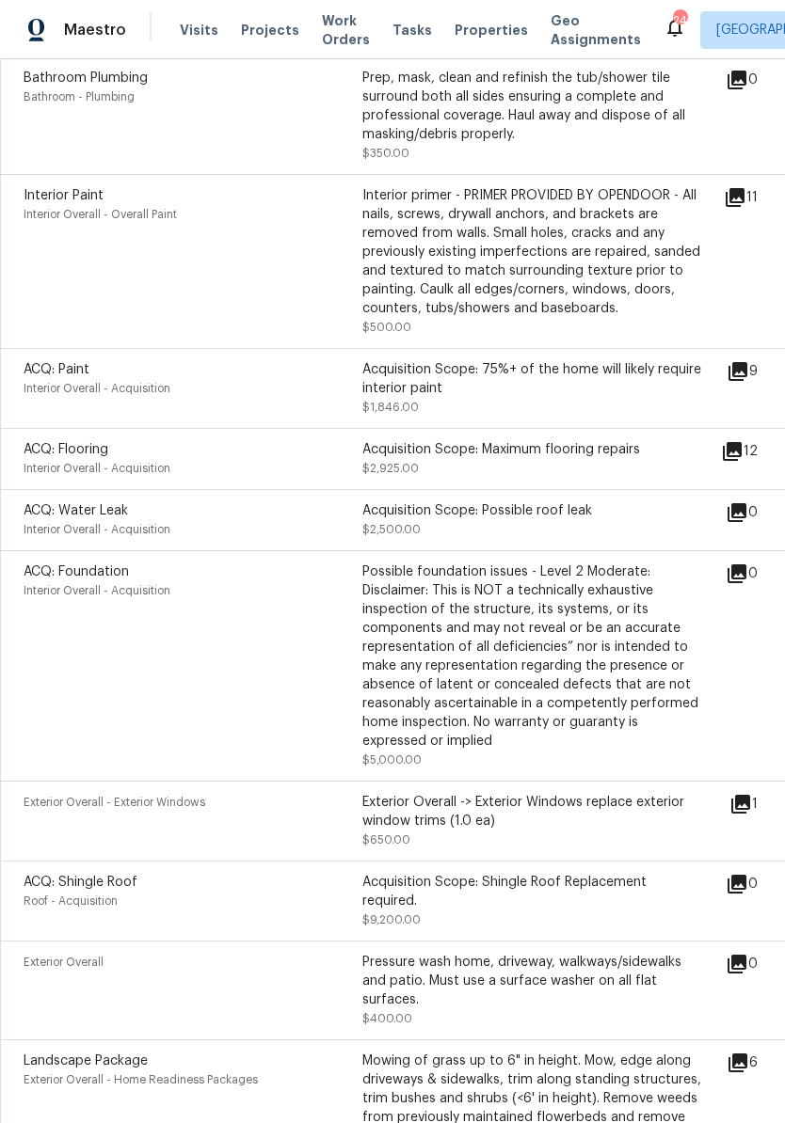
scroll to position [503, 0]
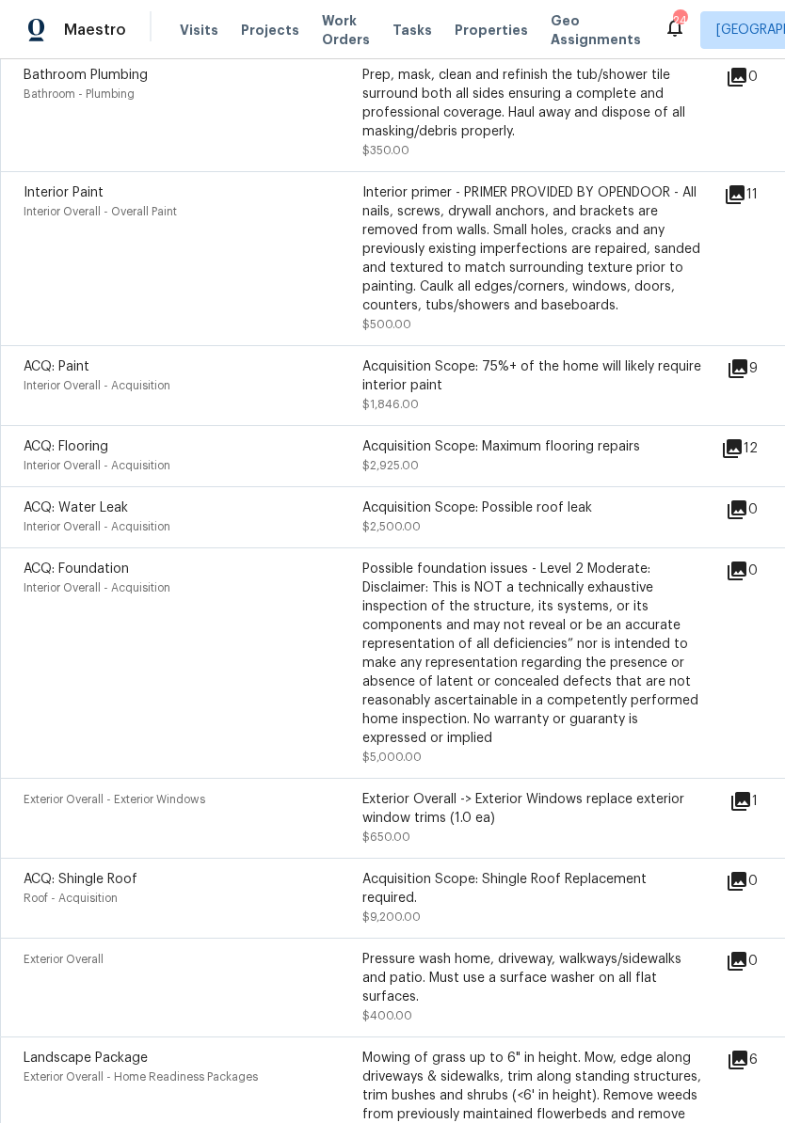
click at [747, 363] on icon at bounding box center [737, 368] width 19 height 19
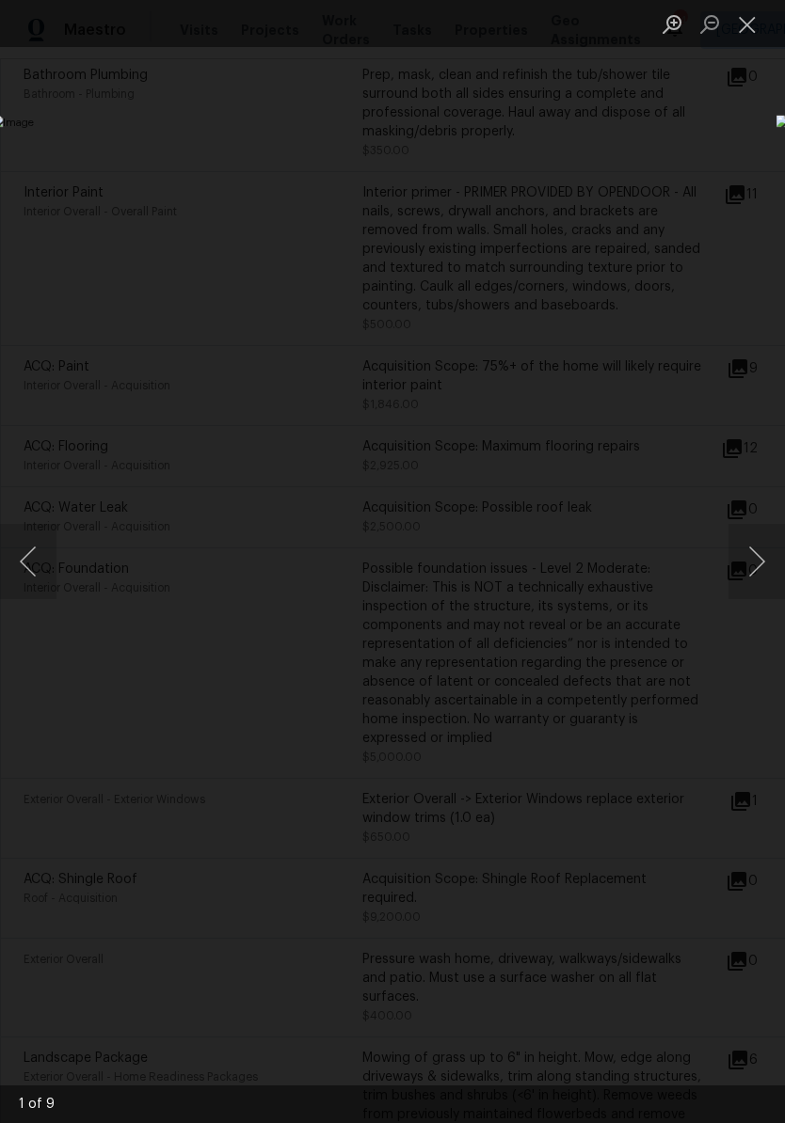
click at [767, 564] on button "Next image" at bounding box center [756, 561] width 56 height 75
click at [761, 555] on button "Next image" at bounding box center [756, 561] width 56 height 75
click at [765, 564] on button "Next image" at bounding box center [756, 561] width 56 height 75
click at [759, 568] on button "Next image" at bounding box center [756, 561] width 56 height 75
click at [765, 578] on button "Next image" at bounding box center [756, 561] width 56 height 75
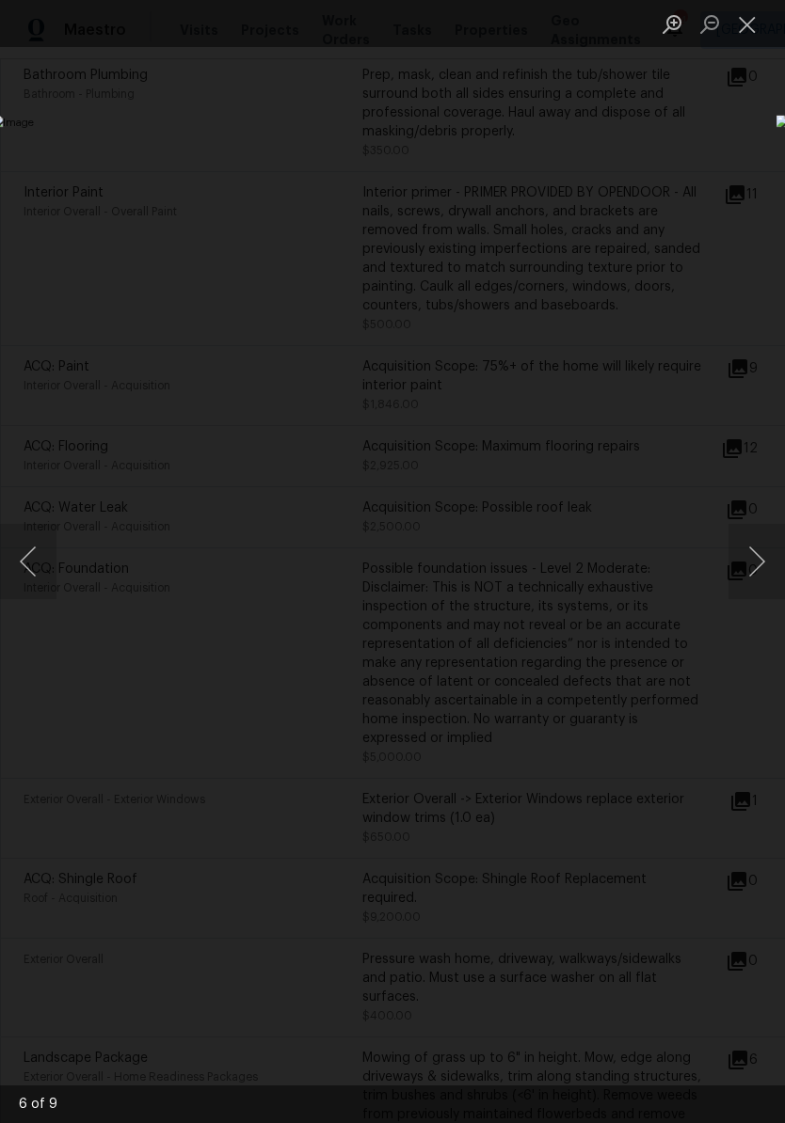
click at [754, 28] on button "Close lightbox" at bounding box center [747, 24] width 38 height 33
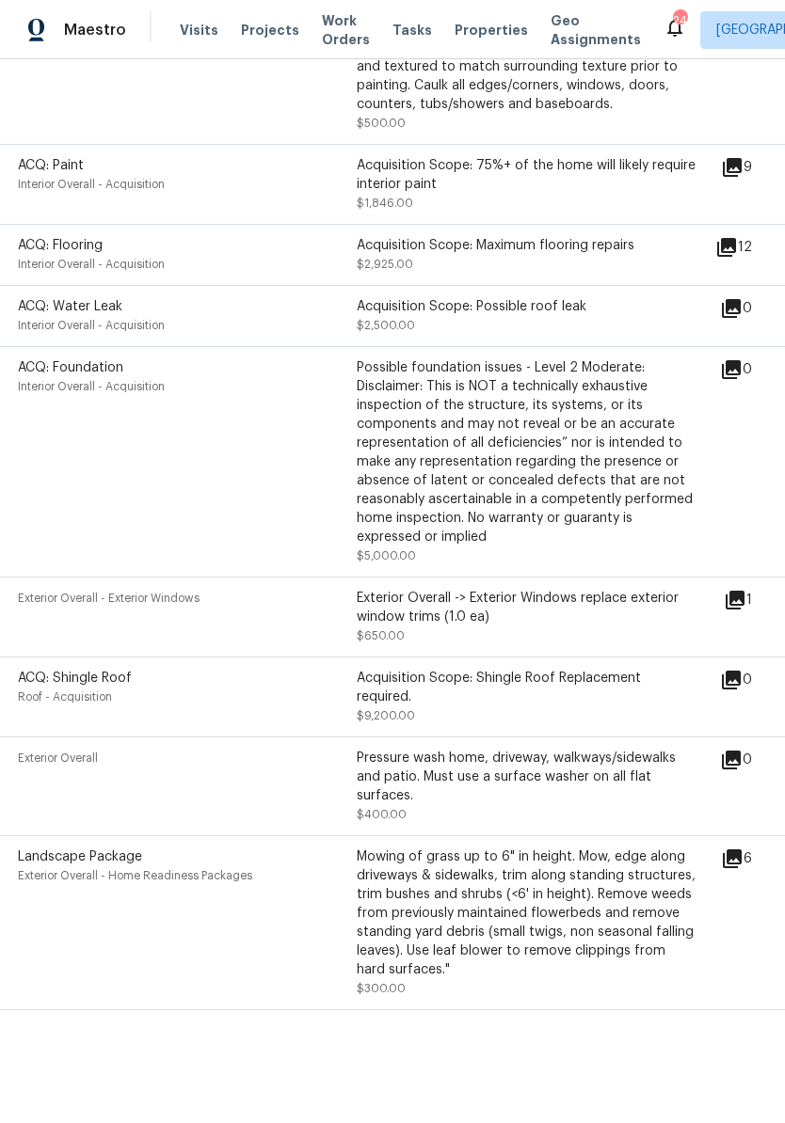
scroll to position [715, 6]
click at [746, 599] on icon at bounding box center [735, 600] width 23 height 23
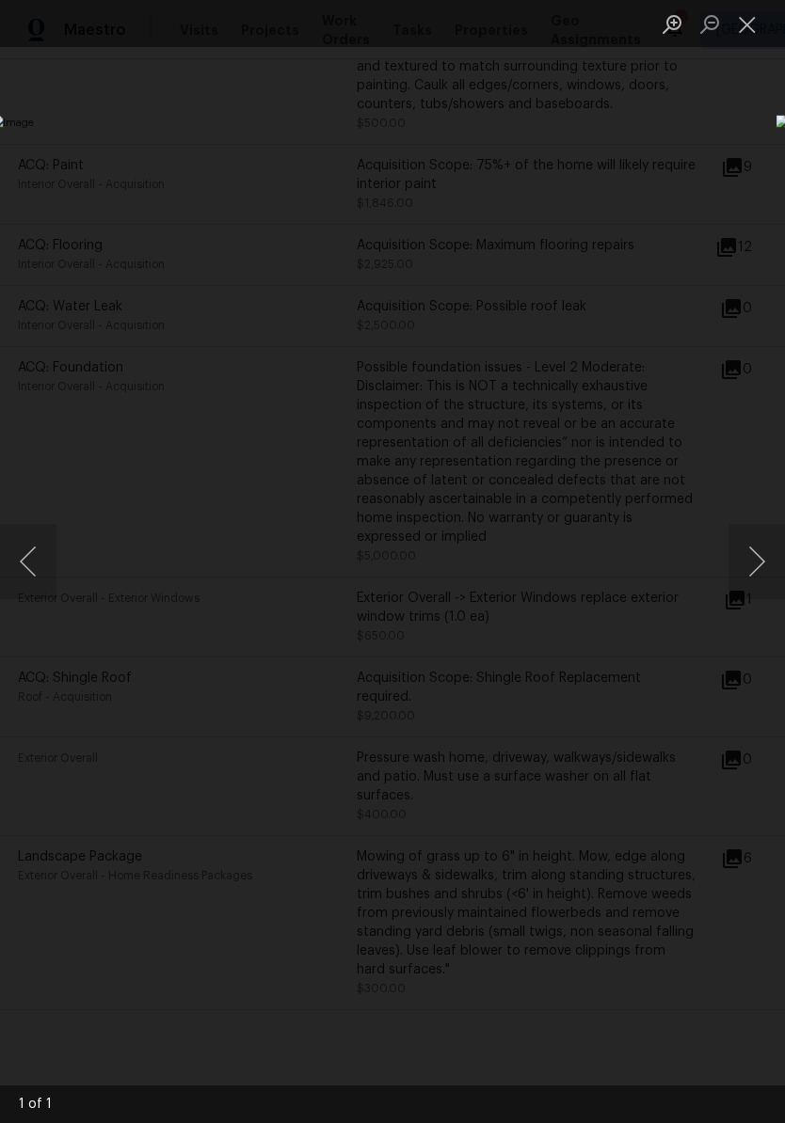
click at [755, 30] on button "Close lightbox" at bounding box center [747, 24] width 38 height 33
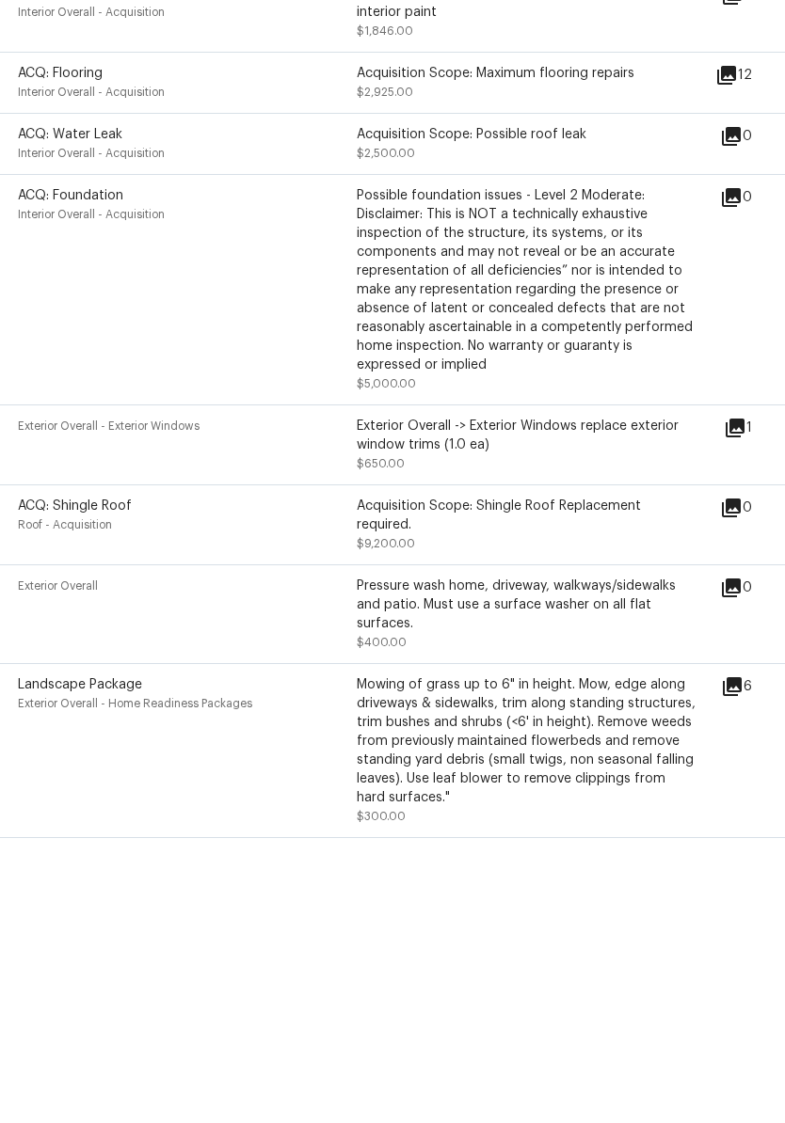
click at [741, 850] on icon at bounding box center [732, 859] width 19 height 19
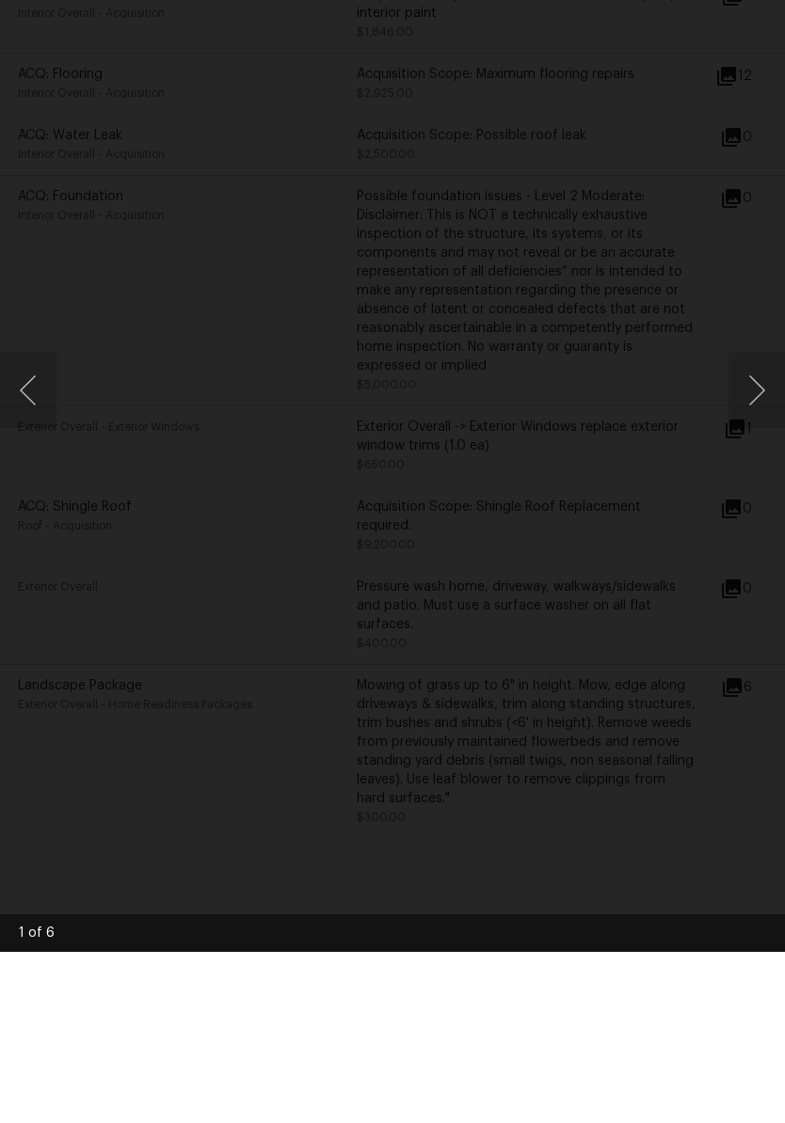
click at [759, 524] on button "Next image" at bounding box center [756, 561] width 56 height 75
click at [761, 524] on button "Next image" at bounding box center [756, 561] width 56 height 75
click at [749, 524] on button "Next image" at bounding box center [756, 561] width 56 height 75
click at [757, 524] on button "Next image" at bounding box center [756, 561] width 56 height 75
click at [756, 524] on button "Next image" at bounding box center [756, 561] width 56 height 75
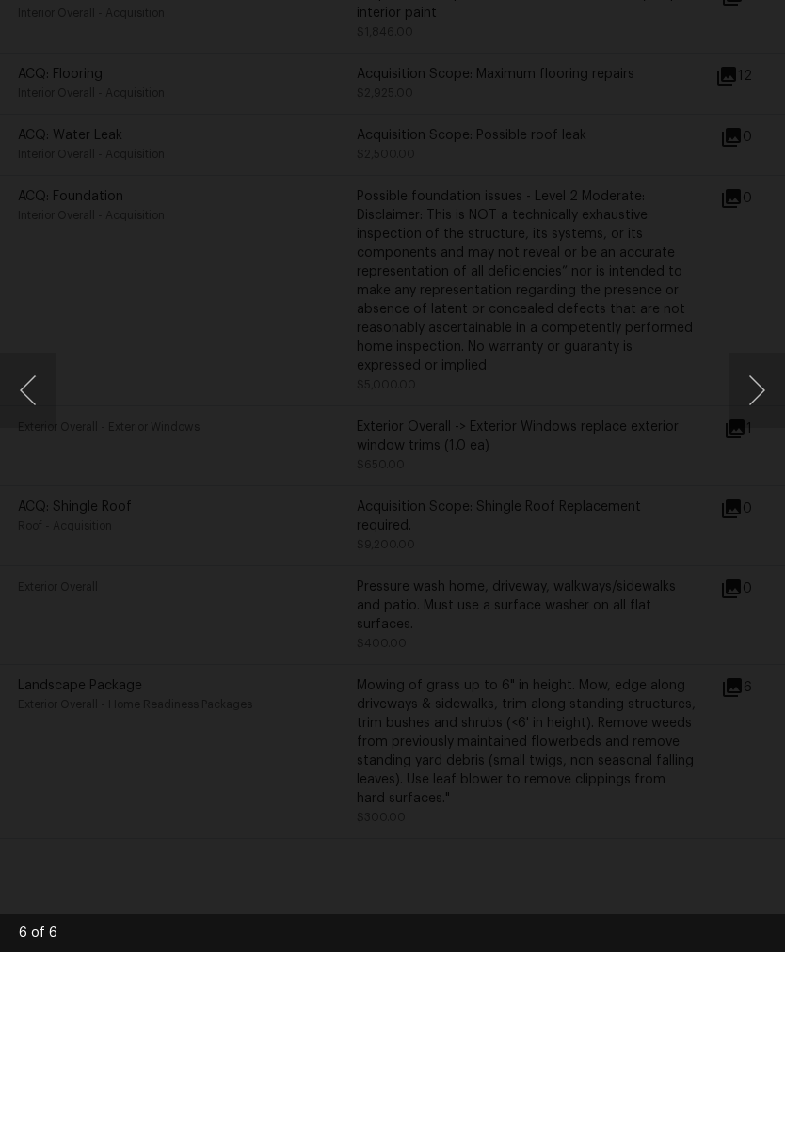
click at [755, 524] on button "Next image" at bounding box center [756, 561] width 56 height 75
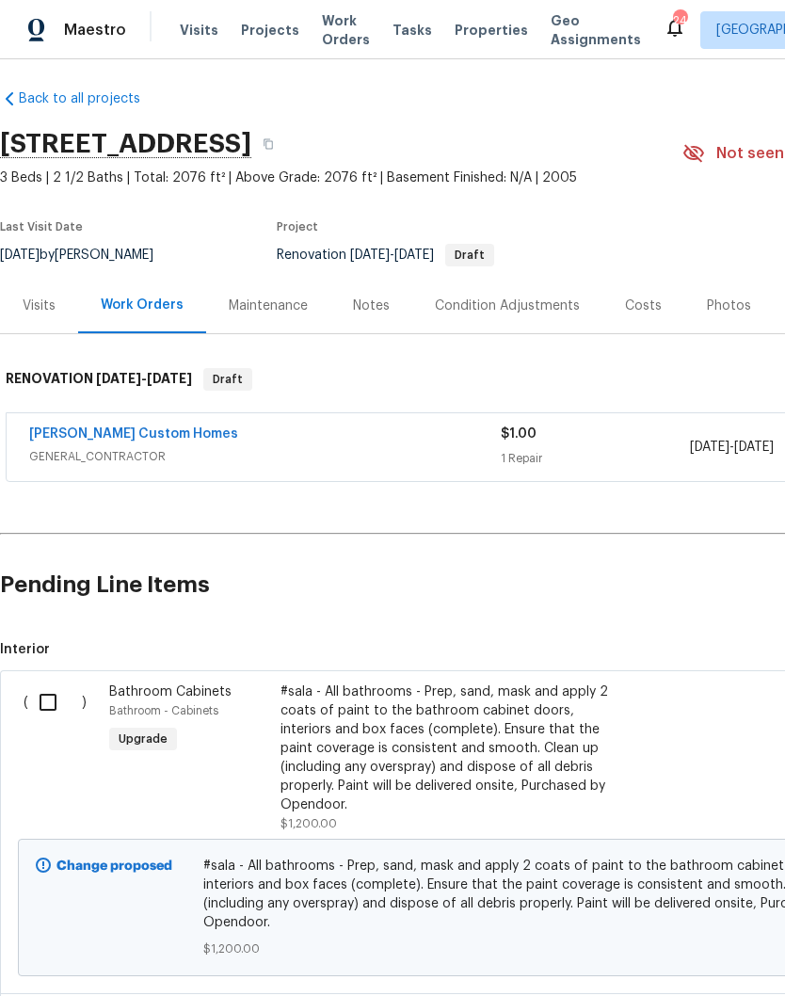
scroll to position [8, 0]
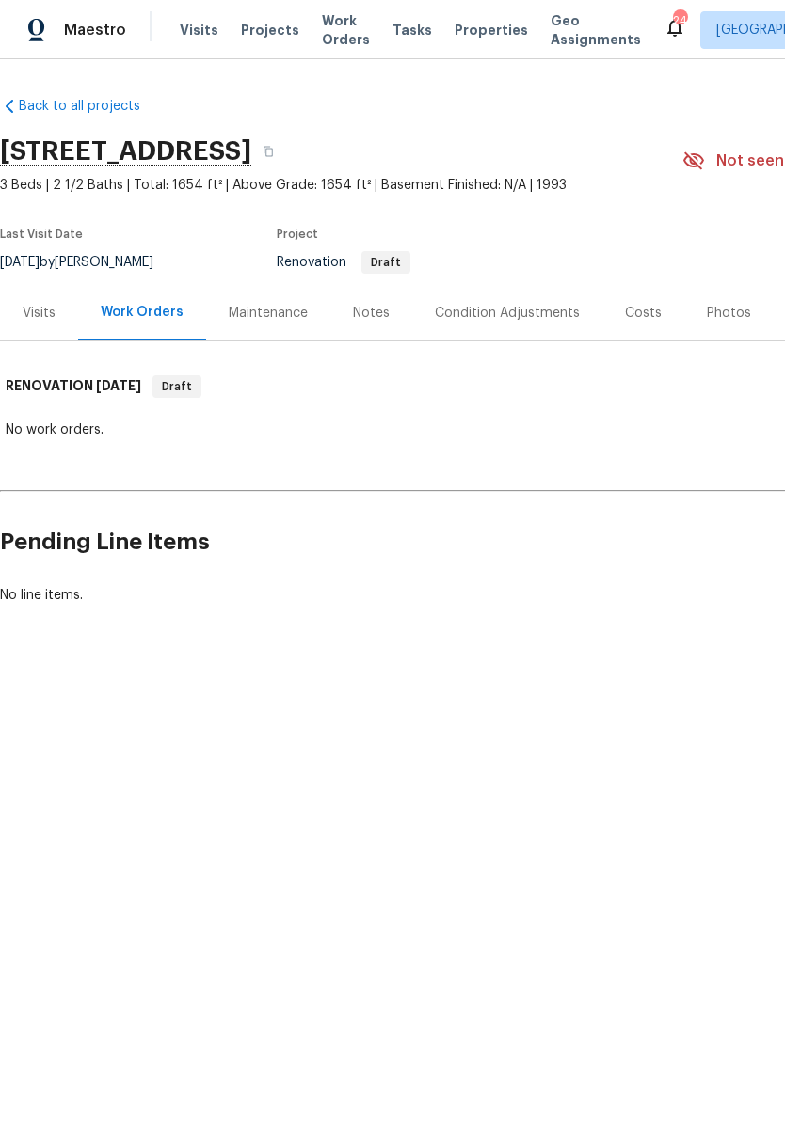
click at [507, 317] on div "Condition Adjustments" at bounding box center [507, 313] width 145 height 19
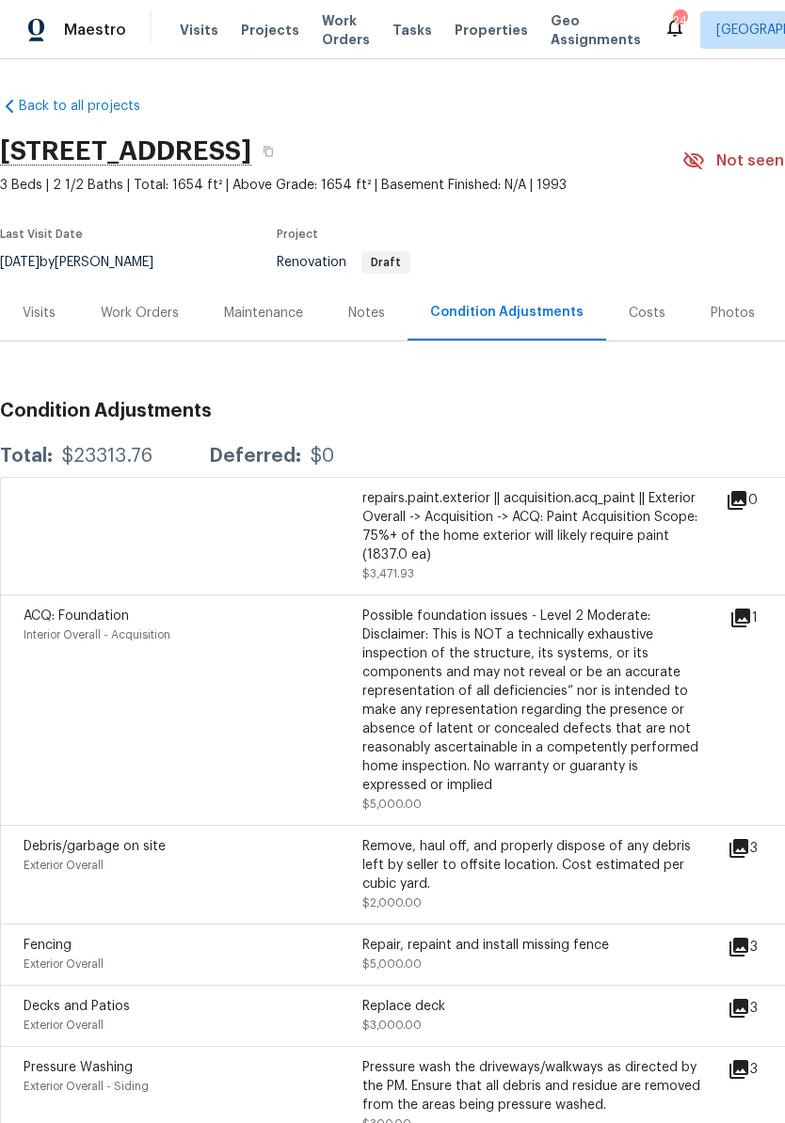
click at [162, 311] on div "Work Orders" at bounding box center [140, 313] width 78 height 19
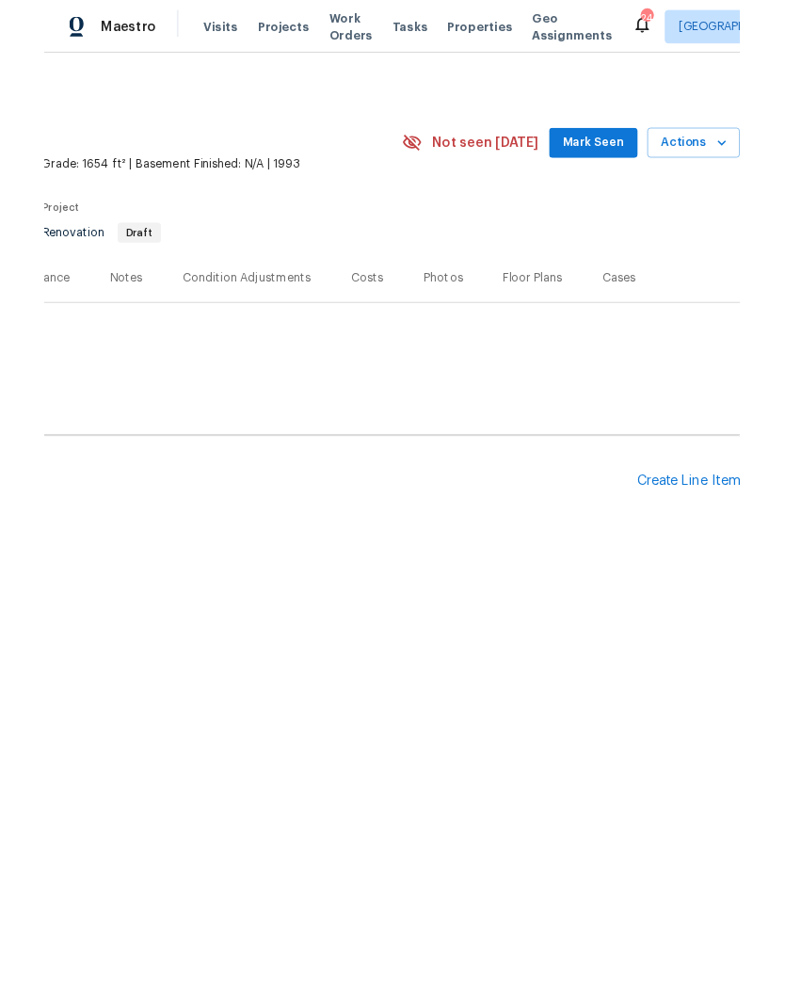
scroll to position [0, 279]
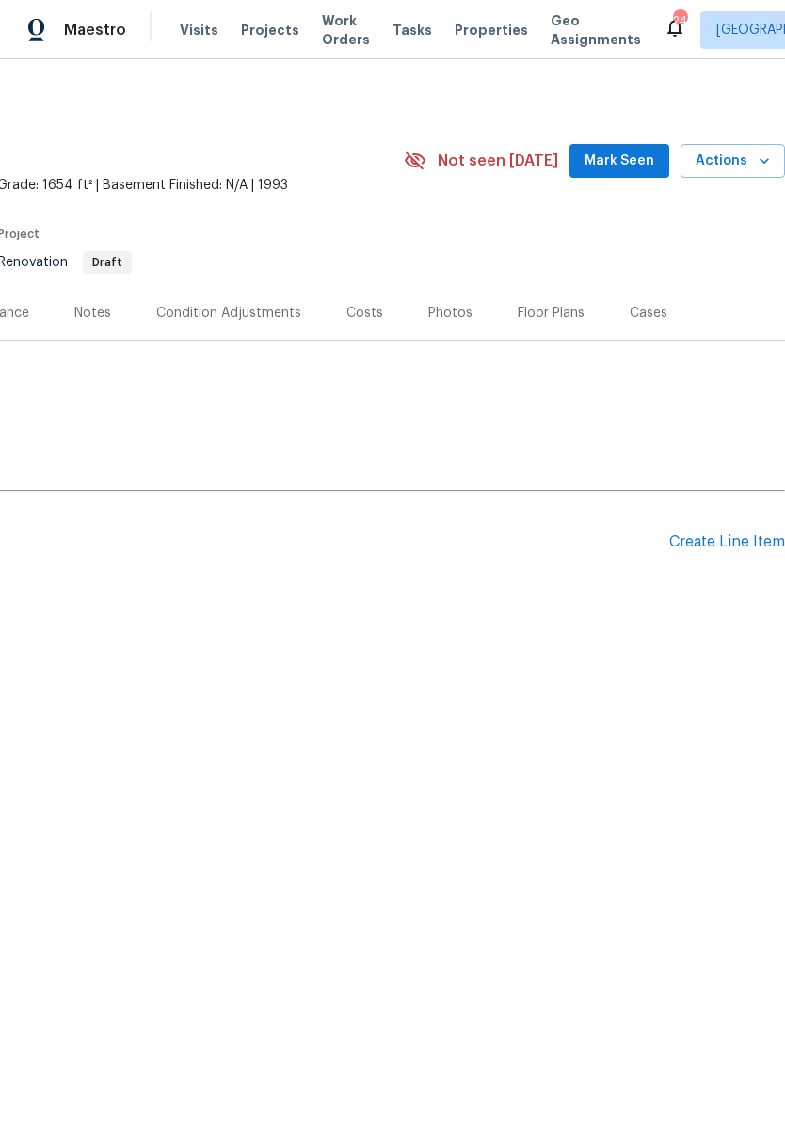
click at [719, 541] on div "Create Line Item" at bounding box center [727, 543] width 116 height 18
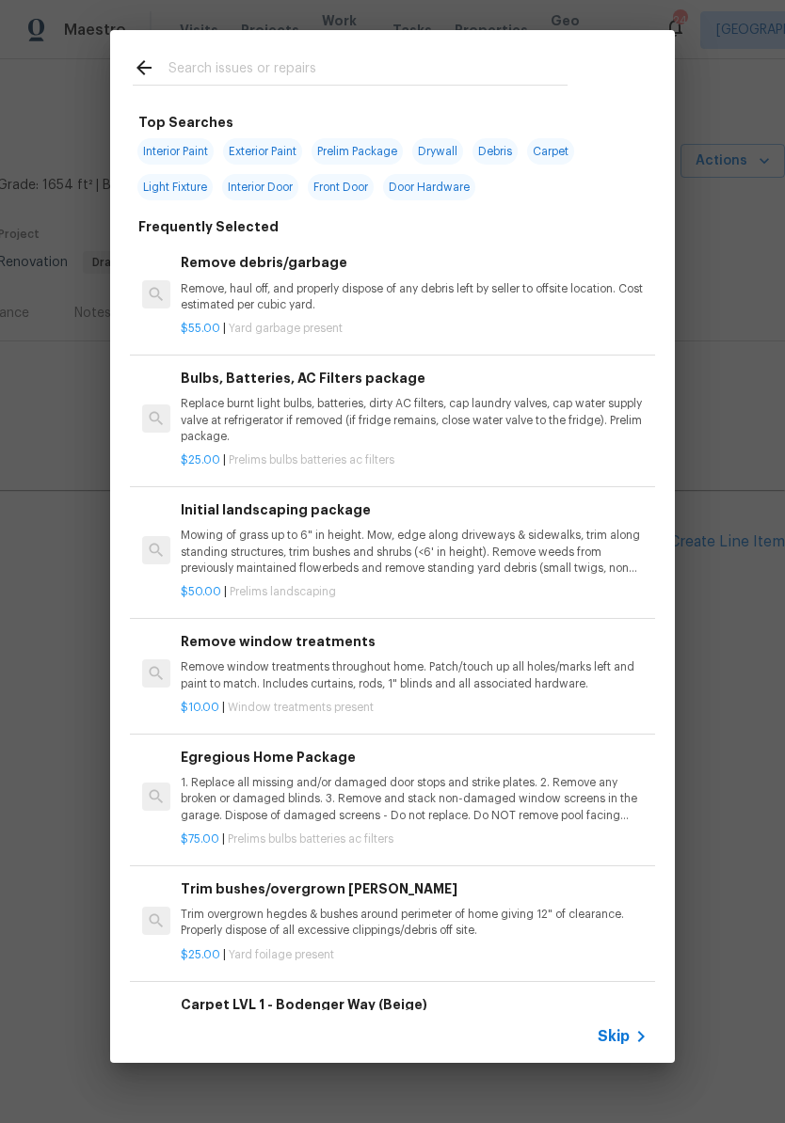
click at [314, 65] on input "text" at bounding box center [367, 70] width 399 height 28
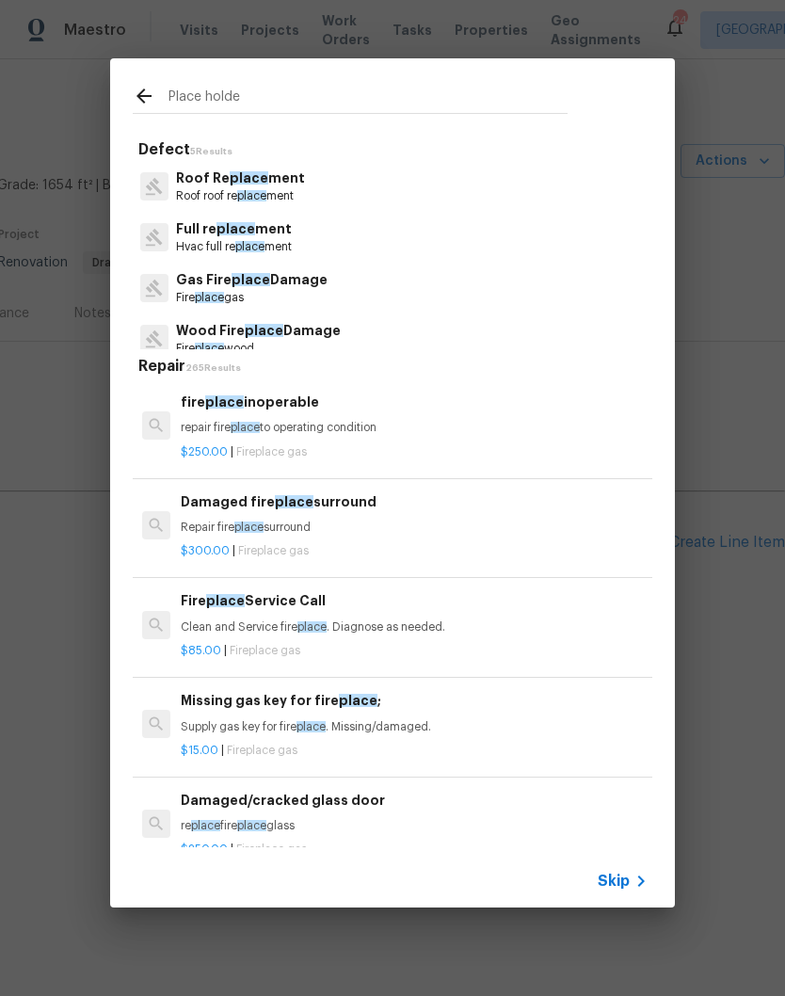
type input "Place holder"
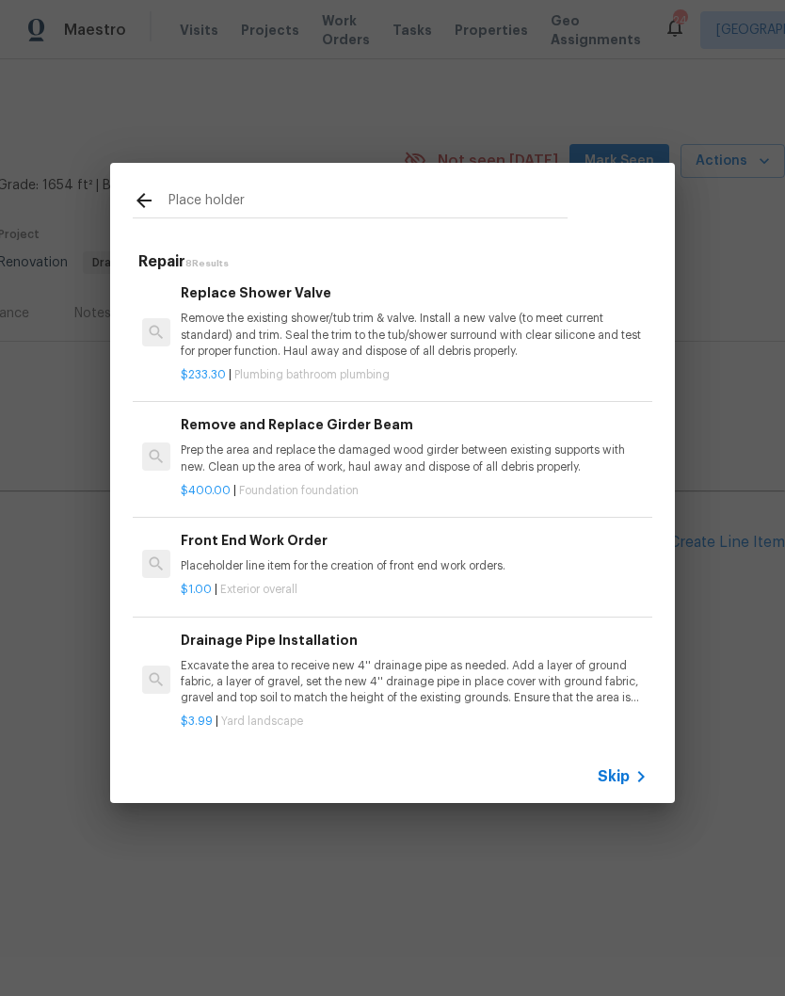
scroll to position [483, 0]
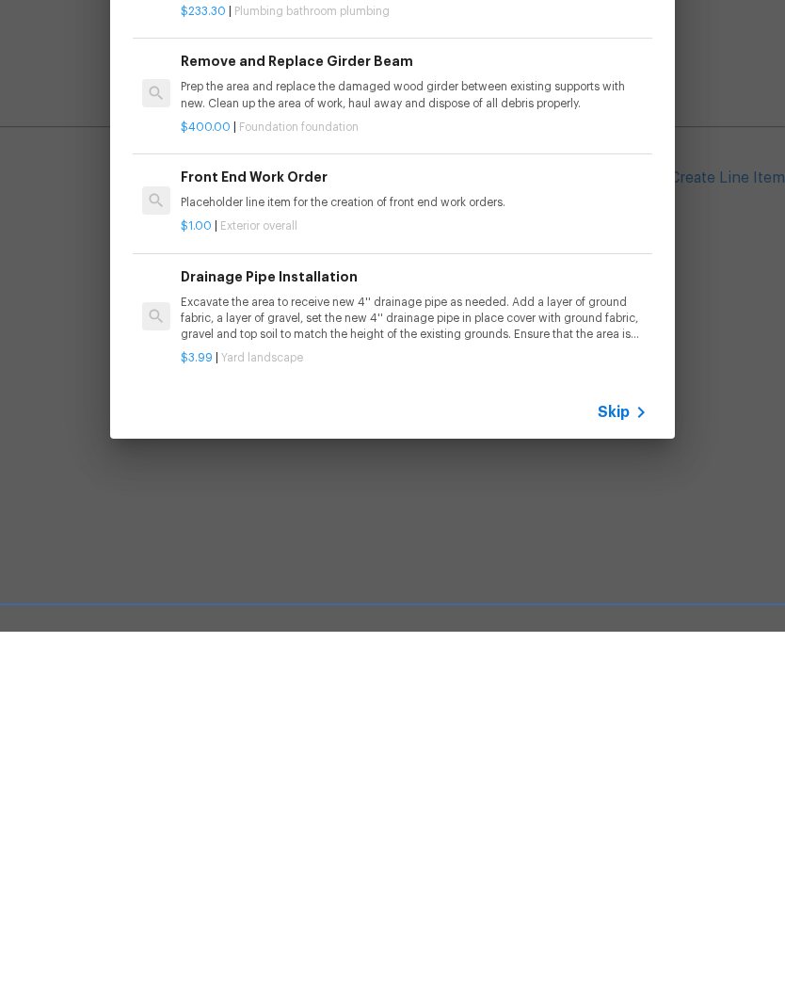
click at [318, 559] on p "Placeholder line item for the creation of front end work orders." at bounding box center [414, 567] width 467 height 16
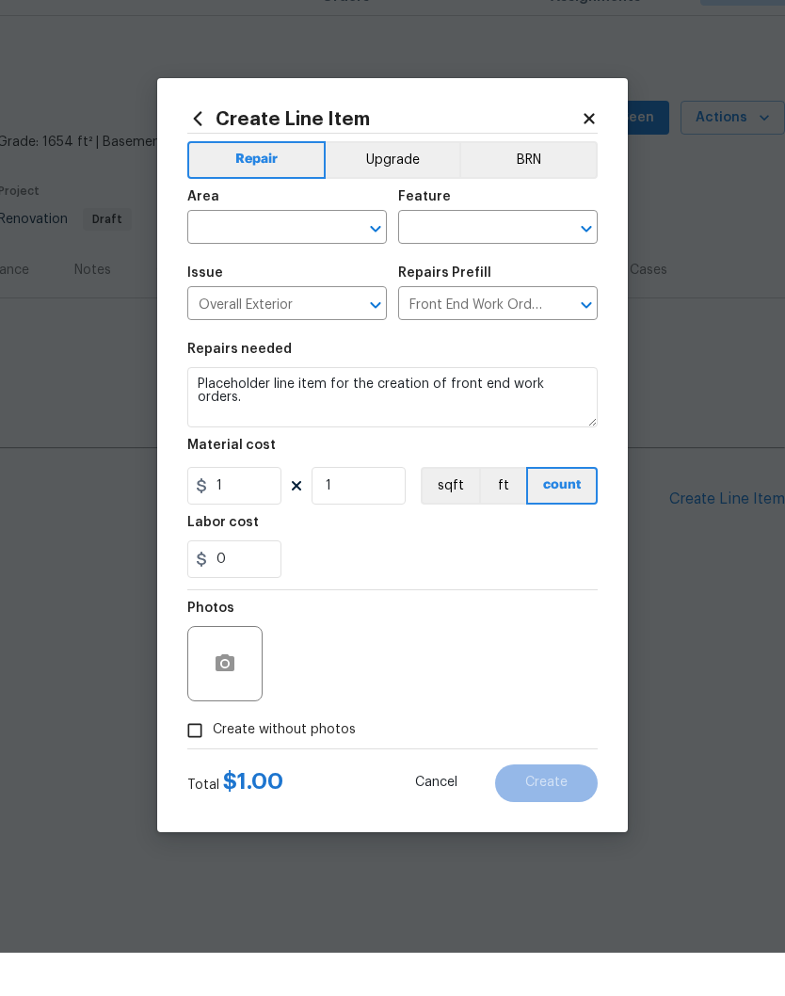
click at [321, 258] on input "text" at bounding box center [260, 272] width 147 height 29
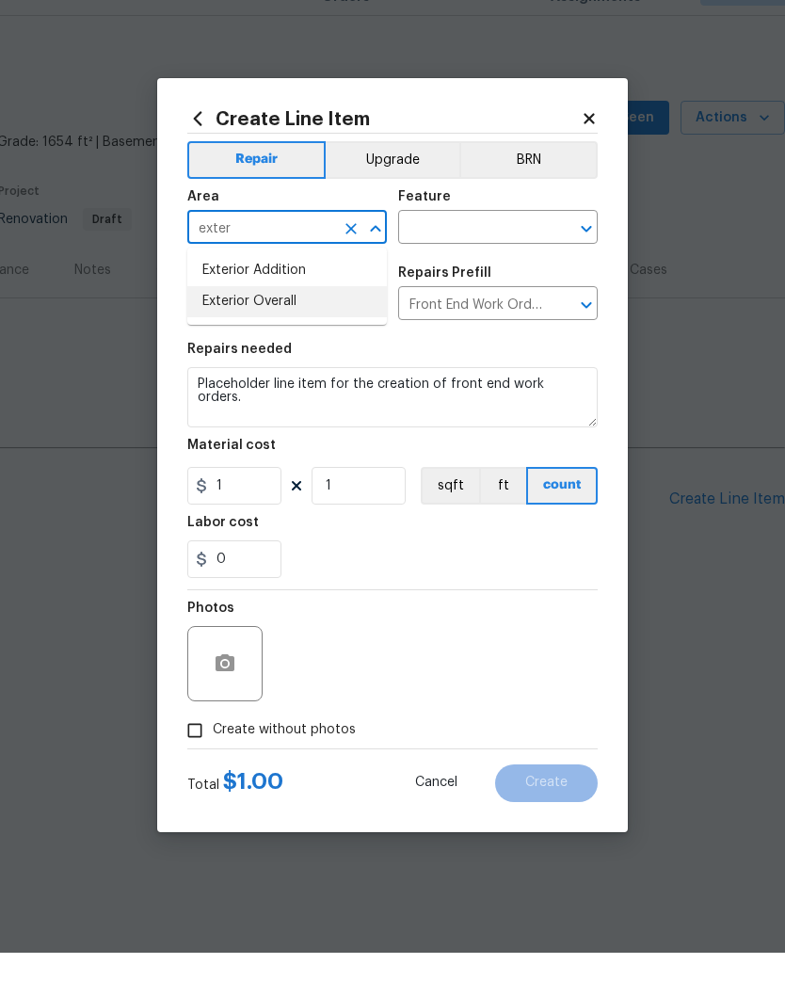
click at [285, 329] on li "Exterior Overall" at bounding box center [286, 344] width 199 height 31
type input "Exterior Overall"
click at [488, 258] on input "text" at bounding box center [471, 272] width 147 height 29
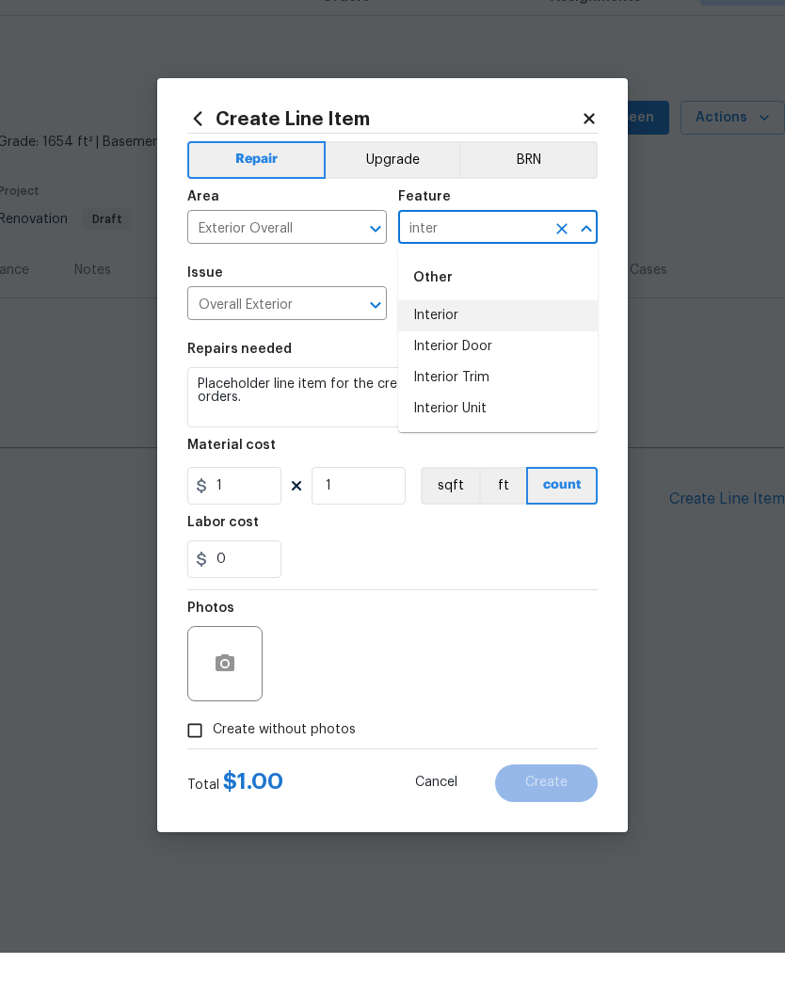
click at [455, 343] on li "Interior" at bounding box center [497, 358] width 199 height 31
type input "Interior"
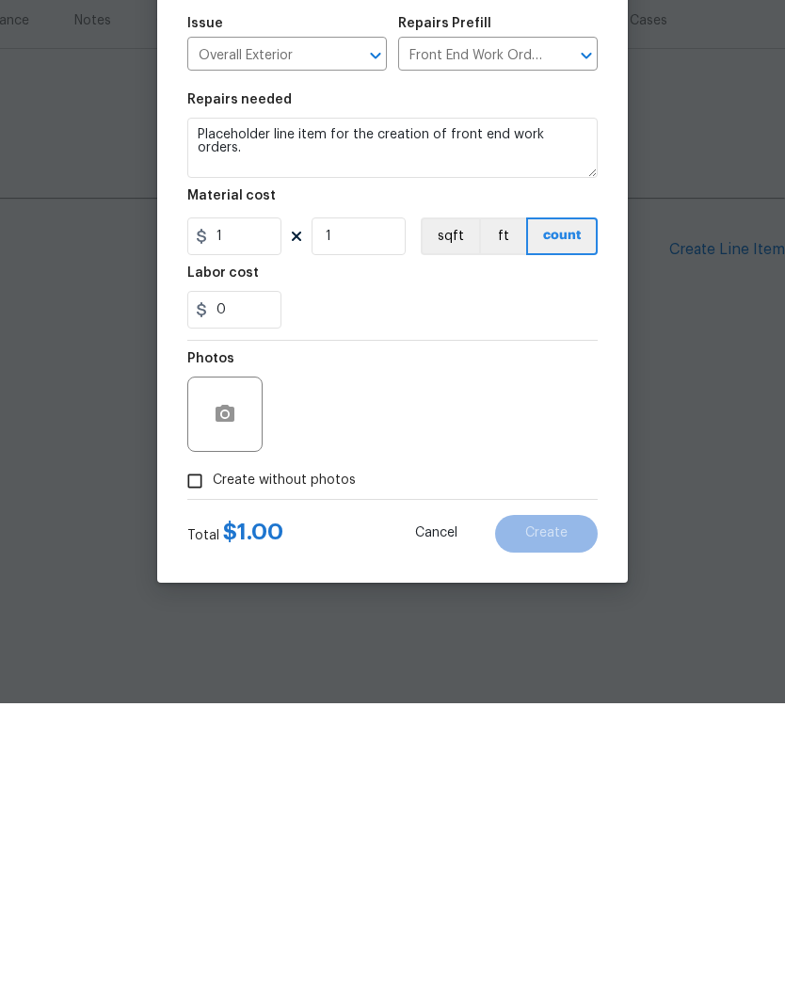
click at [202, 756] on input "Create without photos" at bounding box center [195, 774] width 36 height 36
checkbox input "true"
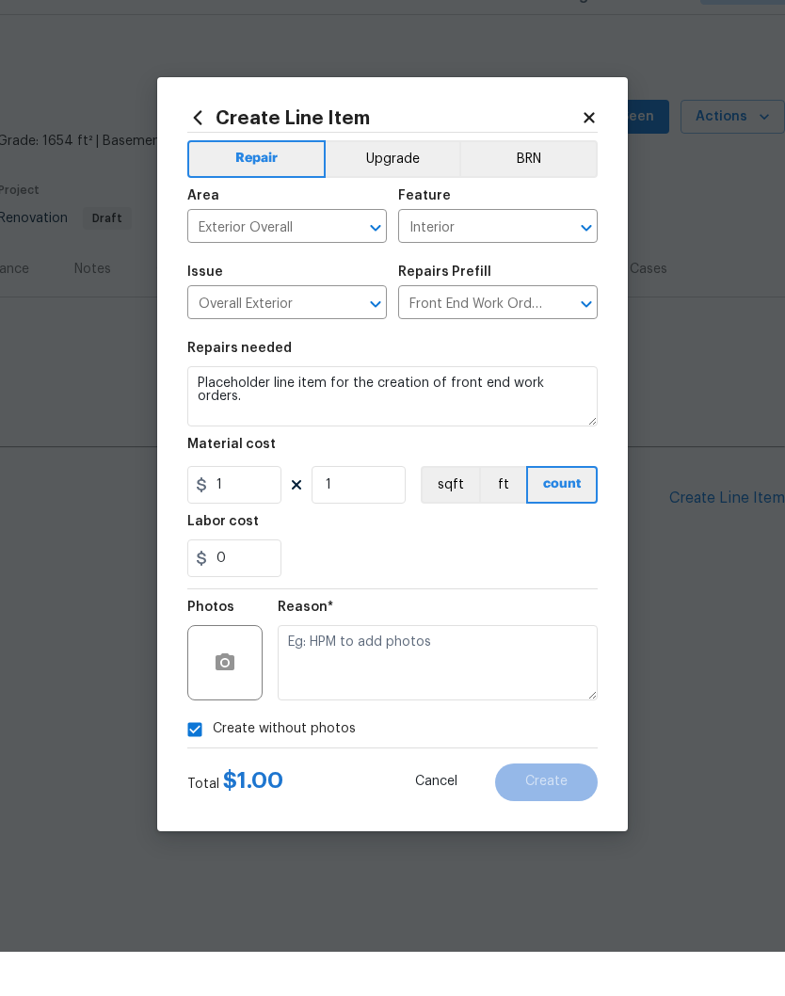
scroll to position [1, 0]
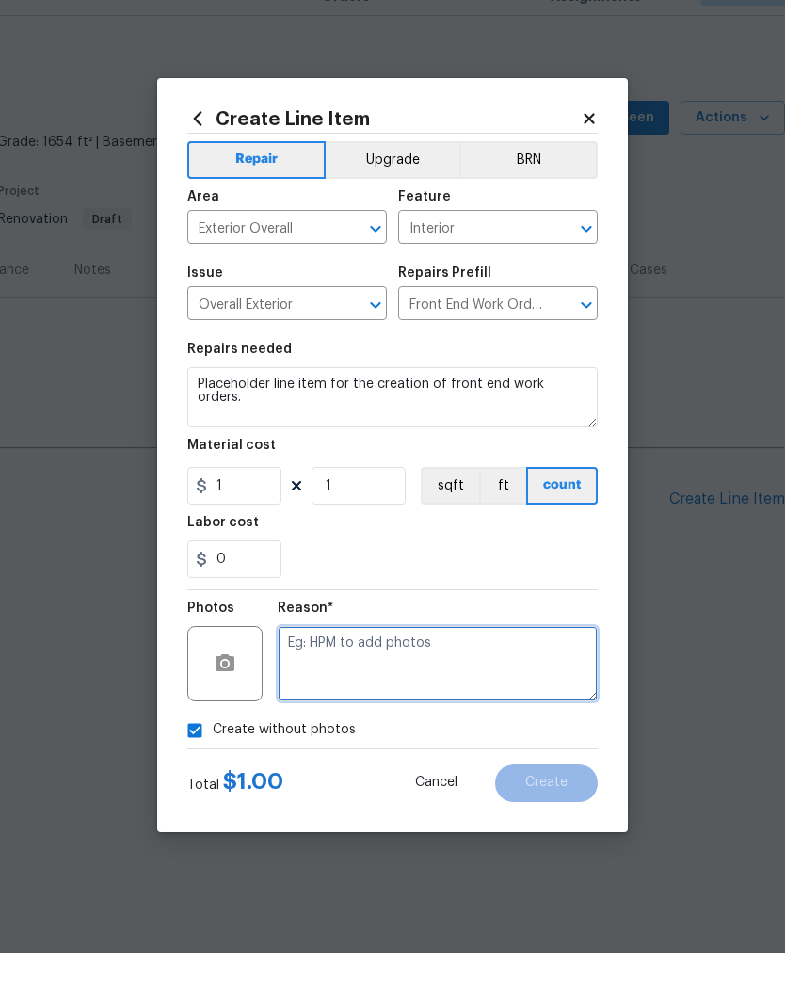
click at [388, 669] on textarea at bounding box center [438, 706] width 320 height 75
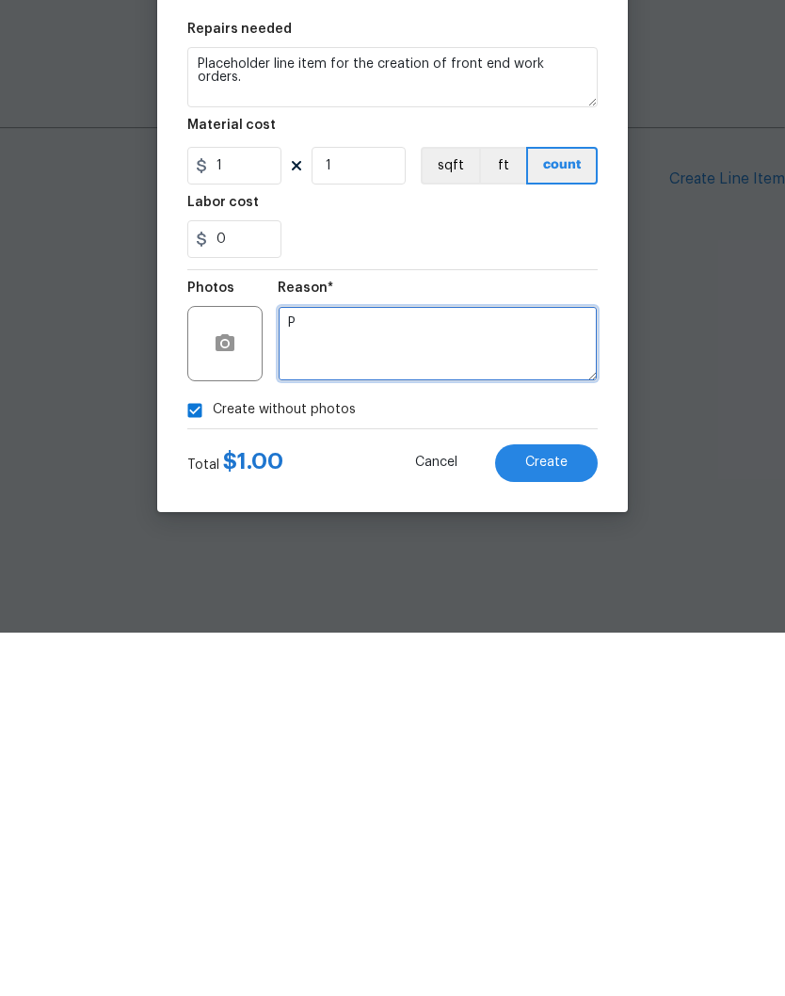
scroll to position [0, 0]
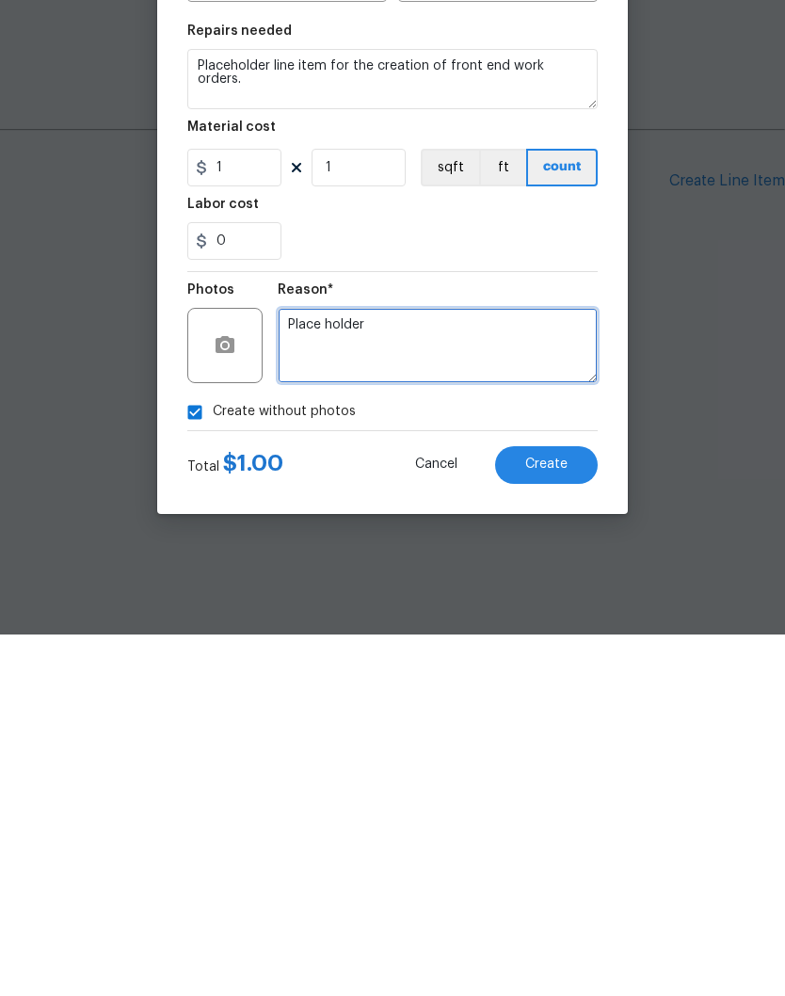
type textarea "Place holder"
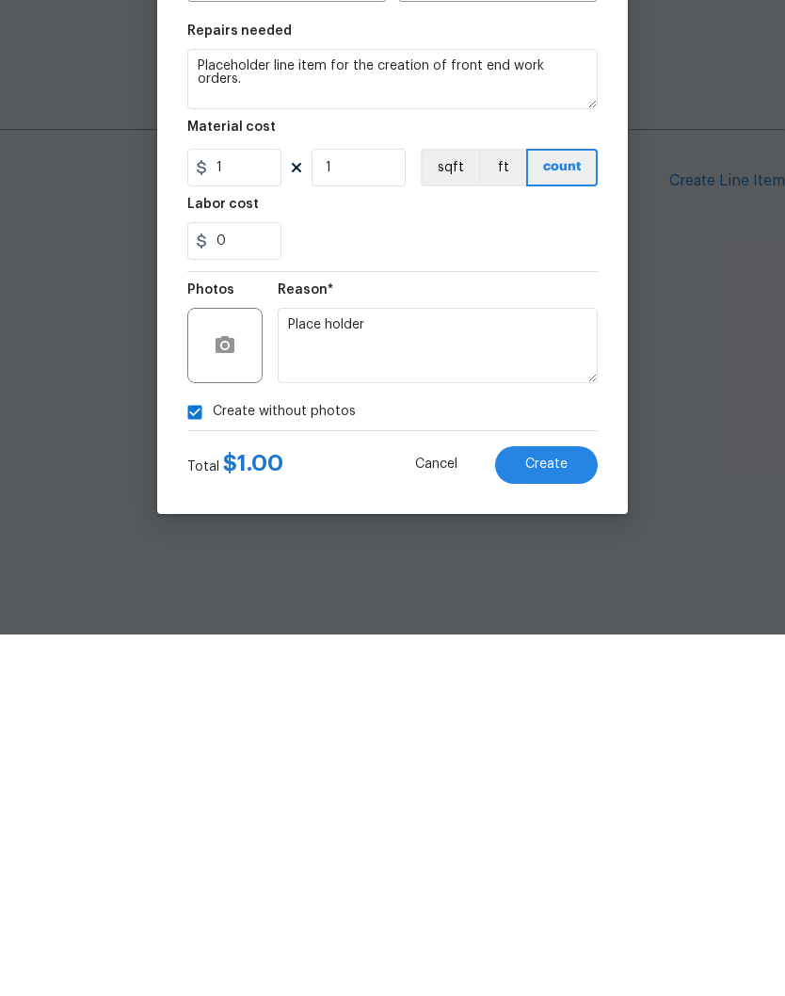
click at [559, 819] on span "Create" at bounding box center [546, 826] width 42 height 14
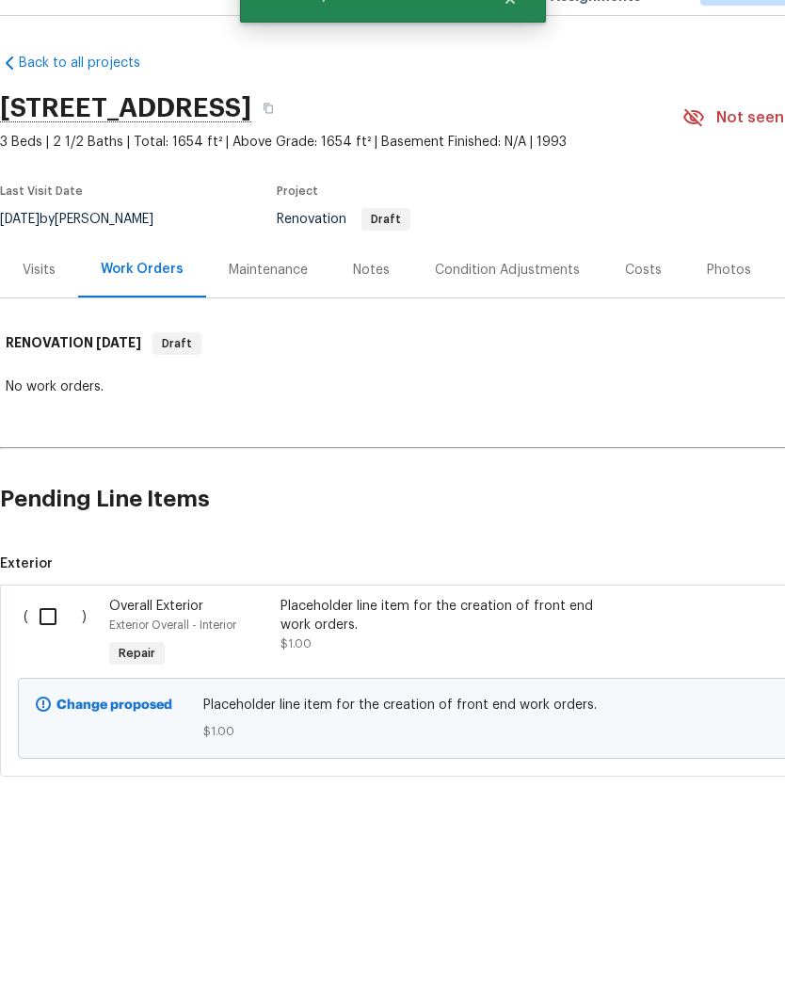
click at [53, 640] on input "checkbox" at bounding box center [55, 660] width 54 height 40
checkbox input "true"
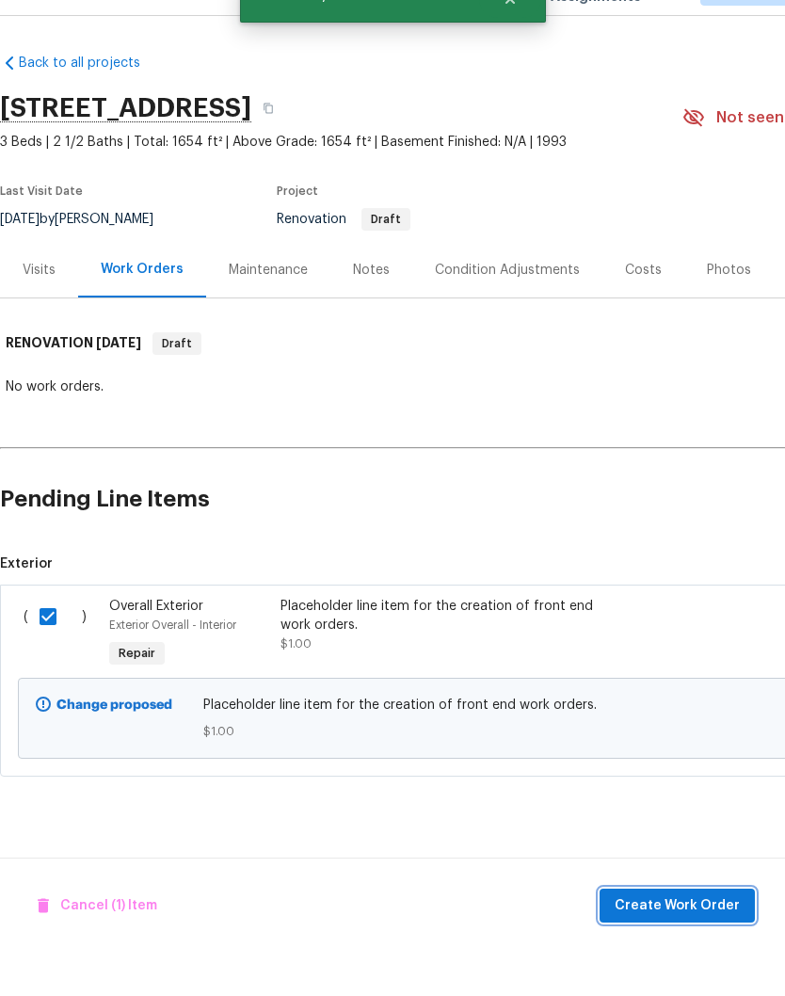
click at [699, 937] on span "Create Work Order" at bounding box center [676, 949] width 125 height 24
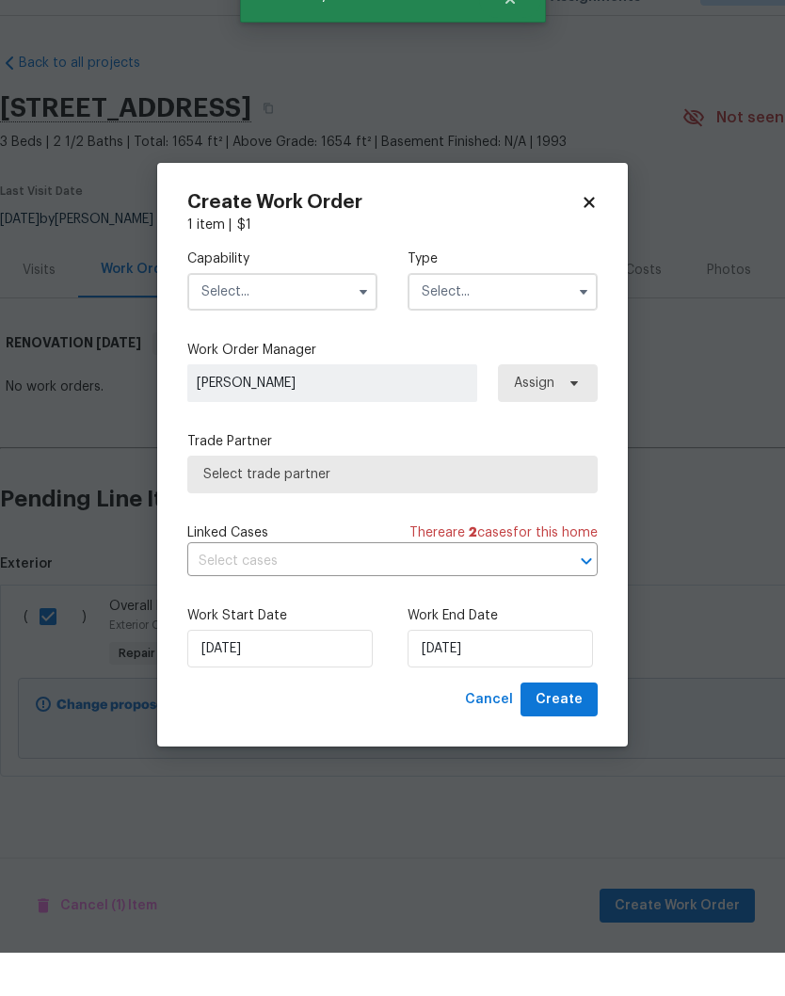
click at [331, 316] on input "text" at bounding box center [282, 335] width 190 height 38
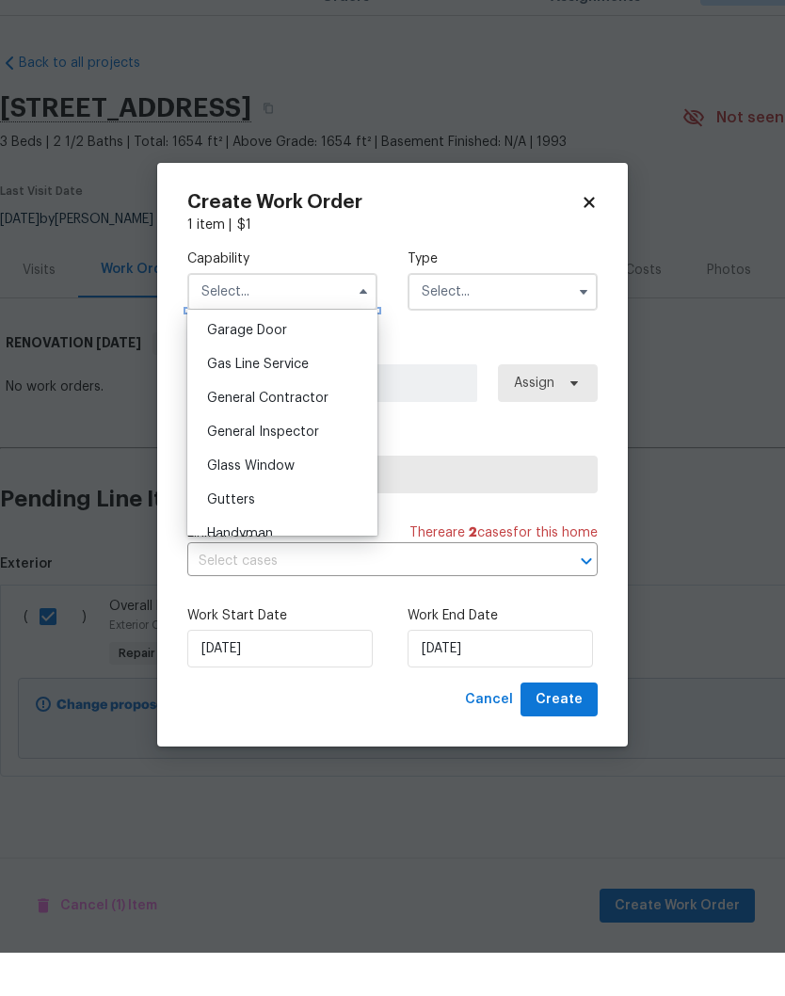
scroll to position [842, 0]
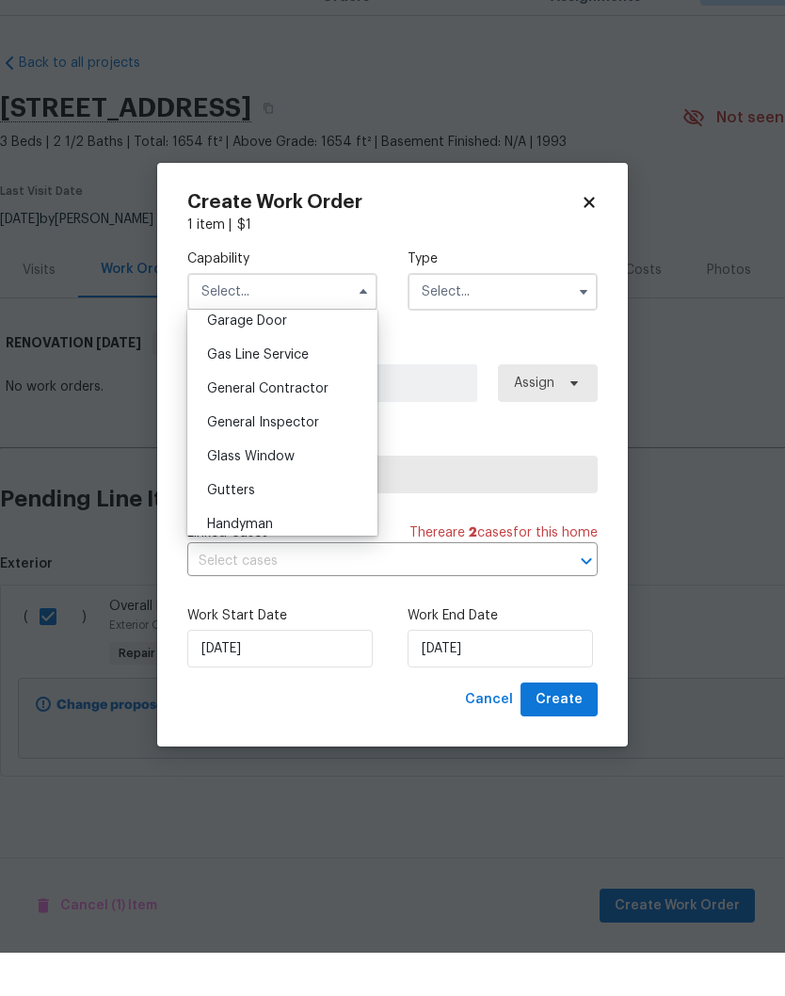
click at [310, 425] on span "General Contractor" at bounding box center [267, 431] width 121 height 13
type input "General Contractor"
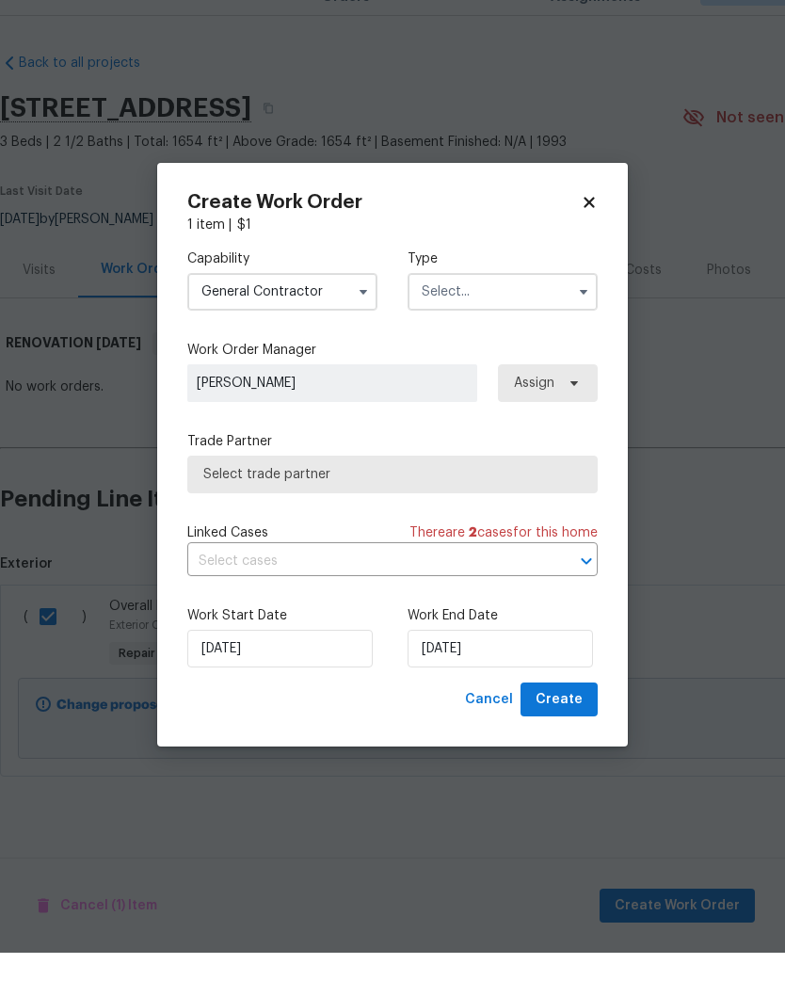
click at [527, 316] on input "text" at bounding box center [502, 335] width 190 height 38
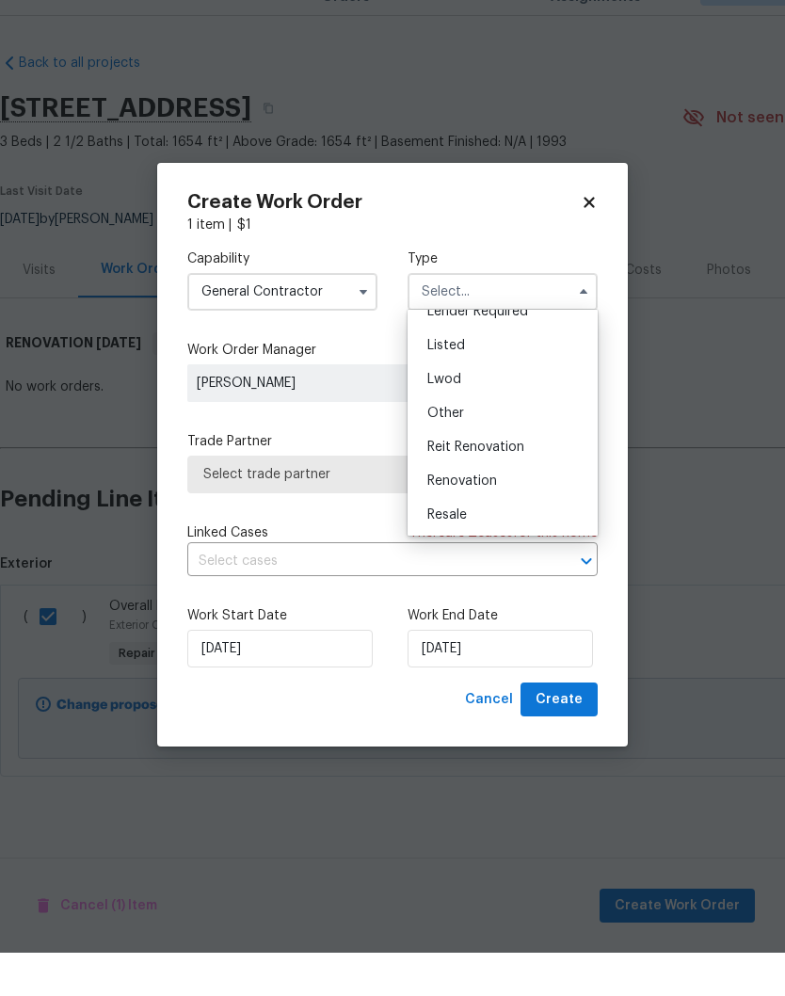
scroll to position [156, 0]
click at [489, 517] on span "Renovation" at bounding box center [462, 523] width 70 height 13
type input "Renovation"
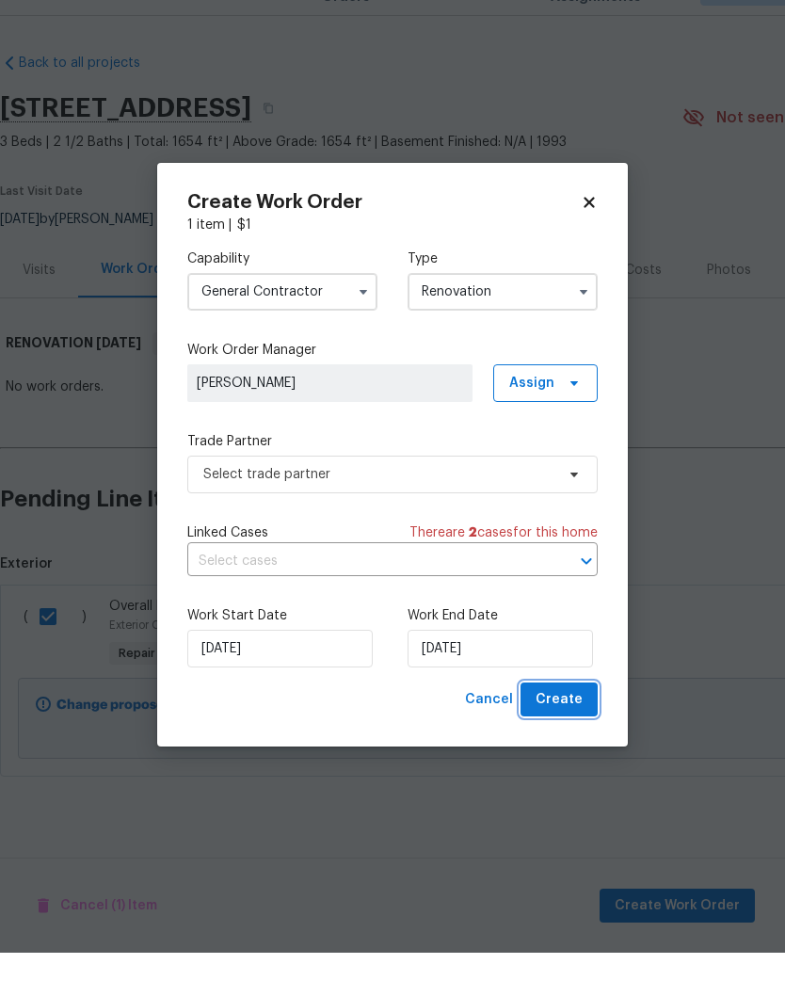
click at [570, 731] on span "Create" at bounding box center [558, 743] width 47 height 24
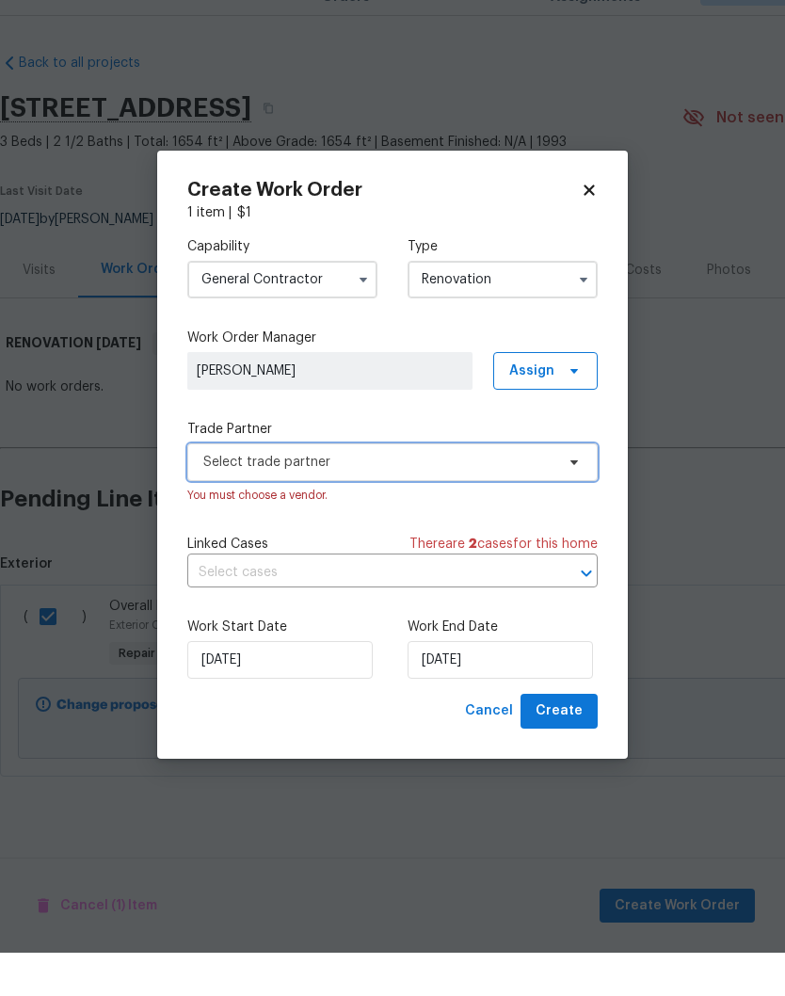
click at [574, 498] on icon at bounding box center [573, 505] width 15 height 15
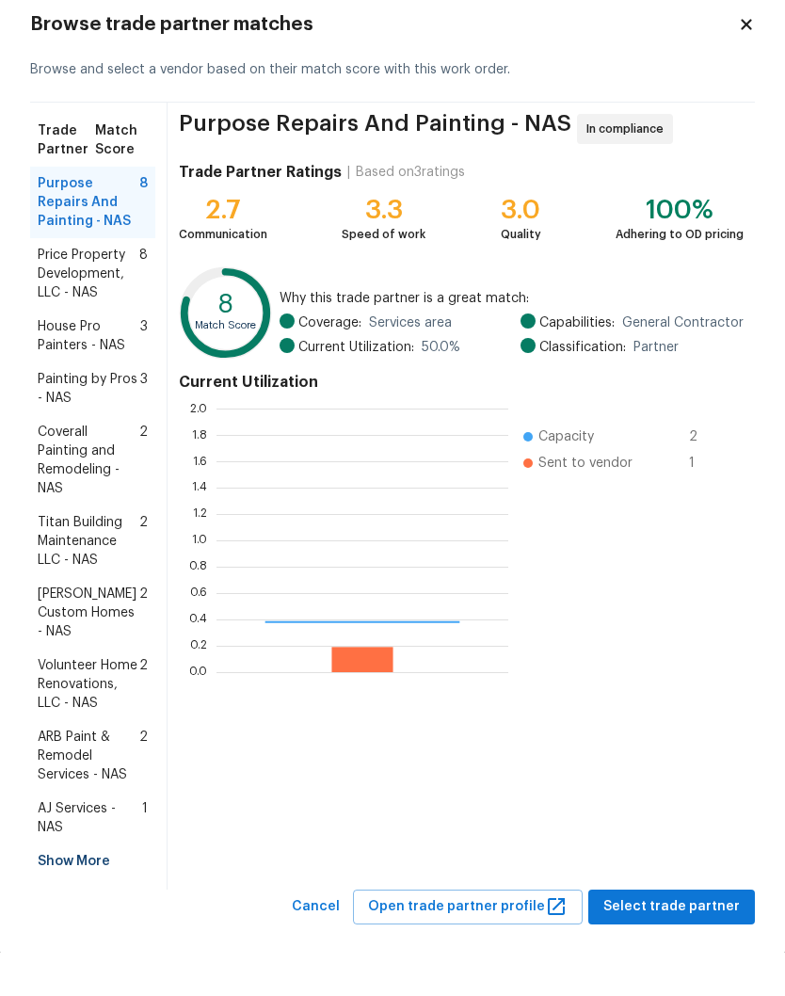
scroll to position [263, 292]
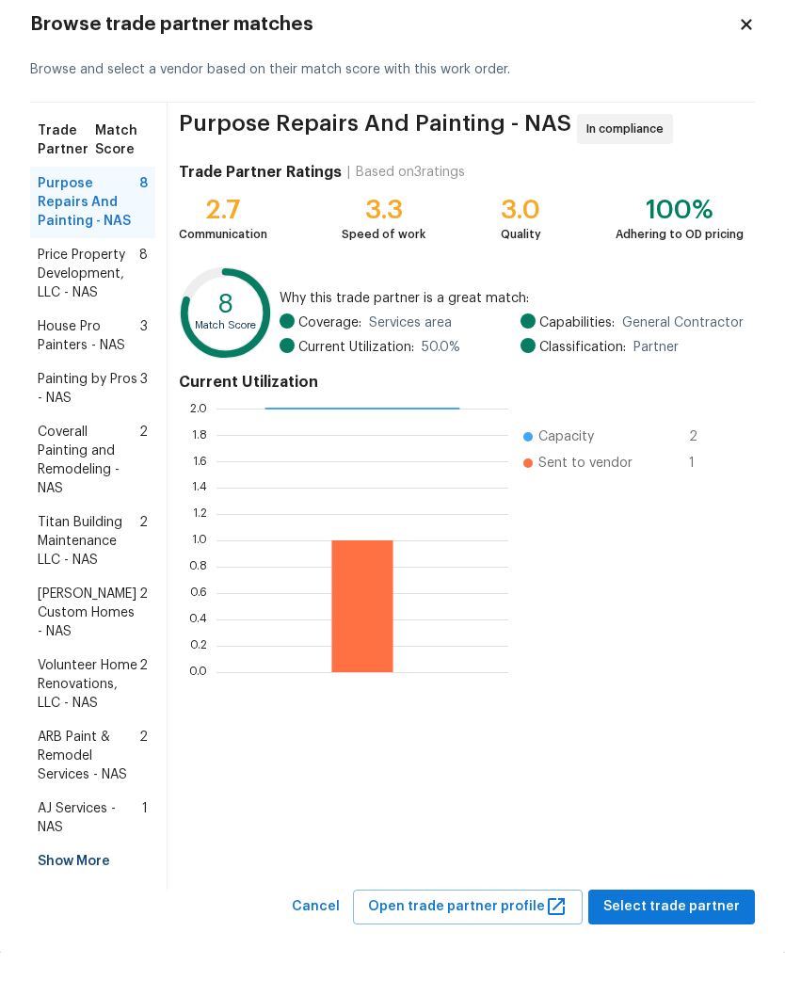
click at [100, 466] on span "Coverall Painting and Remodeling - NAS" at bounding box center [89, 503] width 102 height 75
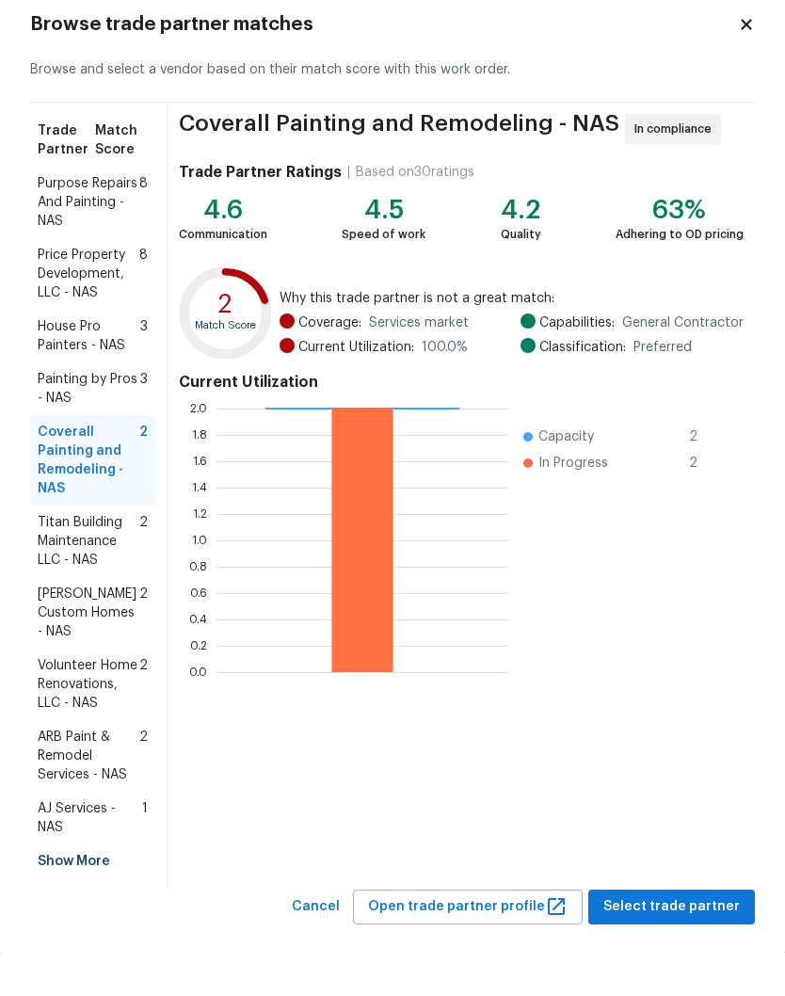
click at [115, 217] on span "Purpose Repairs And Painting - NAS" at bounding box center [89, 245] width 102 height 56
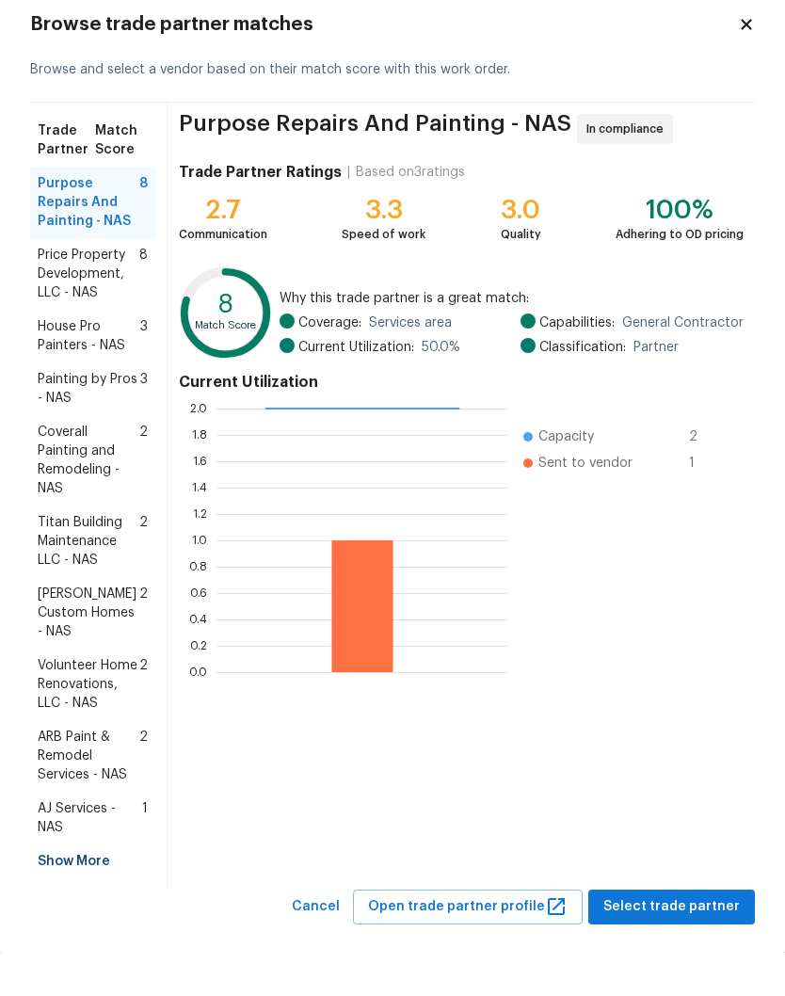
click at [98, 289] on span "Price Property Development, LLC - NAS" at bounding box center [89, 317] width 102 height 56
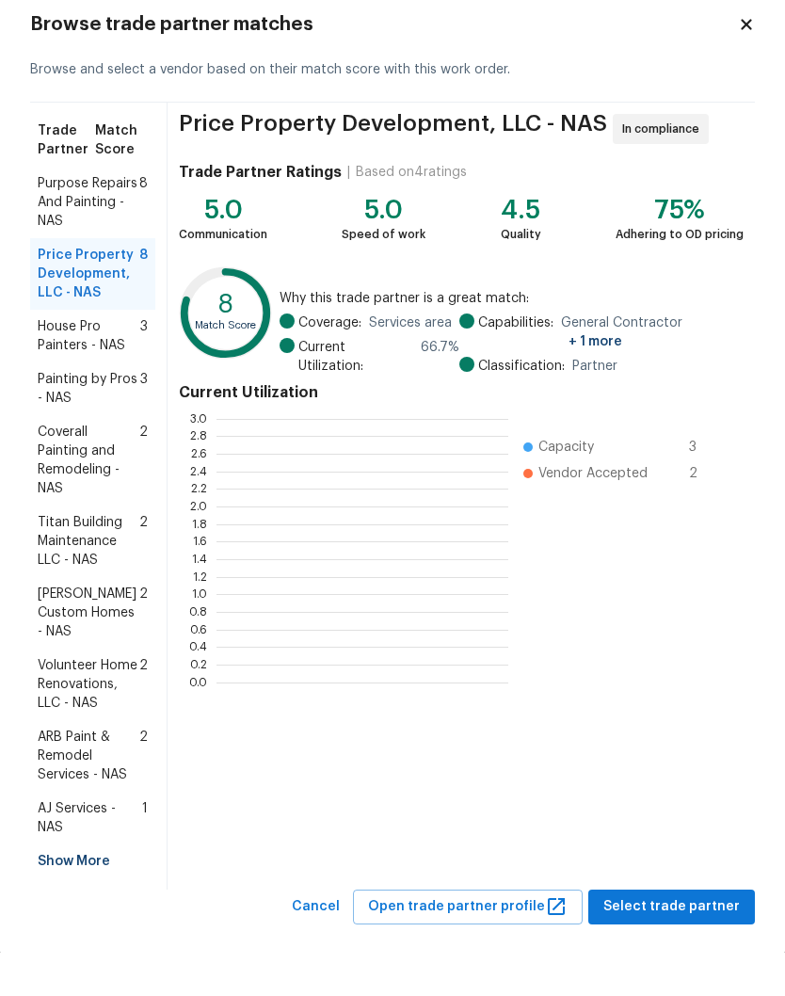
scroll to position [2, 2]
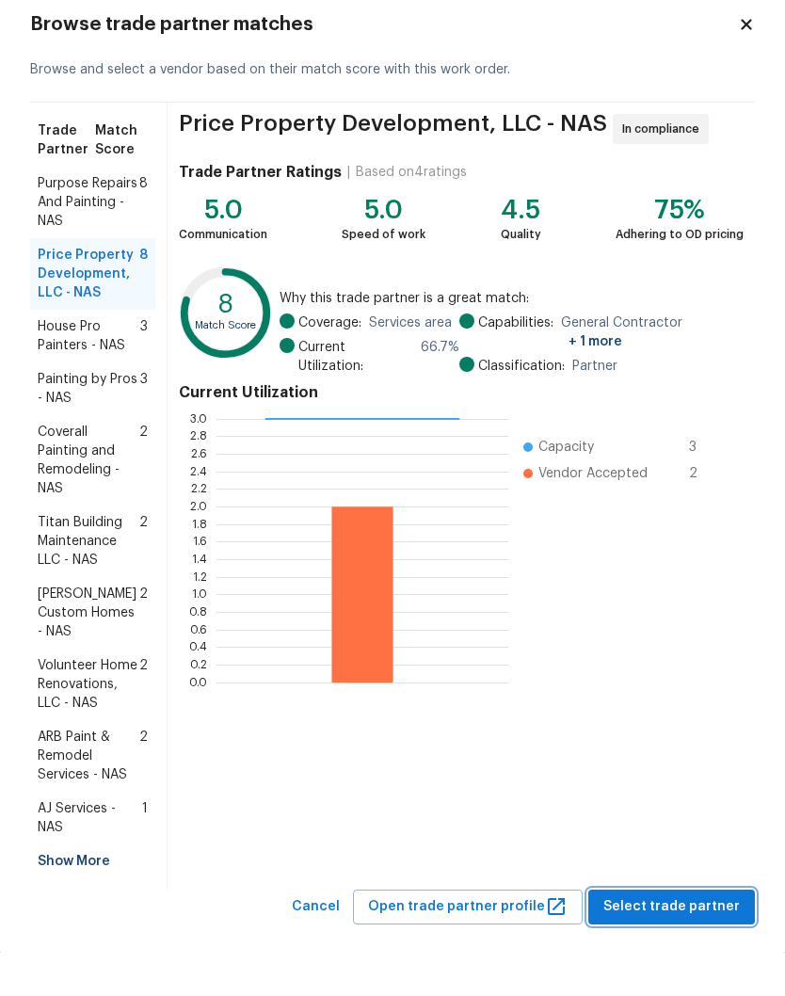
click at [671, 938] on span "Select trade partner" at bounding box center [671, 950] width 136 height 24
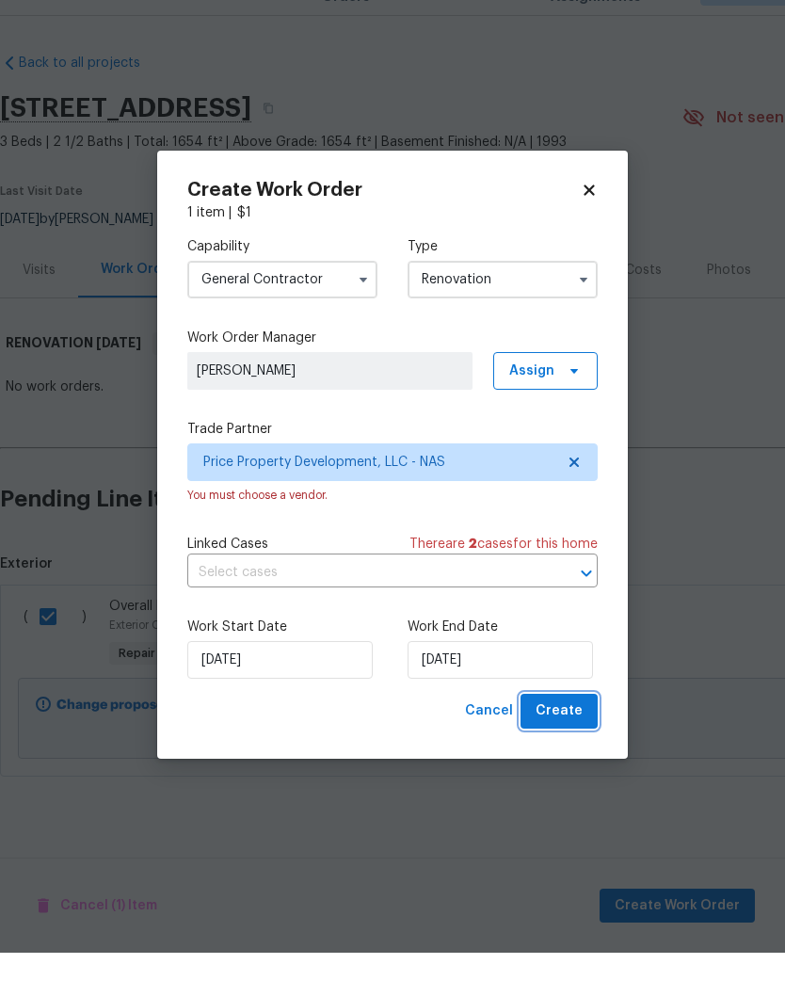
click at [571, 742] on span "Create" at bounding box center [558, 754] width 47 height 24
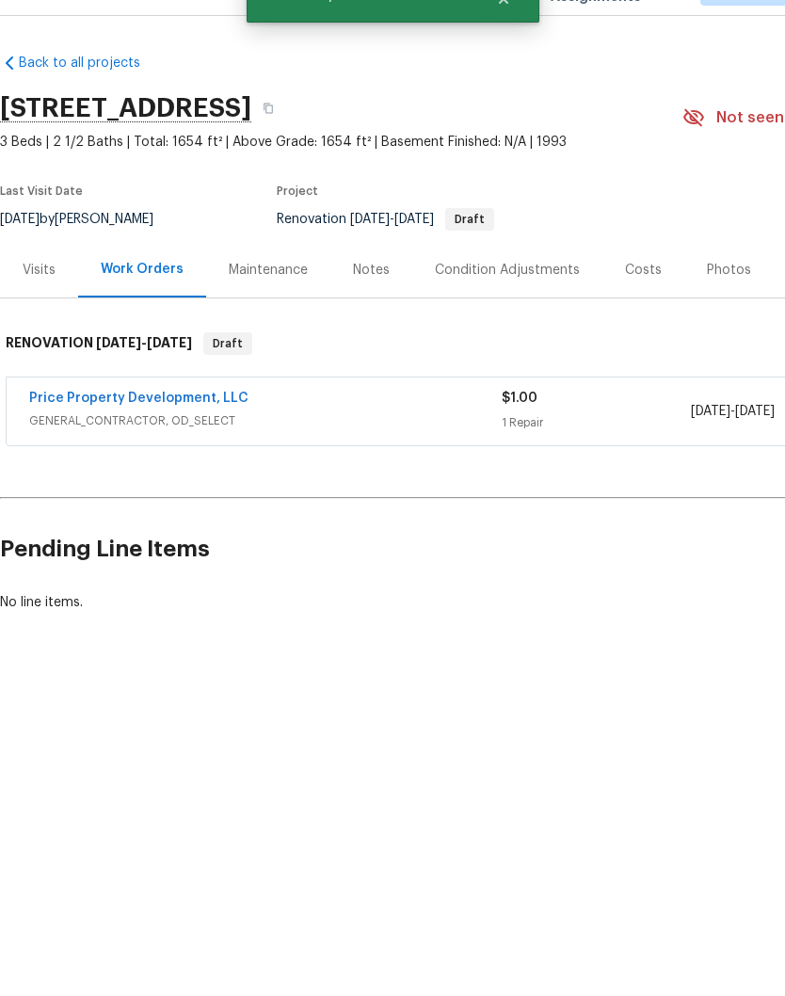
click at [225, 435] on link "Price Property Development, LLC" at bounding box center [138, 441] width 219 height 13
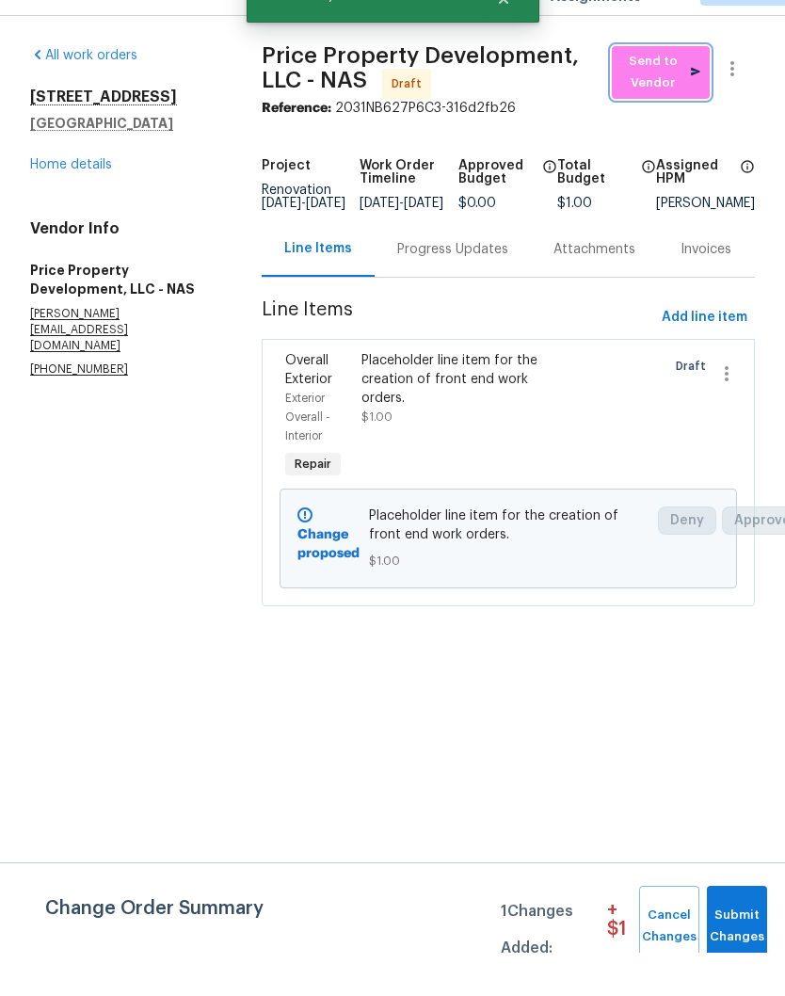
click at [665, 94] on span "Send to Vendor" at bounding box center [660, 115] width 79 height 43
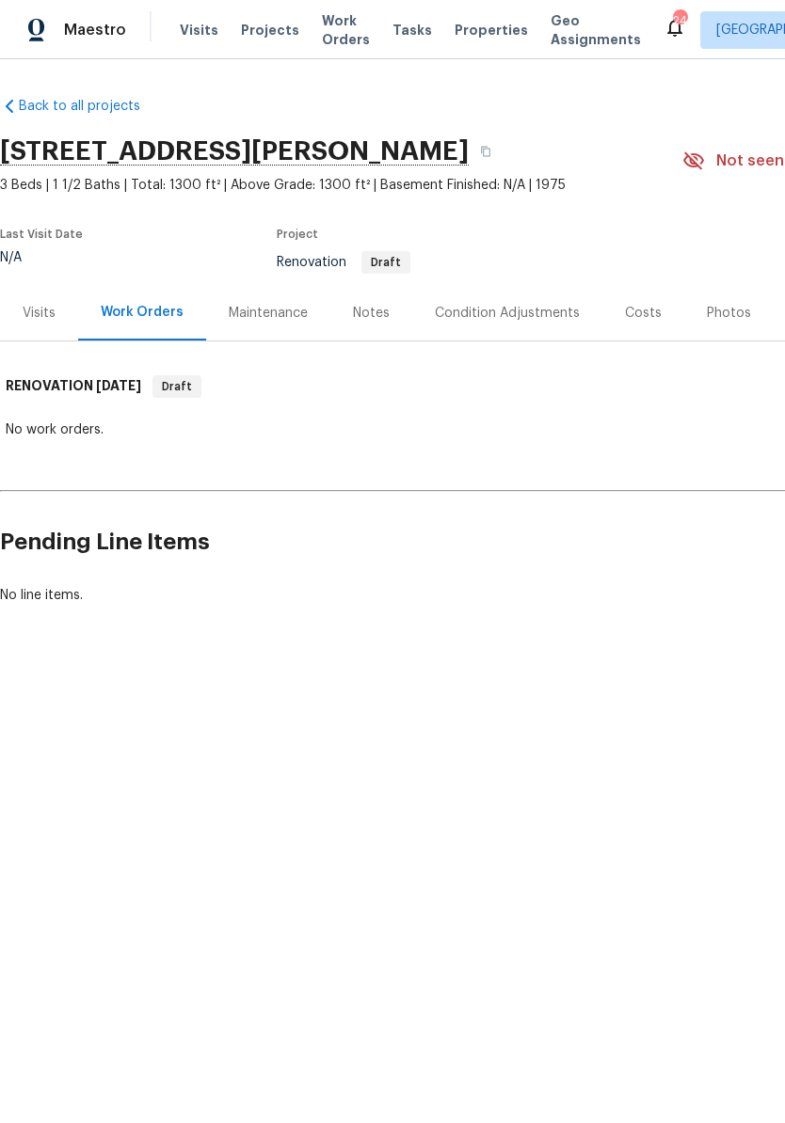
click at [480, 313] on div "Condition Adjustments" at bounding box center [507, 313] width 145 height 19
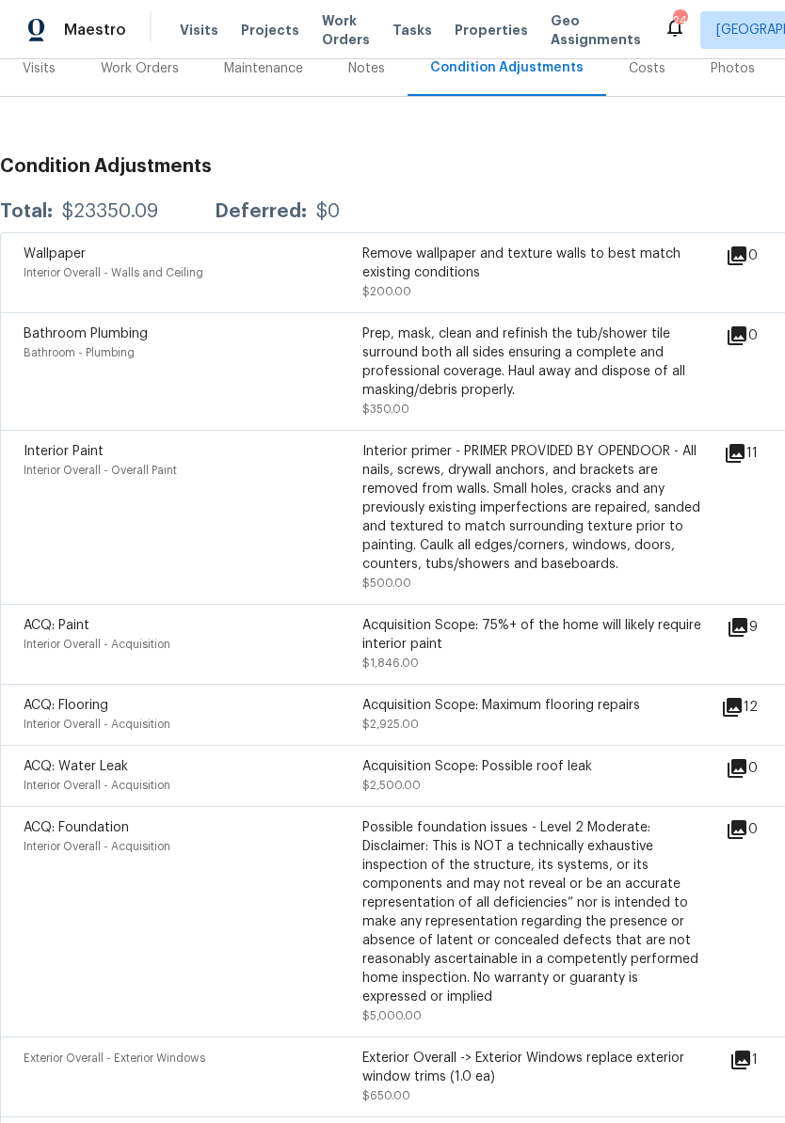
scroll to position [247, 0]
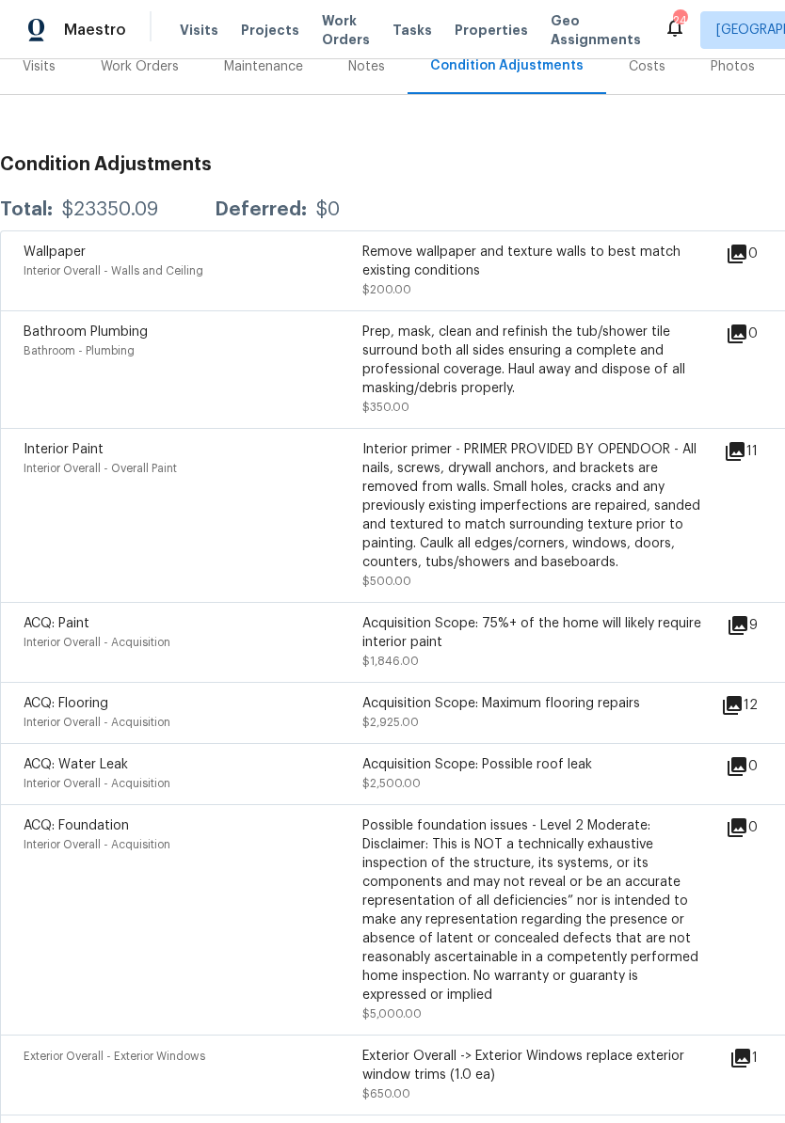
click at [748, 631] on icon at bounding box center [737, 625] width 23 height 23
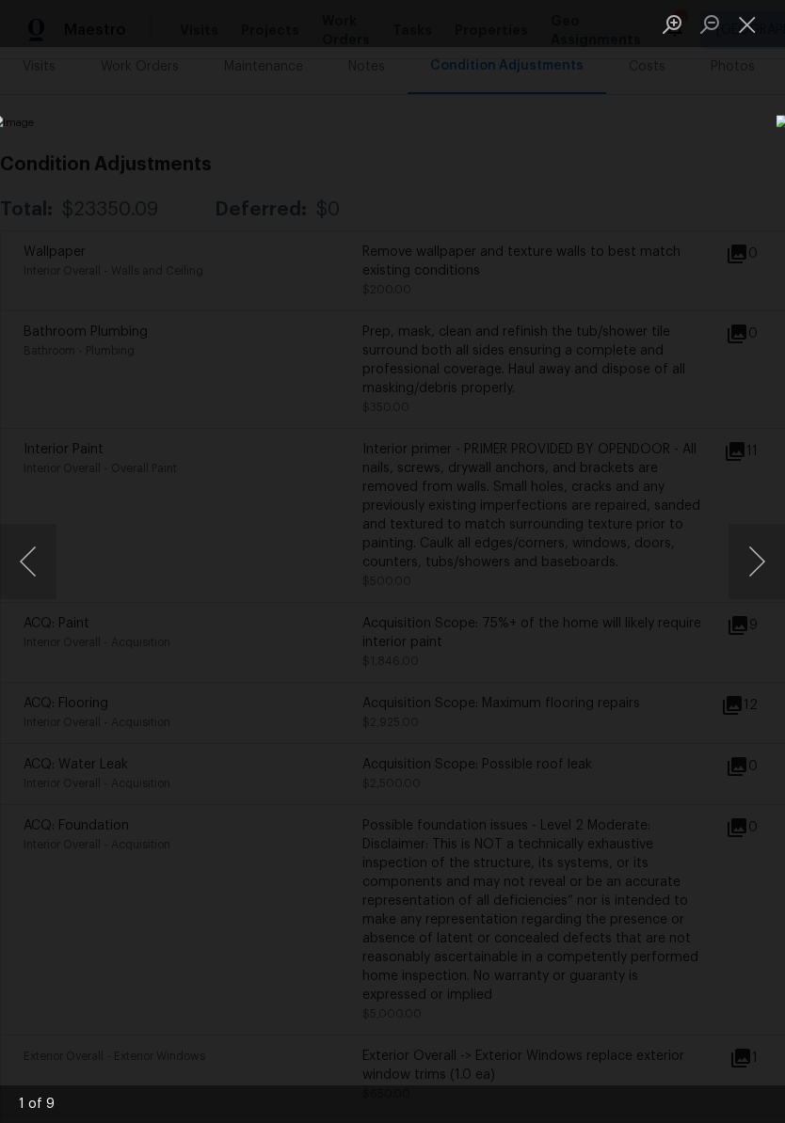
click at [752, 569] on button "Next image" at bounding box center [756, 561] width 56 height 75
click at [751, 565] on button "Next image" at bounding box center [756, 561] width 56 height 75
click at [752, 564] on button "Next image" at bounding box center [756, 561] width 56 height 75
click at [751, 564] on button "Next image" at bounding box center [756, 561] width 56 height 75
click at [758, 571] on button "Next image" at bounding box center [756, 561] width 56 height 75
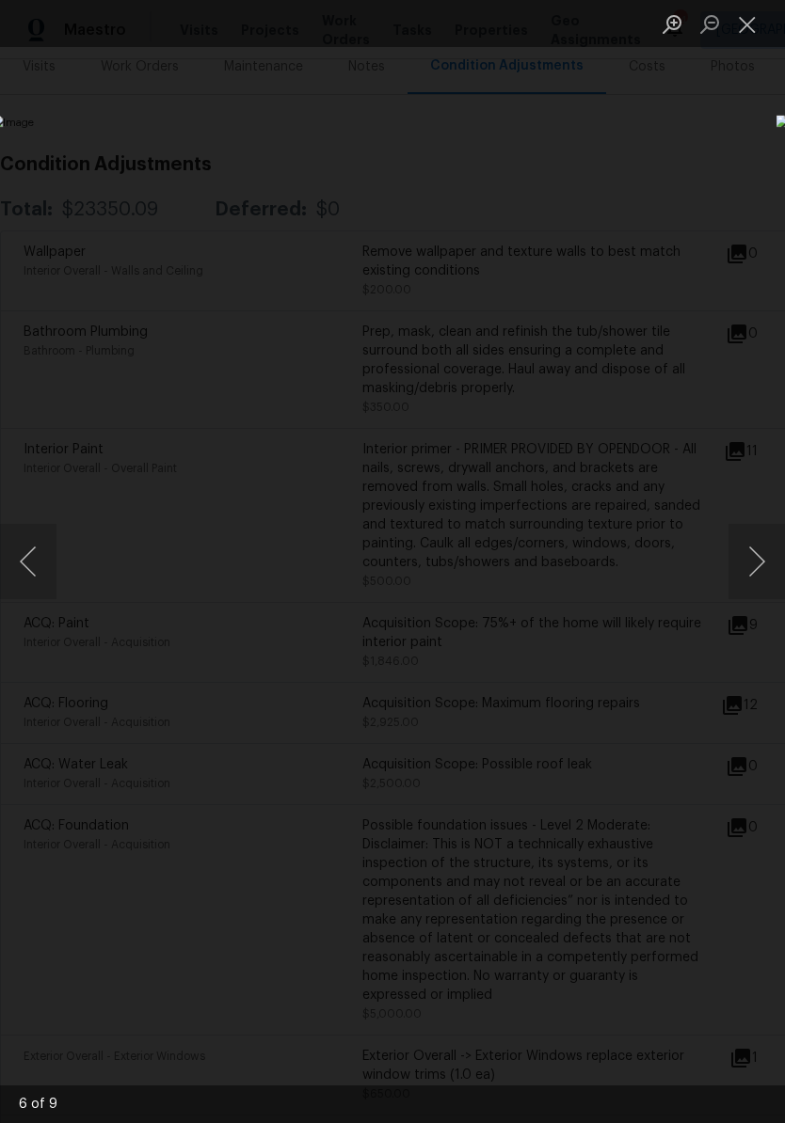
click at [753, 33] on button "Close lightbox" at bounding box center [747, 24] width 38 height 33
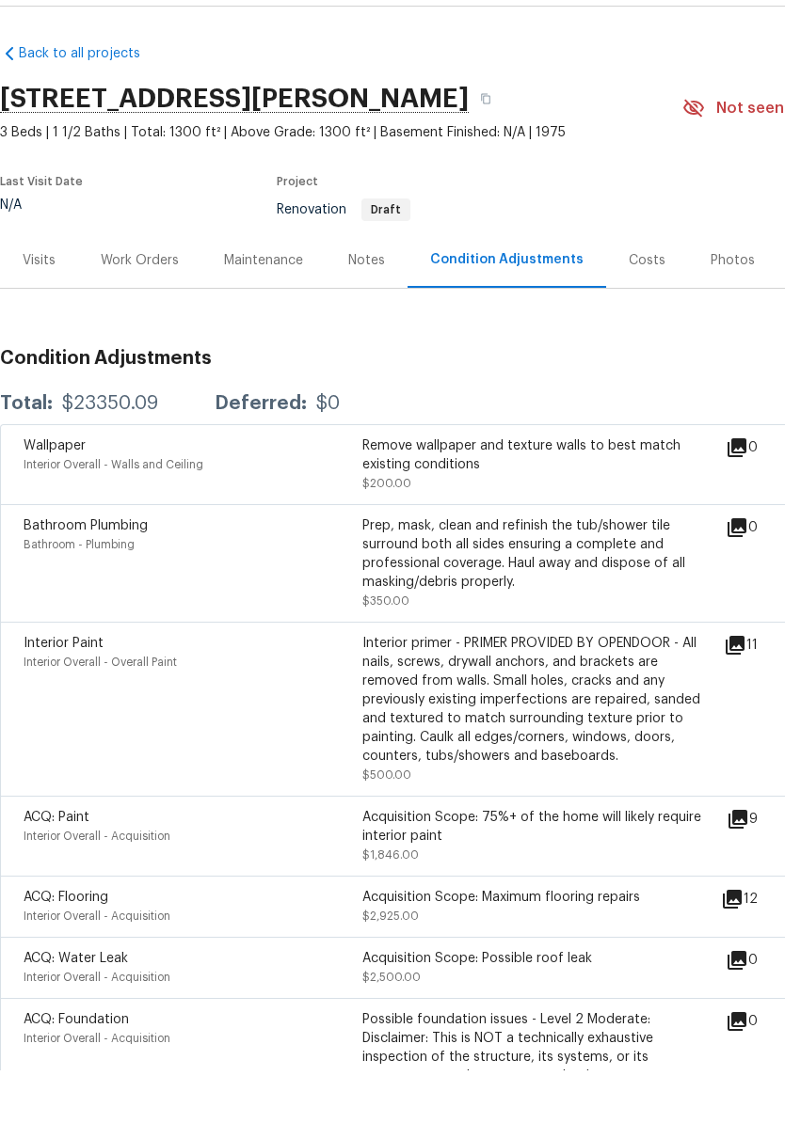
scroll to position [0, 0]
click at [151, 304] on div "Work Orders" at bounding box center [140, 313] width 78 height 19
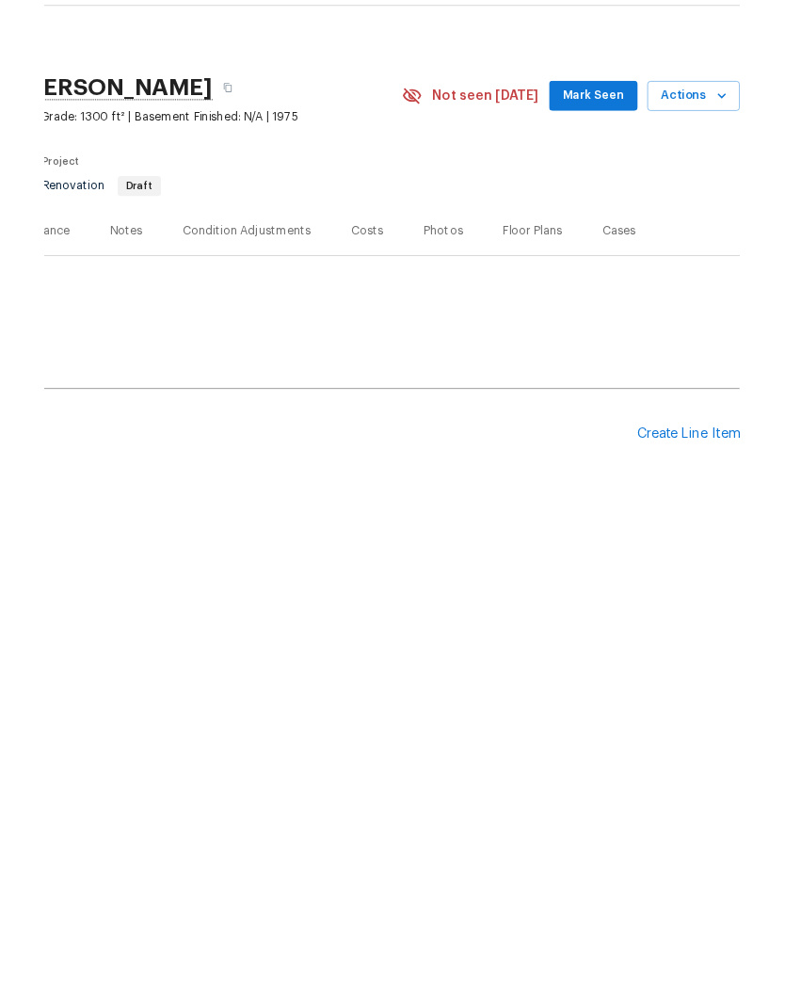
scroll to position [0, 279]
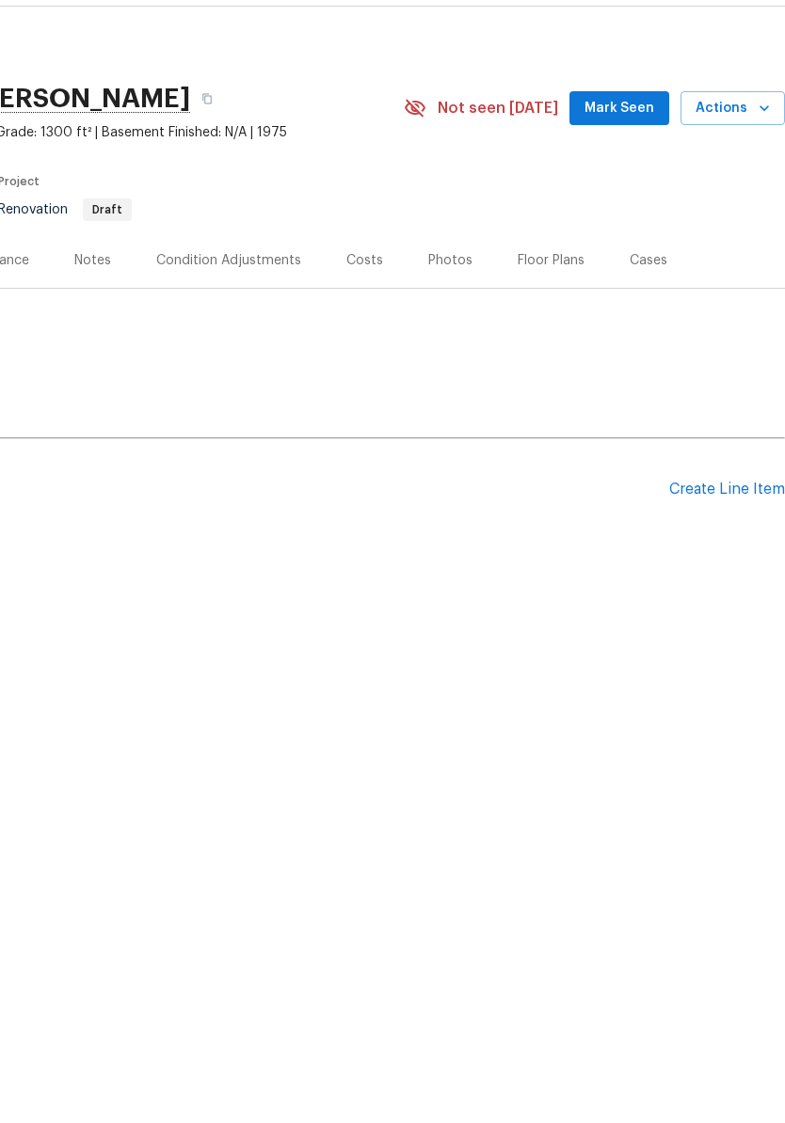
click at [736, 534] on div "Create Line Item" at bounding box center [727, 543] width 116 height 18
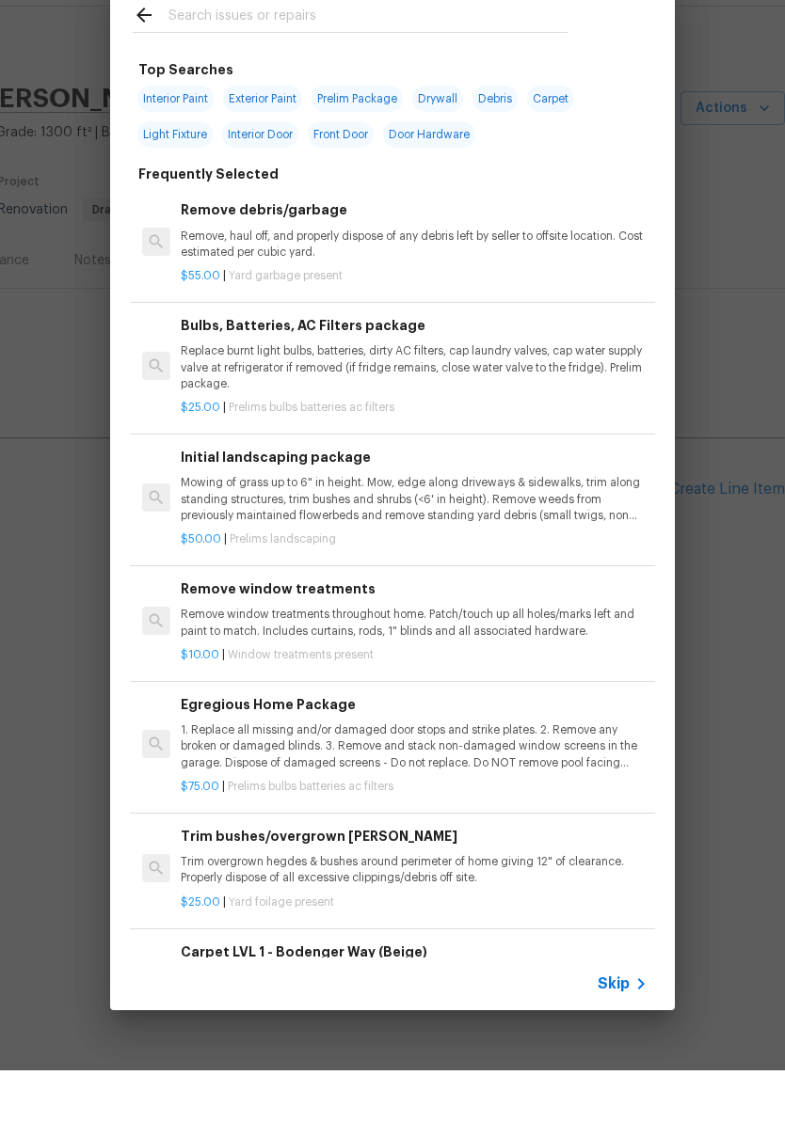
click at [312, 56] on input "text" at bounding box center [367, 70] width 399 height 28
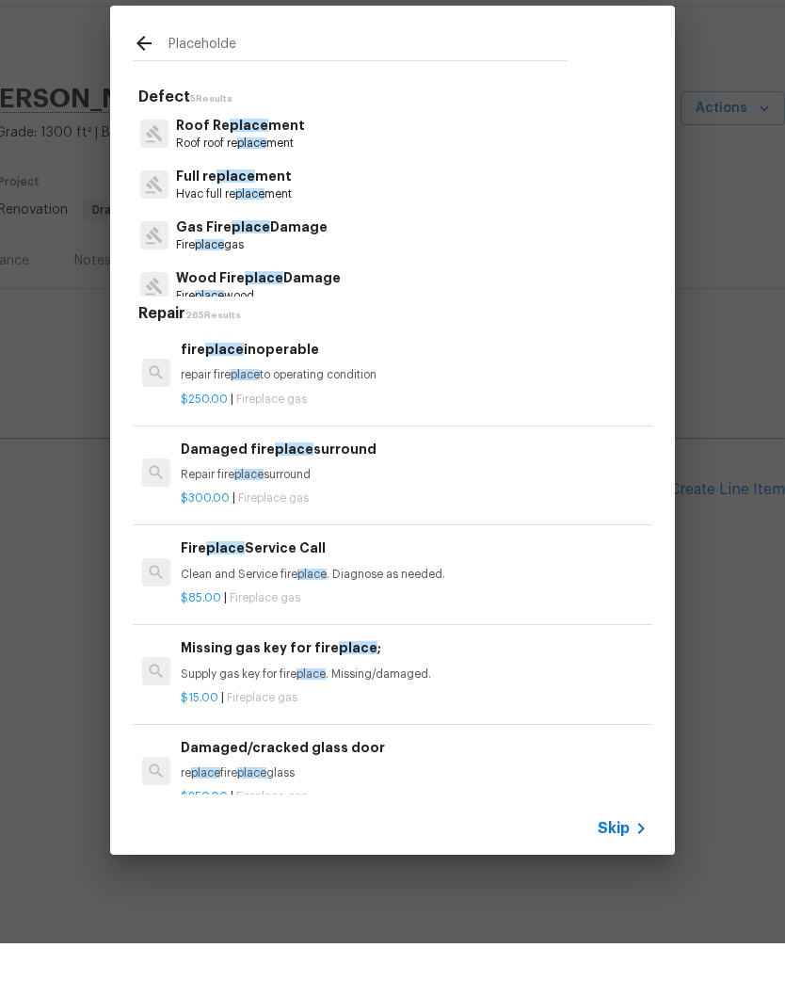
type input "Placeholder"
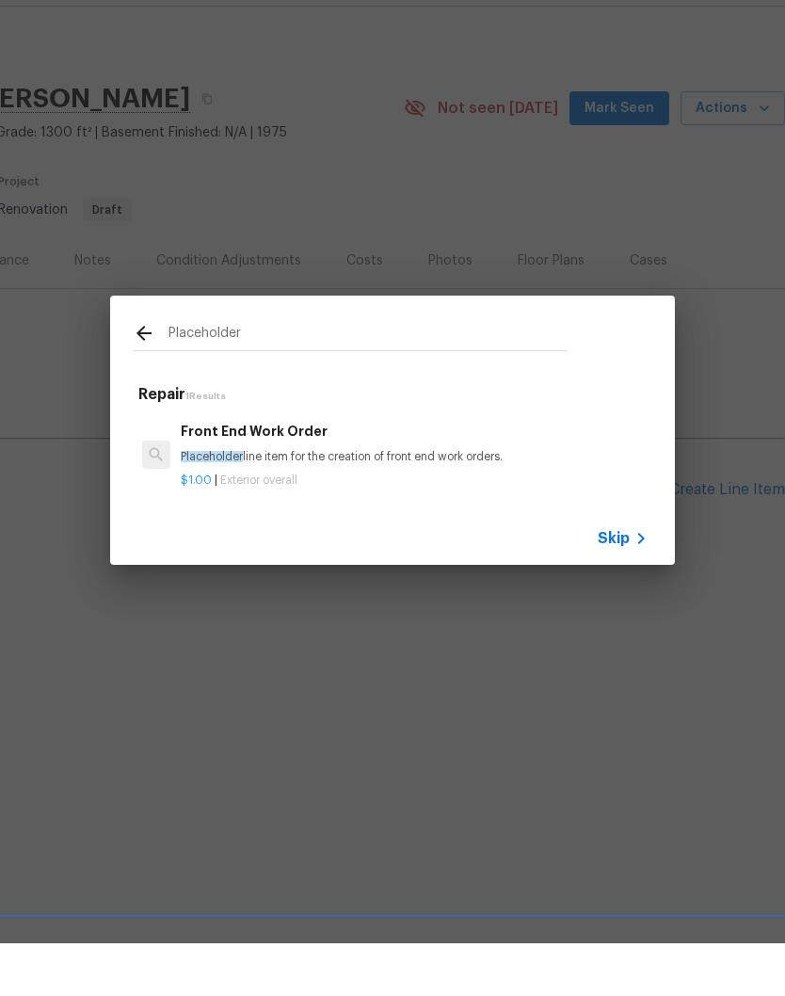
click at [279, 473] on h6 "Front End Work Order" at bounding box center [414, 483] width 467 height 21
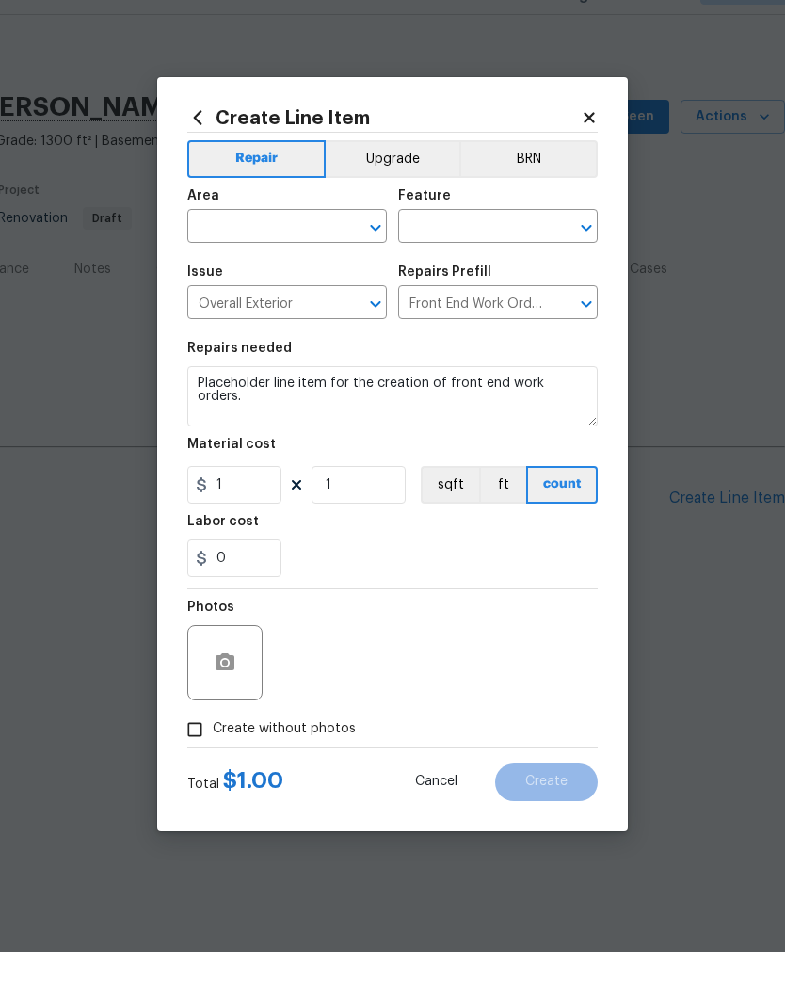
scroll to position [1, 0]
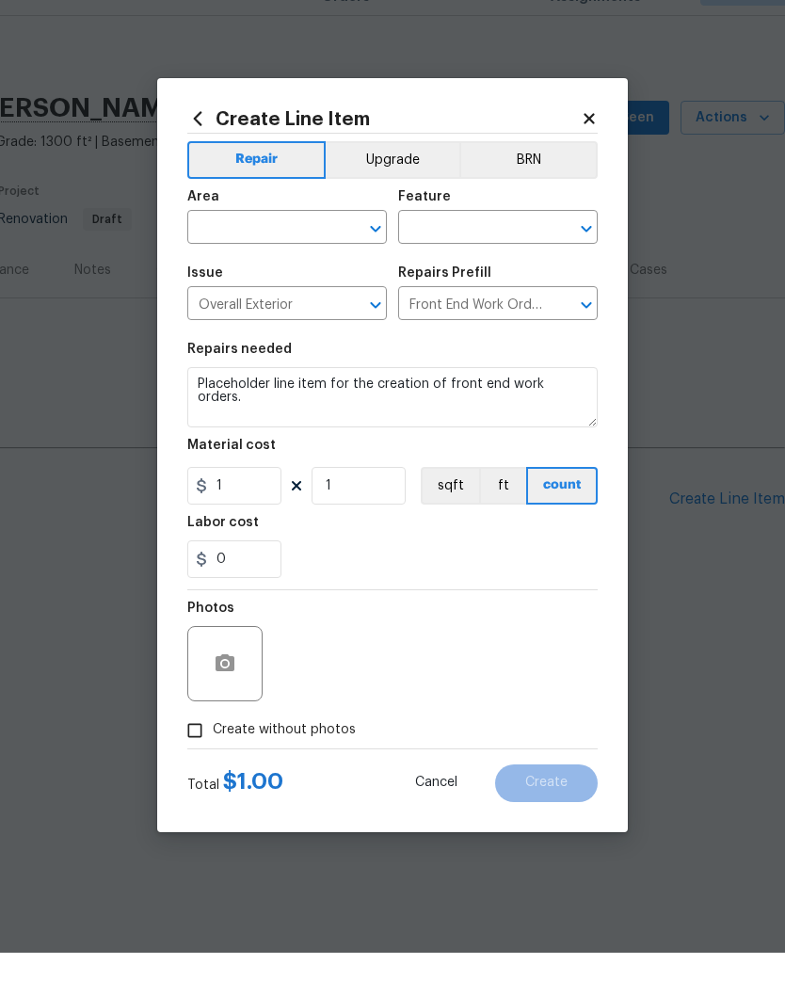
click at [323, 258] on input "text" at bounding box center [260, 272] width 147 height 29
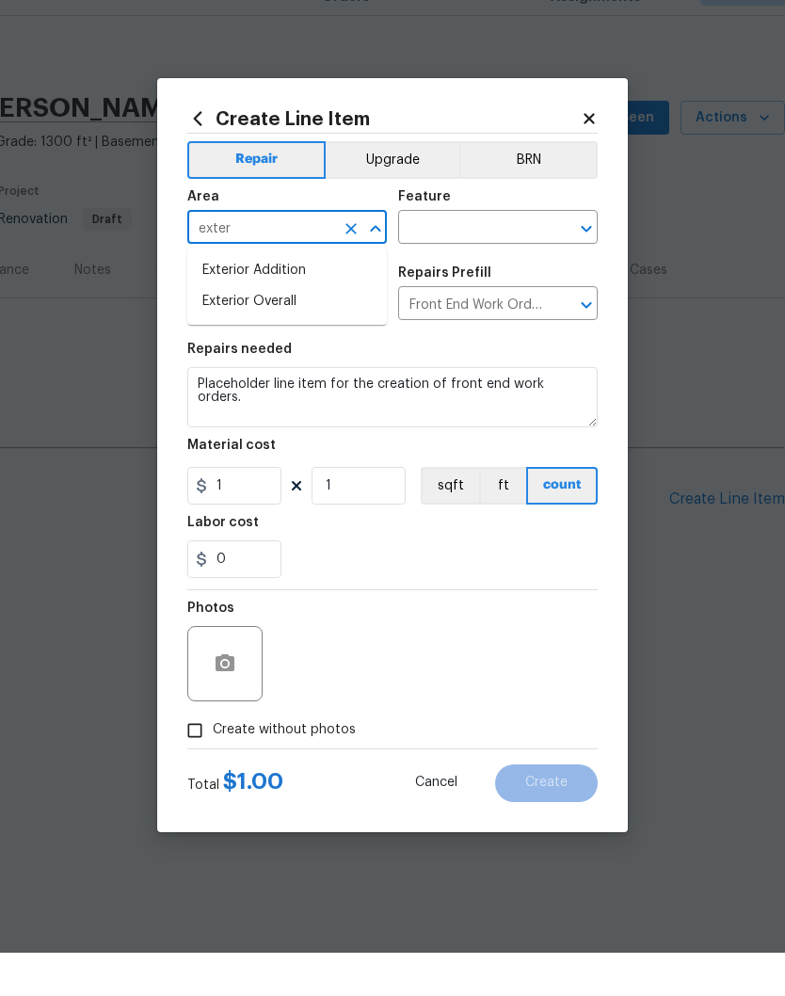
click at [287, 329] on li "Exterior Overall" at bounding box center [286, 344] width 199 height 31
type input "Exterior Overall"
click at [500, 258] on input "text" at bounding box center [471, 272] width 147 height 29
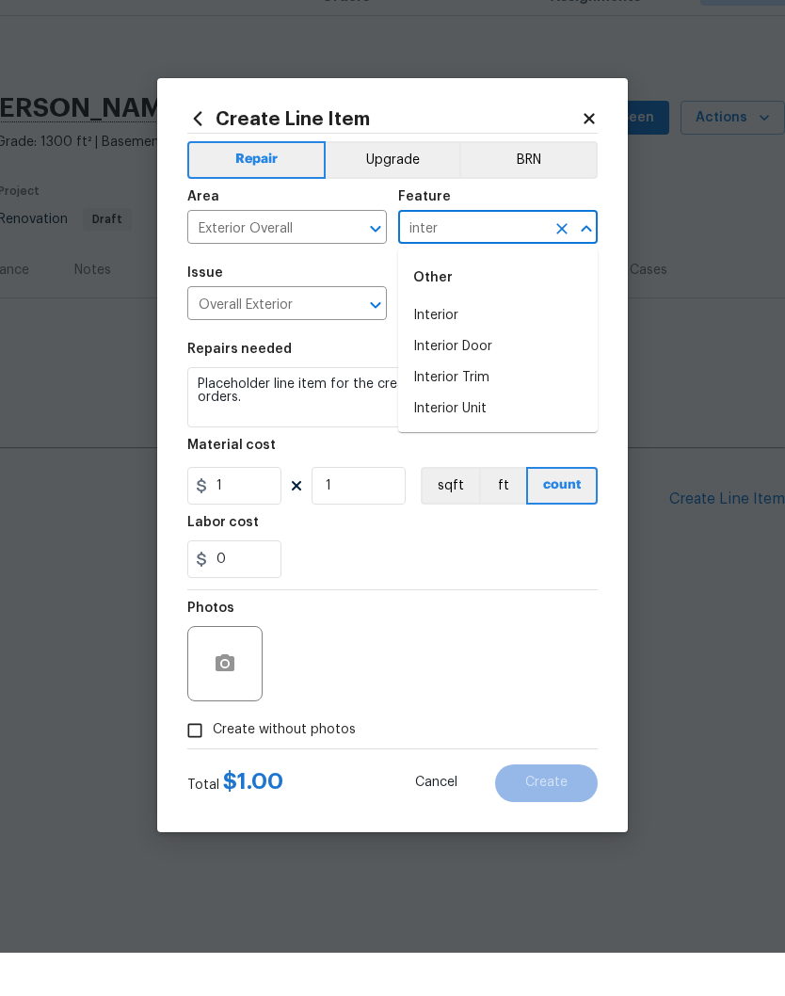
click at [455, 343] on li "Interior" at bounding box center [497, 358] width 199 height 31
type input "Interior"
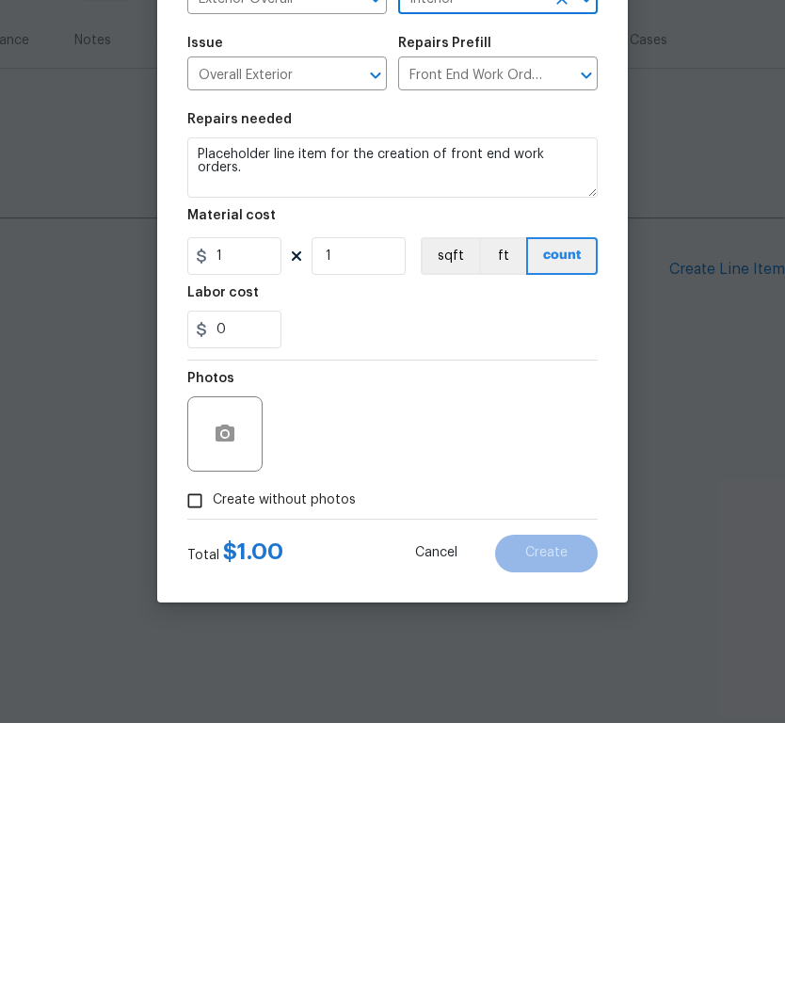
click at [202, 756] on input "Create without photos" at bounding box center [195, 774] width 36 height 36
checkbox input "true"
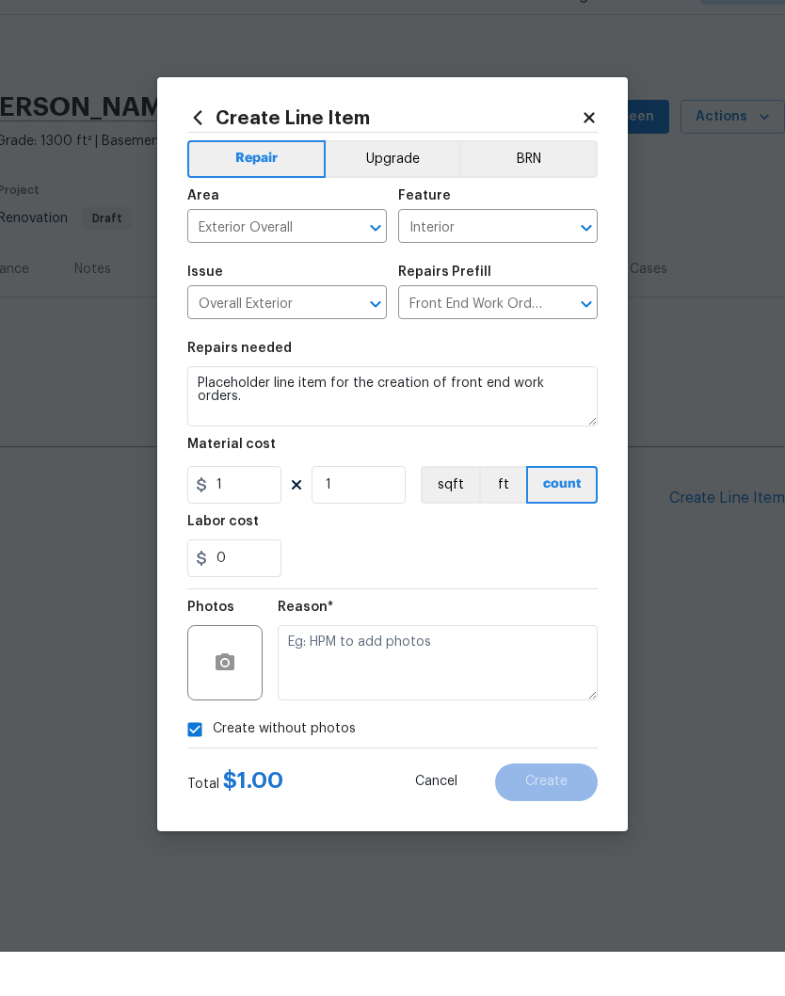
scroll to position [1, 0]
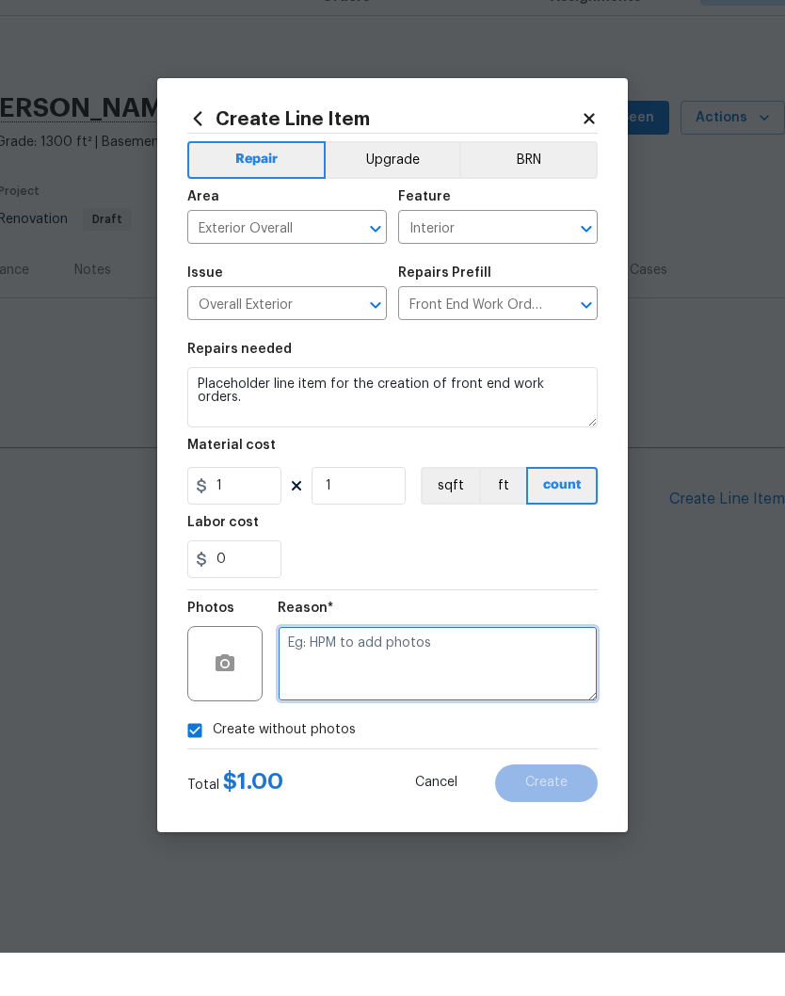
click at [373, 669] on textarea at bounding box center [438, 706] width 320 height 75
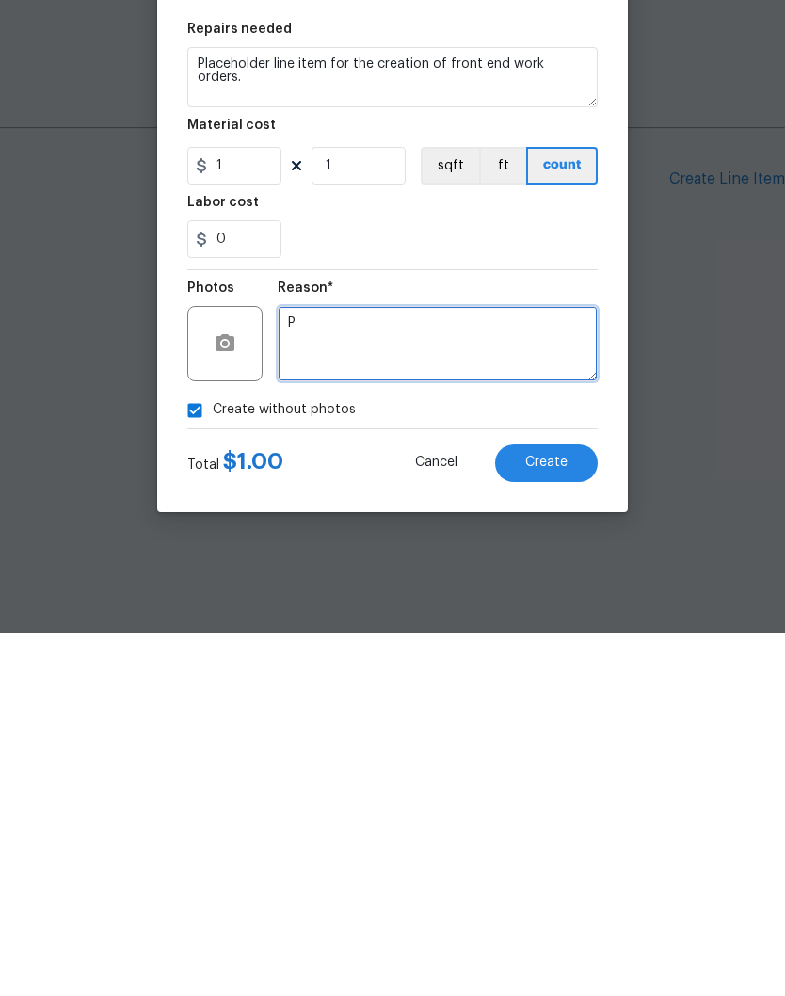
scroll to position [0, 0]
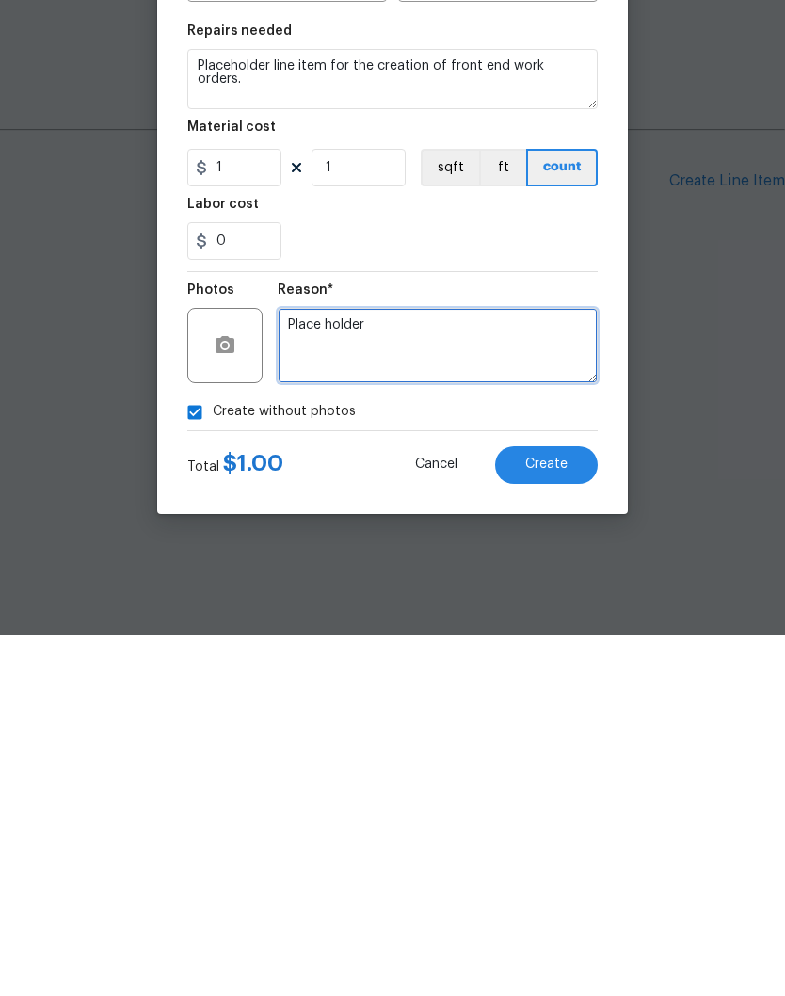
type textarea "Place holder"
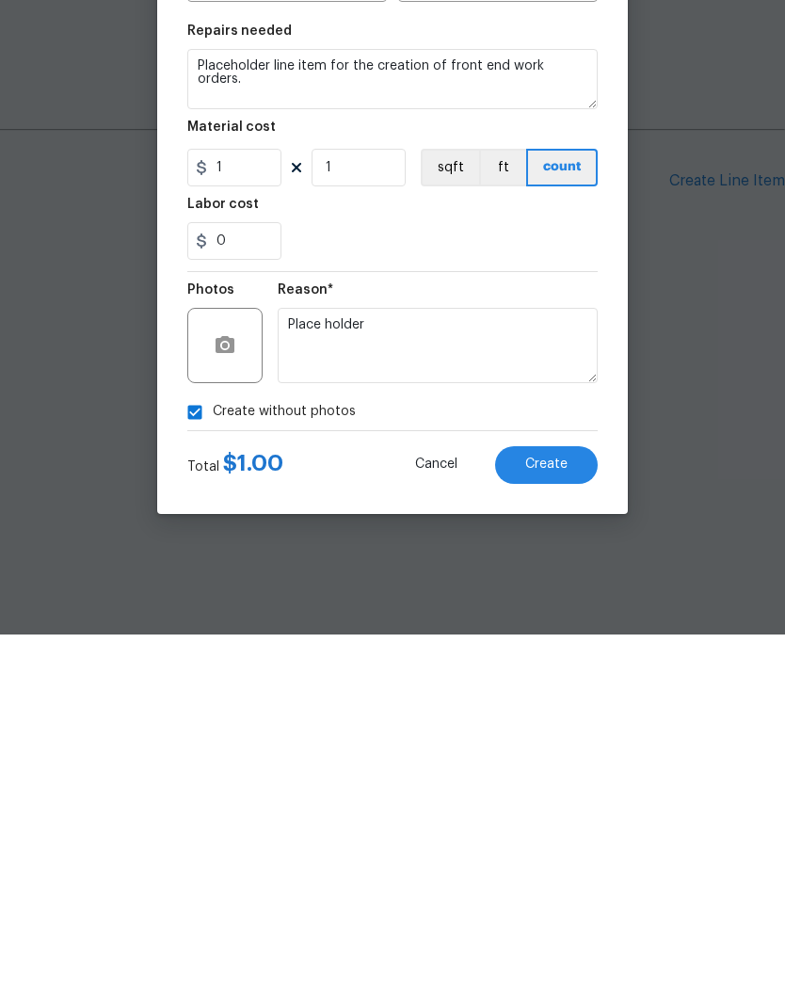
click at [560, 807] on button "Create" at bounding box center [546, 826] width 103 height 38
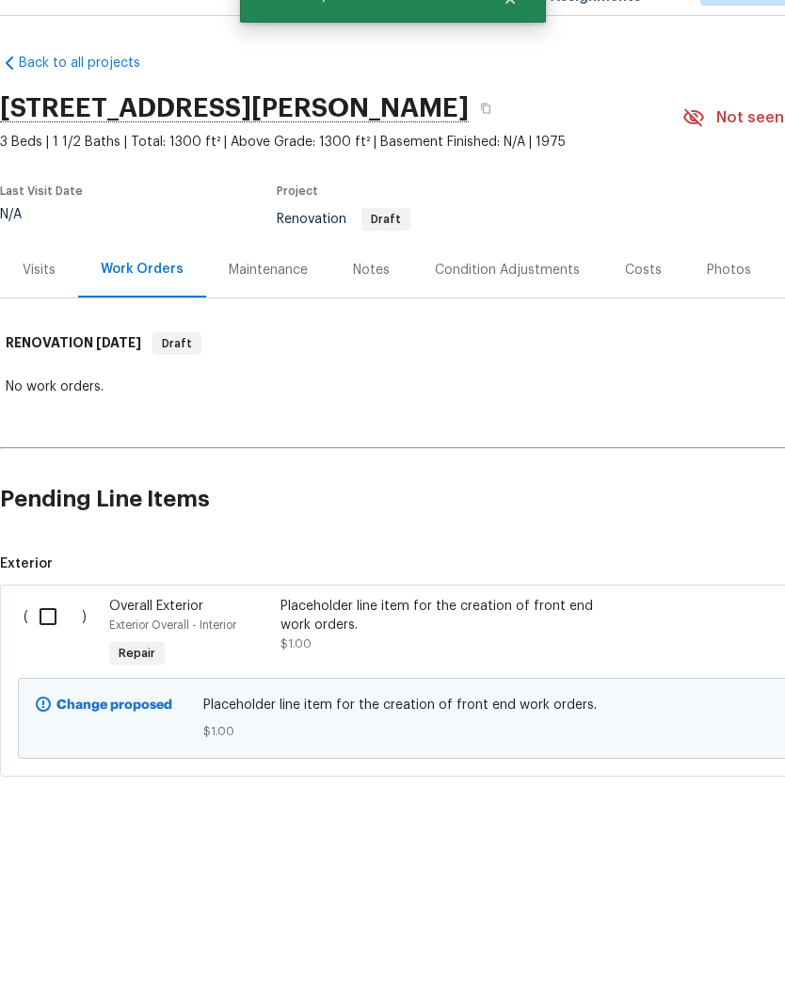
click at [52, 640] on input "checkbox" at bounding box center [55, 660] width 54 height 40
checkbox input "true"
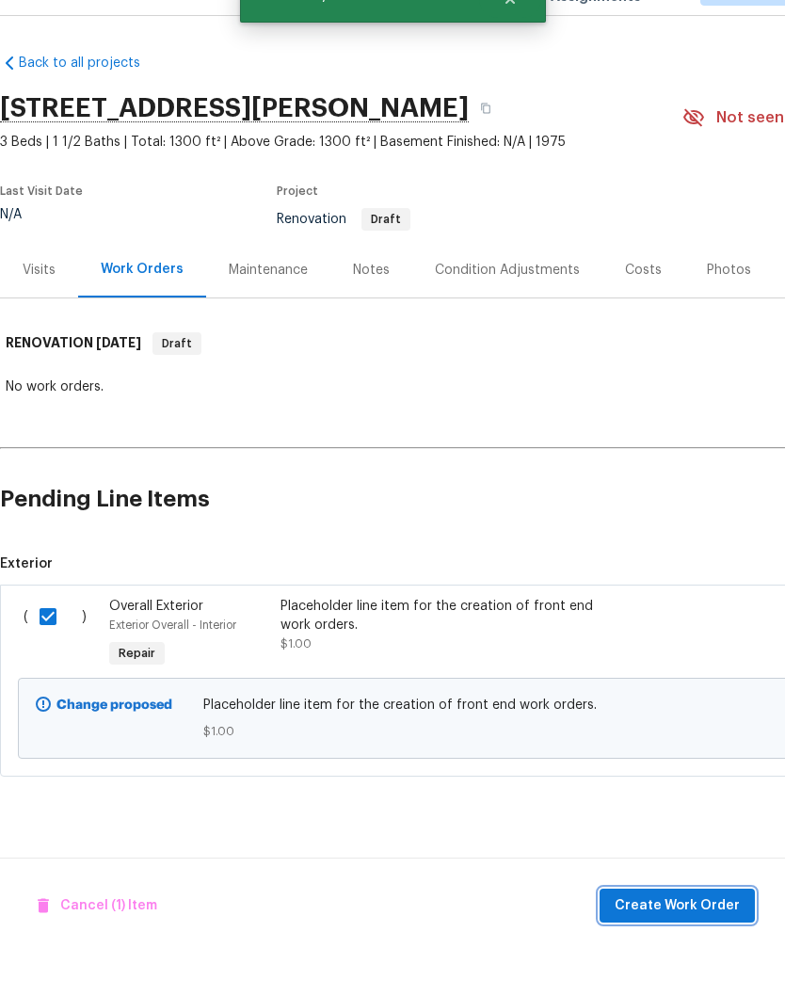
click at [671, 937] on span "Create Work Order" at bounding box center [676, 949] width 125 height 24
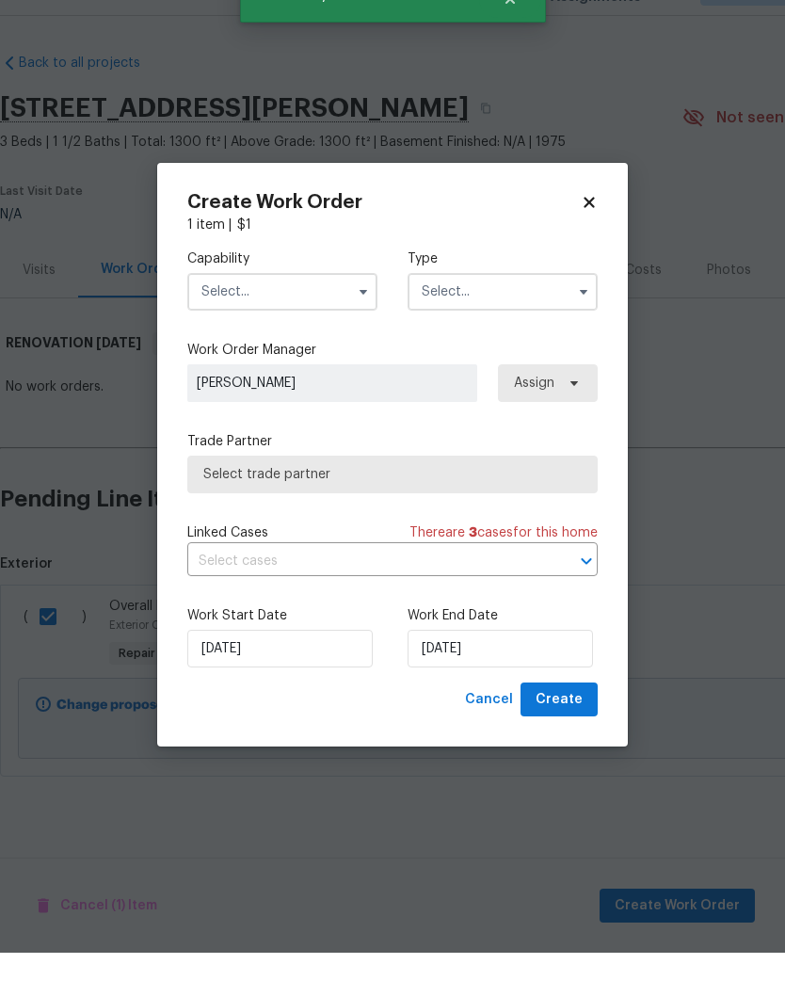
click at [317, 316] on input "text" at bounding box center [282, 335] width 190 height 38
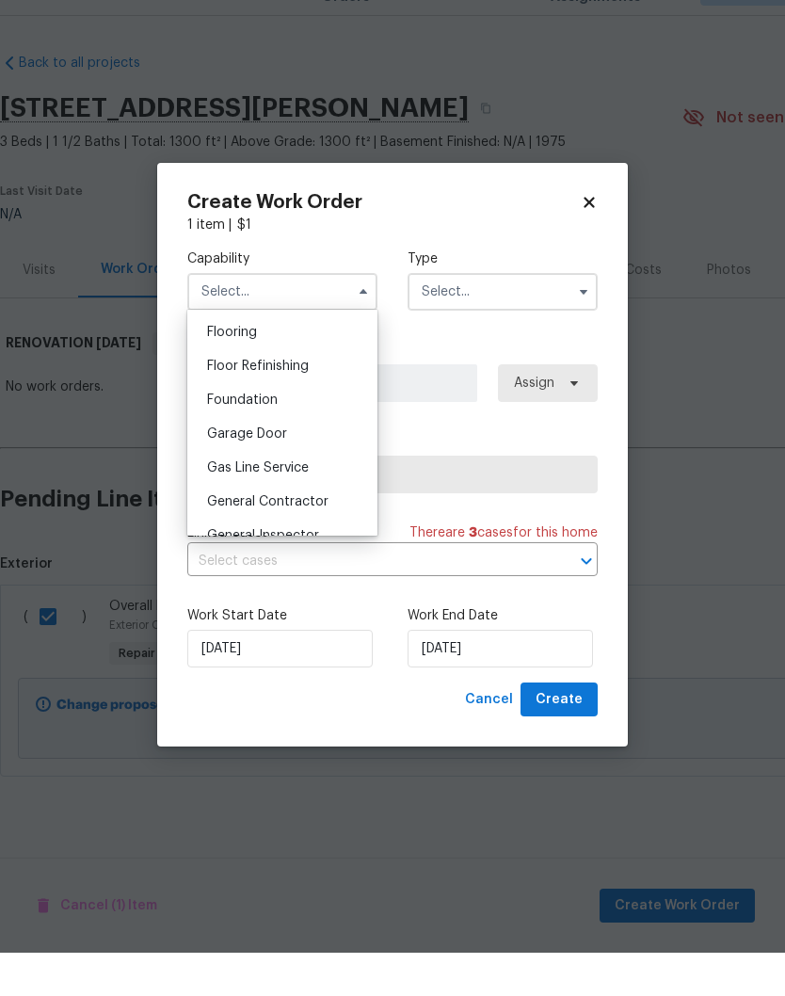
scroll to position [741, 0]
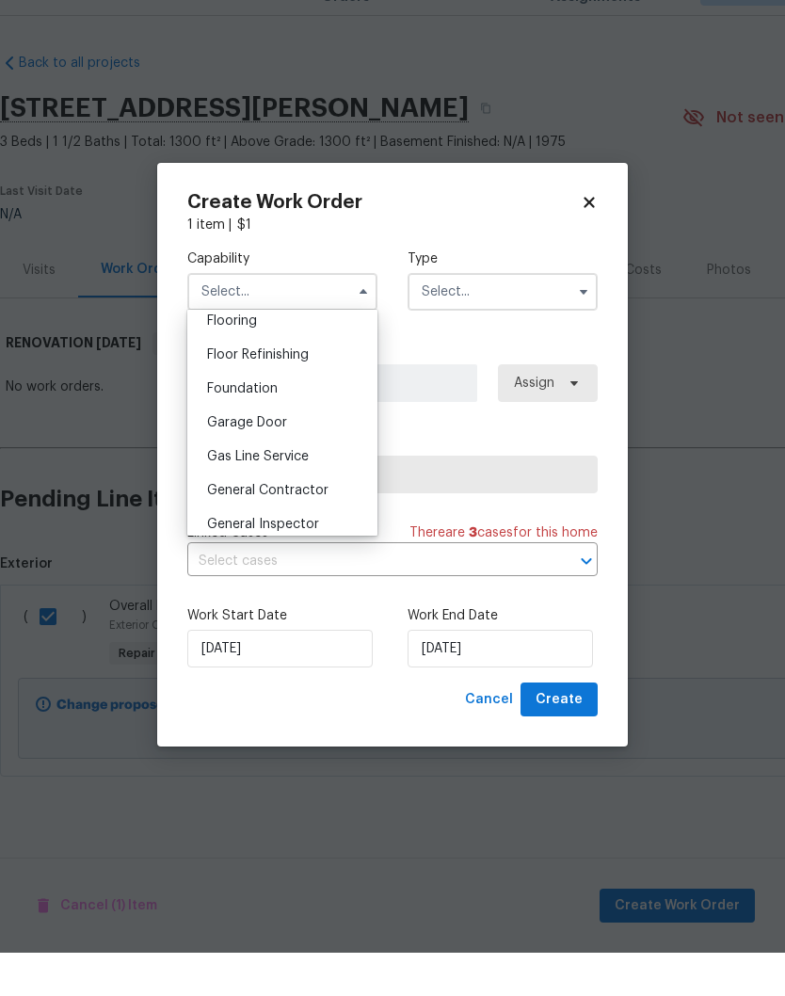
click at [314, 527] on span "General Contractor" at bounding box center [267, 533] width 121 height 13
type input "General Contractor"
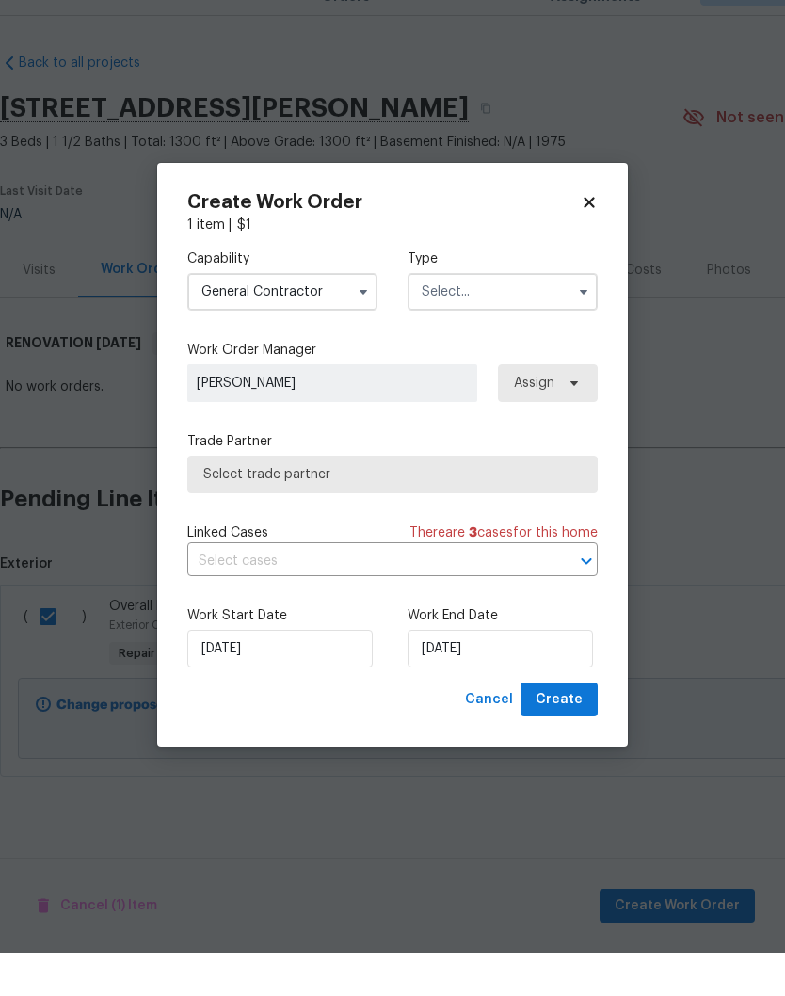
click at [500, 316] on input "text" at bounding box center [502, 335] width 190 height 38
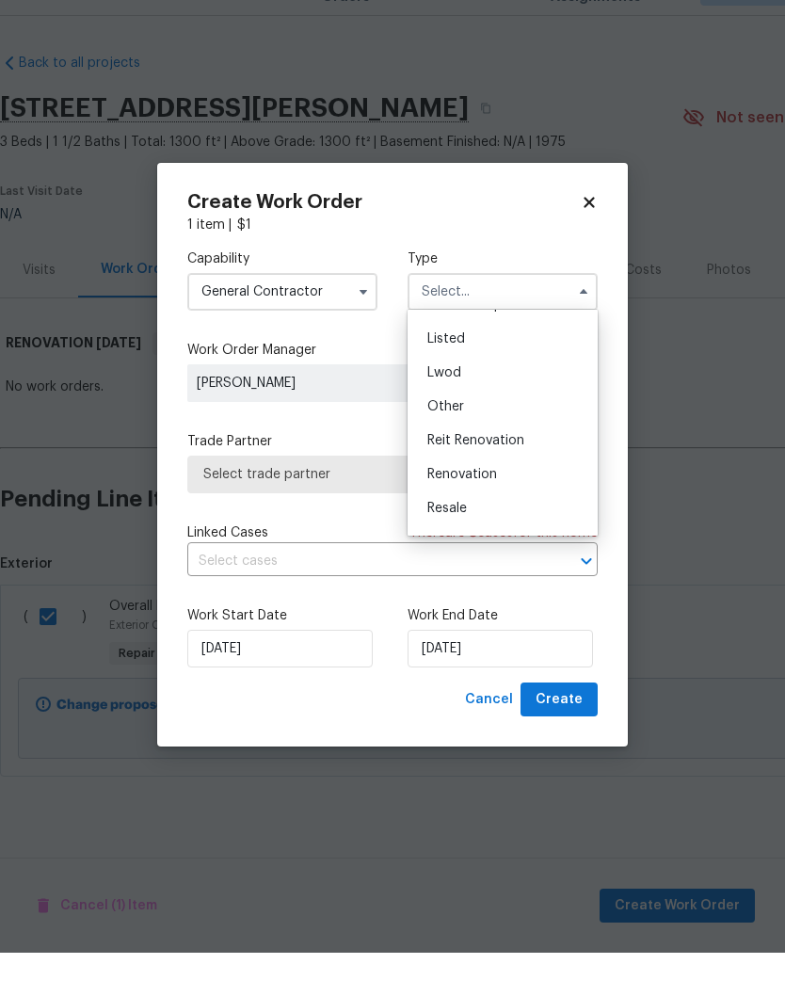
scroll to position [193, 0]
click at [502, 470] on div "Renovation" at bounding box center [502, 487] width 181 height 34
type input "Renovation"
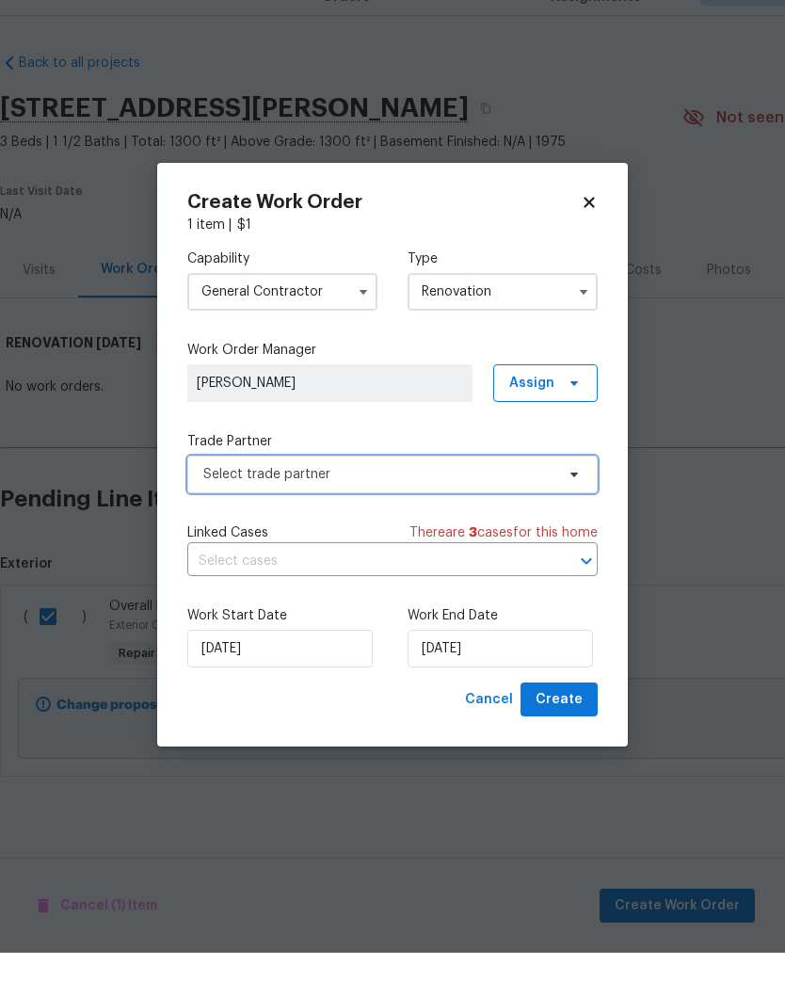
click at [562, 510] on span at bounding box center [571, 517] width 21 height 15
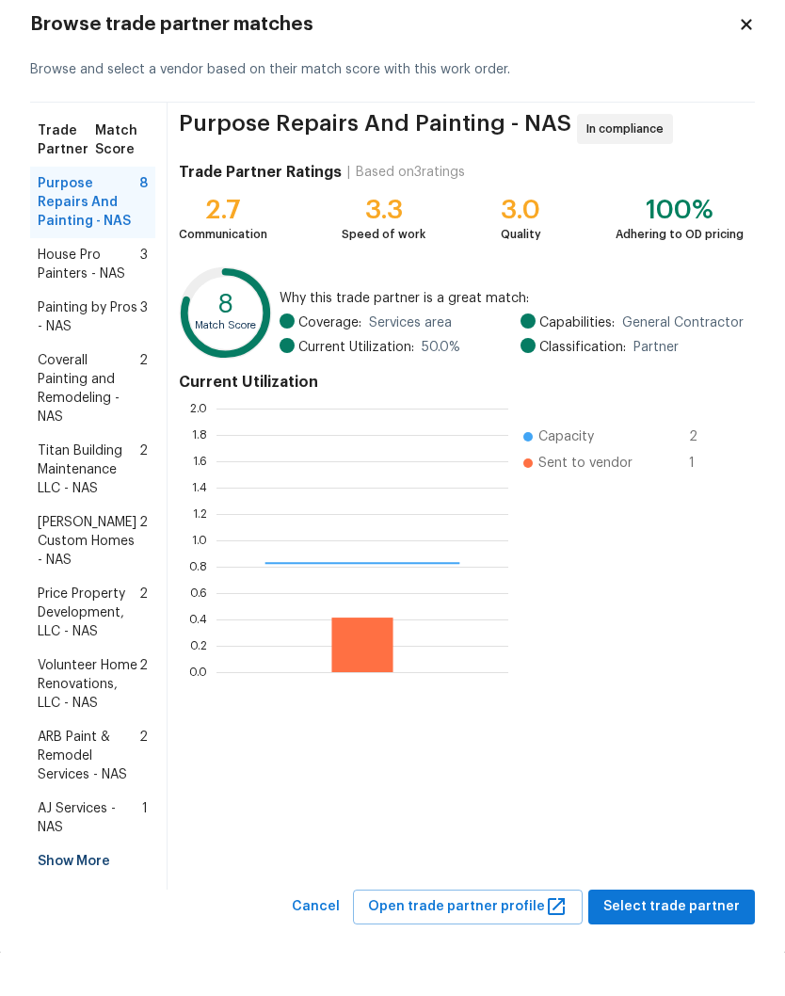
scroll to position [263, 292]
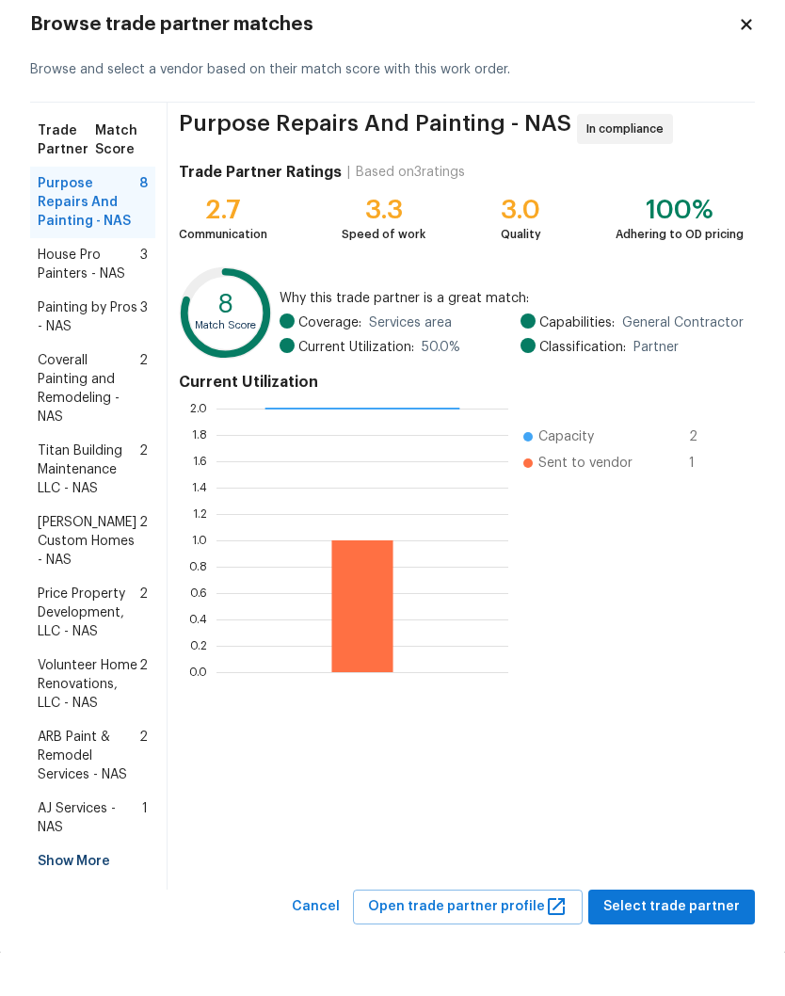
click at [96, 394] on span "Coverall Painting and Remodeling - NAS" at bounding box center [89, 431] width 102 height 75
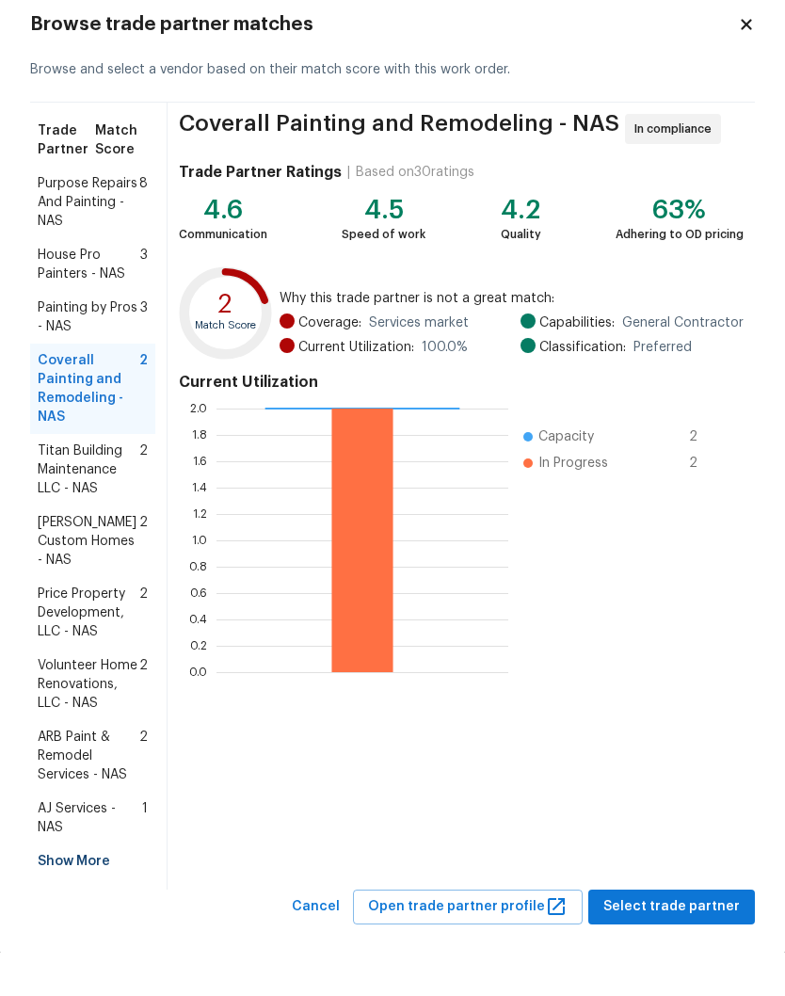
click at [711, 938] on span "Select trade partner" at bounding box center [671, 950] width 136 height 24
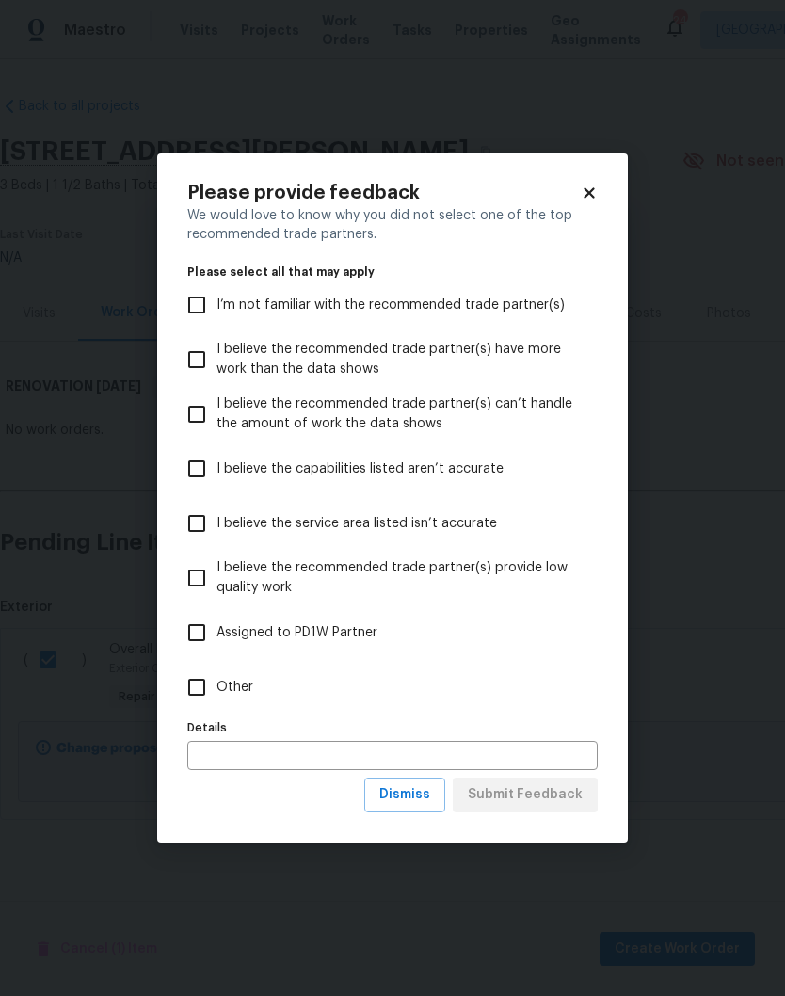
click at [193, 696] on input "Other" at bounding box center [197, 687] width 40 height 40
checkbox input "true"
click at [541, 794] on span "Submit Feedback" at bounding box center [525, 795] width 115 height 24
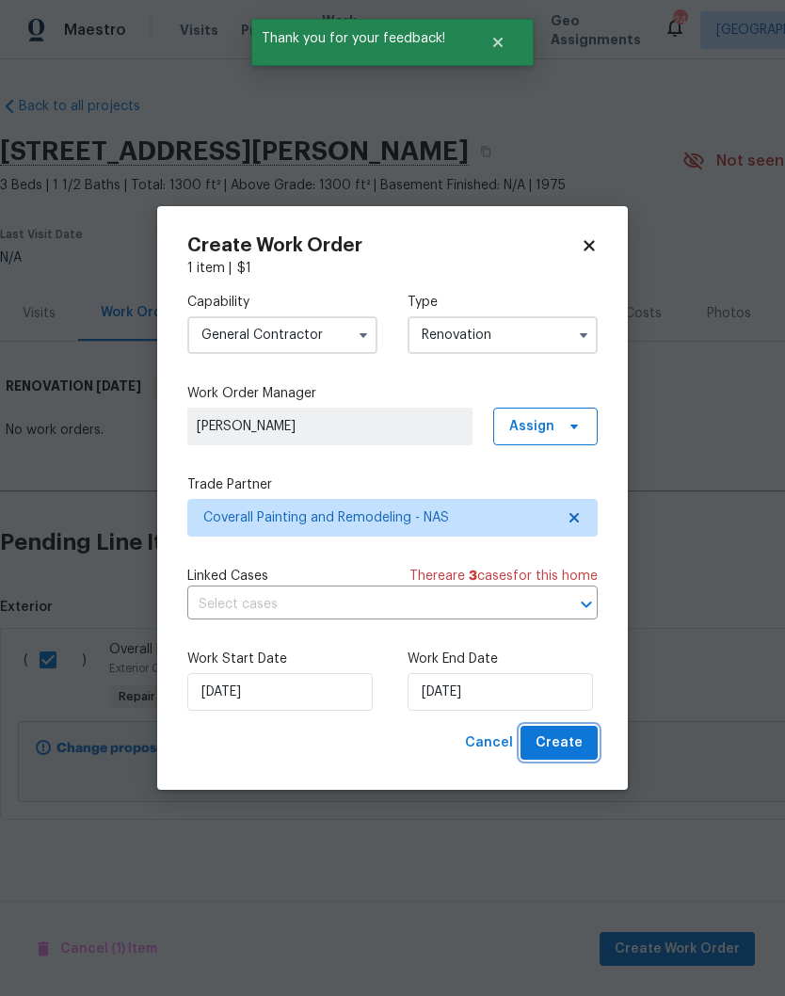
click at [583, 742] on button "Create" at bounding box center [558, 742] width 77 height 35
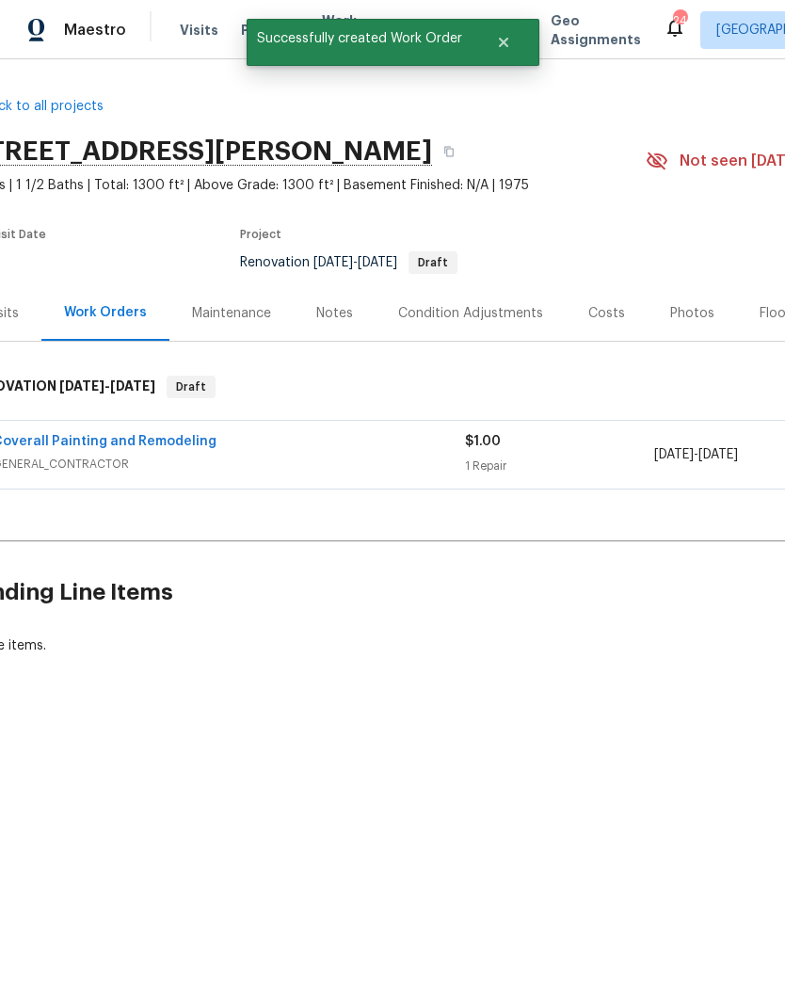
scroll to position [0, 41]
click at [135, 445] on link "Coverall Painting and Remodeling" at bounding box center [100, 441] width 224 height 13
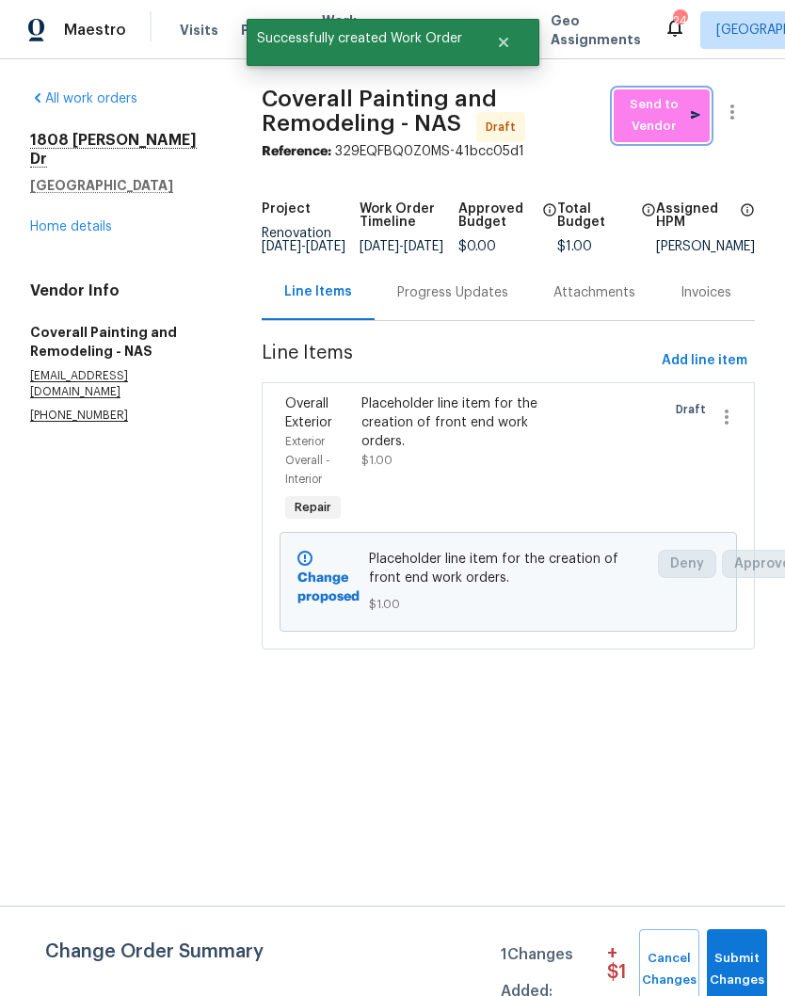
click at [674, 117] on span "Send to Vendor" at bounding box center [661, 115] width 77 height 43
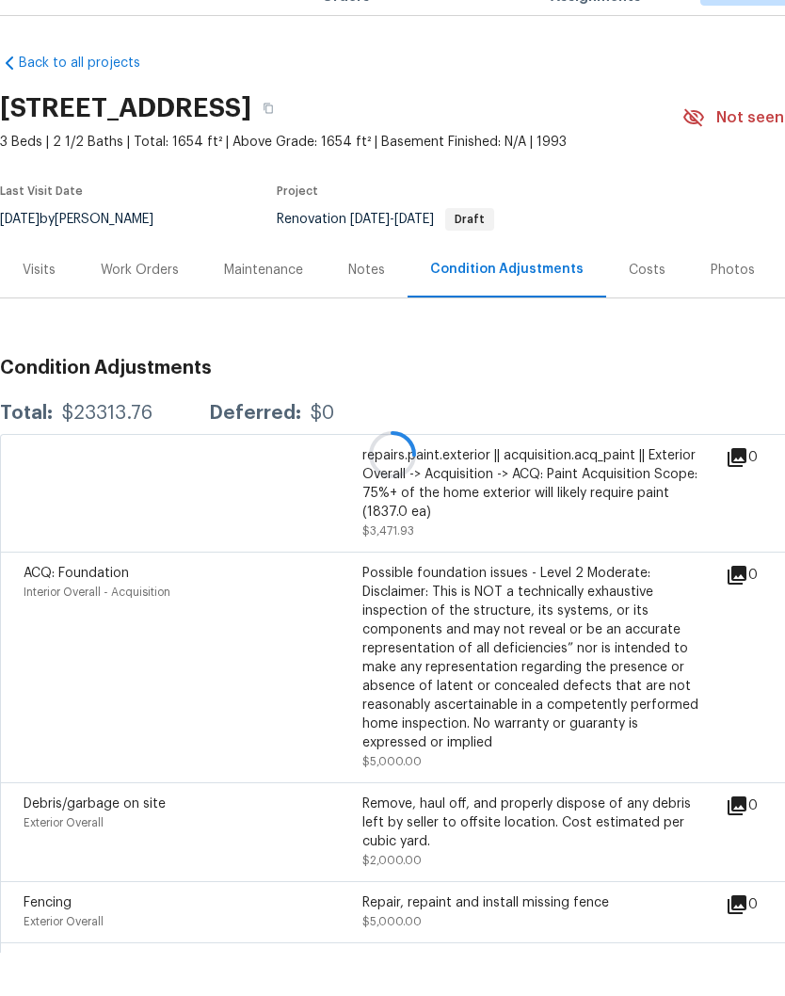
scroll to position [43, 0]
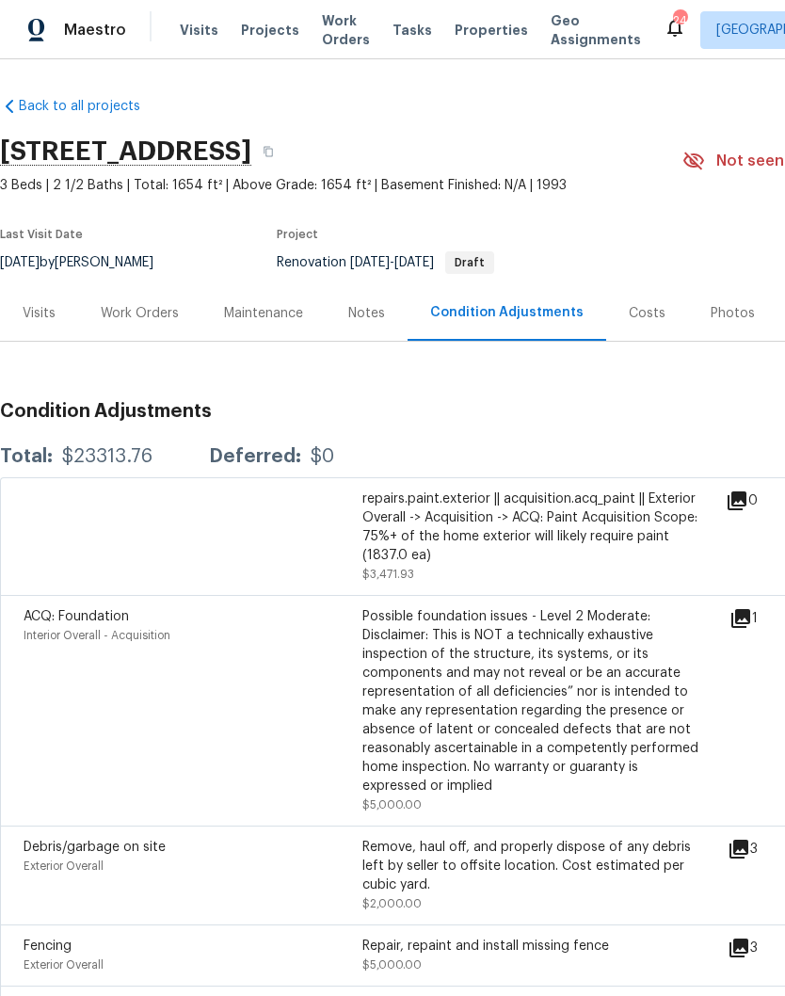
click at [162, 304] on div "Work Orders" at bounding box center [140, 313] width 78 height 19
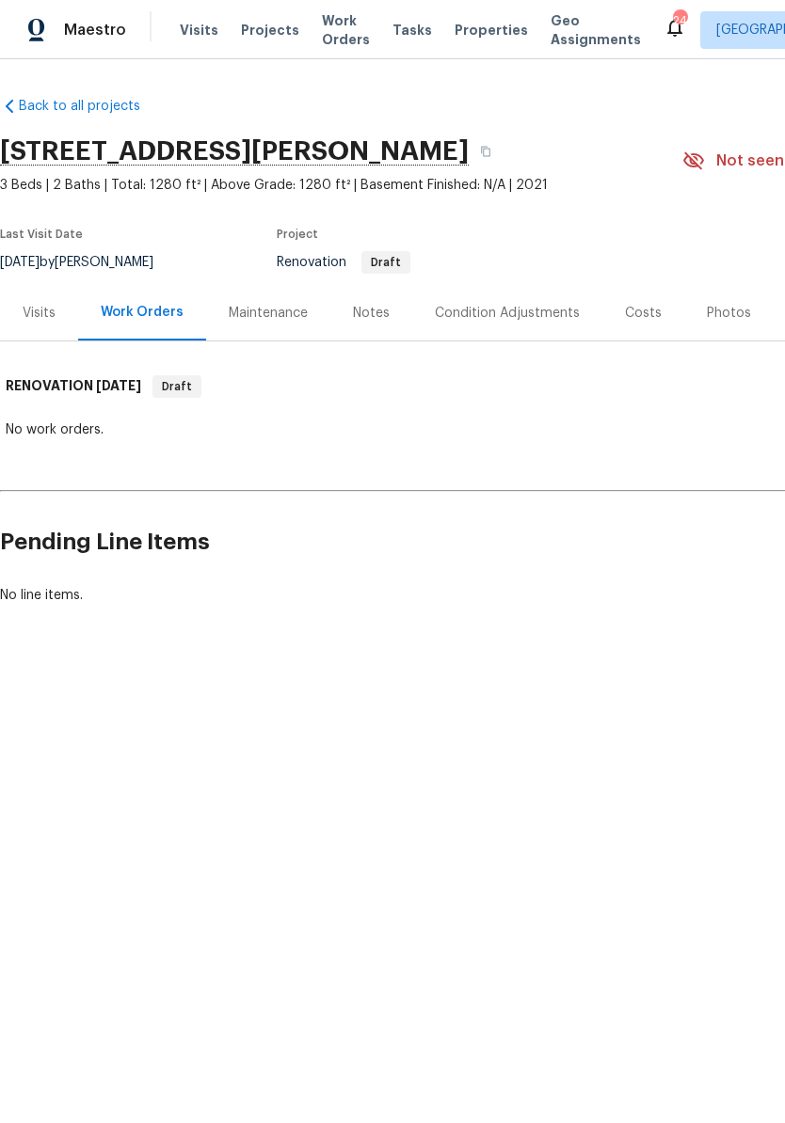
click at [506, 317] on div "Condition Adjustments" at bounding box center [507, 313] width 145 height 19
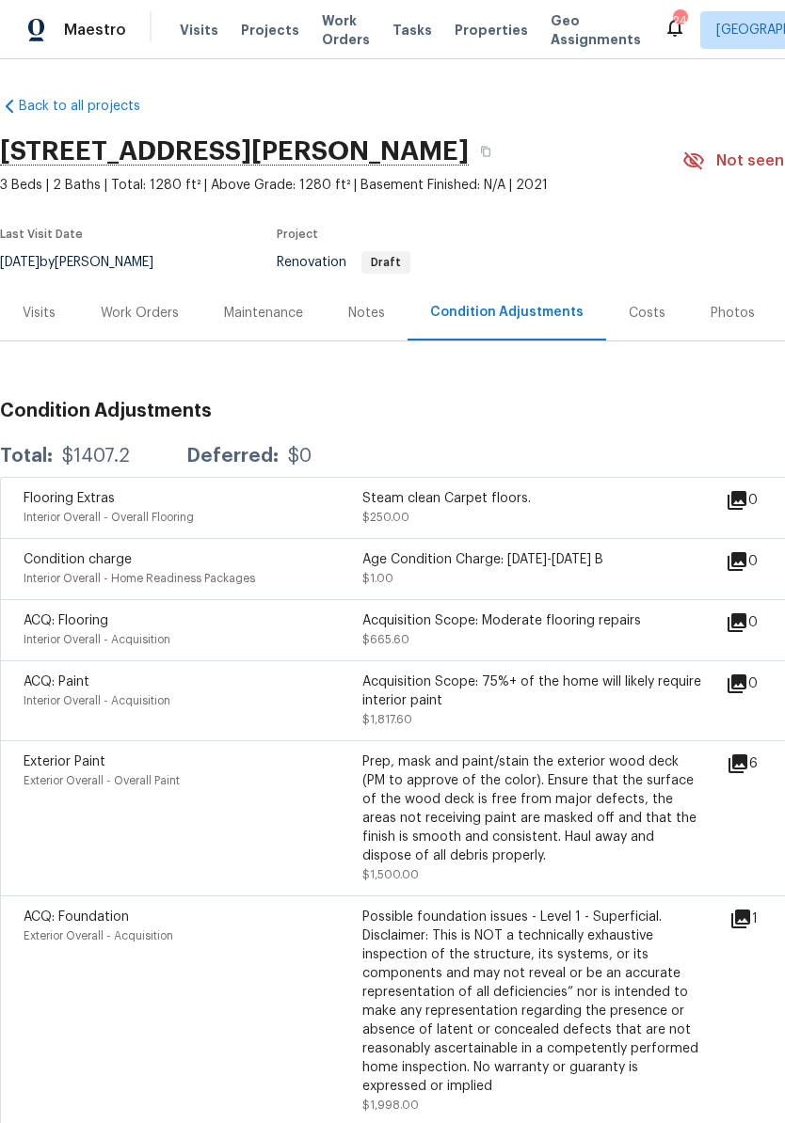
click at [749, 770] on icon at bounding box center [737, 764] width 23 height 23
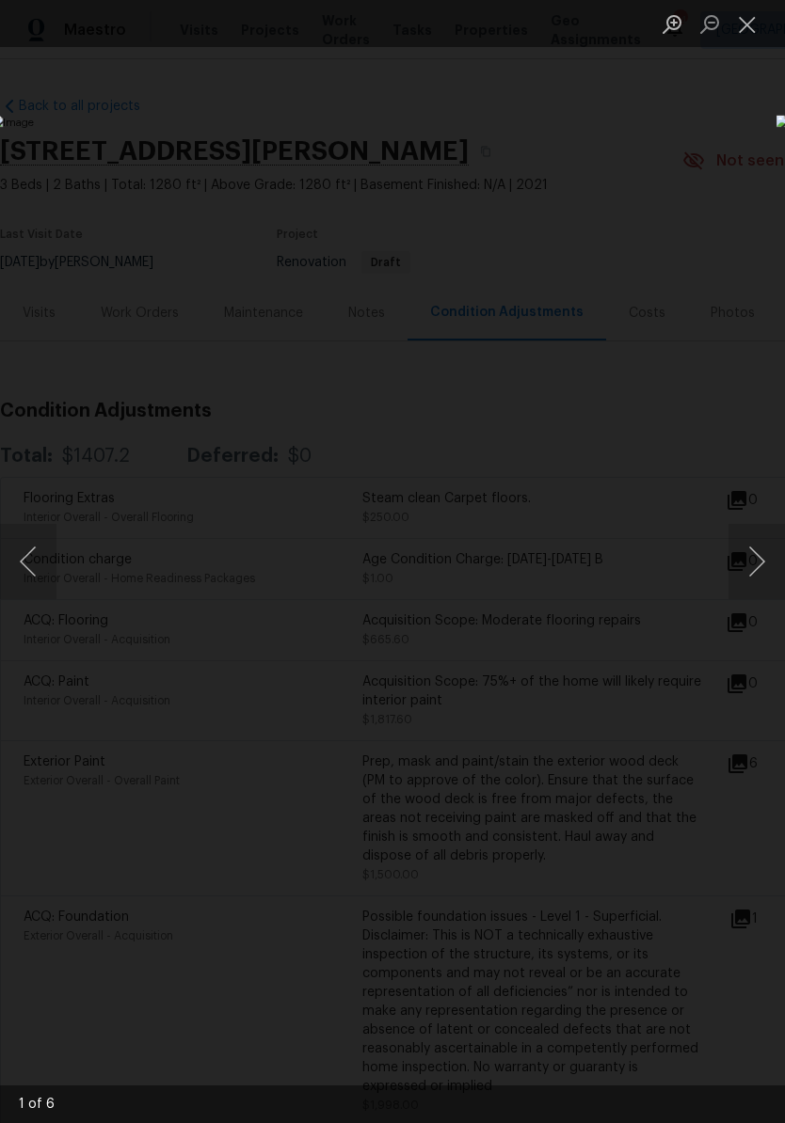
click at [762, 562] on button "Next image" at bounding box center [756, 561] width 56 height 75
click at [763, 567] on button "Next image" at bounding box center [756, 561] width 56 height 75
click at [767, 564] on button "Next image" at bounding box center [756, 561] width 56 height 75
click at [767, 572] on button "Next image" at bounding box center [756, 561] width 56 height 75
click at [764, 566] on button "Next image" at bounding box center [756, 561] width 56 height 75
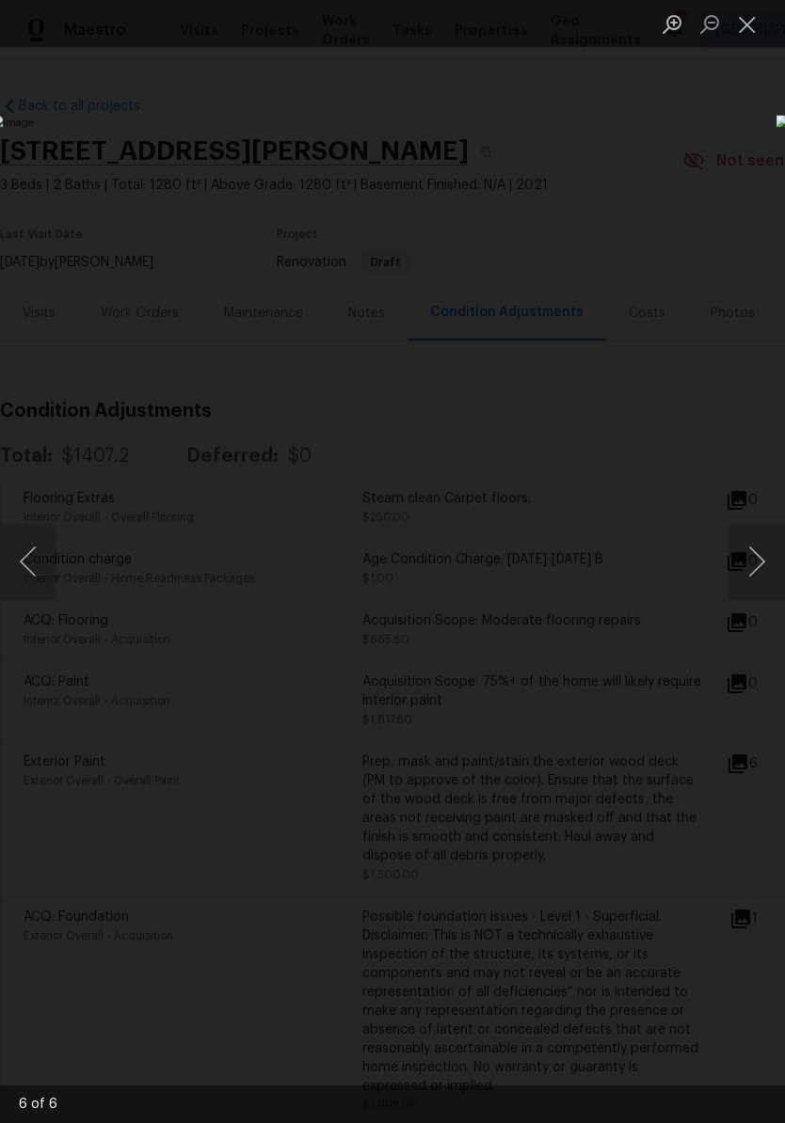
click at [762, 567] on button "Next image" at bounding box center [756, 561] width 56 height 75
click at [760, 575] on button "Next image" at bounding box center [756, 561] width 56 height 75
click at [743, 36] on button "Close lightbox" at bounding box center [747, 24] width 38 height 33
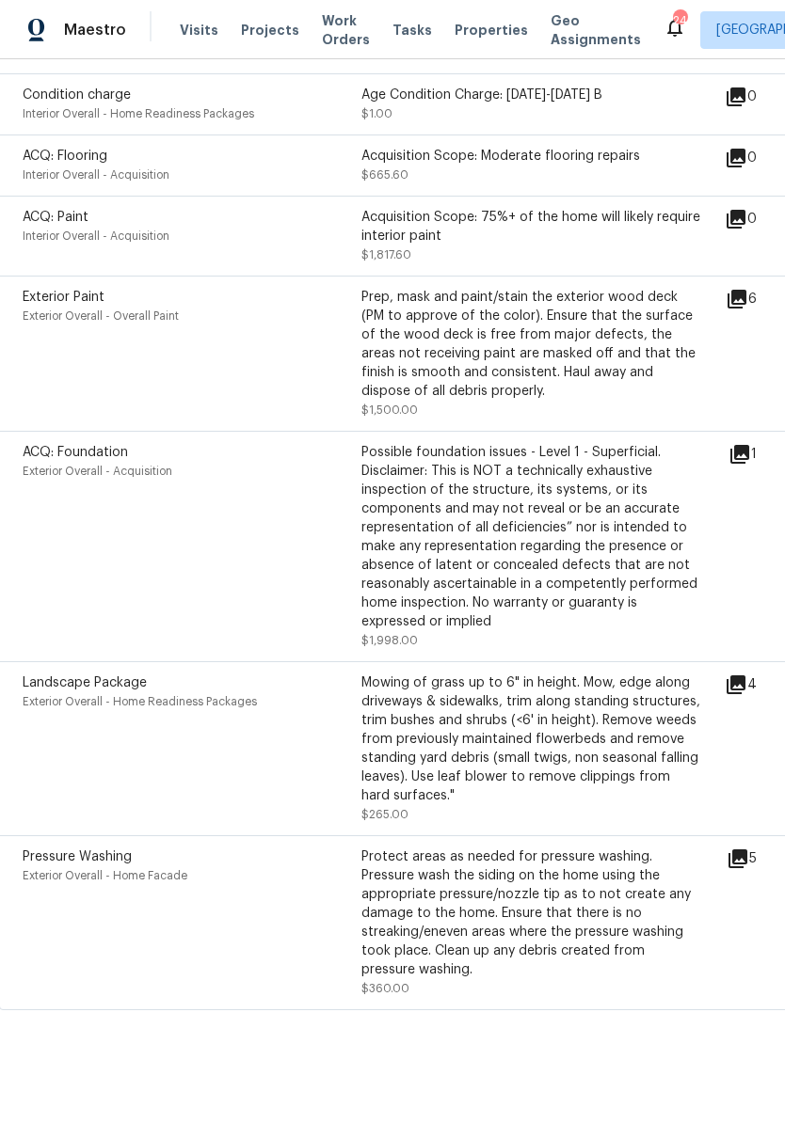
scroll to position [472, 1]
click at [749, 452] on icon at bounding box center [739, 454] width 19 height 19
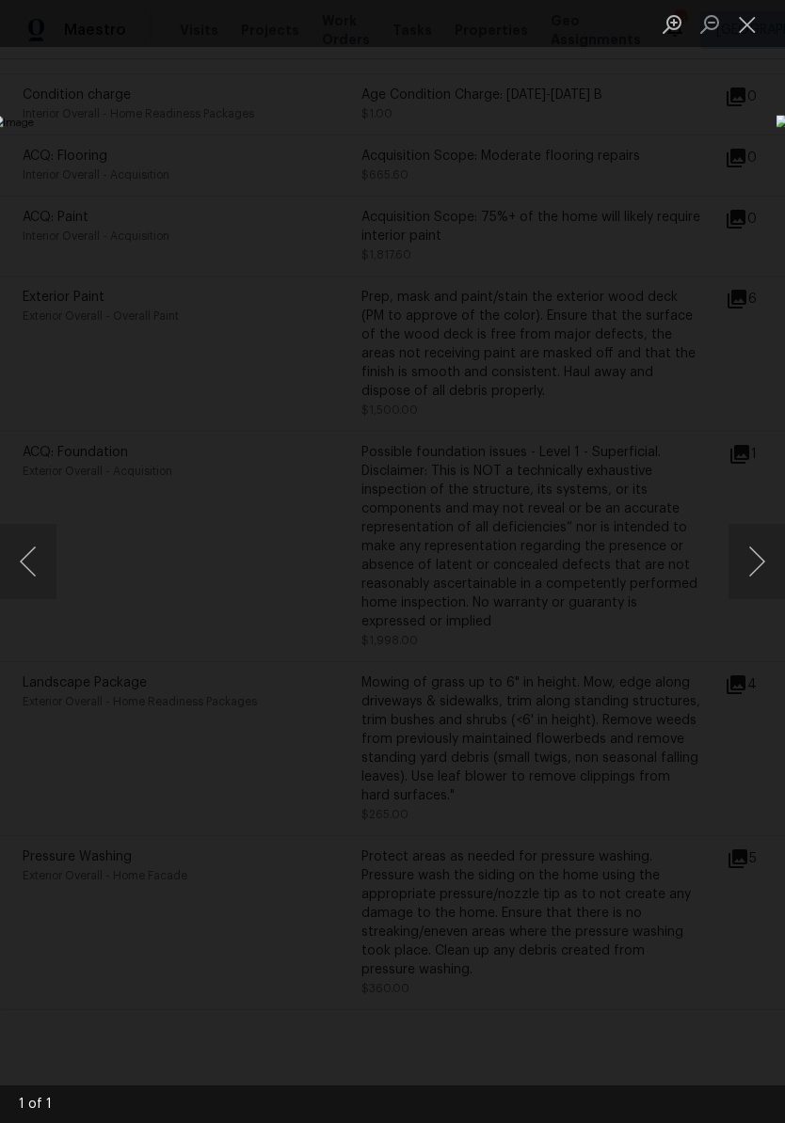
click at [747, 35] on button "Close lightbox" at bounding box center [747, 24] width 38 height 33
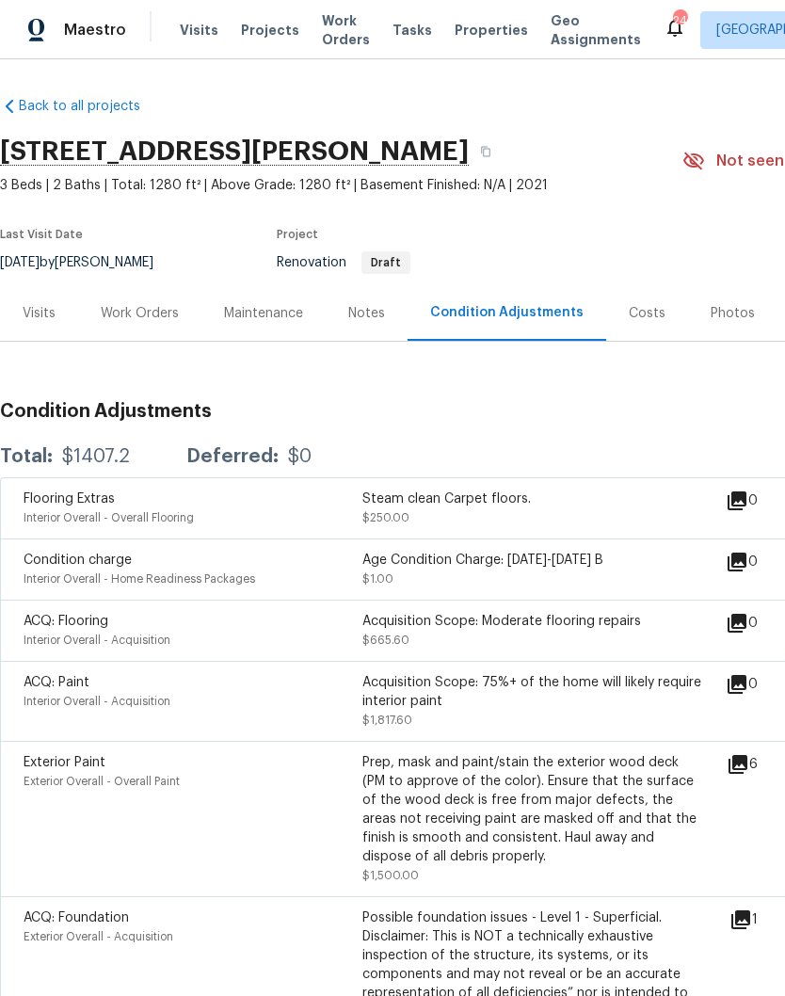
scroll to position [0, 0]
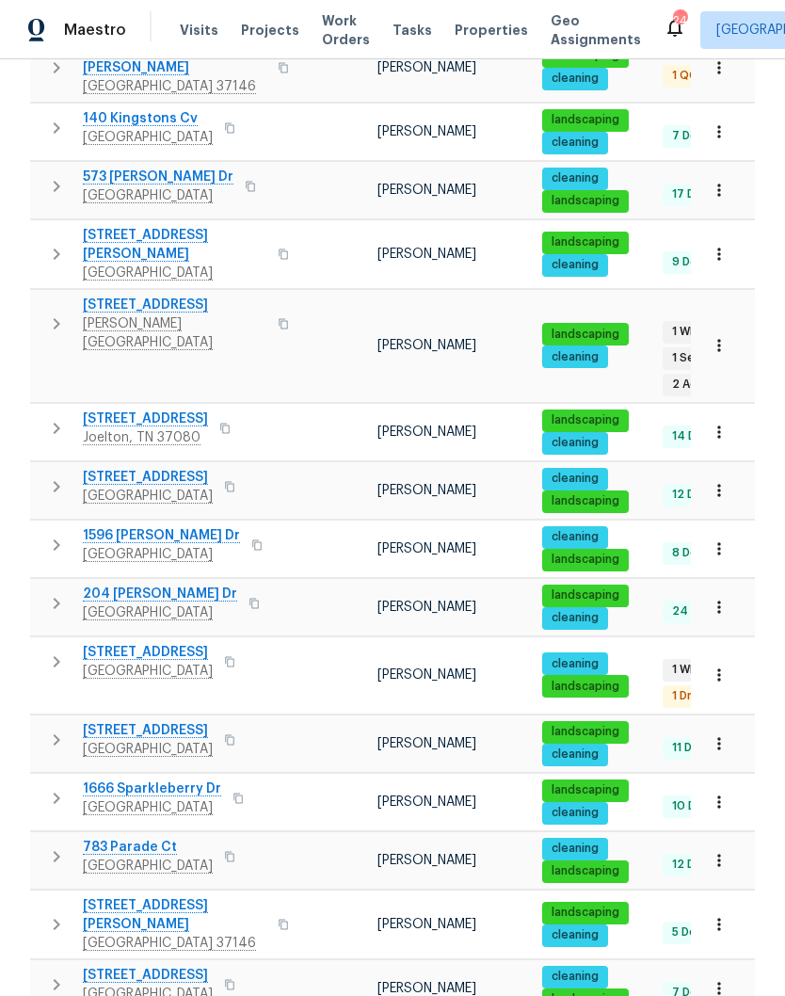
scroll to position [739, 0]
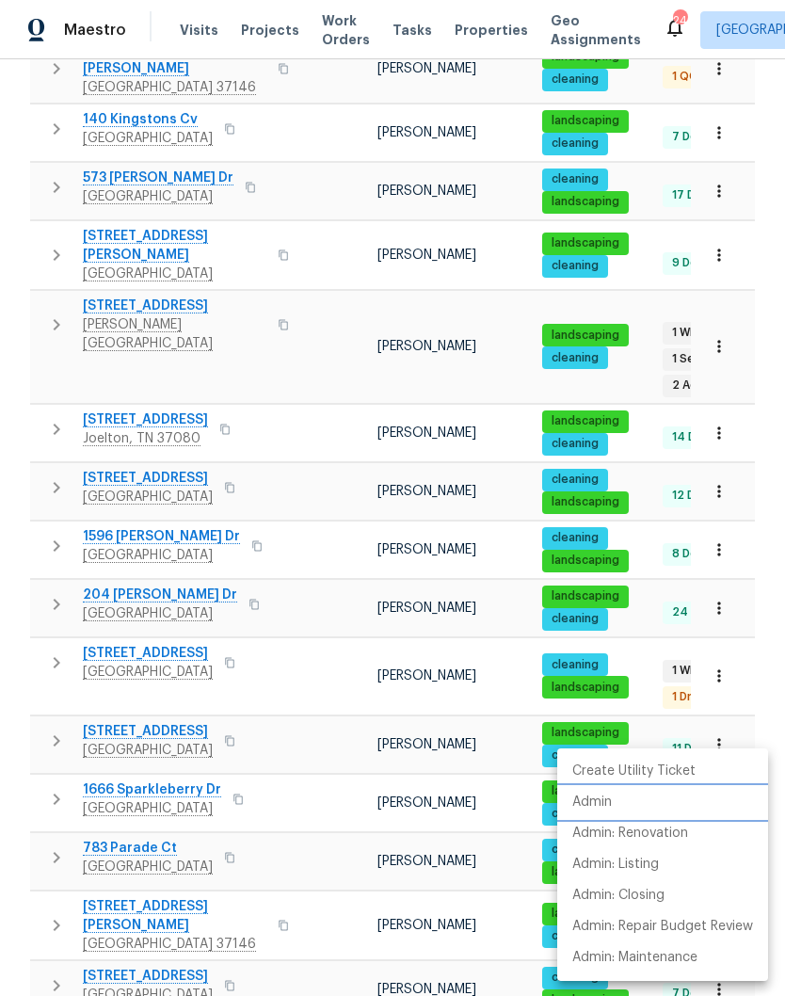
click at [610, 803] on p "Admin" at bounding box center [592, 802] width 40 height 20
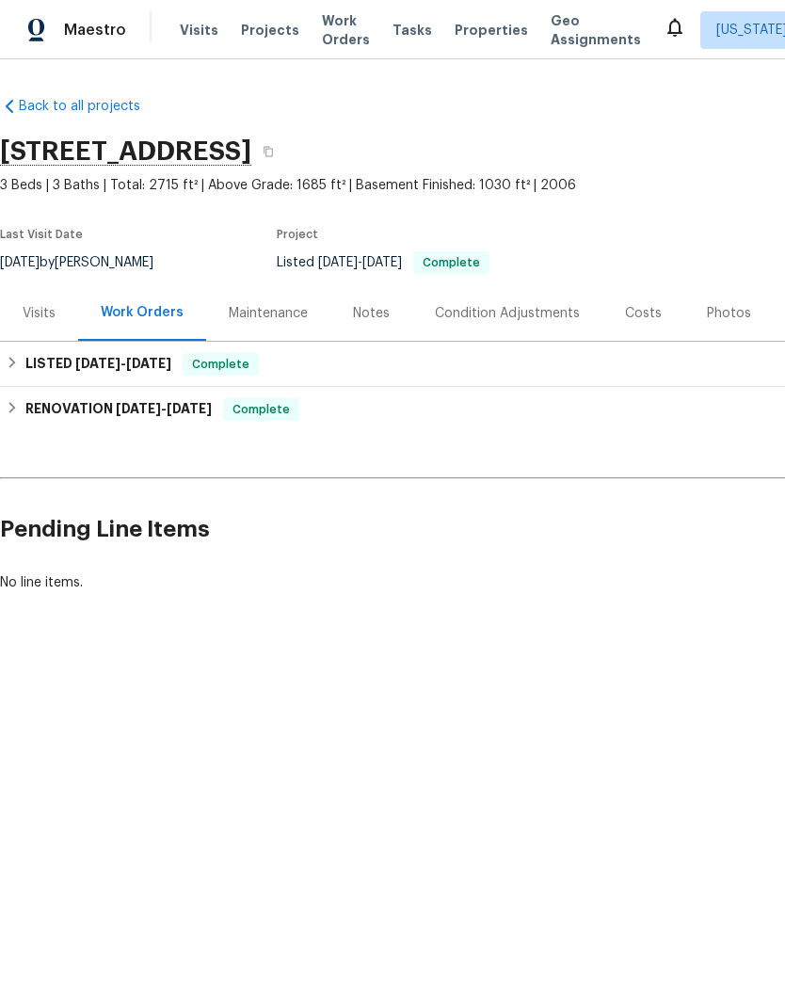
click at [733, 318] on div "Photos" at bounding box center [729, 313] width 44 height 19
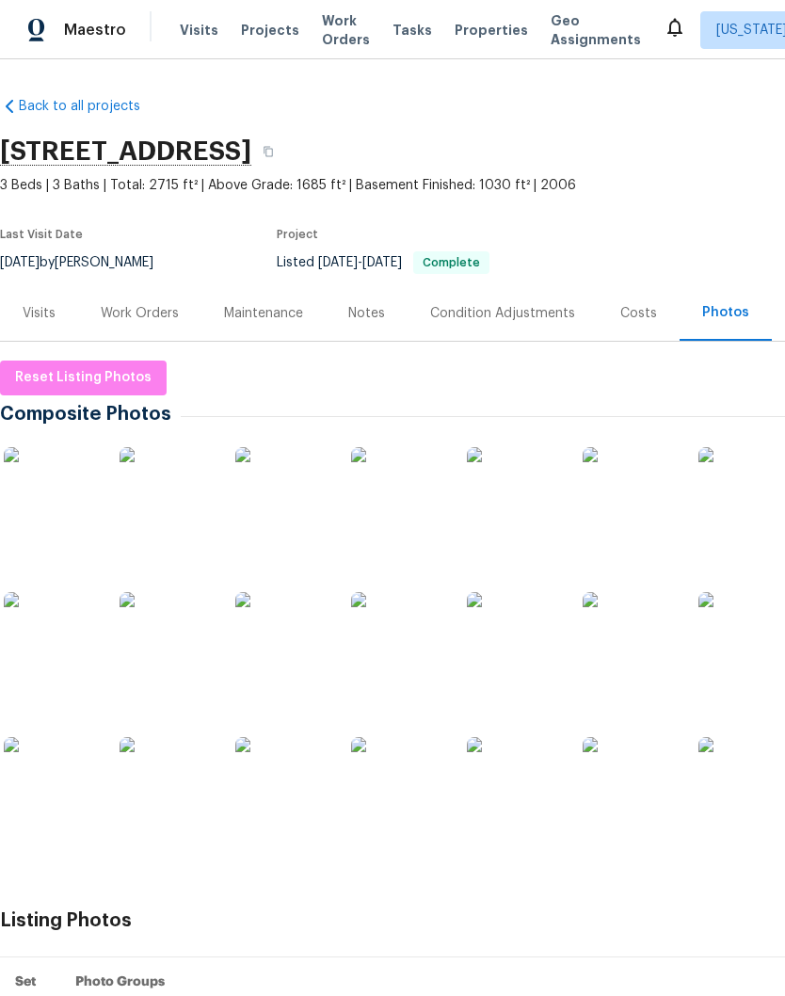
click at [408, 495] on img at bounding box center [398, 494] width 94 height 94
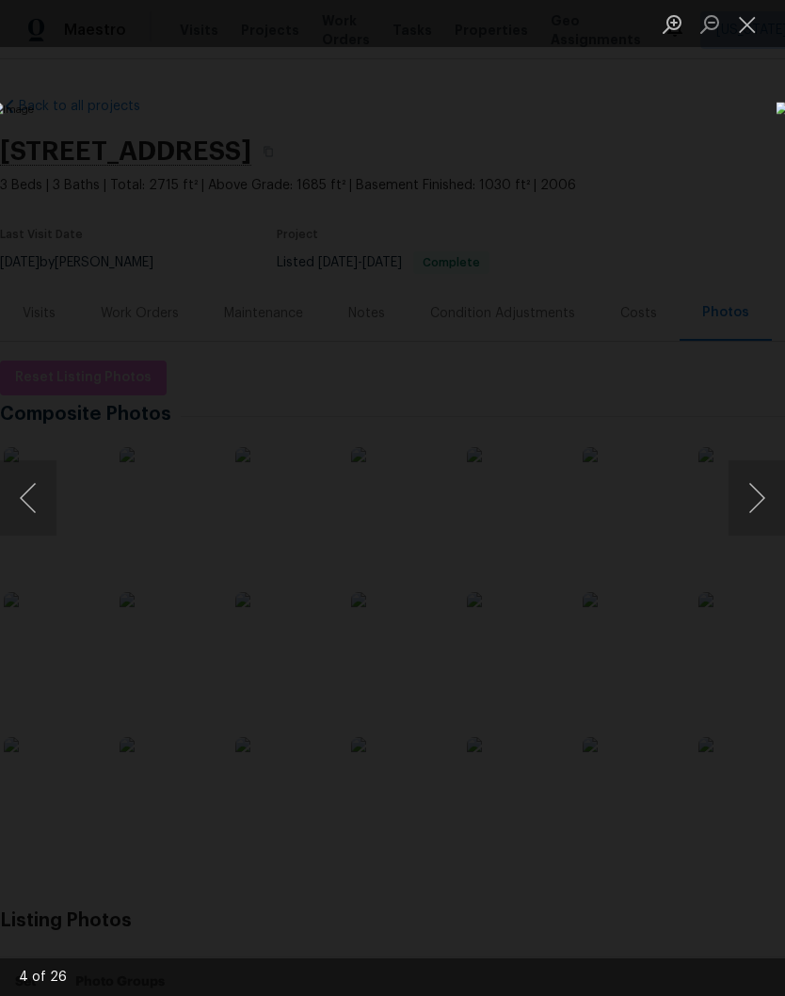
click at [754, 25] on button "Close lightbox" at bounding box center [747, 24] width 38 height 33
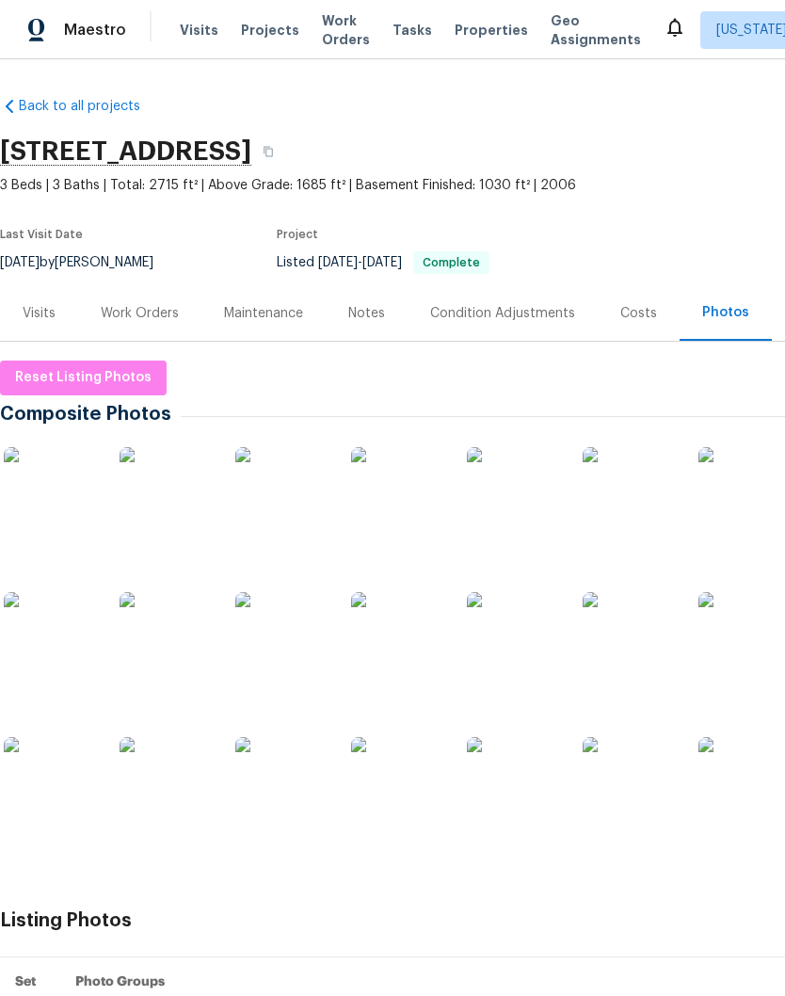
click at [180, 496] on img at bounding box center [166, 494] width 94 height 94
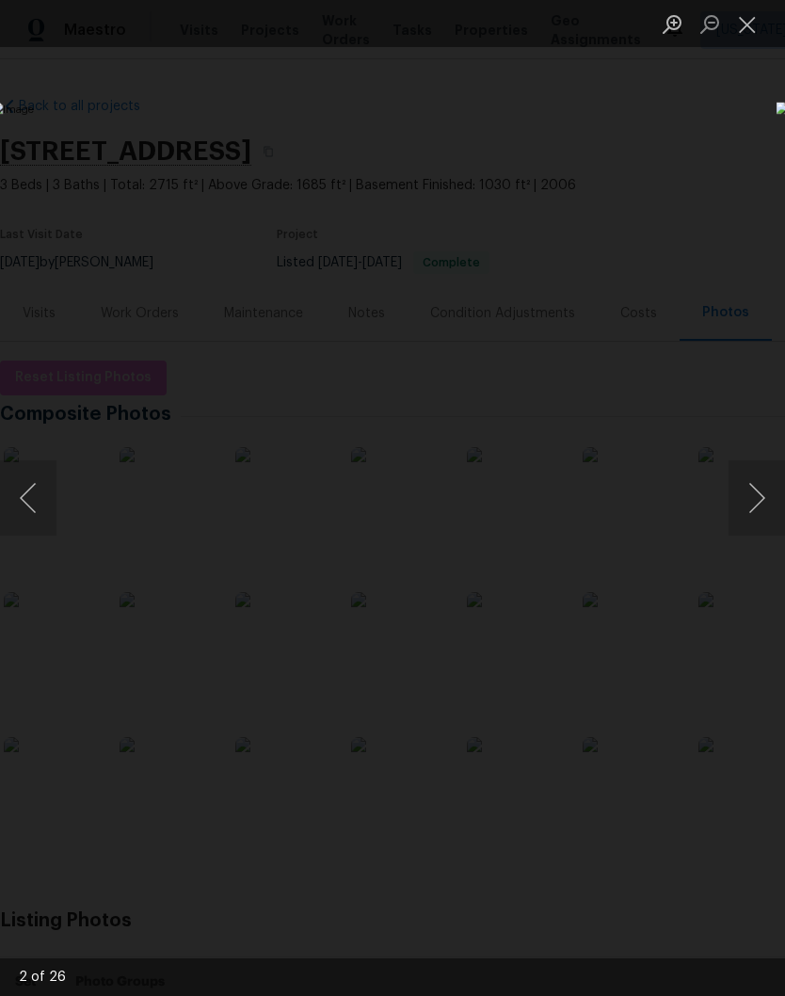
click at [755, 33] on button "Close lightbox" at bounding box center [747, 24] width 38 height 33
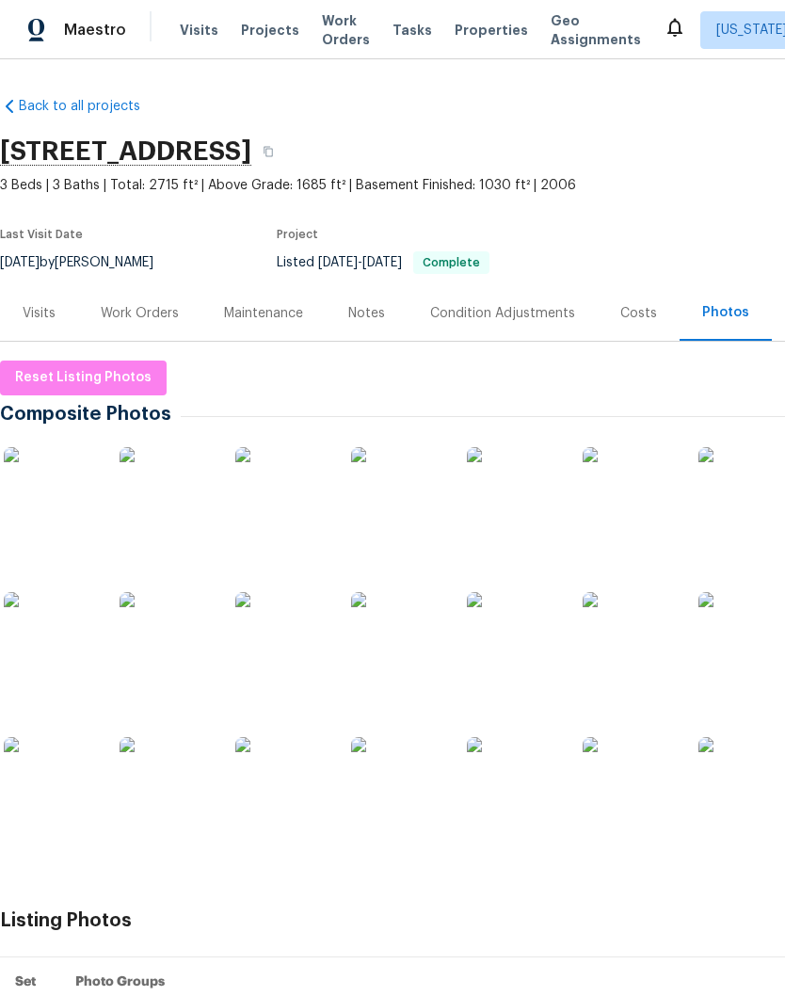
click at [180, 655] on img at bounding box center [166, 639] width 94 height 94
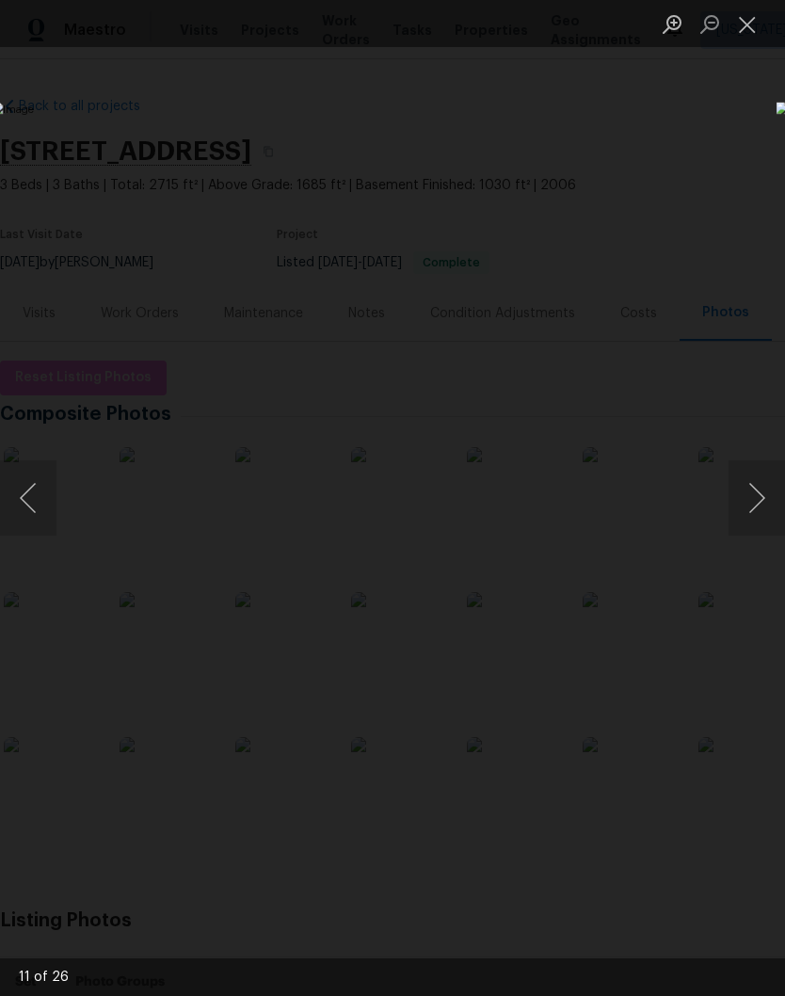
click at [759, 502] on button "Next image" at bounding box center [756, 497] width 56 height 75
click at [758, 505] on button "Next image" at bounding box center [756, 497] width 56 height 75
click at [757, 505] on button "Next image" at bounding box center [756, 497] width 56 height 75
click at [760, 506] on button "Next image" at bounding box center [756, 497] width 56 height 75
click at [758, 502] on button "Next image" at bounding box center [756, 497] width 56 height 75
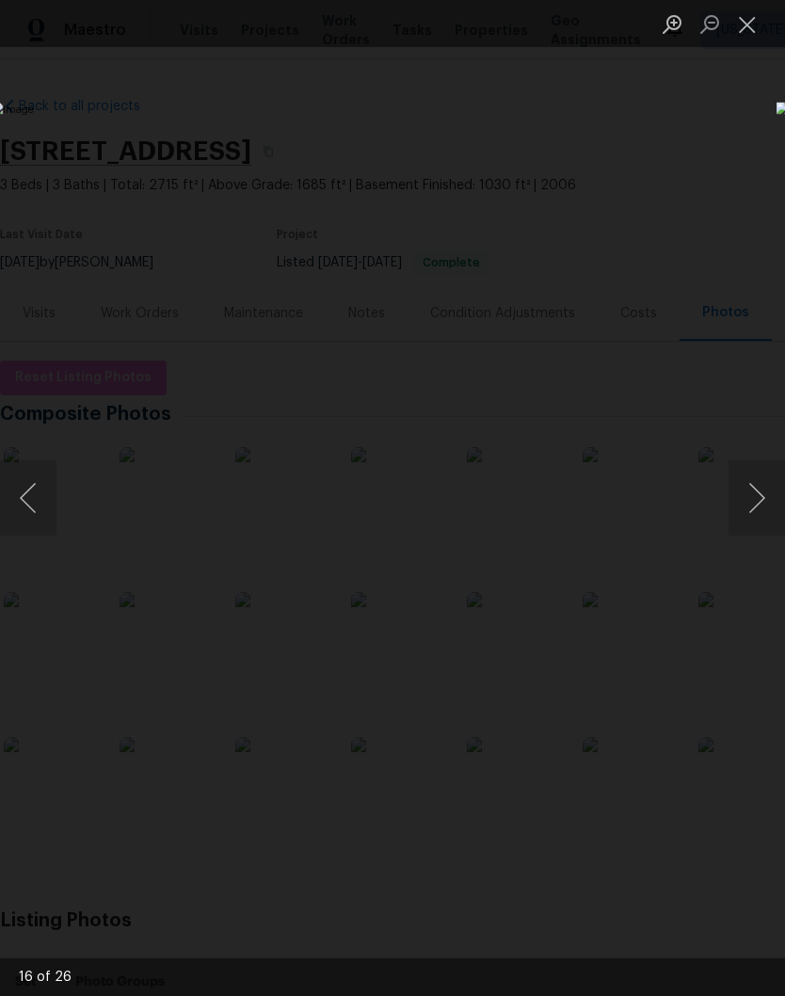
click at [759, 503] on button "Next image" at bounding box center [756, 497] width 56 height 75
click at [759, 505] on button "Next image" at bounding box center [756, 497] width 56 height 75
click at [756, 507] on button "Next image" at bounding box center [756, 497] width 56 height 75
click at [761, 499] on button "Next image" at bounding box center [756, 497] width 56 height 75
click at [759, 502] on button "Next image" at bounding box center [756, 497] width 56 height 75
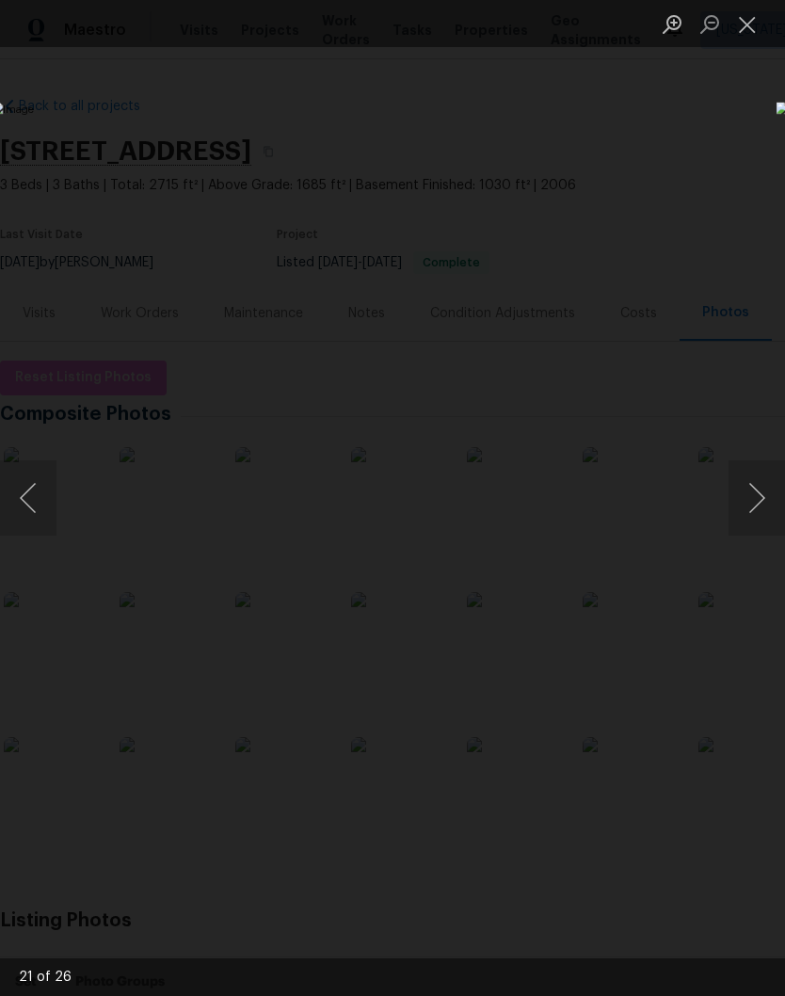
click at [757, 485] on button "Next image" at bounding box center [756, 497] width 56 height 75
click at [763, 502] on button "Next image" at bounding box center [756, 497] width 56 height 75
click at [756, 499] on button "Next image" at bounding box center [756, 497] width 56 height 75
click at [757, 507] on button "Next image" at bounding box center [756, 497] width 56 height 75
click at [758, 504] on button "Next image" at bounding box center [756, 497] width 56 height 75
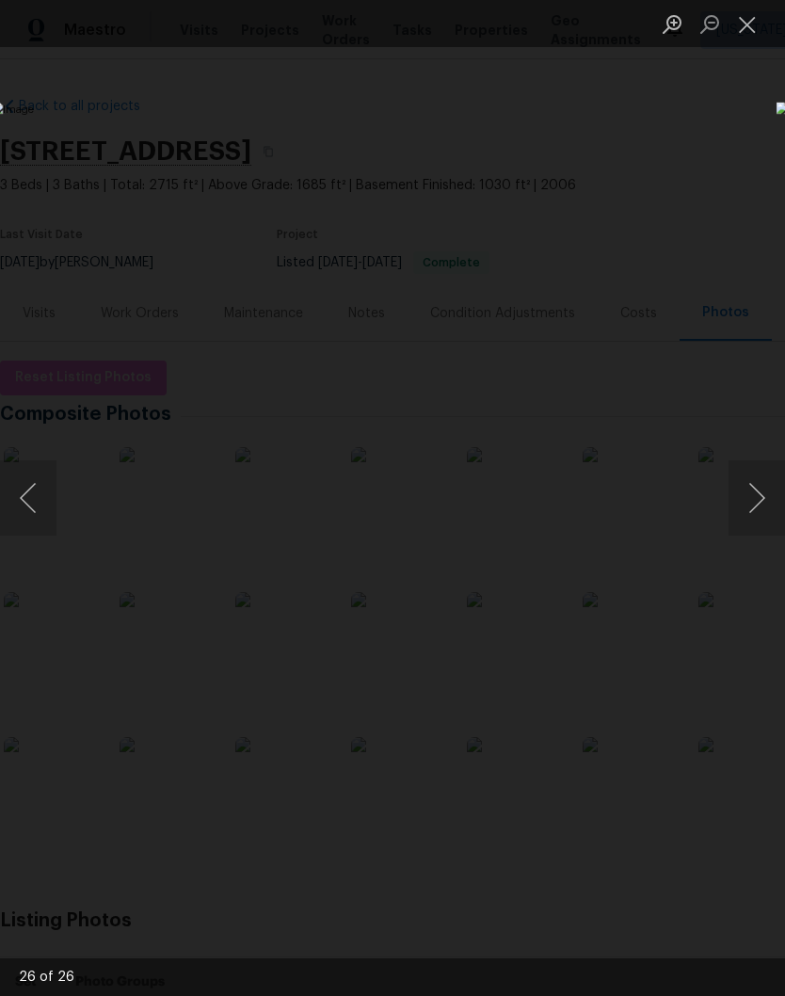
click at [748, 505] on button "Next image" at bounding box center [756, 497] width 56 height 75
click at [757, 505] on button "Next image" at bounding box center [756, 497] width 56 height 75
click at [753, 501] on button "Next image" at bounding box center [756, 497] width 56 height 75
click at [757, 496] on button "Next image" at bounding box center [756, 497] width 56 height 75
click at [753, 504] on button "Next image" at bounding box center [756, 497] width 56 height 75
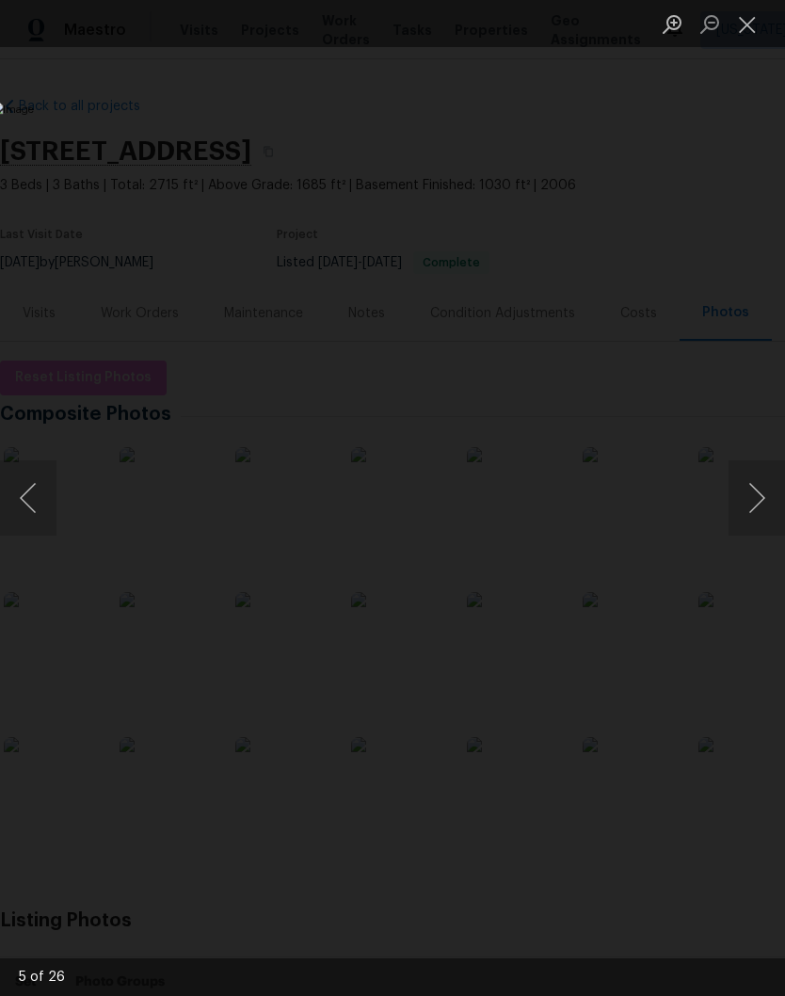
click at [753, 503] on button "Next image" at bounding box center [756, 497] width 56 height 75
click at [754, 502] on button "Next image" at bounding box center [756, 497] width 56 height 75
click at [756, 501] on button "Next image" at bounding box center [756, 497] width 56 height 75
click at [763, 500] on button "Next image" at bounding box center [756, 497] width 56 height 75
click at [755, 503] on button "Next image" at bounding box center [756, 497] width 56 height 75
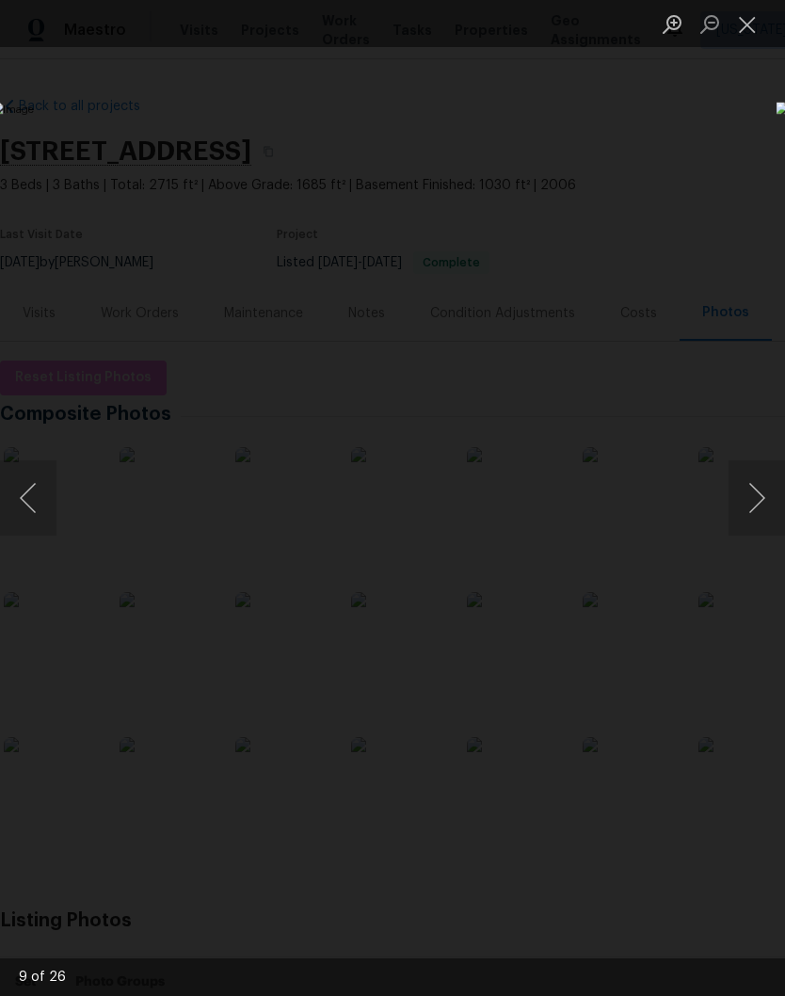
click at [749, 39] on button "Close lightbox" at bounding box center [747, 24] width 38 height 33
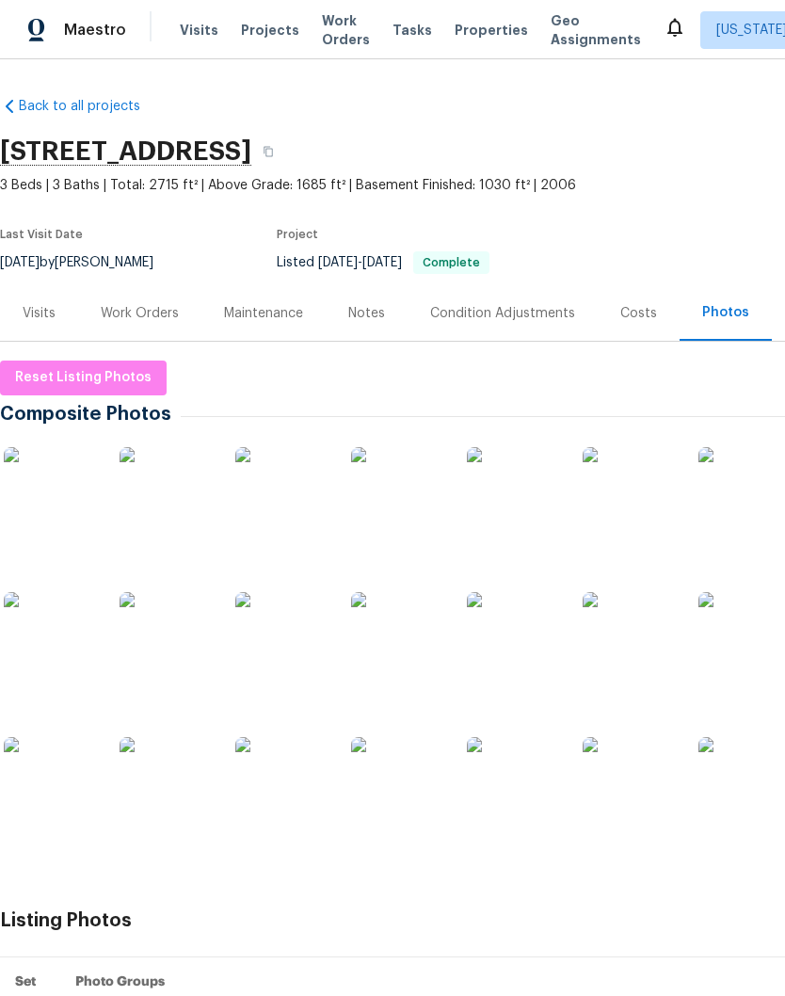
click at [164, 312] on div "Work Orders" at bounding box center [140, 313] width 78 height 19
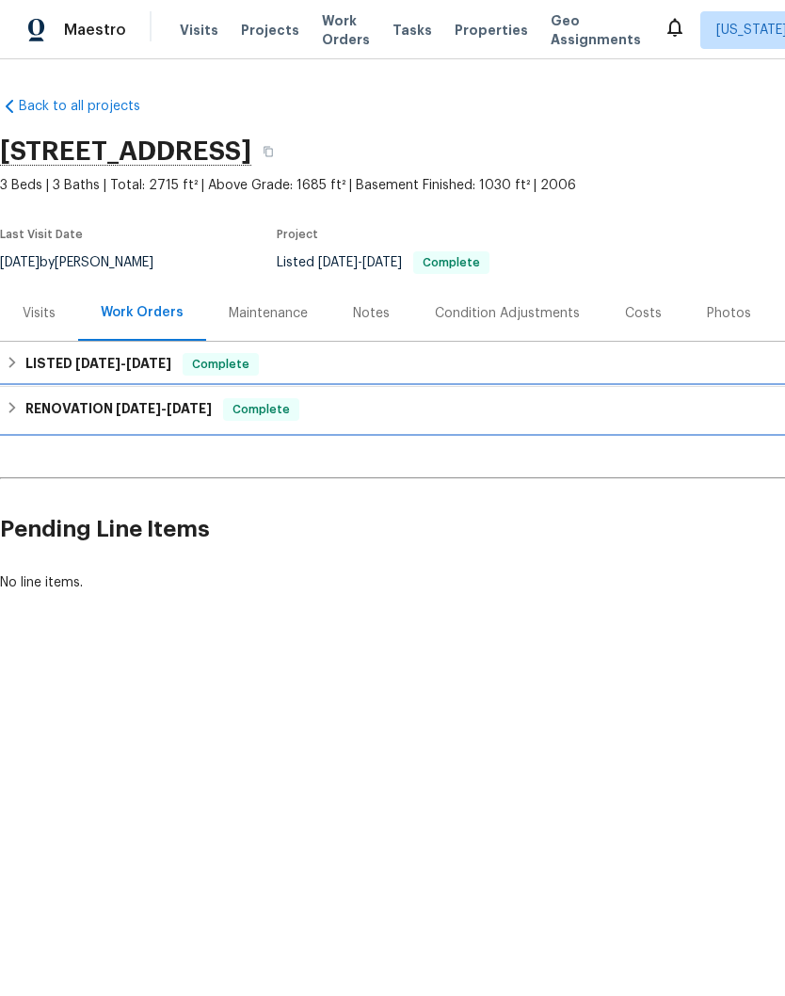
click at [116, 408] on span "7/8/25" at bounding box center [138, 408] width 45 height 13
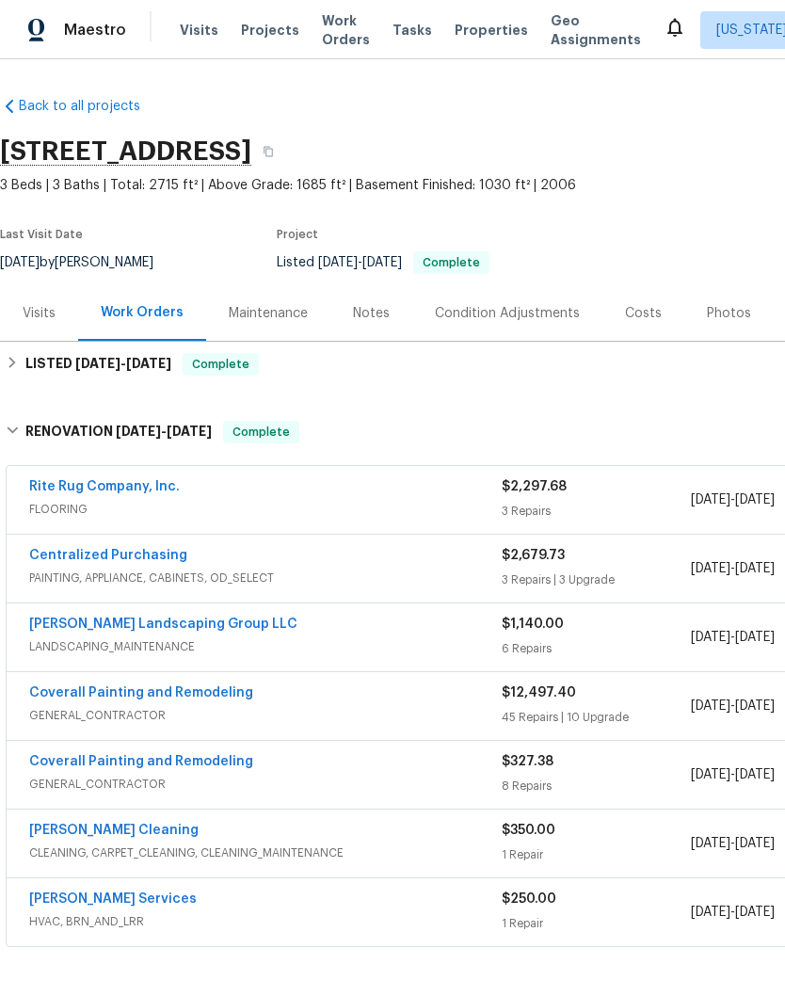
click at [123, 491] on link "Rite Rug Company, Inc." at bounding box center [104, 486] width 151 height 13
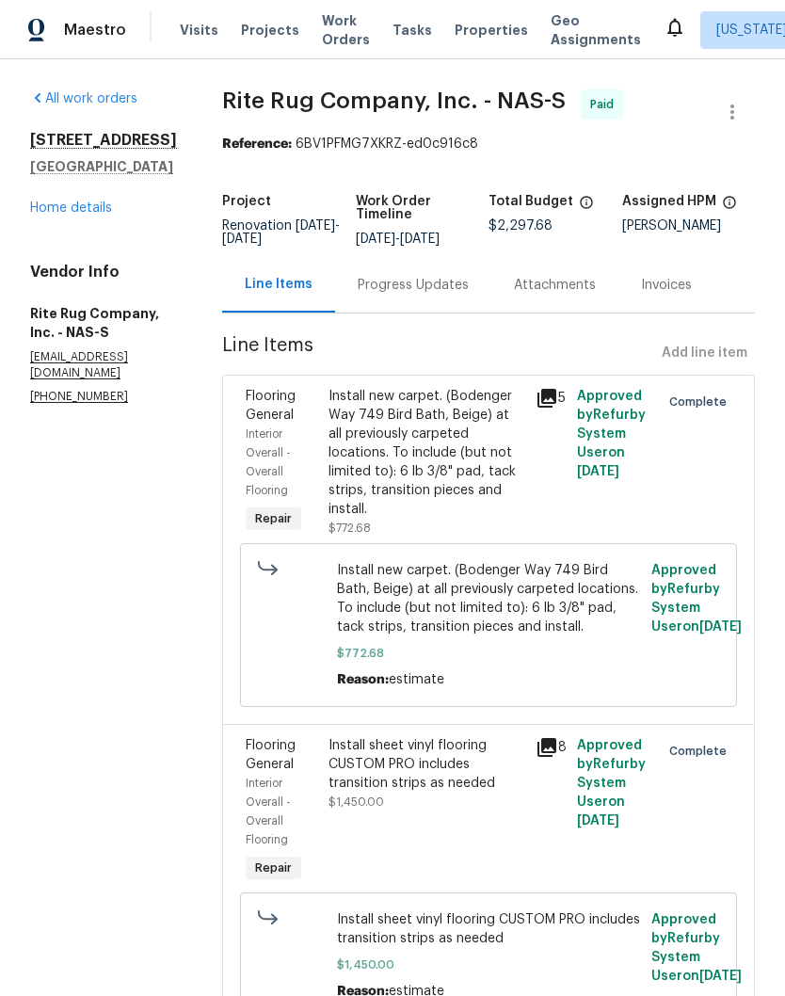
click at [84, 210] on link "Home details" at bounding box center [71, 207] width 82 height 13
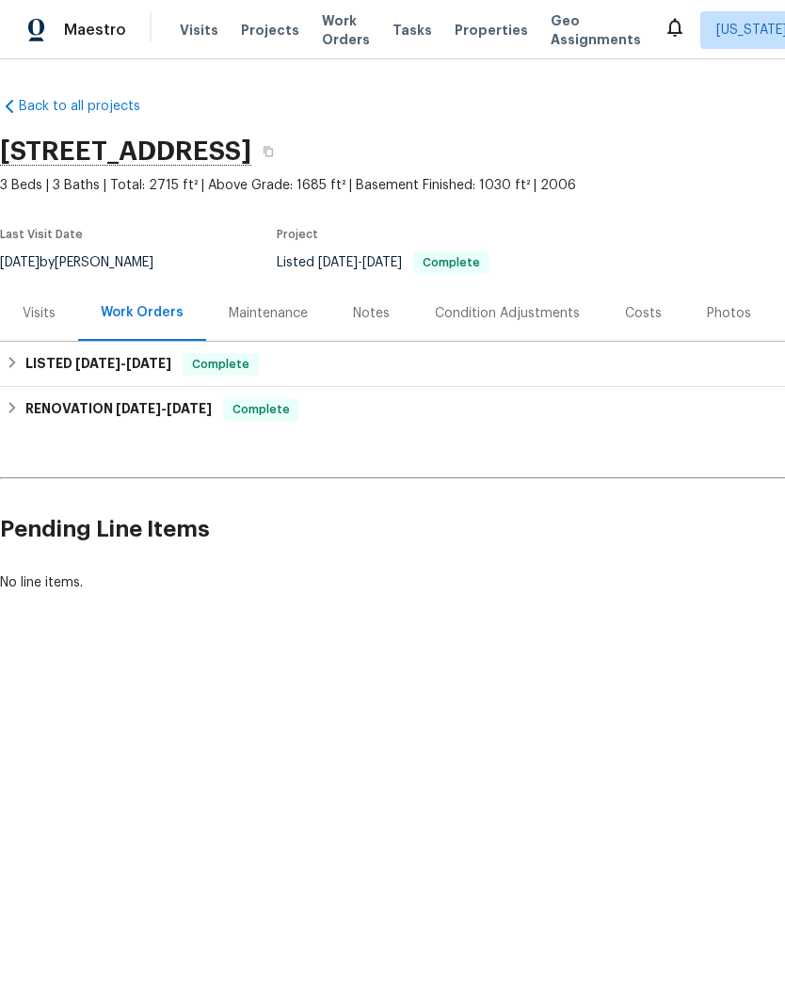
click at [653, 313] on div "Costs" at bounding box center [643, 313] width 82 height 56
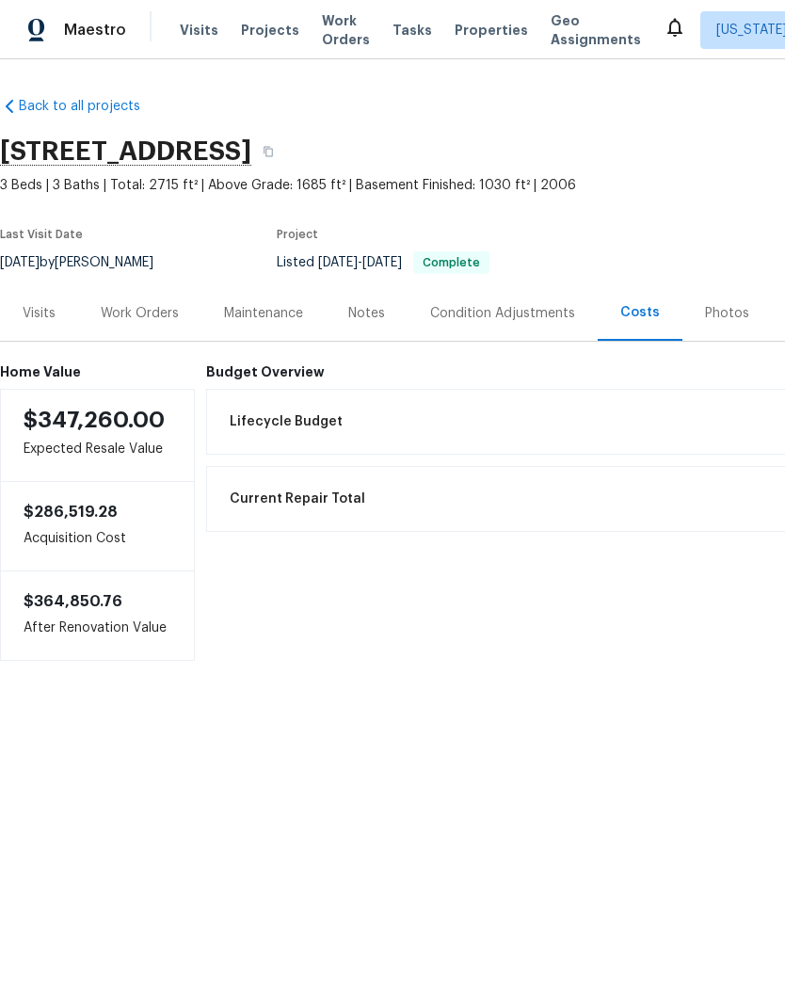
click at [159, 310] on div "Work Orders" at bounding box center [140, 313] width 78 height 19
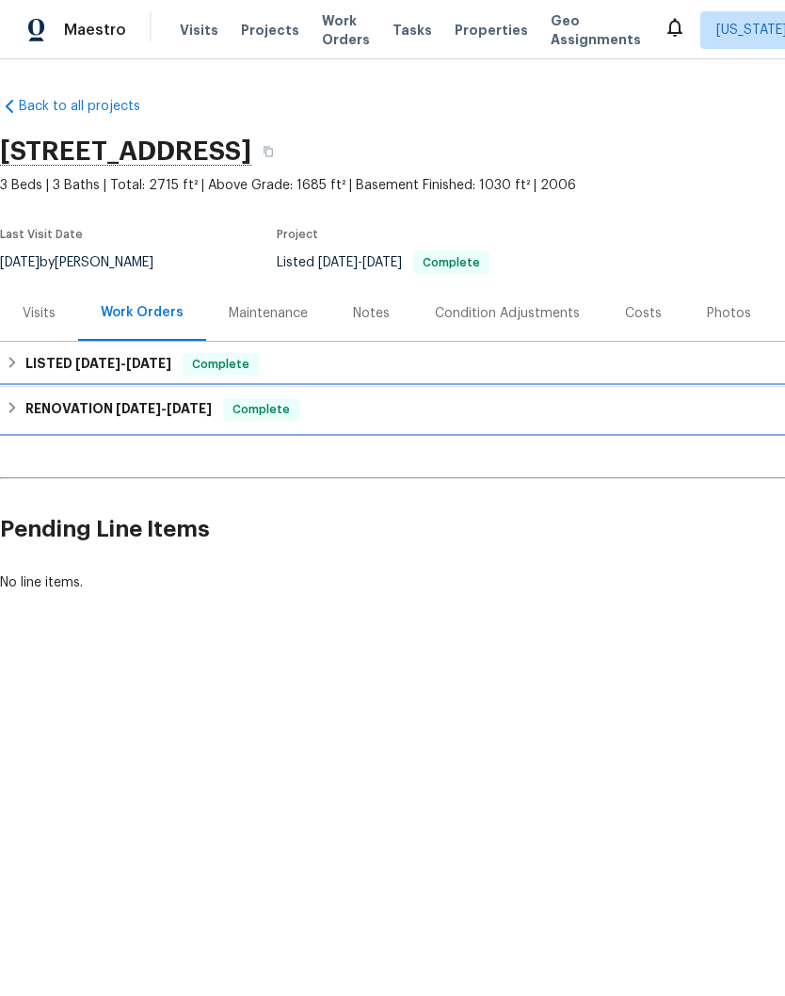
click at [119, 410] on span "7/8/25" at bounding box center [138, 408] width 45 height 13
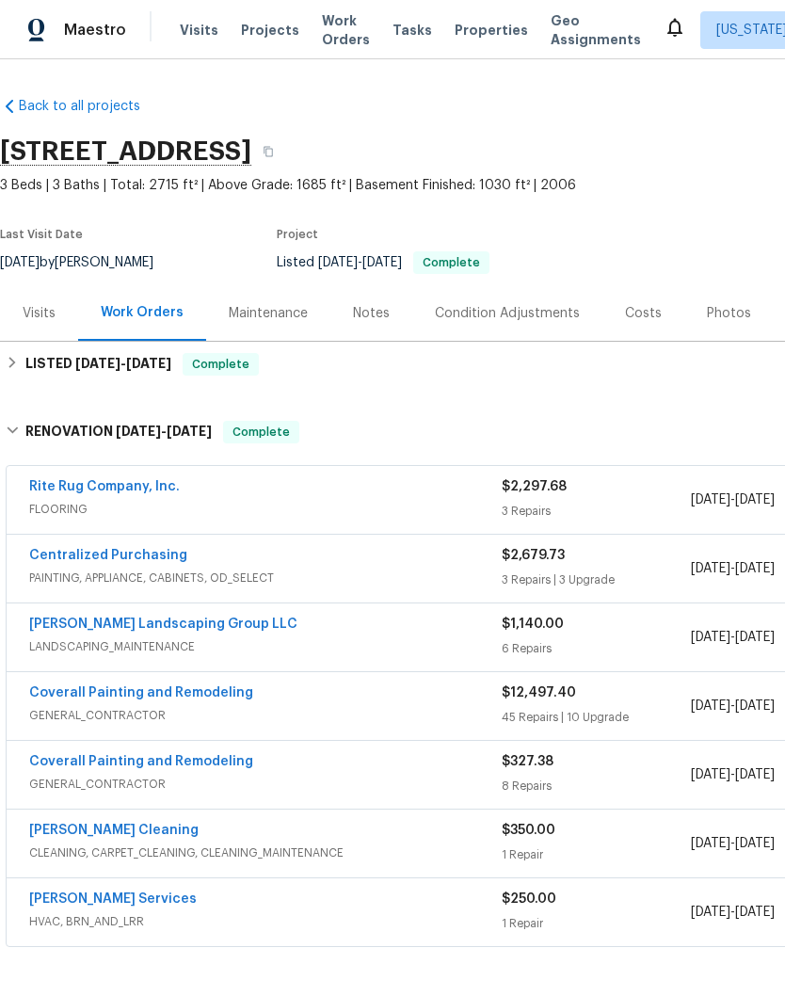
click at [731, 315] on div "Photos" at bounding box center [729, 313] width 44 height 19
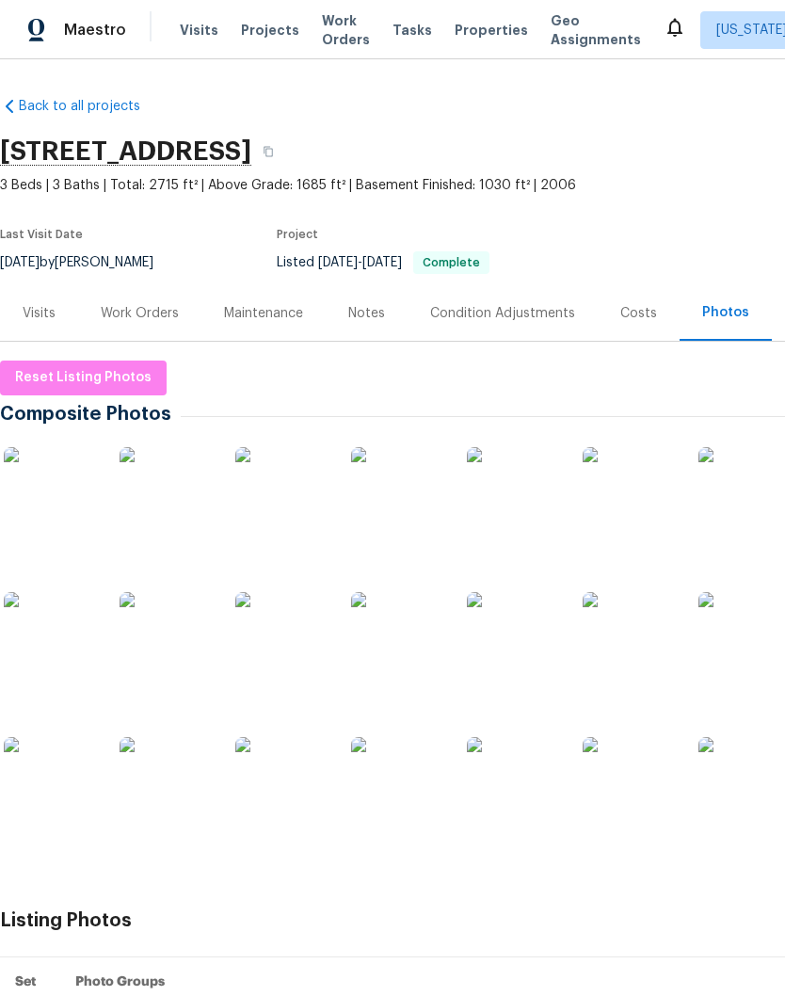
click at [72, 505] on img at bounding box center [51, 494] width 94 height 94
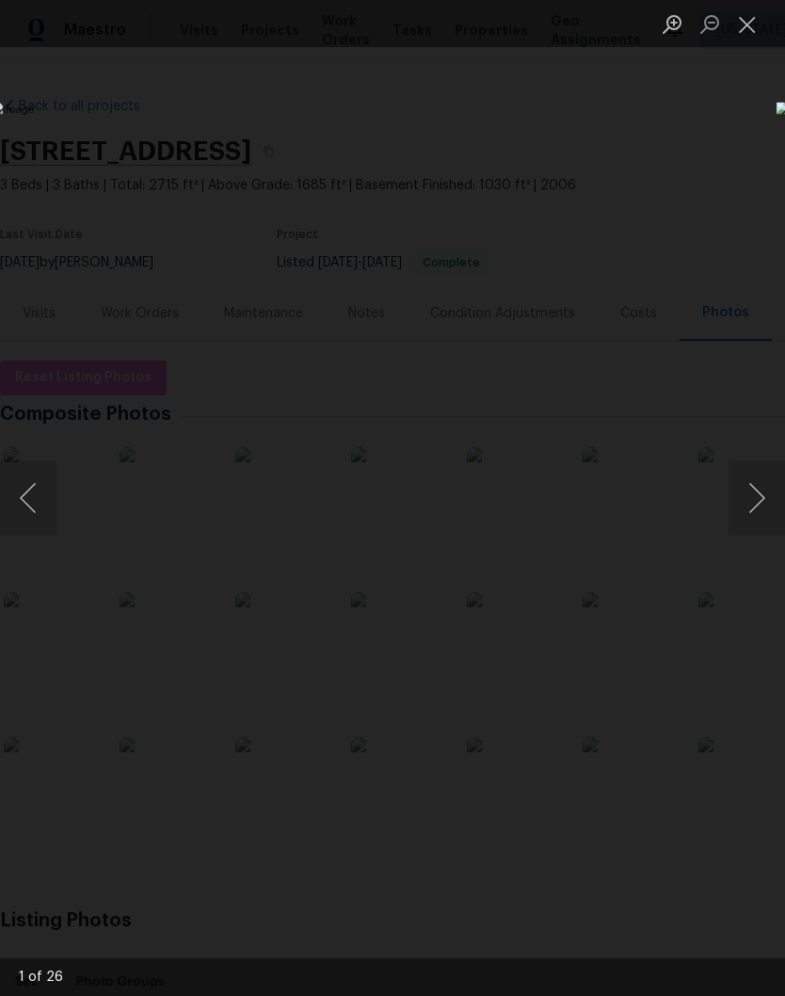
click at [759, 499] on button "Next image" at bounding box center [756, 497] width 56 height 75
click at [758, 502] on button "Next image" at bounding box center [756, 497] width 56 height 75
click at [764, 504] on button "Next image" at bounding box center [756, 497] width 56 height 75
click at [763, 502] on button "Next image" at bounding box center [756, 497] width 56 height 75
click at [761, 505] on button "Next image" at bounding box center [756, 497] width 56 height 75
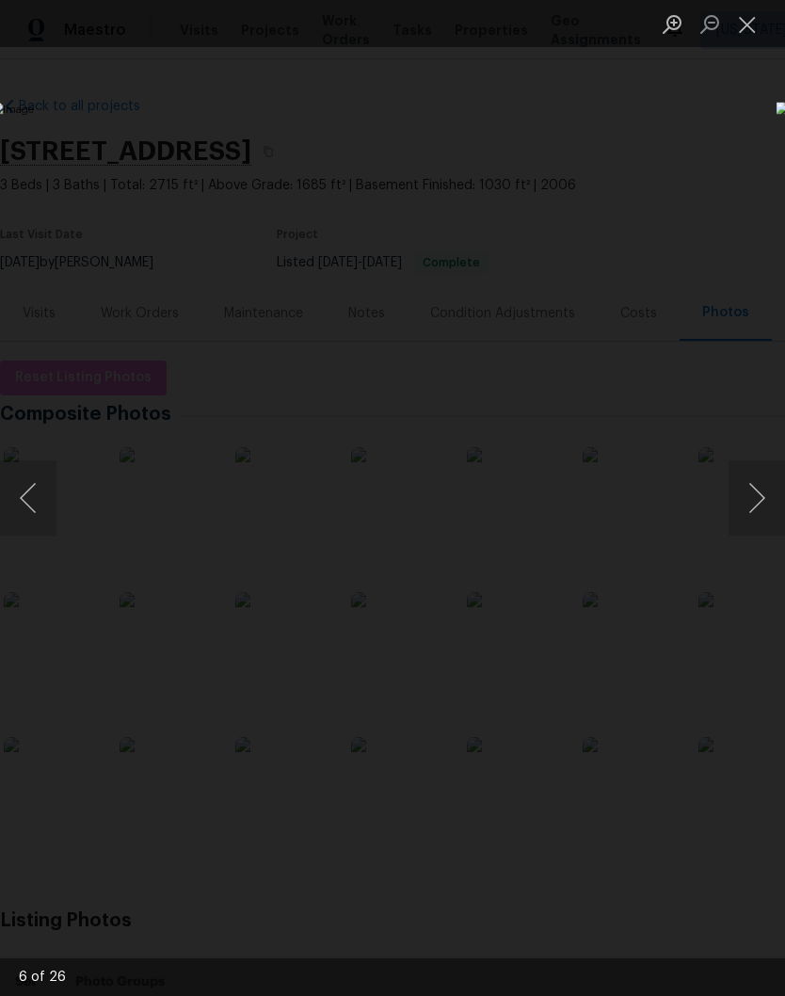
click at [763, 501] on button "Next image" at bounding box center [756, 497] width 56 height 75
click at [762, 503] on button "Next image" at bounding box center [756, 497] width 56 height 75
click at [41, 506] on button "Previous image" at bounding box center [28, 497] width 56 height 75
click at [757, 514] on button "Next image" at bounding box center [756, 497] width 56 height 75
click at [754, 504] on button "Next image" at bounding box center [756, 497] width 56 height 75
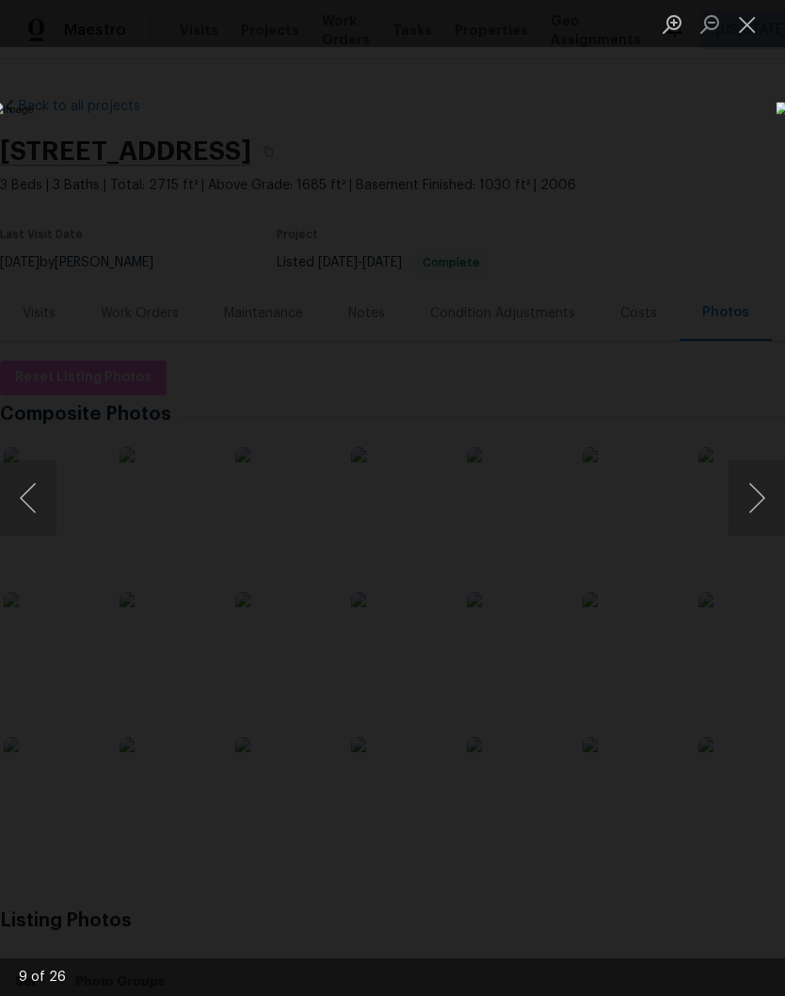
click at [757, 507] on button "Next image" at bounding box center [756, 497] width 56 height 75
click at [751, 507] on button "Next image" at bounding box center [756, 497] width 56 height 75
click at [771, 512] on button "Next image" at bounding box center [756, 497] width 56 height 75
click at [766, 508] on button "Next image" at bounding box center [756, 497] width 56 height 75
click at [755, 502] on button "Next image" at bounding box center [756, 497] width 56 height 75
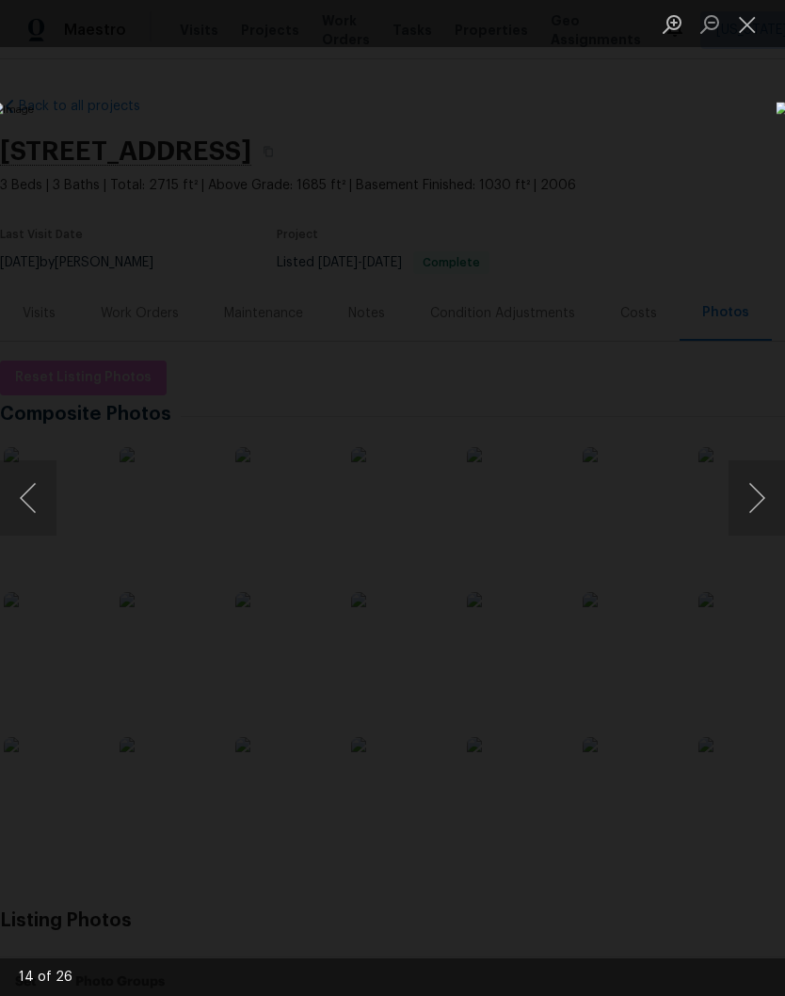
click at [756, 512] on button "Next image" at bounding box center [756, 497] width 56 height 75
click at [761, 504] on button "Next image" at bounding box center [756, 497] width 56 height 75
click at [765, 504] on button "Next image" at bounding box center [756, 497] width 56 height 75
click at [763, 512] on button "Next image" at bounding box center [756, 497] width 56 height 75
click at [760, 515] on button "Next image" at bounding box center [756, 497] width 56 height 75
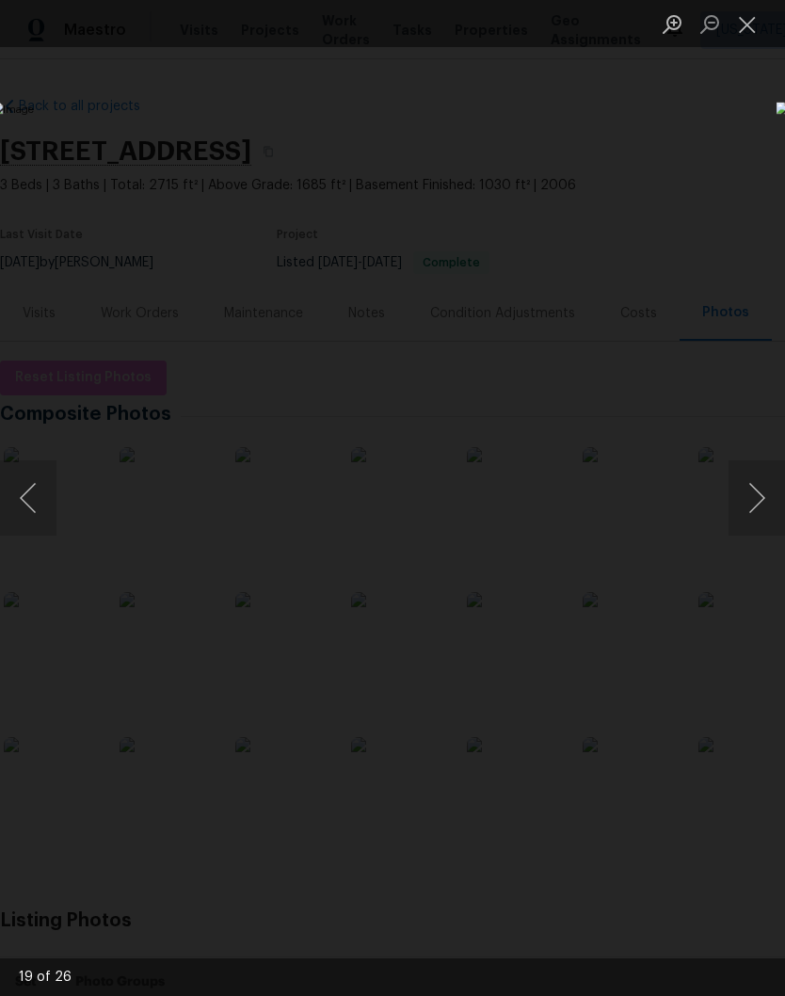
click at [763, 505] on button "Next image" at bounding box center [756, 497] width 56 height 75
click at [769, 502] on button "Next image" at bounding box center [756, 497] width 56 height 75
click at [758, 505] on button "Next image" at bounding box center [756, 497] width 56 height 75
click at [749, 30] on button "Close lightbox" at bounding box center [747, 24] width 38 height 33
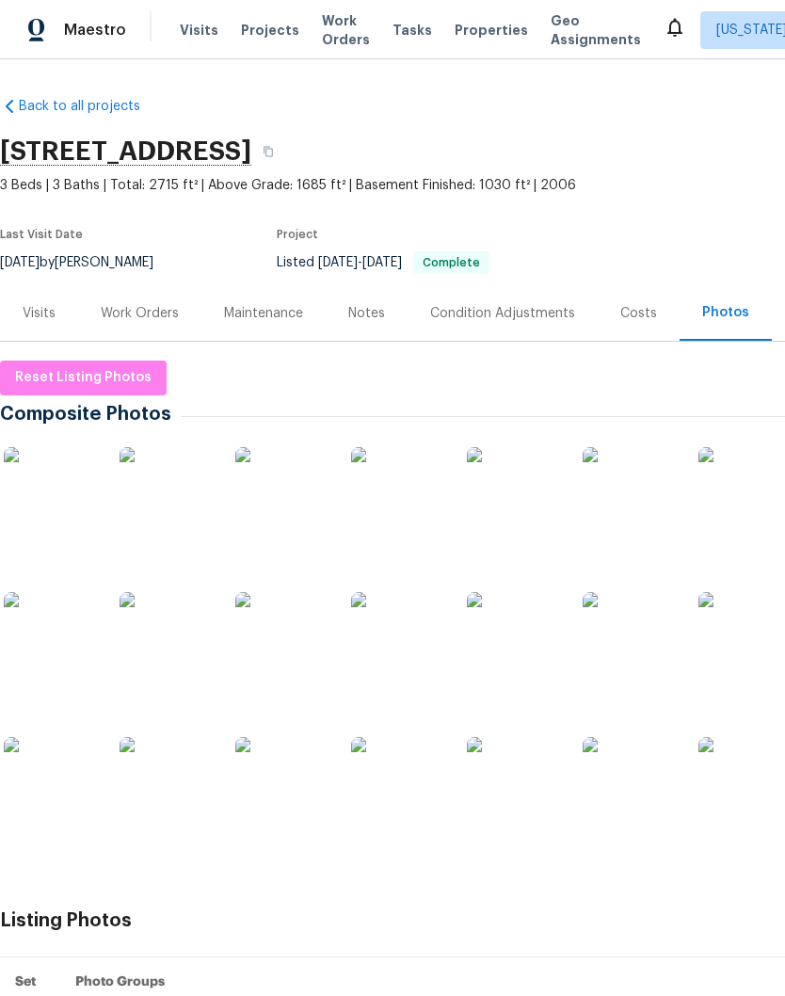
click at [155, 311] on div "Work Orders" at bounding box center [140, 313] width 78 height 19
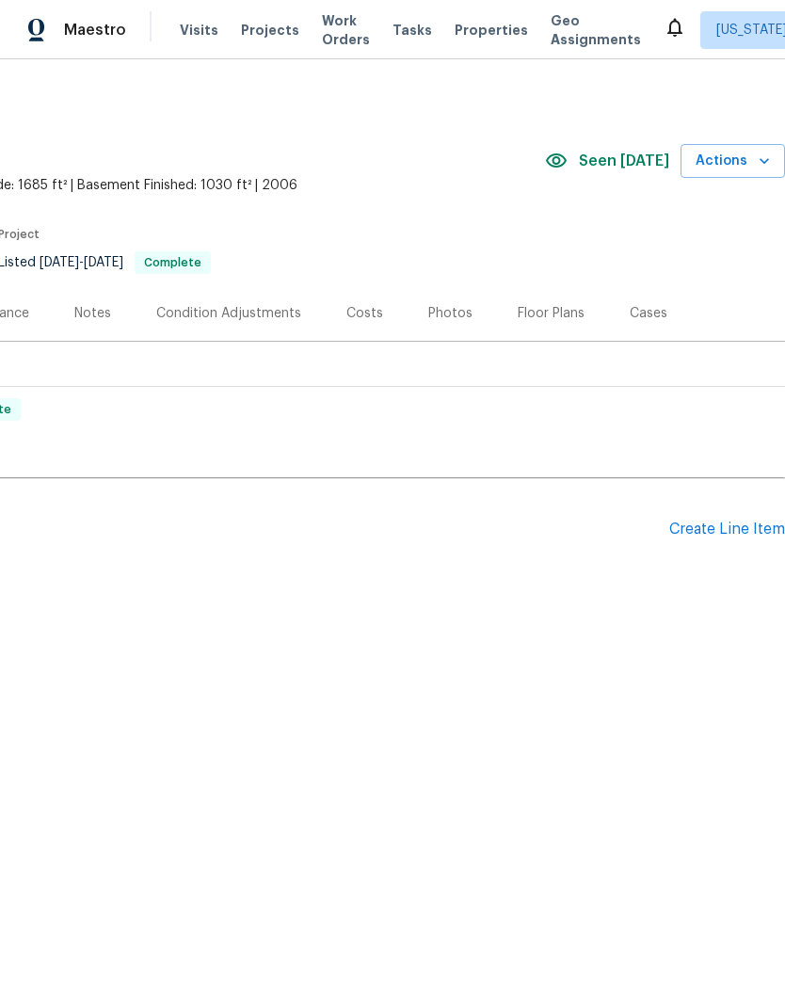
scroll to position [0, 279]
click at [718, 530] on div "Create Line Item" at bounding box center [727, 529] width 116 height 18
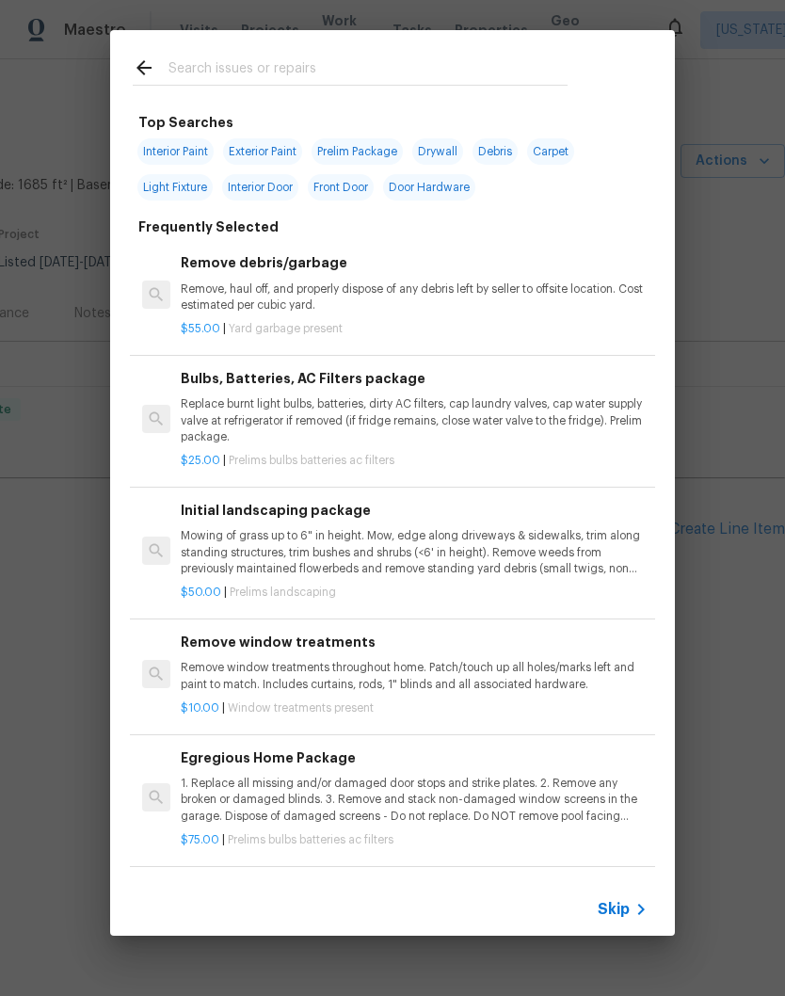
click at [407, 57] on input "text" at bounding box center [367, 70] width 399 height 28
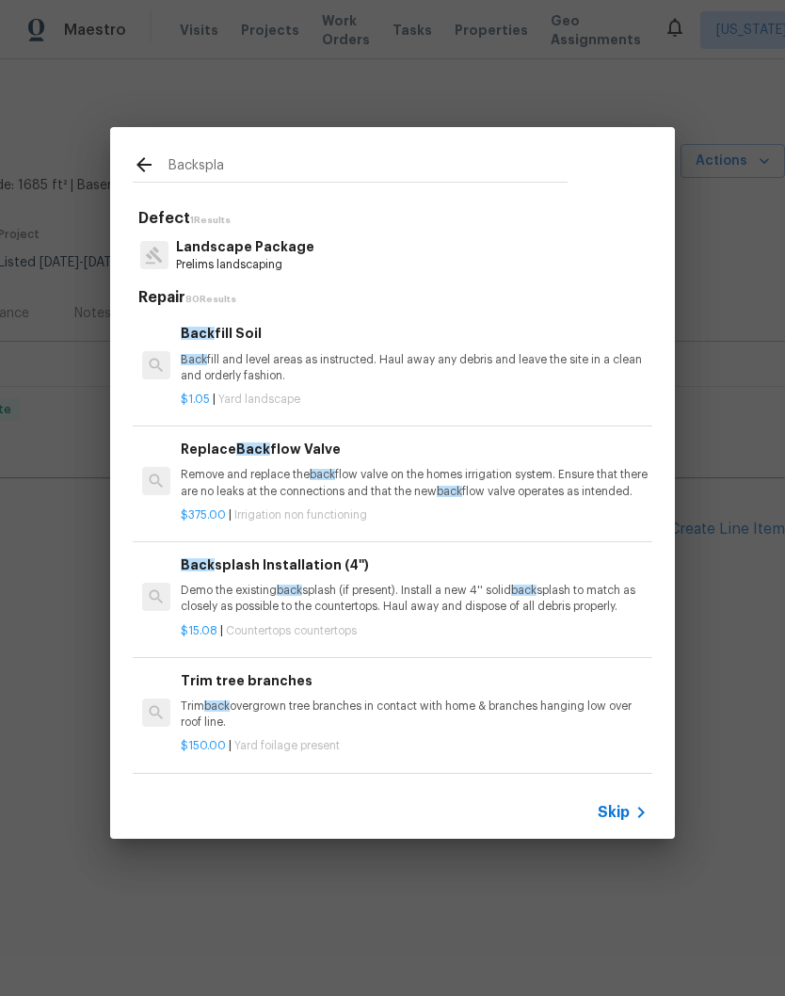
type input "Backsplas"
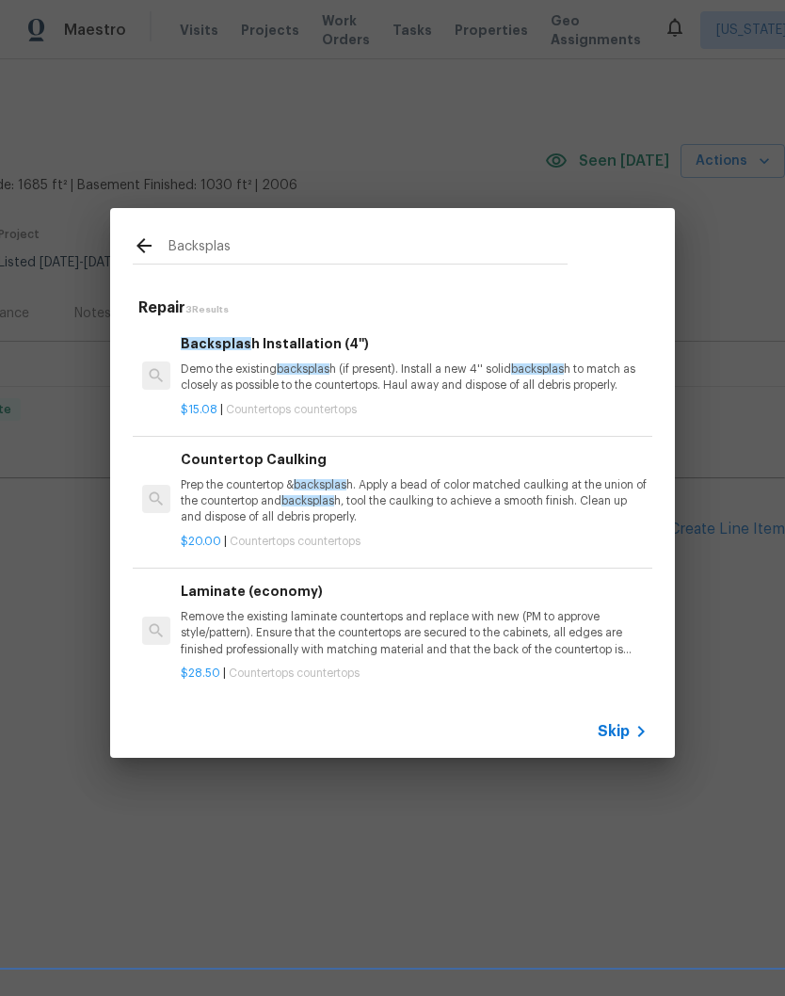
click at [361, 387] on p "Demo the existing backsplas h (if present). Install a new 4'' solid backsplas h…" at bounding box center [414, 377] width 467 height 32
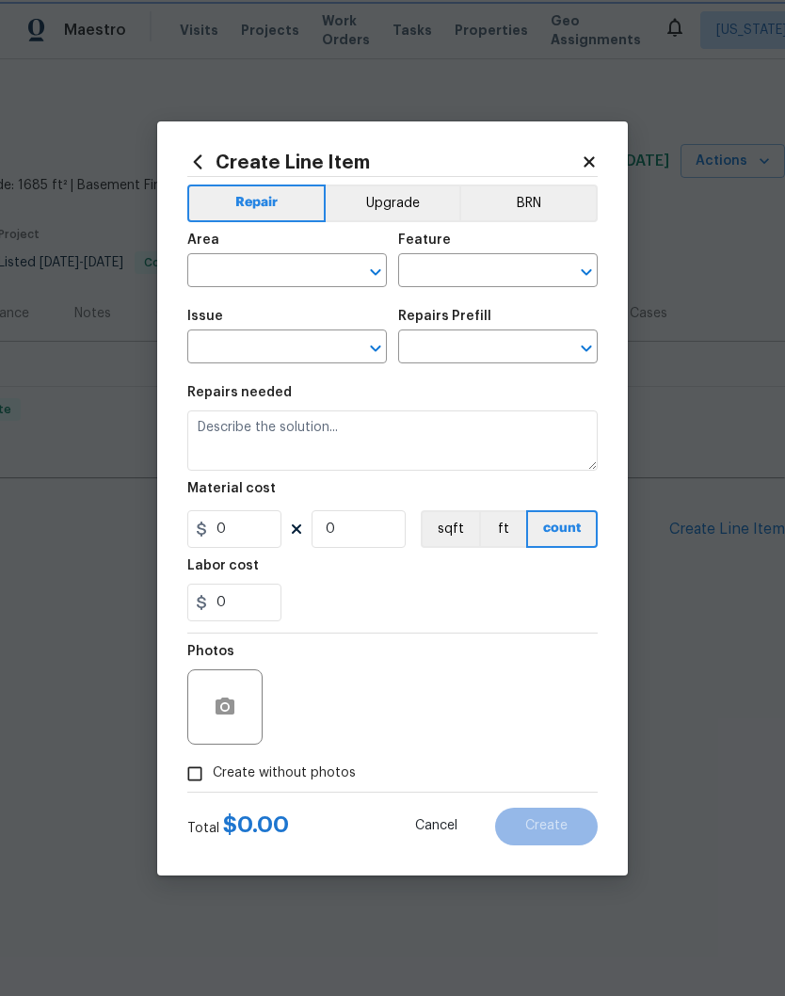
type input "Countertops"
type textarea "Demo the existing backsplash (if present). Install a new 4'' solid backsplash t…"
type input "1"
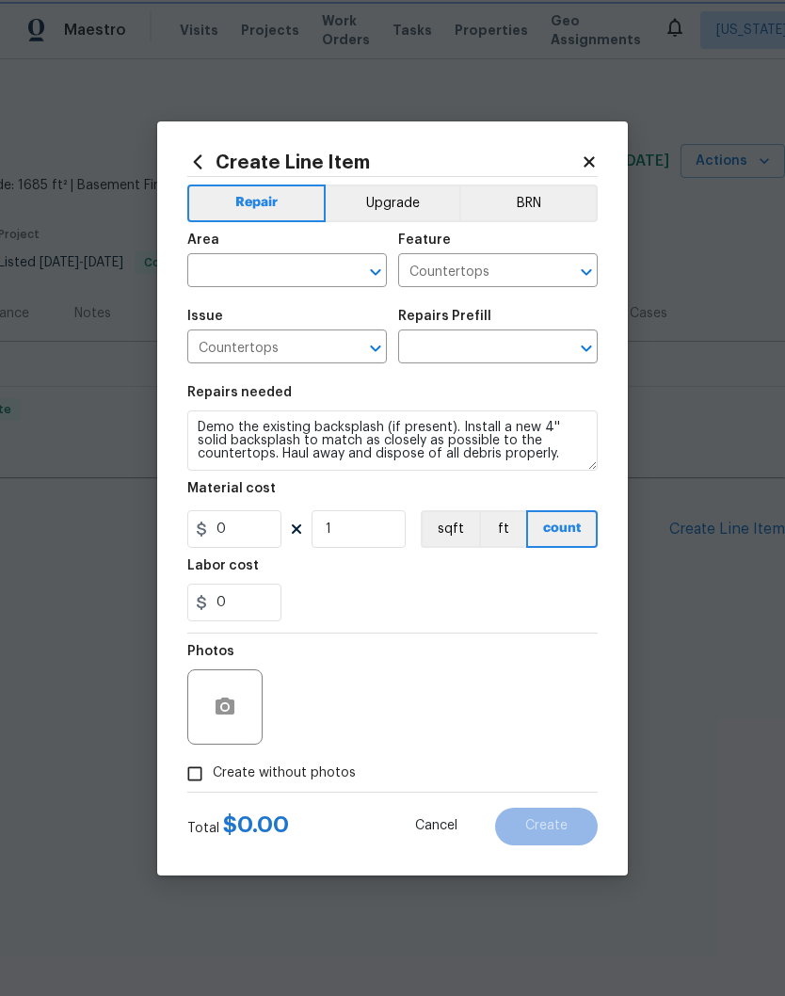
type input "Backsplash Installation (4'') $15.08"
type input "15.08"
click at [242, 707] on button "button" at bounding box center [224, 706] width 45 height 45
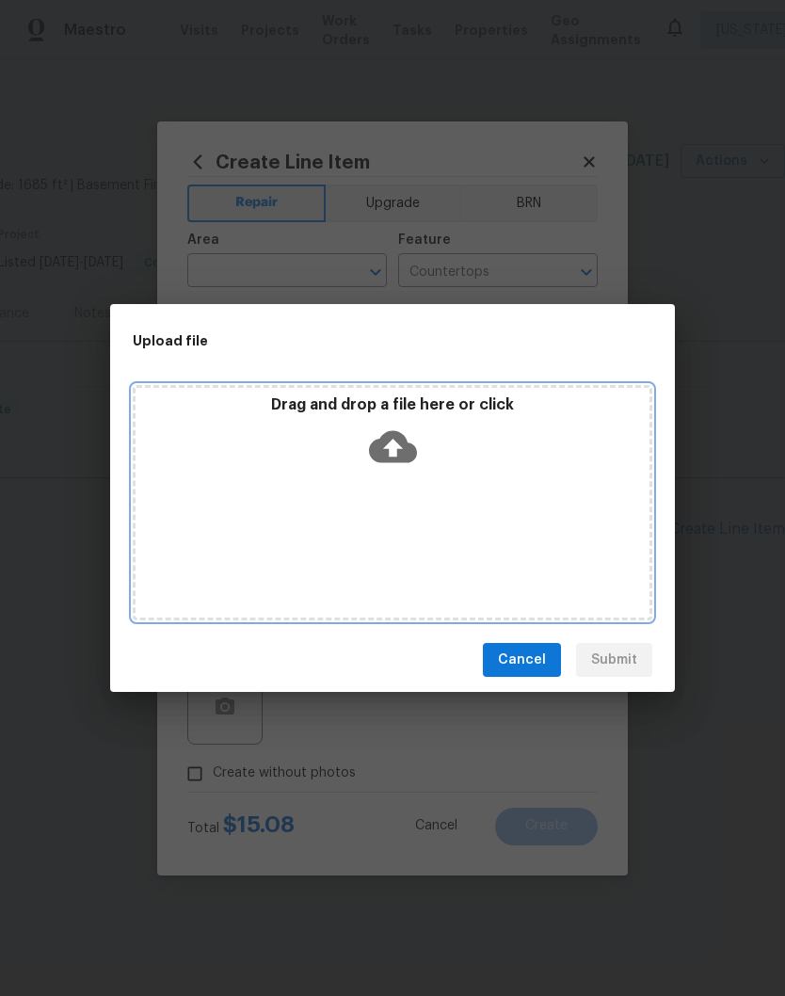
click at [501, 480] on div "Drag and drop a file here or click" at bounding box center [392, 502] width 519 height 235
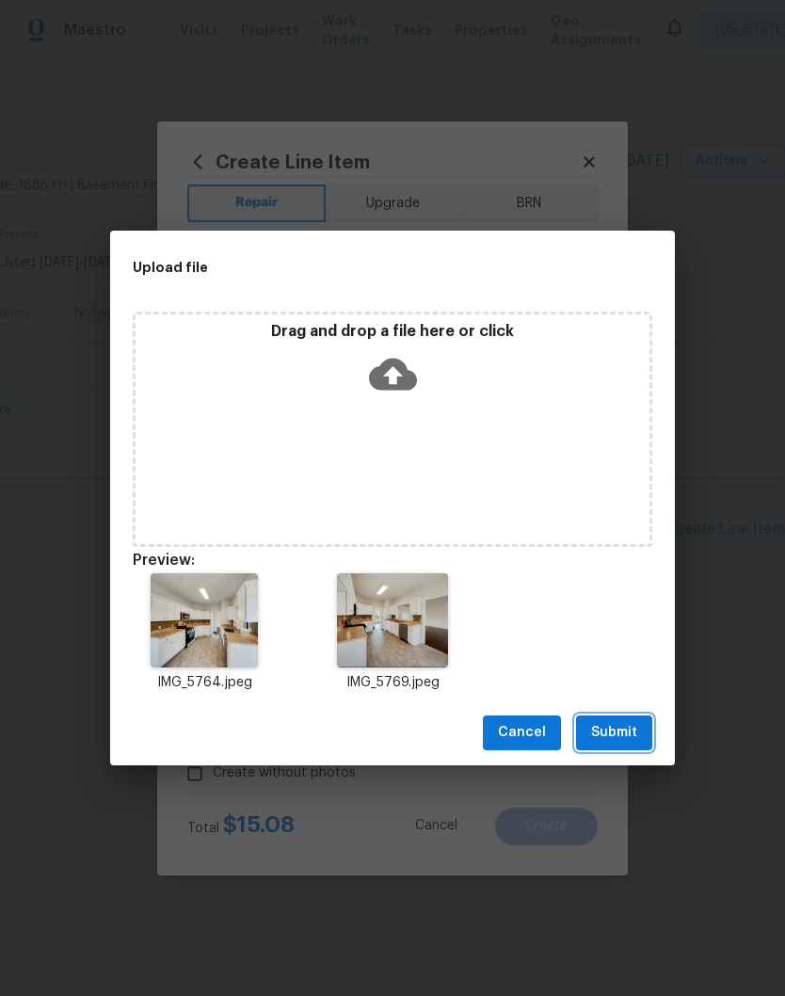
click at [622, 727] on span "Submit" at bounding box center [614, 733] width 46 height 24
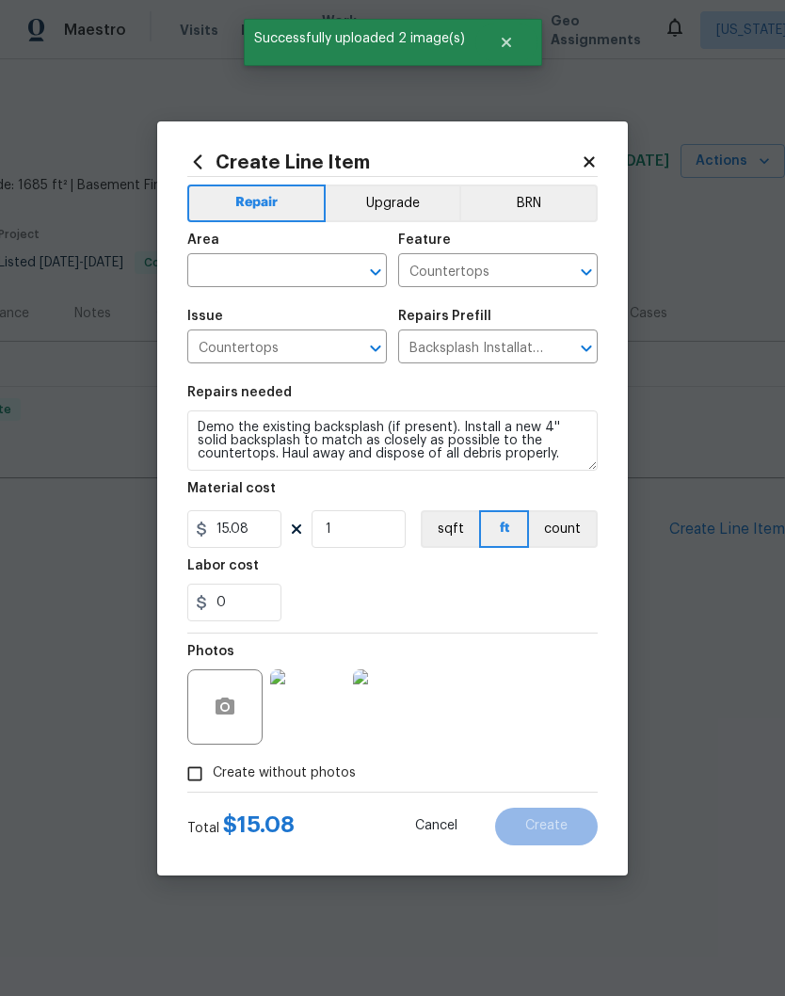
click at [319, 738] on img at bounding box center [307, 706] width 75 height 75
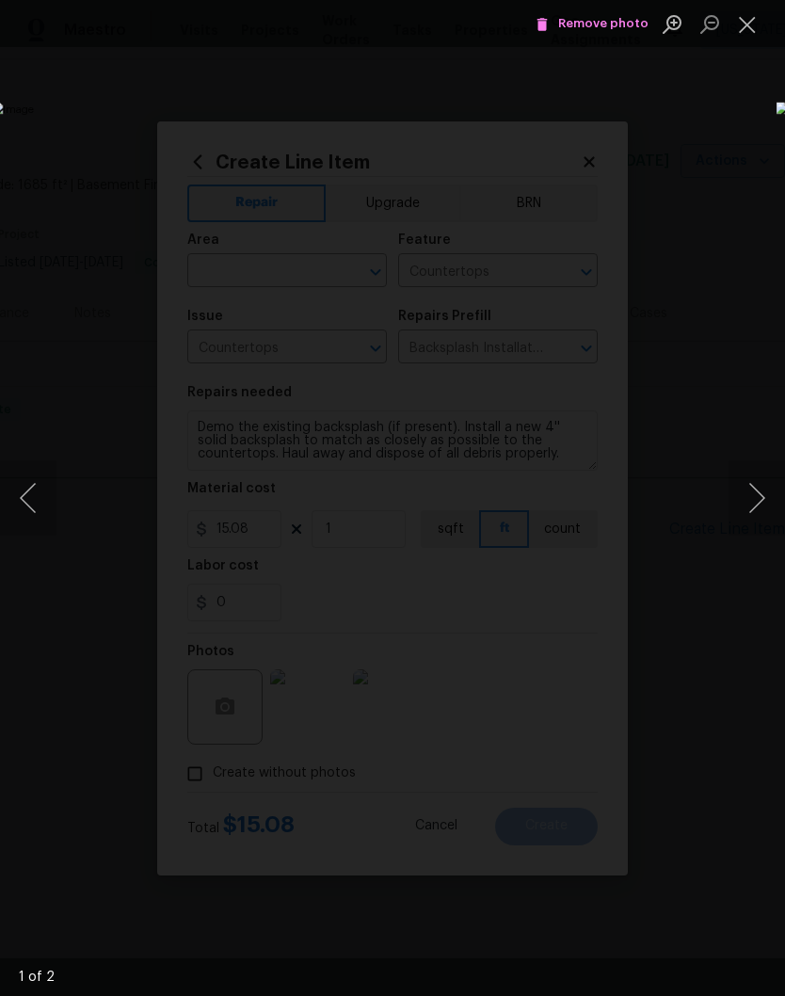
click at [748, 34] on button "Close lightbox" at bounding box center [747, 24] width 38 height 33
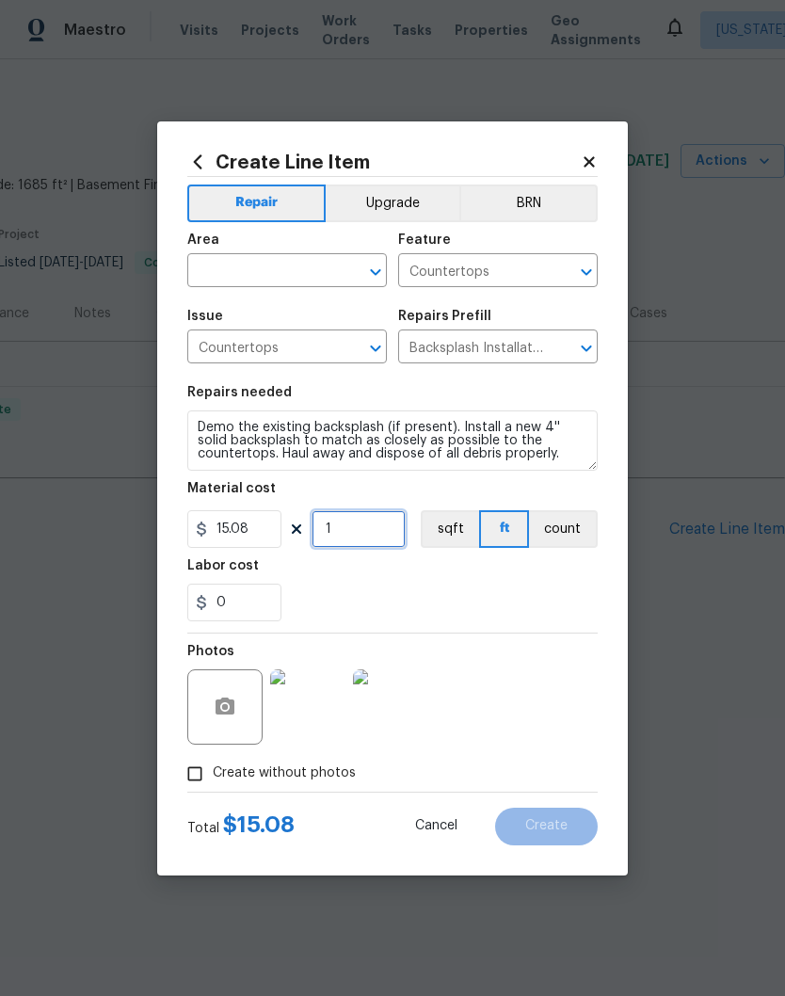
click at [367, 533] on input "1" at bounding box center [358, 529] width 94 height 38
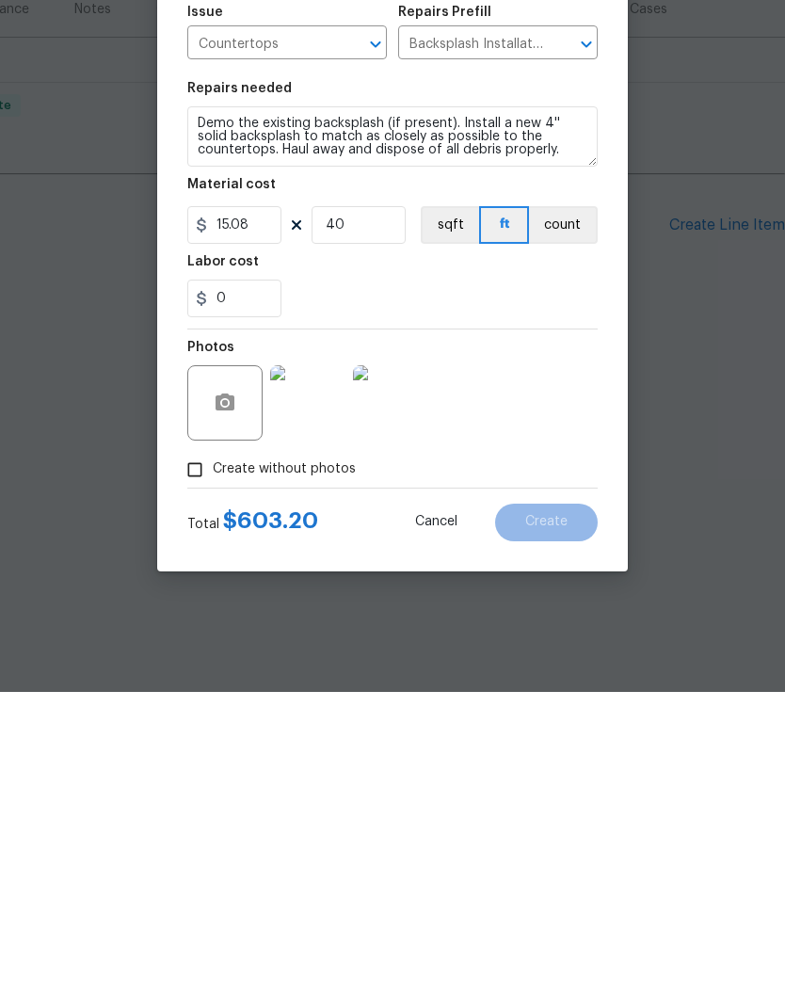
click at [313, 669] on img at bounding box center [307, 706] width 75 height 75
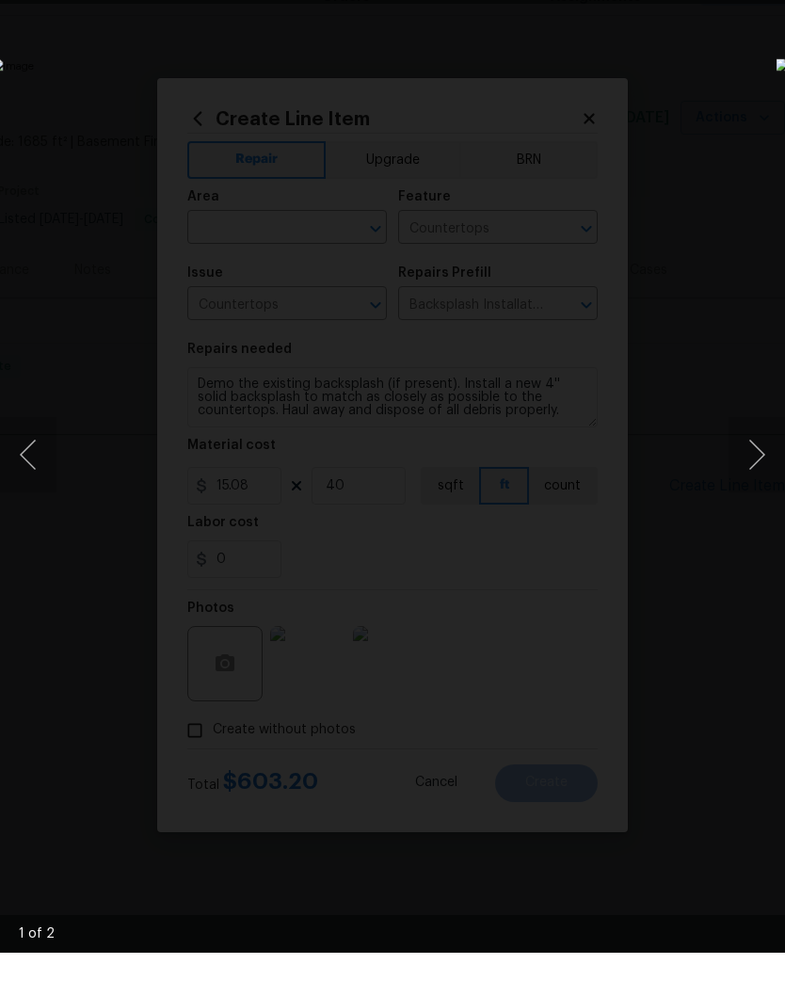
click at [534, 856] on div "Lightbox" at bounding box center [392, 498] width 785 height 996
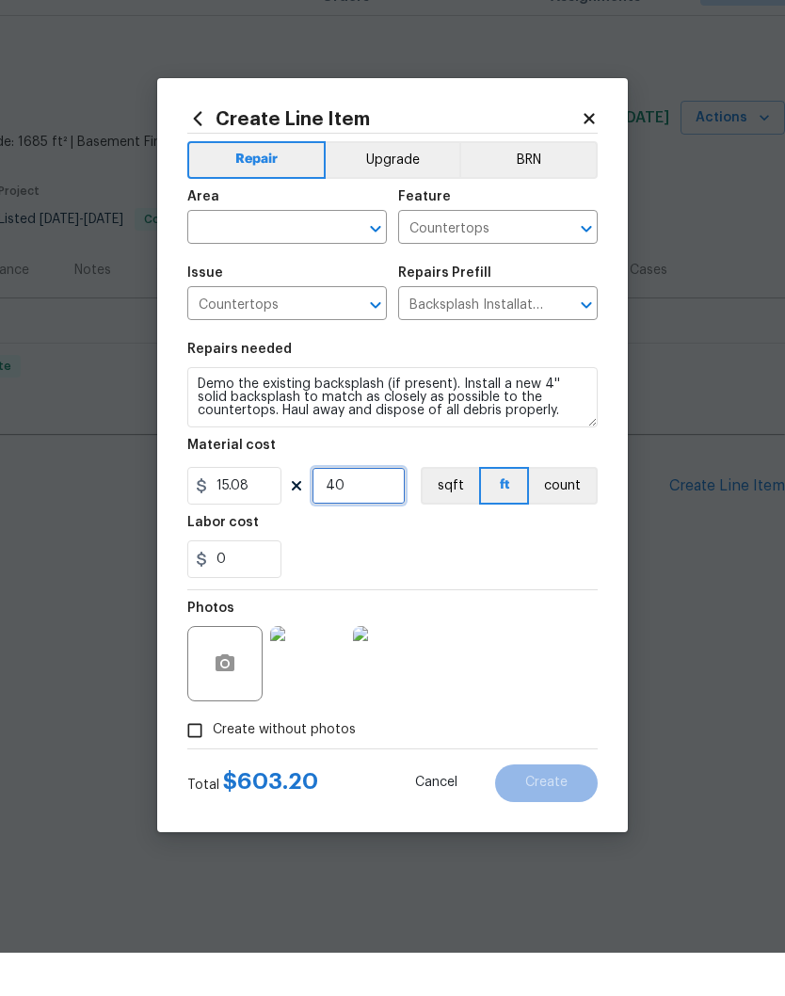
click at [376, 510] on input "40" at bounding box center [358, 529] width 94 height 38
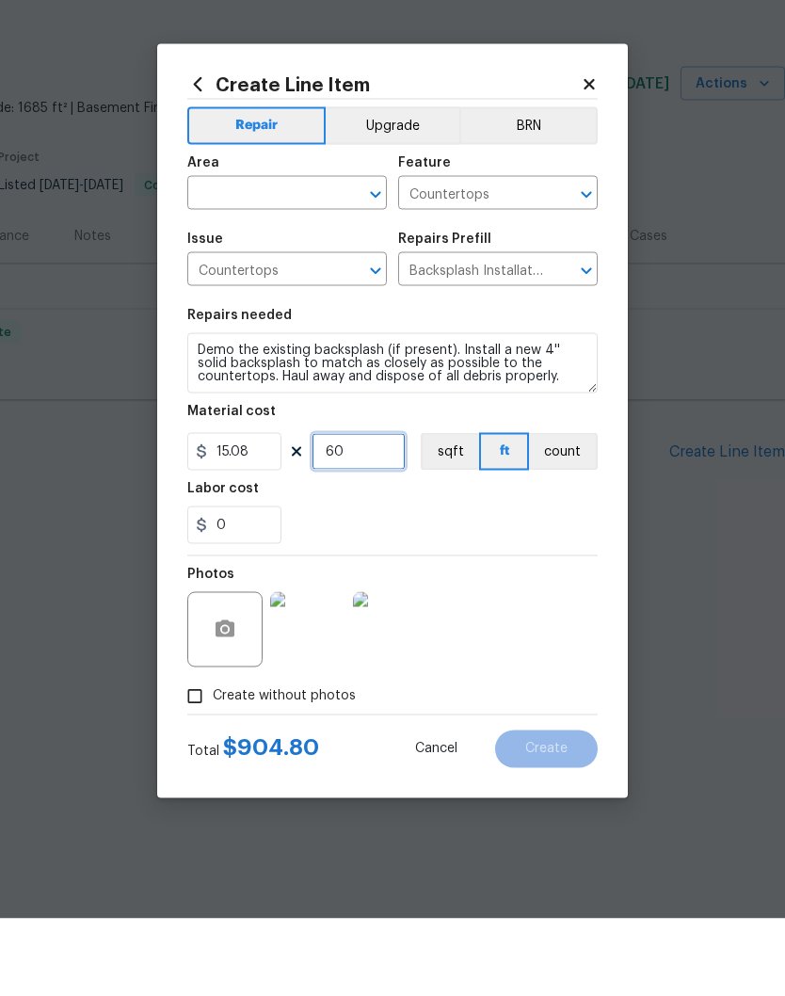
click at [560, 339] on icon "Clear" at bounding box center [561, 348] width 19 height 19
type input "60"
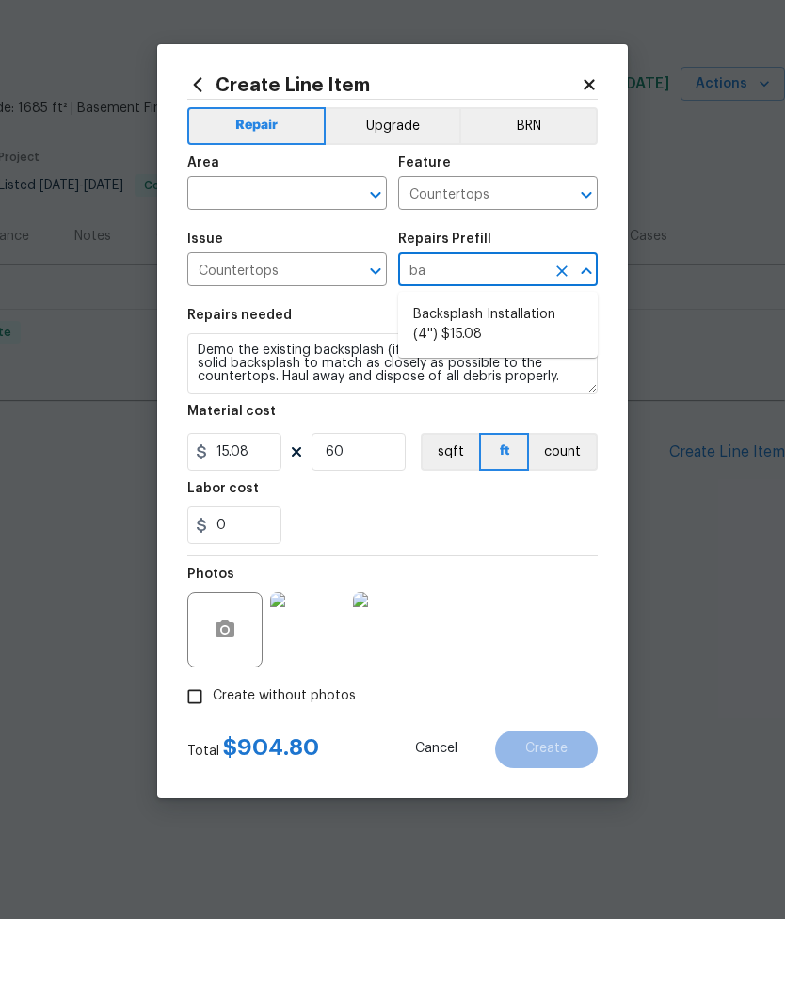
type input "bac"
click at [592, 153] on icon at bounding box center [589, 161] width 17 height 17
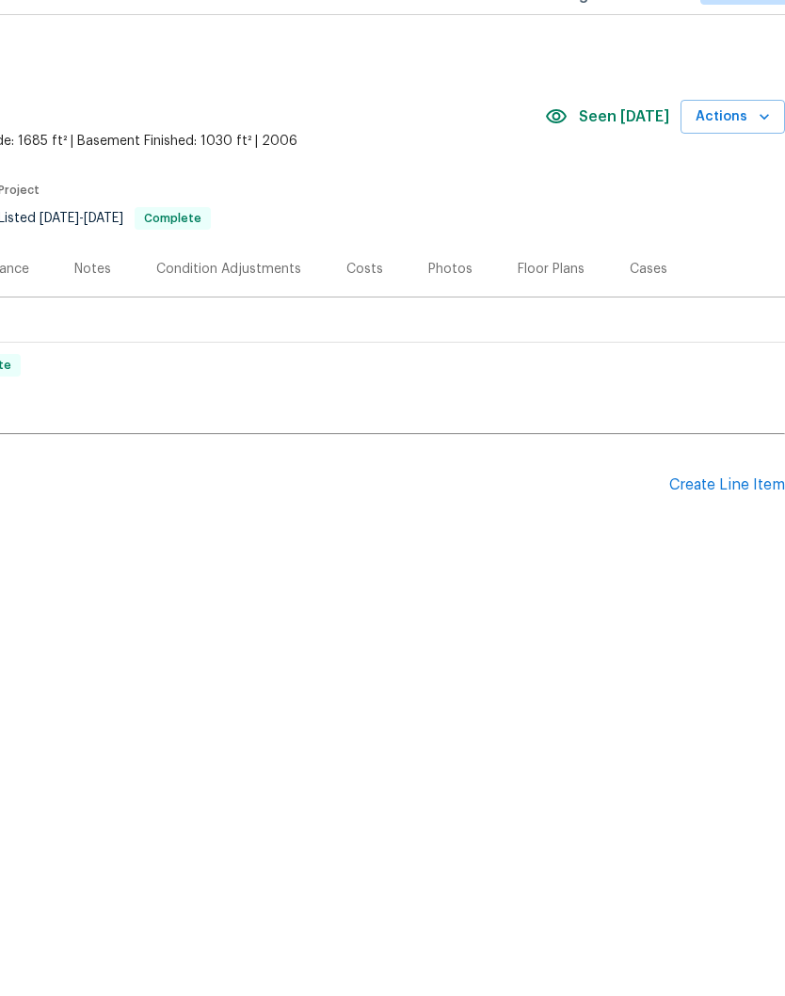
click at [748, 520] on div "Create Line Item" at bounding box center [727, 529] width 116 height 18
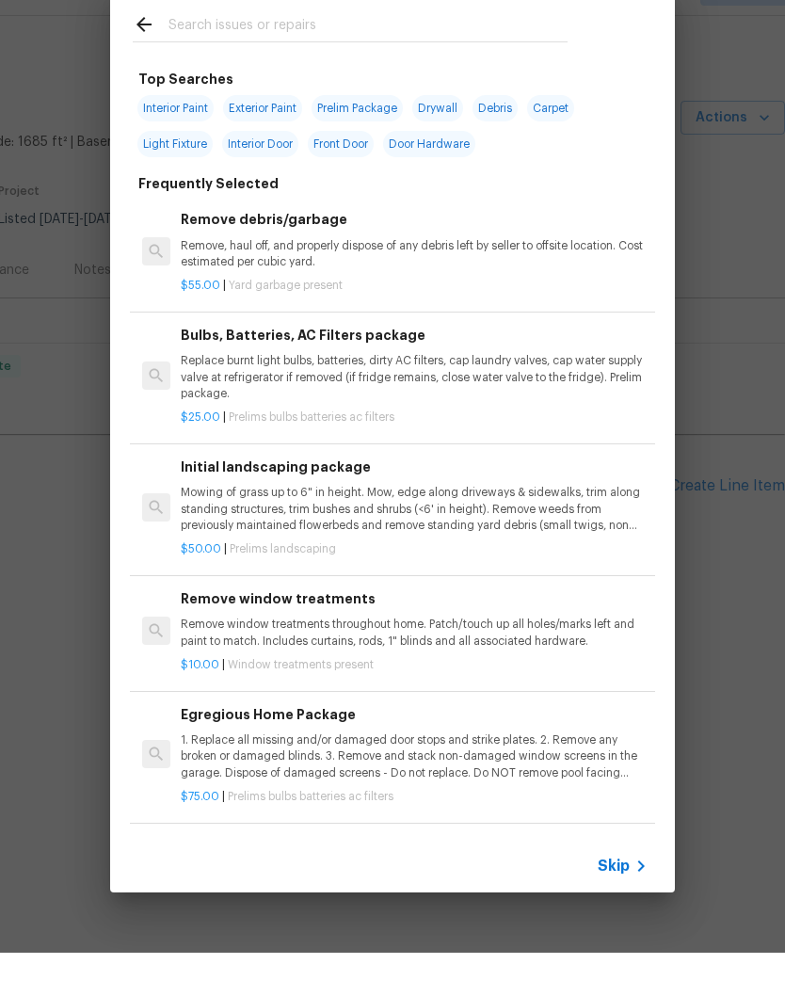
click at [389, 56] on input "text" at bounding box center [367, 70] width 399 height 28
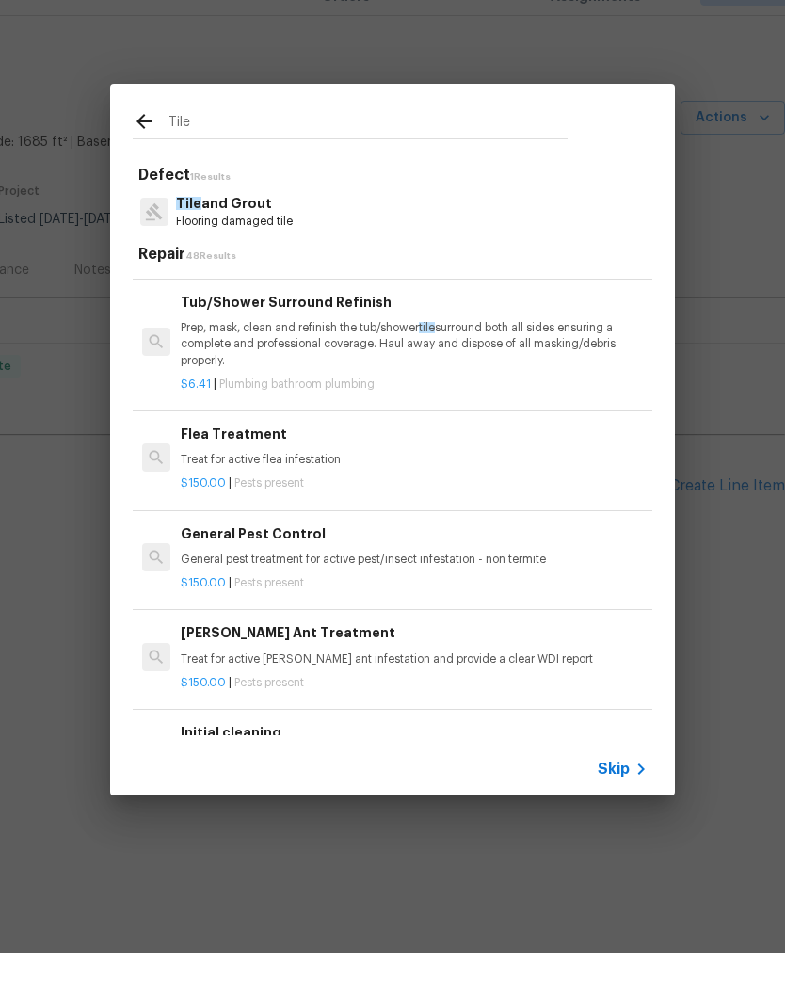
scroll to position [1574, 0]
type input "Tile"
click at [723, 245] on div "Tile Defect 1 Results Tile and Grout Flooring damaged tile Repair 48 Results Re…" at bounding box center [392, 482] width 785 height 965
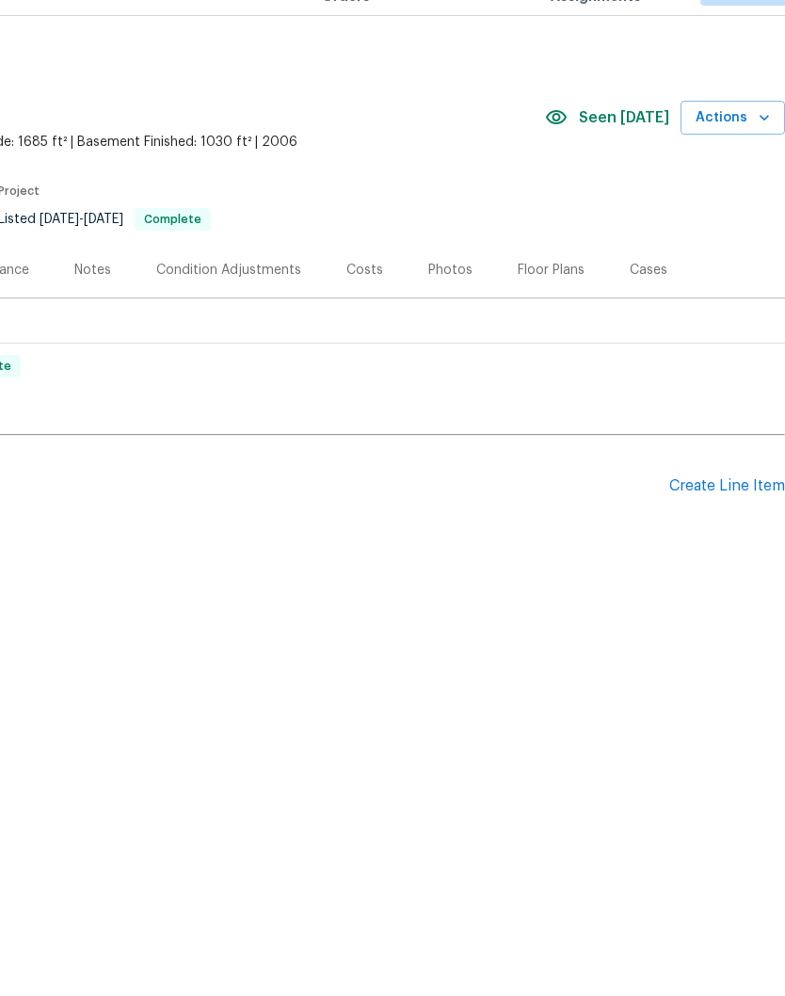
scroll to position [0, 279]
click at [541, 304] on div "Floor Plans" at bounding box center [551, 313] width 67 height 19
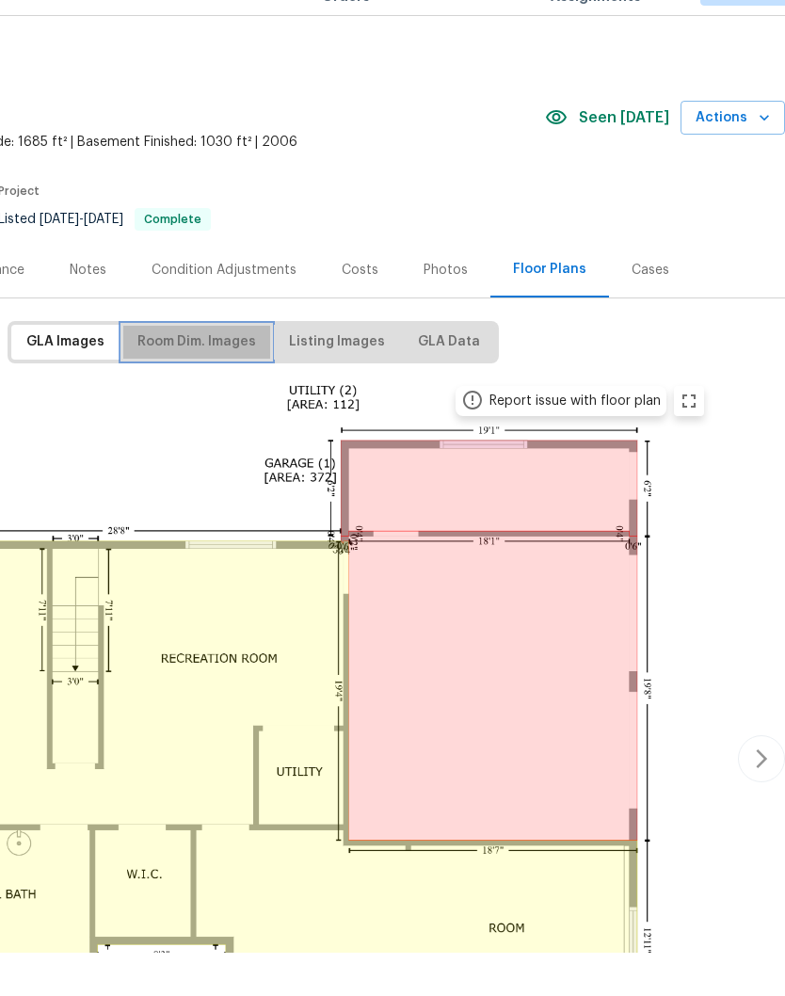
click at [221, 374] on span "Room Dim. Images" at bounding box center [196, 386] width 119 height 24
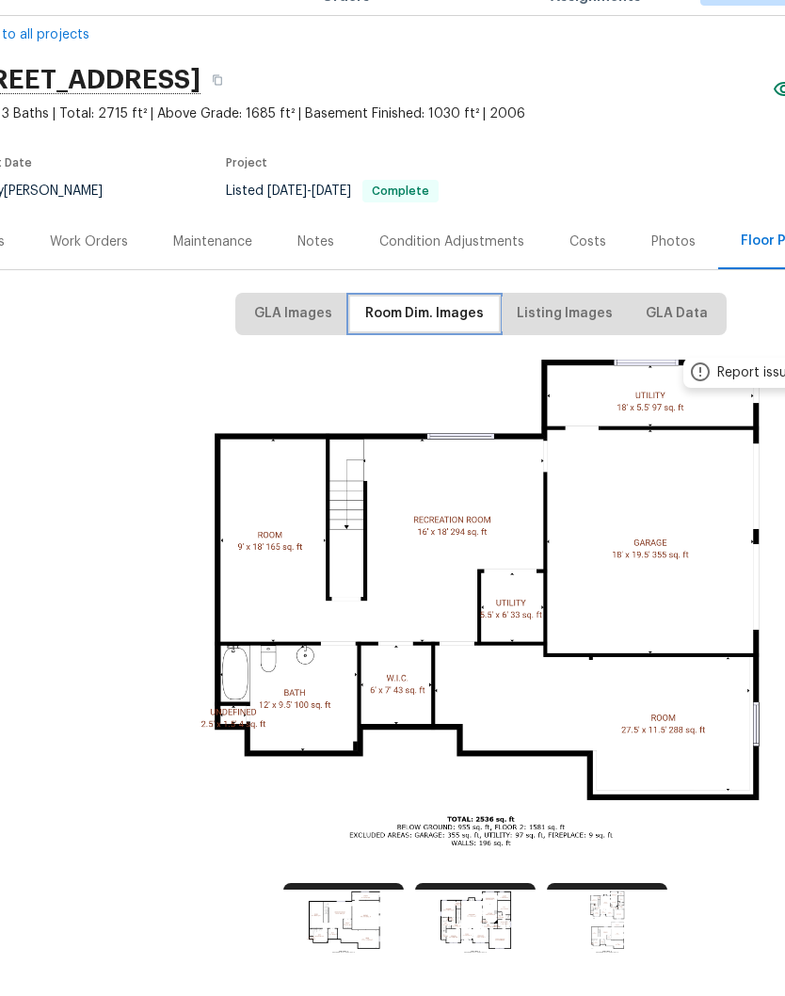
scroll to position [27, 49]
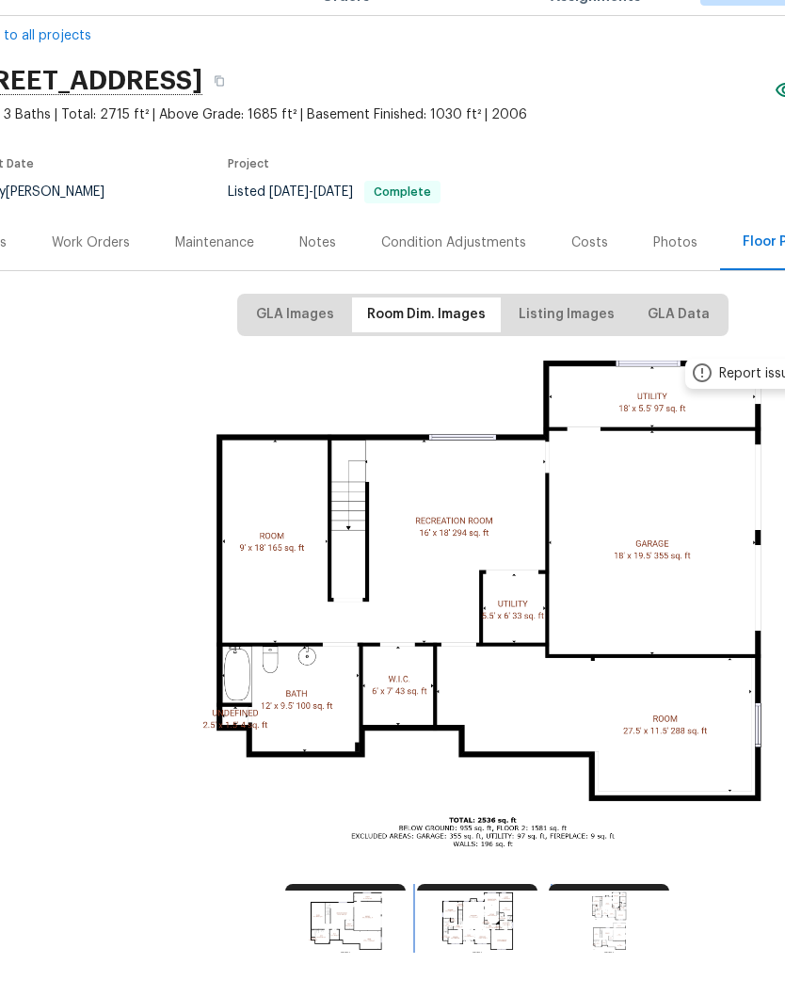
click at [500, 927] on img at bounding box center [477, 967] width 120 height 81
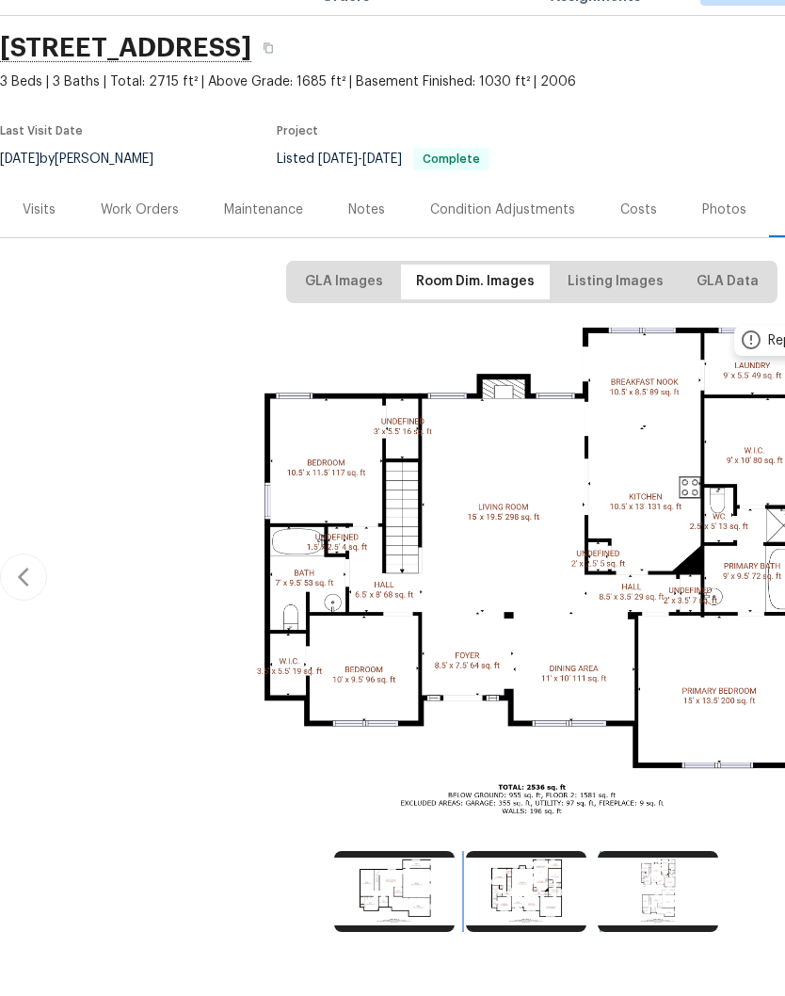
scroll to position [63, 0]
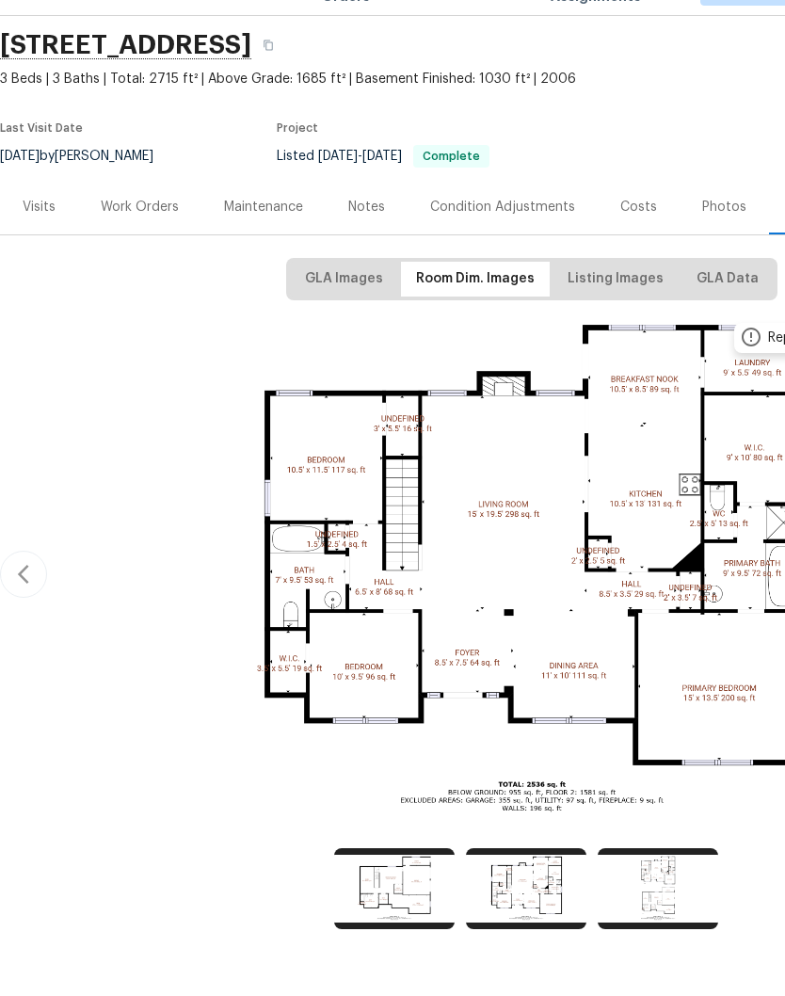
click at [162, 241] on div "Work Orders" at bounding box center [140, 250] width 78 height 19
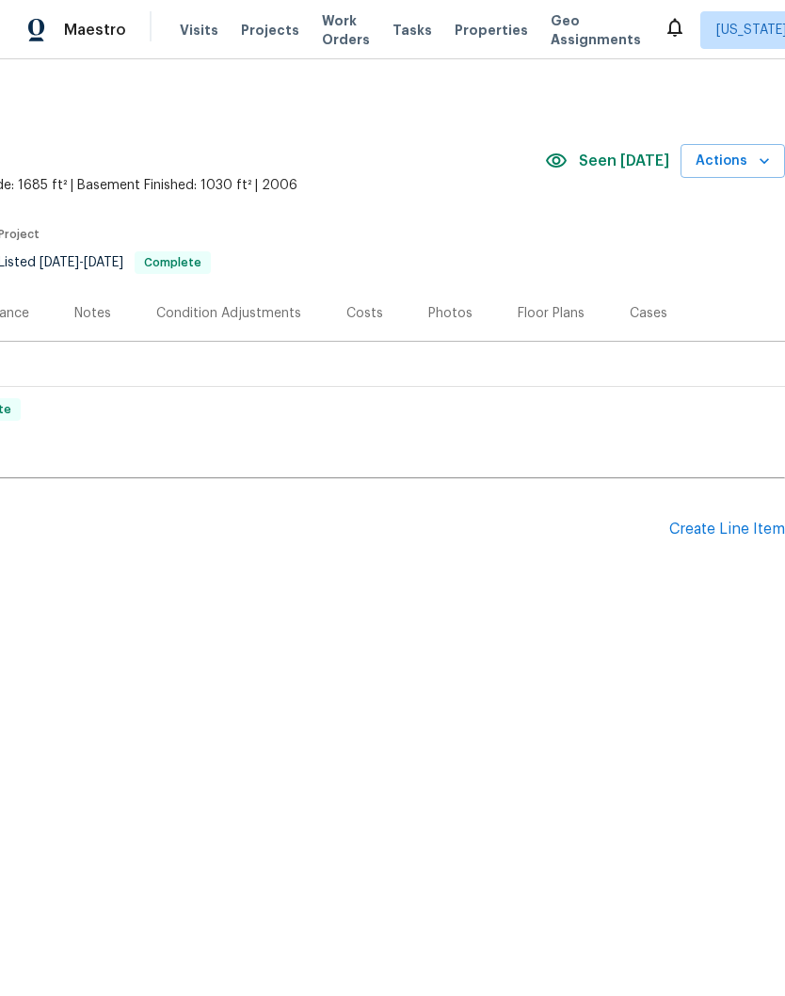
scroll to position [0, 279]
click at [725, 529] on div "Create Line Item" at bounding box center [727, 529] width 116 height 18
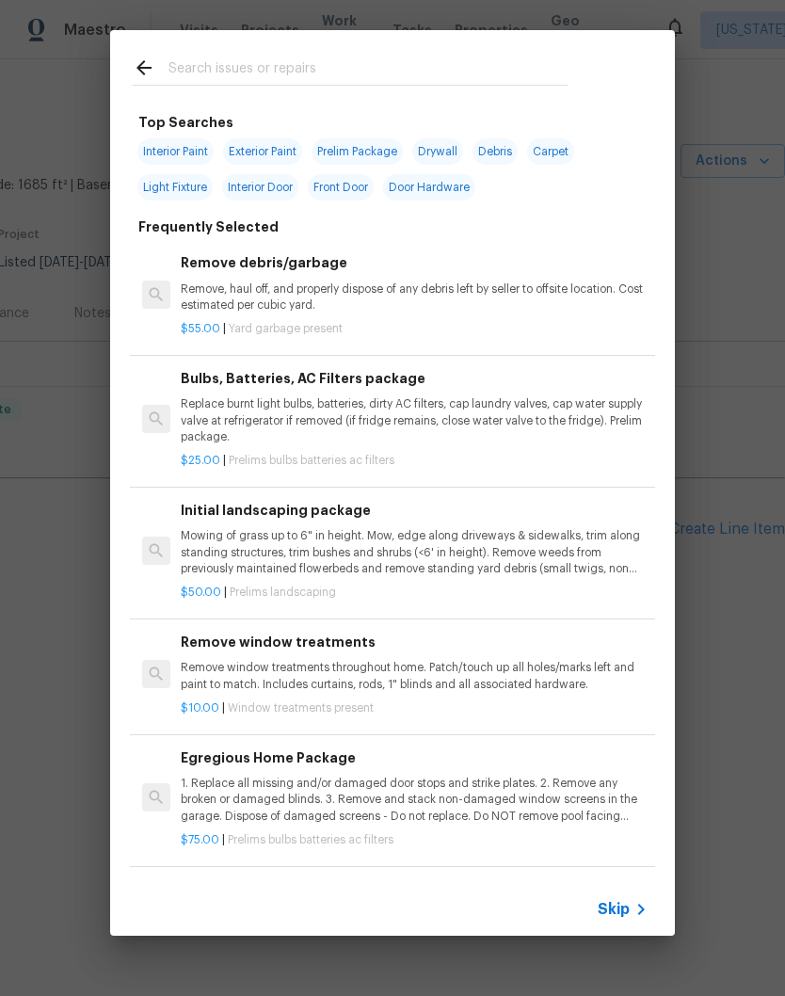
click at [412, 61] on input "text" at bounding box center [367, 70] width 399 height 28
type input "Lighting"
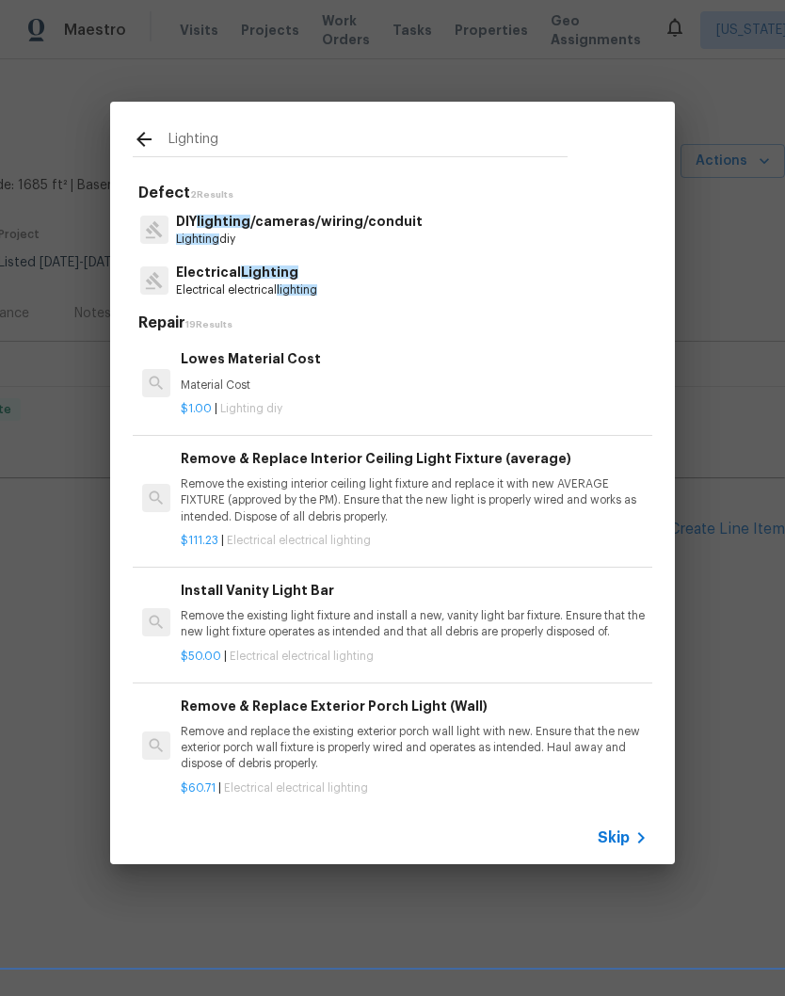
click at [264, 279] on span "Lighting" at bounding box center [269, 271] width 57 height 13
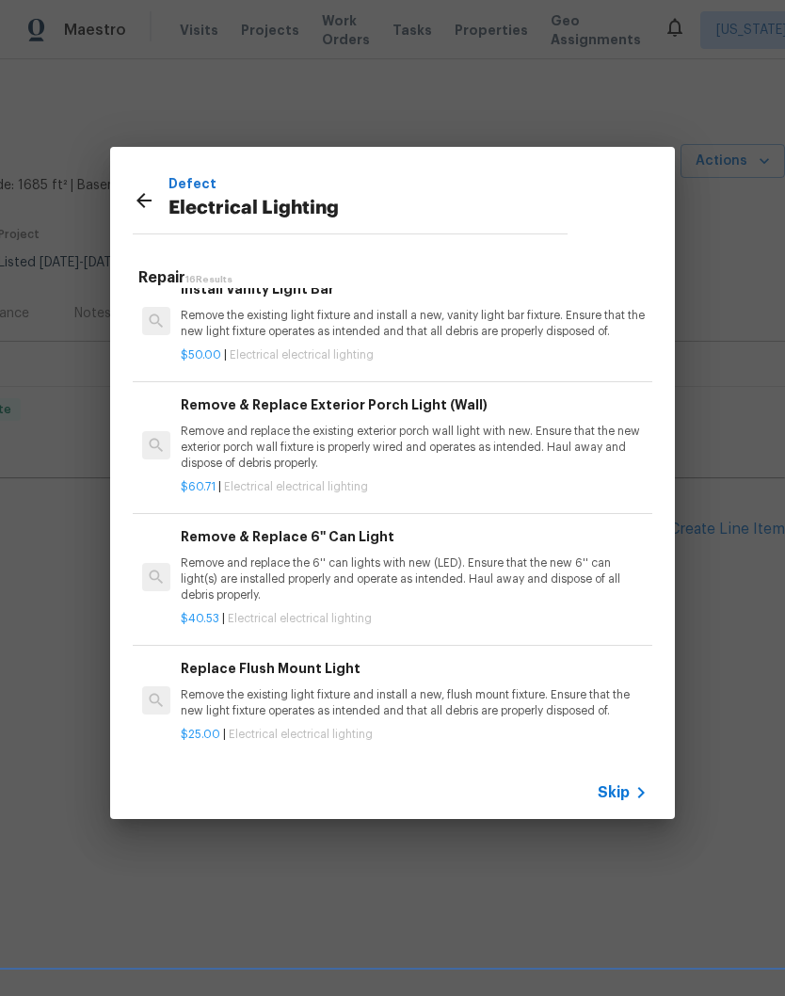
scroll to position [157, 0]
click at [418, 565] on p "Remove and replace the 6'' can lights with new (LED). Ensure that the new 6'' c…" at bounding box center [414, 578] width 467 height 48
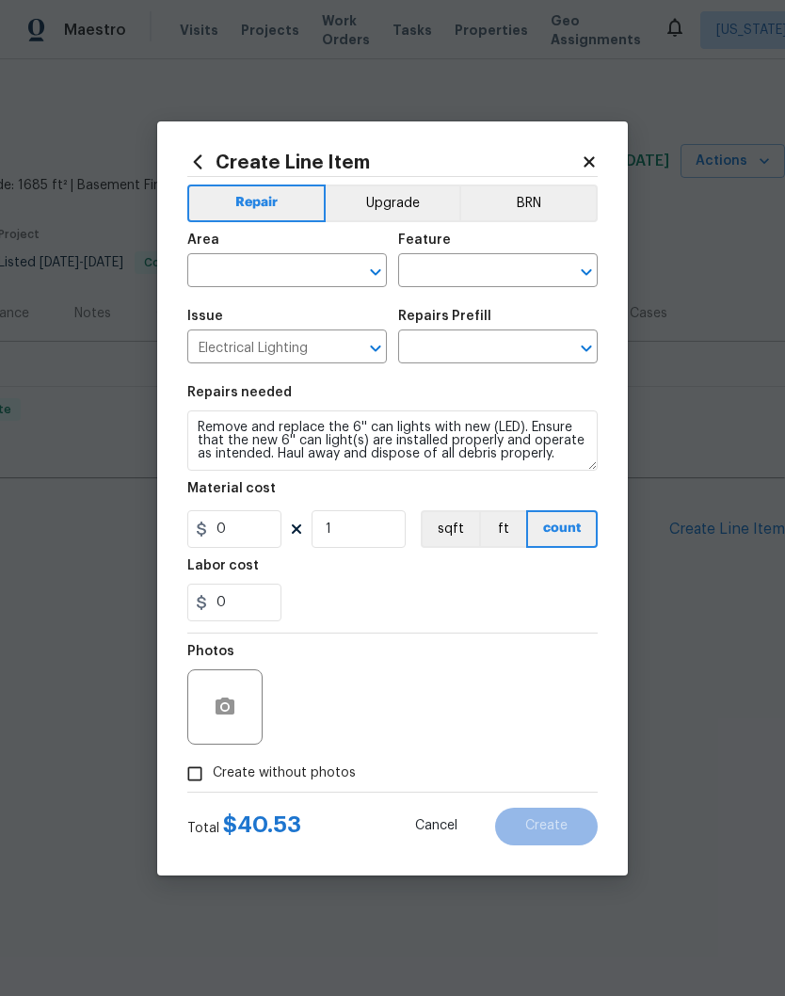
type input "Remove & Replace 6'' Can Light $40.53"
type input "40.53"
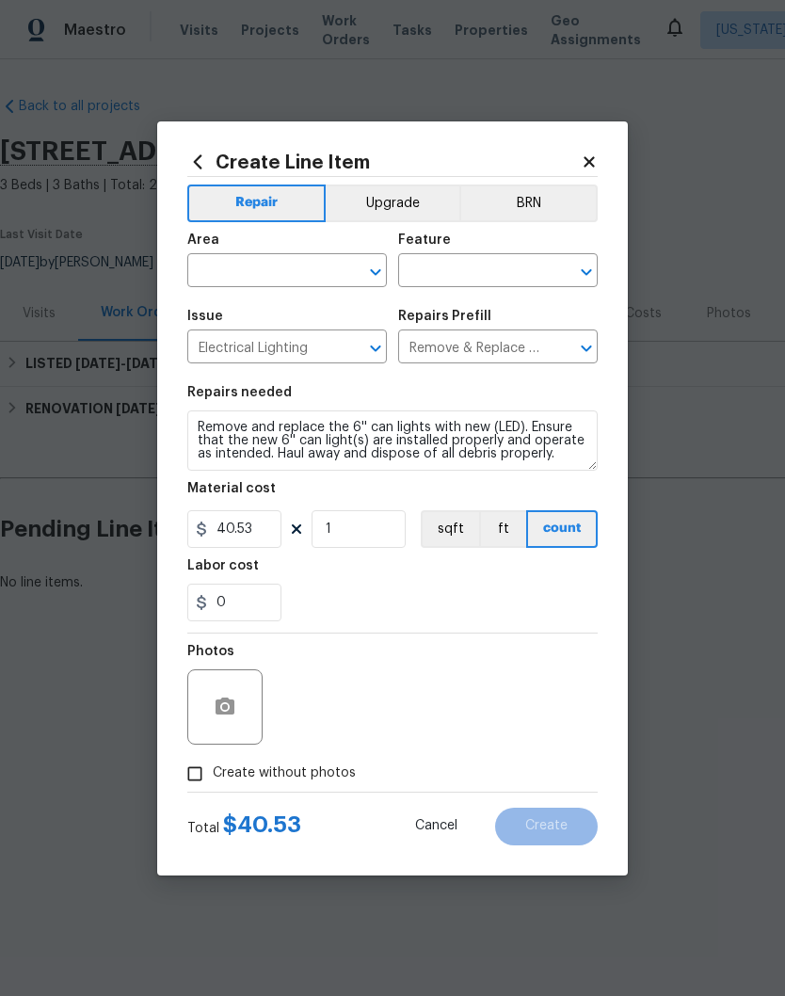
click at [597, 162] on icon at bounding box center [589, 161] width 17 height 17
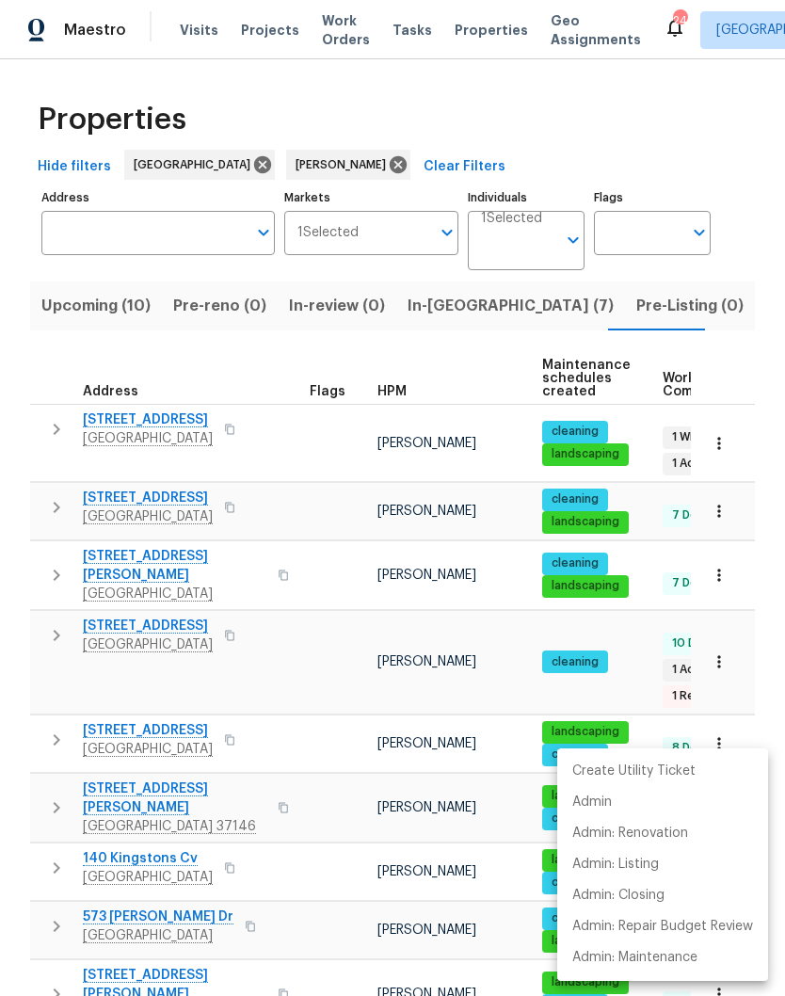
scroll to position [739, 0]
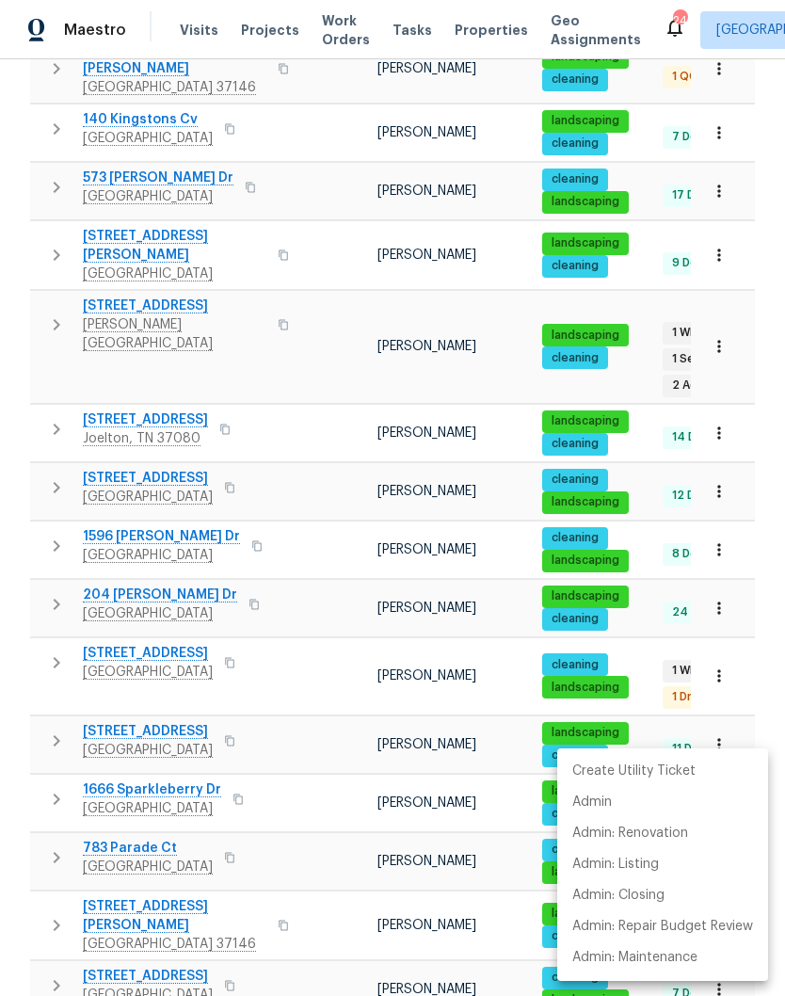
click at [308, 361] on div at bounding box center [392, 498] width 785 height 996
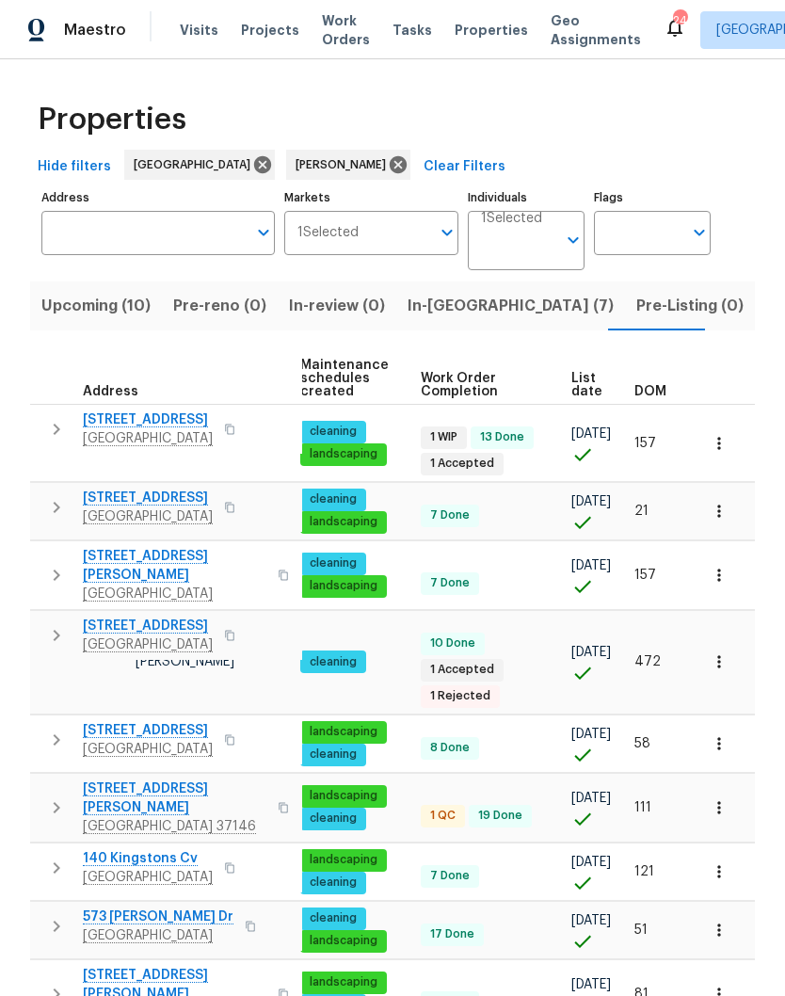
scroll to position [0, 242]
click at [661, 388] on span "DOM" at bounding box center [650, 391] width 32 height 13
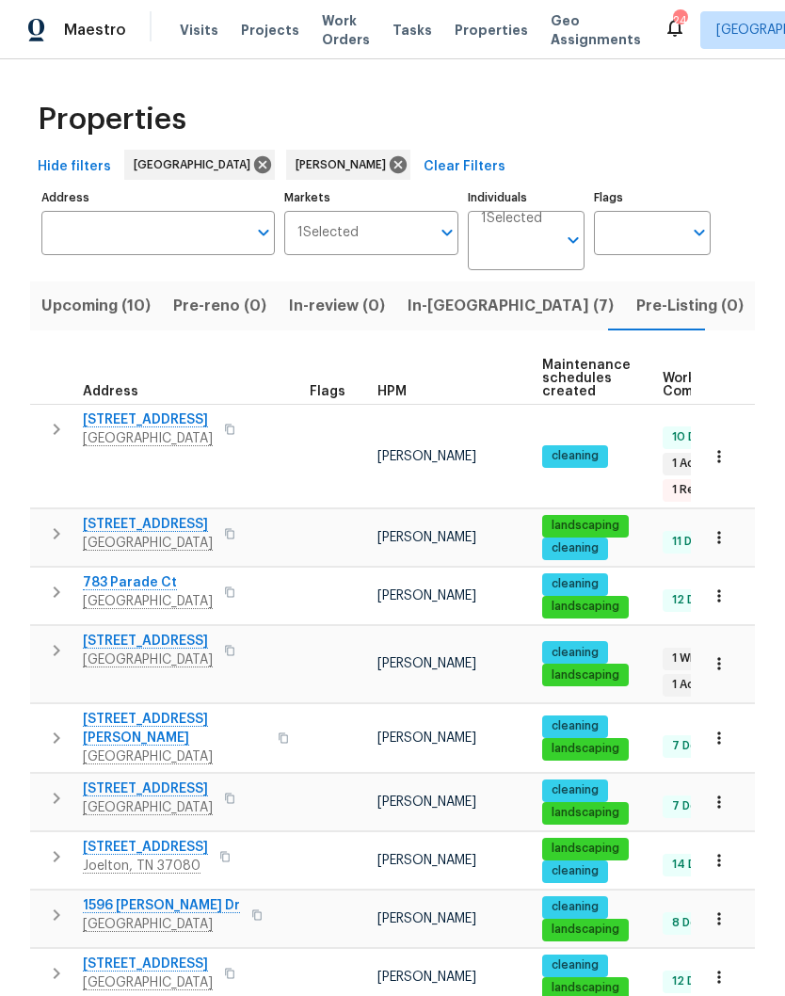
click at [134, 421] on span "[STREET_ADDRESS]" at bounding box center [148, 419] width 130 height 19
click at [722, 460] on icon "button" at bounding box center [718, 456] width 19 height 19
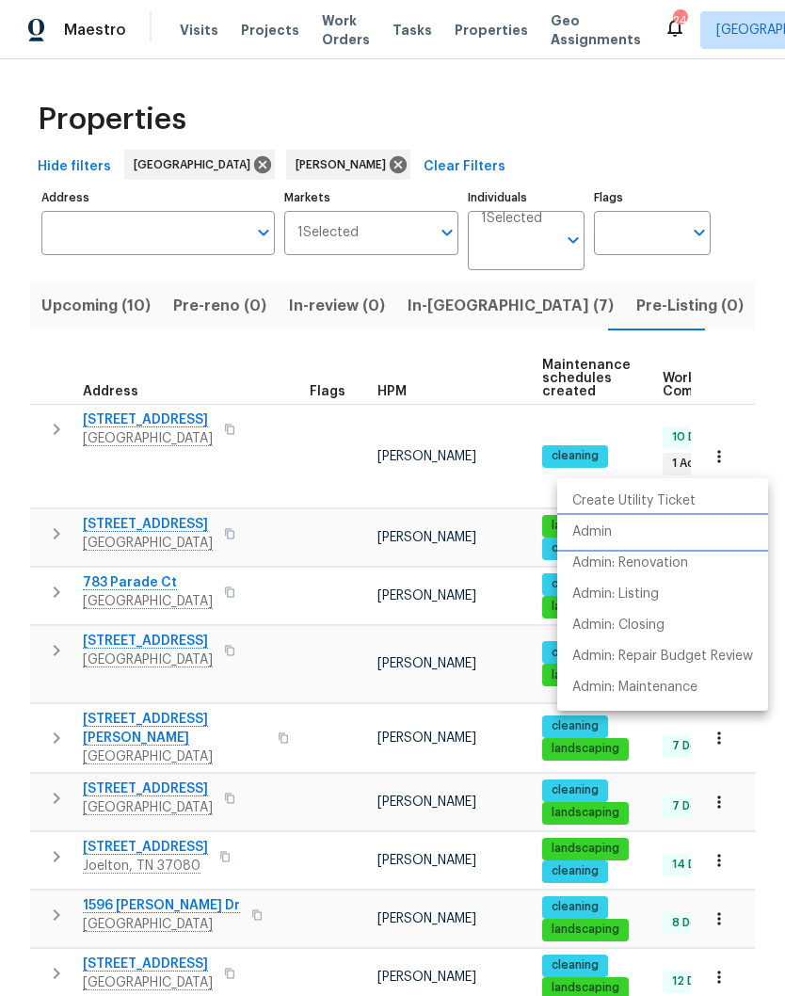
click at [611, 535] on p "Admin" at bounding box center [592, 532] width 40 height 20
click at [339, 597] on div at bounding box center [392, 498] width 785 height 996
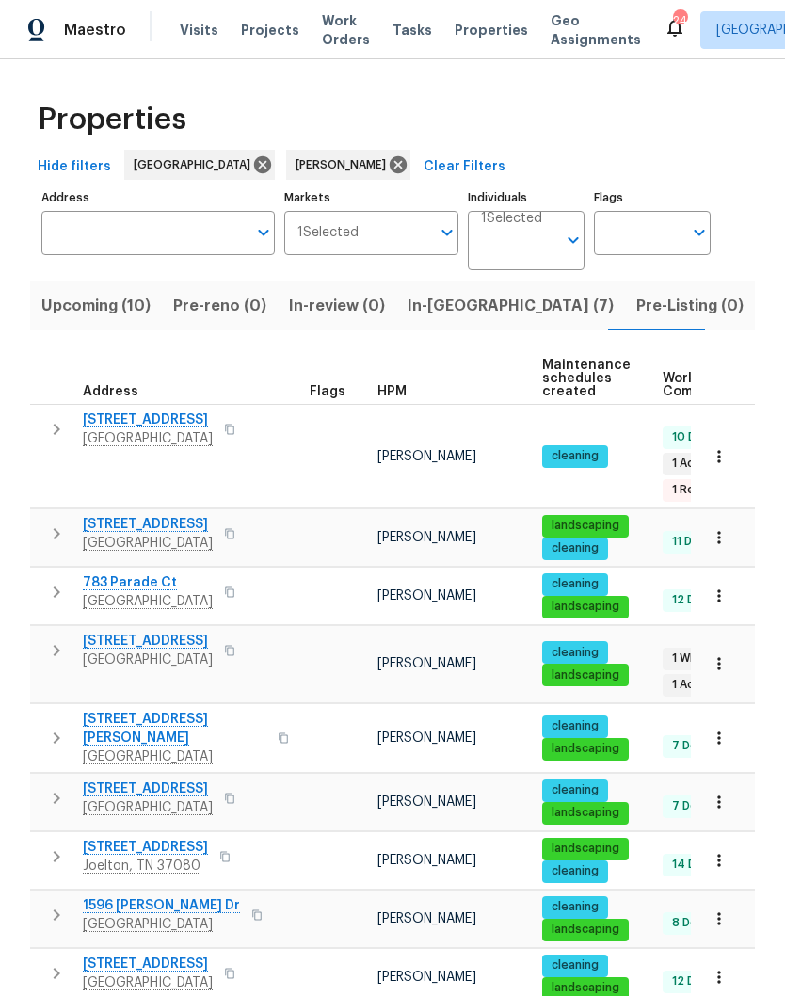
click at [722, 741] on icon "button" at bounding box center [718, 737] width 19 height 19
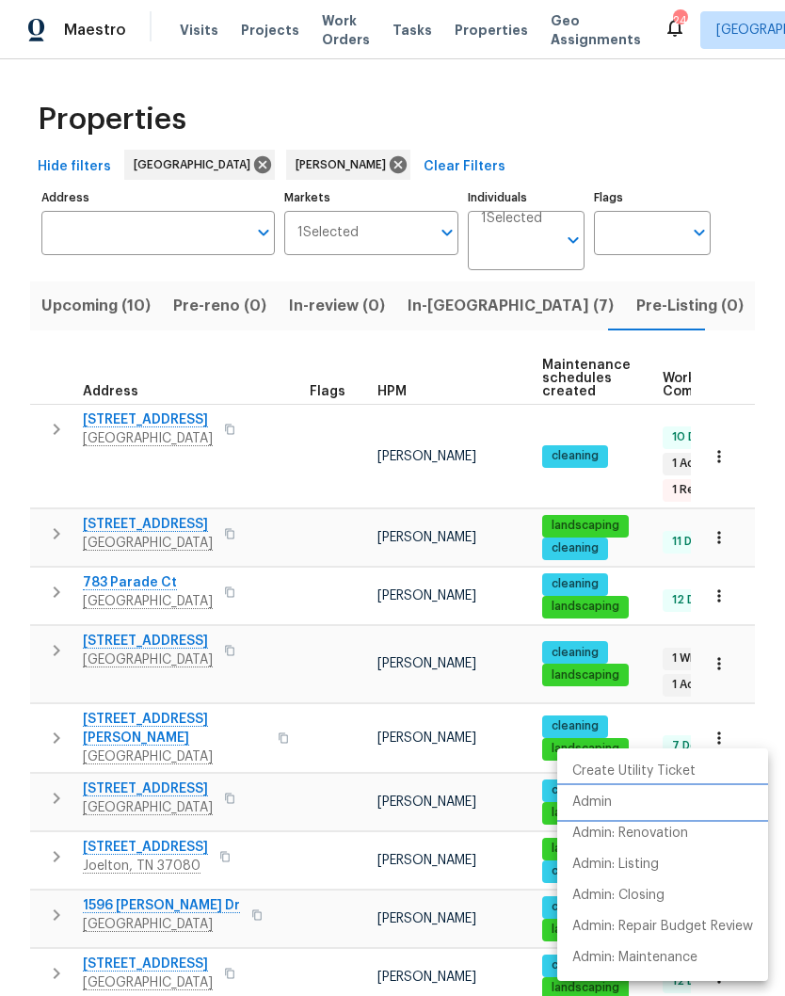
click at [606, 804] on p "Admin" at bounding box center [592, 802] width 40 height 20
click at [312, 732] on div at bounding box center [392, 498] width 785 height 996
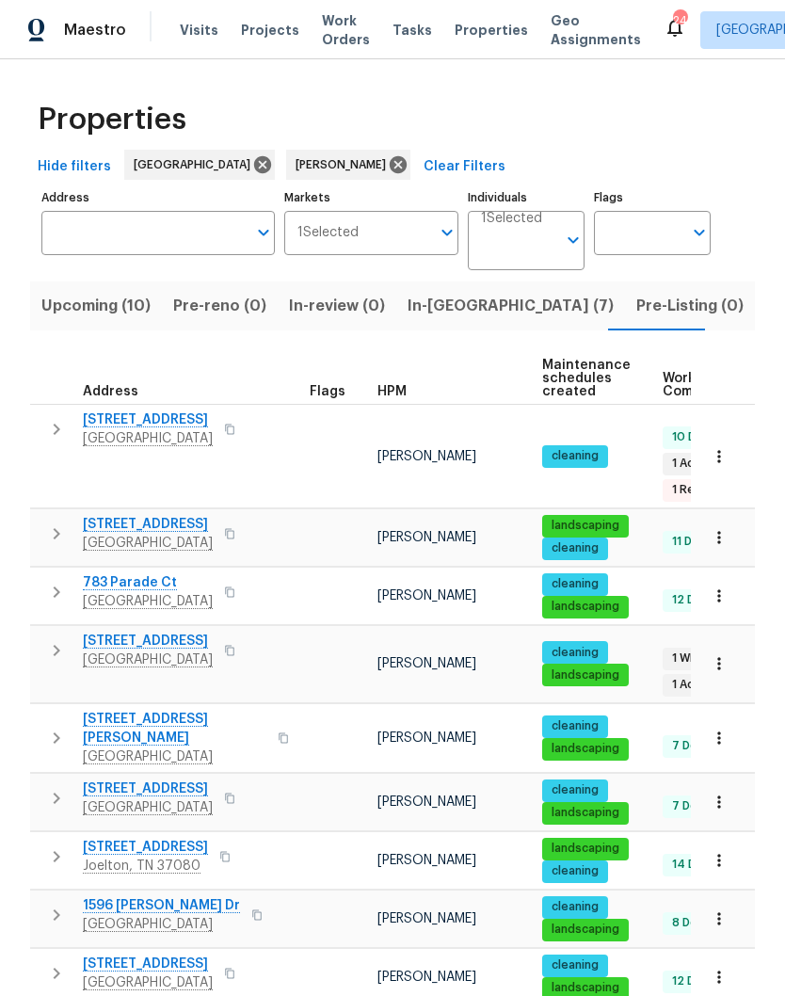
click at [170, 723] on span "[STREET_ADDRESS][PERSON_NAME]" at bounding box center [174, 728] width 183 height 38
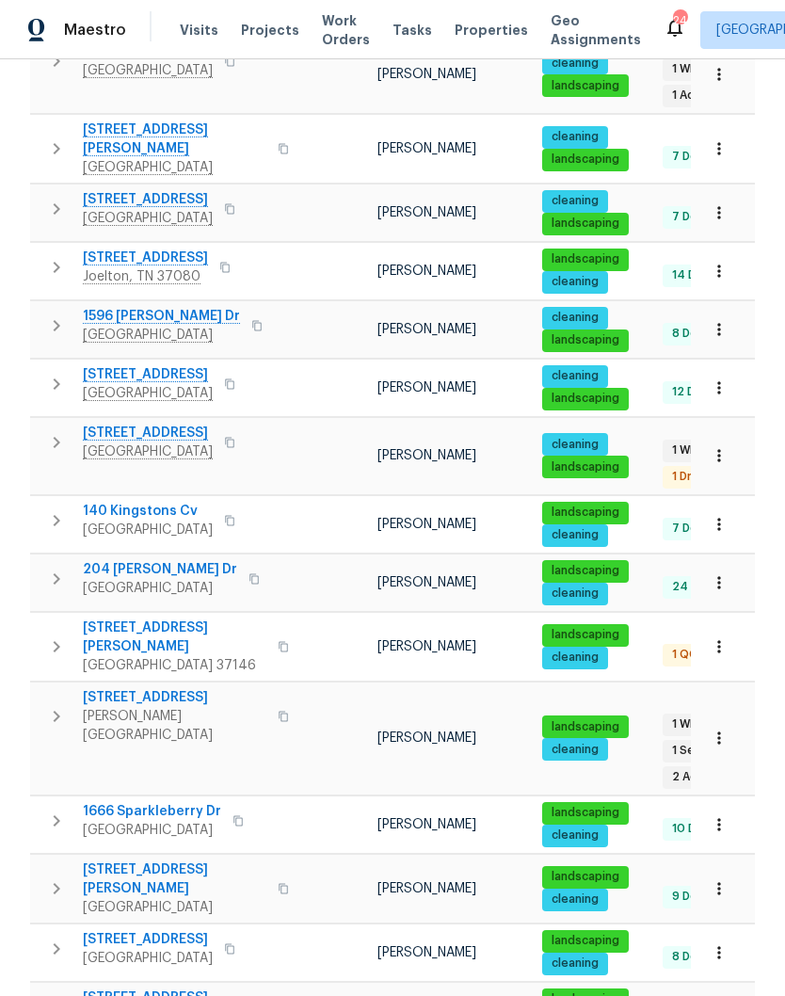
scroll to position [590, 0]
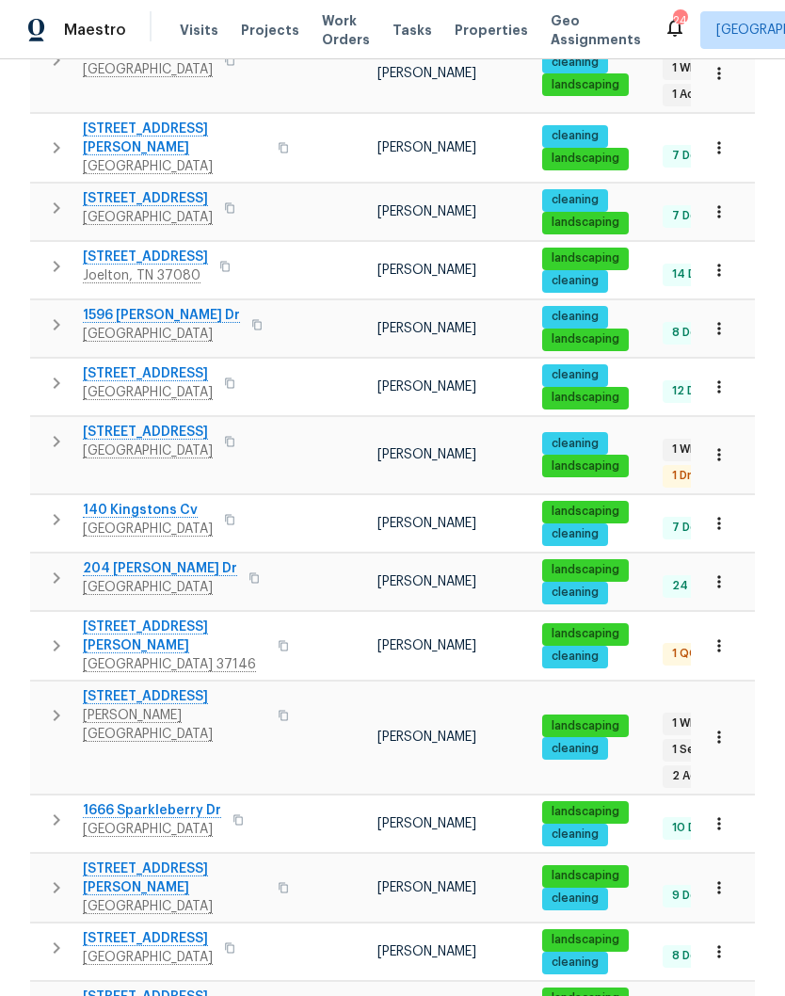
click at [721, 814] on icon "button" at bounding box center [718, 823] width 19 height 19
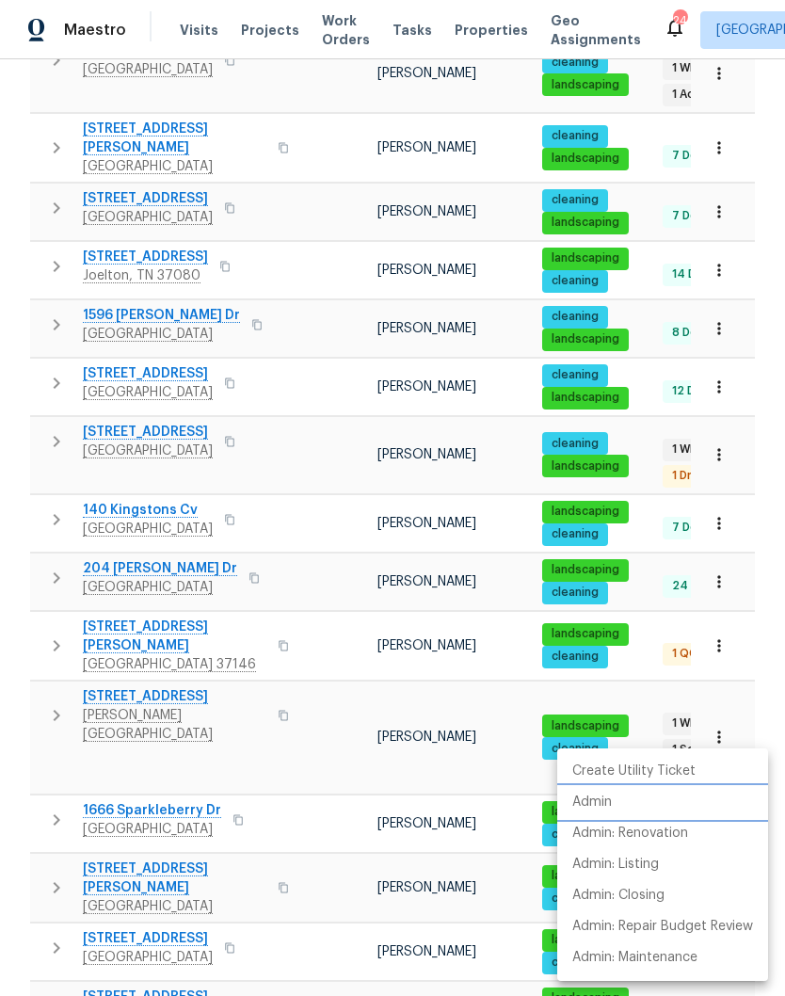
click at [609, 802] on p "Admin" at bounding box center [592, 802] width 40 height 20
click at [184, 752] on div at bounding box center [392, 498] width 785 height 996
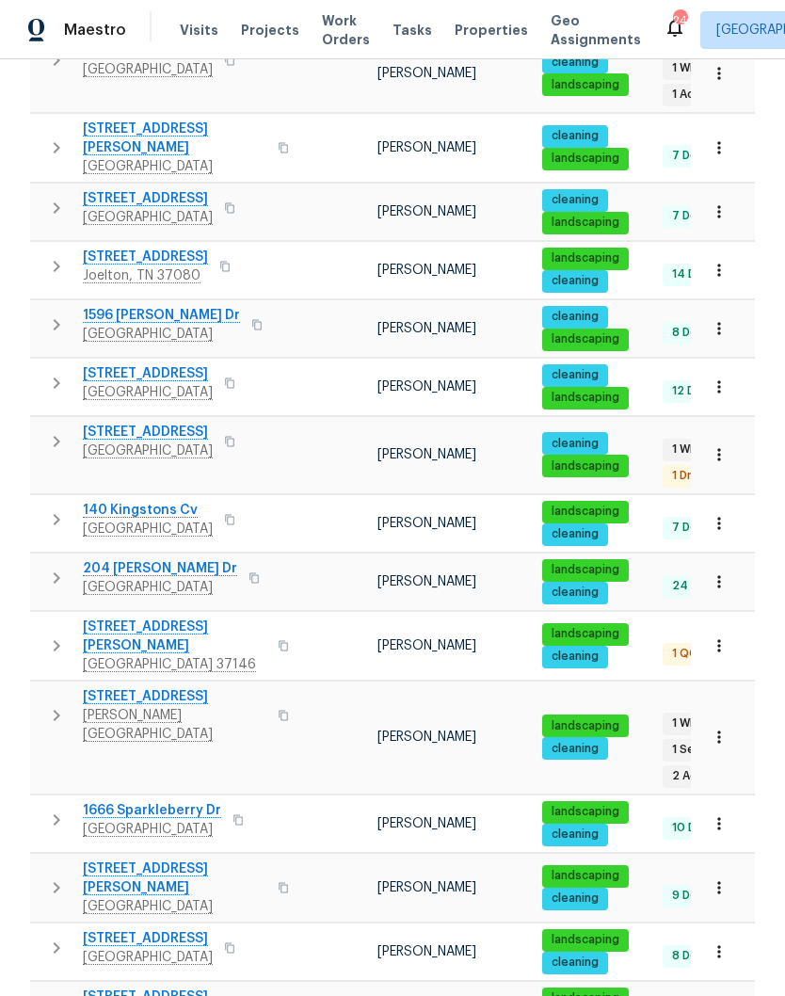
click at [178, 801] on span "1666 Sparkleberry Dr" at bounding box center [152, 810] width 138 height 19
click at [725, 325] on icon "button" at bounding box center [718, 328] width 19 height 19
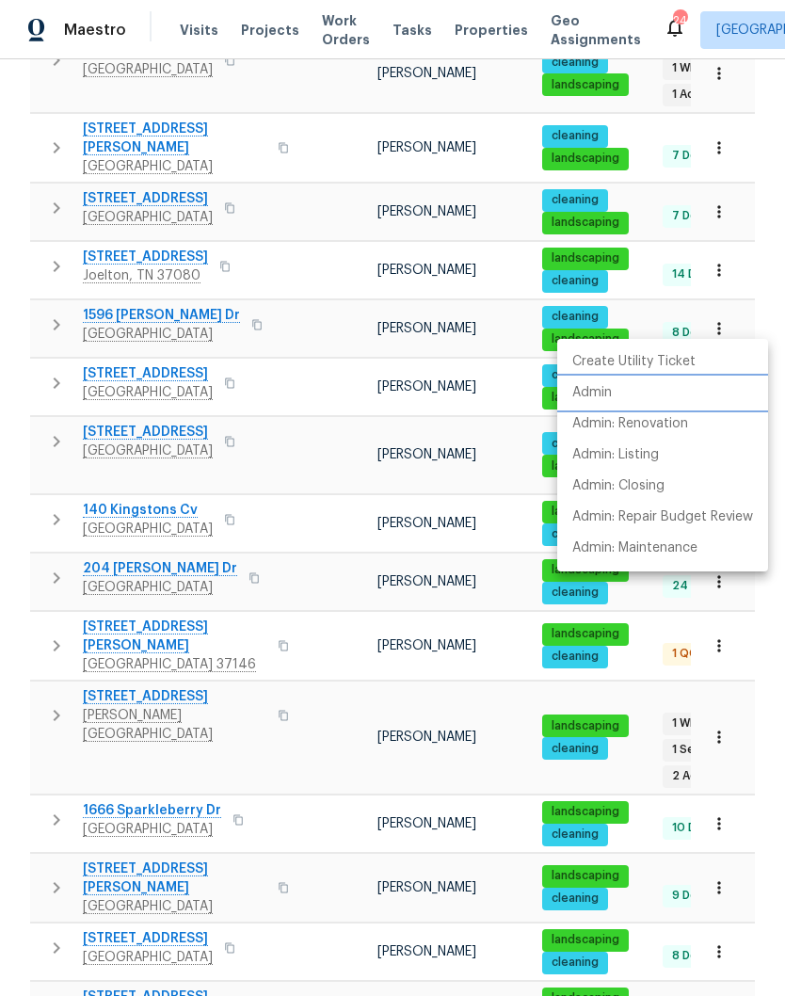
click at [613, 391] on li "Admin" at bounding box center [662, 392] width 211 height 31
click at [162, 302] on div at bounding box center [392, 498] width 785 height 996
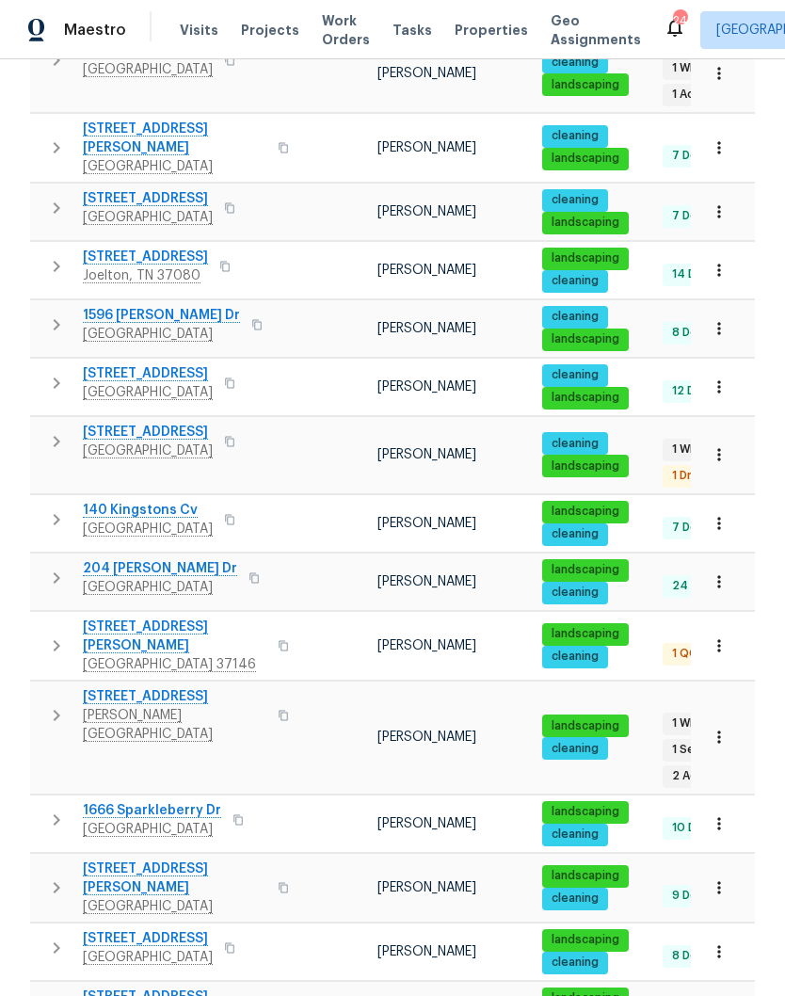
click at [170, 306] on span "1596 [PERSON_NAME] Dr" at bounding box center [161, 315] width 157 height 19
click at [725, 385] on icon "button" at bounding box center [718, 386] width 19 height 19
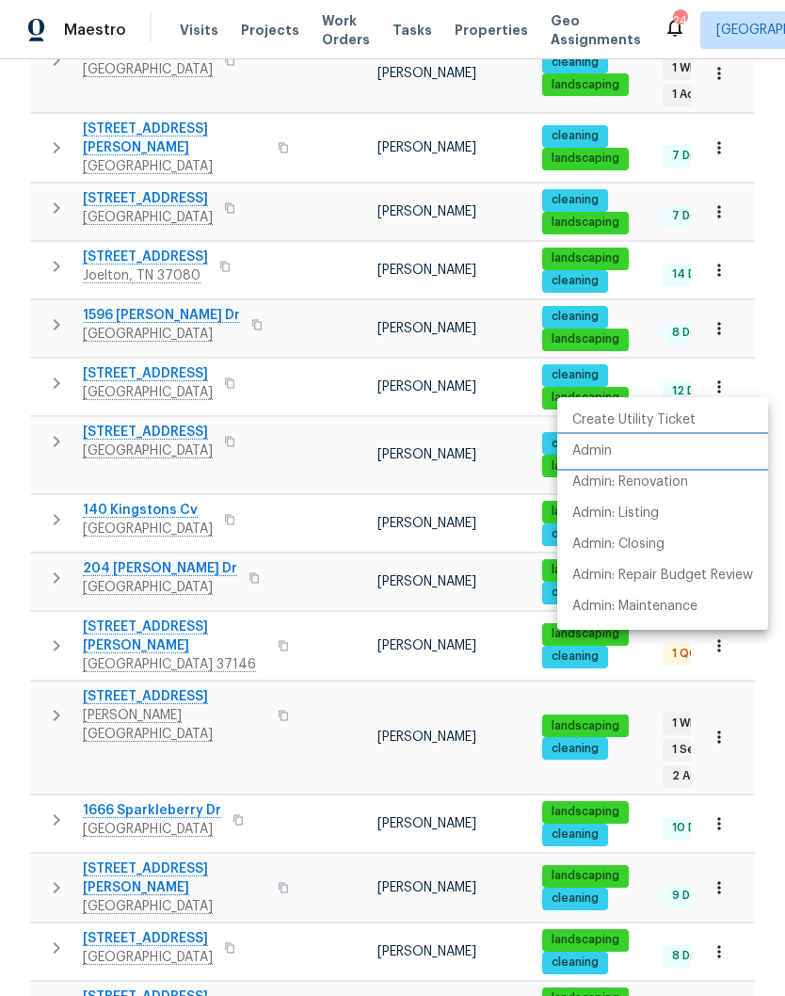
click at [610, 457] on p "Admin" at bounding box center [592, 451] width 40 height 20
click at [157, 365] on div at bounding box center [392, 498] width 785 height 996
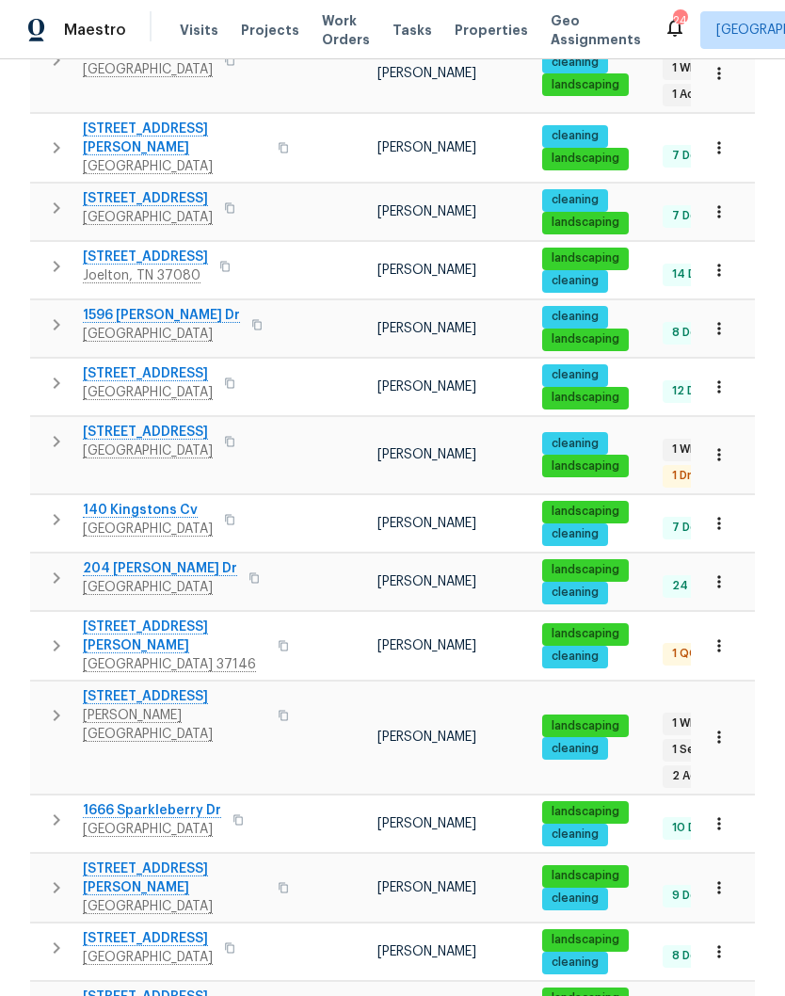
click at [155, 364] on span "[STREET_ADDRESS]" at bounding box center [148, 373] width 130 height 19
click at [728, 208] on button "button" at bounding box center [718, 211] width 41 height 41
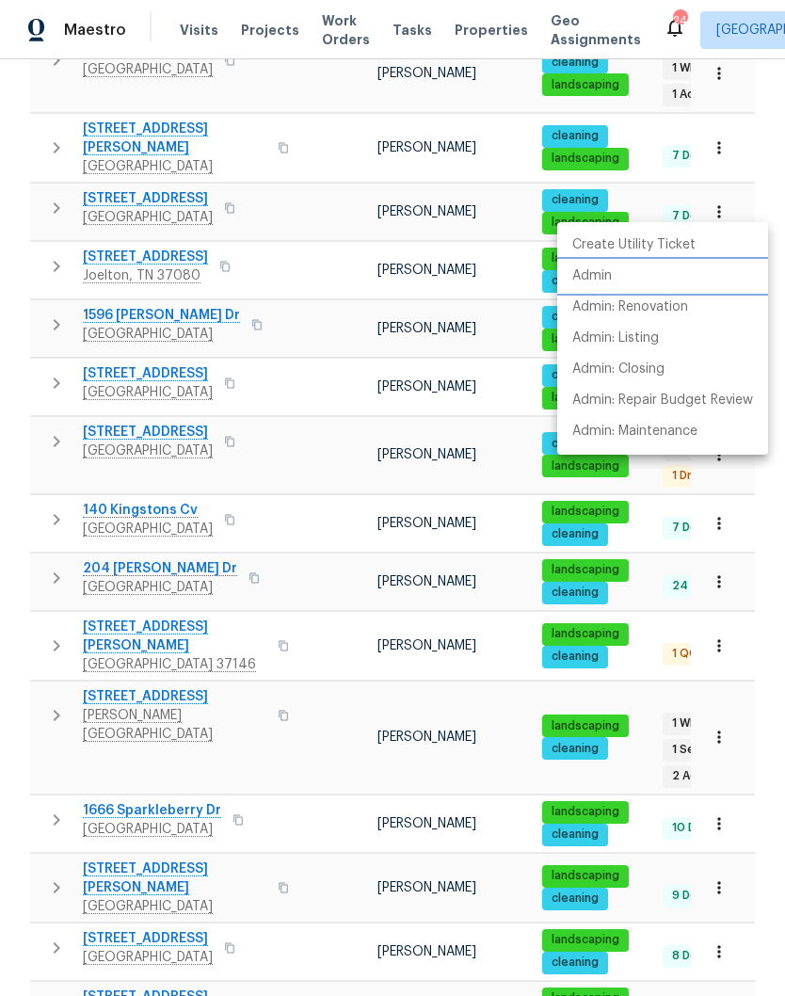
click at [606, 279] on p "Admin" at bounding box center [592, 276] width 40 height 20
click at [321, 303] on div at bounding box center [392, 498] width 785 height 996
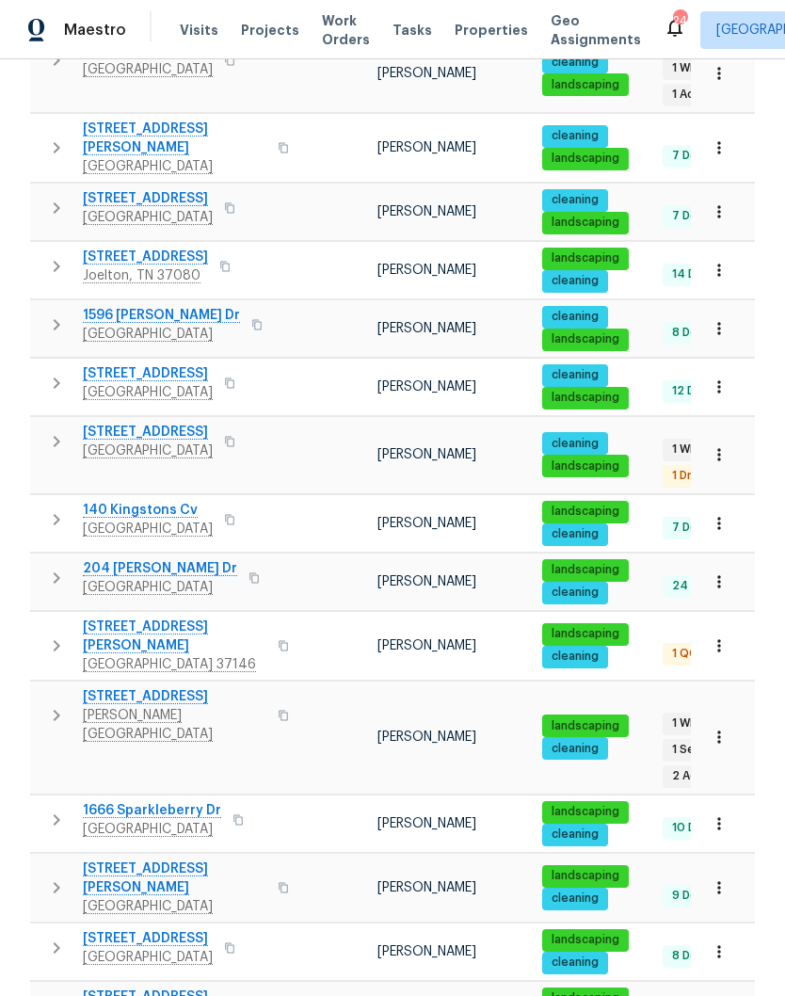
click at [168, 189] on span "[STREET_ADDRESS]" at bounding box center [148, 198] width 130 height 19
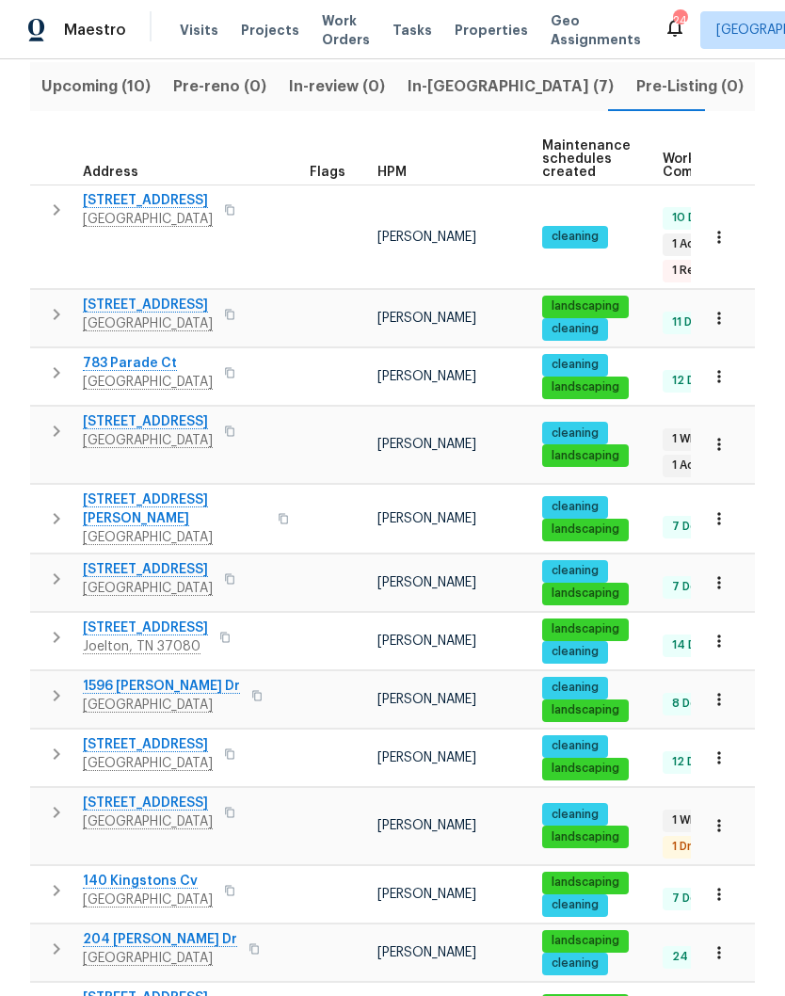
scroll to position [215, 0]
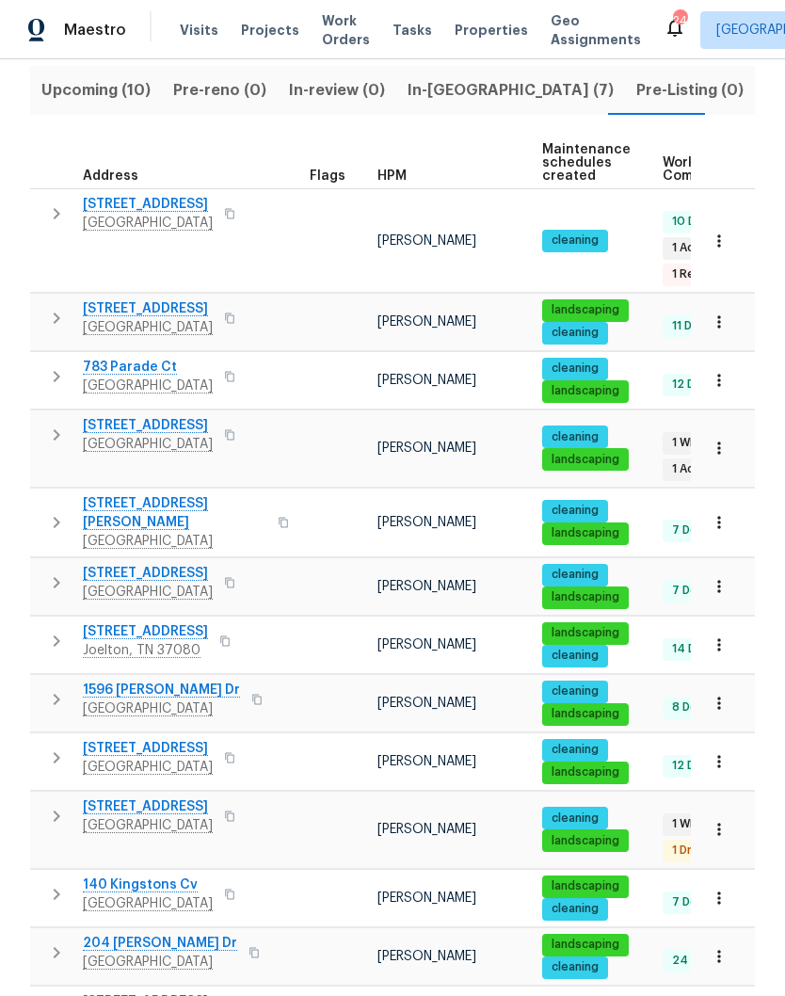
click at [723, 323] on icon "button" at bounding box center [718, 321] width 19 height 19
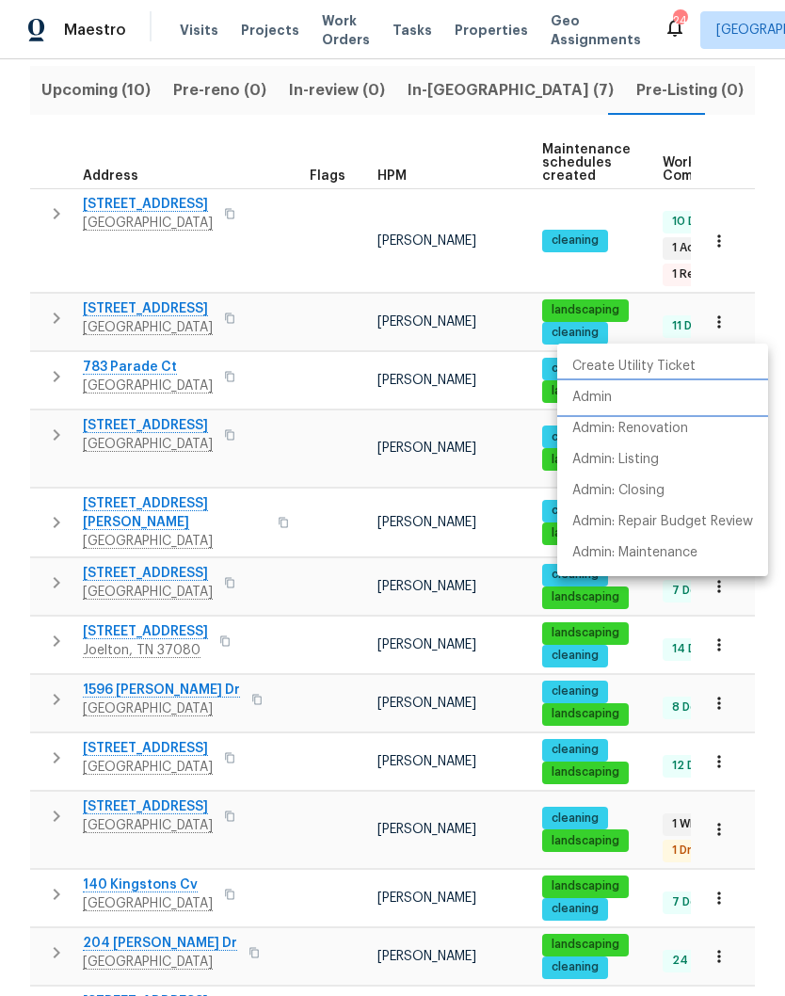
click at [607, 399] on p "Admin" at bounding box center [592, 398] width 40 height 20
click at [338, 450] on div at bounding box center [392, 498] width 785 height 996
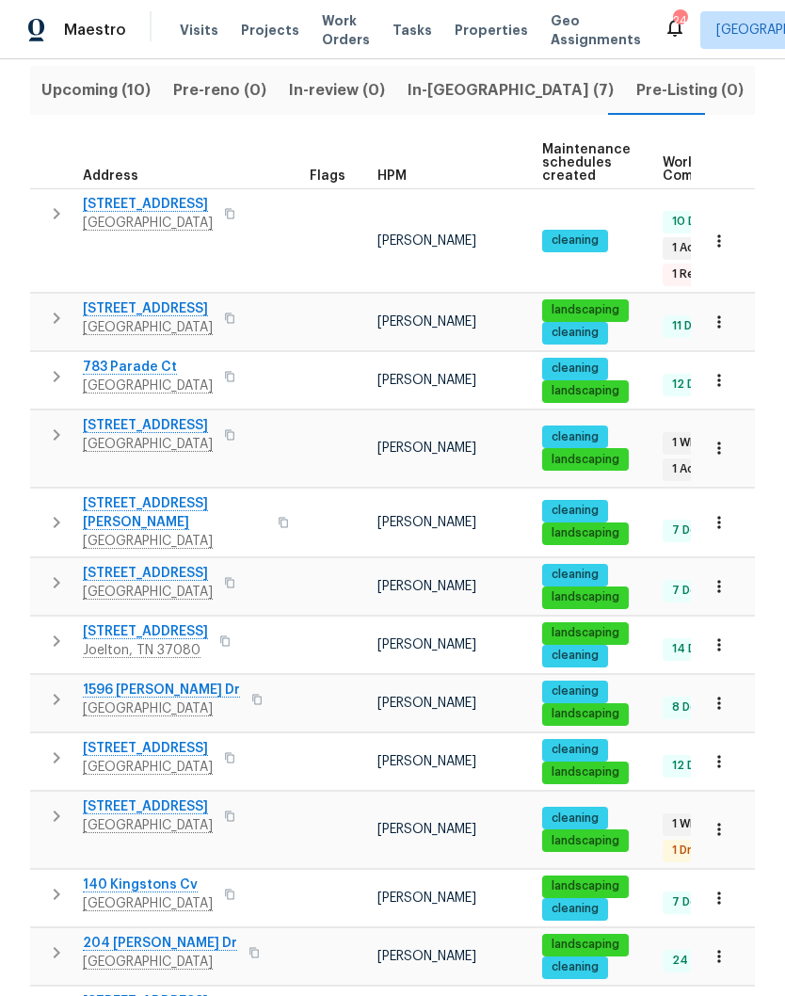
click at [145, 308] on span "[STREET_ADDRESS]" at bounding box center [148, 308] width 130 height 19
click at [725, 453] on icon "button" at bounding box center [718, 447] width 19 height 19
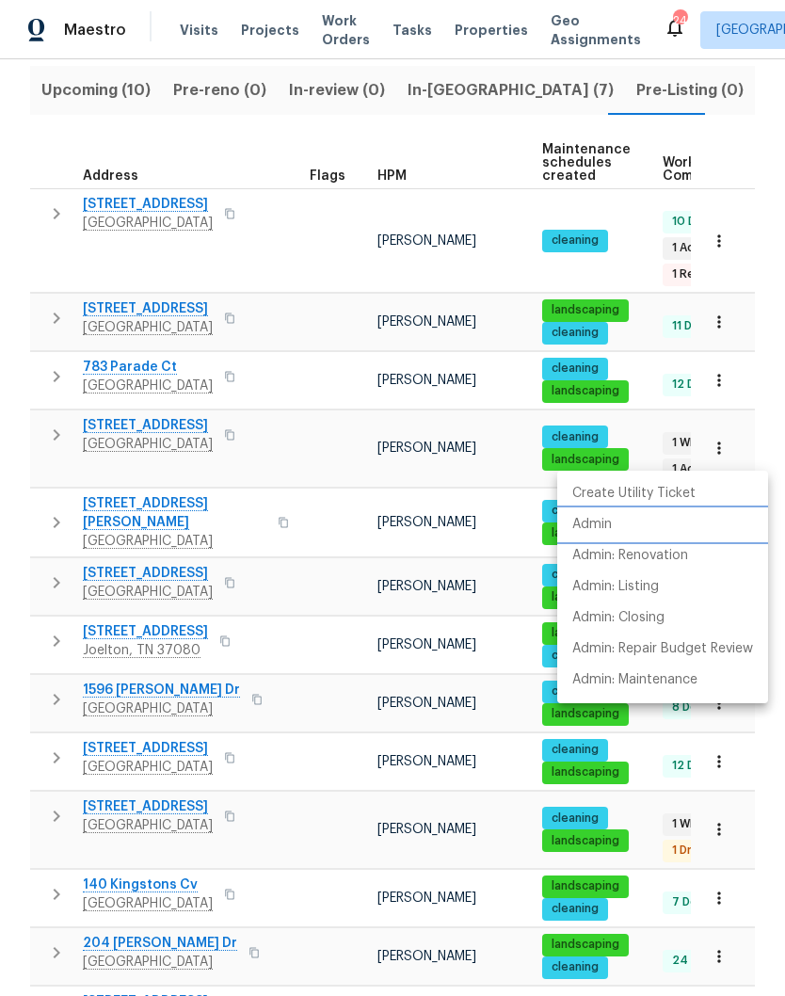
click at [612, 526] on p "Admin" at bounding box center [592, 525] width 40 height 20
click at [189, 428] on div at bounding box center [392, 498] width 785 height 996
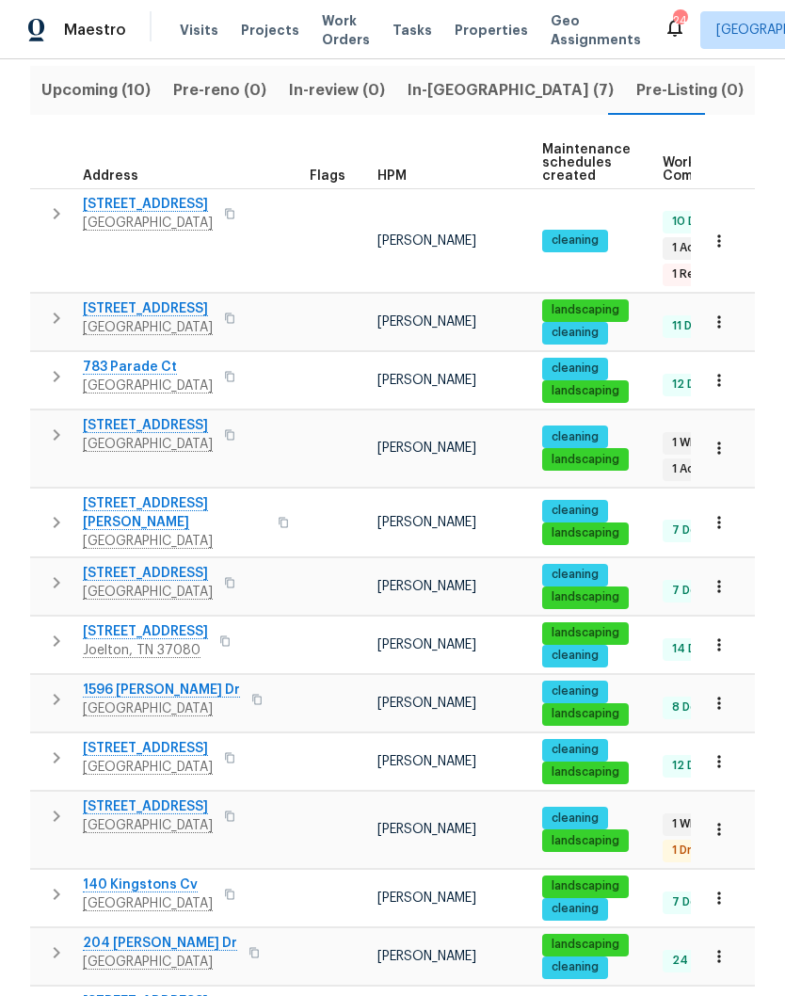
click at [186, 425] on span "[STREET_ADDRESS]" at bounding box center [148, 425] width 130 height 19
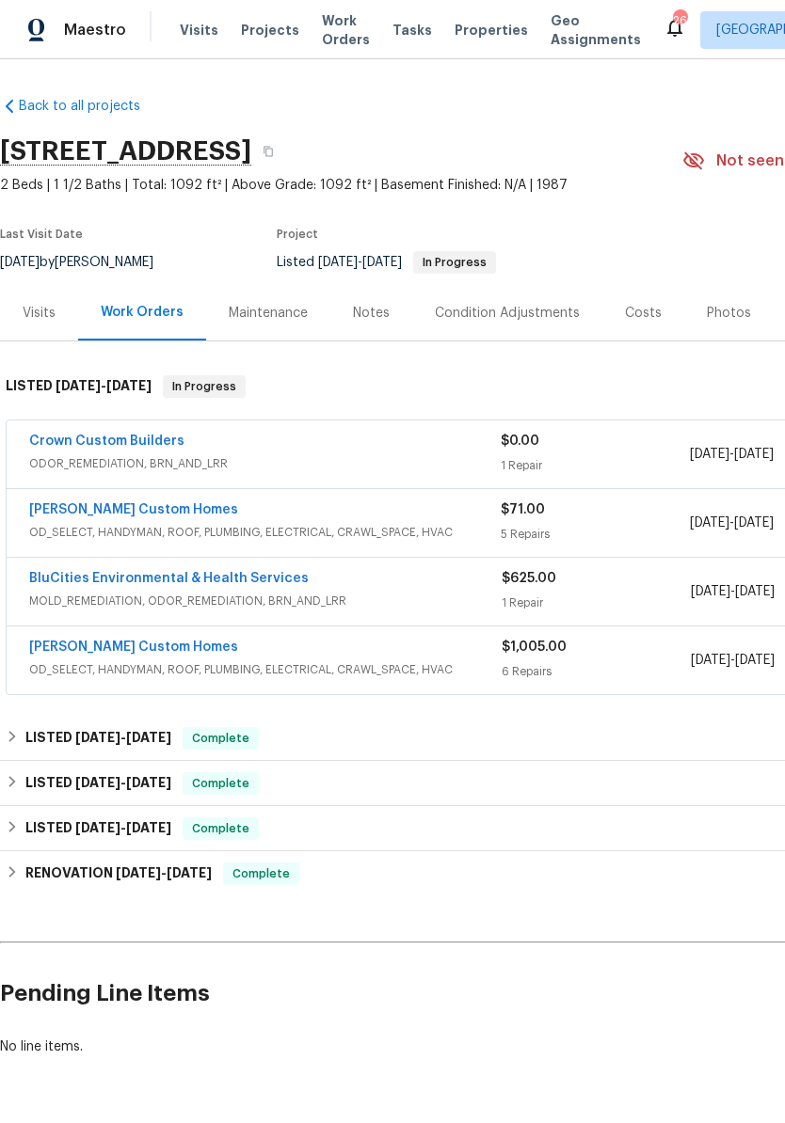
click at [46, 313] on div "Visits" at bounding box center [39, 313] width 33 height 19
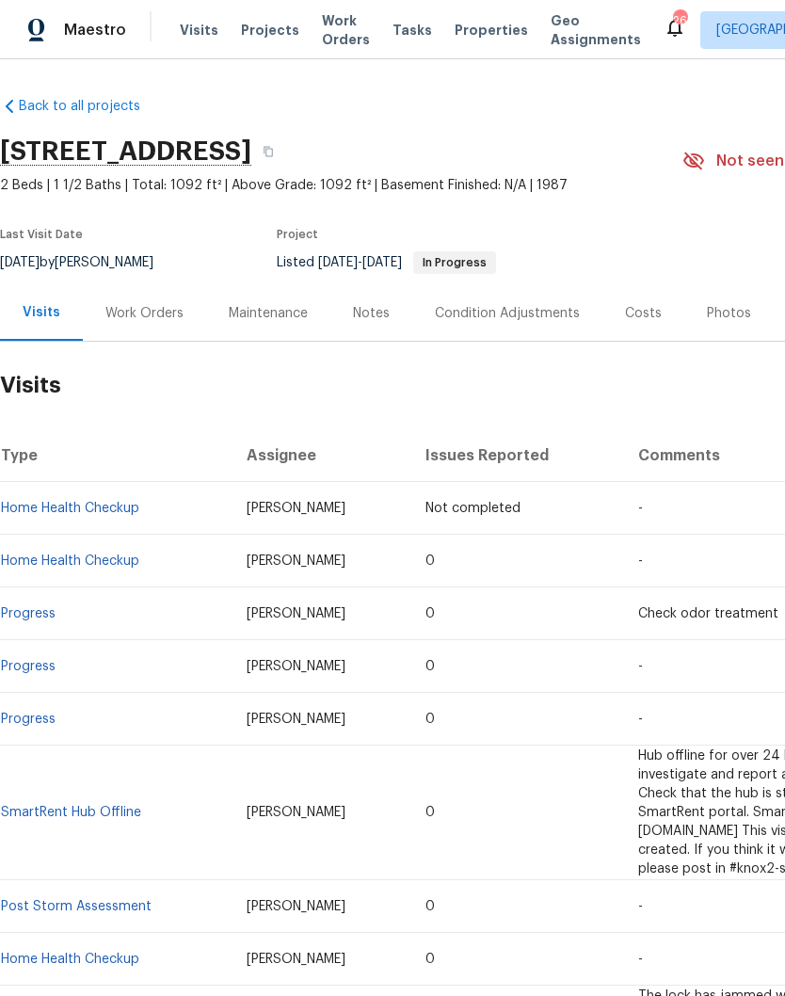
click at [534, 103] on div "Back to all projects [STREET_ADDRESS] 2 Beds | 1 1/2 Baths | Total: 1092 ft² | …" at bounding box center [531, 776] width 1063 height 1388
click at [199, 32] on span "Visits" at bounding box center [199, 30] width 39 height 19
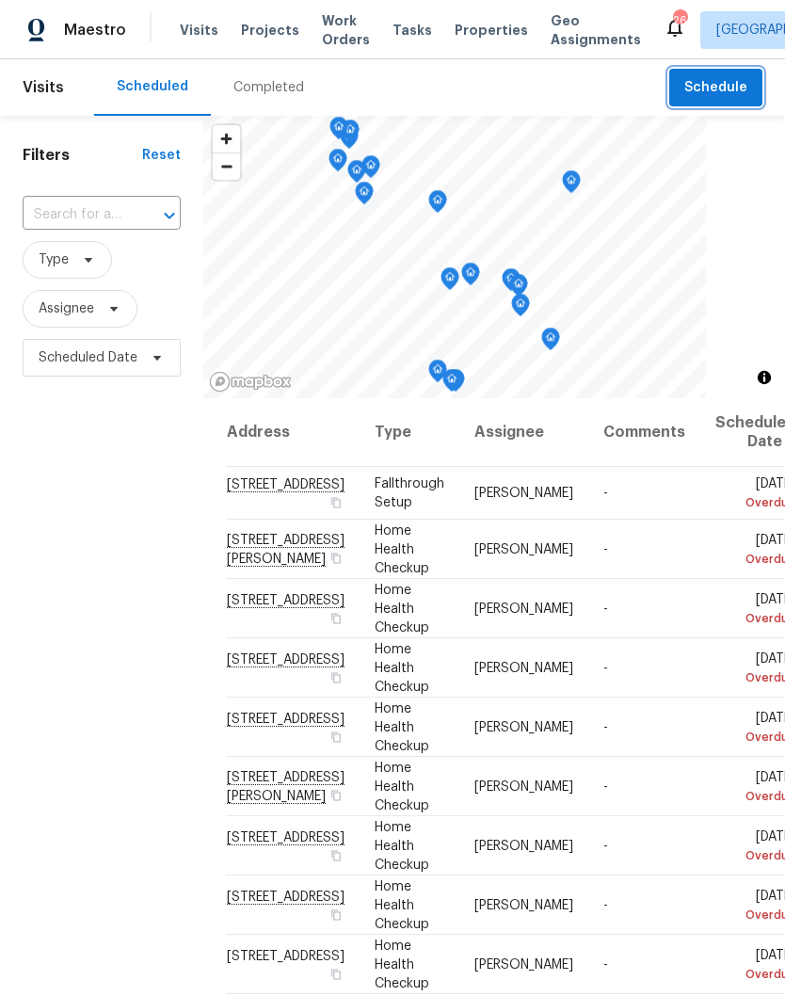
click at [714, 88] on span "Schedule" at bounding box center [715, 88] width 63 height 24
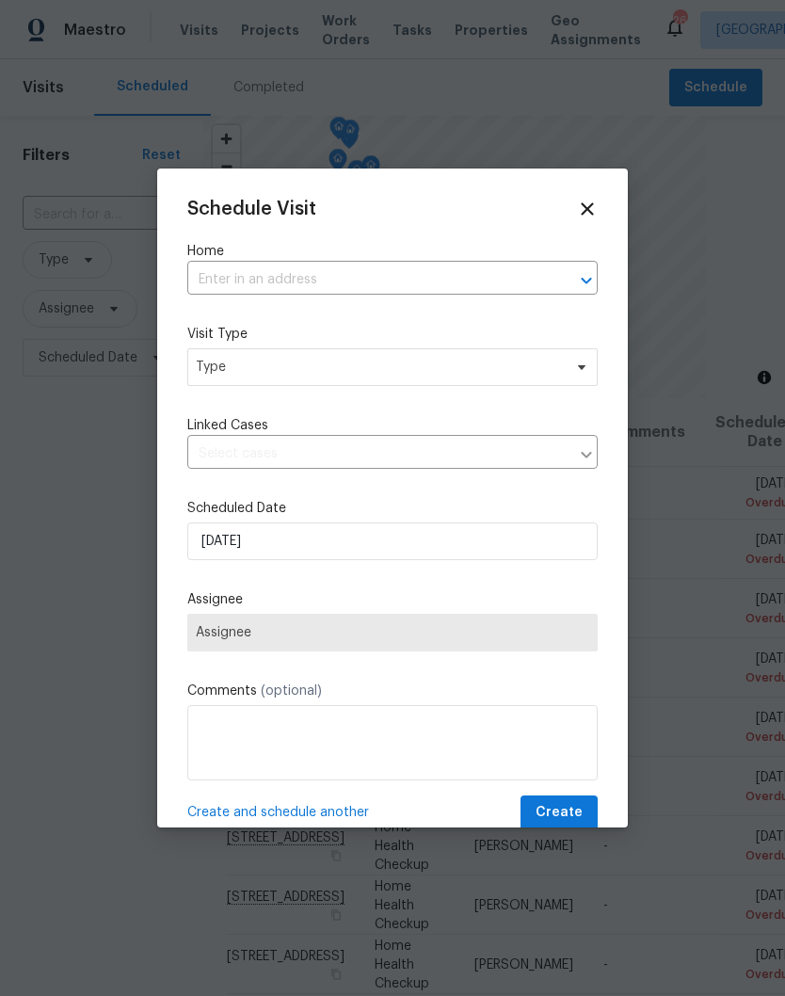
click at [275, 273] on input "text" at bounding box center [366, 279] width 358 height 29
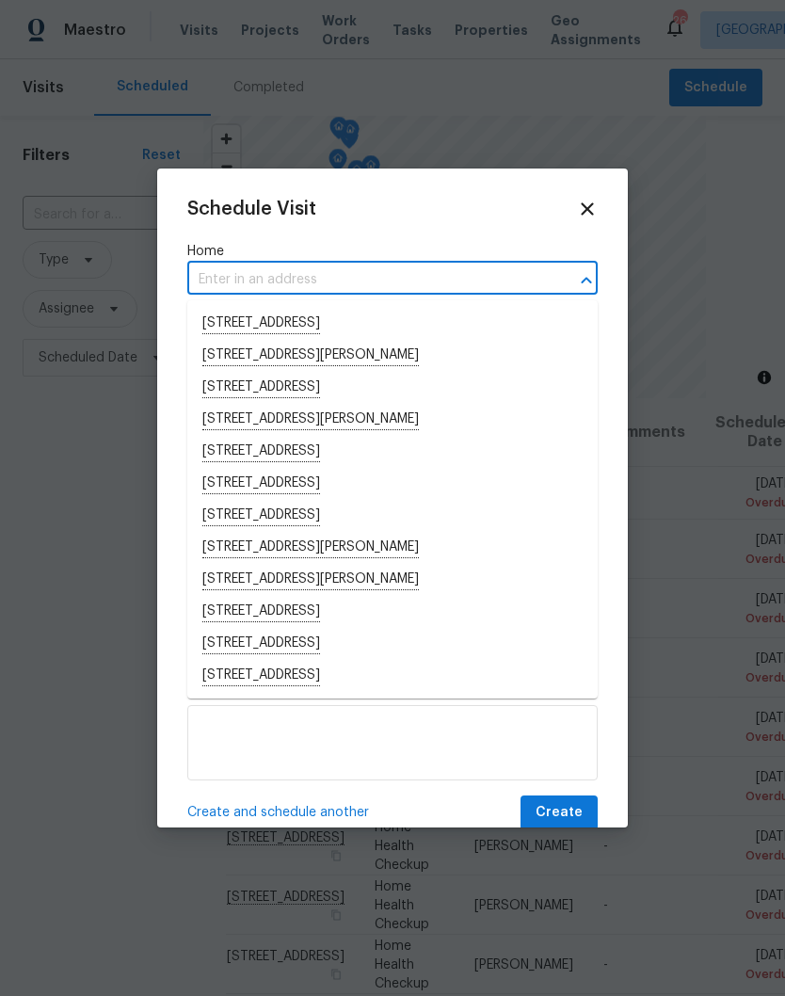
click at [240, 277] on input "text" at bounding box center [366, 279] width 358 height 29
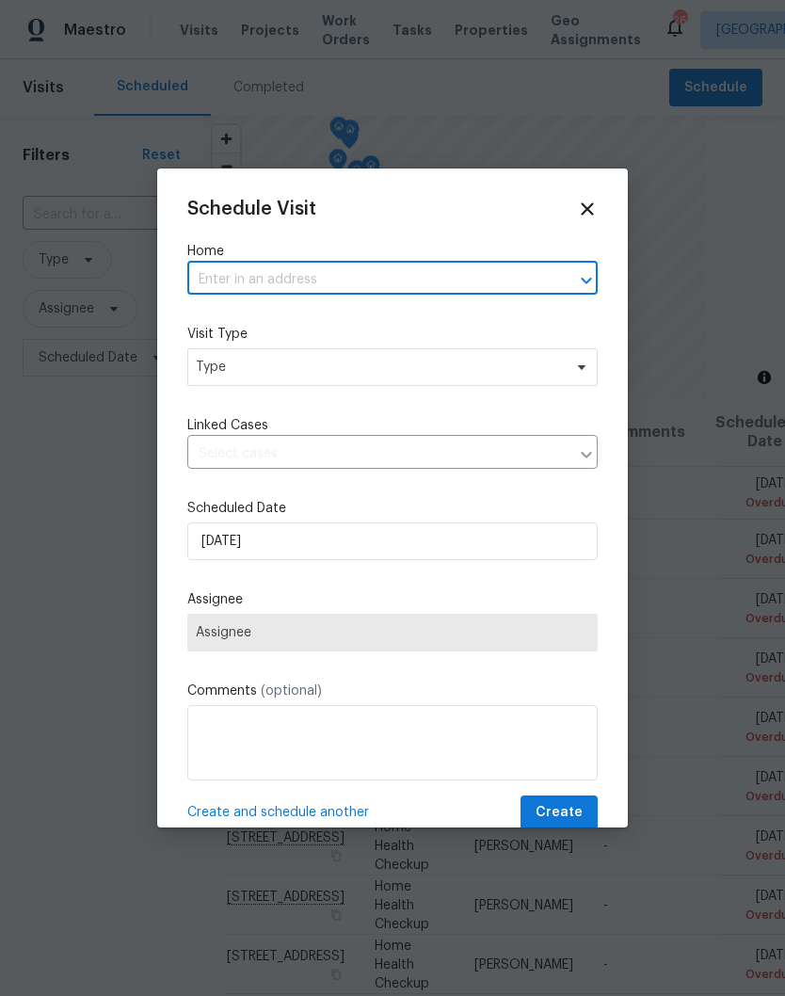
paste input "[STREET_ADDRESS]"
type input "[STREET_ADDRESS]"
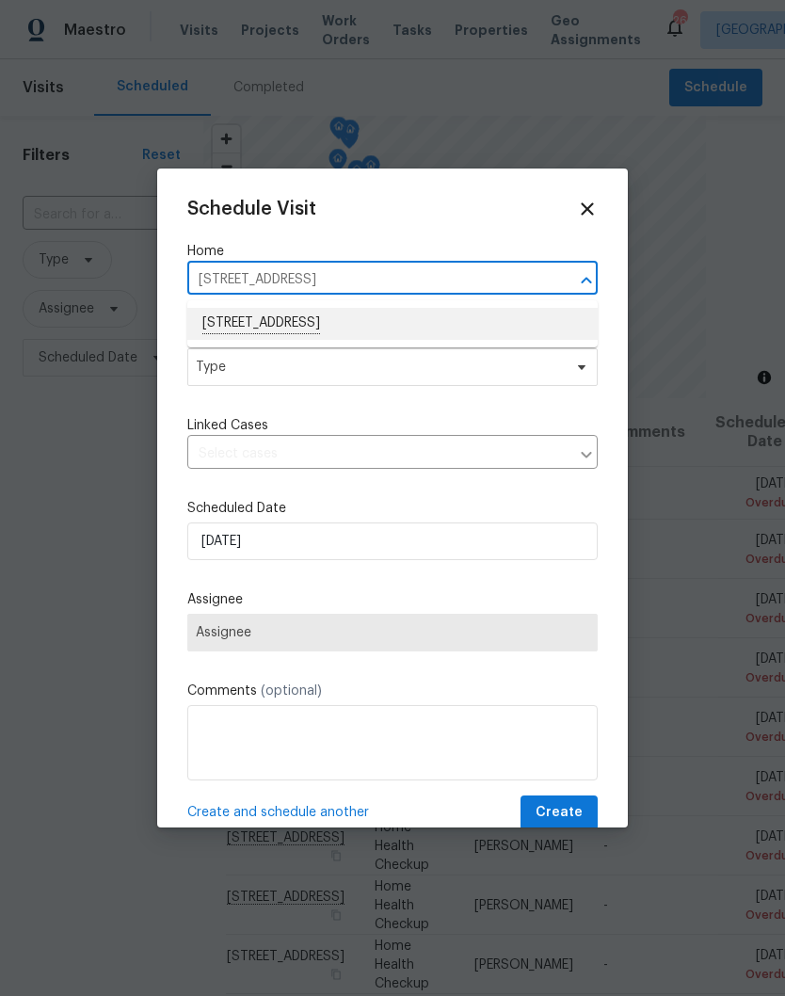
click at [280, 322] on li "[STREET_ADDRESS]" at bounding box center [392, 324] width 410 height 32
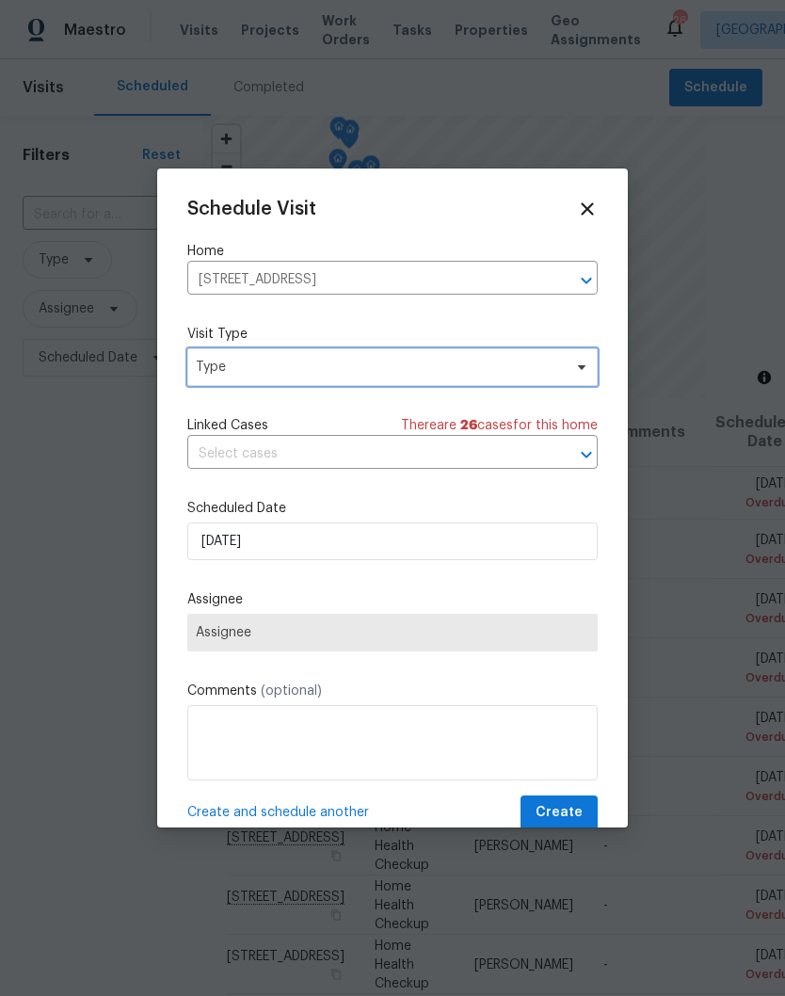
click at [582, 377] on span "Type" at bounding box center [392, 367] width 410 height 38
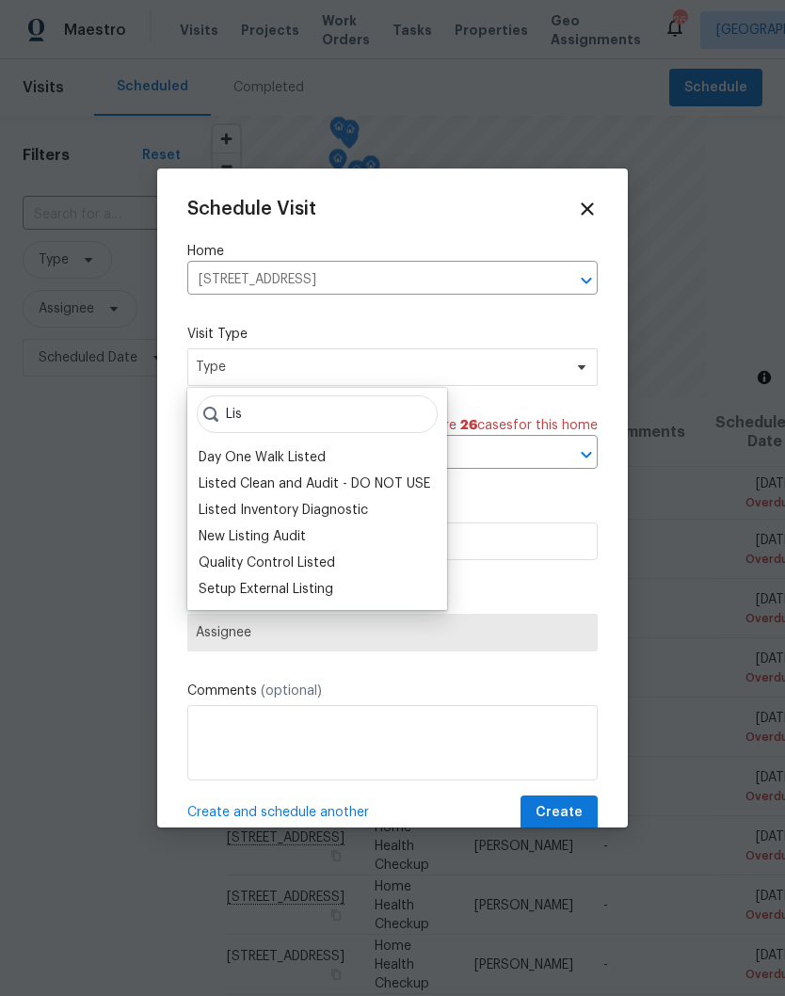
type input "Lis"
click at [321, 512] on div "Listed Inventory Diagnostic" at bounding box center [283, 510] width 169 height 19
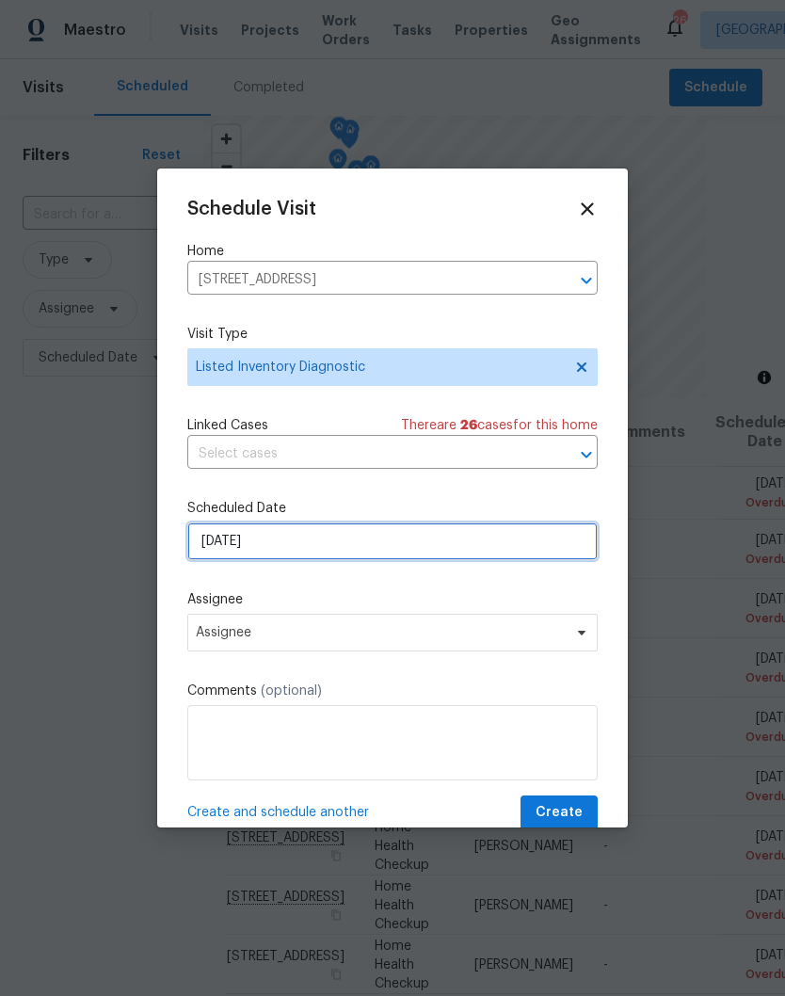
click at [562, 550] on input "[DATE]" at bounding box center [392, 541] width 410 height 38
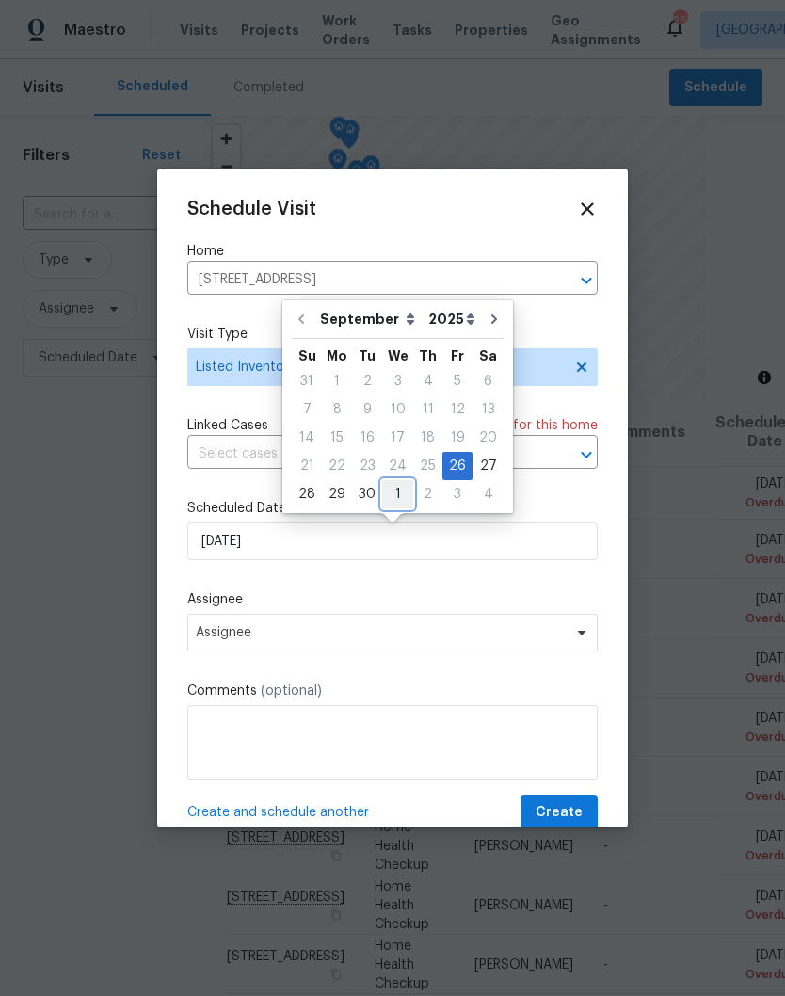
click at [400, 496] on div "1" at bounding box center [397, 494] width 31 height 26
type input "[DATE]"
select select "9"
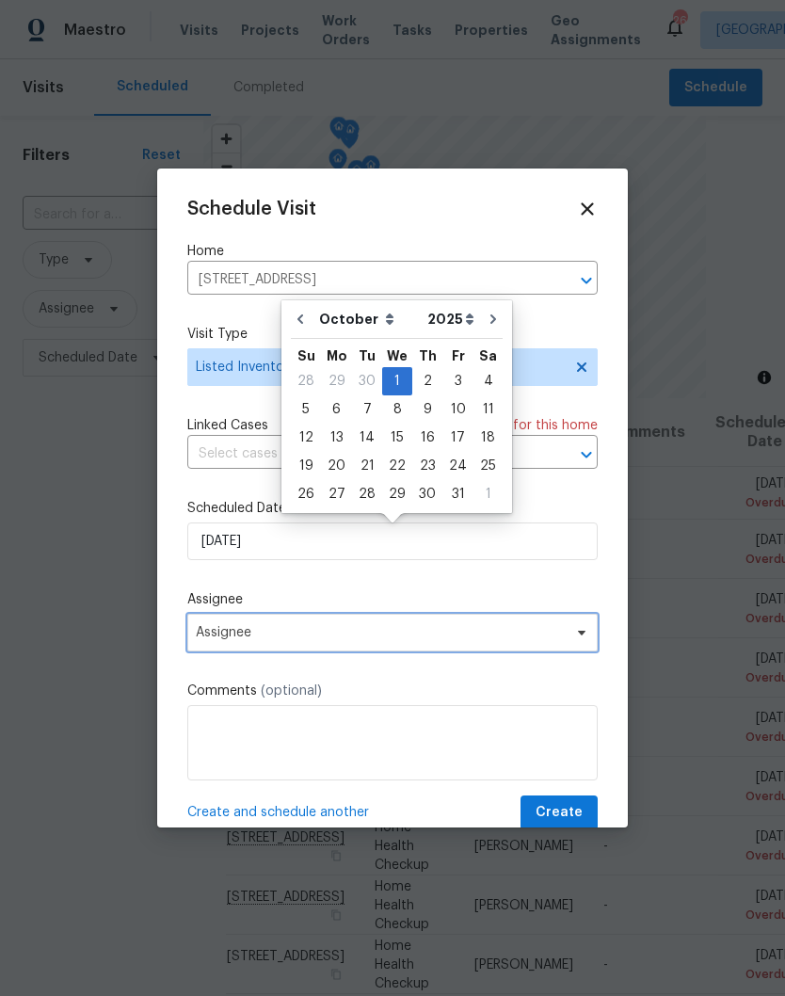
click at [575, 640] on icon at bounding box center [581, 632] width 15 height 15
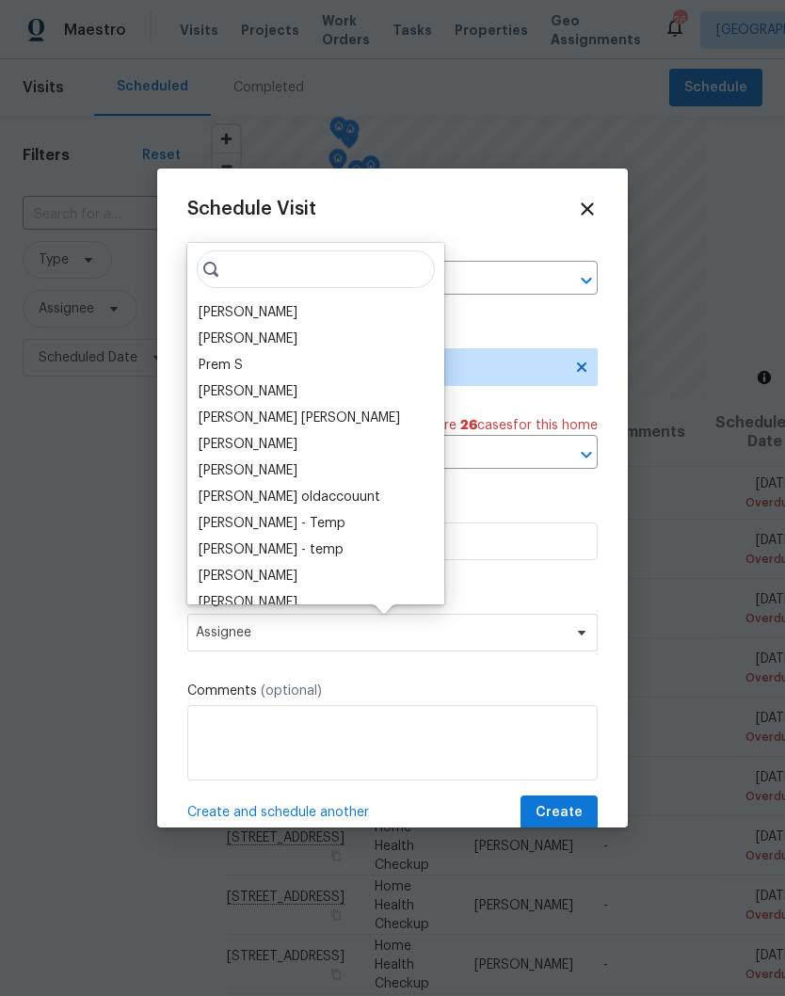
click at [284, 320] on div "[PERSON_NAME]" at bounding box center [248, 312] width 99 height 19
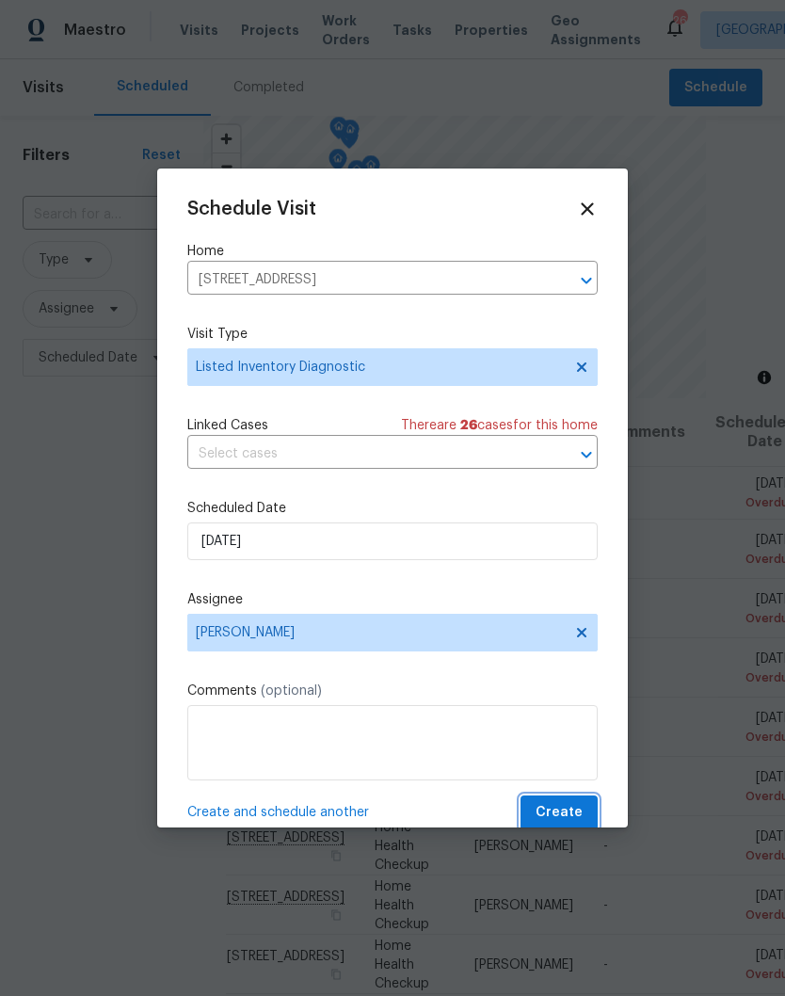
click at [560, 815] on span "Create" at bounding box center [558, 813] width 47 height 24
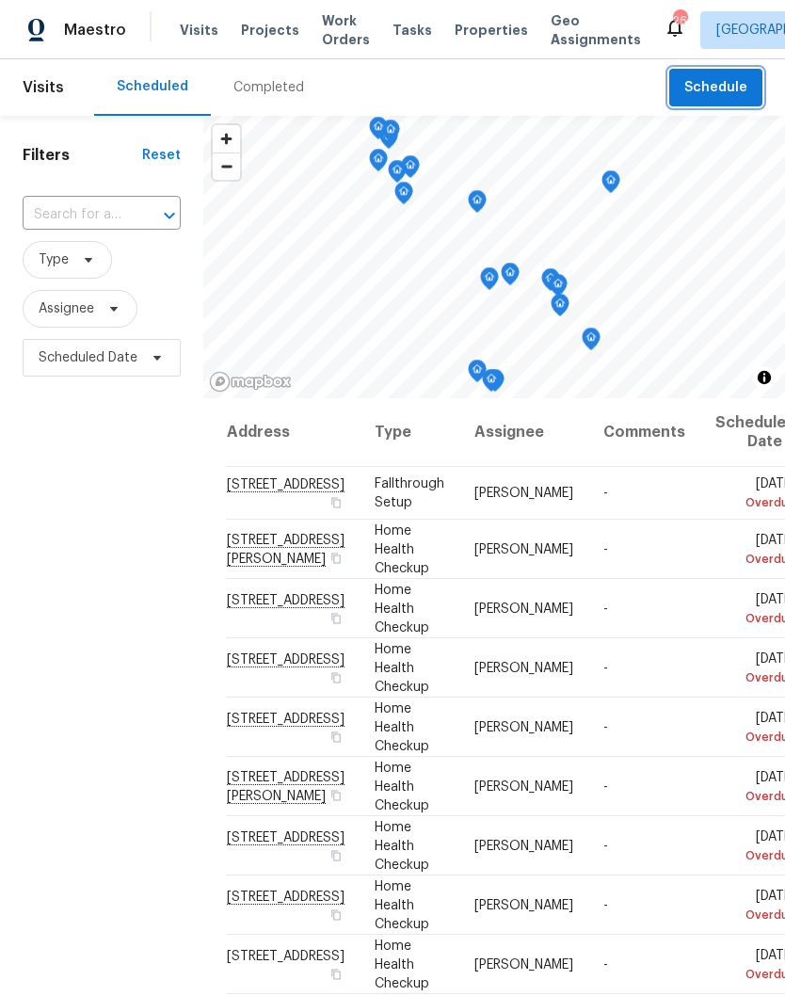
click at [693, 97] on span "Schedule" at bounding box center [715, 88] width 63 height 24
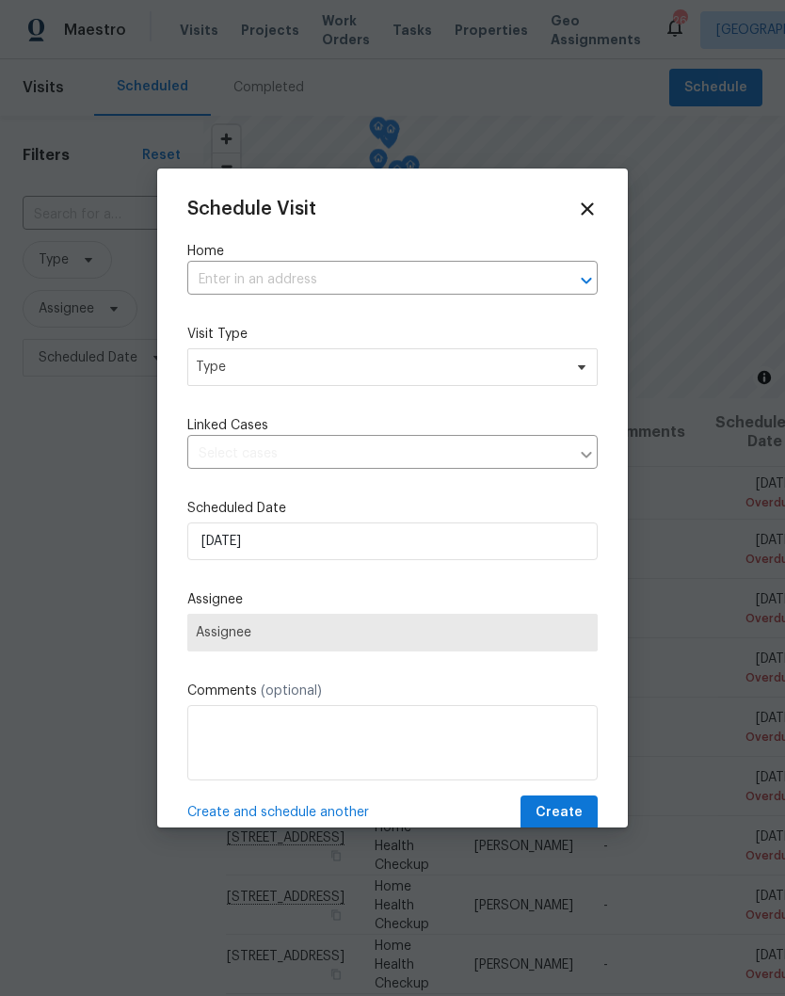
click at [277, 273] on input "text" at bounding box center [366, 279] width 358 height 29
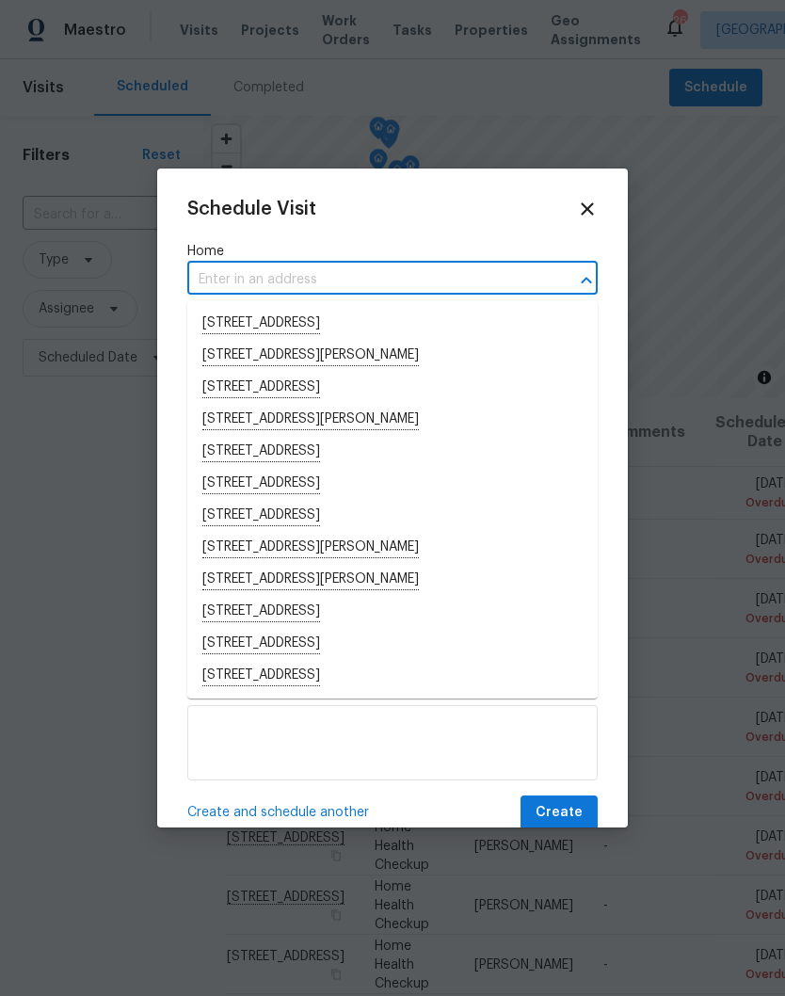
click at [237, 275] on input "text" at bounding box center [366, 279] width 358 height 29
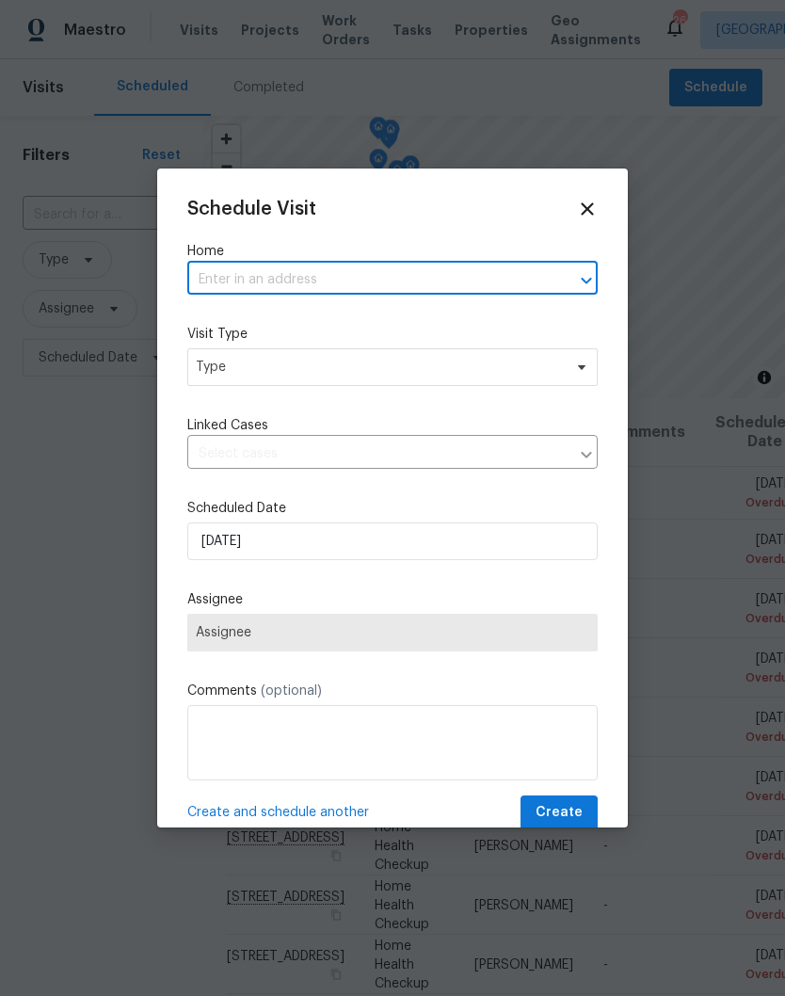
paste input "[STREET_ADDRESS][PERSON_NAME]"
type input "[STREET_ADDRESS][PERSON_NAME]"
click at [358, 325] on li "[STREET_ADDRESS][PERSON_NAME]" at bounding box center [392, 324] width 410 height 32
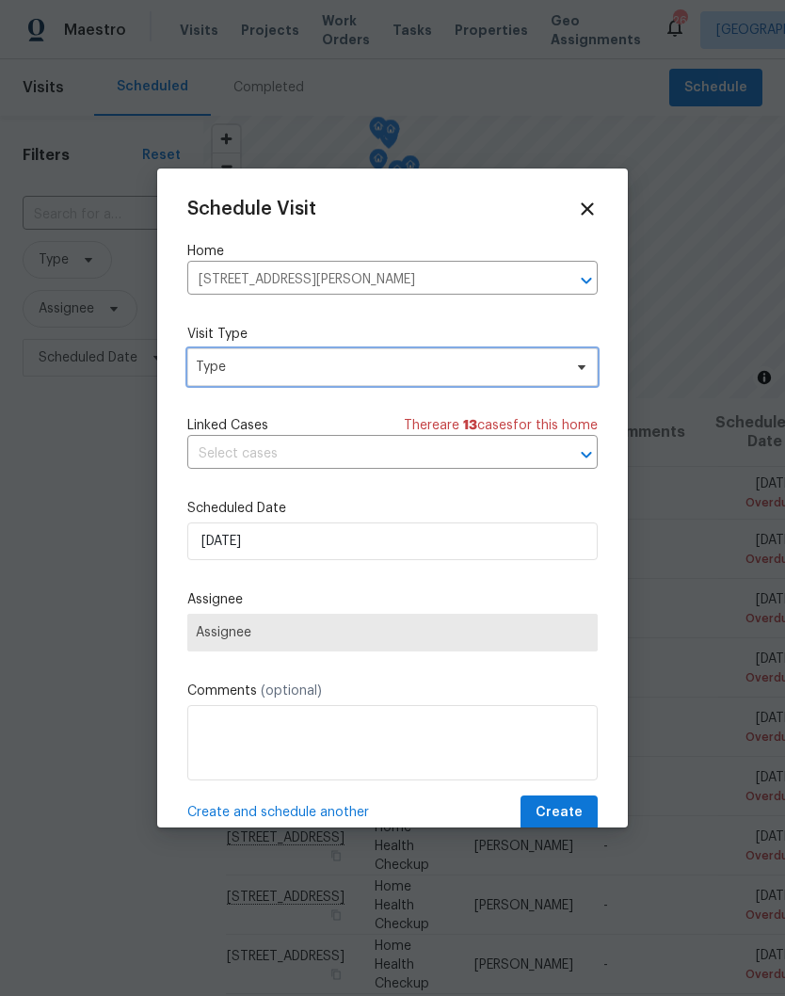
click at [580, 373] on icon at bounding box center [581, 366] width 15 height 15
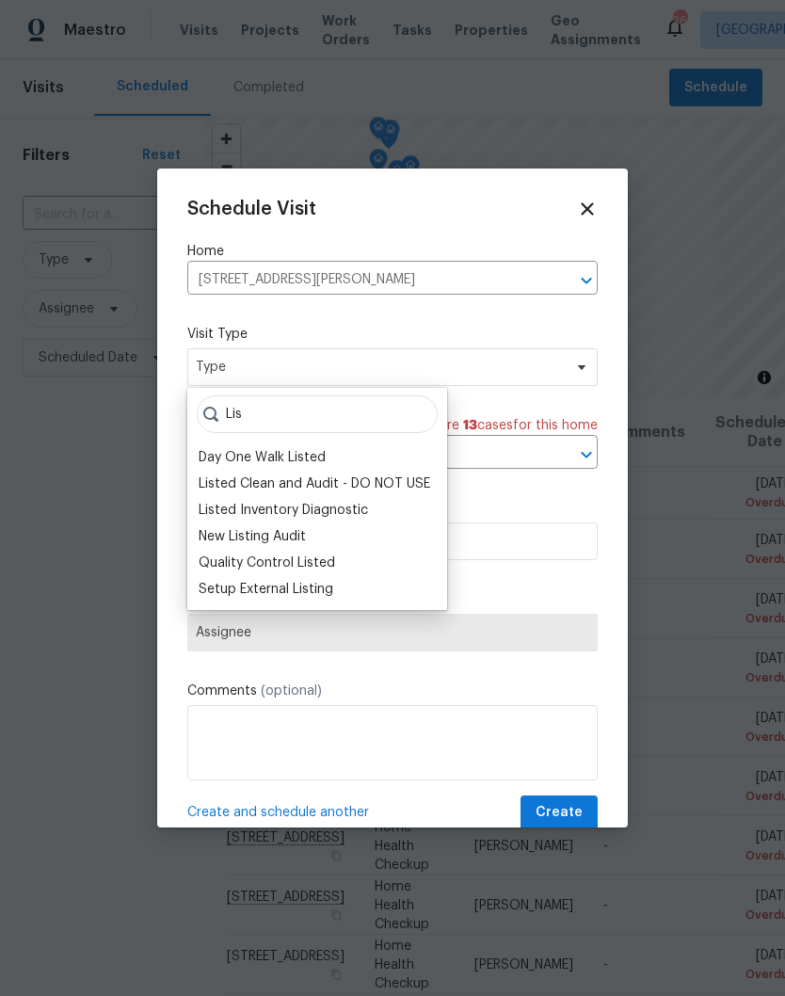
type input "Lis"
click at [306, 513] on div "Listed Inventory Diagnostic" at bounding box center [283, 510] width 169 height 19
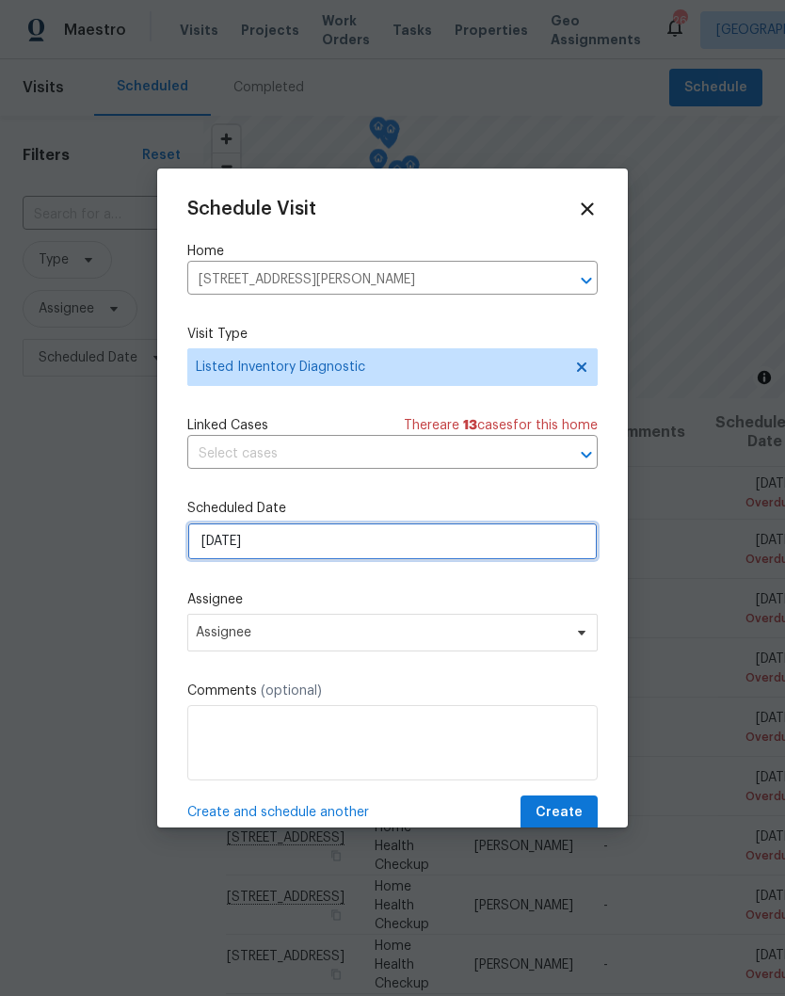
click at [546, 547] on input "[DATE]" at bounding box center [392, 541] width 410 height 38
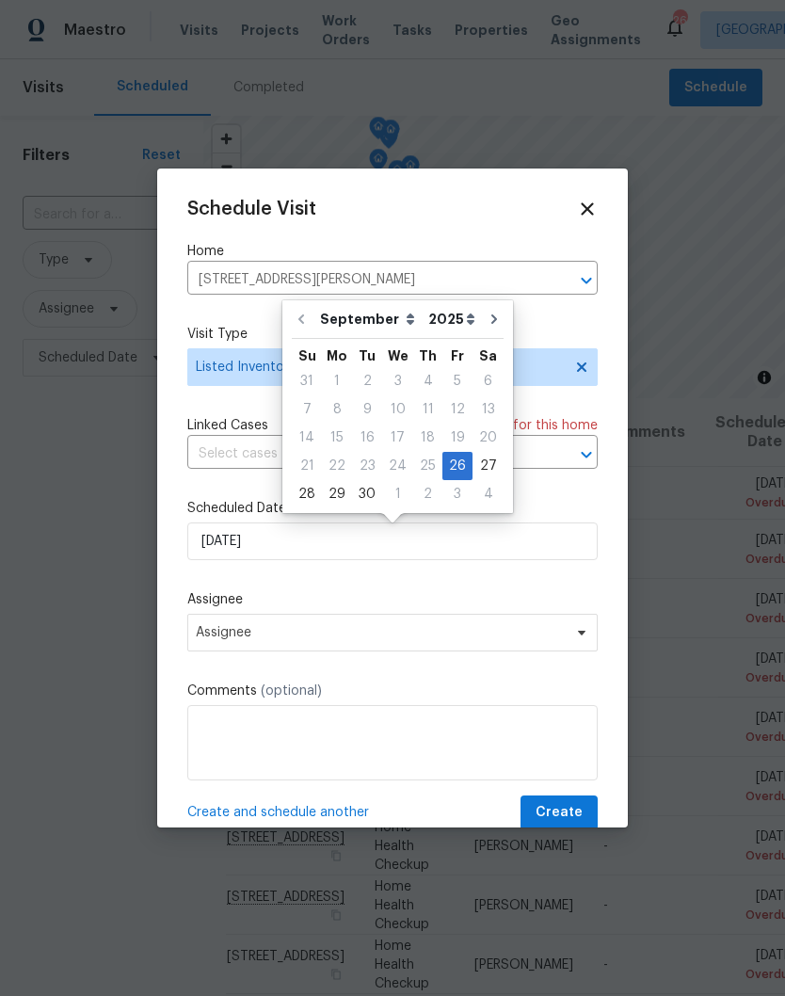
click at [482, 329] on button "Go to next month" at bounding box center [494, 319] width 28 height 38
type input "10/26/2025"
select select "9"
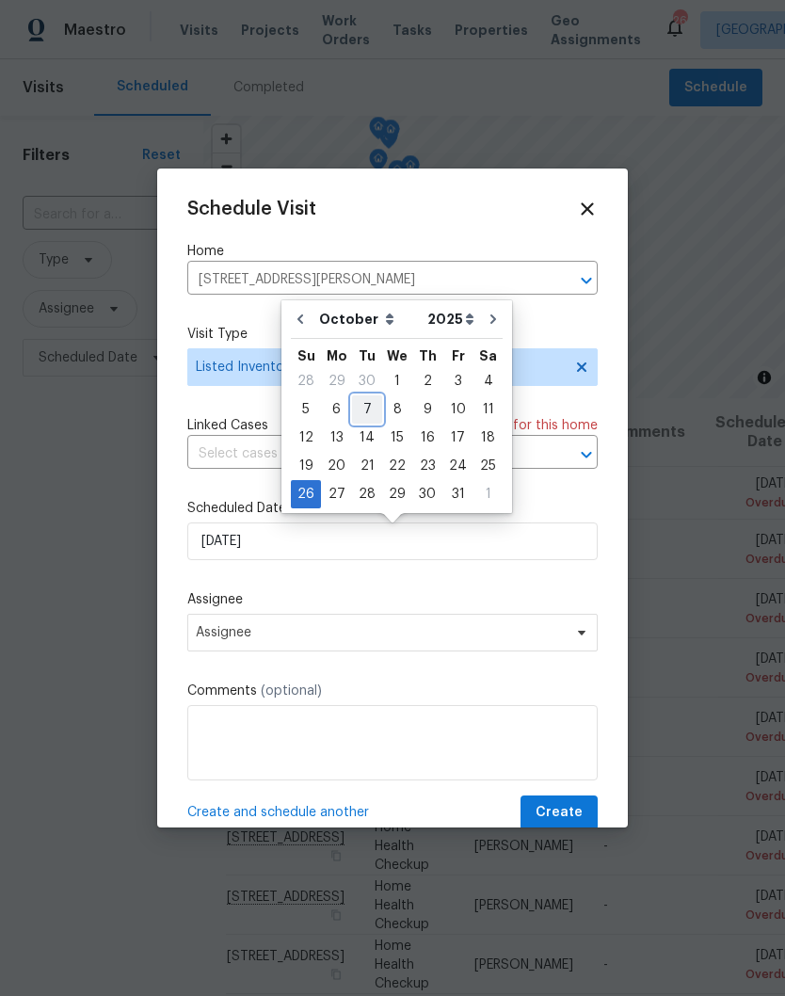
click at [372, 410] on div "7" at bounding box center [367, 409] width 30 height 26
type input "10/7/2025"
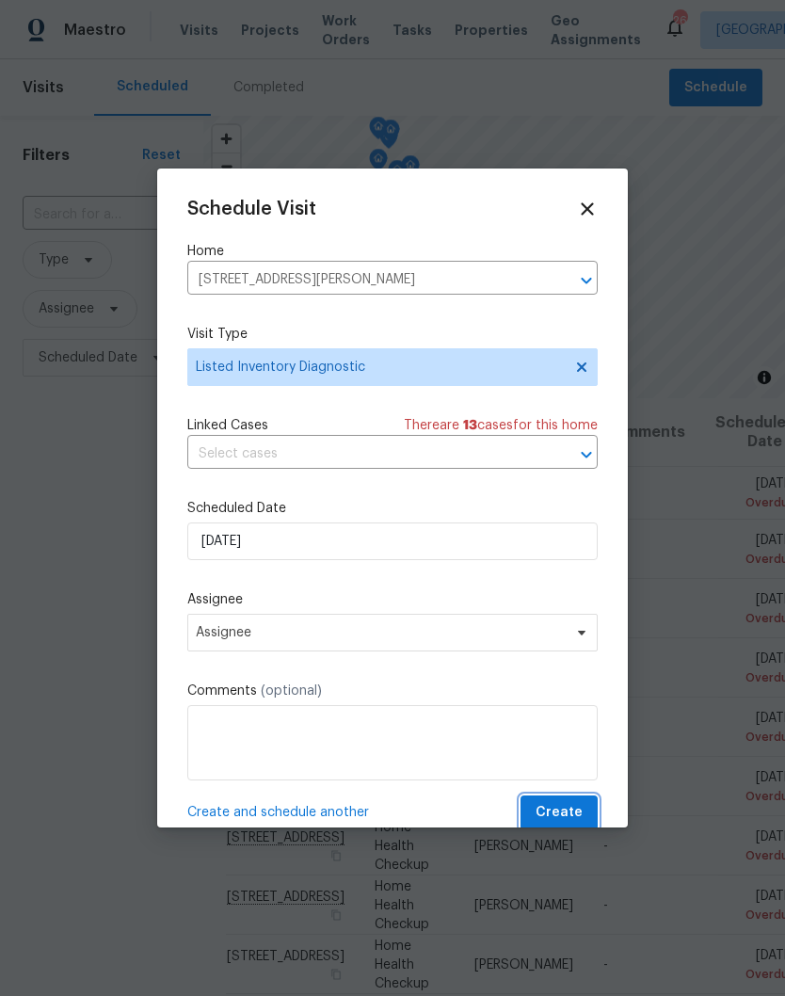
click at [570, 811] on span "Create" at bounding box center [558, 813] width 47 height 24
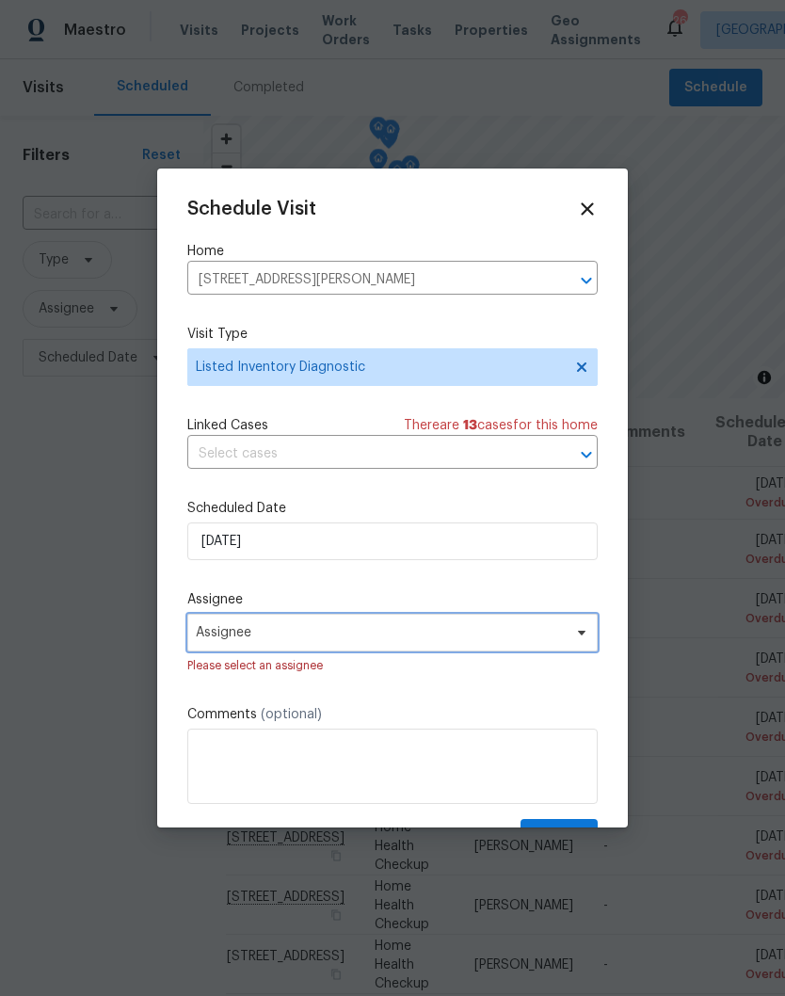
click at [582, 640] on icon at bounding box center [581, 632] width 15 height 15
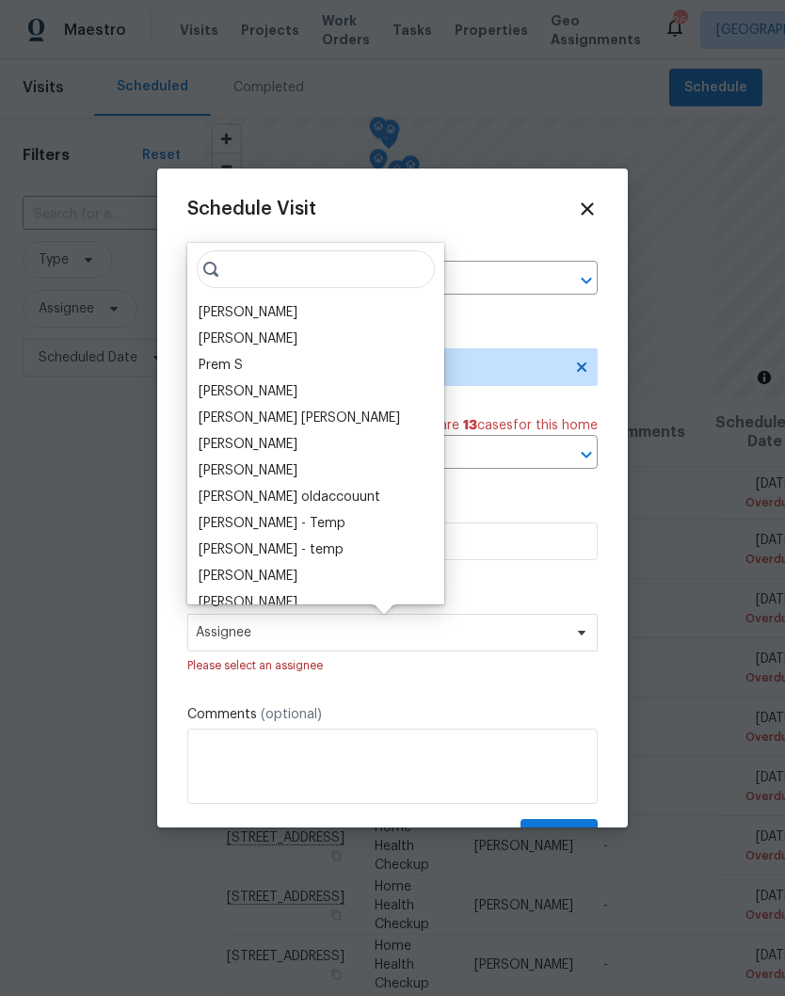
click at [281, 314] on div "[PERSON_NAME]" at bounding box center [248, 312] width 99 height 19
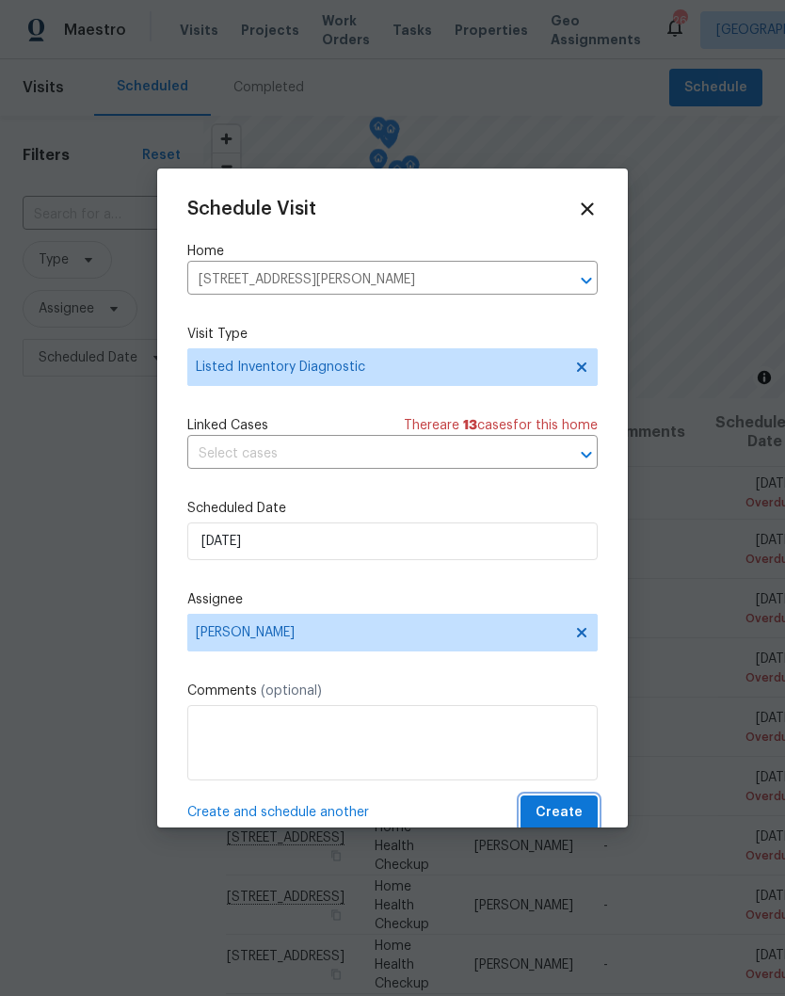
click at [566, 812] on span "Create" at bounding box center [558, 813] width 47 height 24
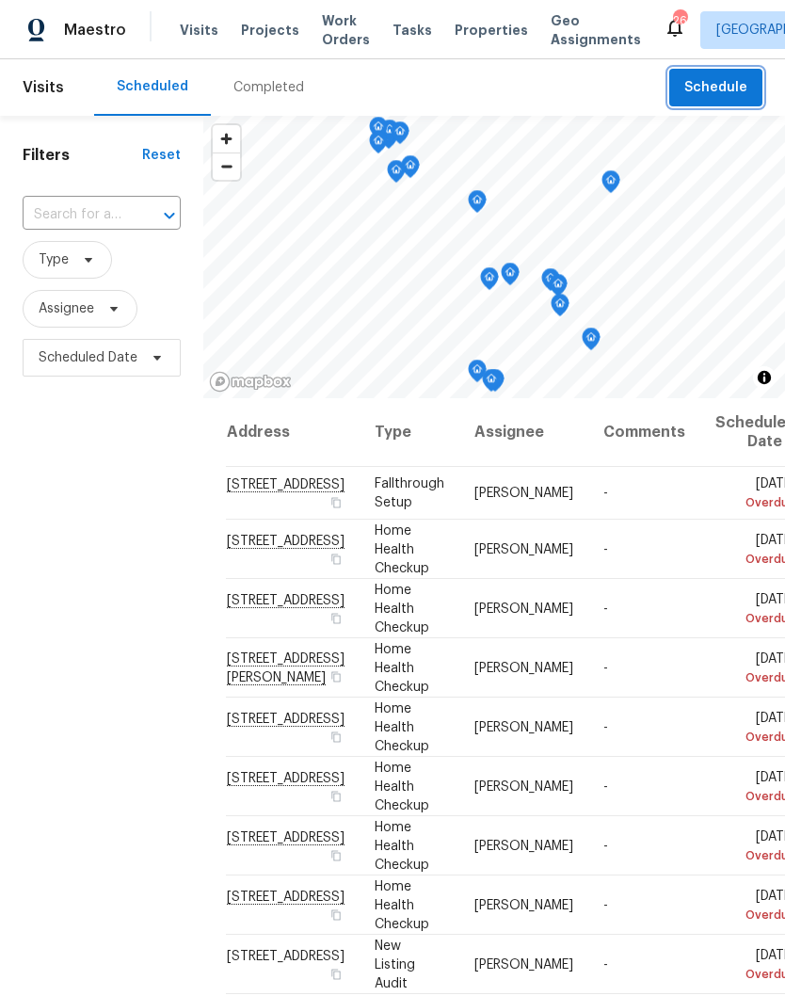
click at [683, 91] on button "Schedule" at bounding box center [715, 88] width 93 height 39
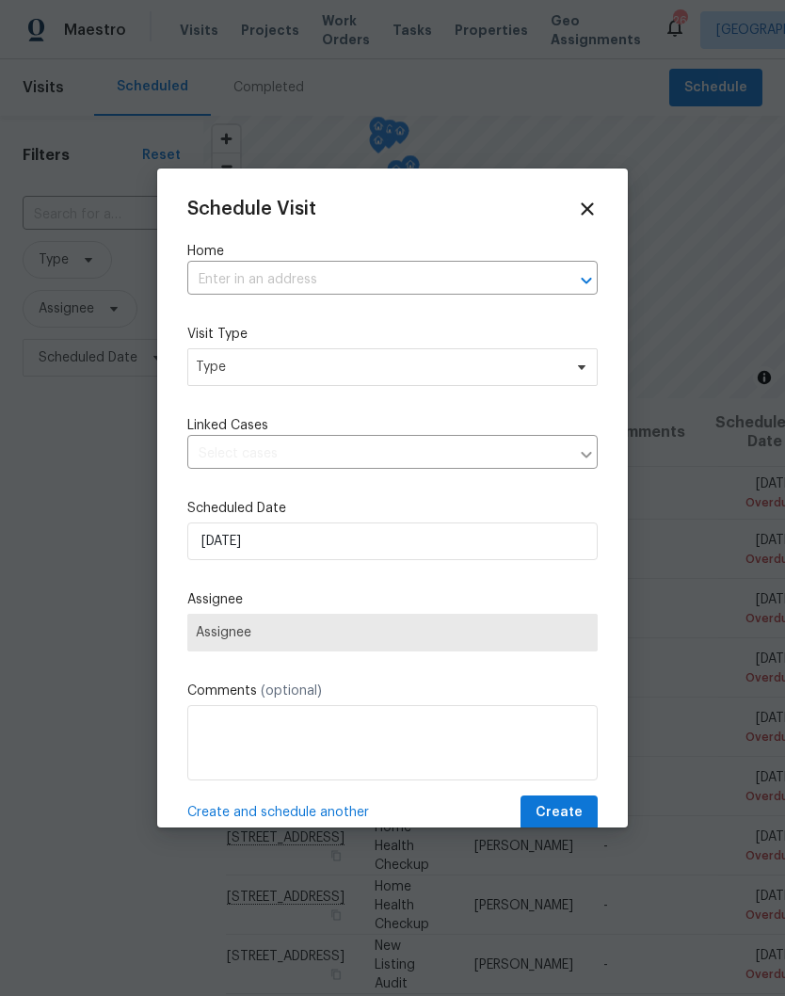
click at [293, 271] on input "text" at bounding box center [366, 279] width 358 height 29
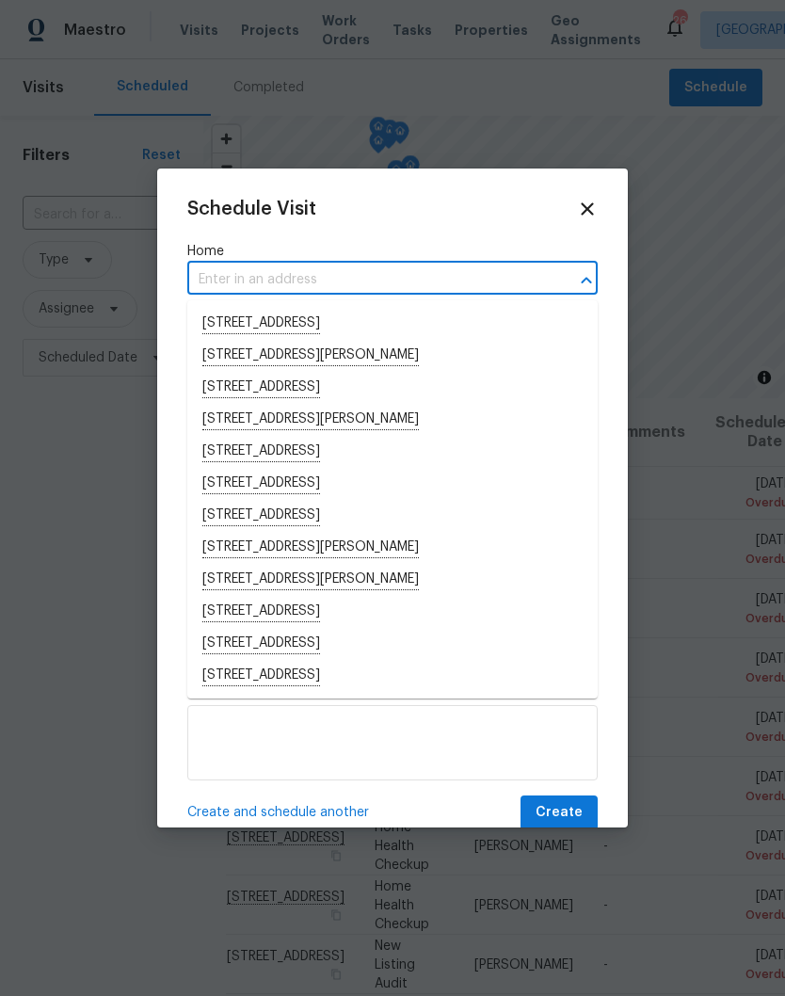
click at [256, 277] on input "text" at bounding box center [366, 279] width 358 height 29
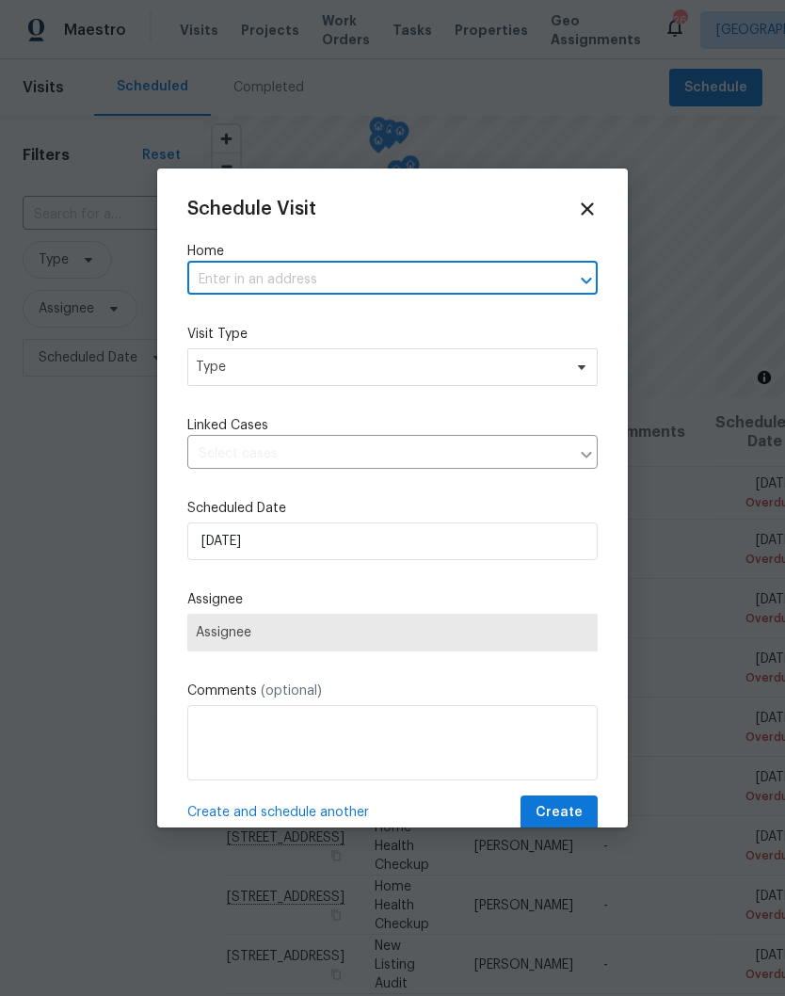
paste input "2511 Ashland City Rd Clarksville, TN 37043"
type input "2511 Ashland City Rd Clarksville, TN 37043"
click at [312, 317] on li "[STREET_ADDRESS]" at bounding box center [392, 324] width 410 height 32
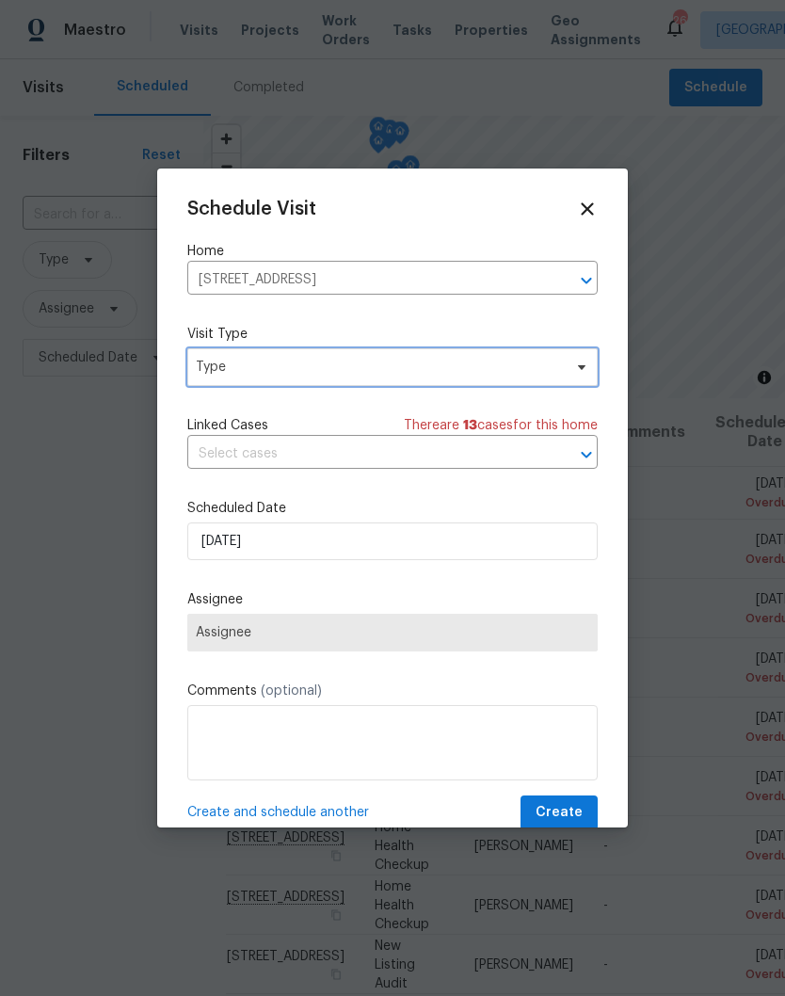
click at [582, 370] on icon at bounding box center [582, 367] width 8 height 5
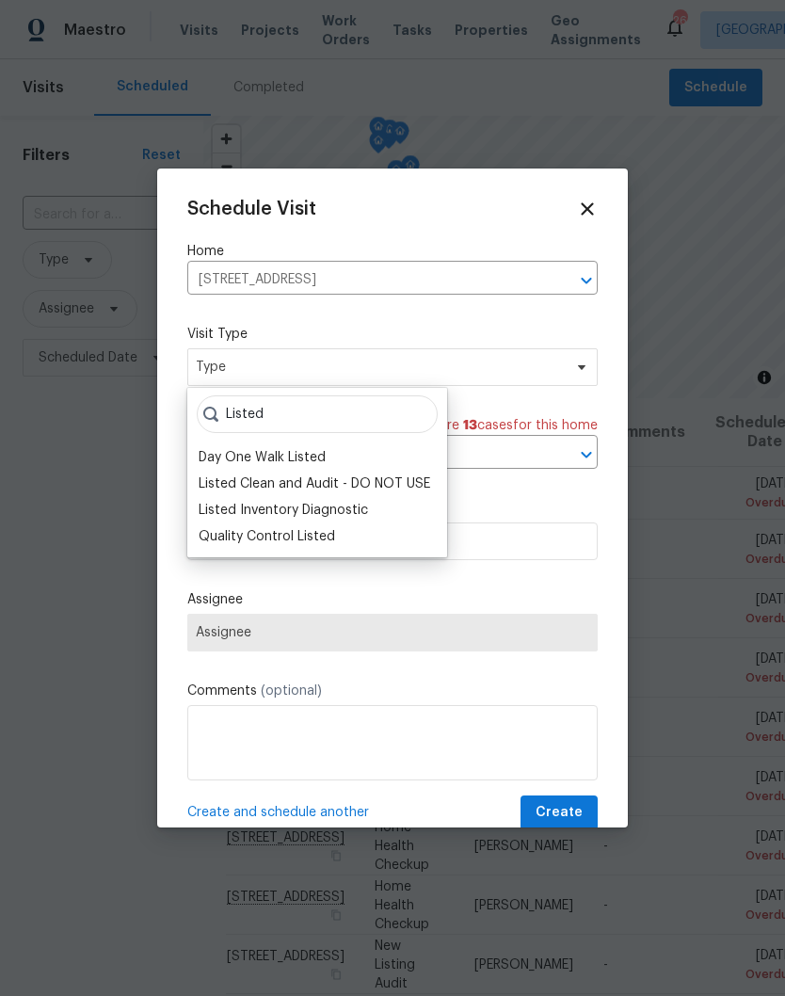
type input "Listed"
click at [348, 508] on div "Listed Inventory Diagnostic" at bounding box center [283, 510] width 169 height 19
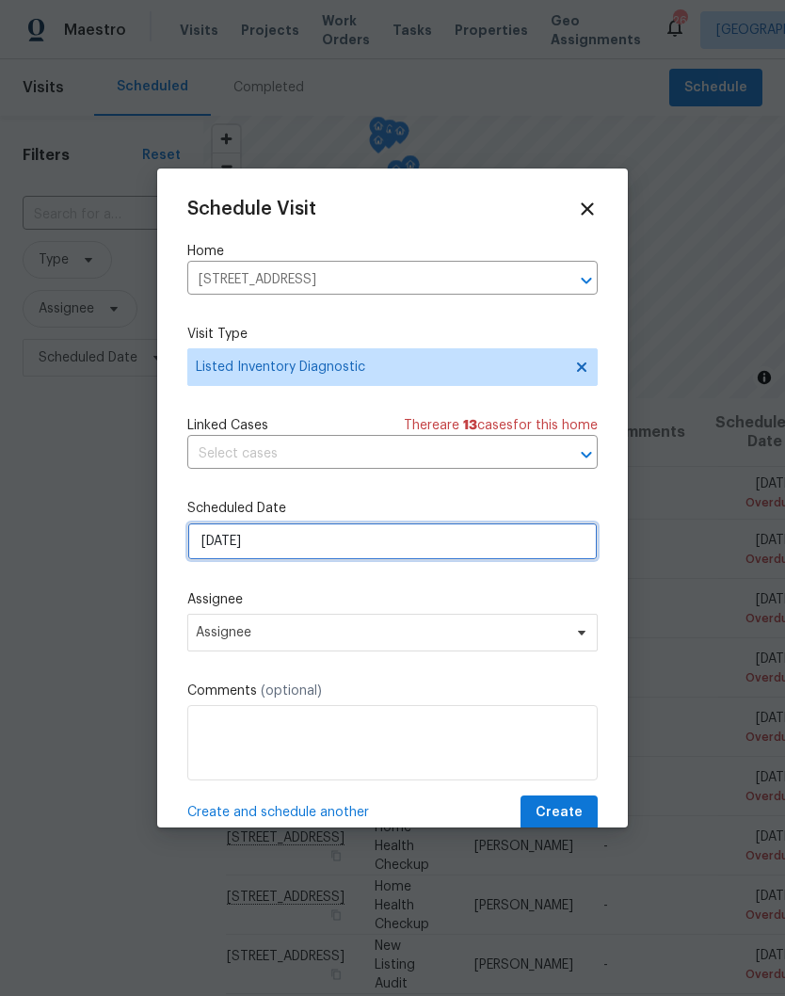
click at [565, 549] on input "[DATE]" at bounding box center [392, 541] width 410 height 38
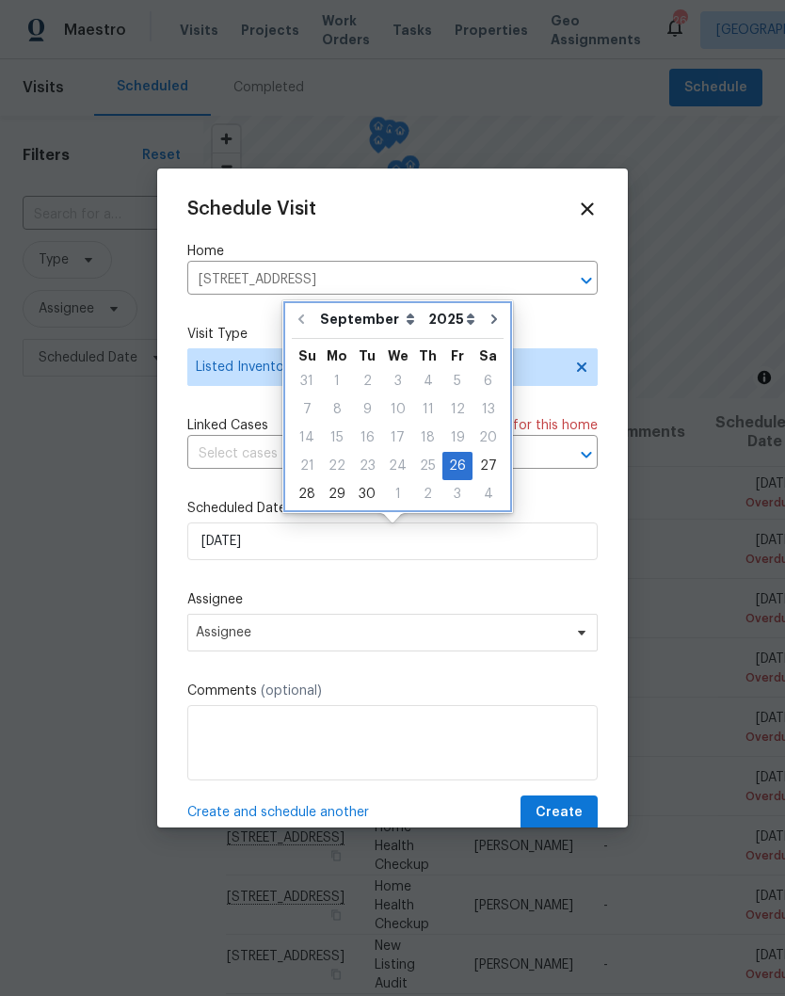
click at [486, 327] on button "Go to next month" at bounding box center [494, 319] width 28 height 38
type input "10/26/2025"
select select "9"
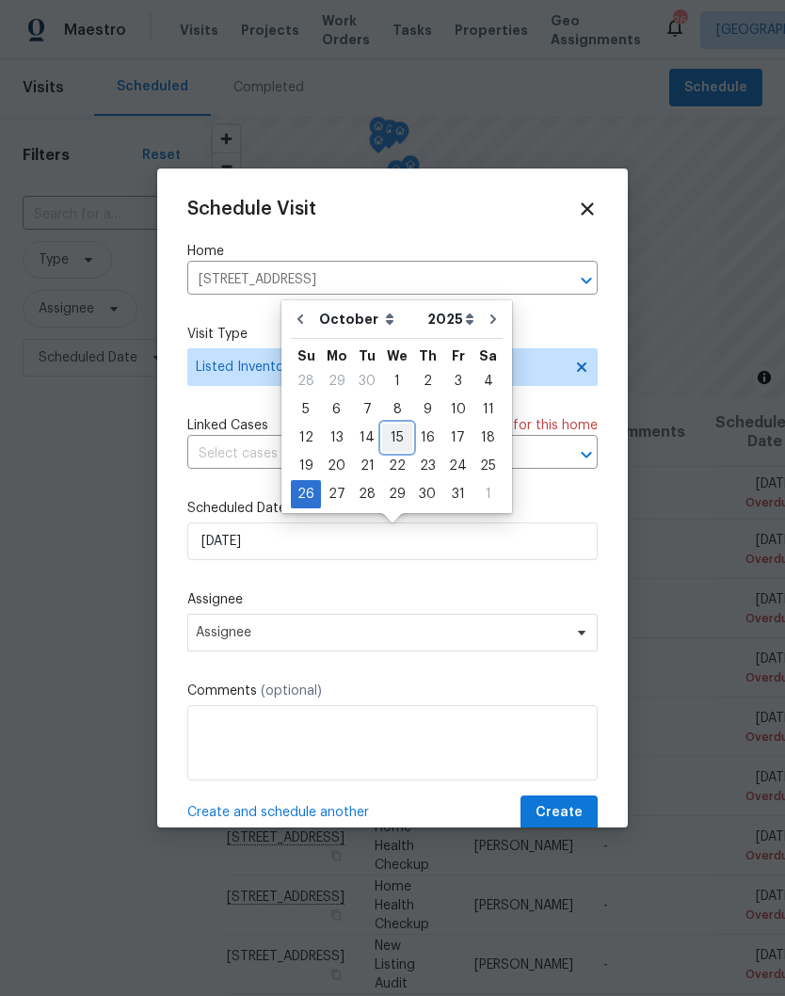
click at [399, 438] on div "15" at bounding box center [397, 437] width 30 height 26
type input "10/15/2025"
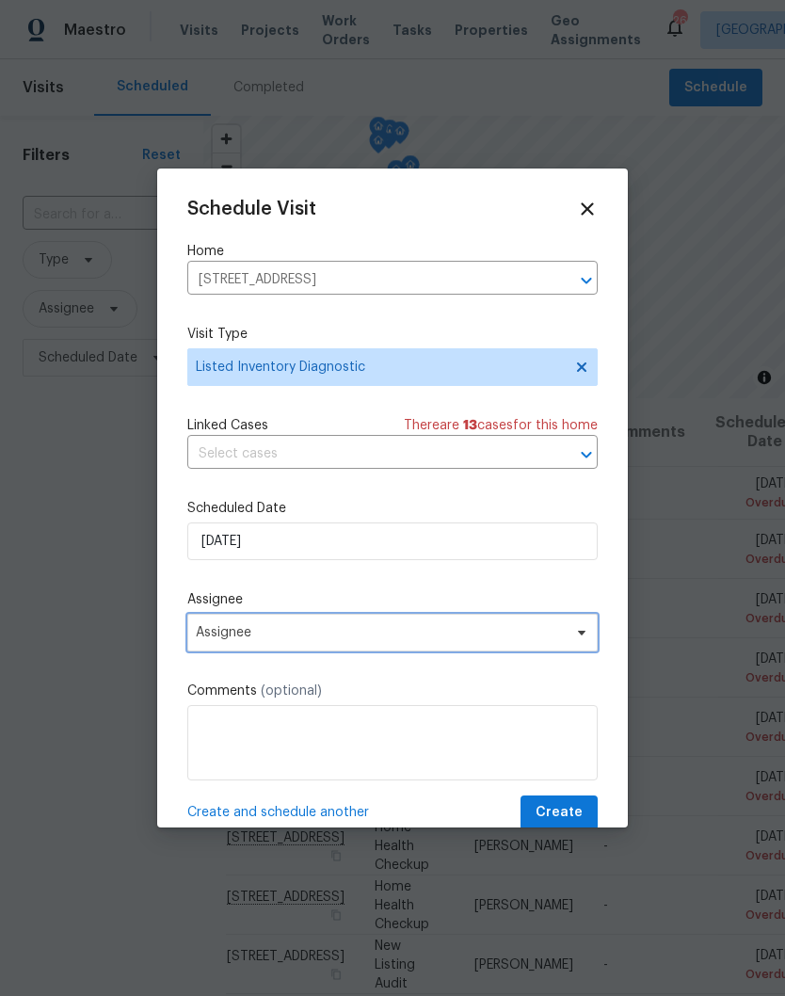
click at [579, 635] on icon at bounding box center [582, 632] width 8 height 5
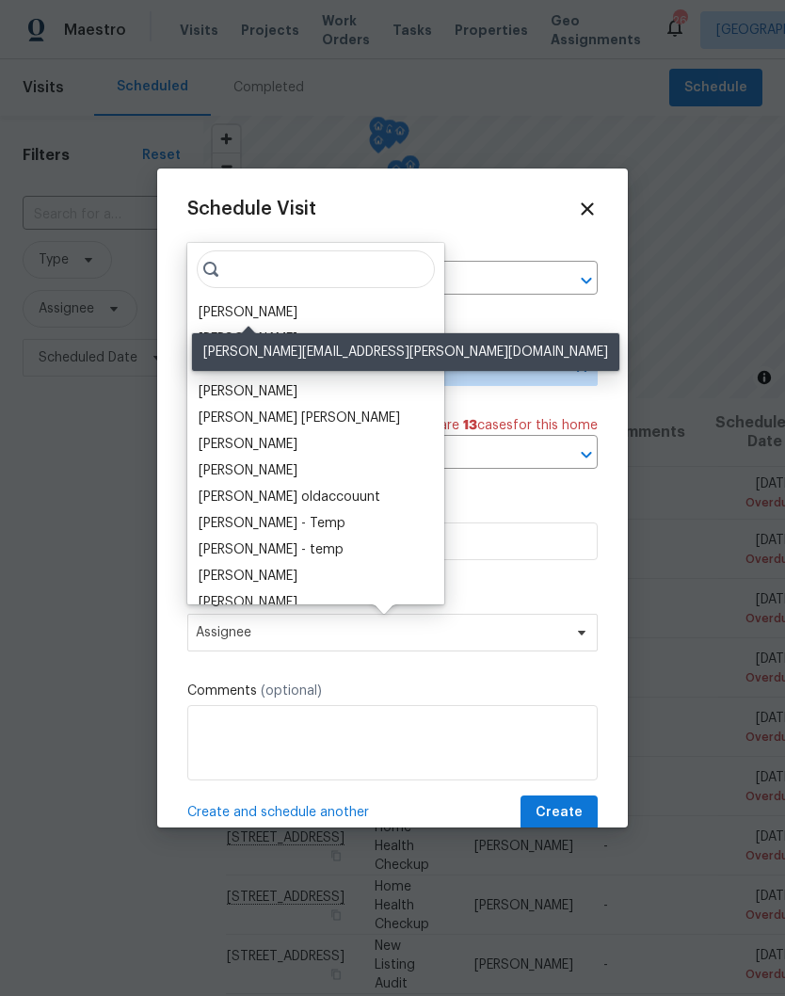
click at [283, 313] on div "[PERSON_NAME]" at bounding box center [248, 312] width 99 height 19
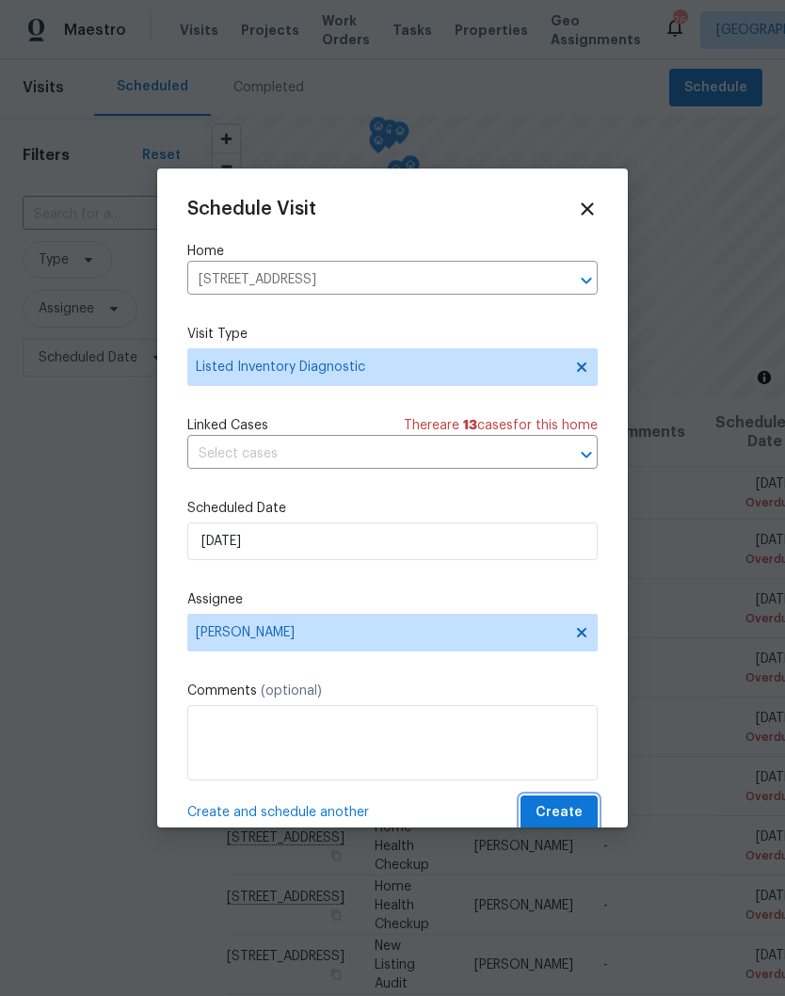
click at [559, 816] on span "Create" at bounding box center [558, 813] width 47 height 24
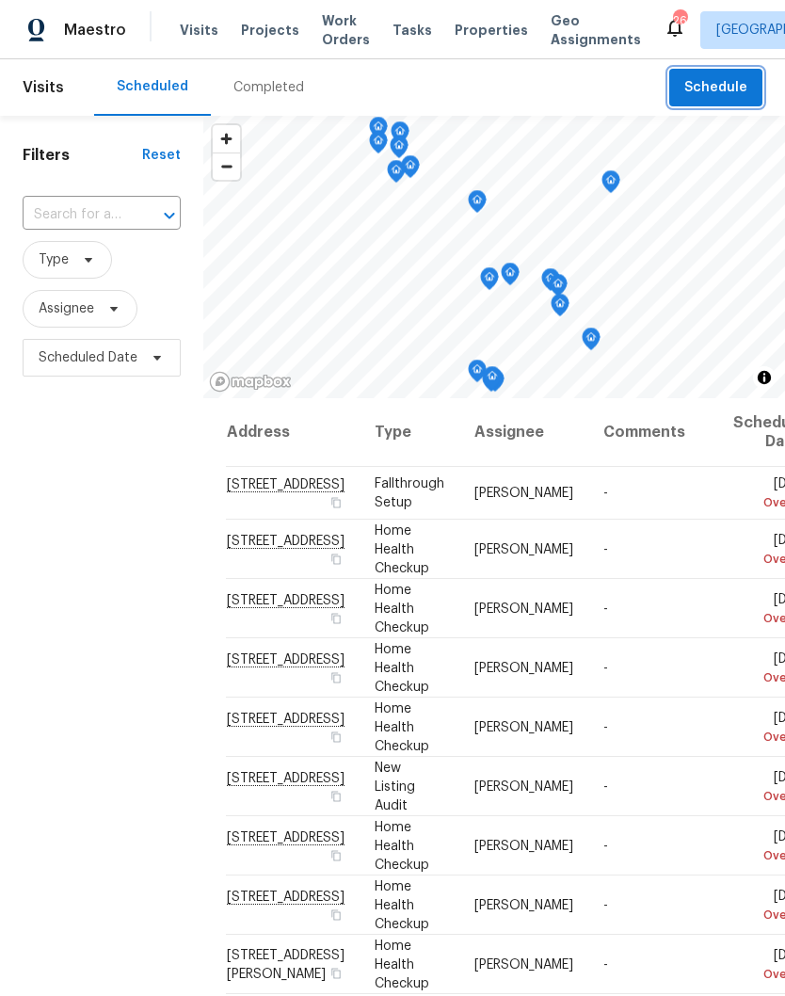
click at [690, 91] on span "Schedule" at bounding box center [715, 88] width 63 height 24
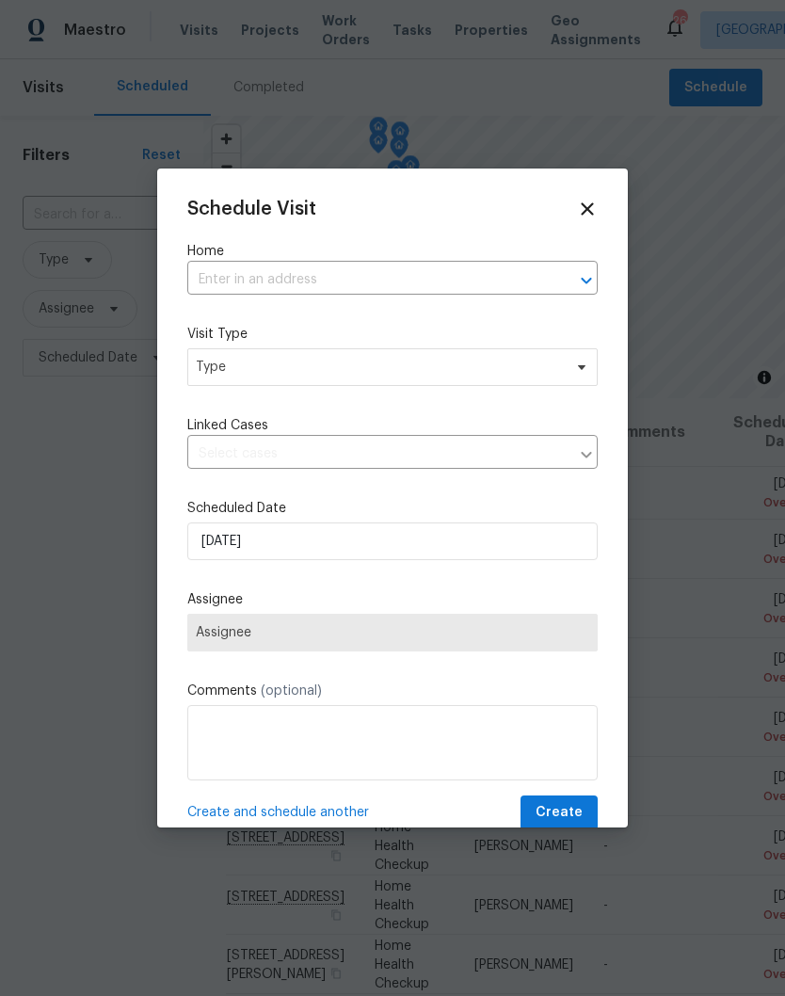
click at [263, 278] on input "text" at bounding box center [366, 279] width 358 height 29
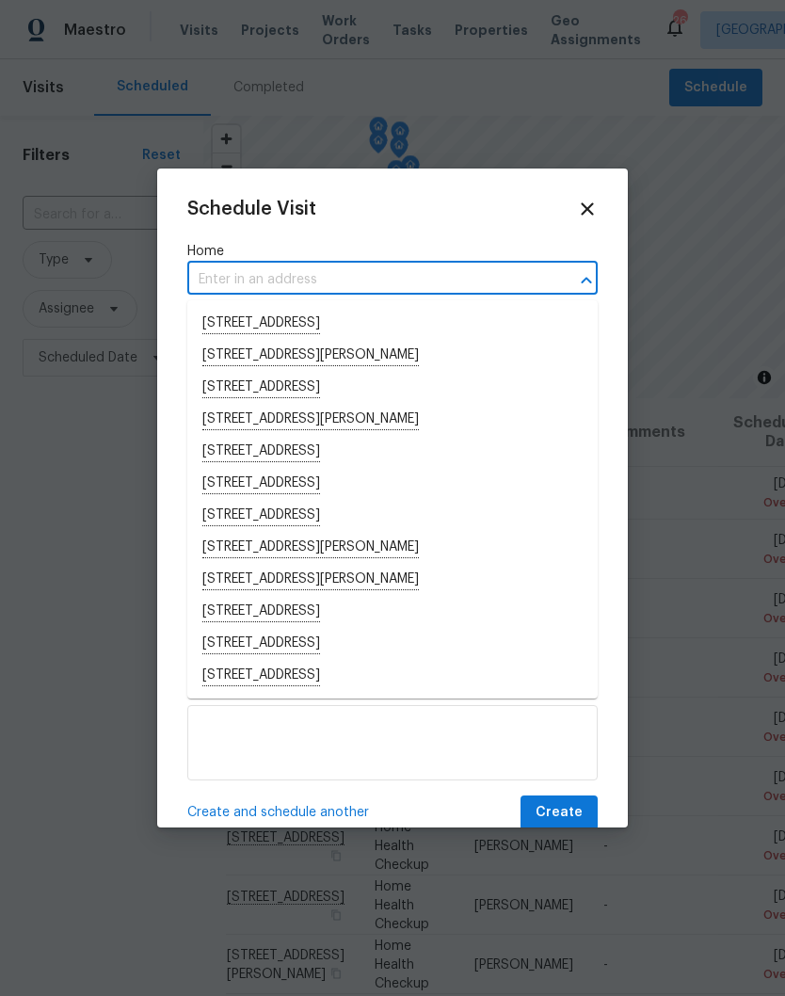
click at [242, 277] on input "text" at bounding box center [366, 279] width 358 height 29
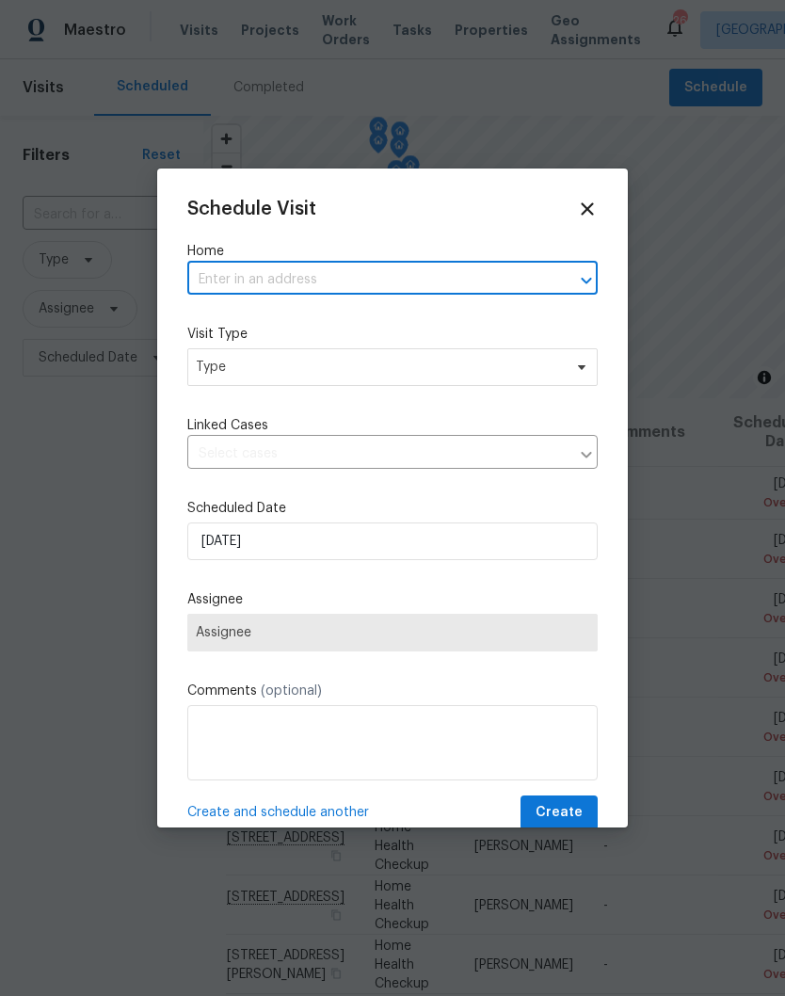
paste input "1230 Chapmansboro Rd Chapmansboro, TN 37035"
type input "1230 Chapmansboro Rd Chapmansboro, TN 37035"
click at [335, 321] on li "1230 Chapmansboro Rd, Chapmansboro, TN 37035" at bounding box center [392, 324] width 410 height 32
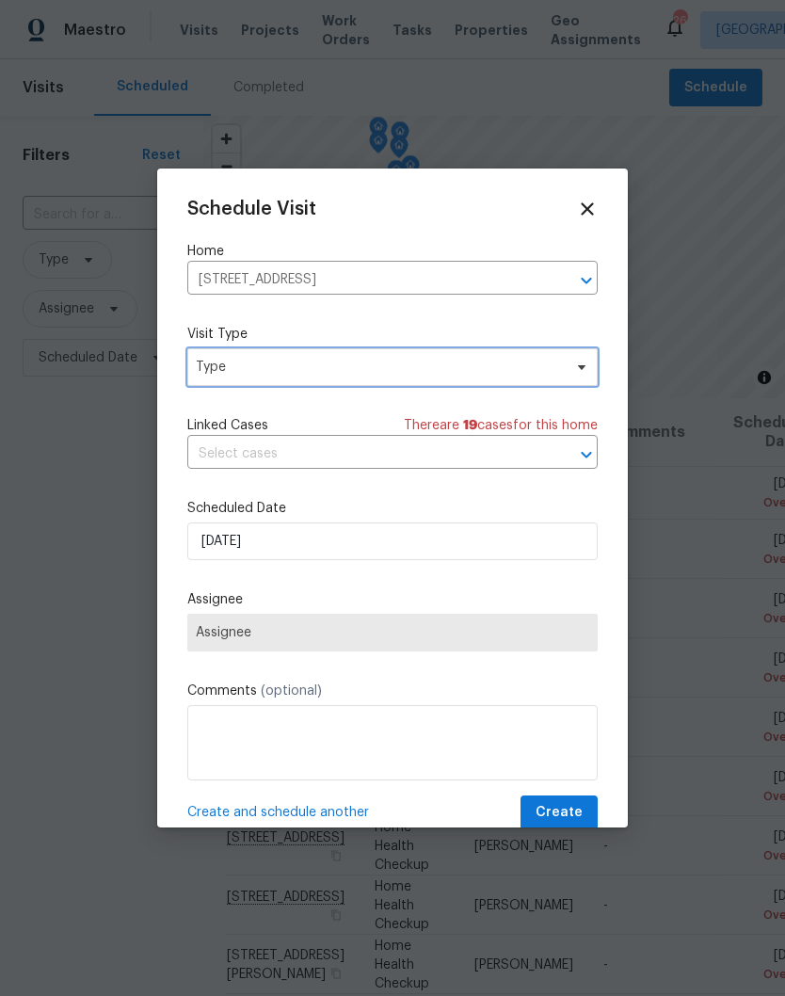
click at [577, 370] on icon at bounding box center [581, 366] width 15 height 15
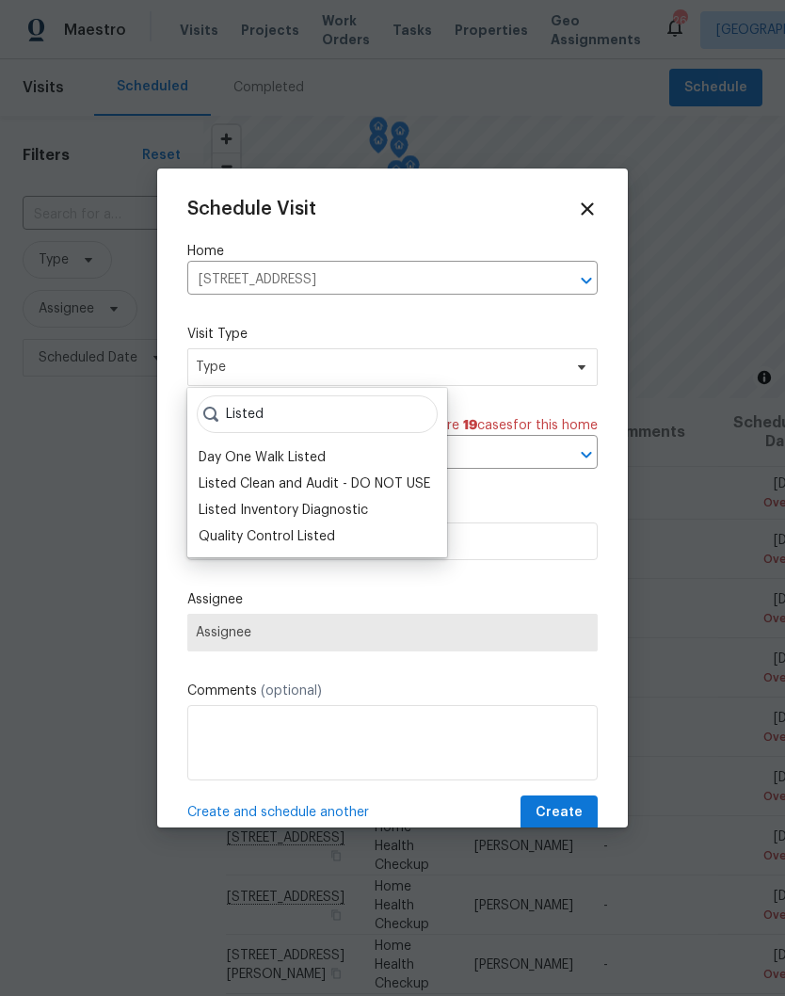
type input "Listed"
click at [337, 512] on div "Listed Inventory Diagnostic" at bounding box center [283, 510] width 169 height 19
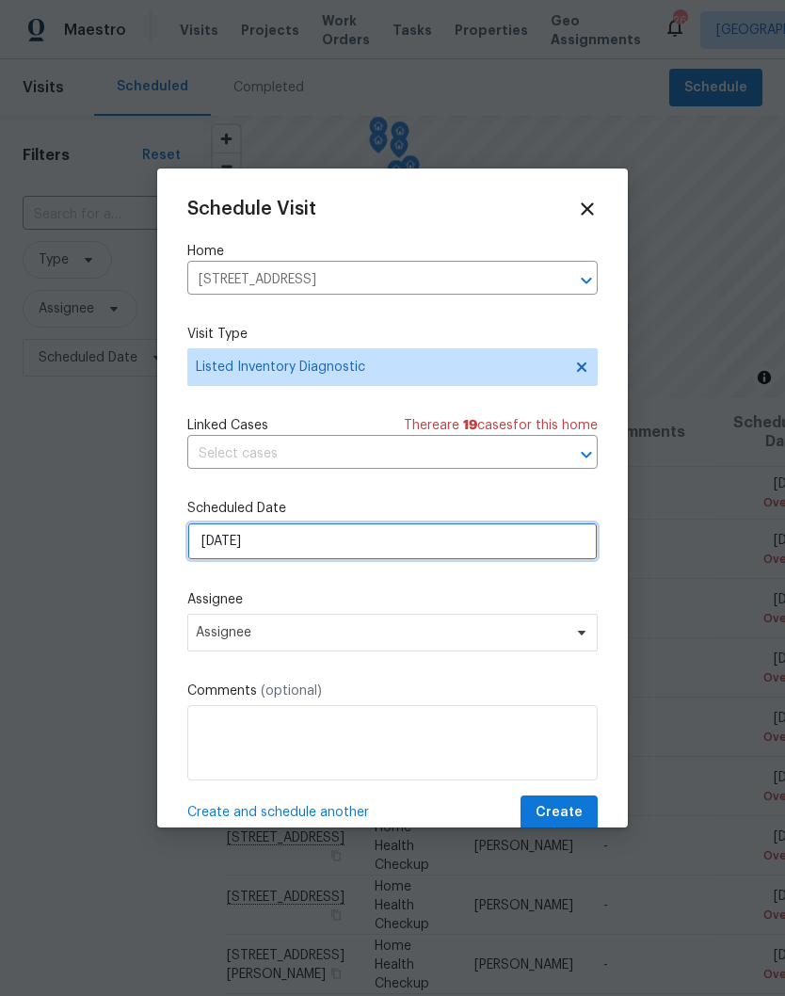
click at [556, 544] on input "[DATE]" at bounding box center [392, 541] width 410 height 38
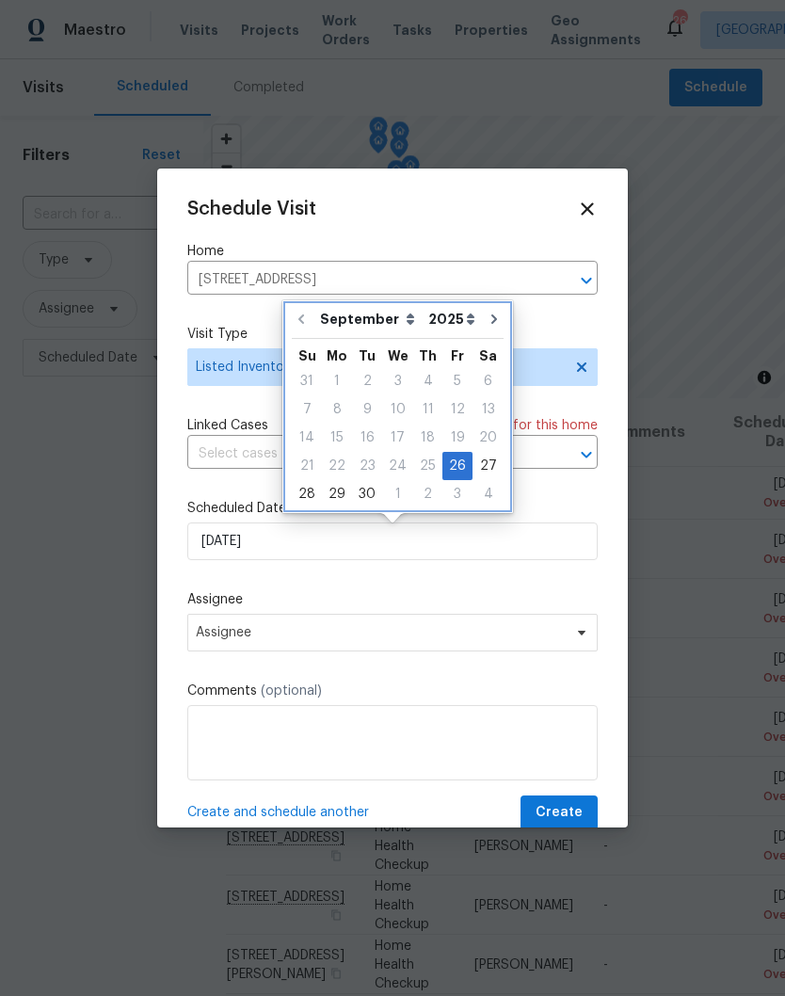
click at [491, 328] on button "Go to next month" at bounding box center [494, 319] width 28 height 38
type input "10/26/2025"
select select "9"
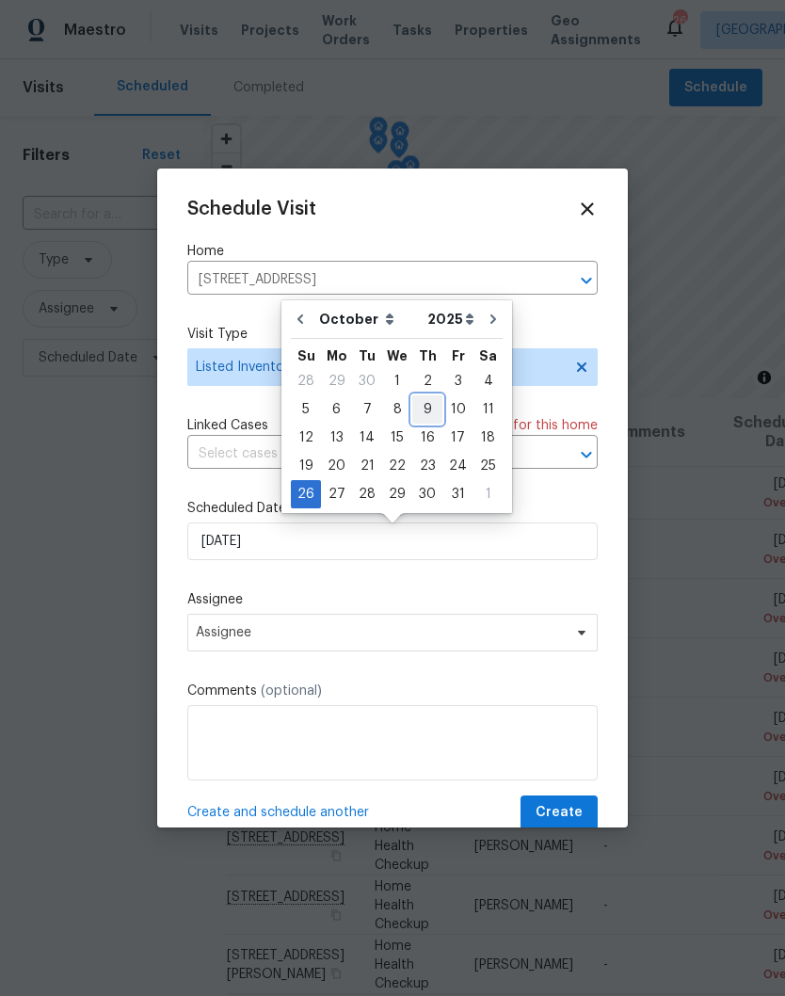
click at [428, 411] on div "9" at bounding box center [427, 409] width 30 height 26
type input "10/9/2025"
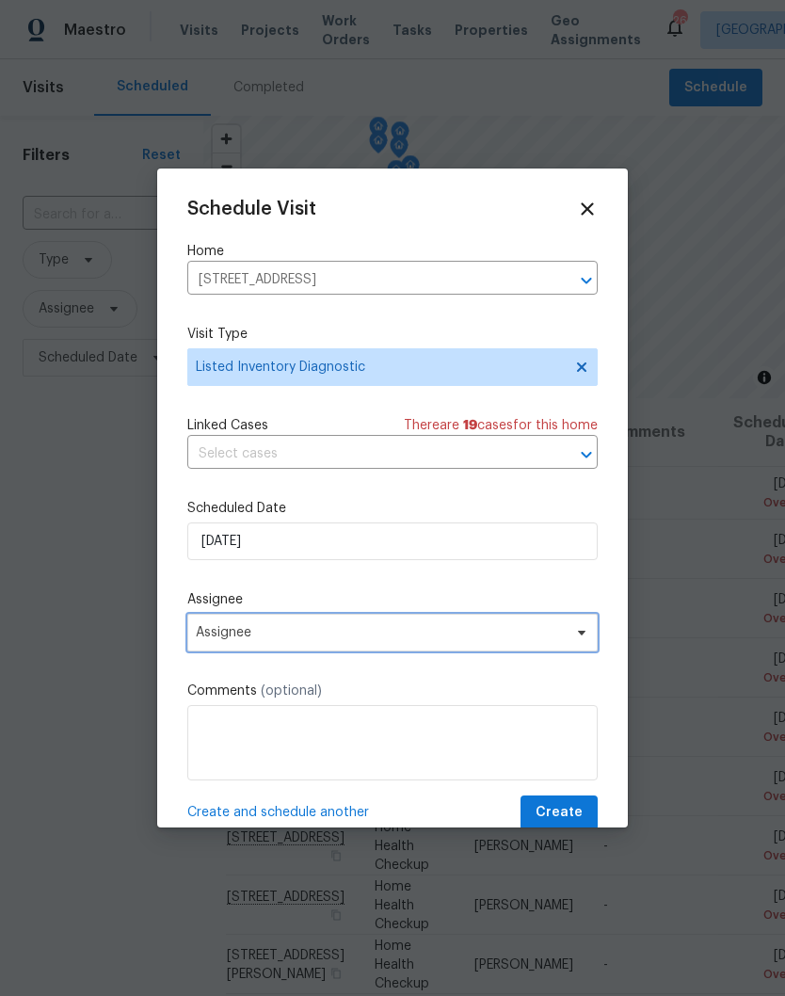
click at [579, 638] on icon at bounding box center [581, 632] width 15 height 15
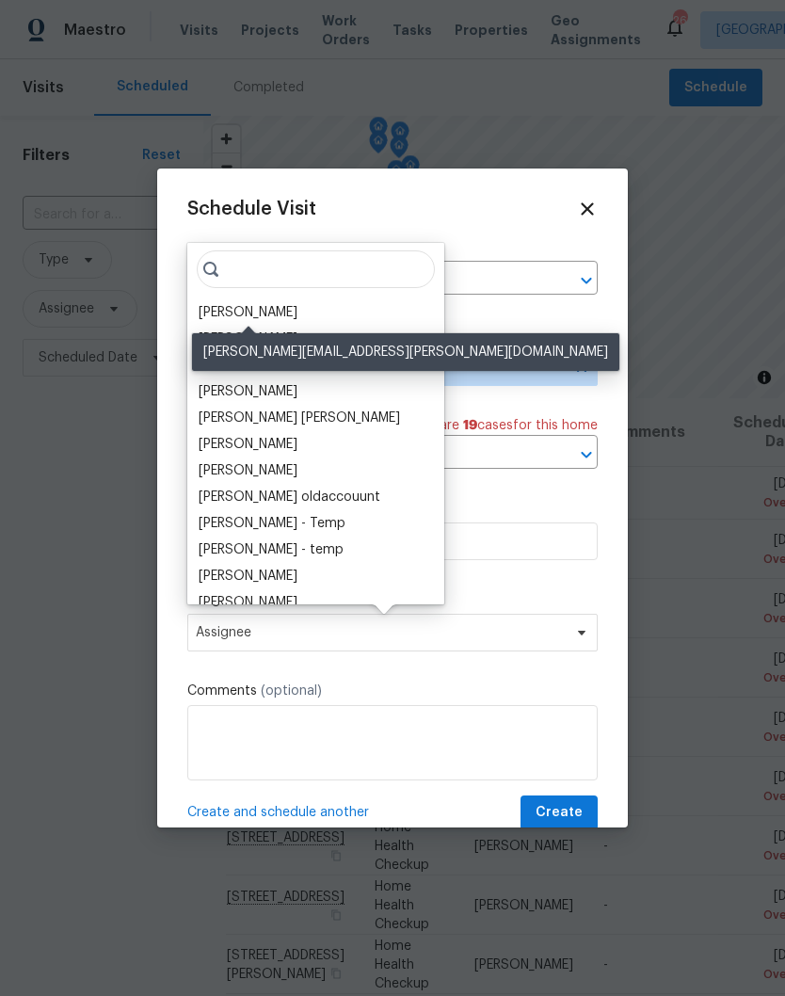
click at [284, 316] on div "[PERSON_NAME]" at bounding box center [248, 312] width 99 height 19
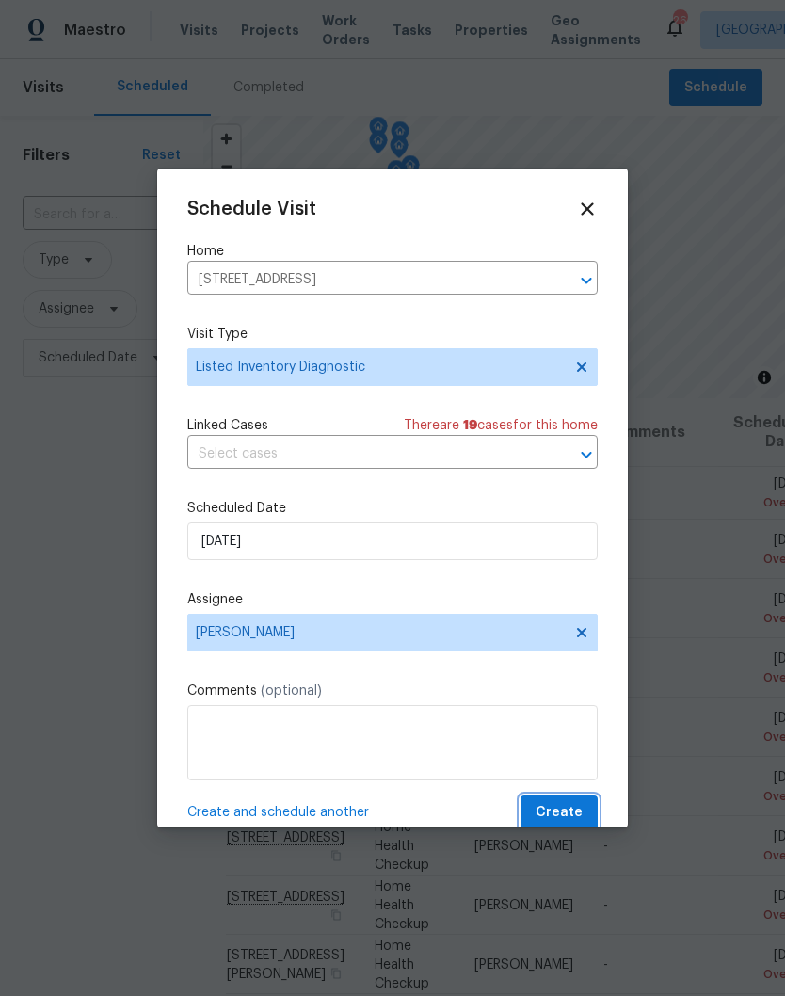
click at [566, 809] on span "Create" at bounding box center [558, 813] width 47 height 24
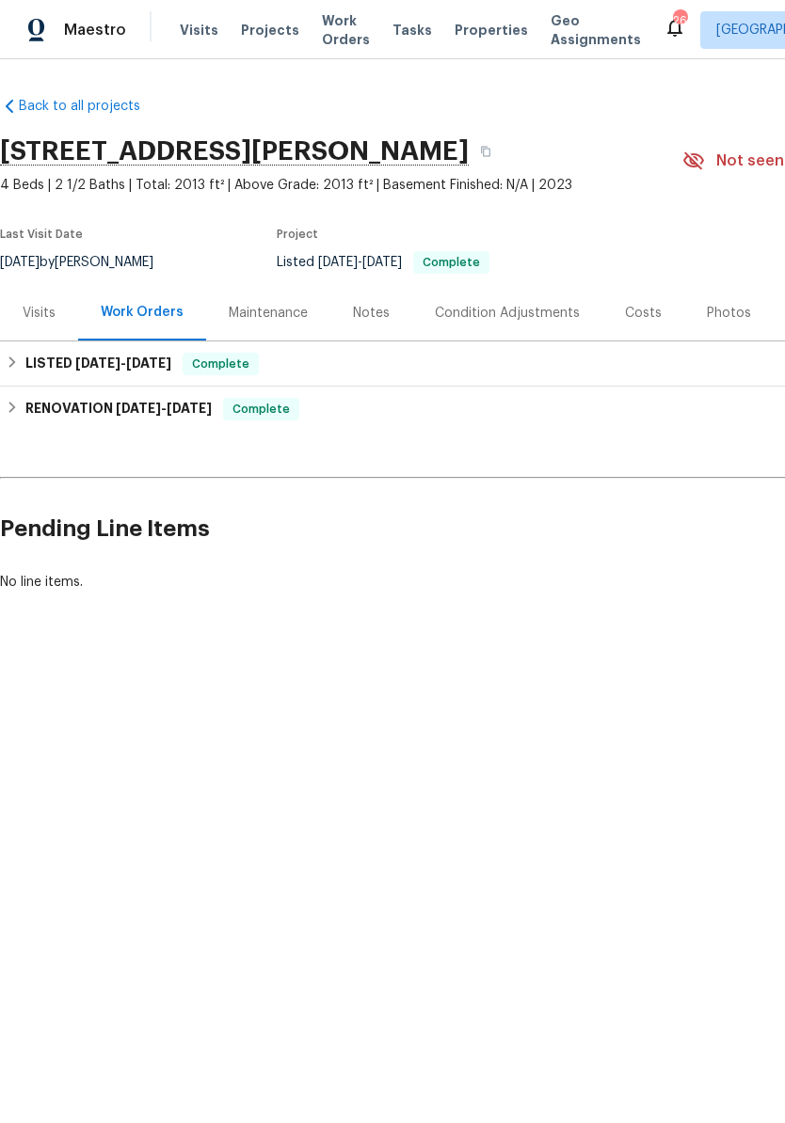
click at [45, 315] on div "Visits" at bounding box center [39, 313] width 33 height 19
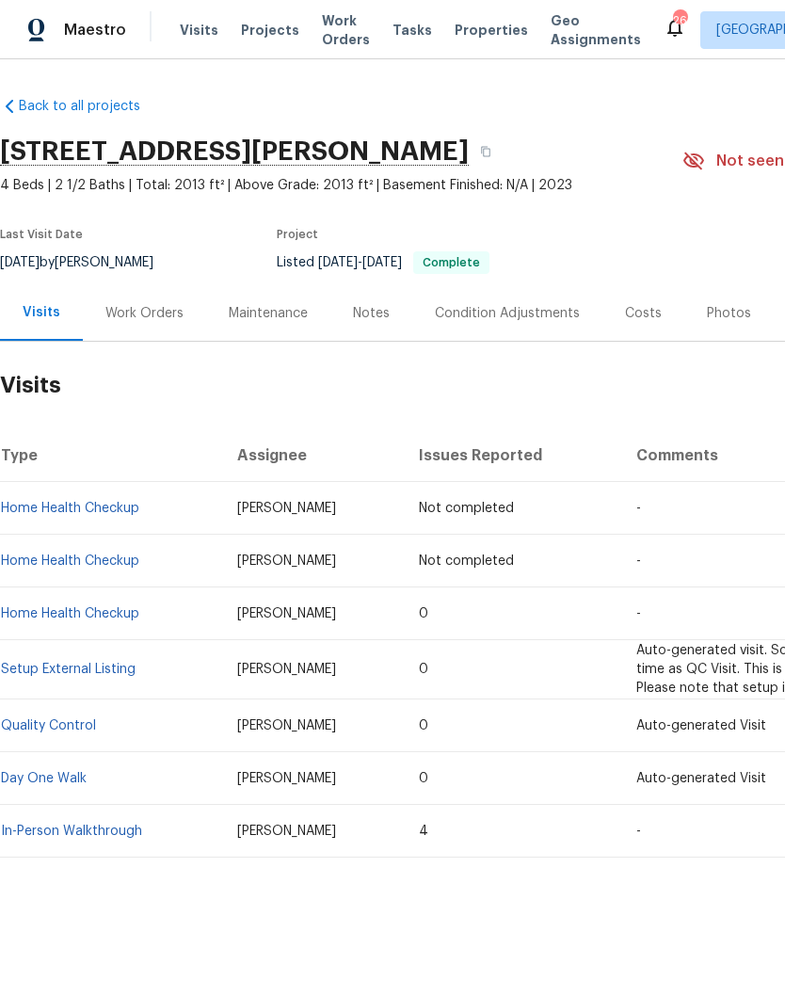
click at [204, 31] on span "Visits" at bounding box center [199, 30] width 39 height 19
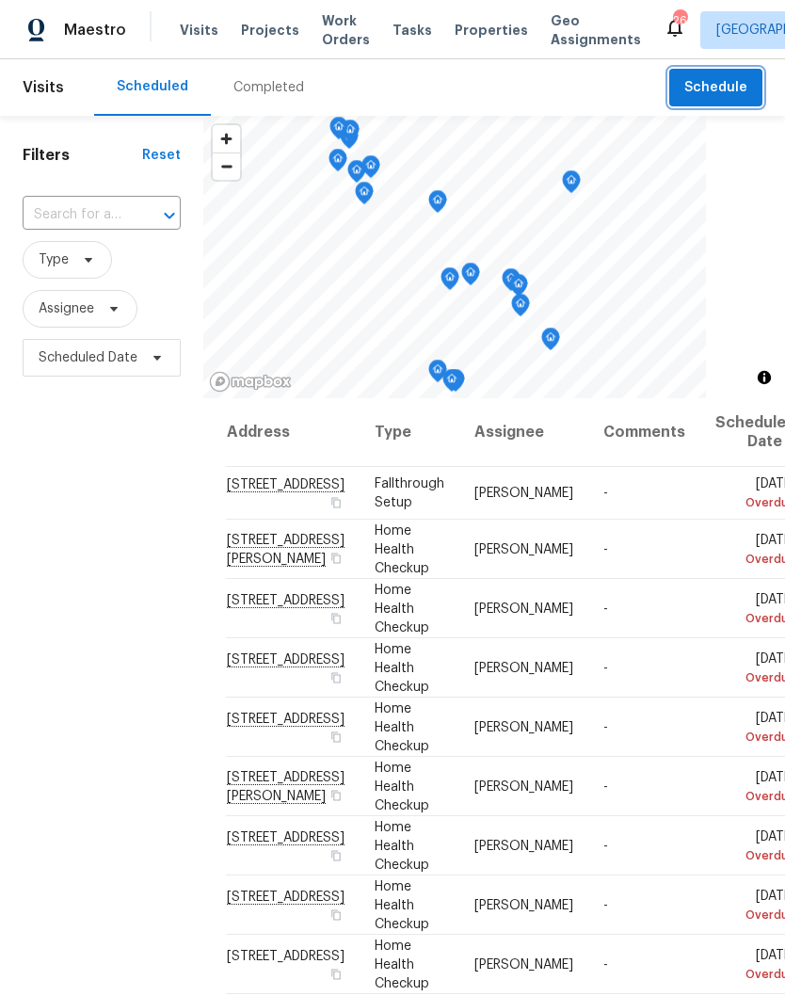
click at [717, 89] on span "Schedule" at bounding box center [715, 88] width 63 height 24
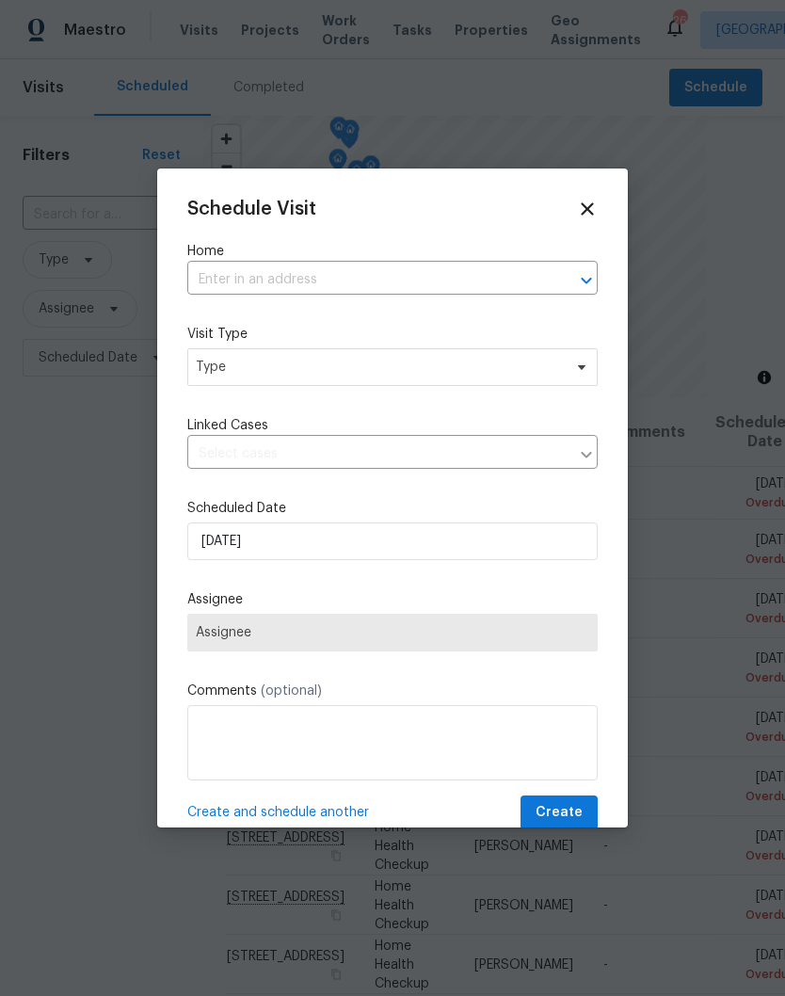
click at [278, 274] on input "text" at bounding box center [366, 279] width 358 height 29
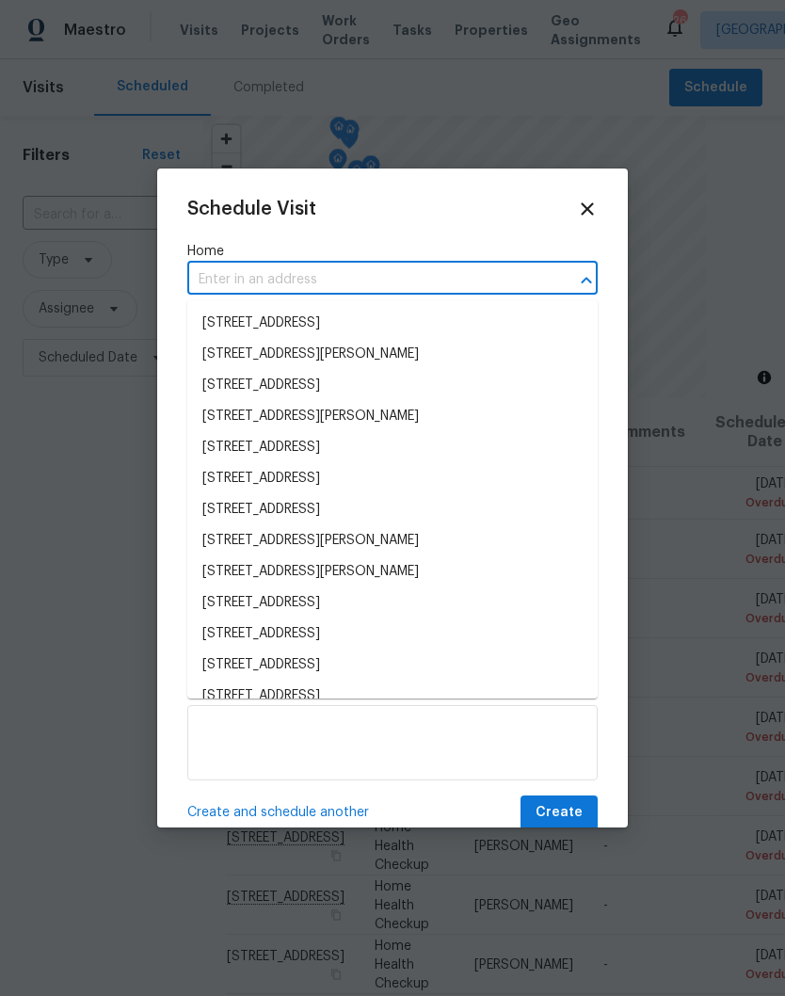
click at [247, 275] on input "text" at bounding box center [366, 279] width 358 height 29
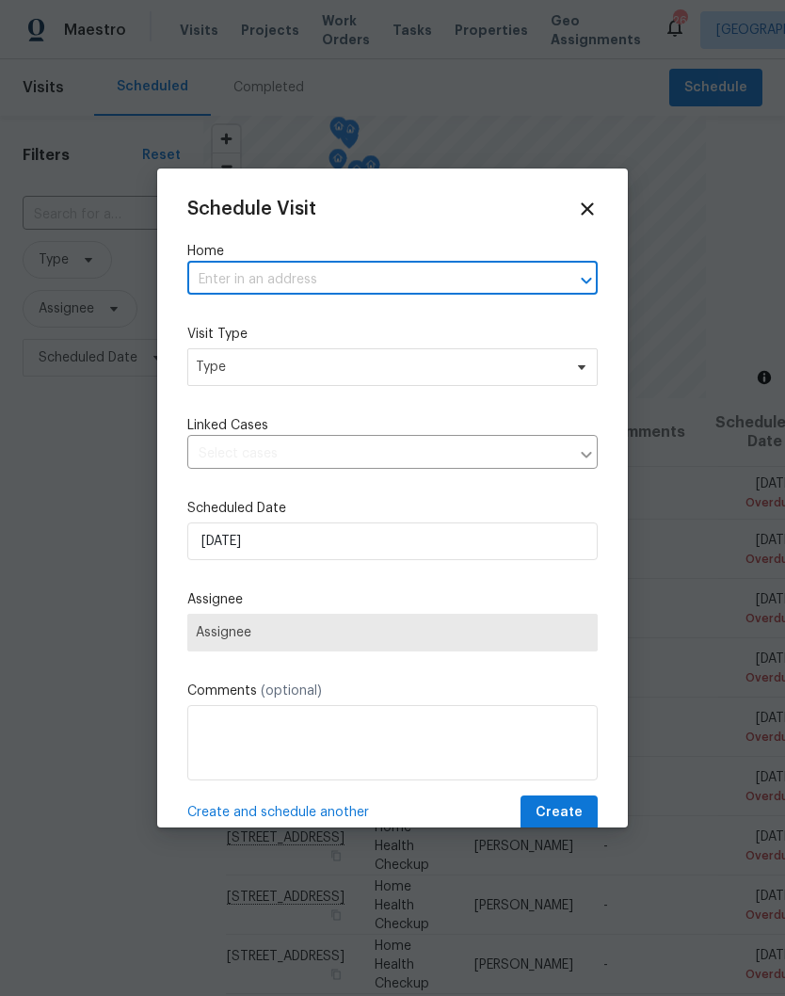
paste input "4048 Chapel Hill Rd, Clarksville, TN 37040"
type input "4048 Chapel Hill Rd, Clarksville, TN 37040"
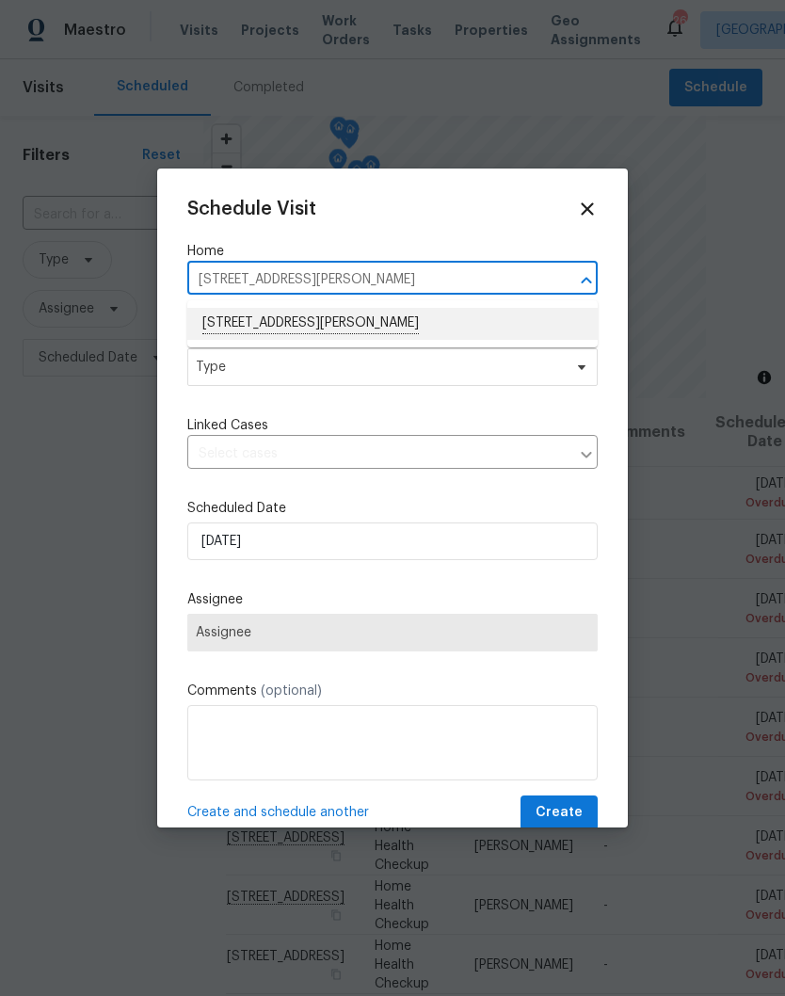
click at [311, 323] on li "4048 Chapel Hill Rd, Clarksville, TN 37040" at bounding box center [392, 324] width 410 height 32
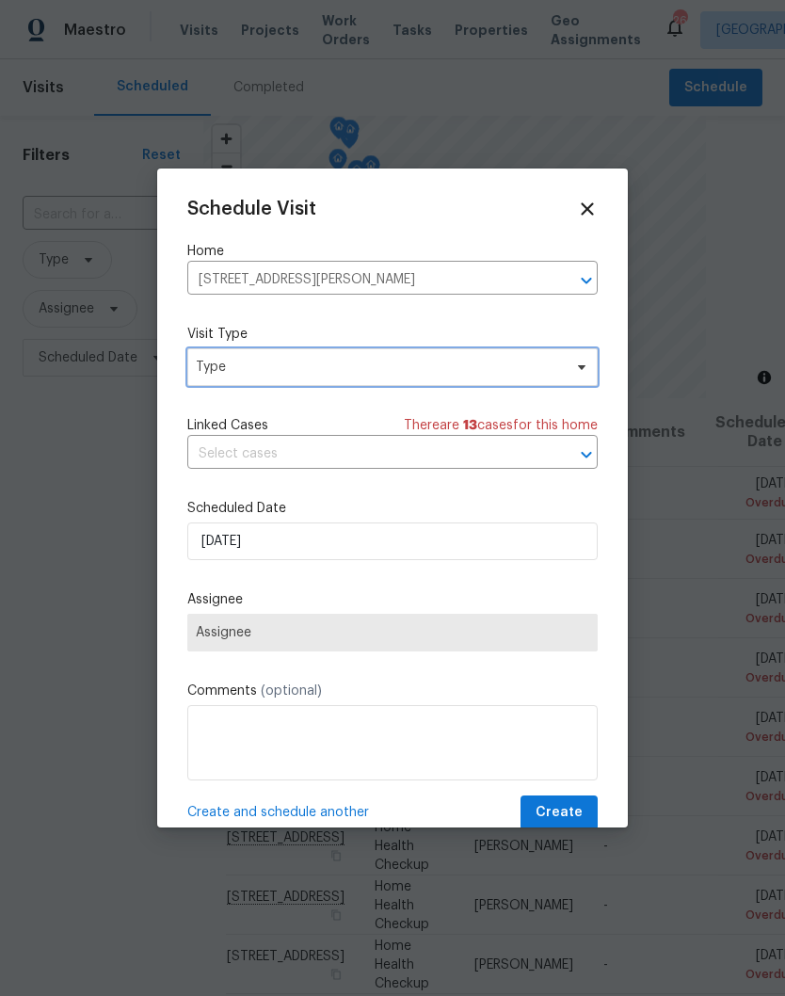
click at [579, 369] on icon at bounding box center [582, 367] width 8 height 5
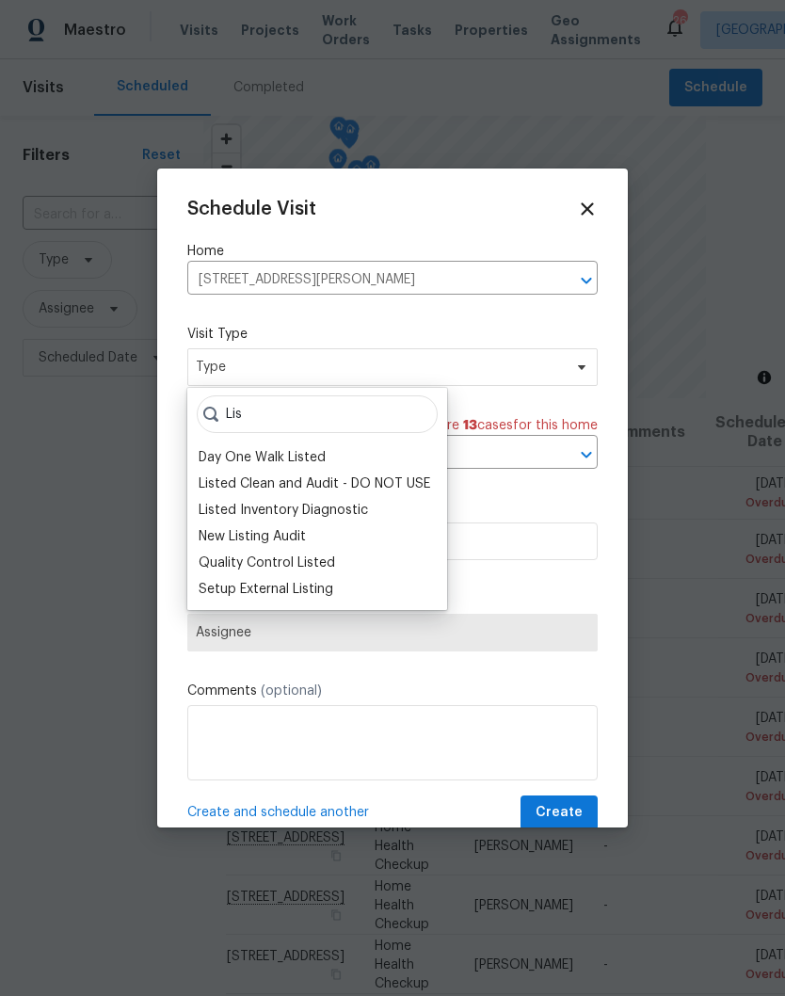
type input "Lis"
click at [328, 514] on div "Listed Inventory Diagnostic" at bounding box center [283, 510] width 169 height 19
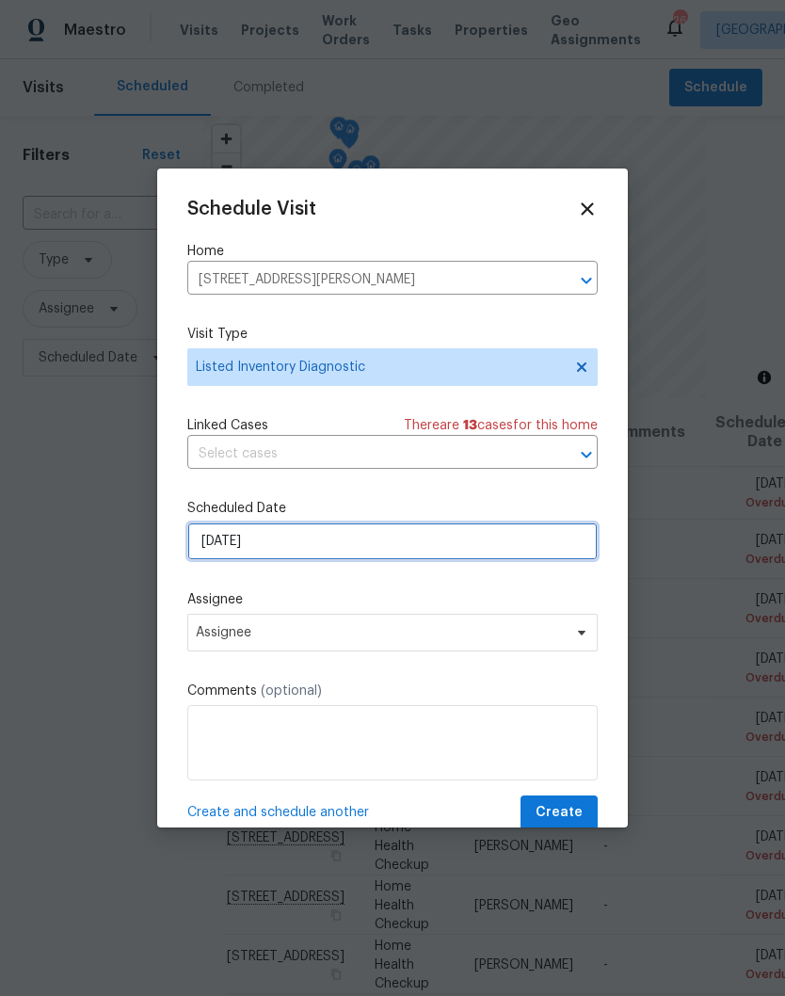
click at [573, 551] on input "9/26/2025" at bounding box center [392, 541] width 410 height 38
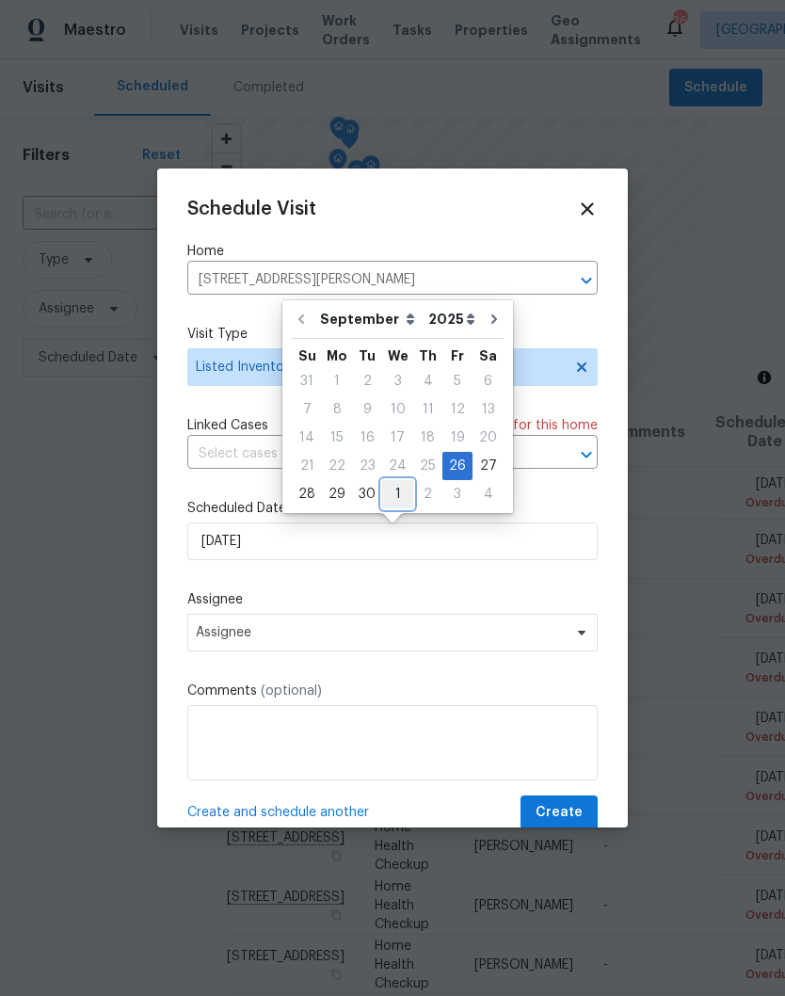
click at [400, 502] on div "1" at bounding box center [397, 494] width 31 height 26
type input "[DATE]"
select select "9"
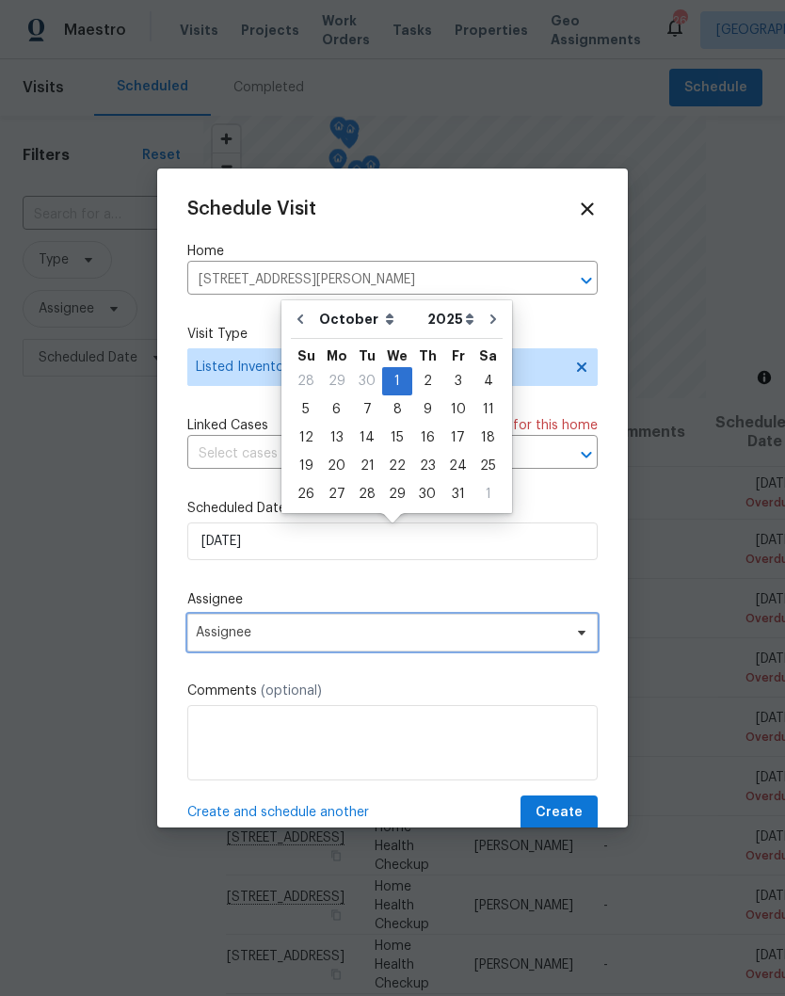
click at [577, 640] on icon at bounding box center [581, 632] width 15 height 15
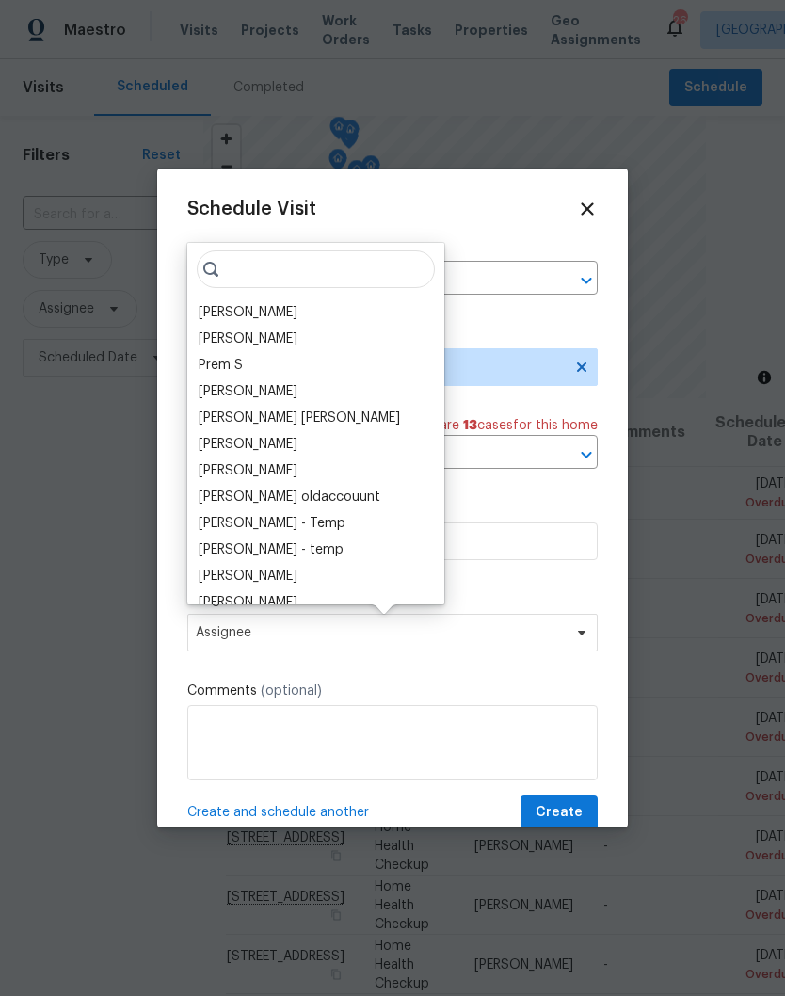
click at [279, 313] on div "[PERSON_NAME]" at bounding box center [248, 312] width 99 height 19
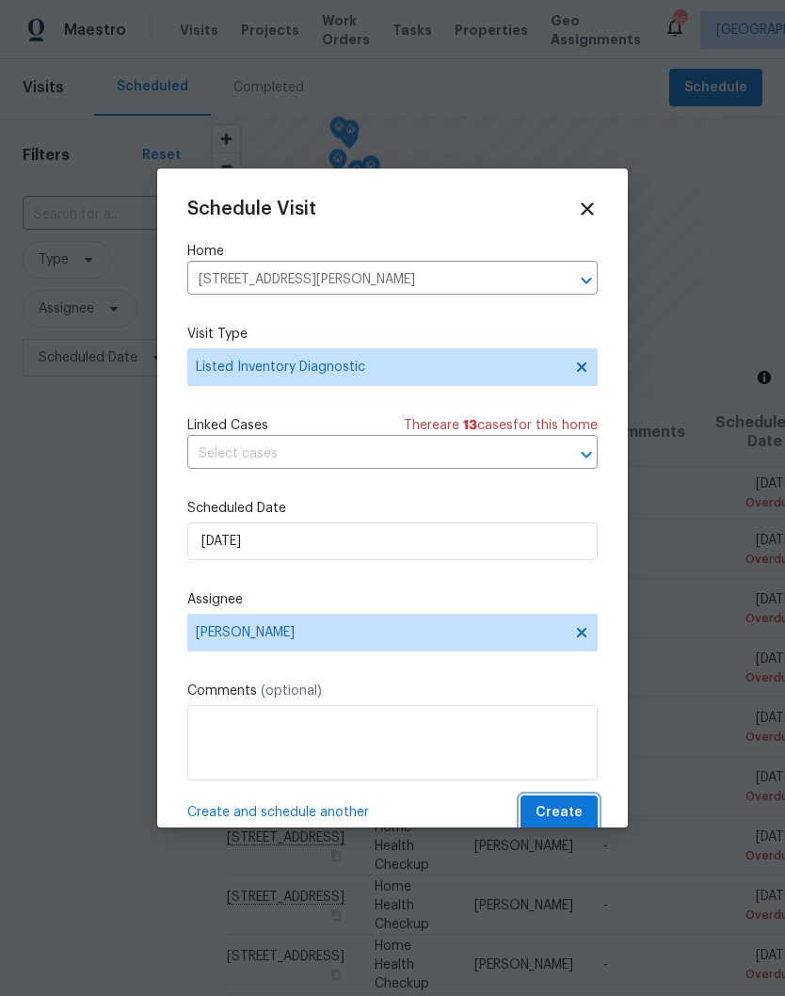
click at [567, 813] on span "Create" at bounding box center [558, 813] width 47 height 24
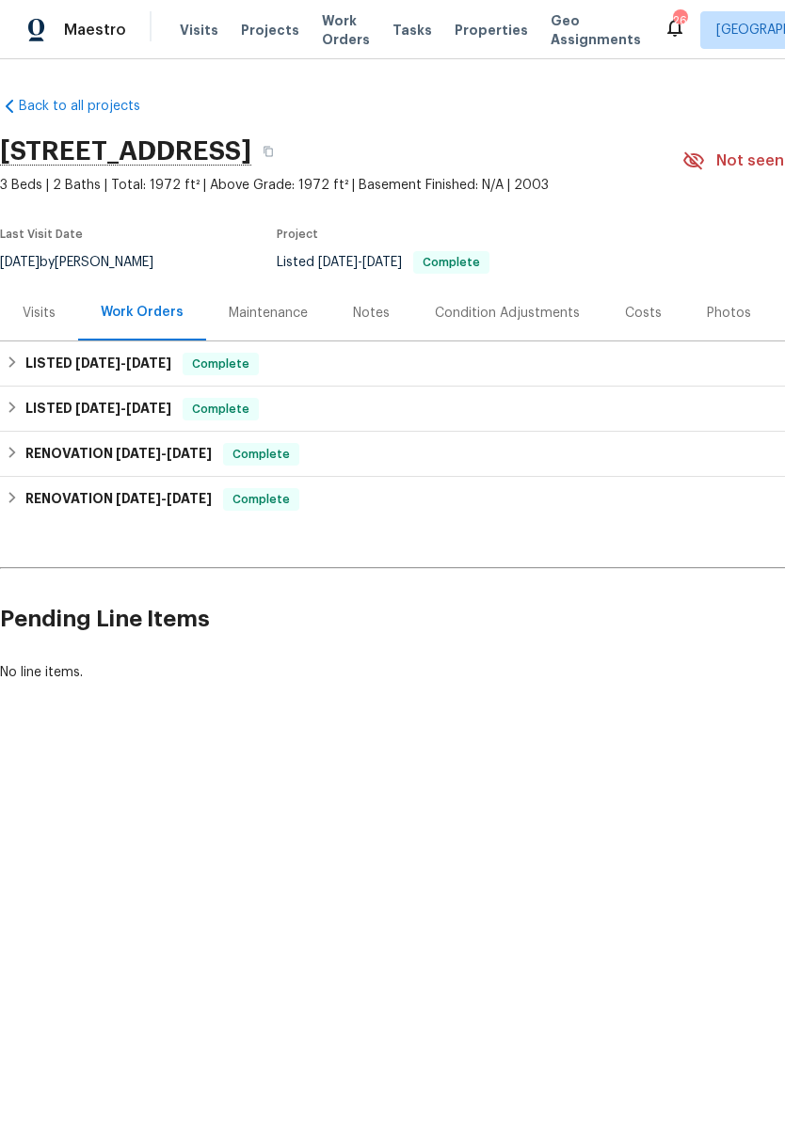
click at [51, 311] on div "Visits" at bounding box center [39, 313] width 33 height 19
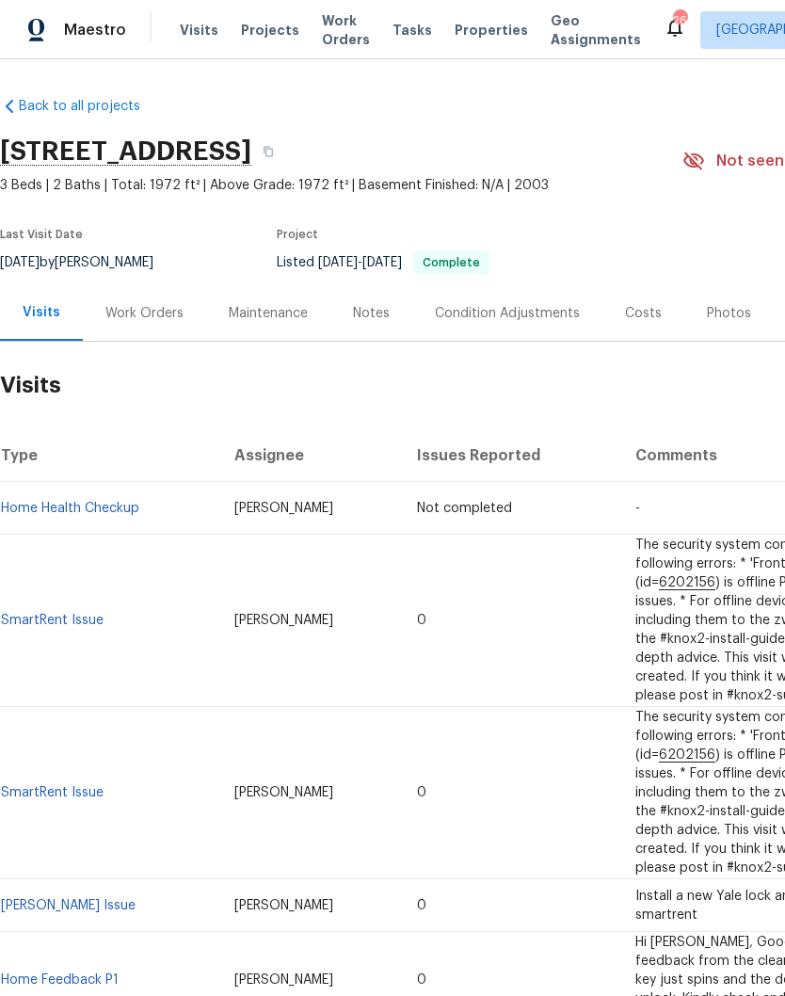
click at [196, 39] on span "Visits" at bounding box center [199, 30] width 39 height 19
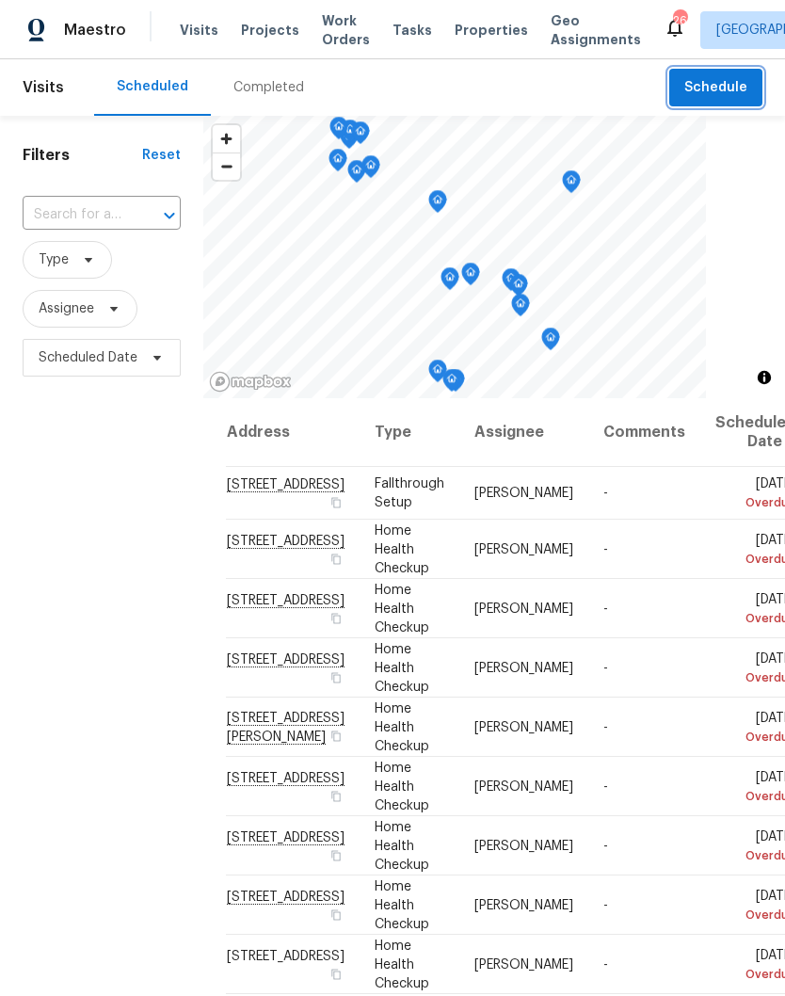
click at [706, 87] on span "Schedule" at bounding box center [715, 88] width 63 height 24
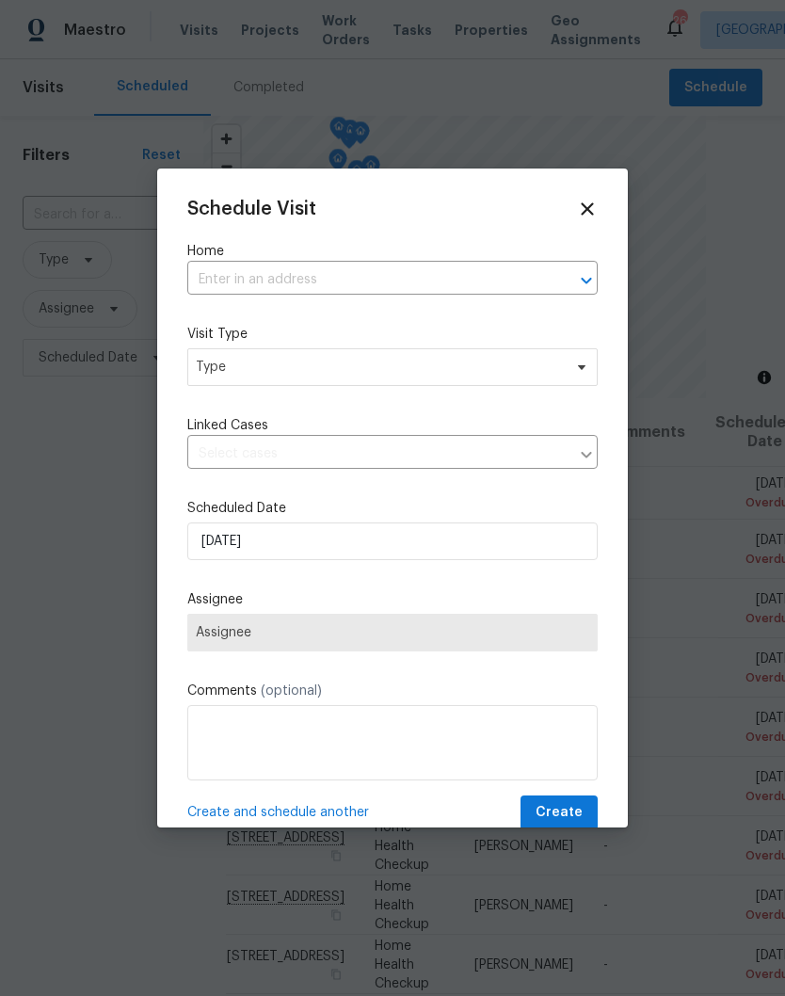
click at [313, 270] on input "text" at bounding box center [366, 279] width 358 height 29
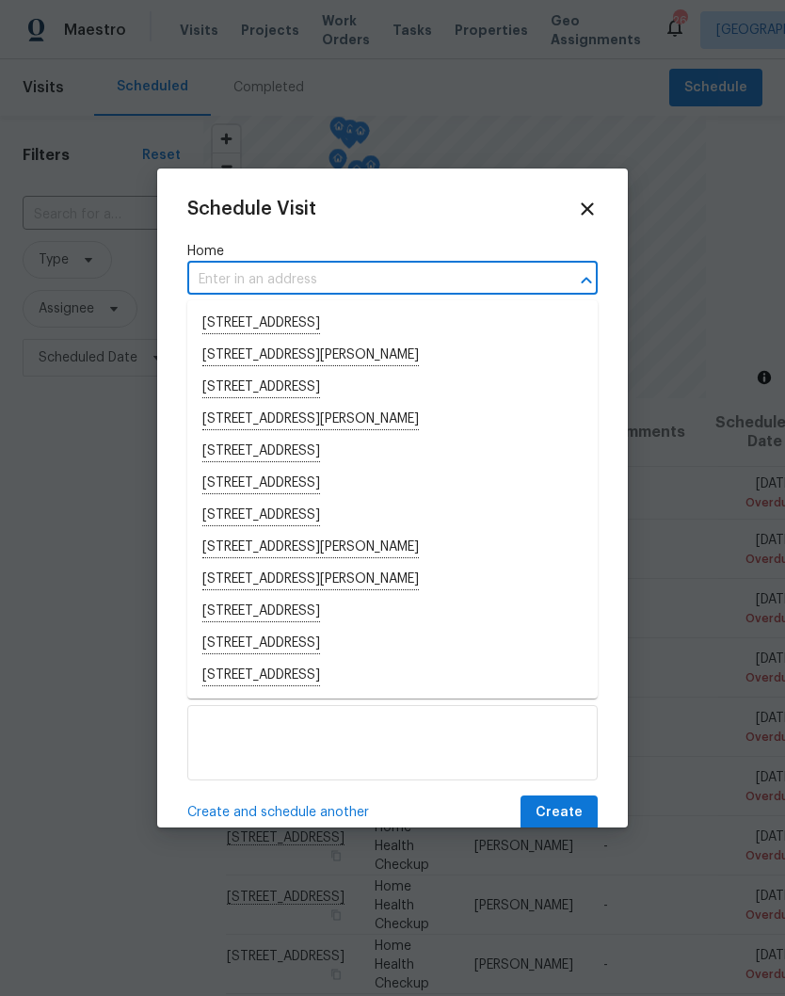
click at [263, 272] on input "text" at bounding box center [366, 279] width 358 height 29
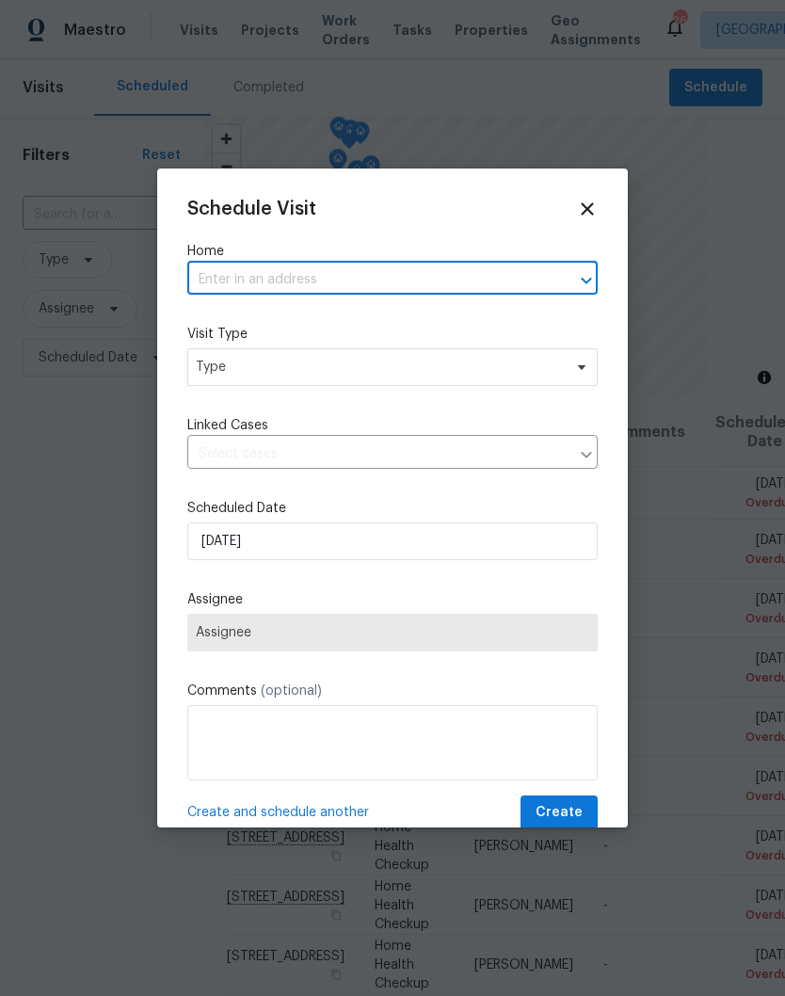
click at [279, 284] on input "text" at bounding box center [366, 279] width 358 height 29
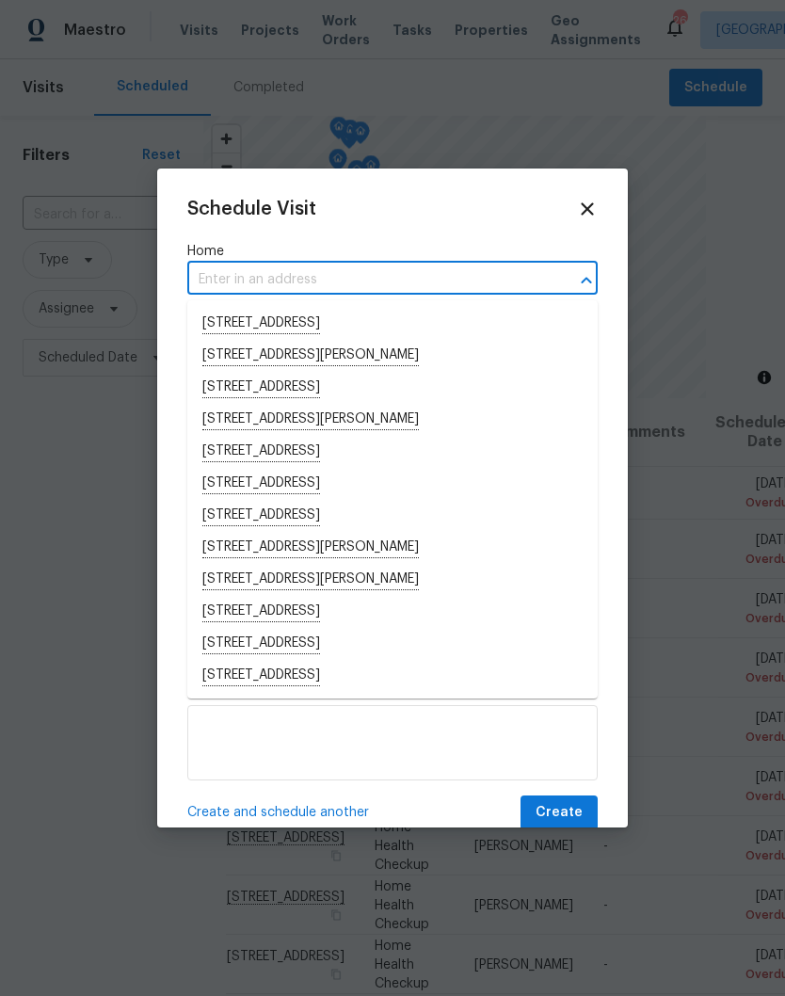
click at [243, 274] on input "text" at bounding box center [366, 279] width 358 height 29
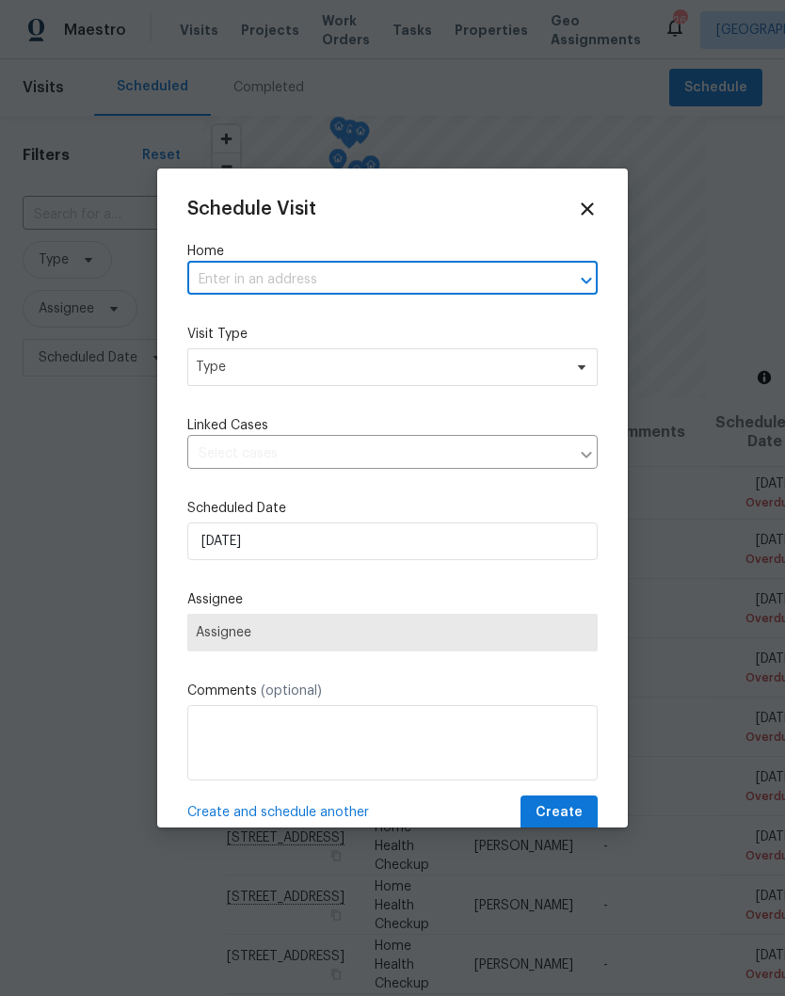
click at [237, 270] on input "text" at bounding box center [366, 279] width 358 height 29
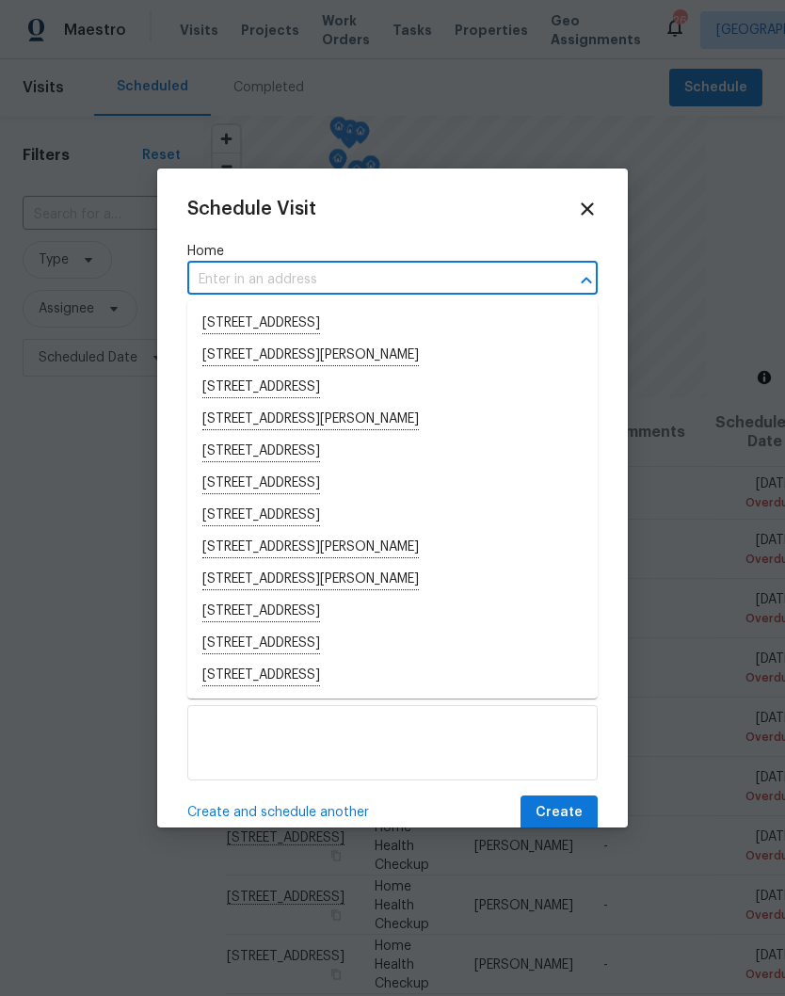
click at [243, 270] on input "text" at bounding box center [366, 279] width 358 height 29
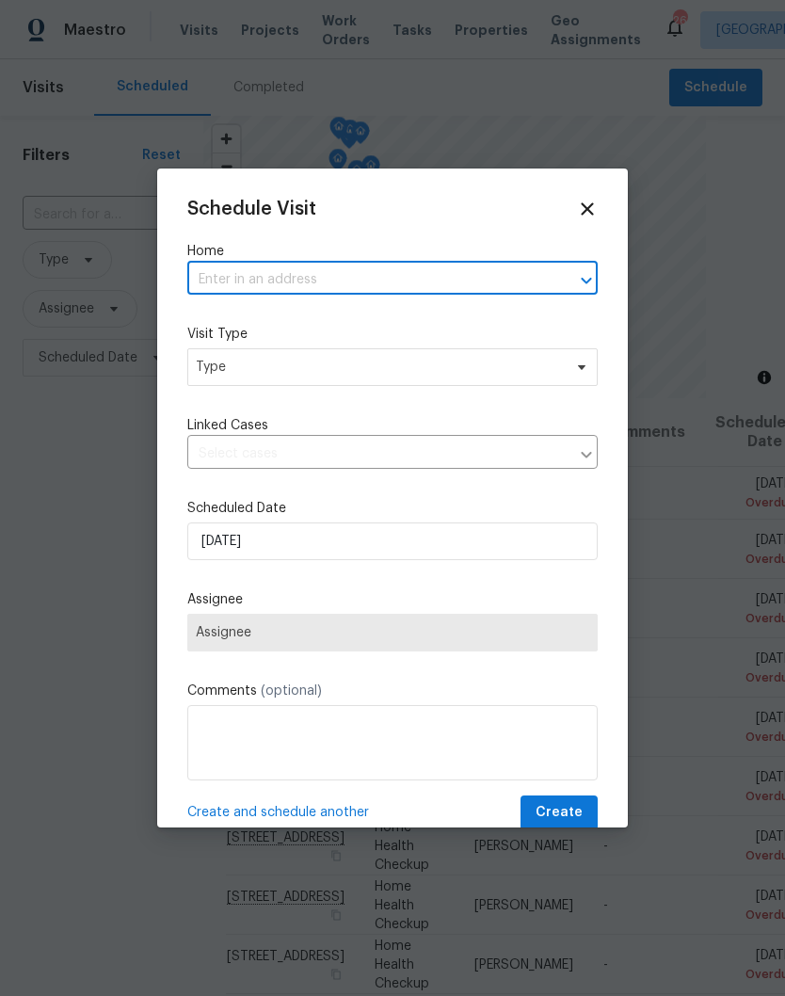
paste input "[STREET_ADDRESS]"
type input "[STREET_ADDRESS]"
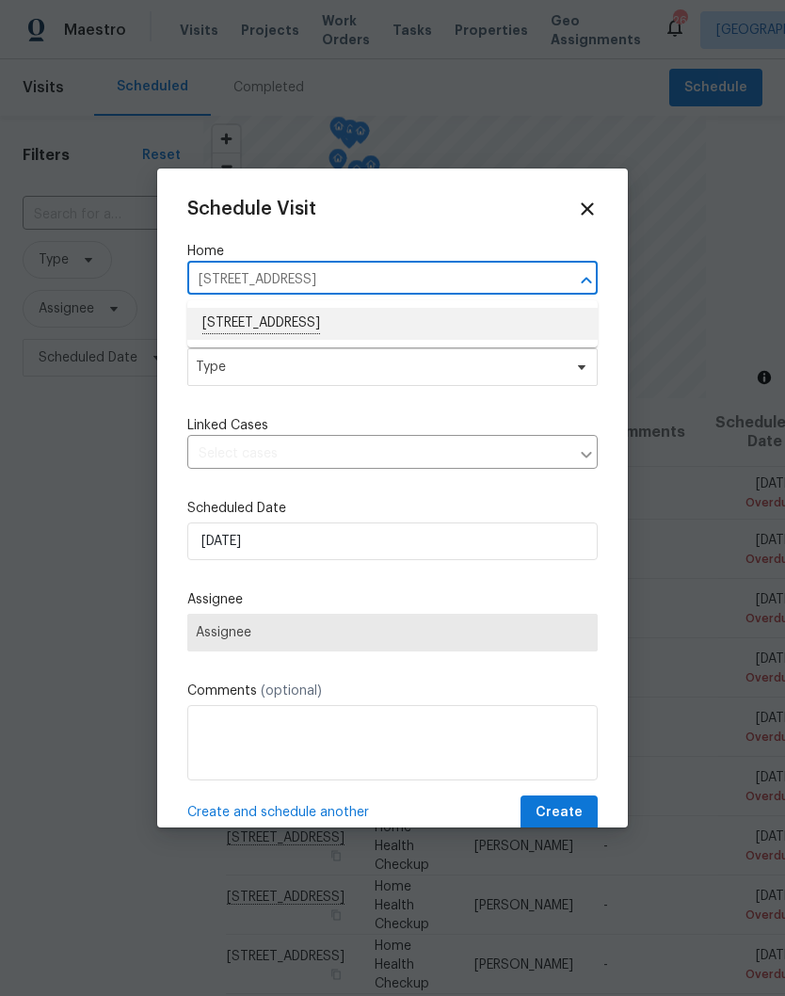
click at [378, 325] on li "[STREET_ADDRESS]" at bounding box center [392, 324] width 410 height 32
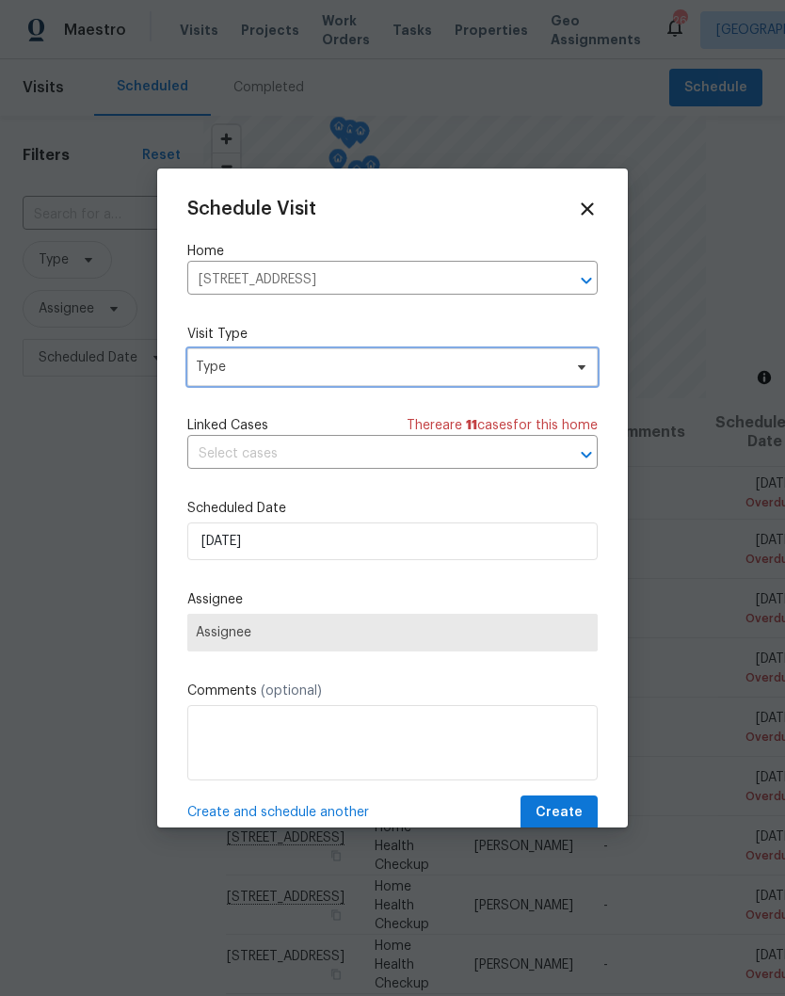
click at [579, 374] on icon at bounding box center [581, 366] width 15 height 15
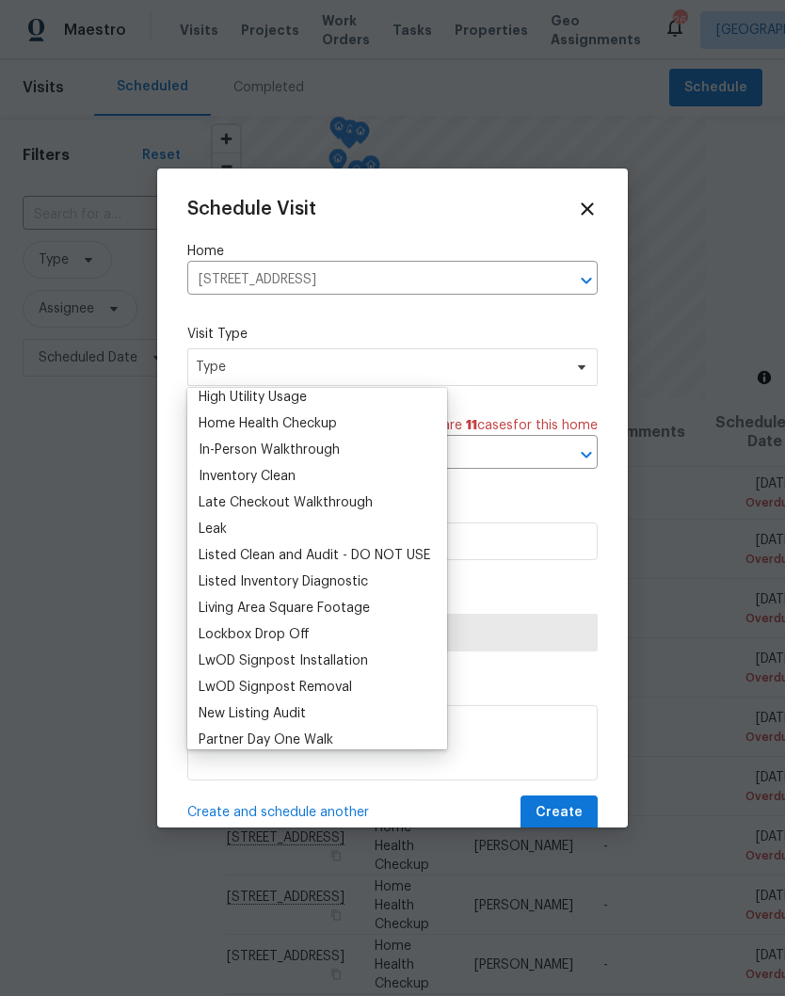
scroll to position [406, 0]
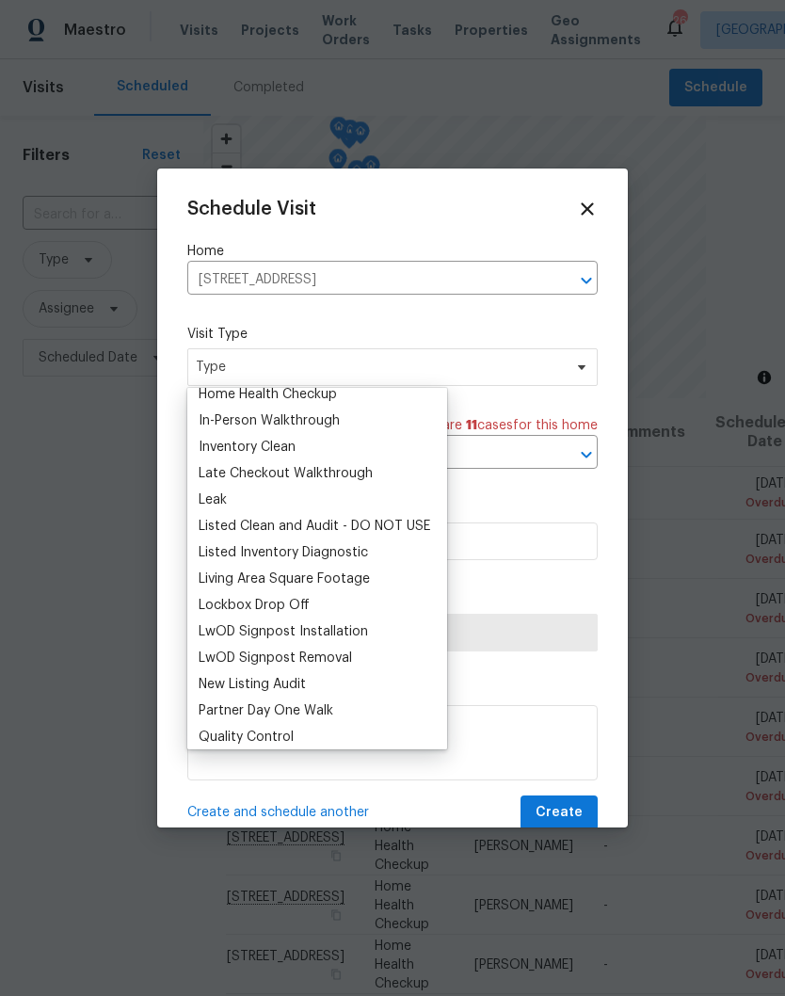
type input "L"
click at [341, 551] on div "Listed Inventory Diagnostic" at bounding box center [283, 552] width 169 height 19
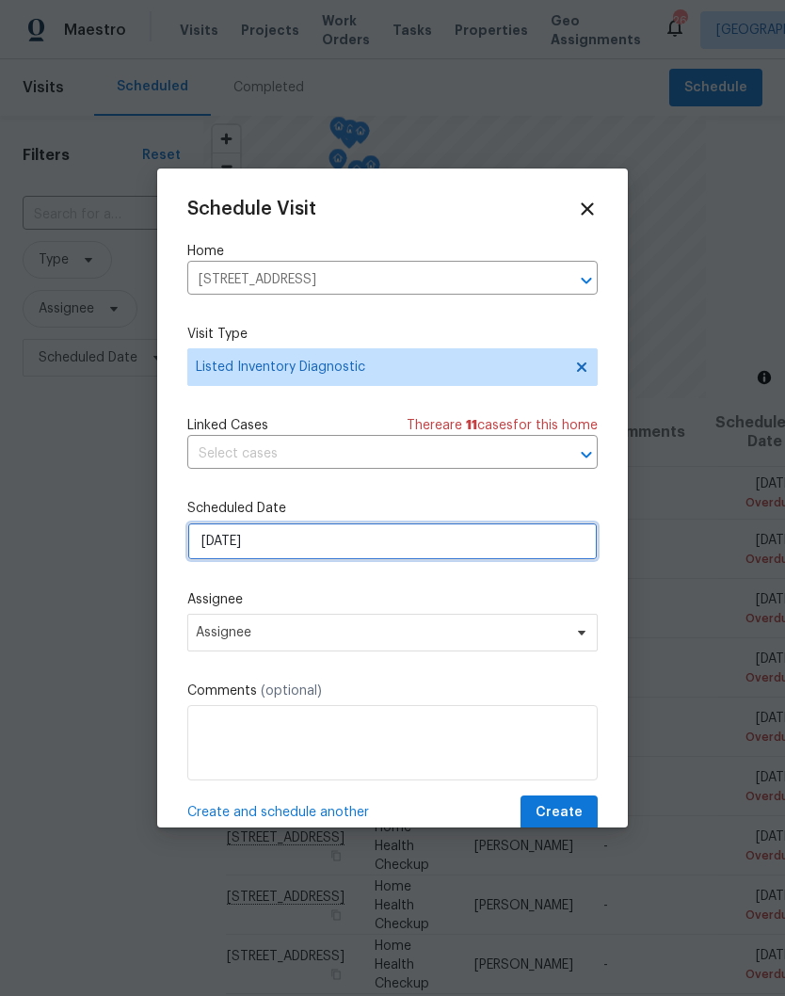
click at [556, 546] on input "[DATE]" at bounding box center [392, 541] width 410 height 38
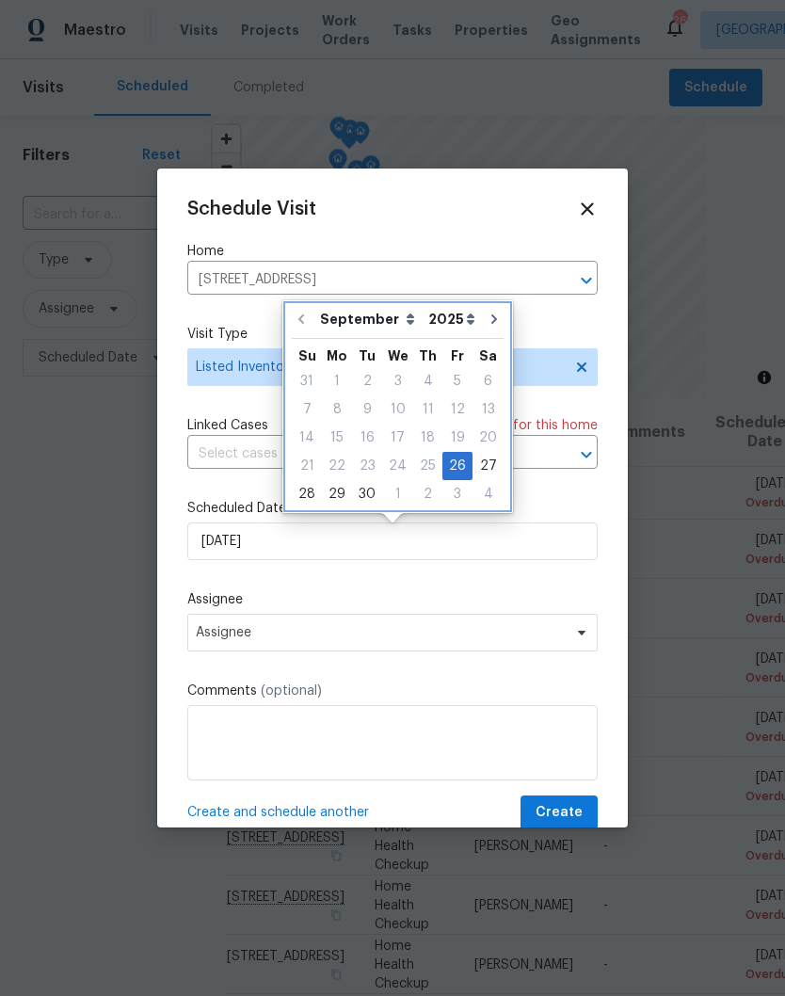
click at [487, 325] on icon "Go to next month" at bounding box center [493, 318] width 15 height 15
type input "[DATE]"
select select "9"
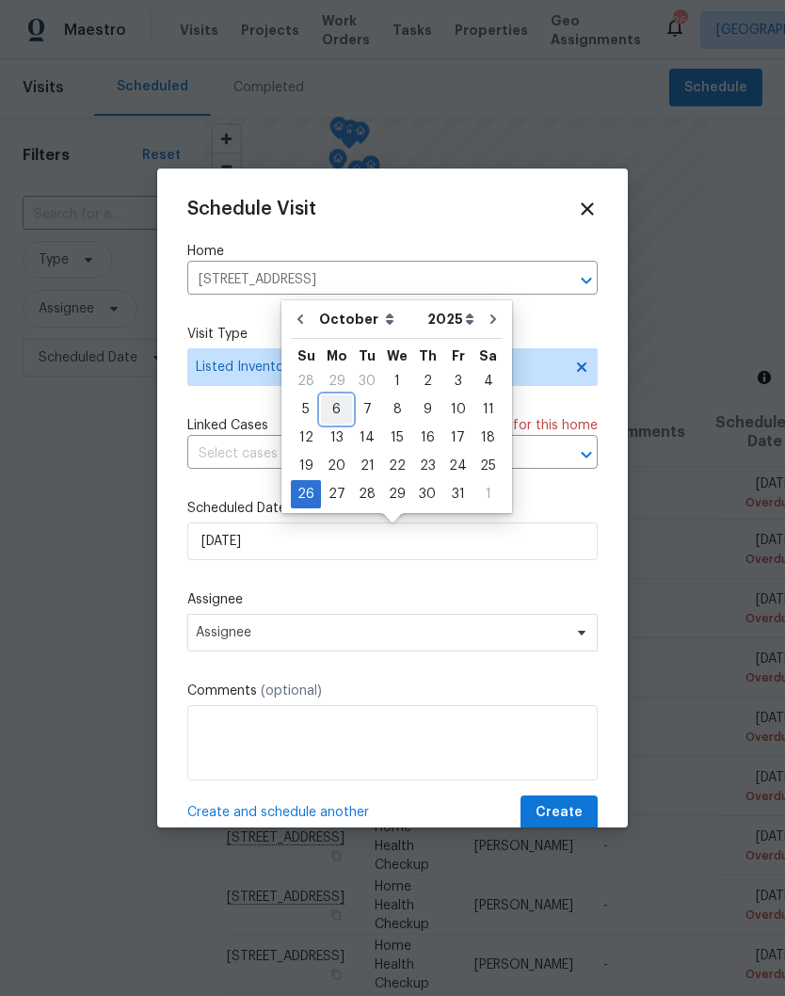
click at [339, 412] on div "6" at bounding box center [336, 409] width 31 height 26
type input "[DATE]"
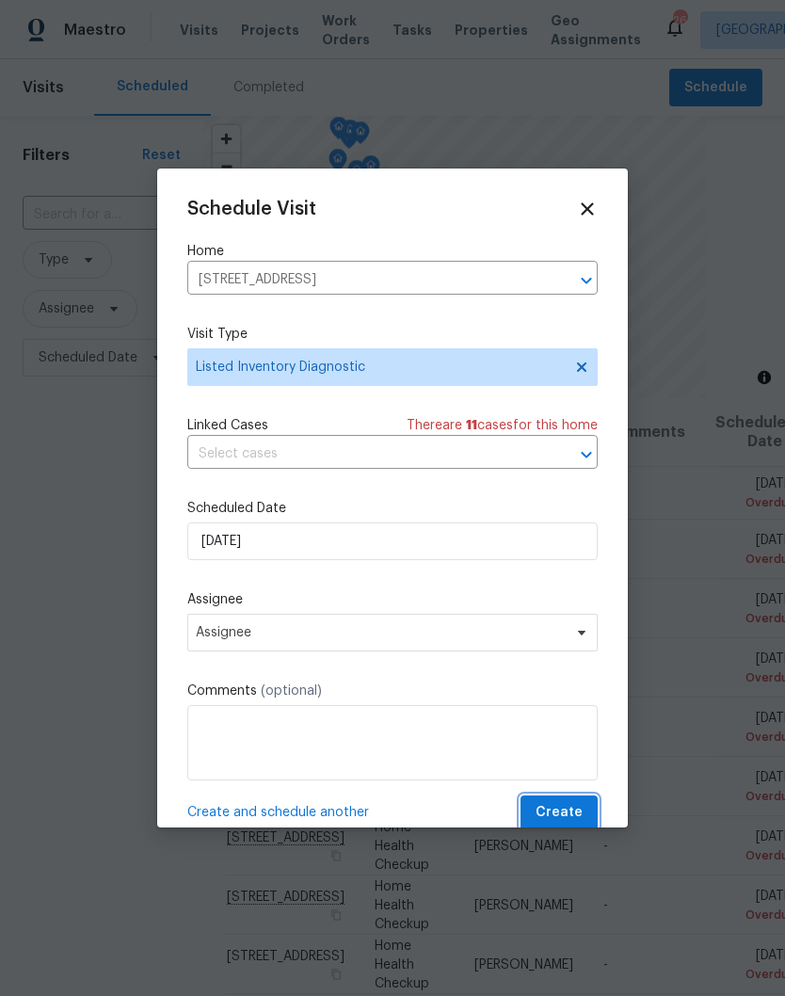
click at [567, 810] on span "Create" at bounding box center [558, 813] width 47 height 24
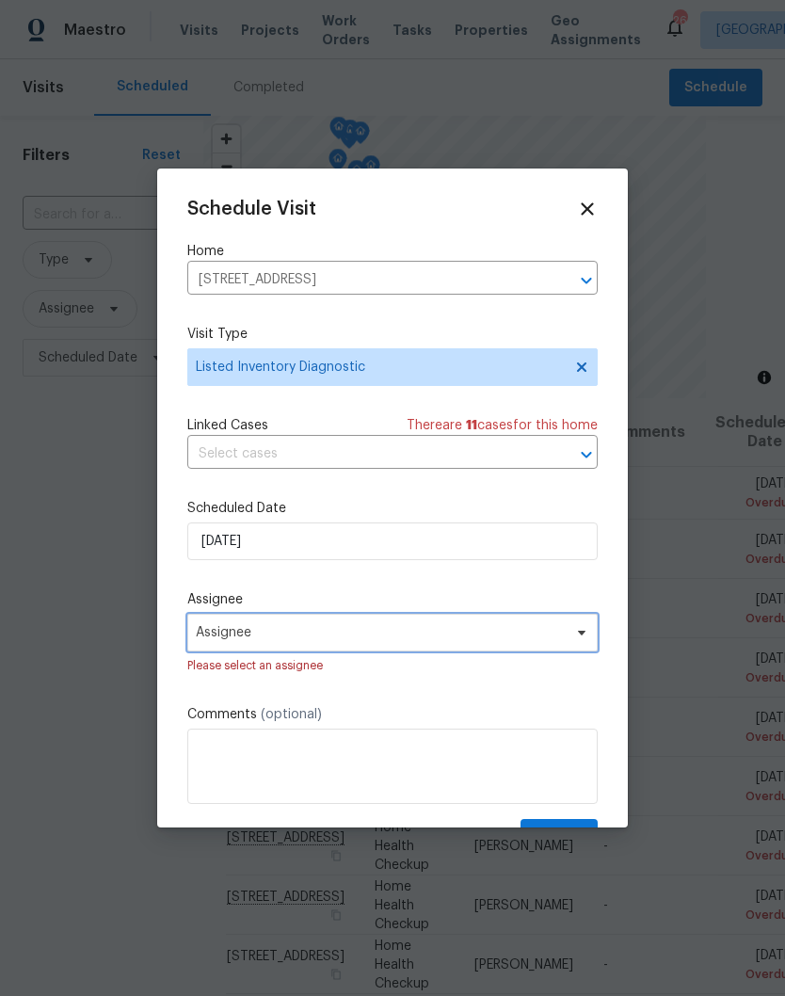
click at [567, 645] on span "Assignee" at bounding box center [392, 632] width 410 height 38
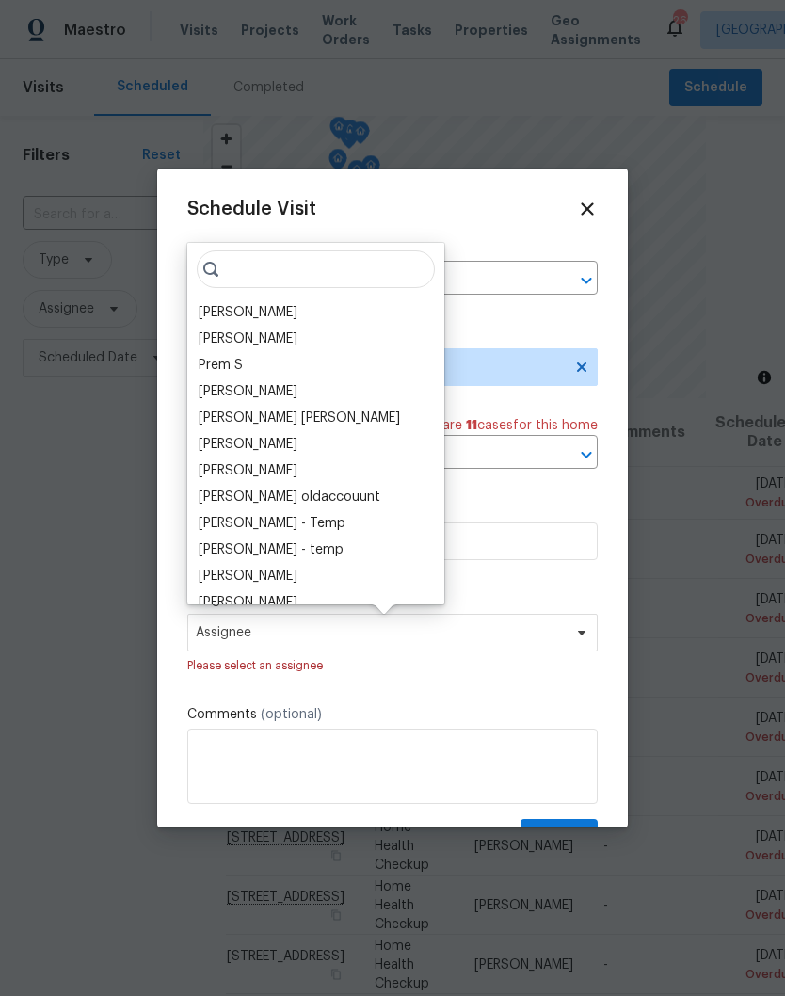
click at [281, 317] on div "[PERSON_NAME]" at bounding box center [248, 312] width 99 height 19
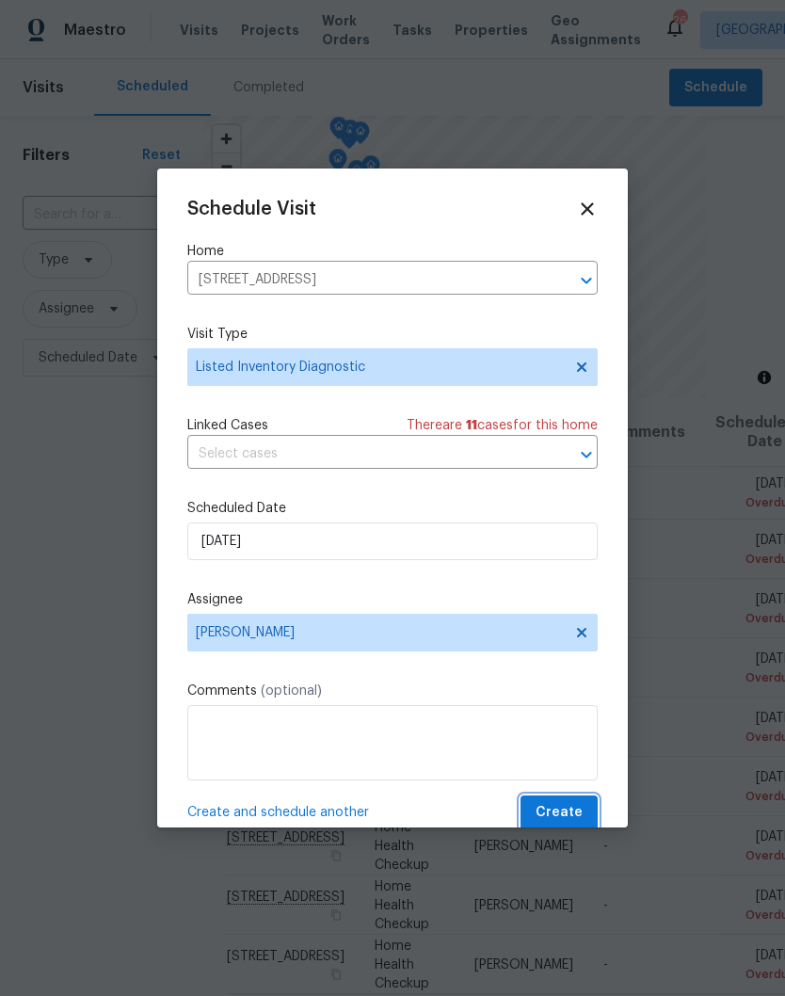
click at [572, 813] on span "Create" at bounding box center [558, 813] width 47 height 24
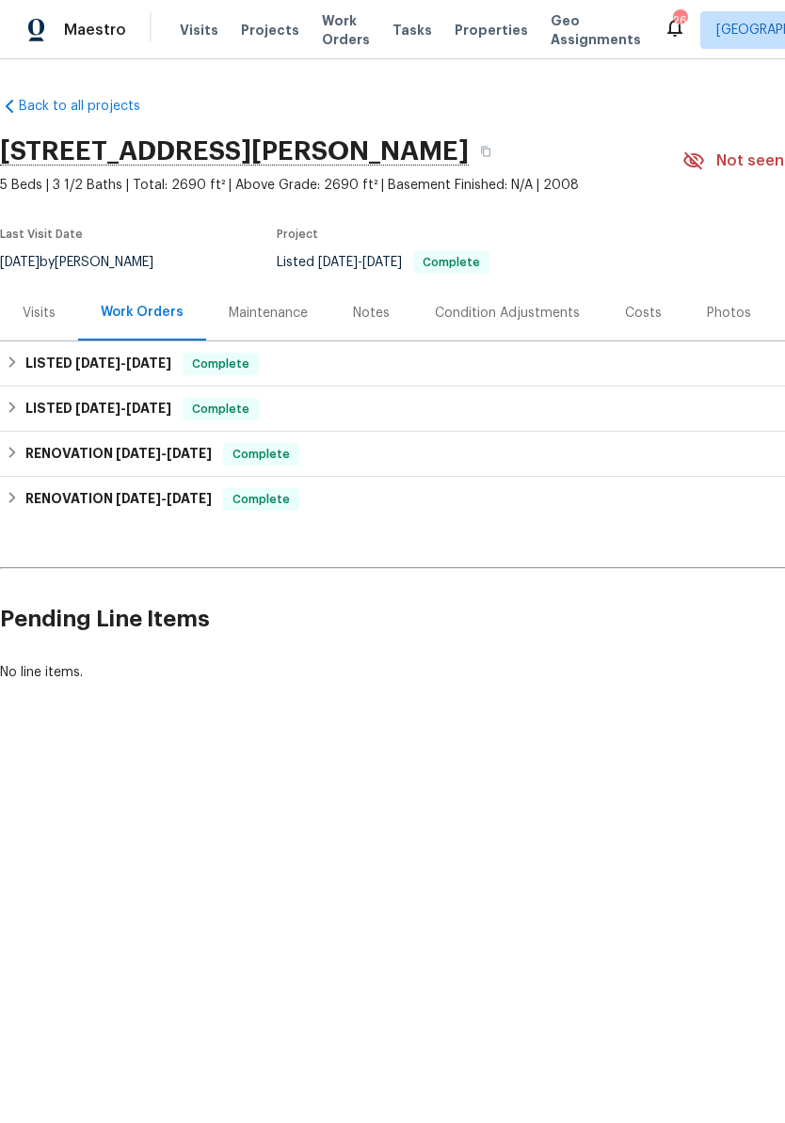
click at [55, 320] on div "Visits" at bounding box center [39, 313] width 33 height 19
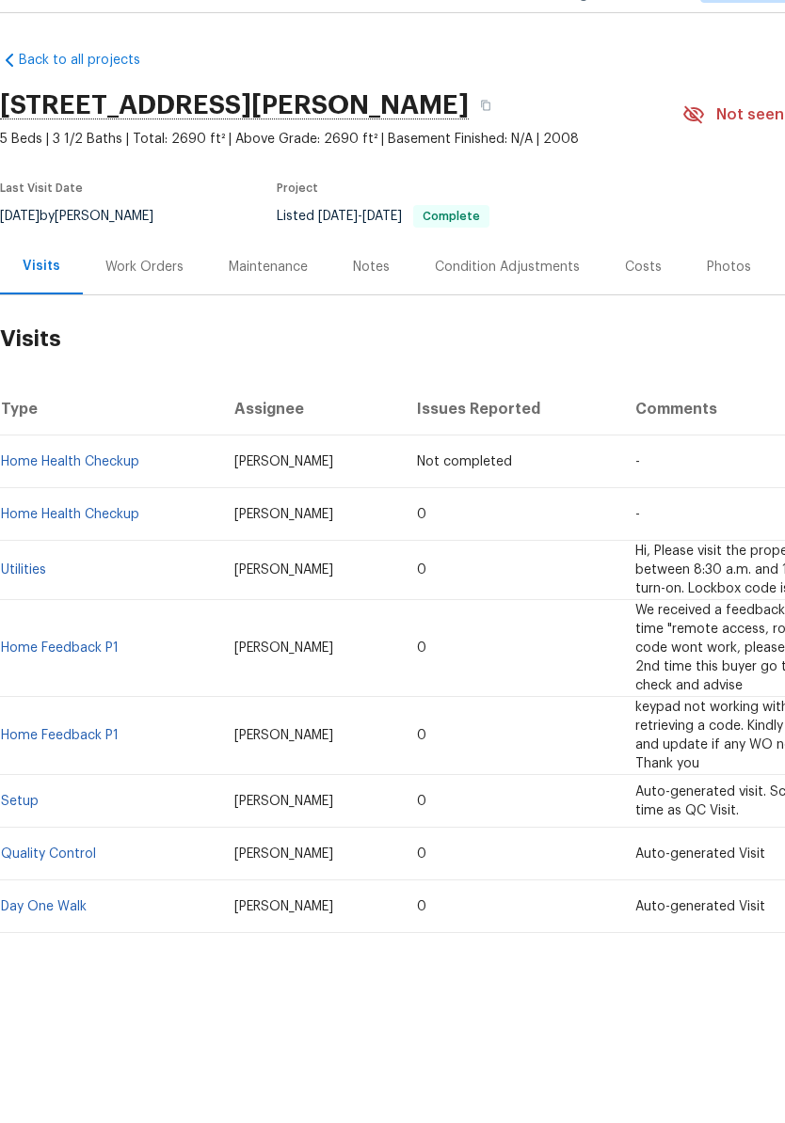
click at [724, 304] on div "Photos" at bounding box center [729, 313] width 44 height 19
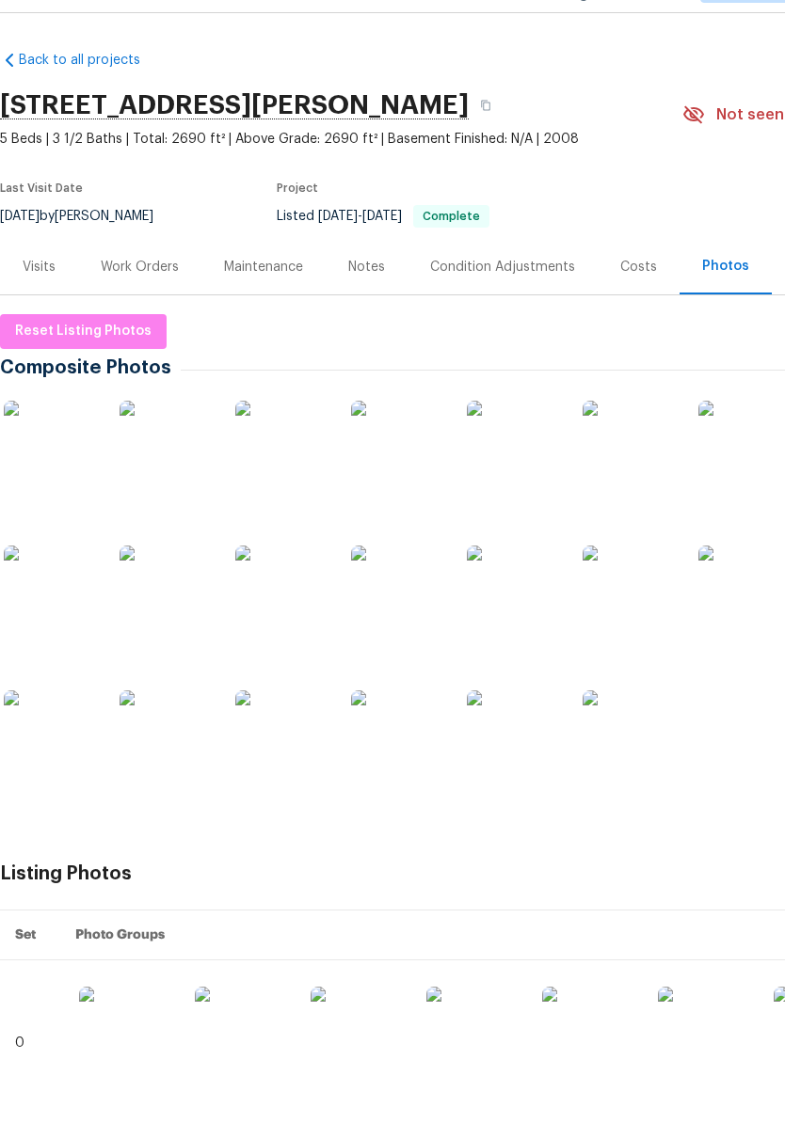
click at [414, 464] on img at bounding box center [398, 494] width 94 height 94
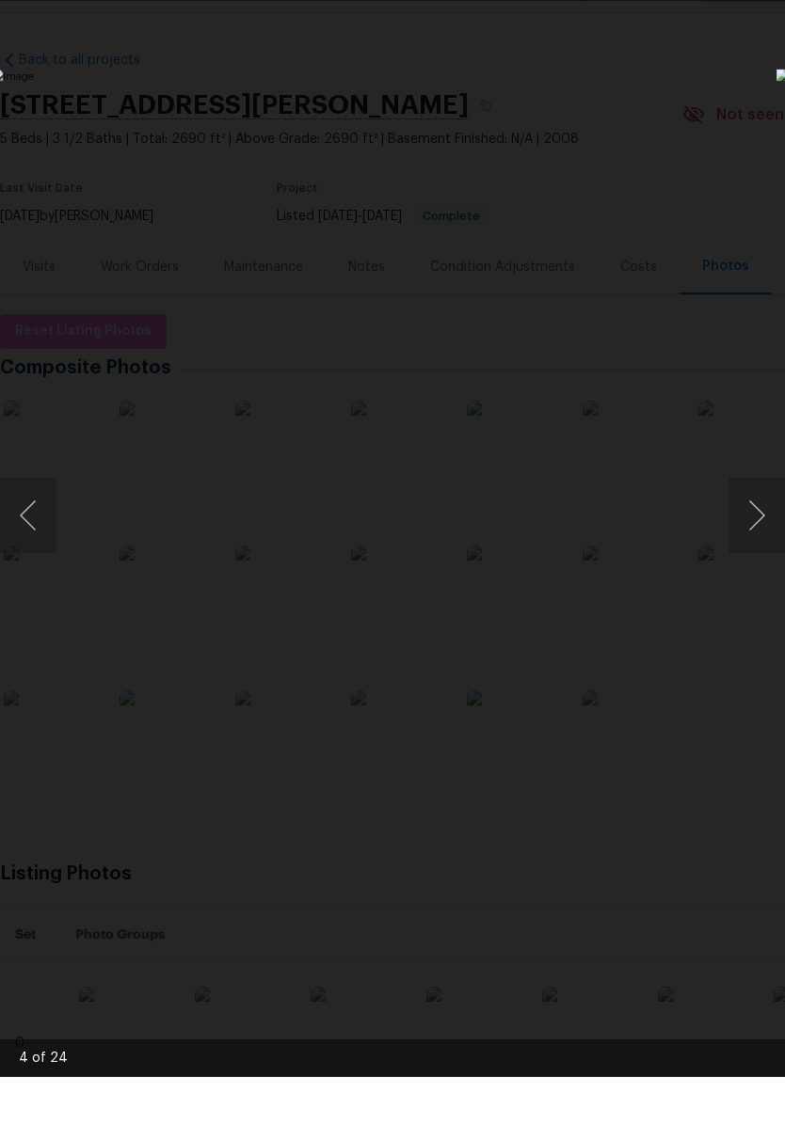
click at [761, 528] on button "Next image" at bounding box center [756, 561] width 56 height 75
click at [760, 526] on button "Next image" at bounding box center [756, 561] width 56 height 75
click at [764, 528] on button "Next image" at bounding box center [756, 561] width 56 height 75
click at [761, 530] on button "Next image" at bounding box center [756, 561] width 56 height 75
click at [758, 528] on button "Next image" at bounding box center [756, 561] width 56 height 75
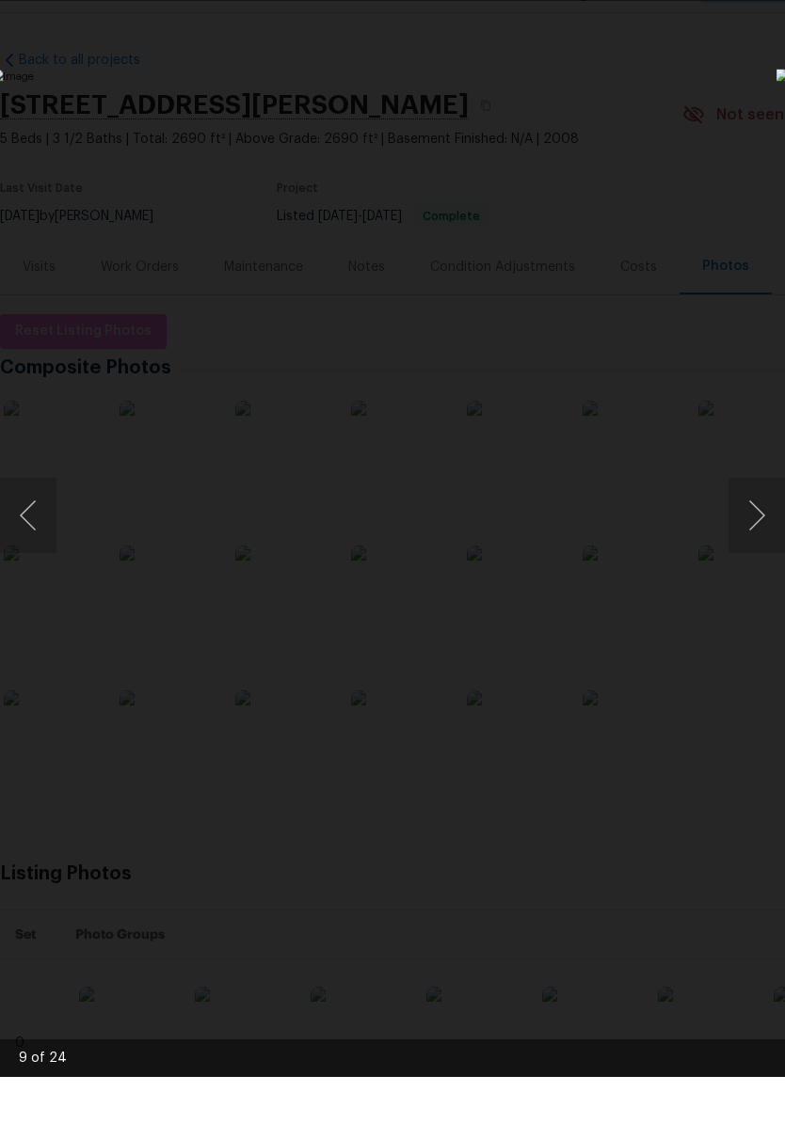
click at [761, 525] on button "Next image" at bounding box center [756, 561] width 56 height 75
click at [765, 530] on button "Next image" at bounding box center [756, 561] width 56 height 75
click at [760, 530] on button "Next image" at bounding box center [756, 561] width 56 height 75
click at [761, 530] on button "Next image" at bounding box center [756, 561] width 56 height 75
click at [760, 529] on button "Next image" at bounding box center [756, 561] width 56 height 75
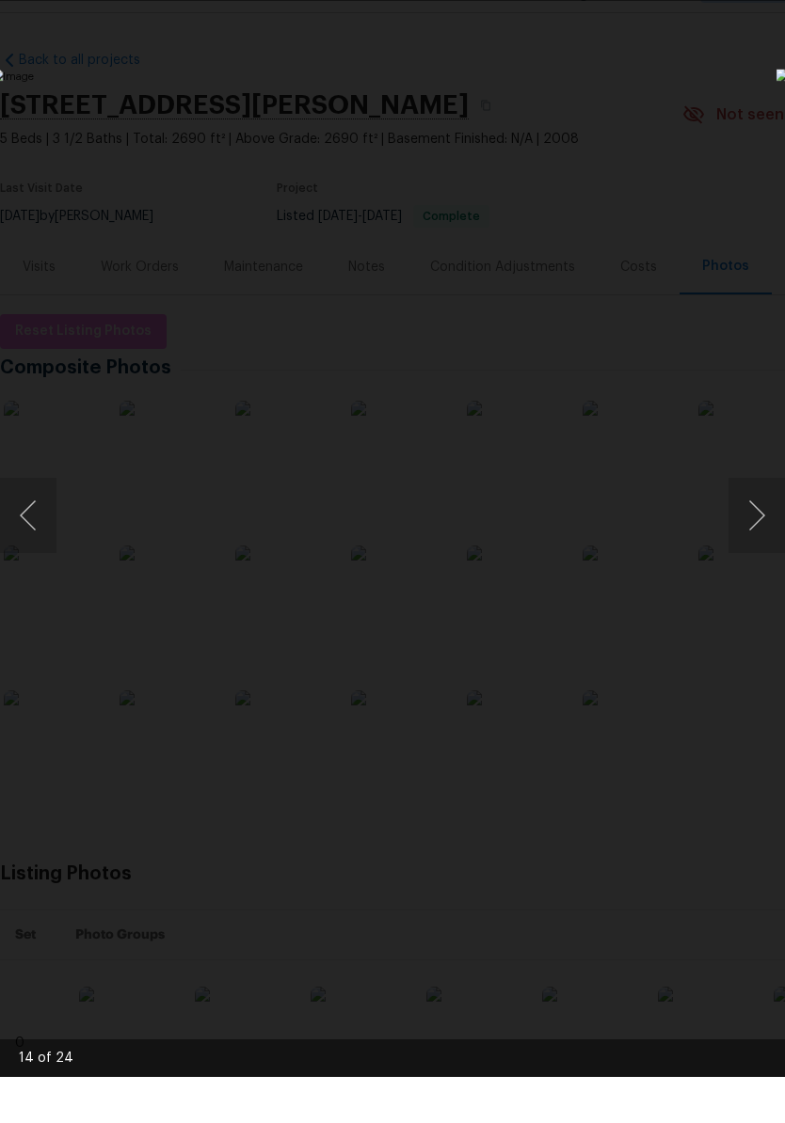
click at [761, 531] on button "Next image" at bounding box center [756, 561] width 56 height 75
click at [758, 527] on button "Next image" at bounding box center [756, 561] width 56 height 75
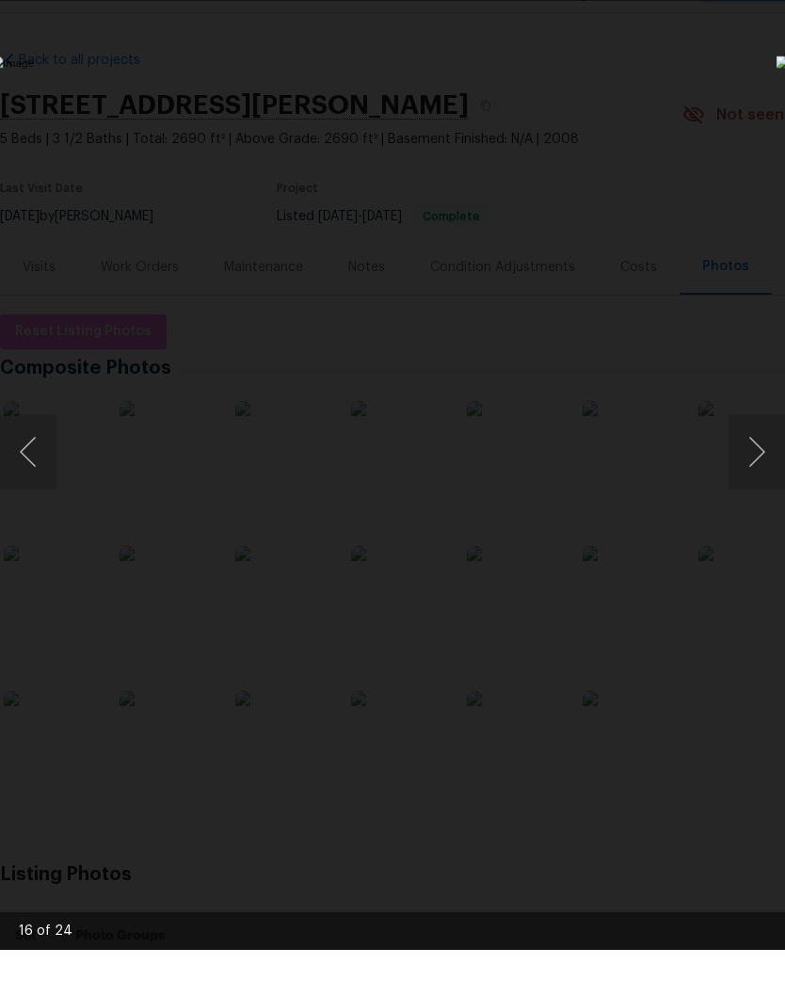
scroll to position [46, 0]
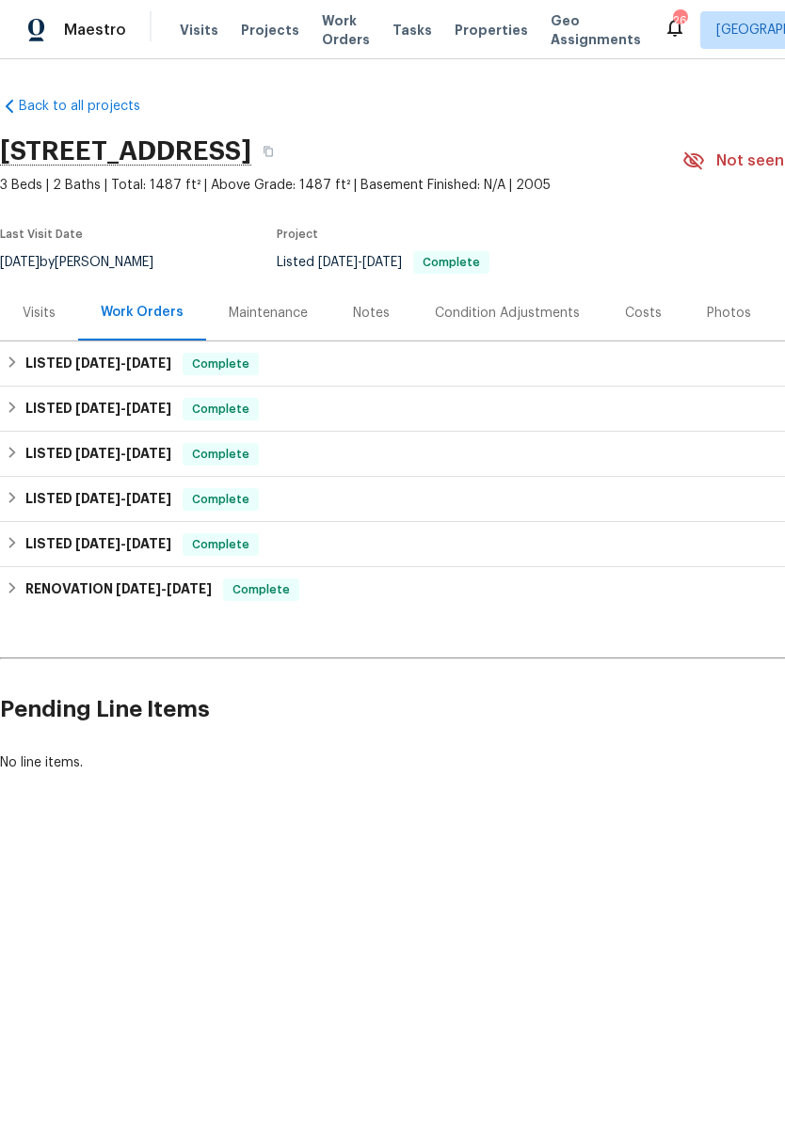
click at [736, 312] on div "Photos" at bounding box center [729, 313] width 44 height 19
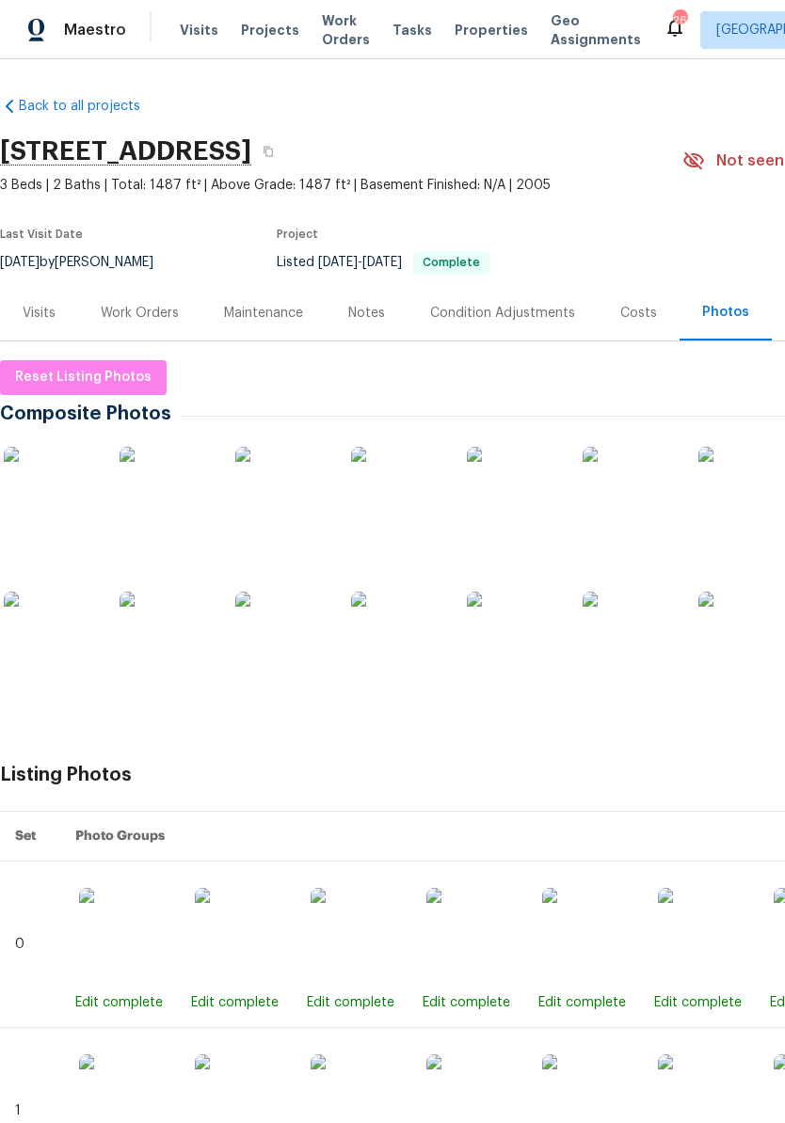
click at [184, 506] on img at bounding box center [166, 494] width 94 height 94
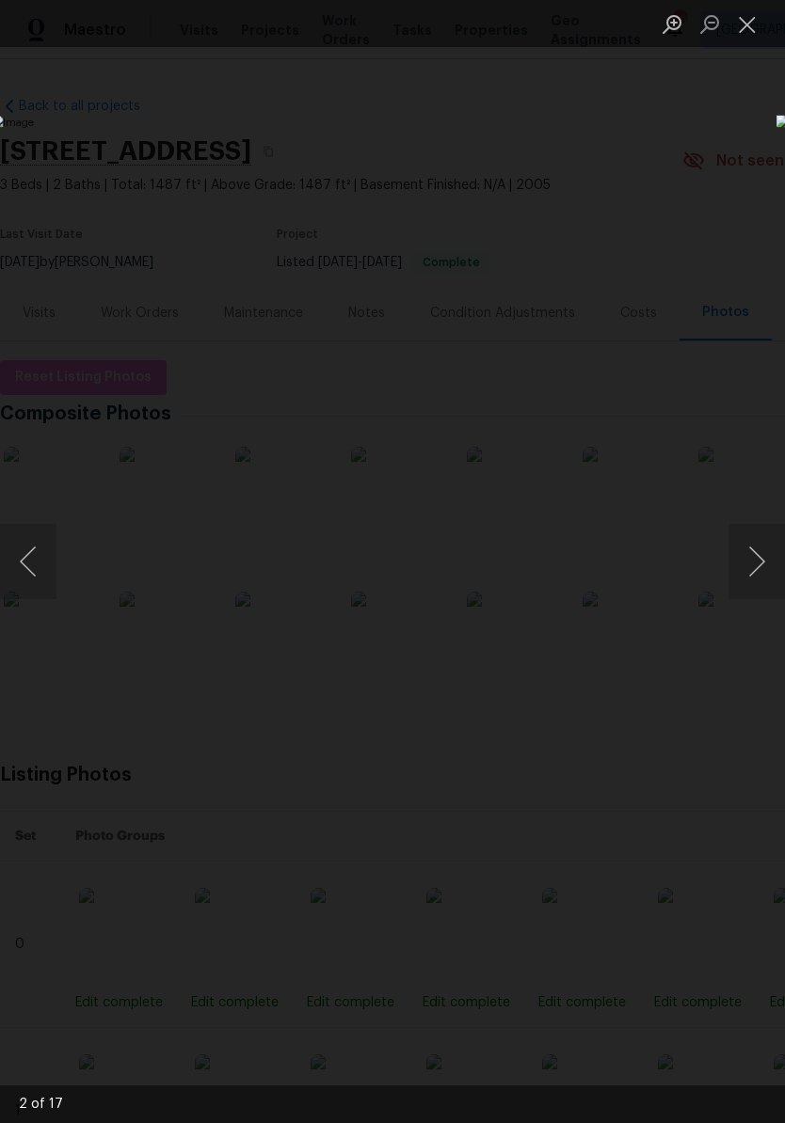
click at [762, 564] on button "Next image" at bounding box center [756, 561] width 56 height 75
click at [761, 568] on button "Next image" at bounding box center [756, 561] width 56 height 75
click at [763, 572] on button "Next image" at bounding box center [756, 561] width 56 height 75
click at [764, 573] on button "Next image" at bounding box center [756, 561] width 56 height 75
click at [764, 572] on button "Next image" at bounding box center [756, 561] width 56 height 75
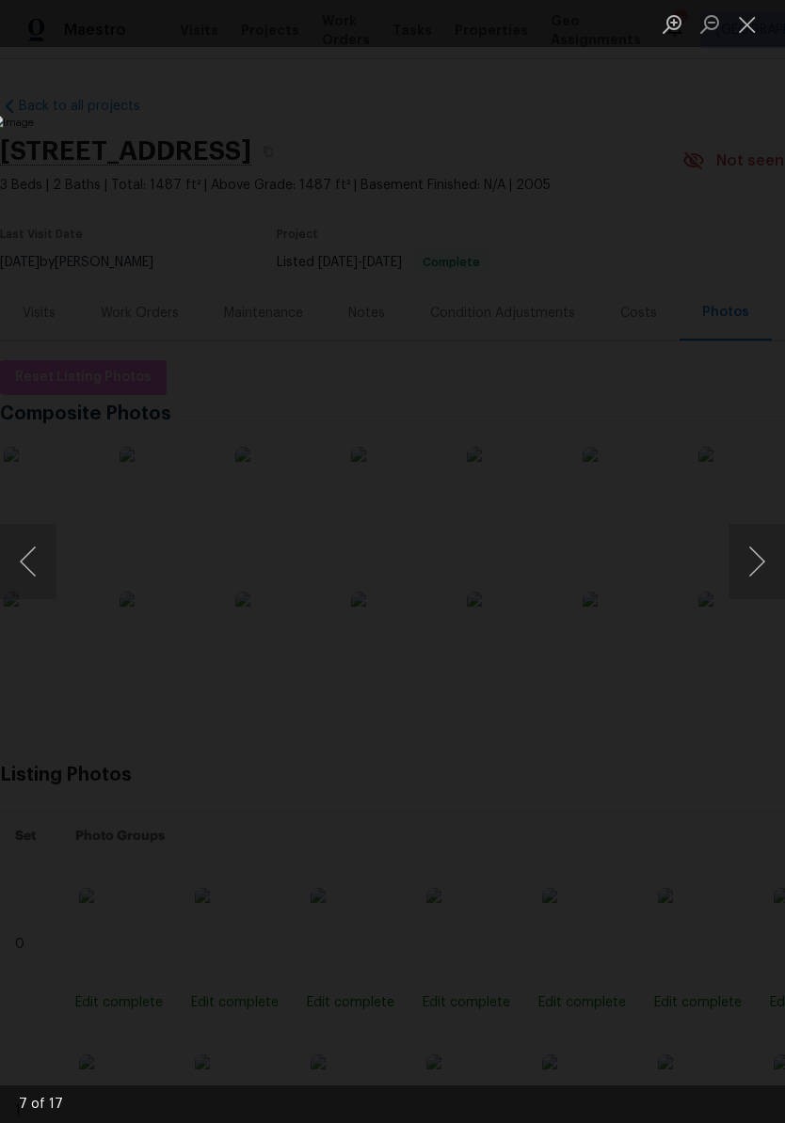
click at [764, 572] on button "Next image" at bounding box center [756, 561] width 56 height 75
click at [766, 573] on button "Next image" at bounding box center [756, 561] width 56 height 75
click at [763, 575] on button "Next image" at bounding box center [756, 561] width 56 height 75
click at [765, 575] on button "Next image" at bounding box center [756, 561] width 56 height 75
click at [765, 577] on button "Next image" at bounding box center [756, 561] width 56 height 75
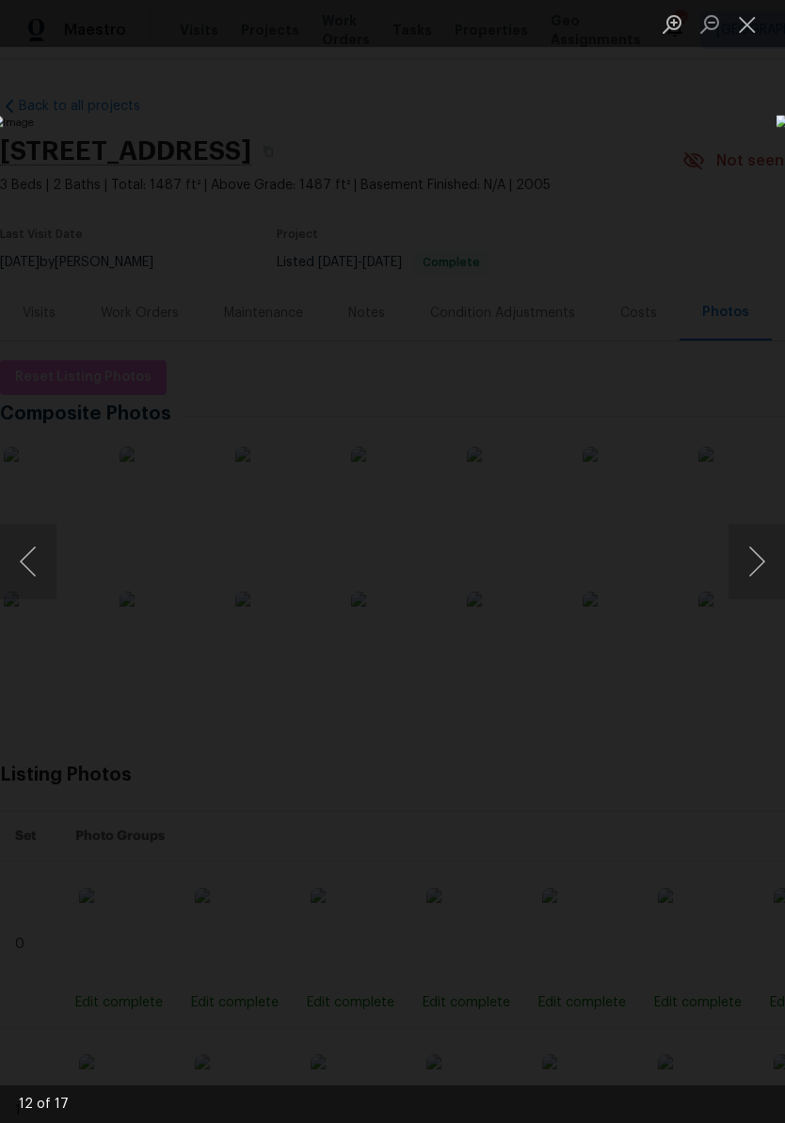
click at [751, 29] on button "Close lightbox" at bounding box center [747, 24] width 38 height 33
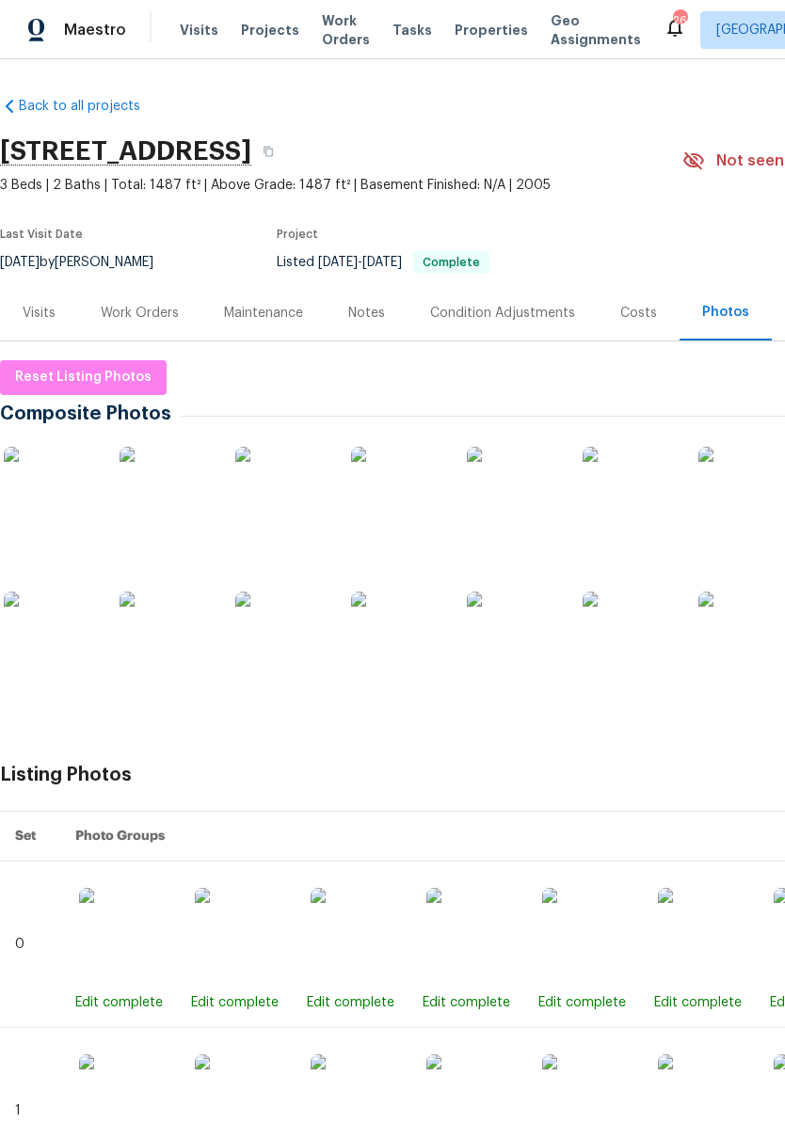
click at [47, 315] on div "Visits" at bounding box center [39, 313] width 33 height 19
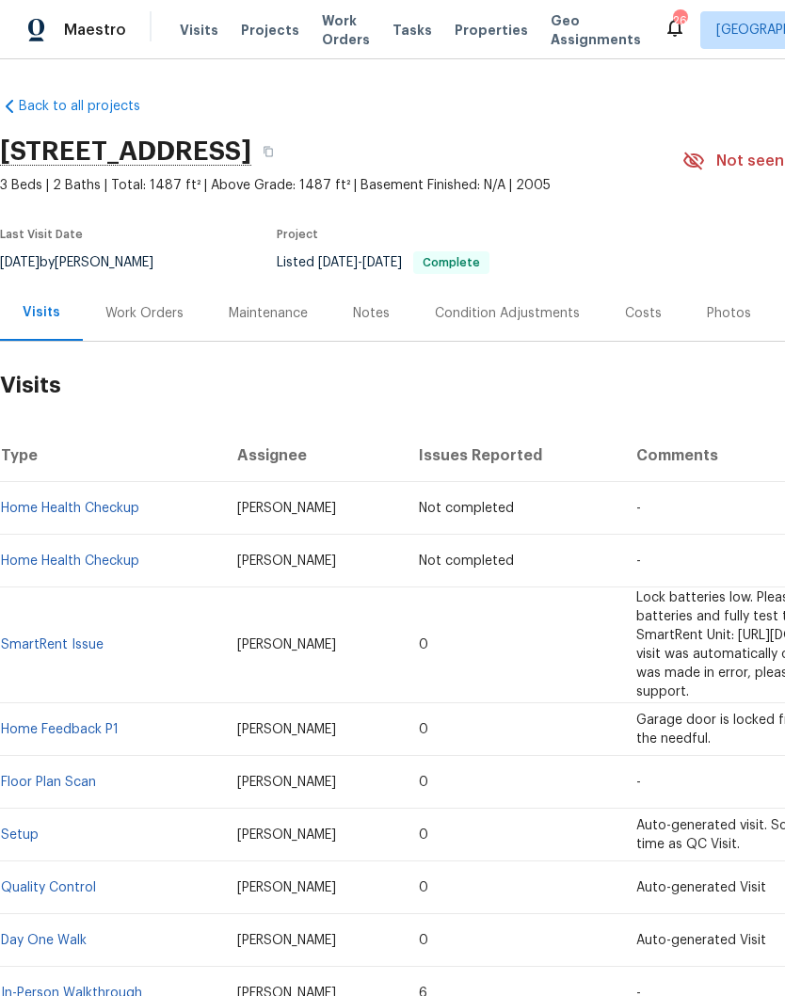
click at [49, 312] on div "Visits" at bounding box center [42, 312] width 38 height 19
click at [193, 35] on span "Visits" at bounding box center [199, 30] width 39 height 19
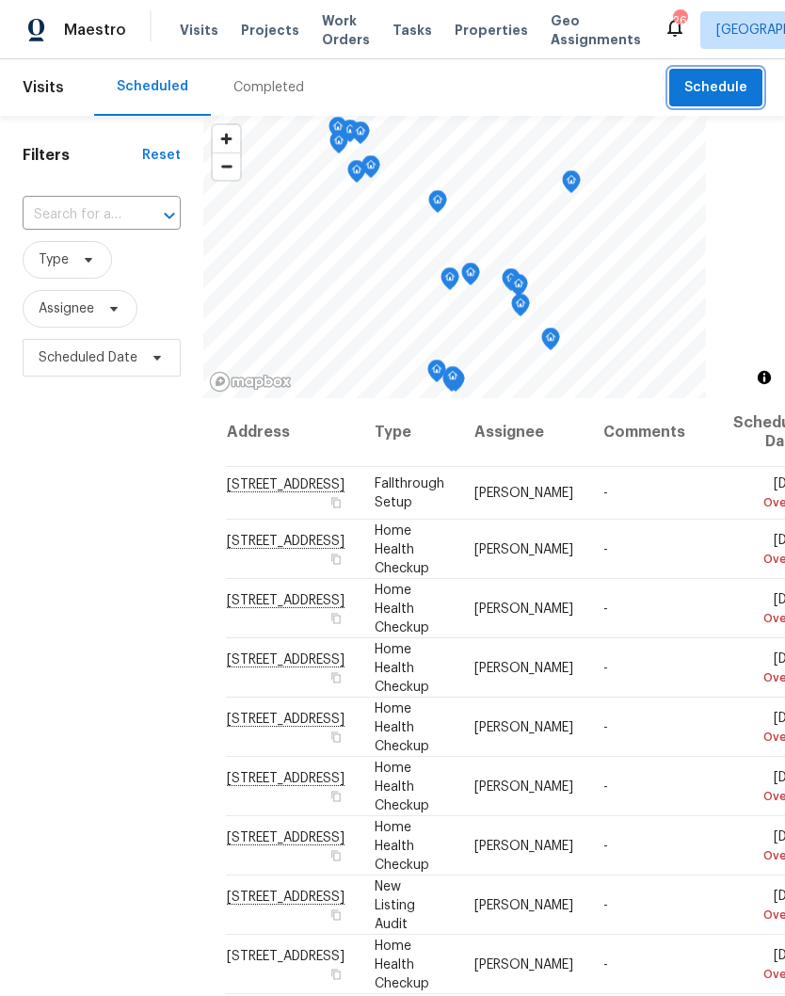
click at [725, 86] on span "Schedule" at bounding box center [715, 88] width 63 height 24
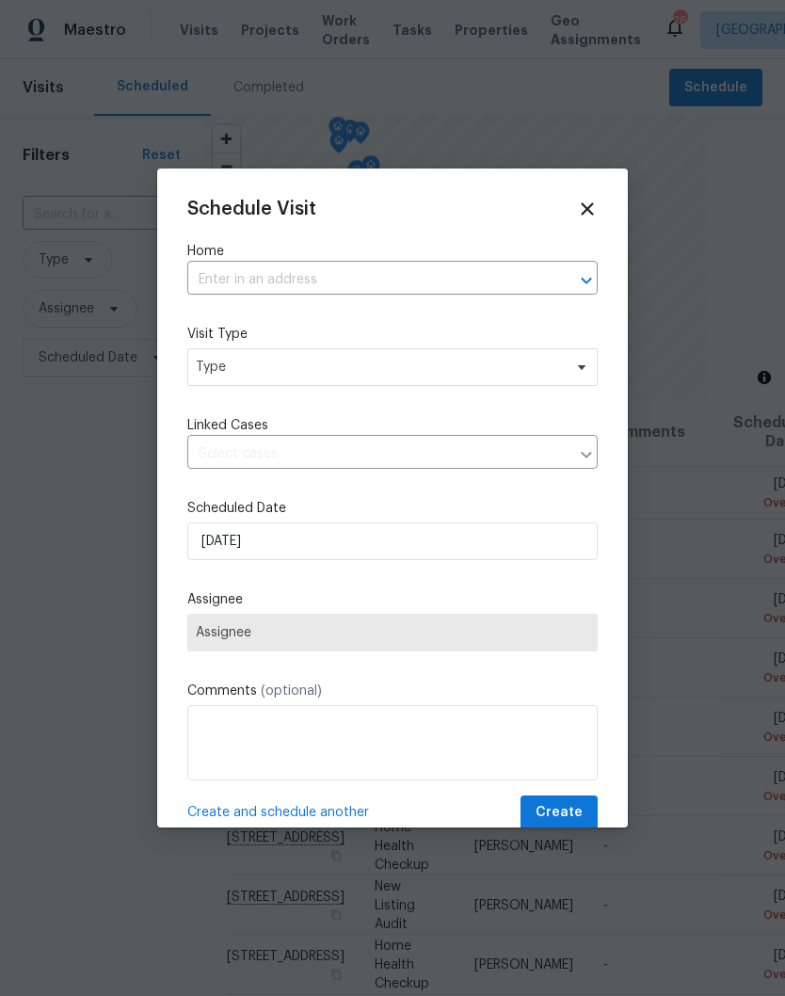
click at [242, 279] on input "text" at bounding box center [366, 279] width 358 height 29
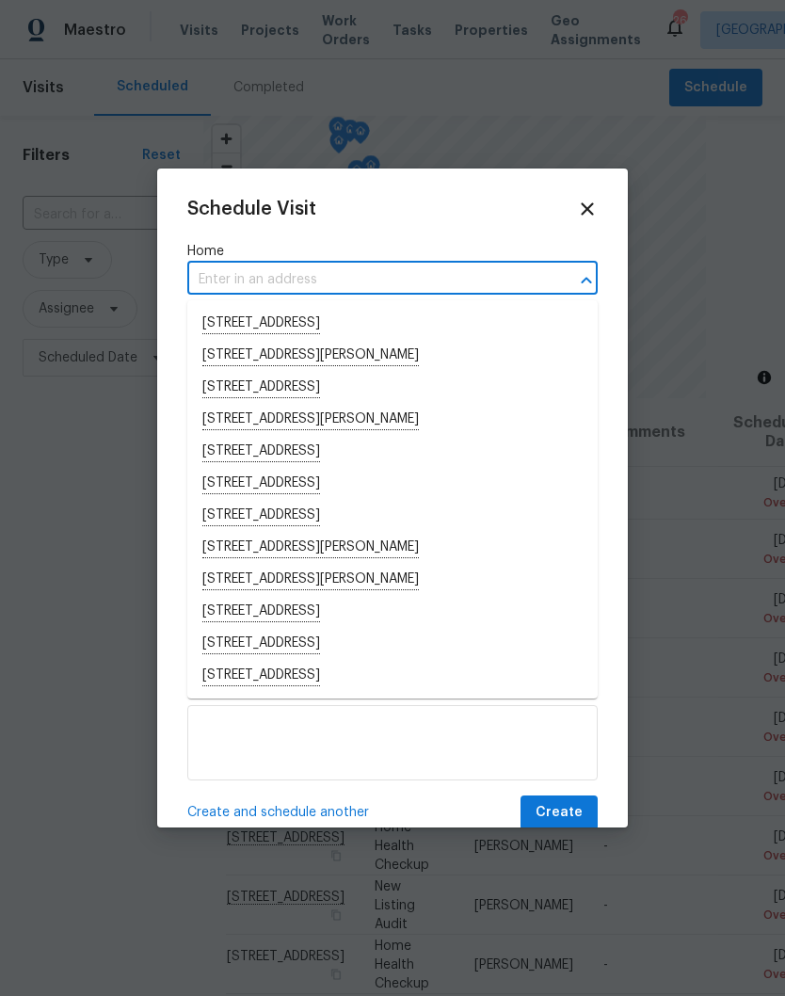
click at [242, 276] on input "text" at bounding box center [366, 279] width 358 height 29
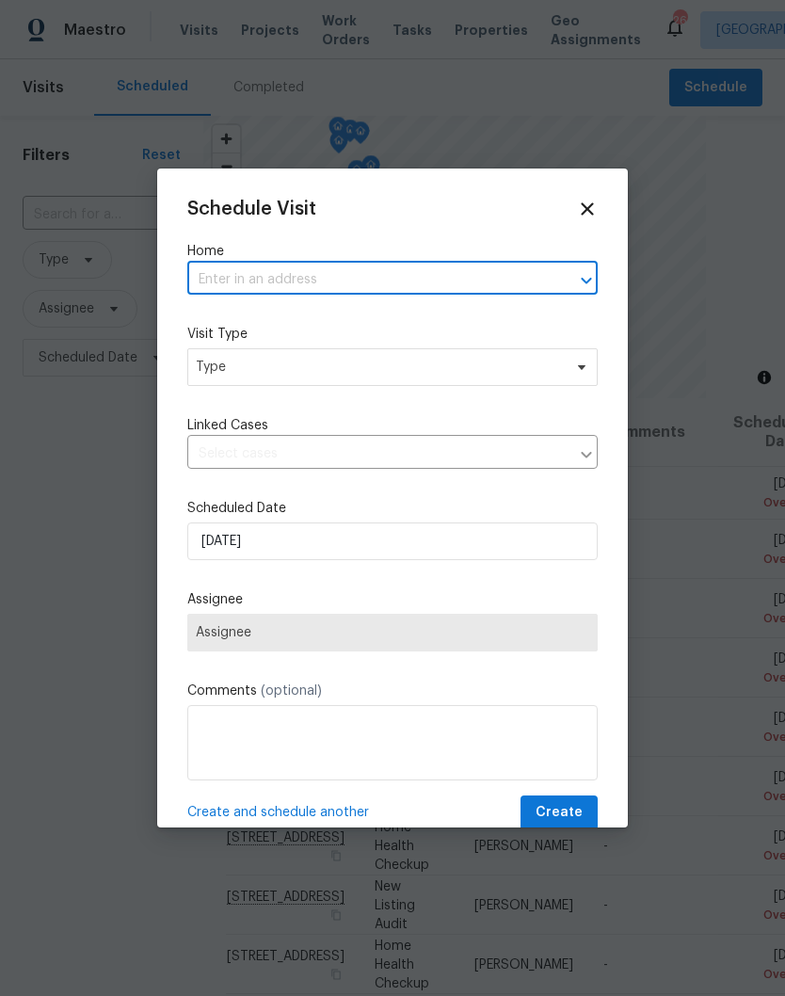
paste input "[STREET_ADDRESS]"
type input "[STREET_ADDRESS]"
click at [275, 324] on li "[STREET_ADDRESS]" at bounding box center [392, 324] width 410 height 32
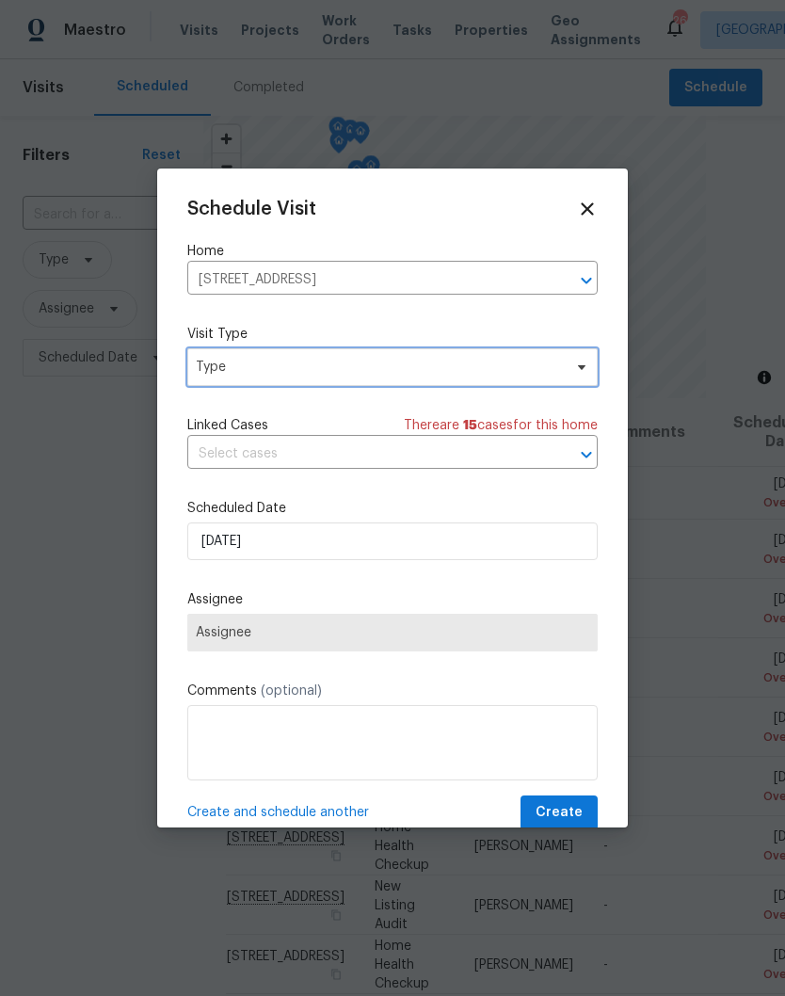
click at [575, 374] on icon at bounding box center [581, 366] width 15 height 15
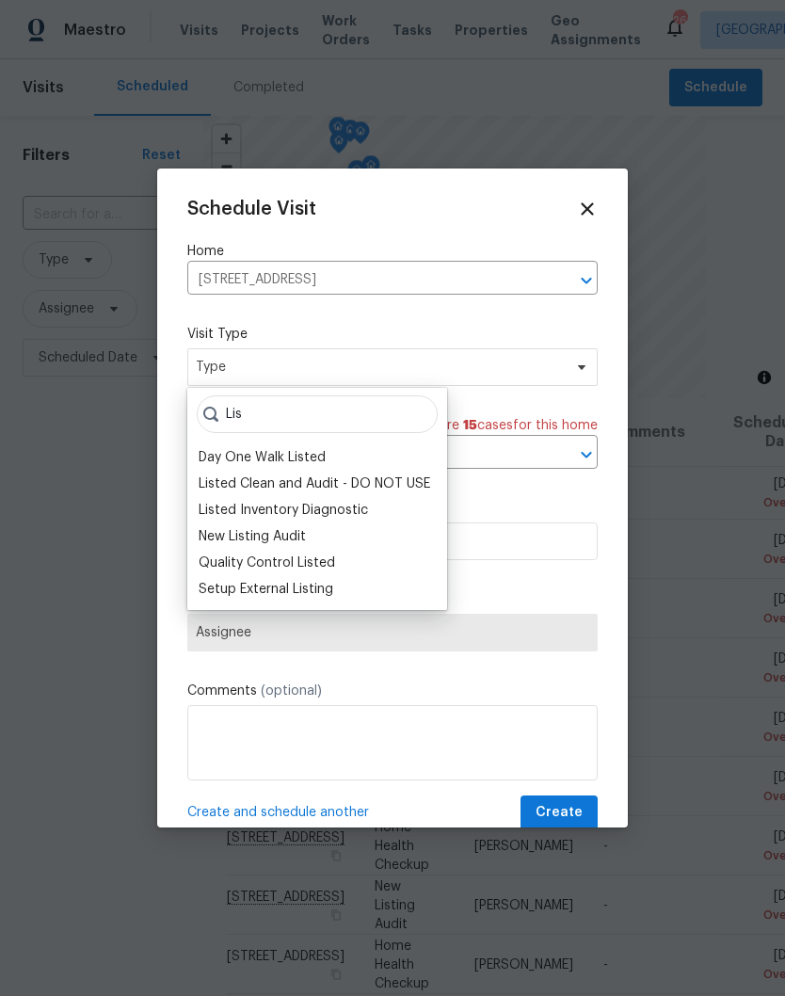
type input "Lis"
click at [335, 512] on div "Listed Inventory Diagnostic" at bounding box center [283, 510] width 169 height 19
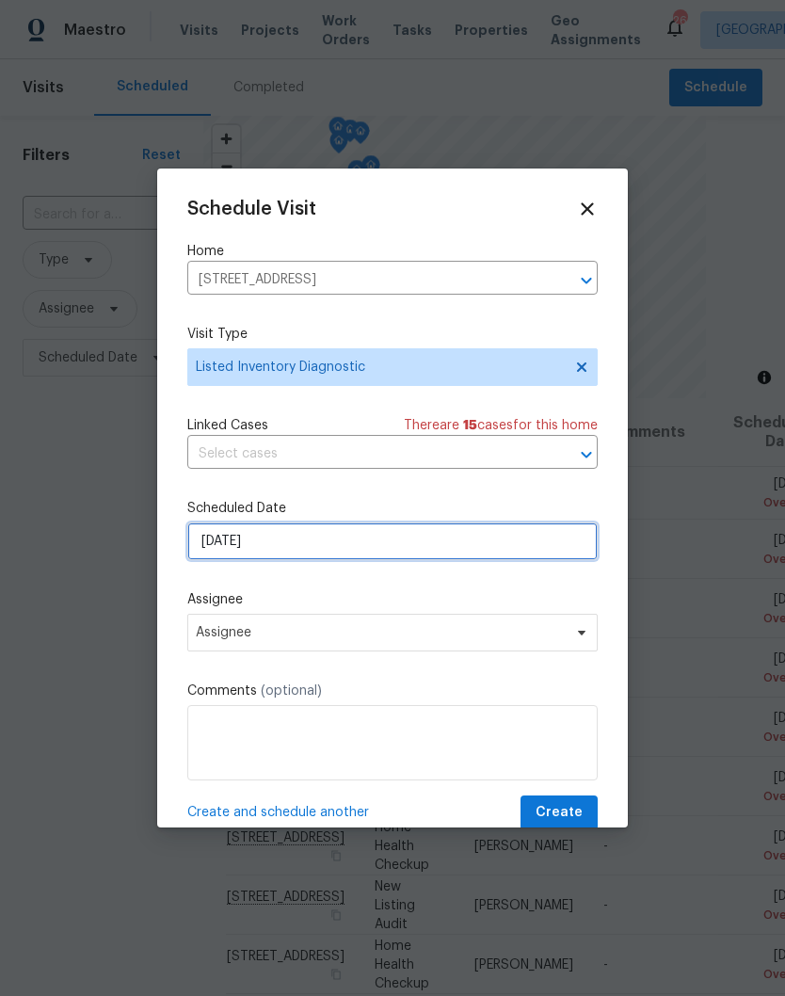
click at [571, 550] on input "[DATE]" at bounding box center [392, 541] width 410 height 38
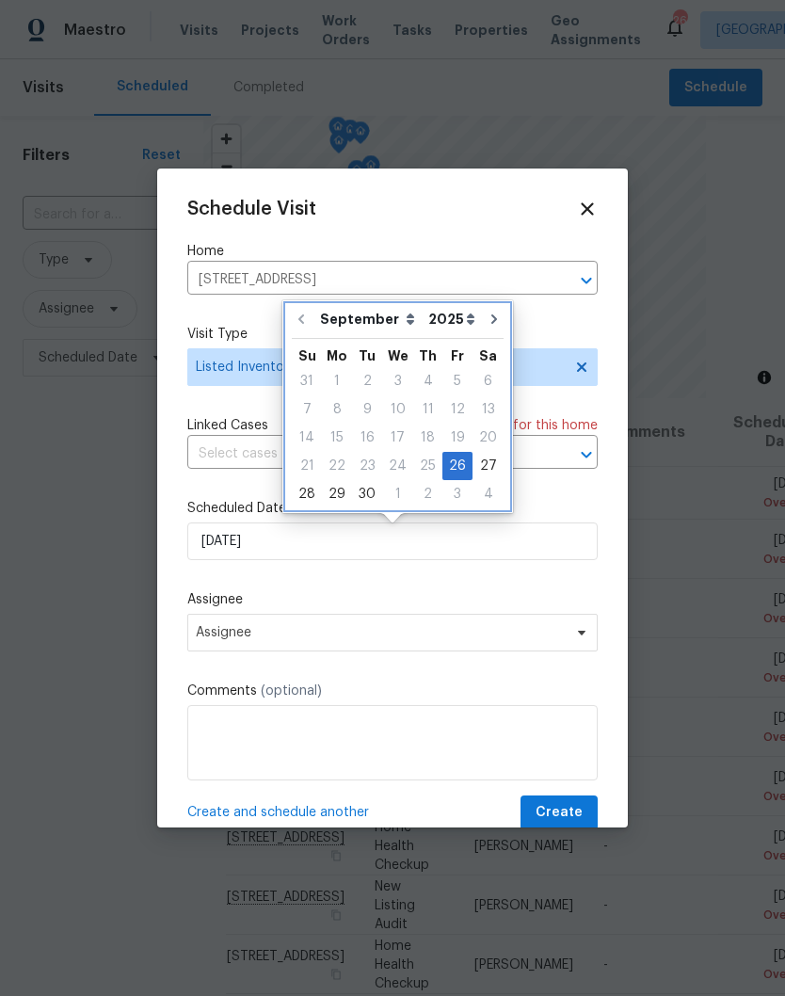
click at [486, 326] on icon "Go to next month" at bounding box center [493, 318] width 15 height 15
type input "[DATE]"
select select "9"
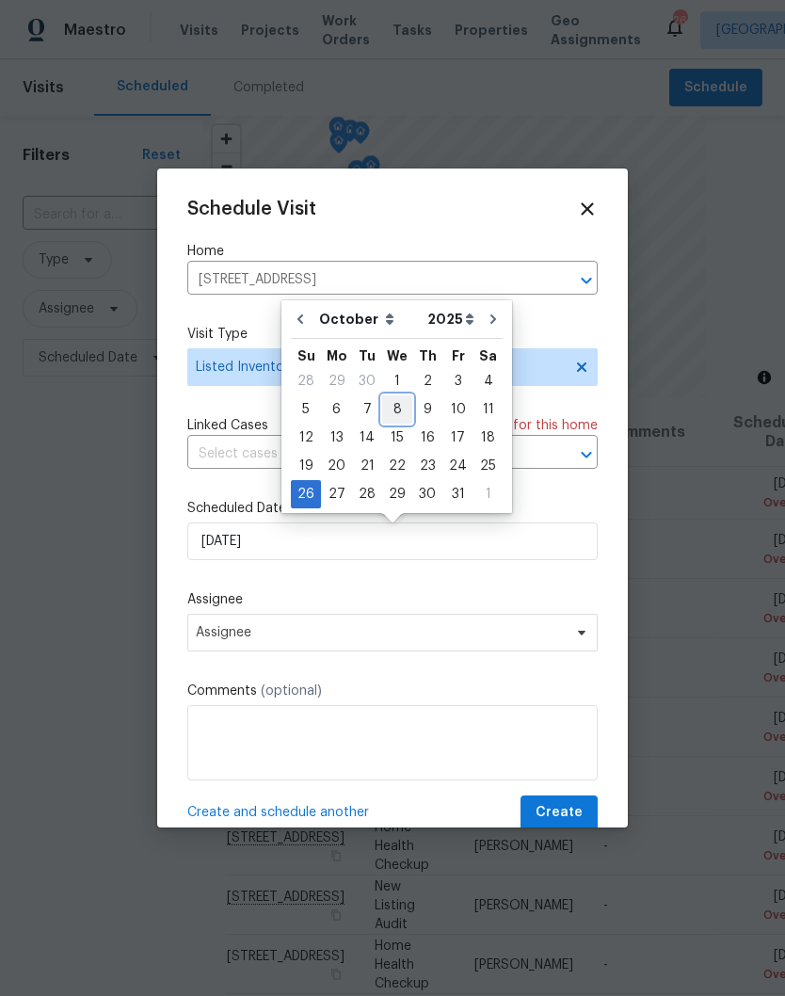
click at [399, 416] on div "8" at bounding box center [397, 409] width 30 height 26
type input "[DATE]"
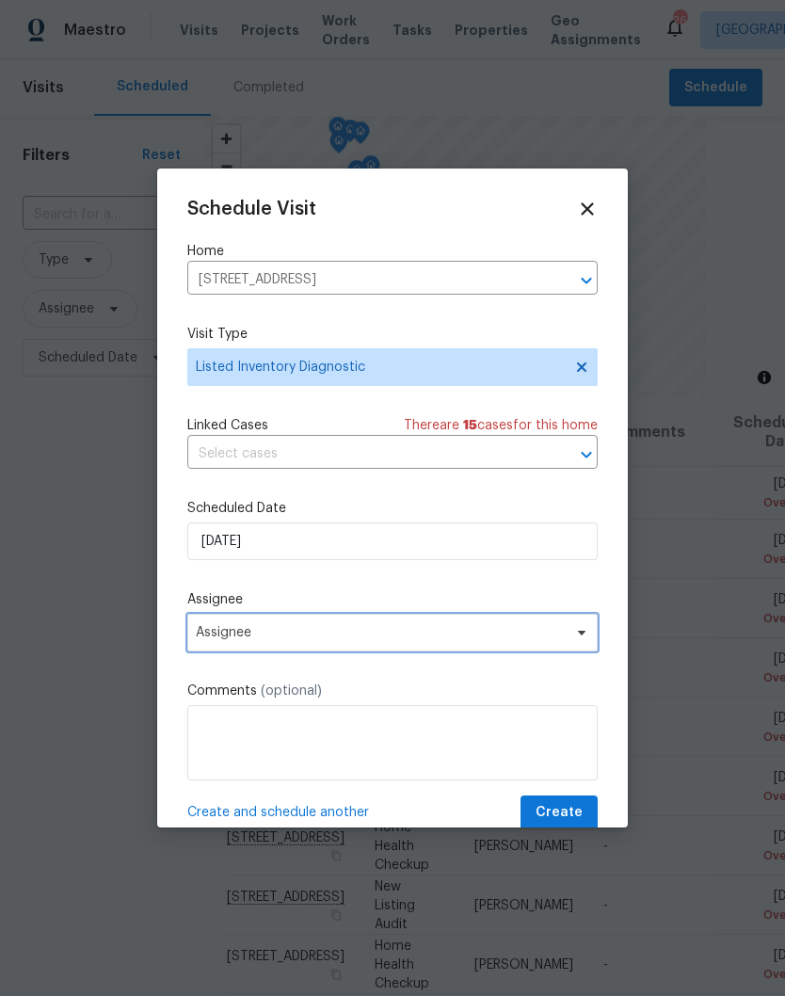
click at [582, 645] on span "Assignee" at bounding box center [392, 632] width 410 height 38
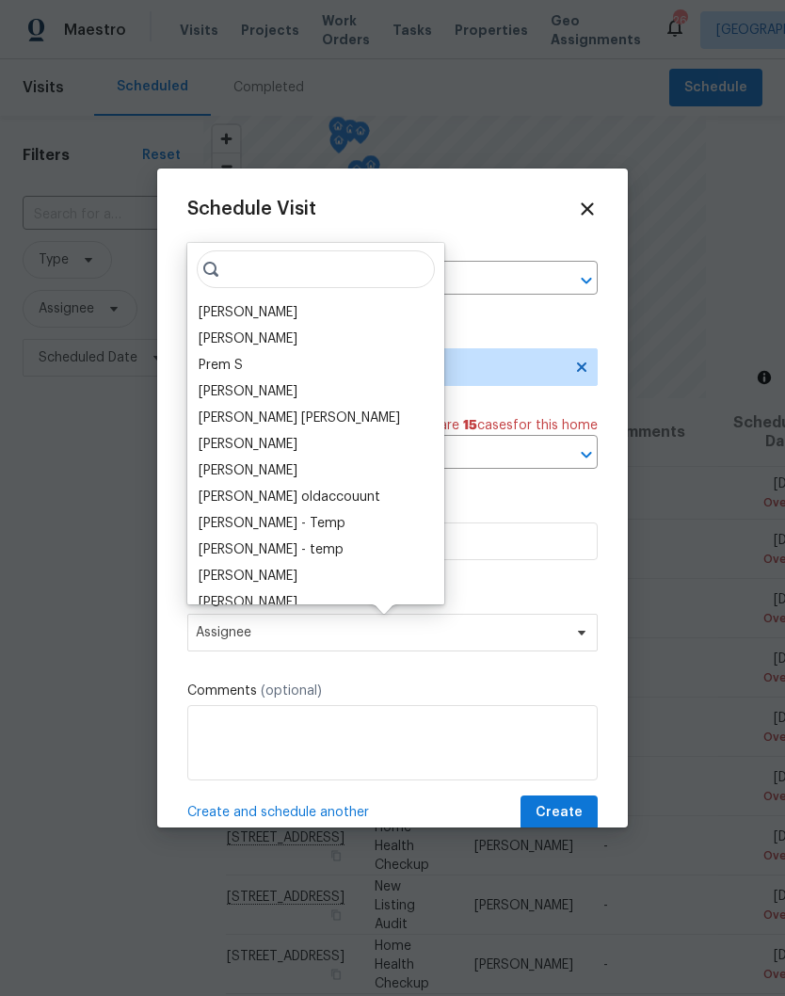
click at [283, 313] on div "[PERSON_NAME]" at bounding box center [248, 312] width 99 height 19
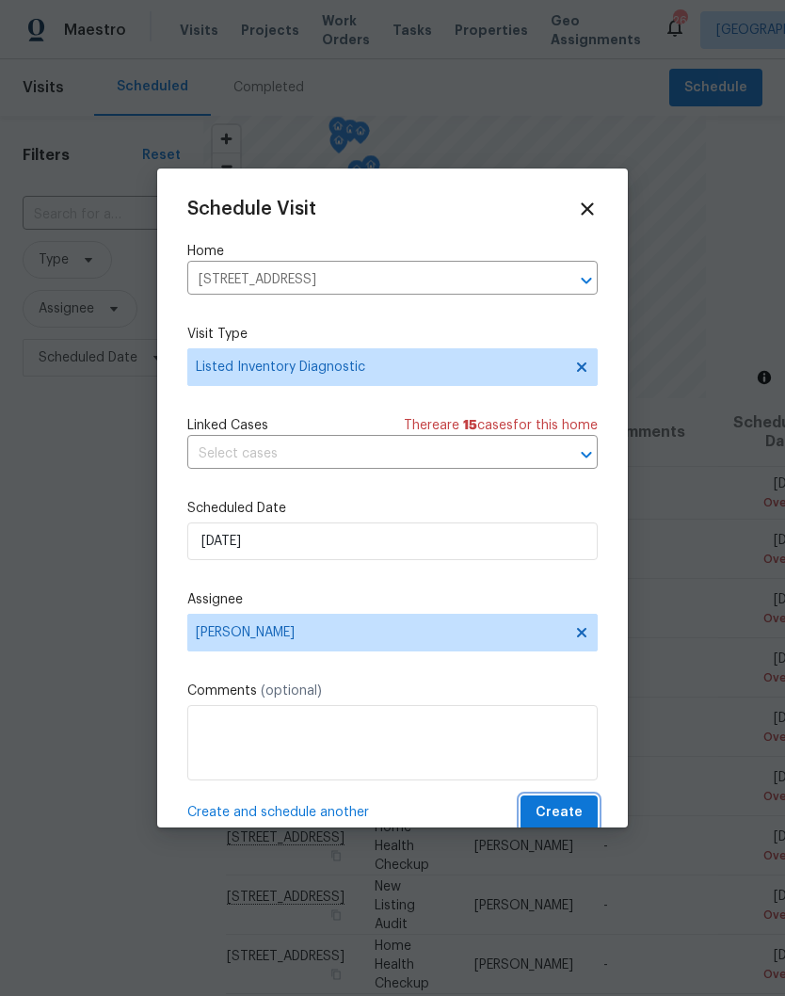
click at [566, 807] on span "Create" at bounding box center [558, 813] width 47 height 24
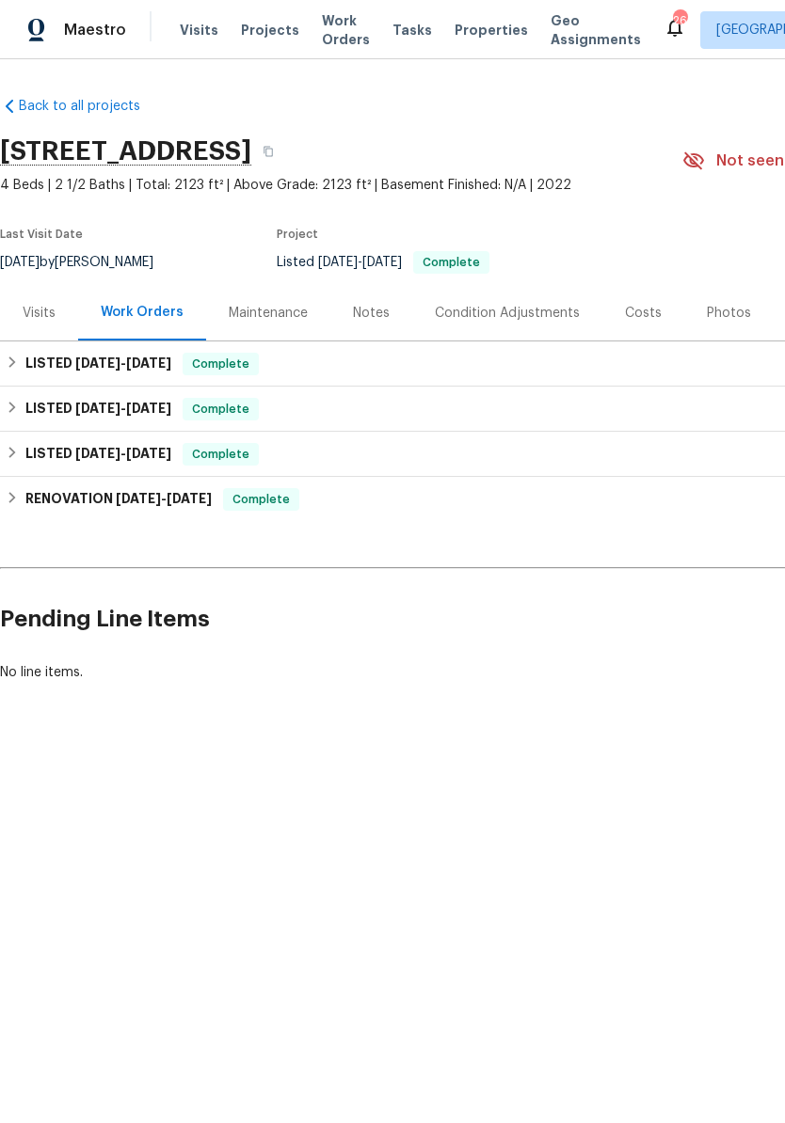
click at [52, 320] on div "Visits" at bounding box center [39, 313] width 33 height 19
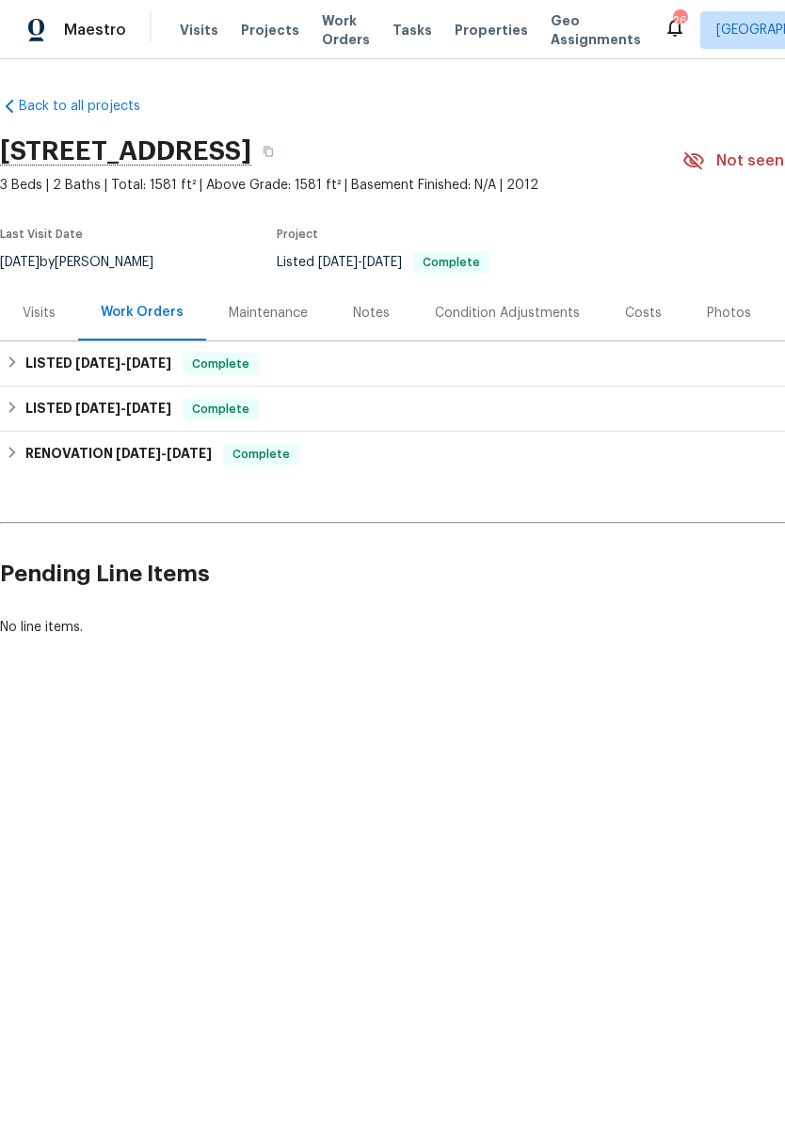
click at [45, 313] on div "Visits" at bounding box center [39, 313] width 33 height 19
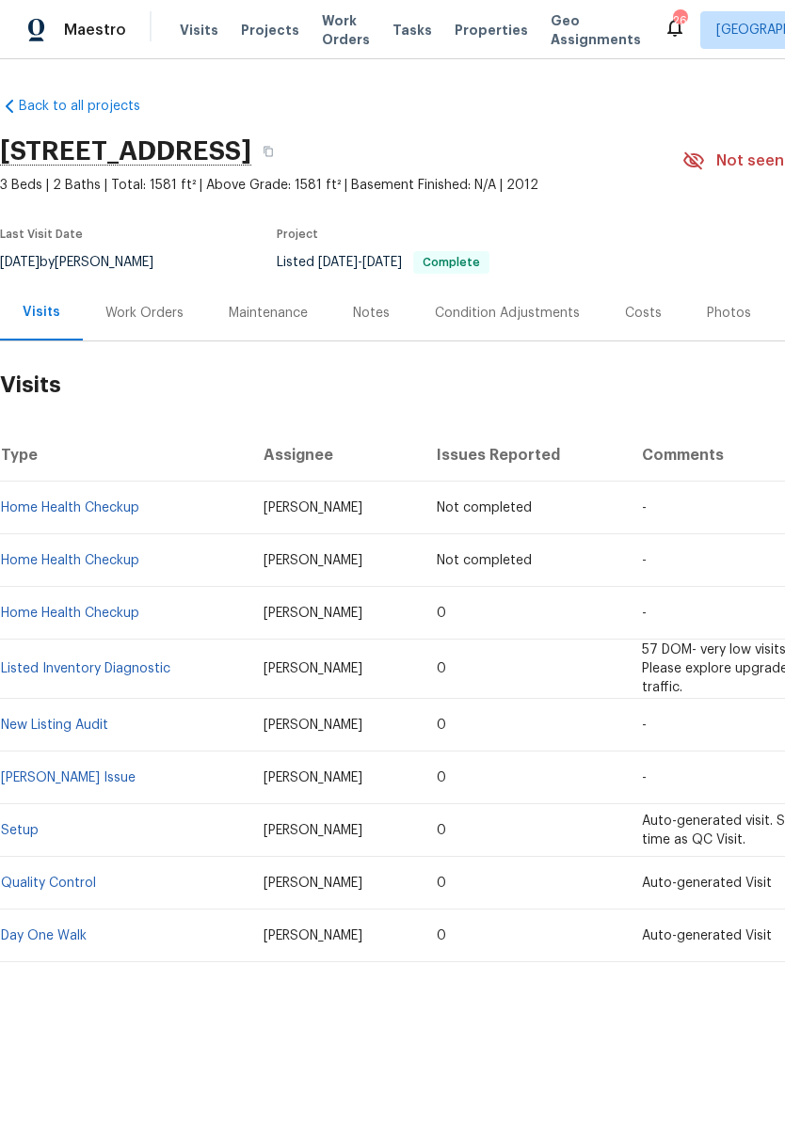
click at [110, 668] on link "Listed Inventory Diagnostic" at bounding box center [85, 668] width 169 height 13
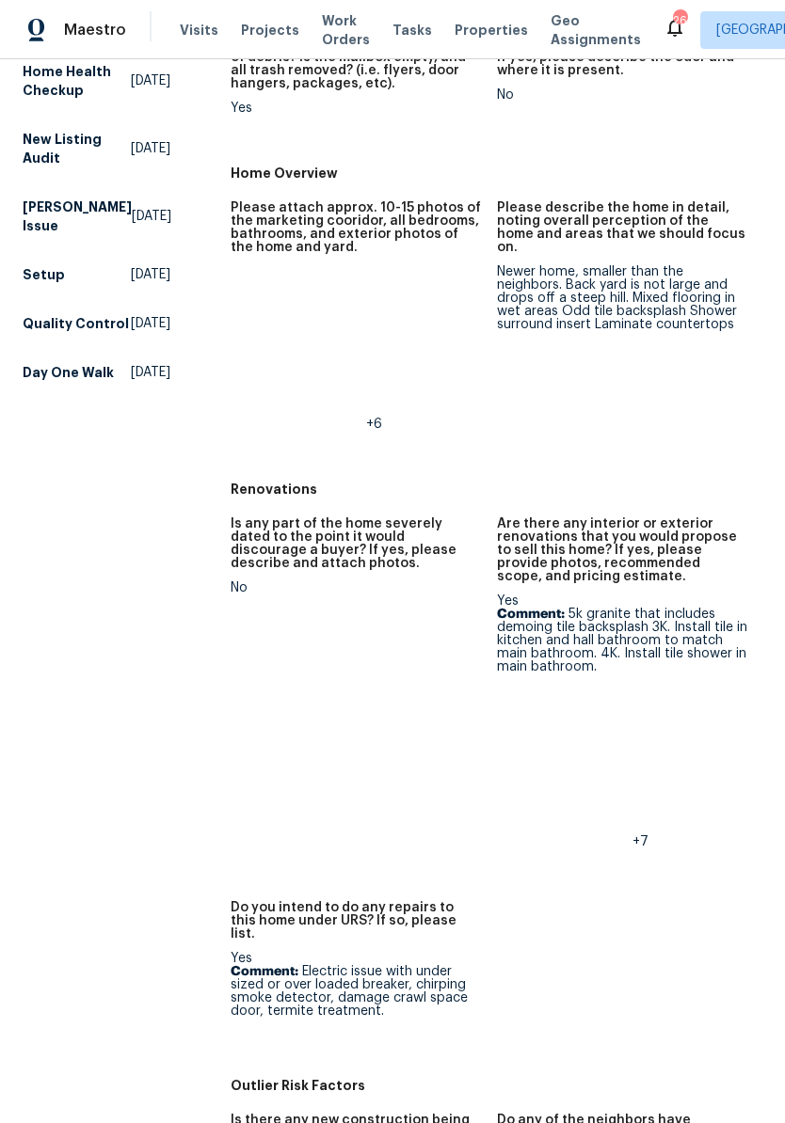
scroll to position [404, 0]
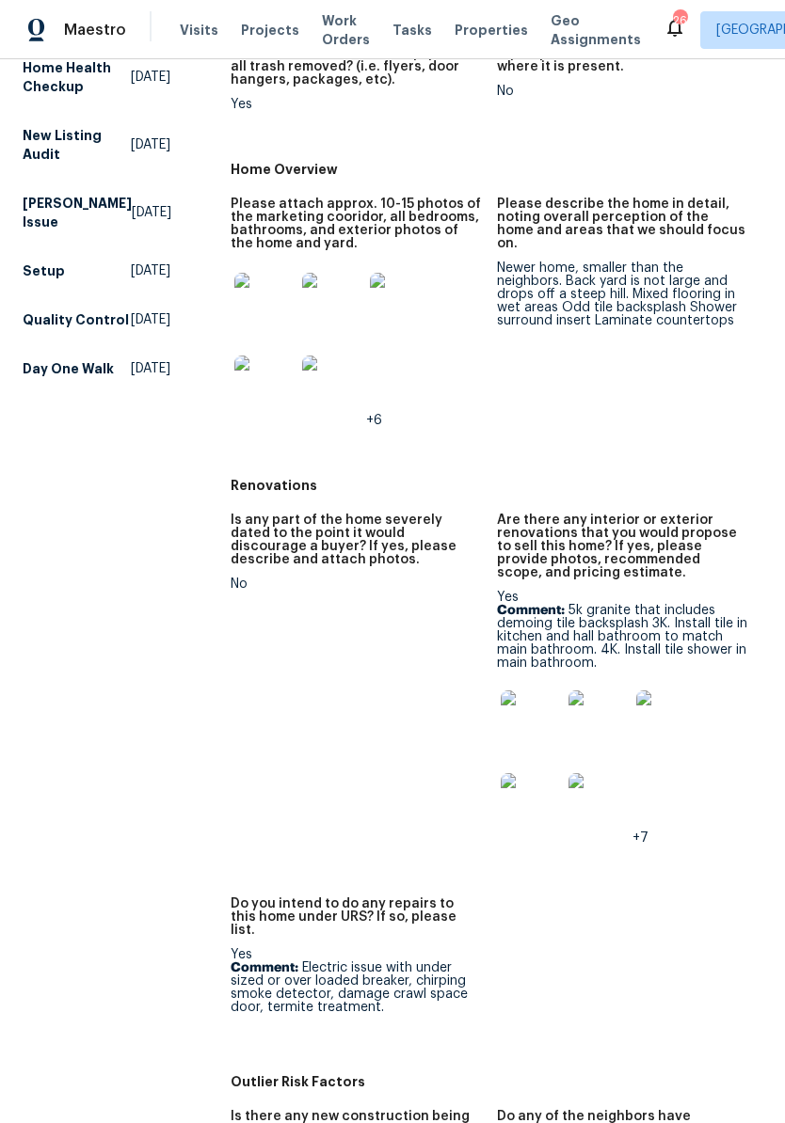
click at [541, 730] on img at bounding box center [531, 721] width 60 height 60
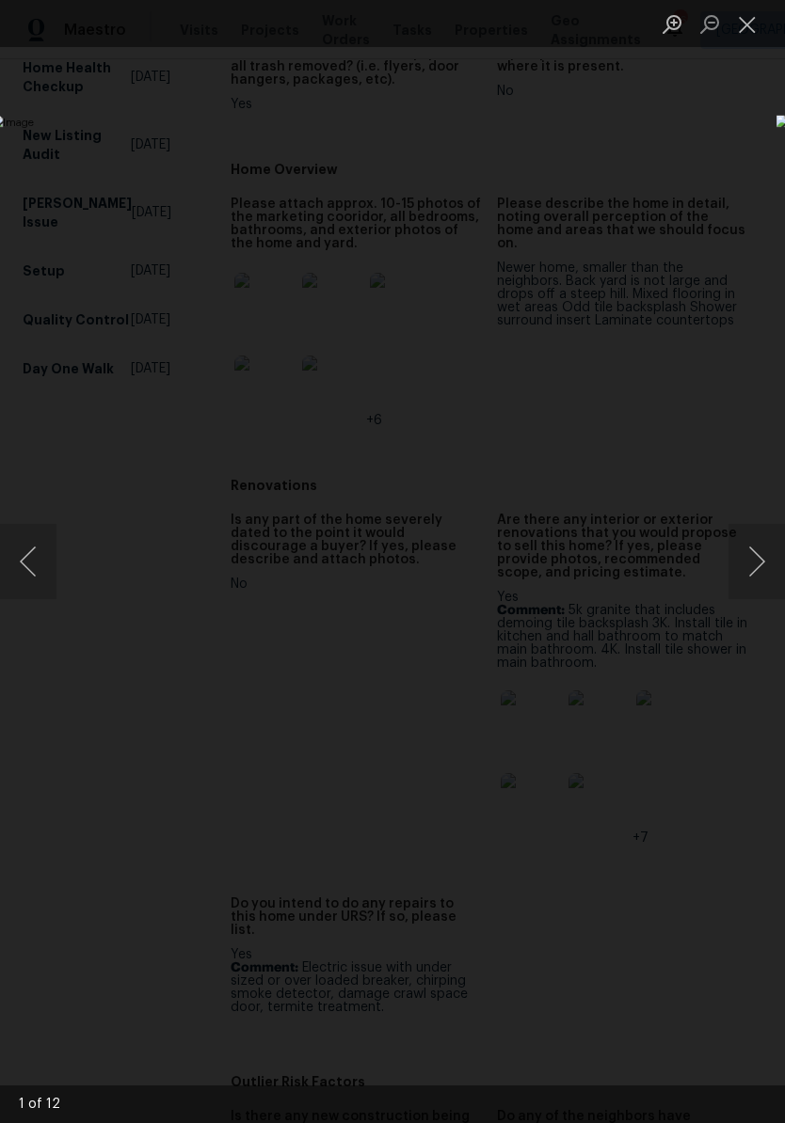
click at [765, 563] on button "Next image" at bounding box center [756, 561] width 56 height 75
click at [762, 551] on button "Next image" at bounding box center [756, 561] width 56 height 75
click at [758, 557] on button "Next image" at bounding box center [756, 561] width 56 height 75
click at [757, 566] on button "Next image" at bounding box center [756, 561] width 56 height 75
click at [747, 18] on button "Close lightbox" at bounding box center [747, 24] width 38 height 33
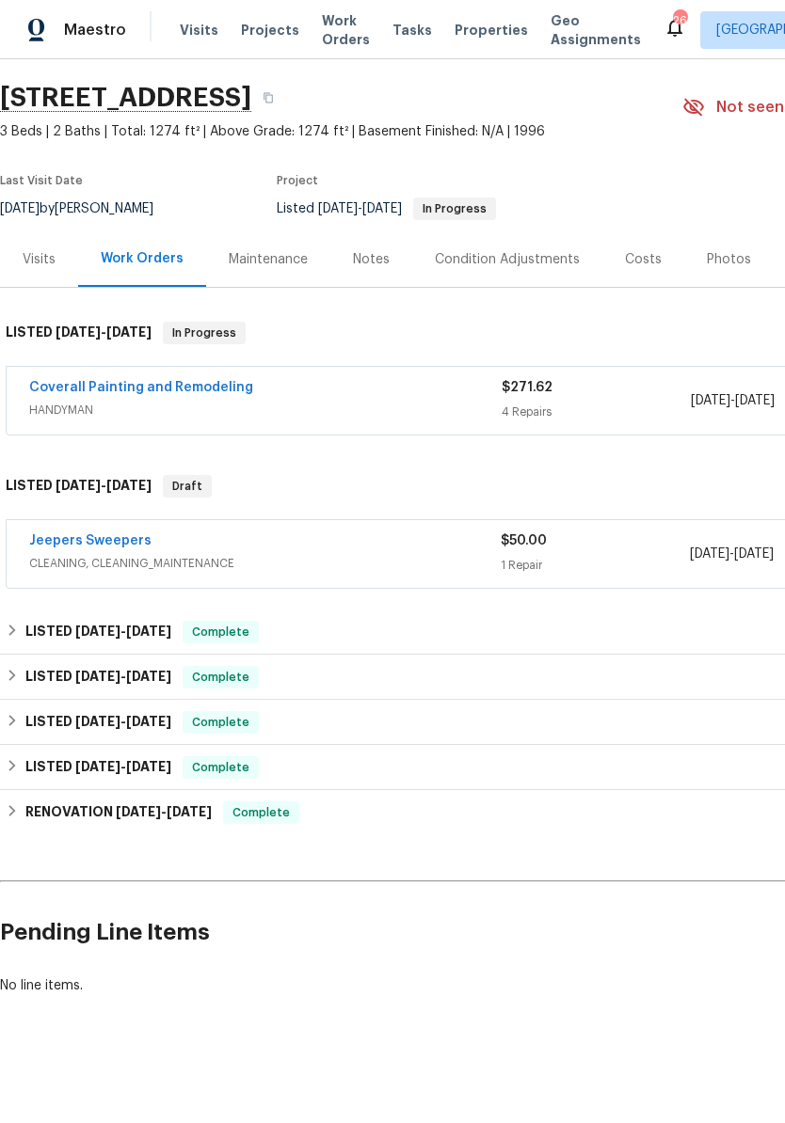
scroll to position [53, 0]
click at [124, 542] on link "Jeepers Sweepers" at bounding box center [90, 541] width 122 height 13
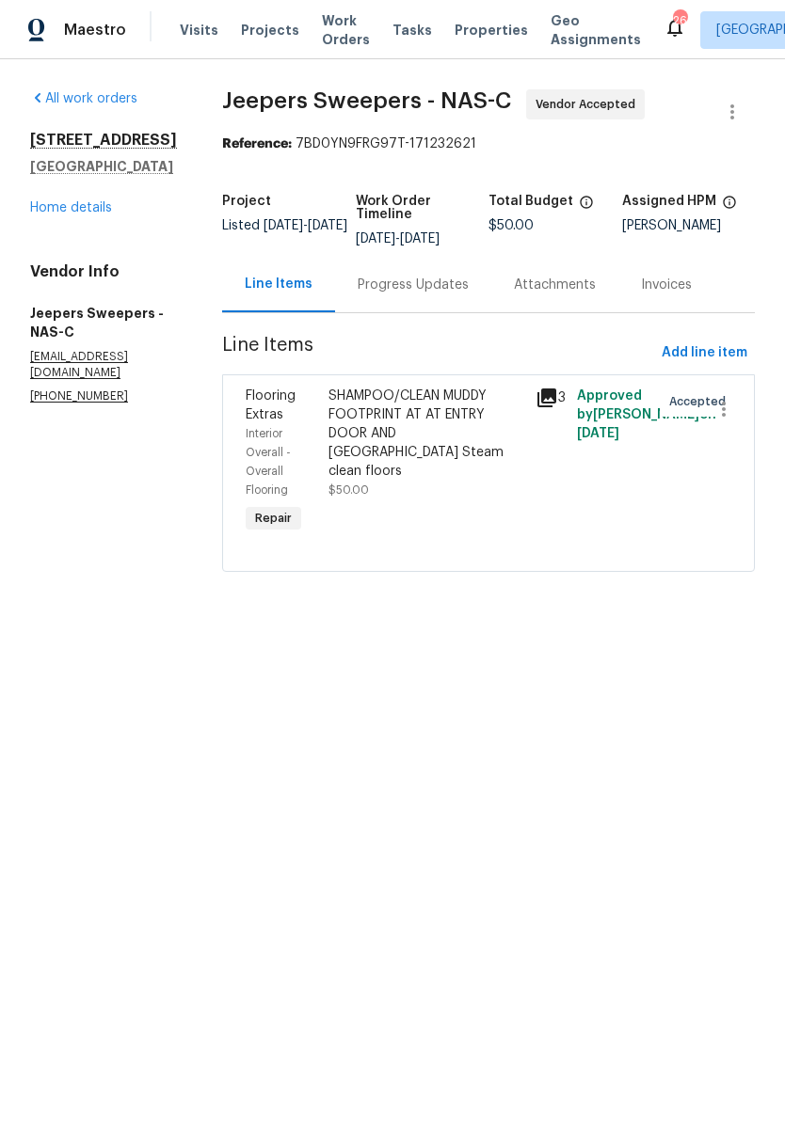
click at [105, 215] on link "Home details" at bounding box center [71, 207] width 82 height 13
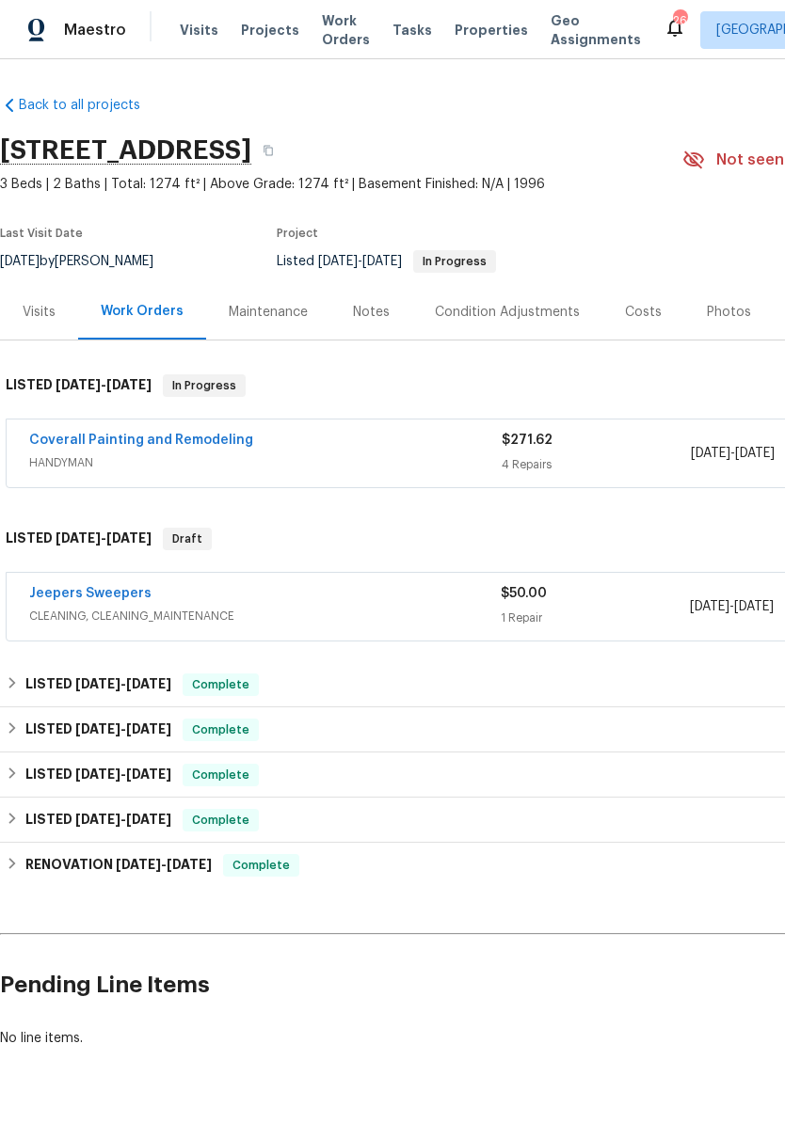
scroll to position [1, 0]
click at [44, 315] on div "Visits" at bounding box center [39, 312] width 33 height 19
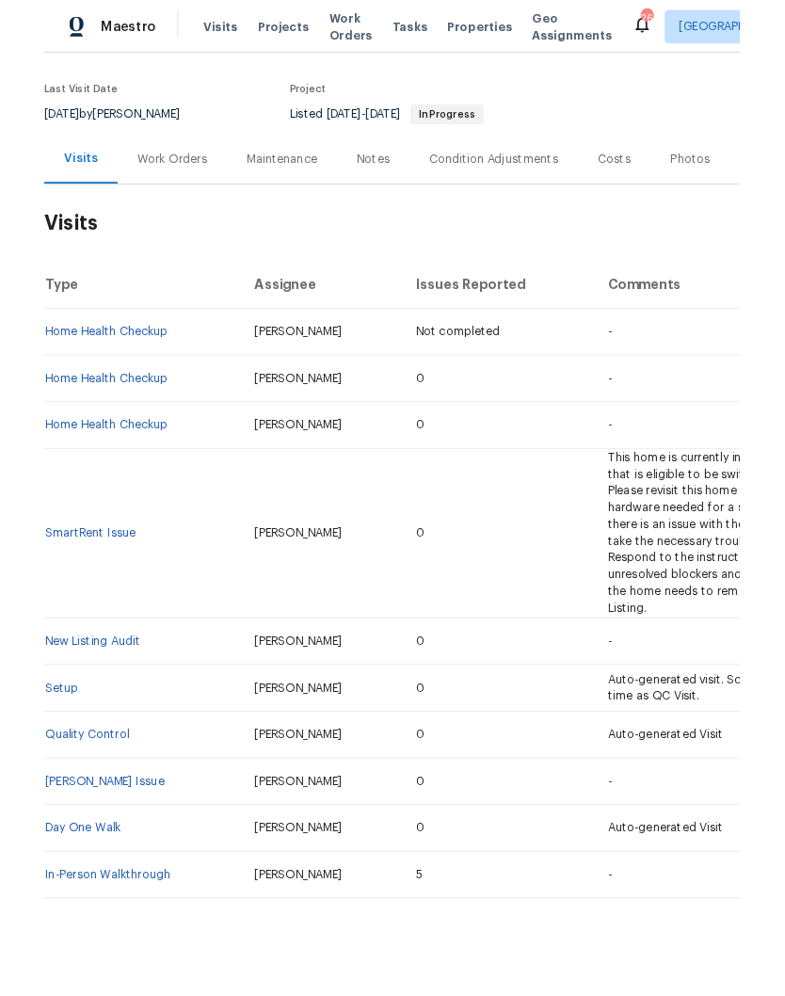
scroll to position [133, 0]
